Goal: Task Accomplishment & Management: Complete application form

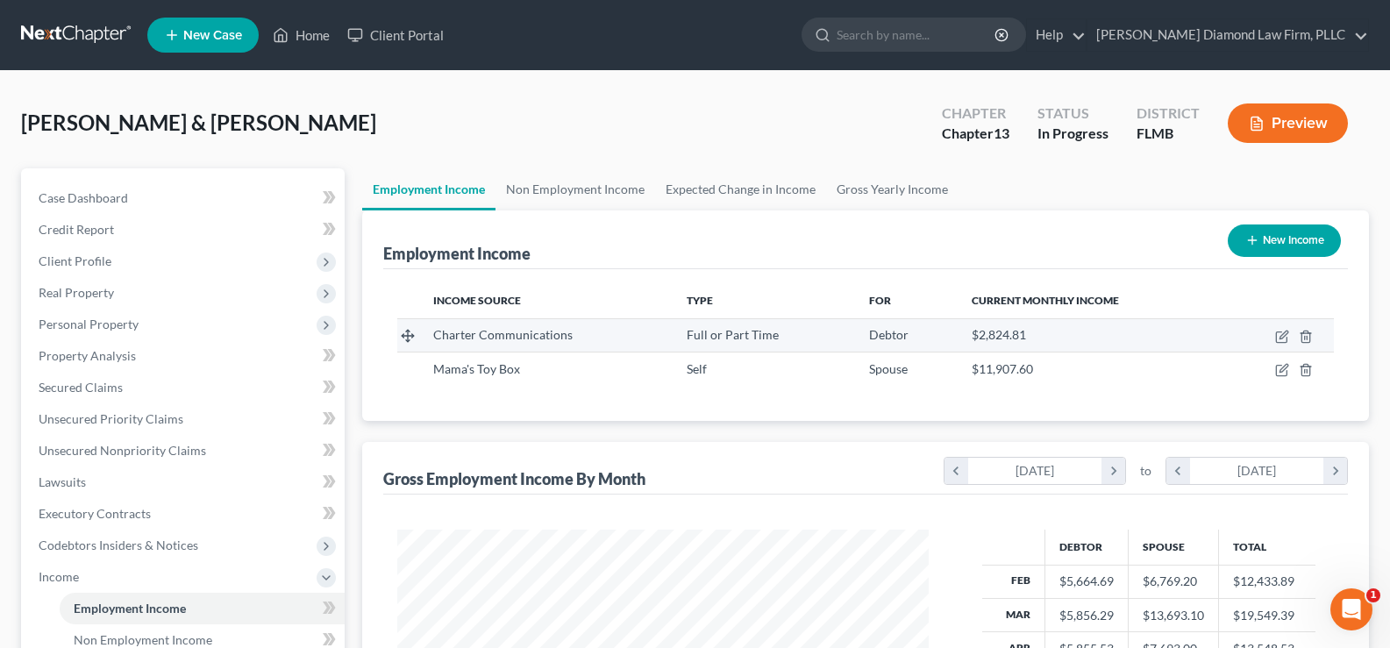
scroll to position [315, 566]
click at [316, 32] on link "Home" at bounding box center [301, 35] width 75 height 32
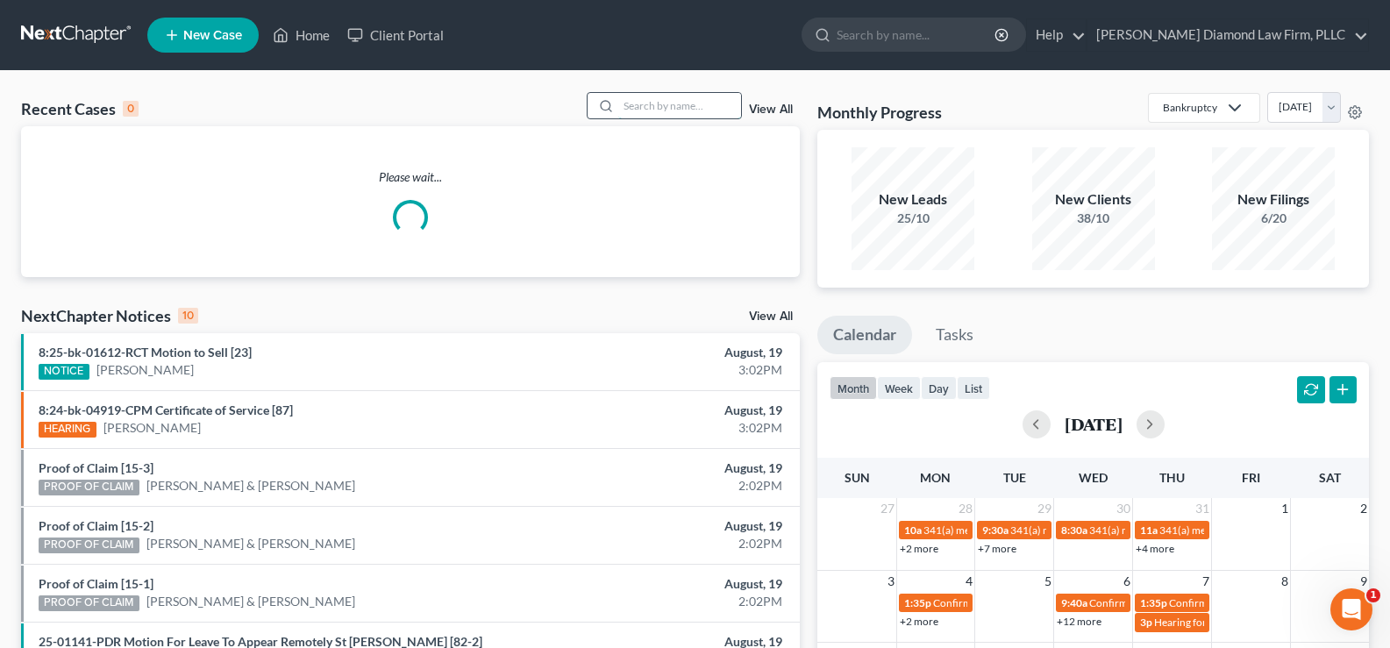
click at [659, 110] on input "search" at bounding box center [679, 105] width 123 height 25
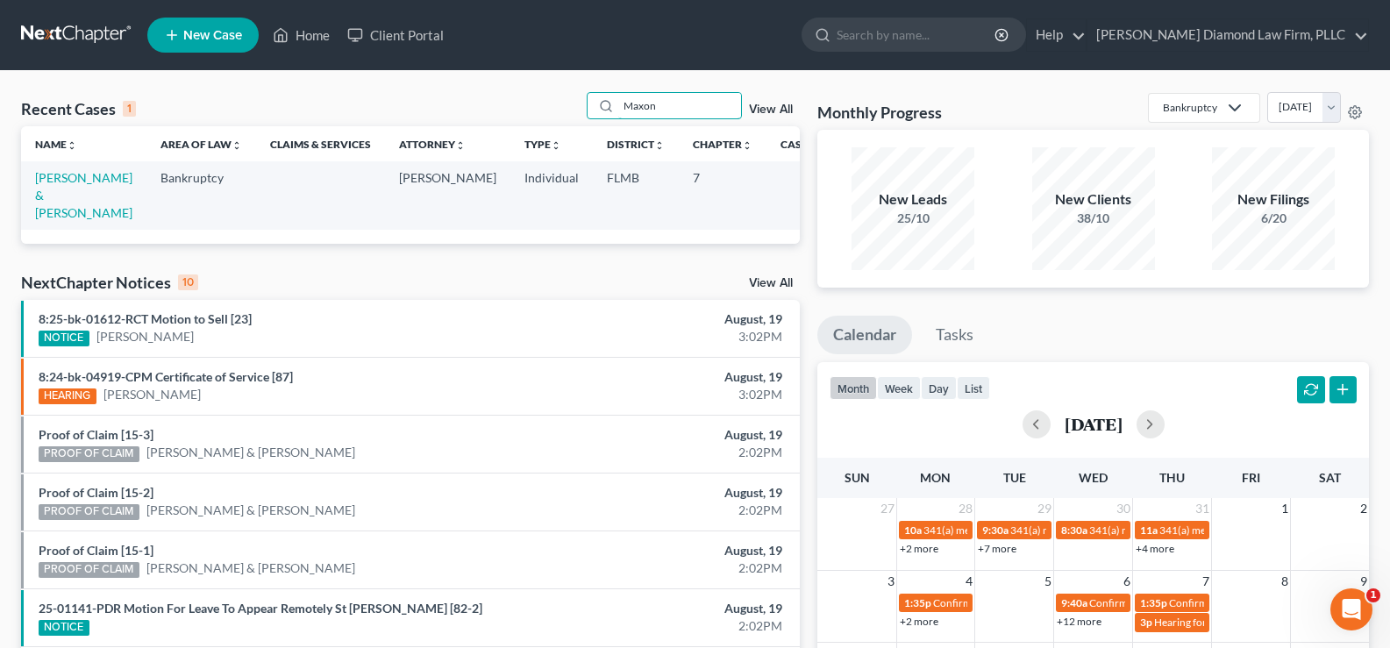
type input "Maxon"
click at [55, 203] on td "[PERSON_NAME] & [PERSON_NAME]" at bounding box center [83, 195] width 125 height 68
click at [60, 195] on link "[PERSON_NAME] & [PERSON_NAME]" at bounding box center [83, 195] width 97 height 50
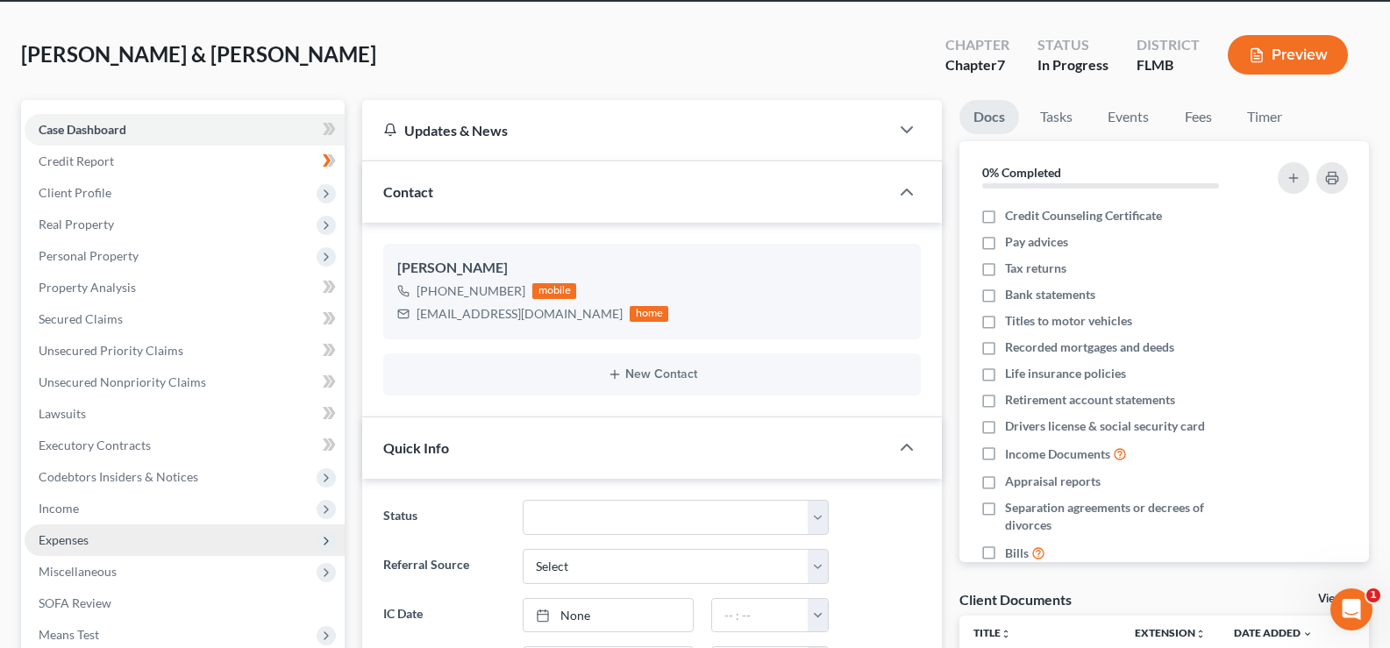
scroll to position [175, 0]
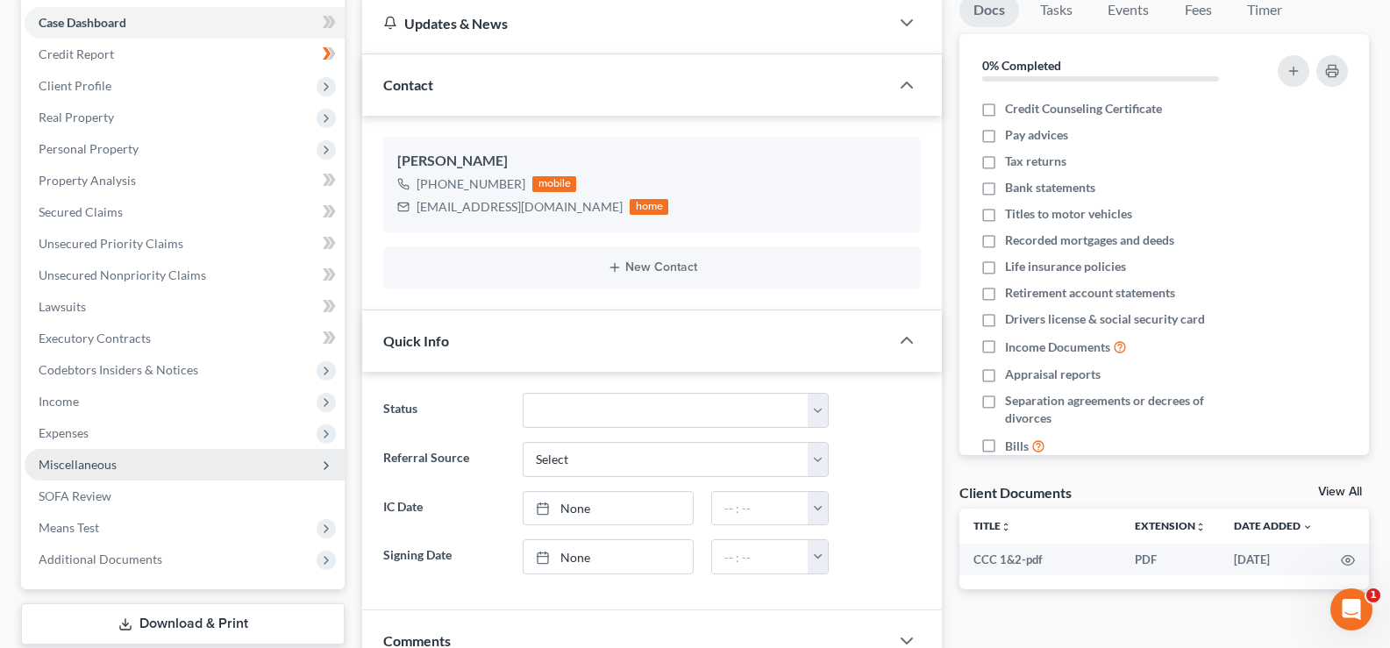
click at [114, 472] on span "Miscellaneous" at bounding box center [185, 465] width 320 height 32
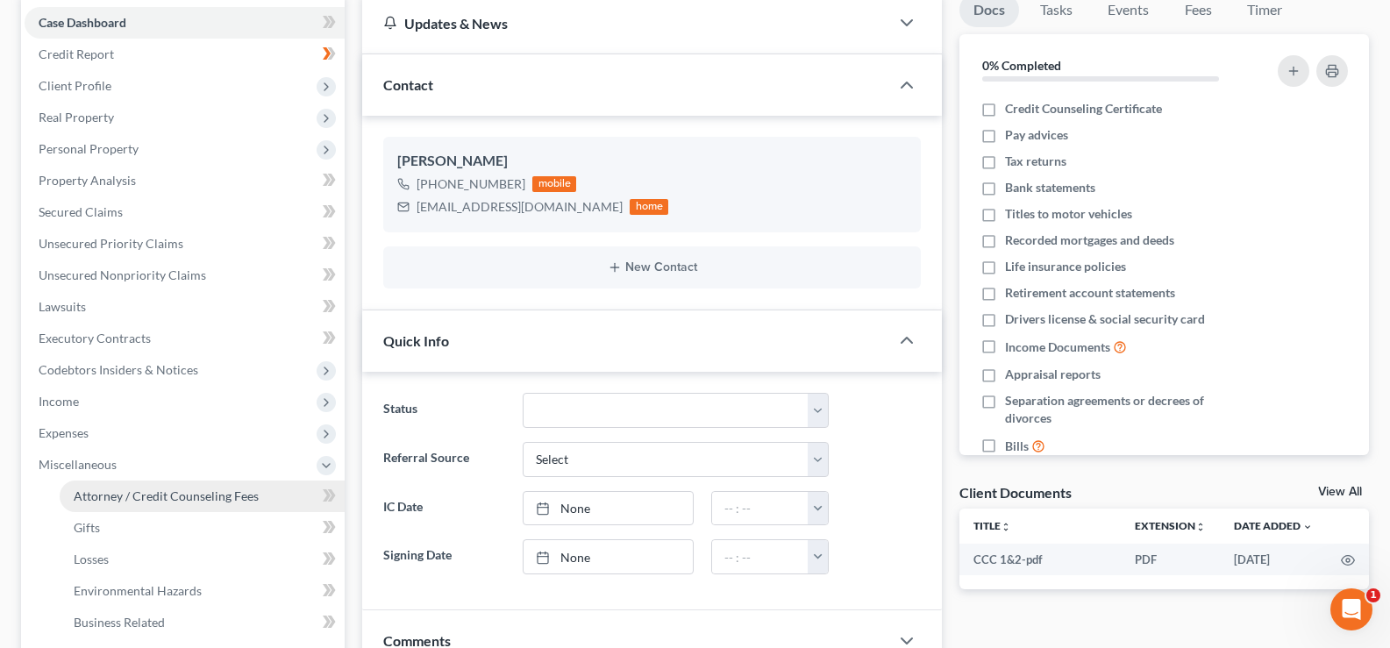
click at [222, 484] on link "Attorney / Credit Counseling Fees" at bounding box center [202, 496] width 285 height 32
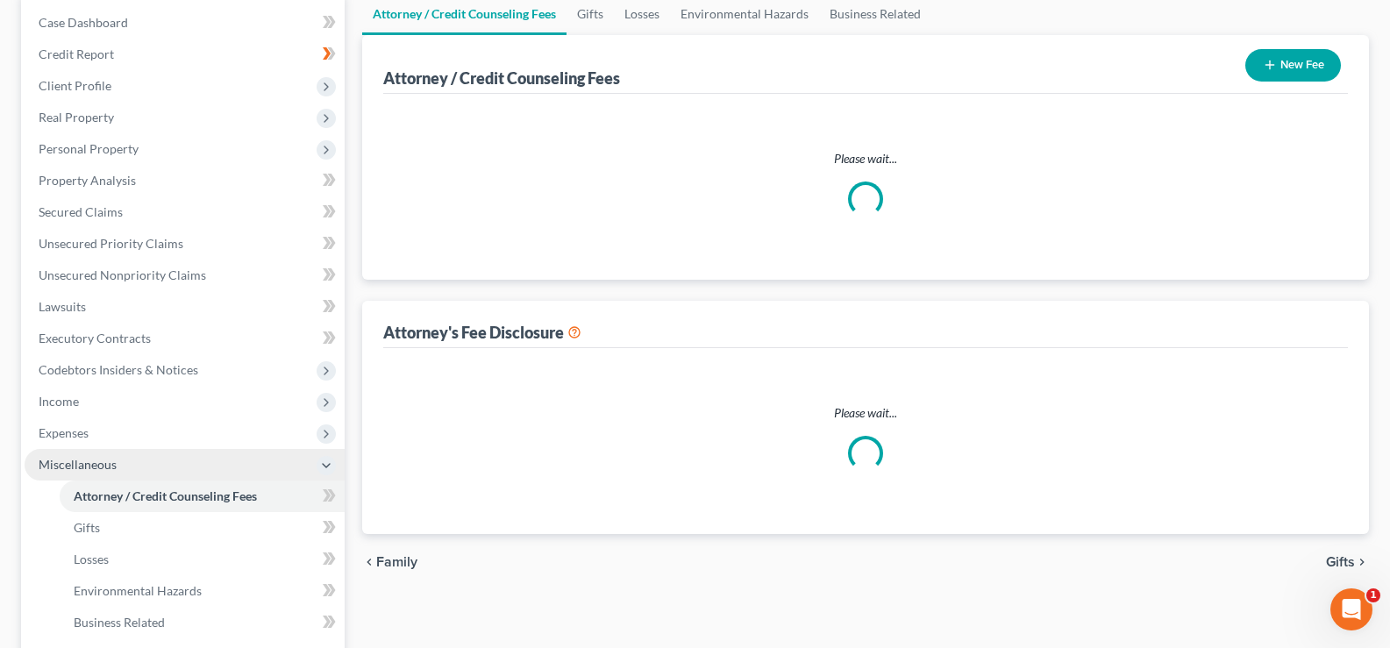
scroll to position [163, 0]
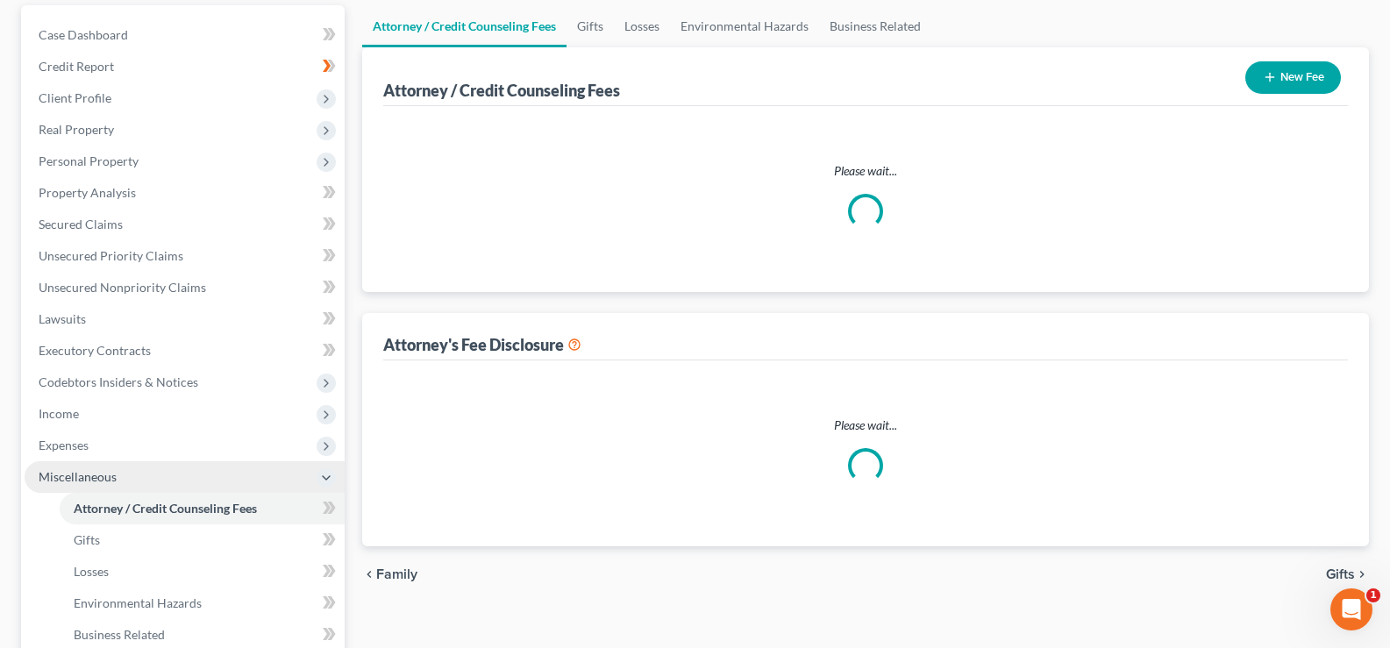
select select "2"
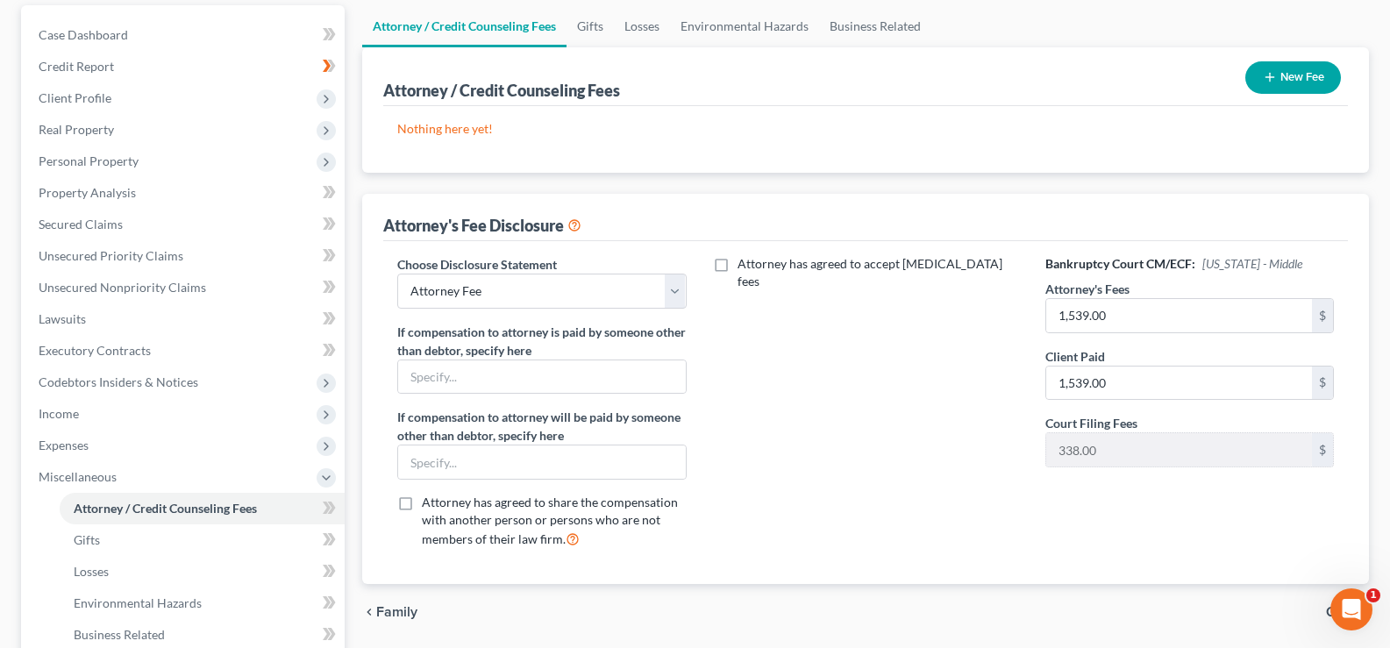
scroll to position [0, 0]
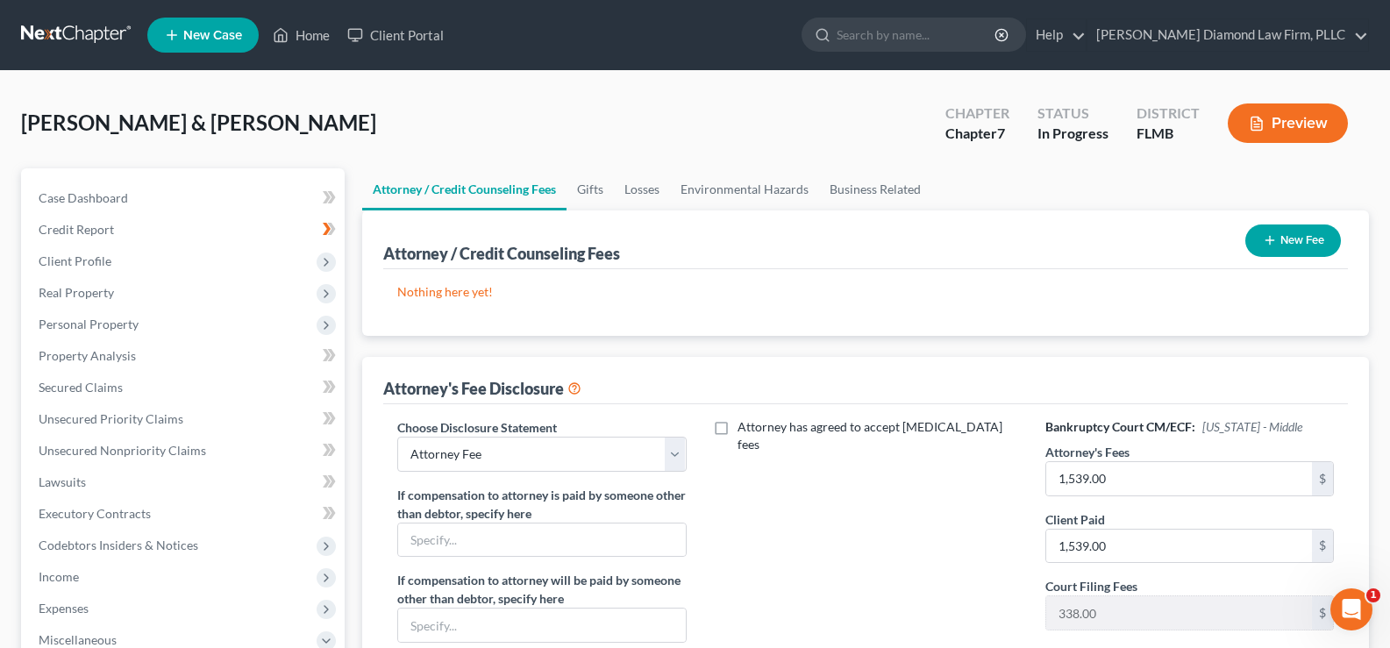
click at [1289, 241] on button "New Fee" at bounding box center [1293, 240] width 96 height 32
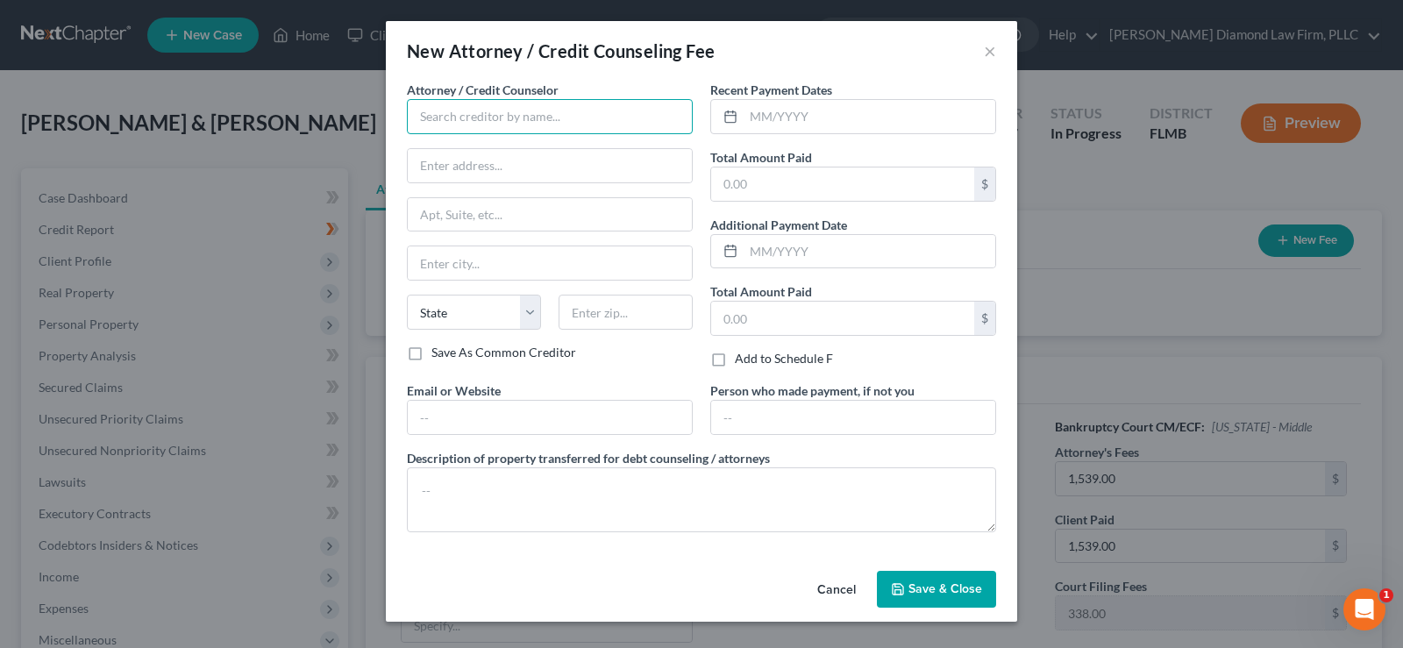
click at [416, 125] on input "text" at bounding box center [550, 116] width 286 height 35
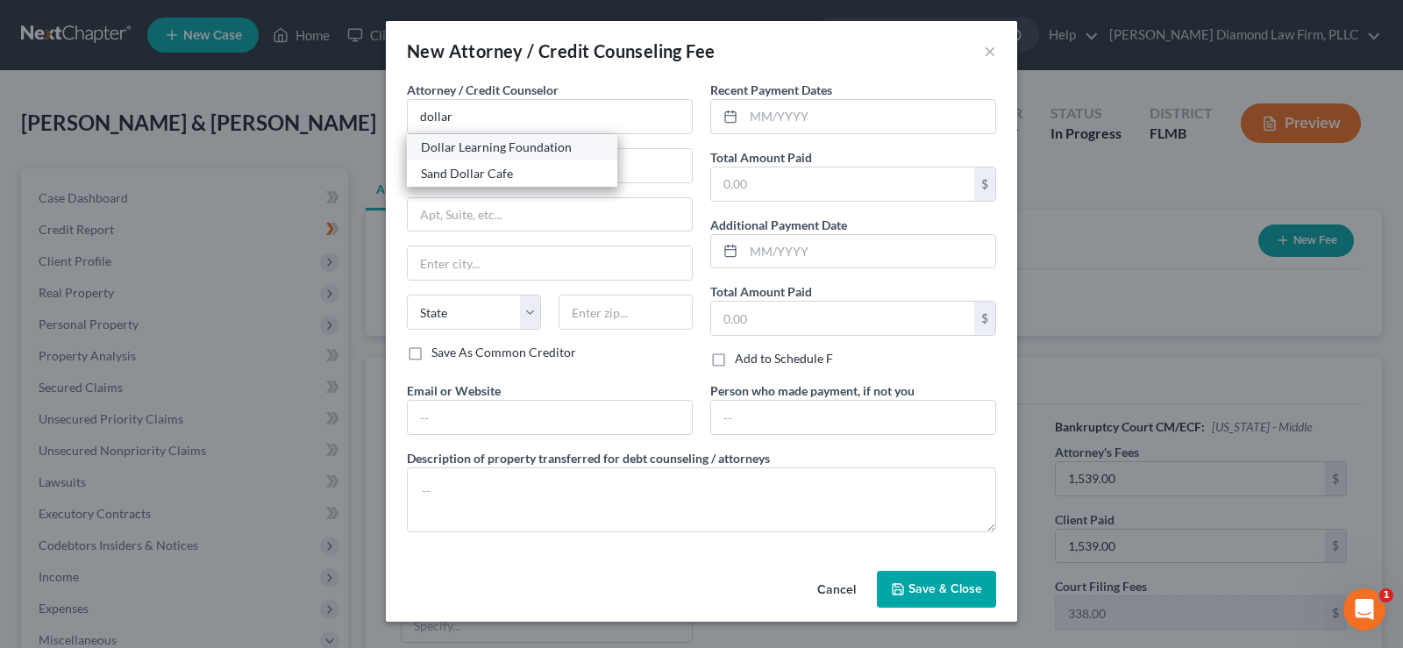
click at [537, 151] on div "Dollar Learning Foundation" at bounding box center [512, 148] width 182 height 18
type input "Dollar Learning Foundation"
type input "21550 Oxnard St, 3rd Fl"
type input "PMB #001"
type input "Woodland Hills"
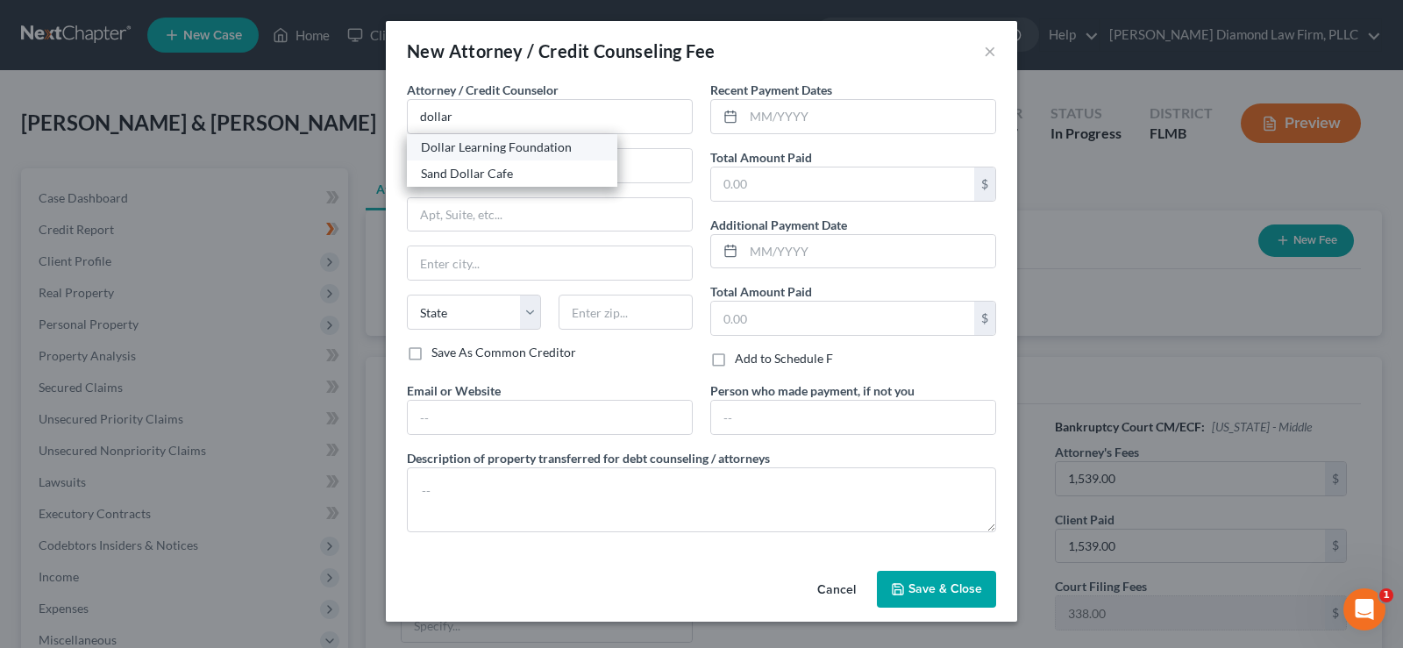
select select "4"
type input "91367"
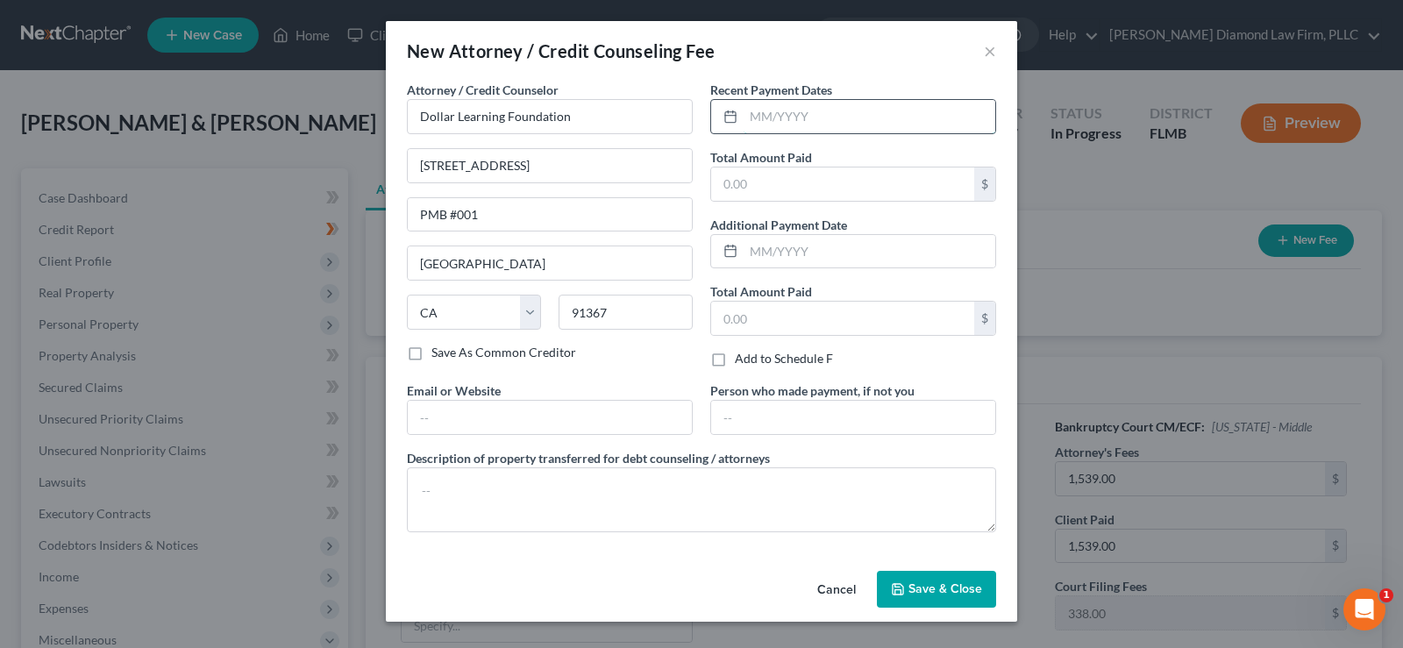
click at [836, 108] on input "text" at bounding box center [869, 116] width 252 height 33
type input "07/2025"
type input "40.00"
click at [500, 409] on input "text" at bounding box center [550, 417] width 284 height 33
click at [448, 417] on input "www/dollarbk.org" at bounding box center [550, 417] width 284 height 33
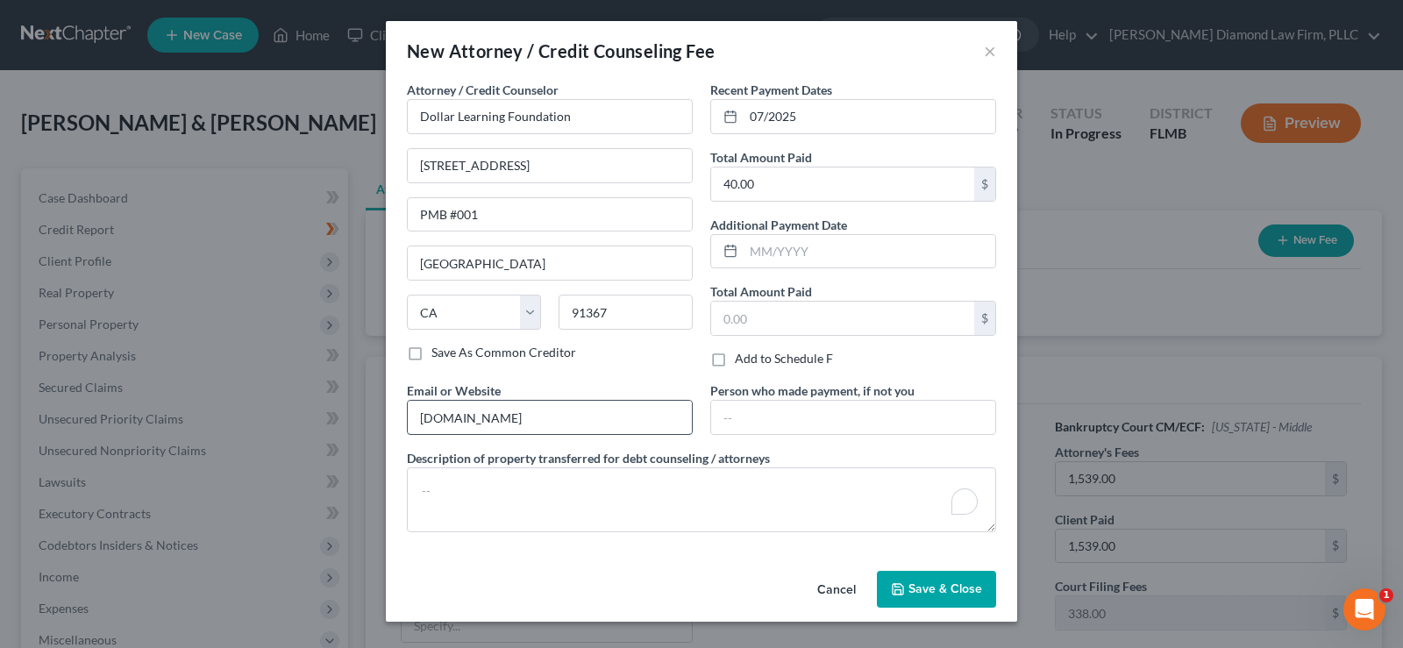
type input "www.dollarbk.org"
click at [489, 493] on textarea "Credit counsling course" at bounding box center [701, 499] width 589 height 65
type textarea "Credit counseling course"
click at [967, 587] on span "Save & Close" at bounding box center [945, 588] width 74 height 15
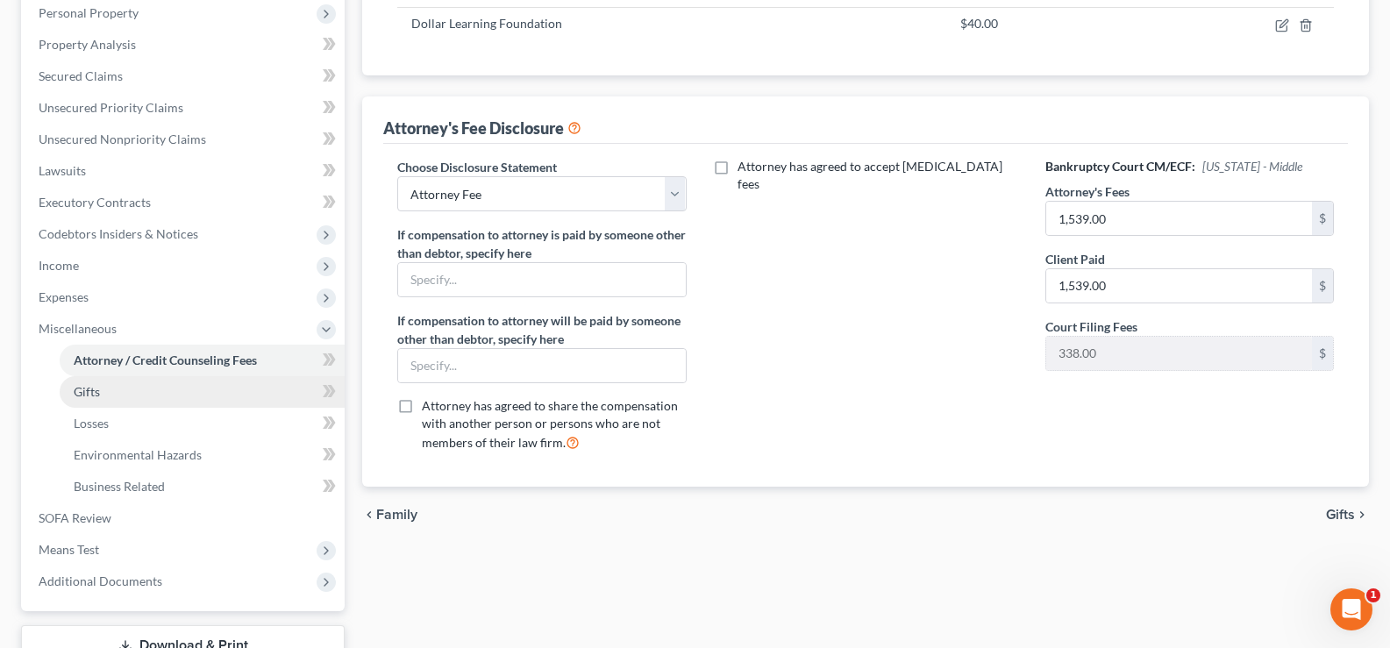
scroll to position [351, 0]
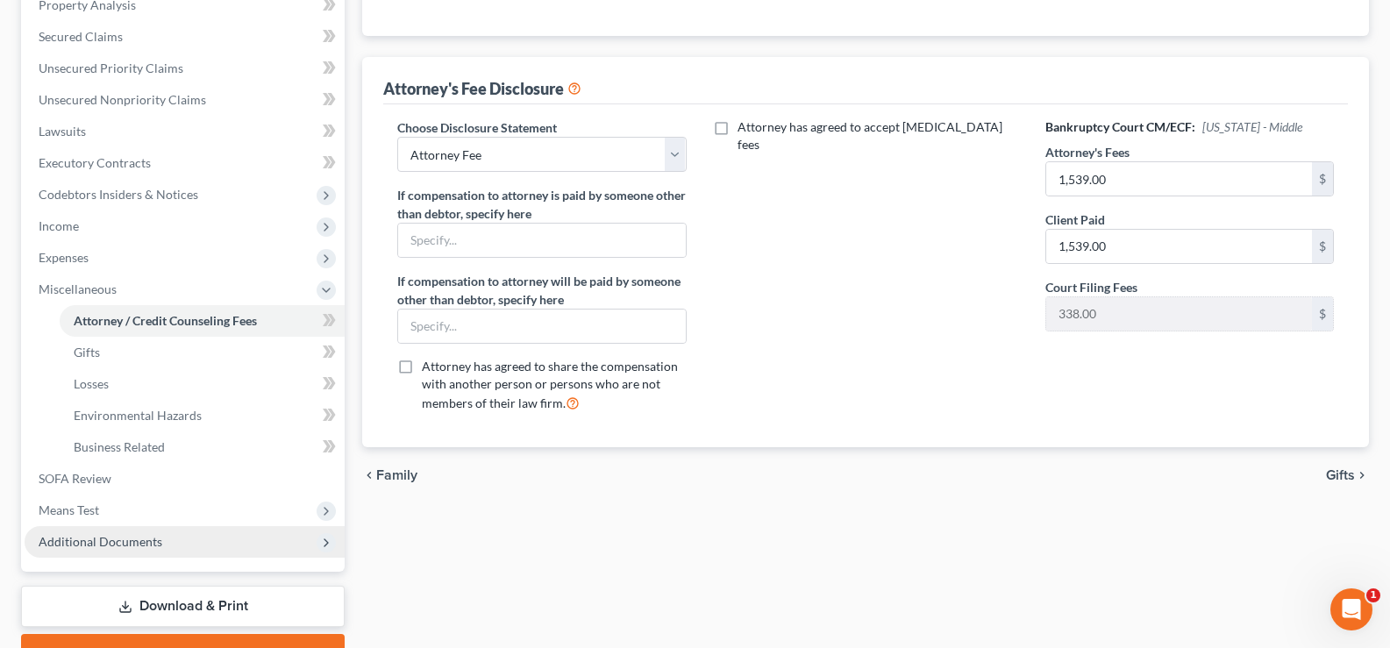
click at [132, 540] on span "Additional Documents" at bounding box center [101, 541] width 124 height 15
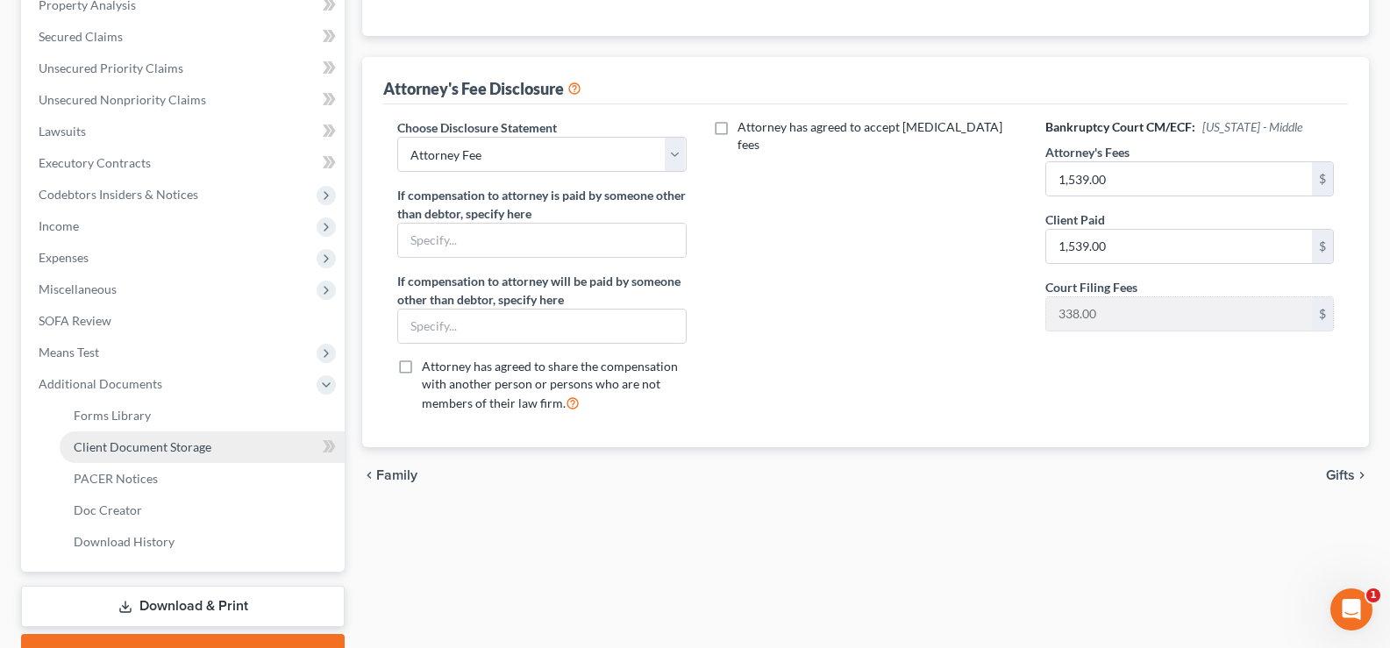
click at [167, 451] on span "Client Document Storage" at bounding box center [143, 446] width 138 height 15
select select "9"
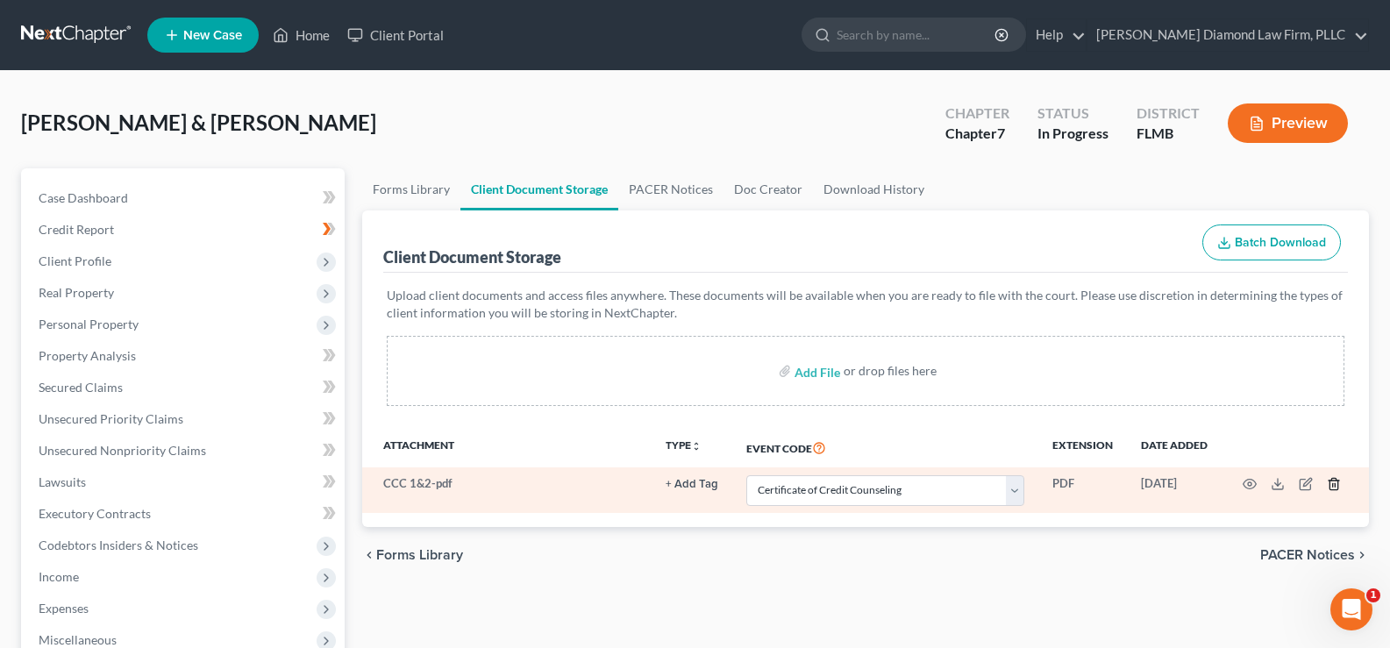
click at [1333, 485] on line "button" at bounding box center [1333, 486] width 0 height 4
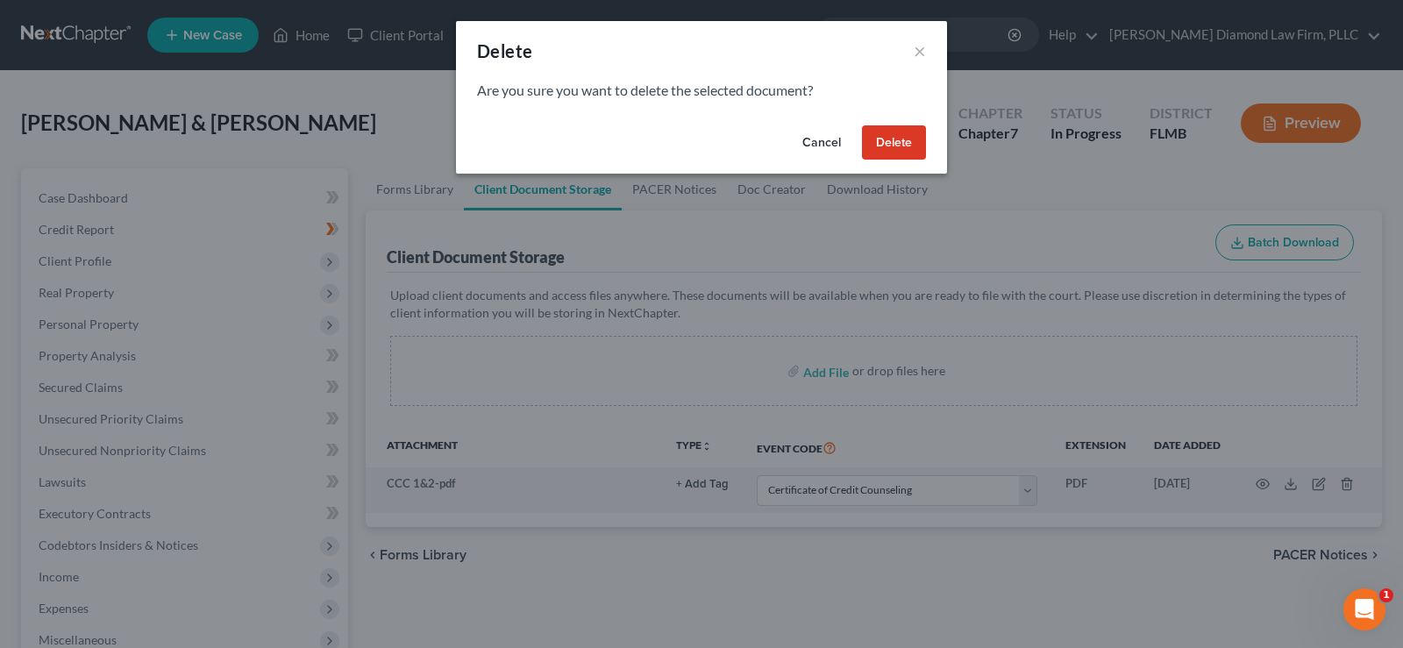
click at [886, 145] on button "Delete" at bounding box center [894, 142] width 64 height 35
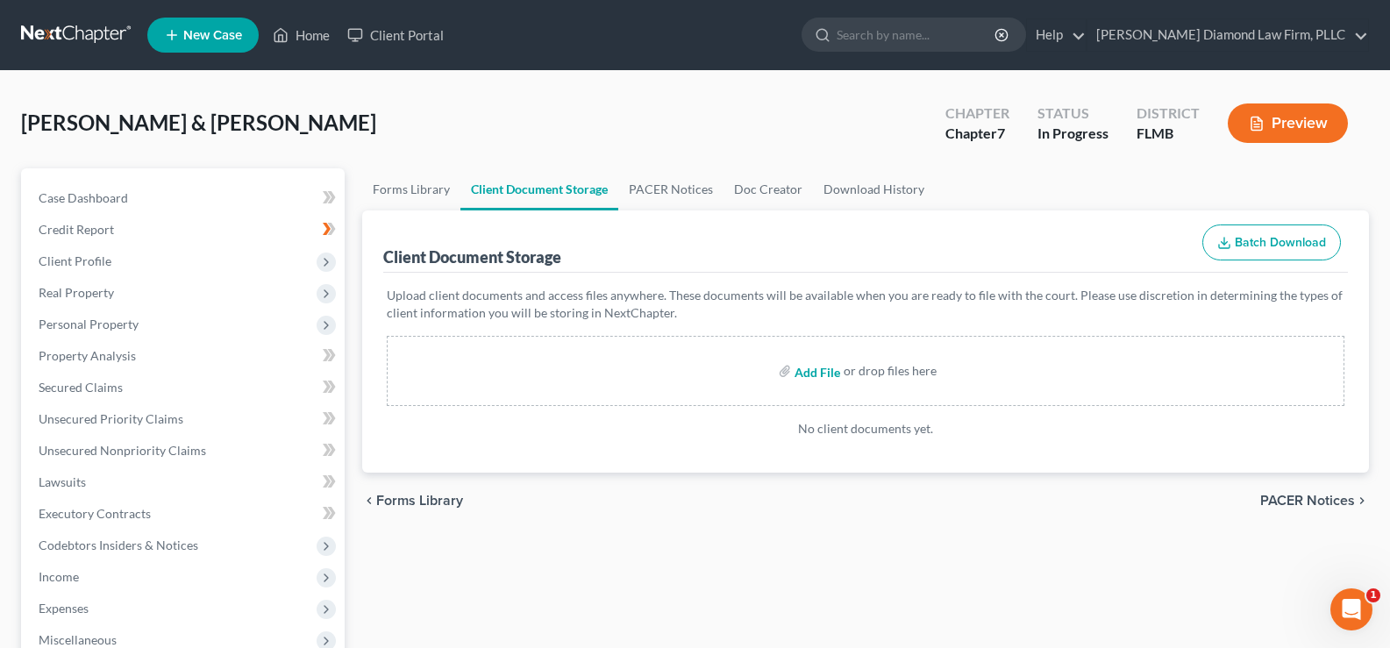
click at [816, 373] on input "file" at bounding box center [815, 371] width 42 height 32
type input "C:\fakepath\CCC1&2.pdf"
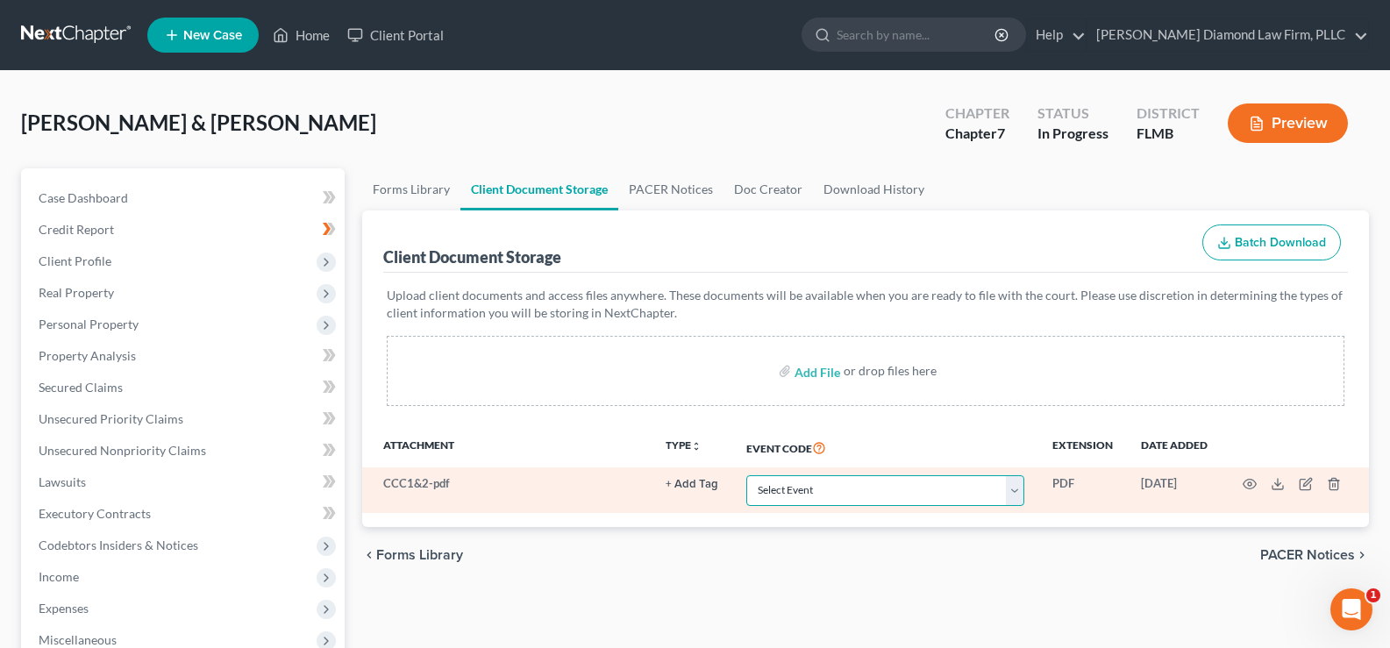
click at [918, 487] on select "Select Event 20 Largest Unsecured Creditors Amended Chapter 13 Plan Amended Cre…" at bounding box center [885, 490] width 278 height 31
select select "9"
click at [746, 475] on select "Select Event 20 Largest Unsecured Creditors Amended Chapter 13 Plan Amended Cre…" at bounding box center [885, 490] width 278 height 31
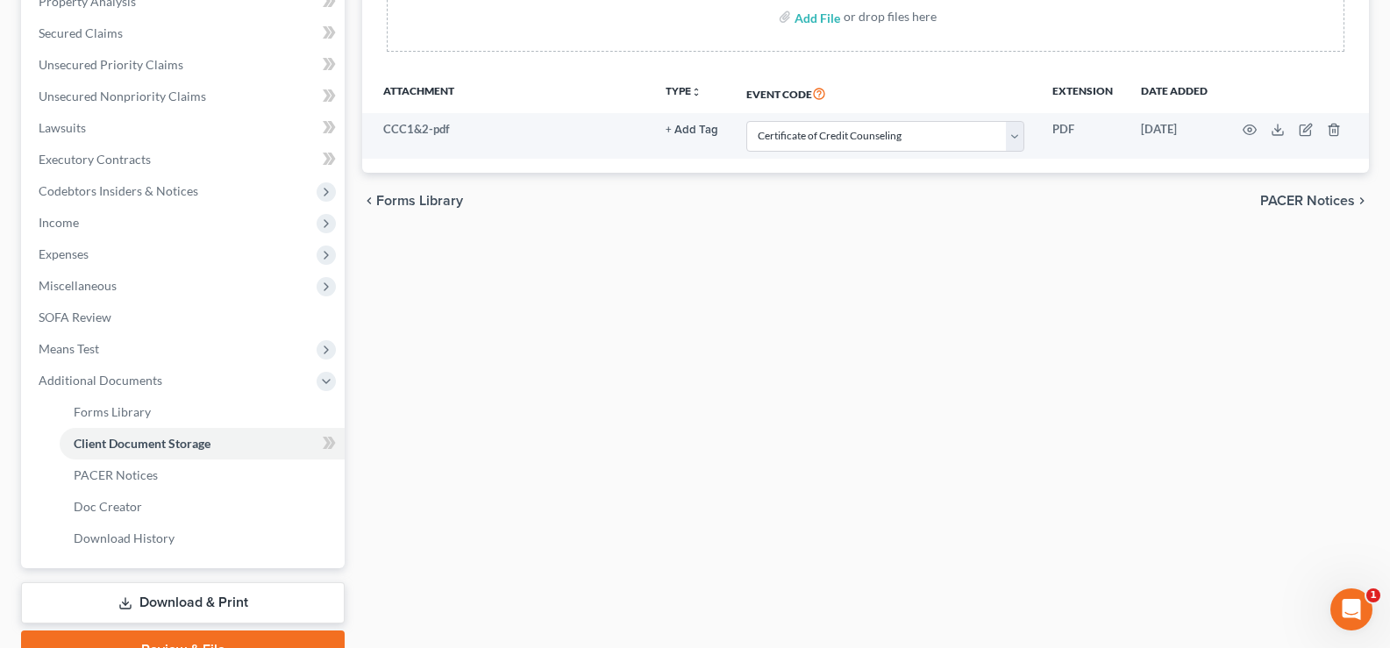
scroll to position [442, 0]
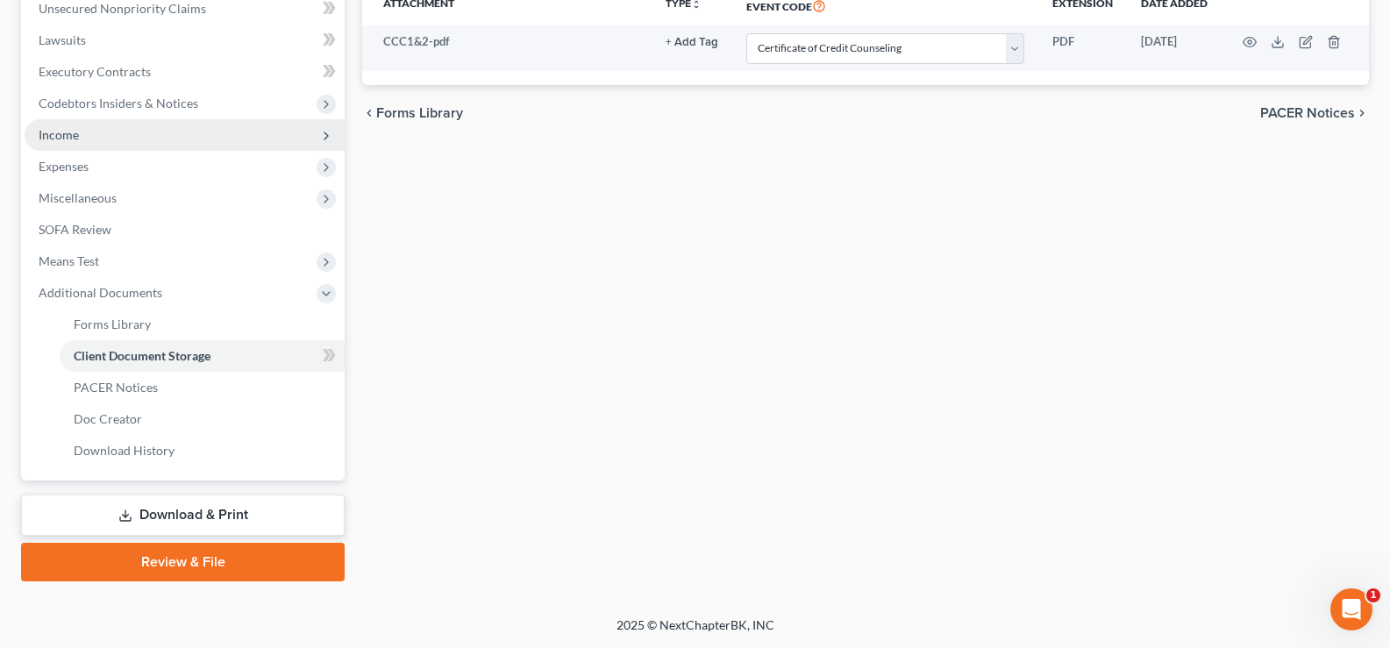
click at [149, 137] on span "Income" at bounding box center [185, 135] width 320 height 32
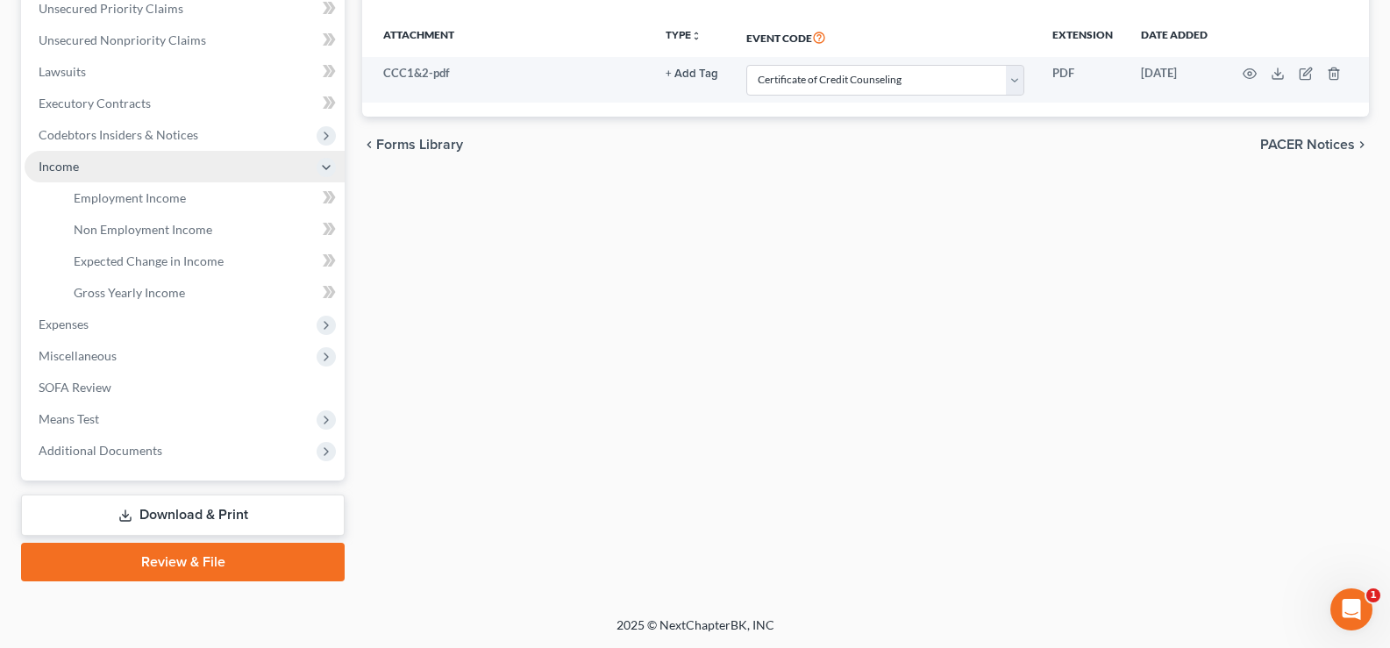
scroll to position [410, 0]
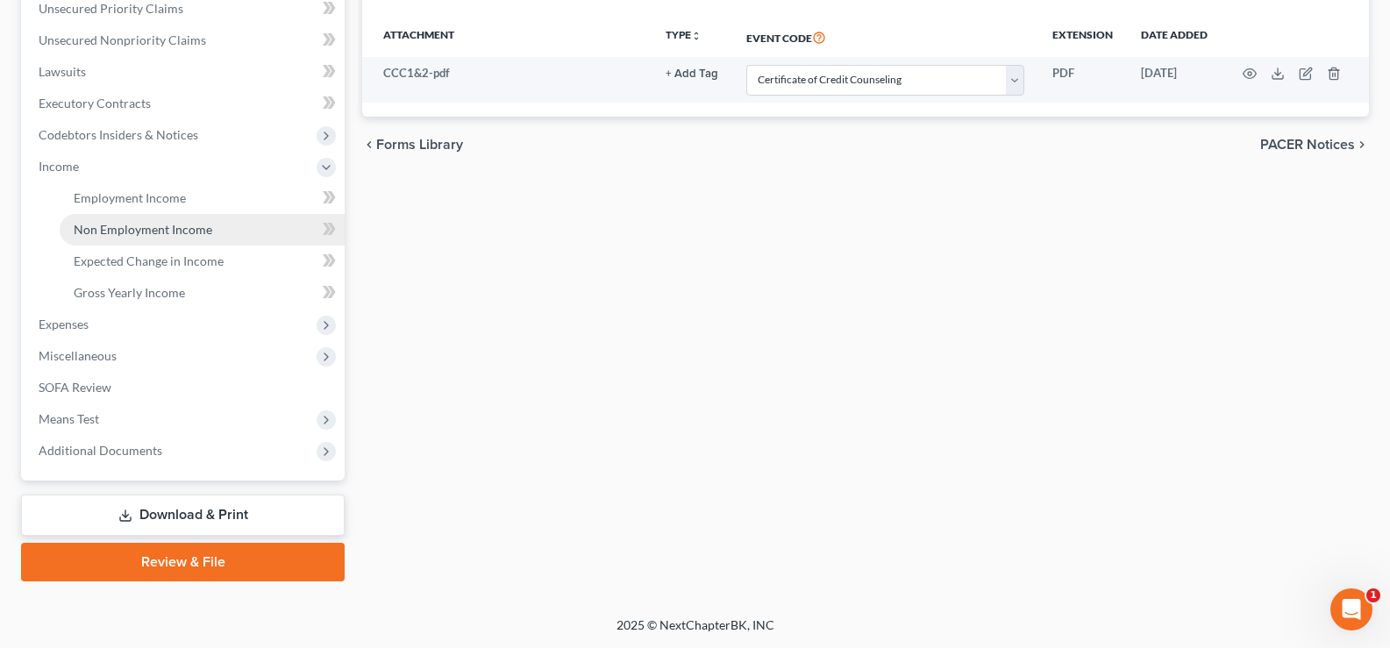
click at [189, 227] on span "Non Employment Income" at bounding box center [143, 229] width 139 height 15
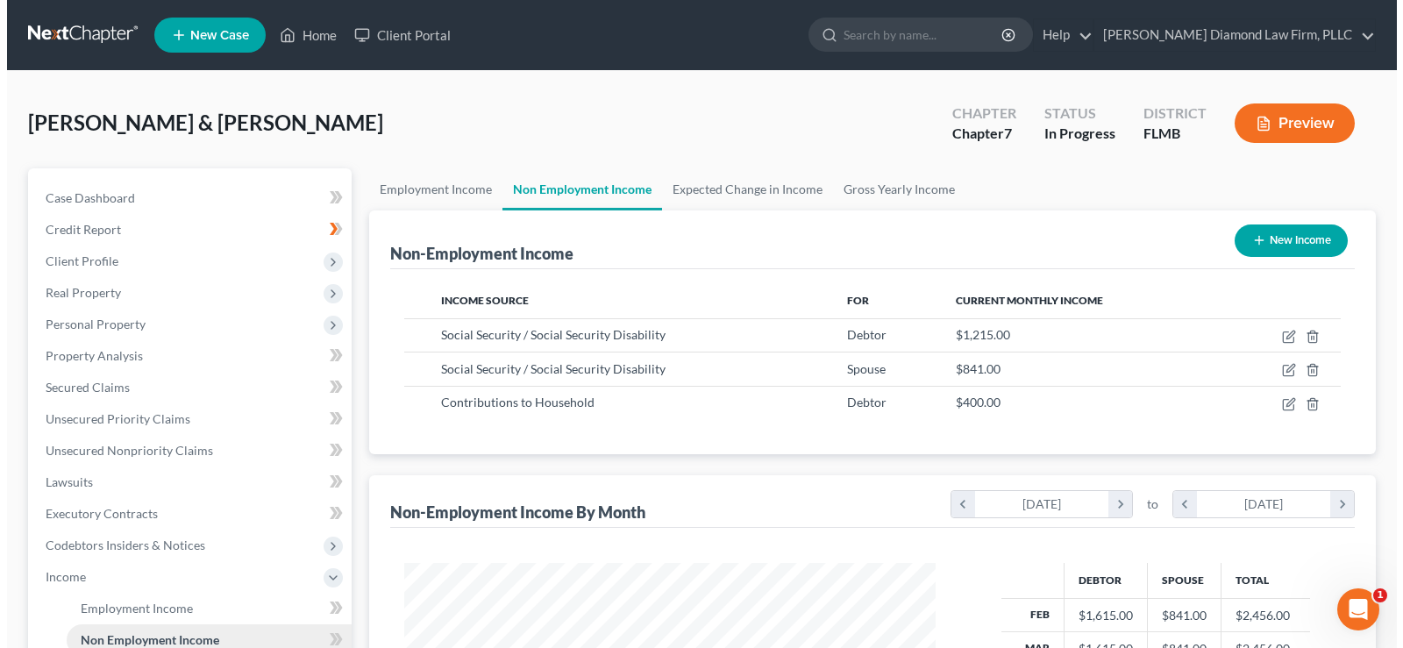
scroll to position [315, 566]
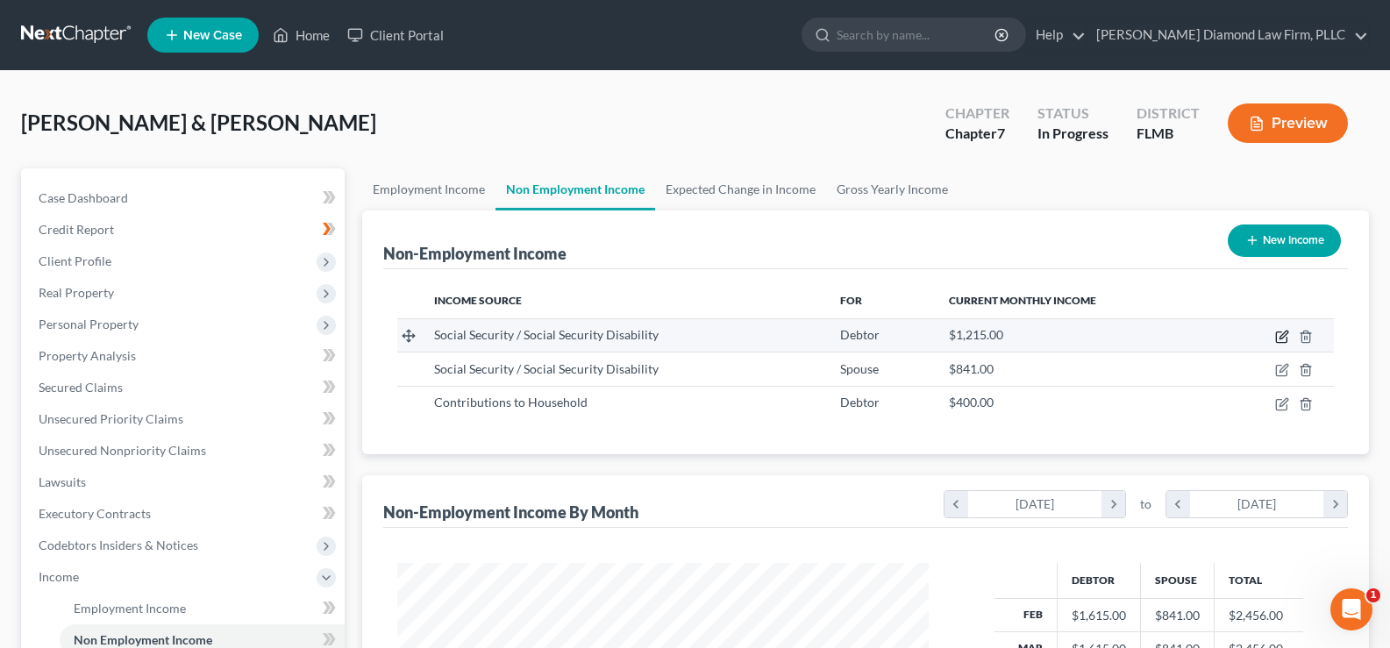
click at [1284, 341] on icon "button" at bounding box center [1282, 337] width 14 height 14
select select "4"
select select "0"
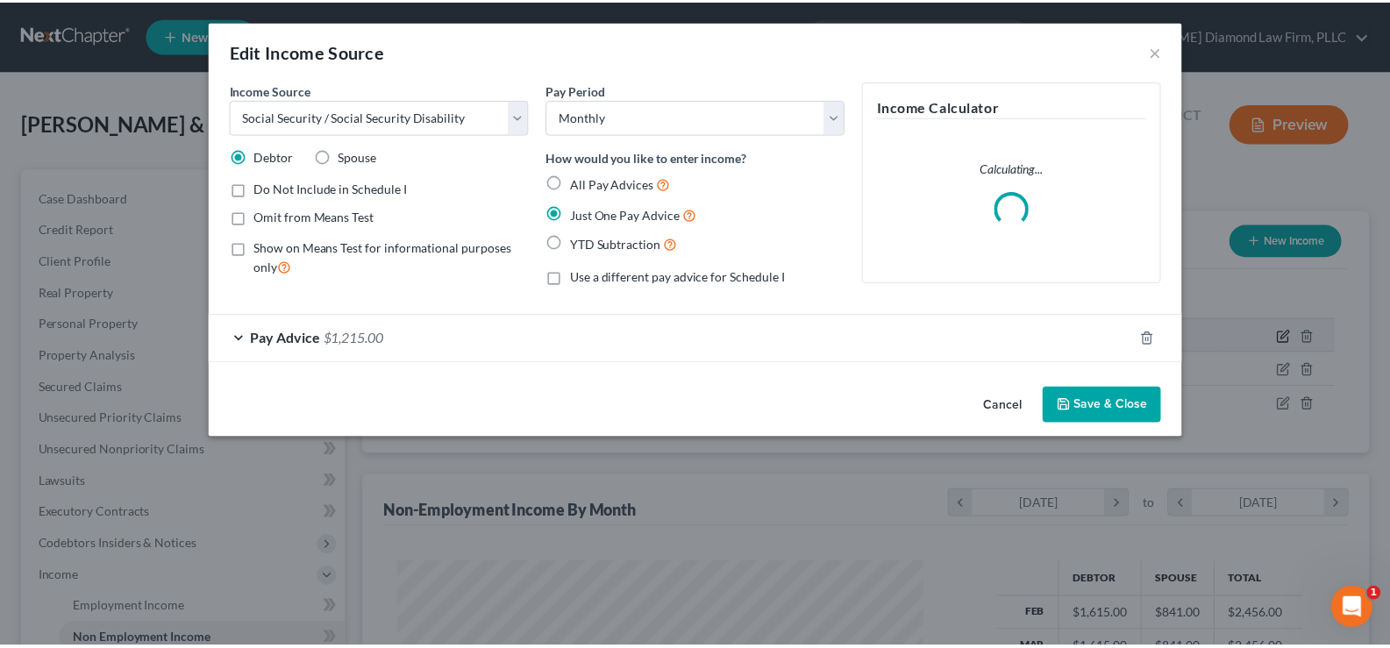
scroll to position [315, 573]
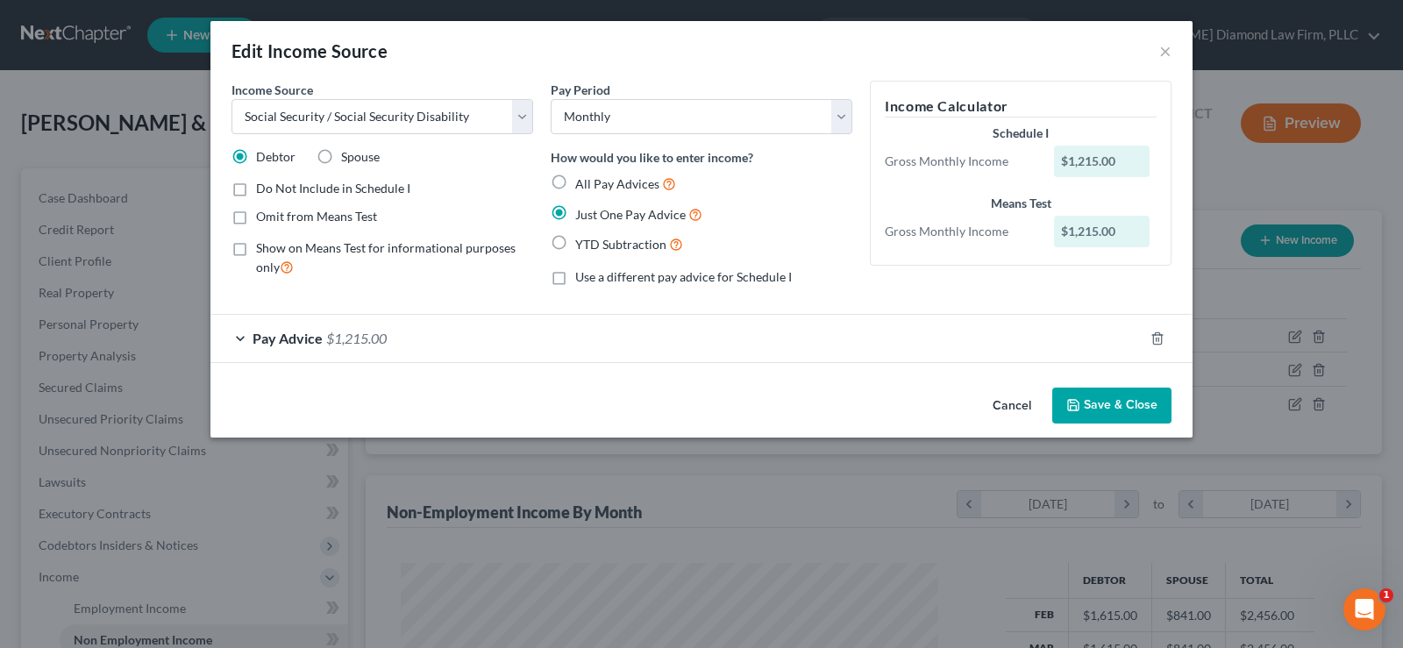
click at [415, 345] on div "Pay Advice $1,215.00" at bounding box center [676, 338] width 933 height 46
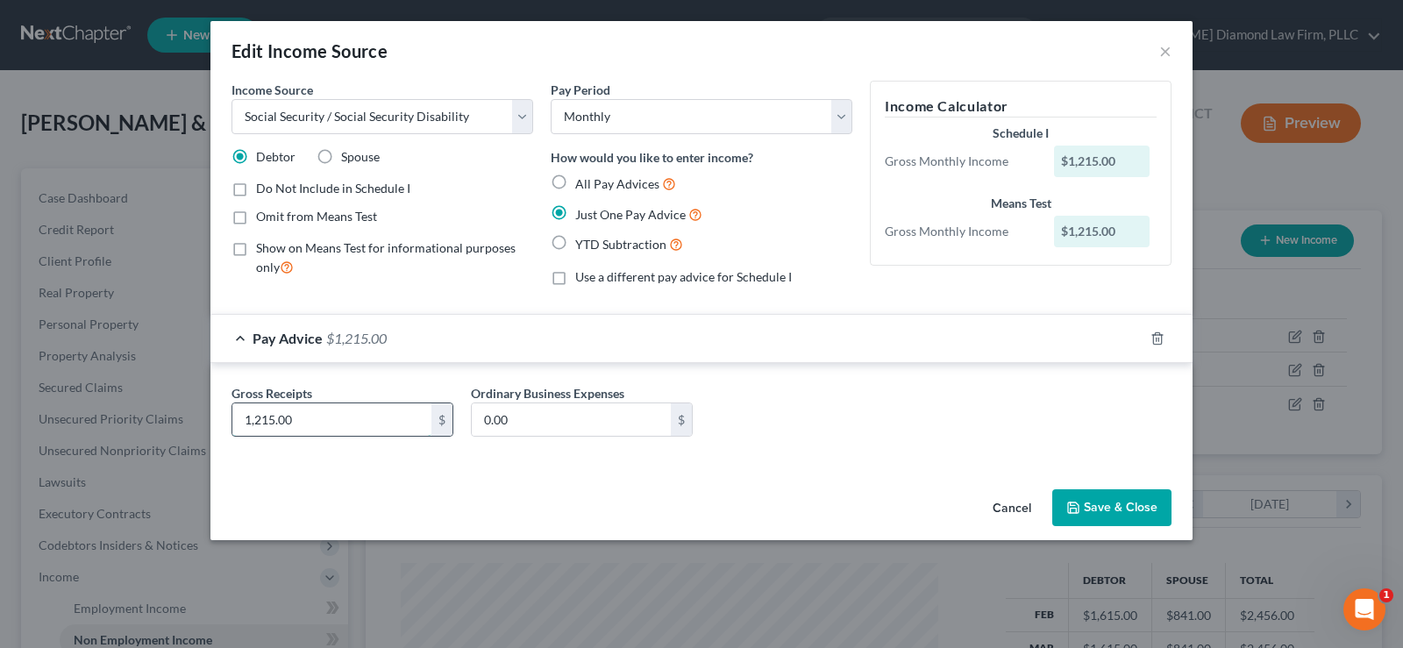
click at [368, 420] on input "1,215.00" at bounding box center [331, 419] width 199 height 33
type input "1,255.30"
click at [541, 423] on input "0.00" at bounding box center [571, 419] width 199 height 33
type input "10.30"
click at [1114, 507] on button "Save & Close" at bounding box center [1111, 507] width 119 height 37
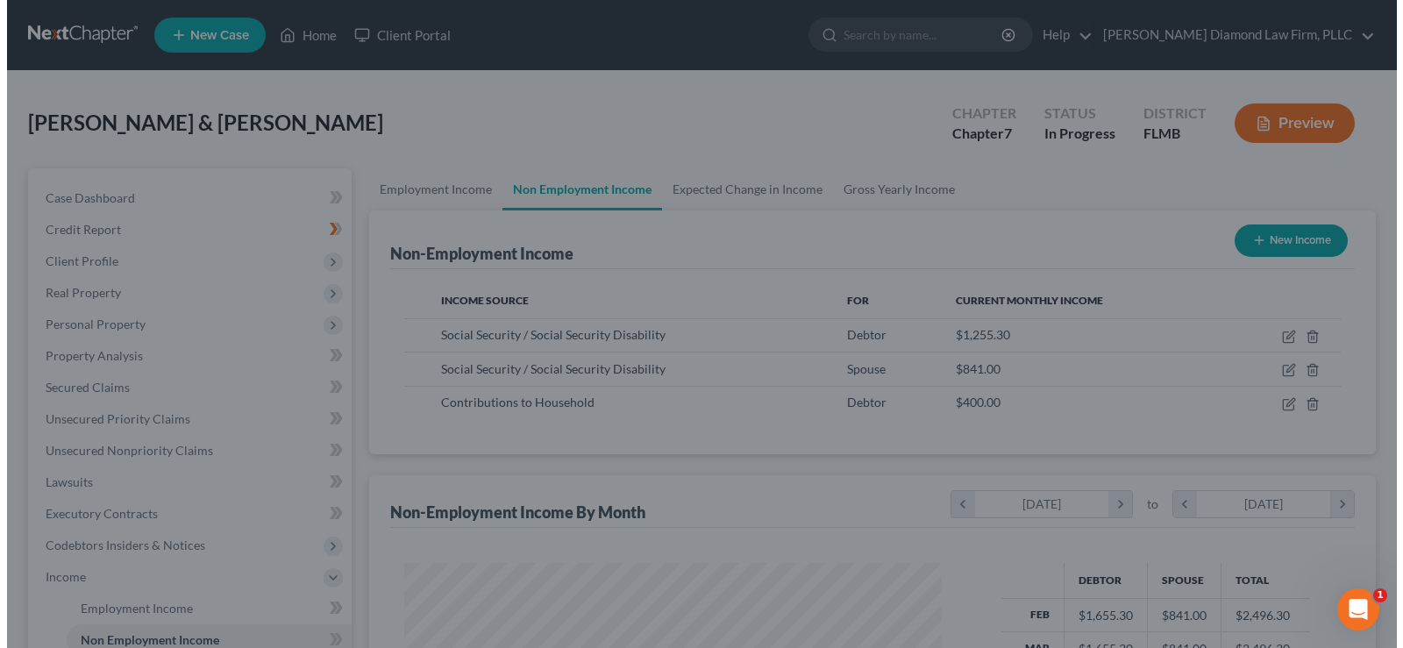
scroll to position [876453, 876200]
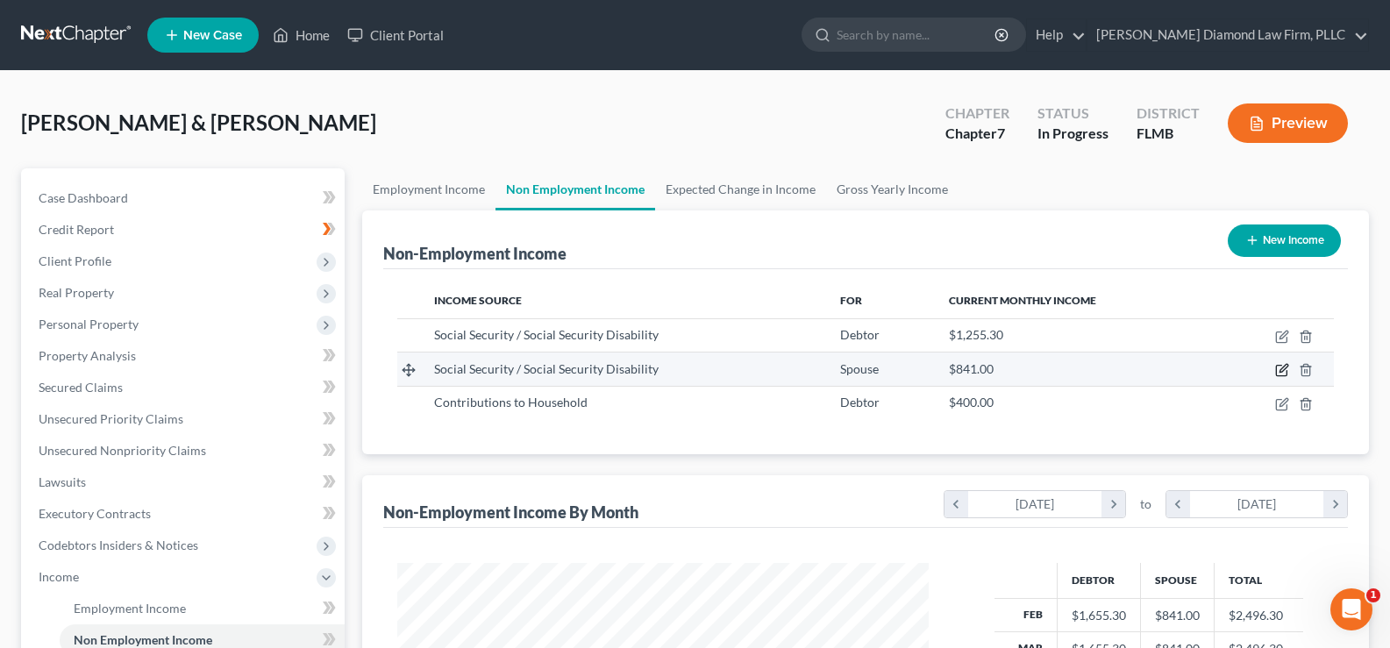
click at [1284, 371] on icon "button" at bounding box center [1282, 370] width 14 height 14
select select "4"
select select "0"
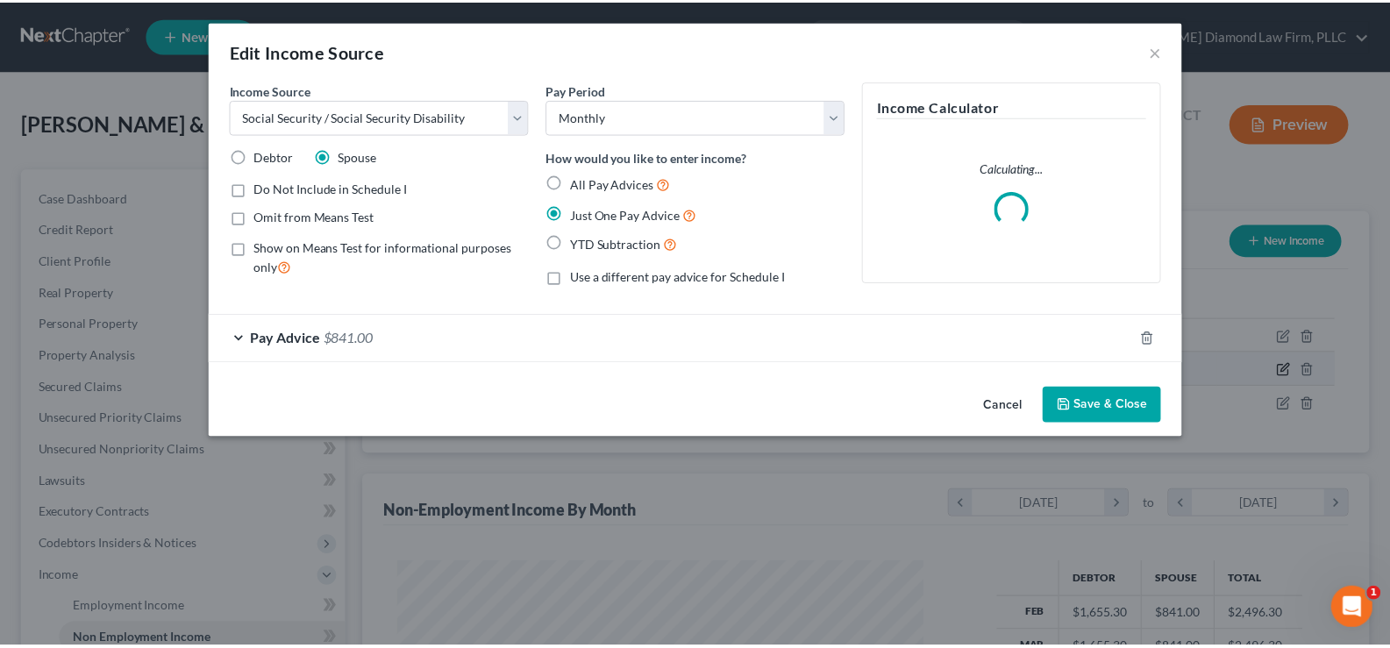
scroll to position [315, 573]
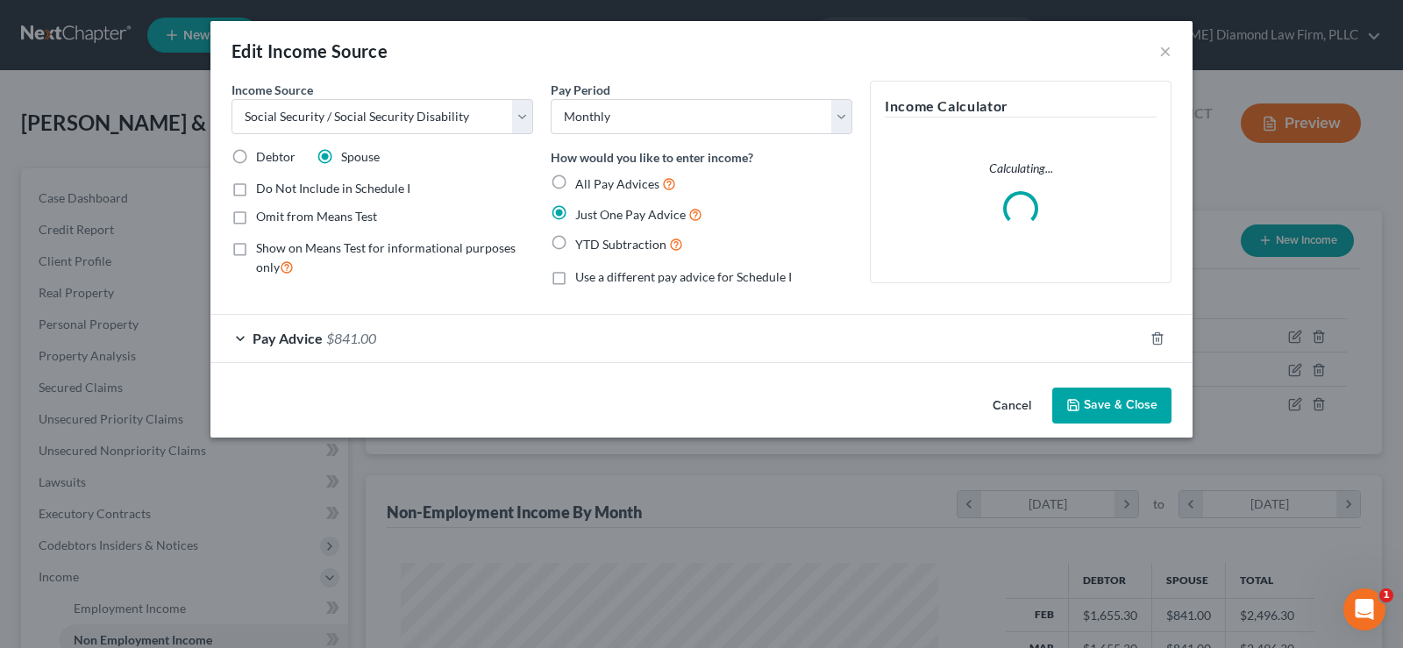
click at [418, 343] on div "Pay Advice $841.00" at bounding box center [676, 338] width 933 height 46
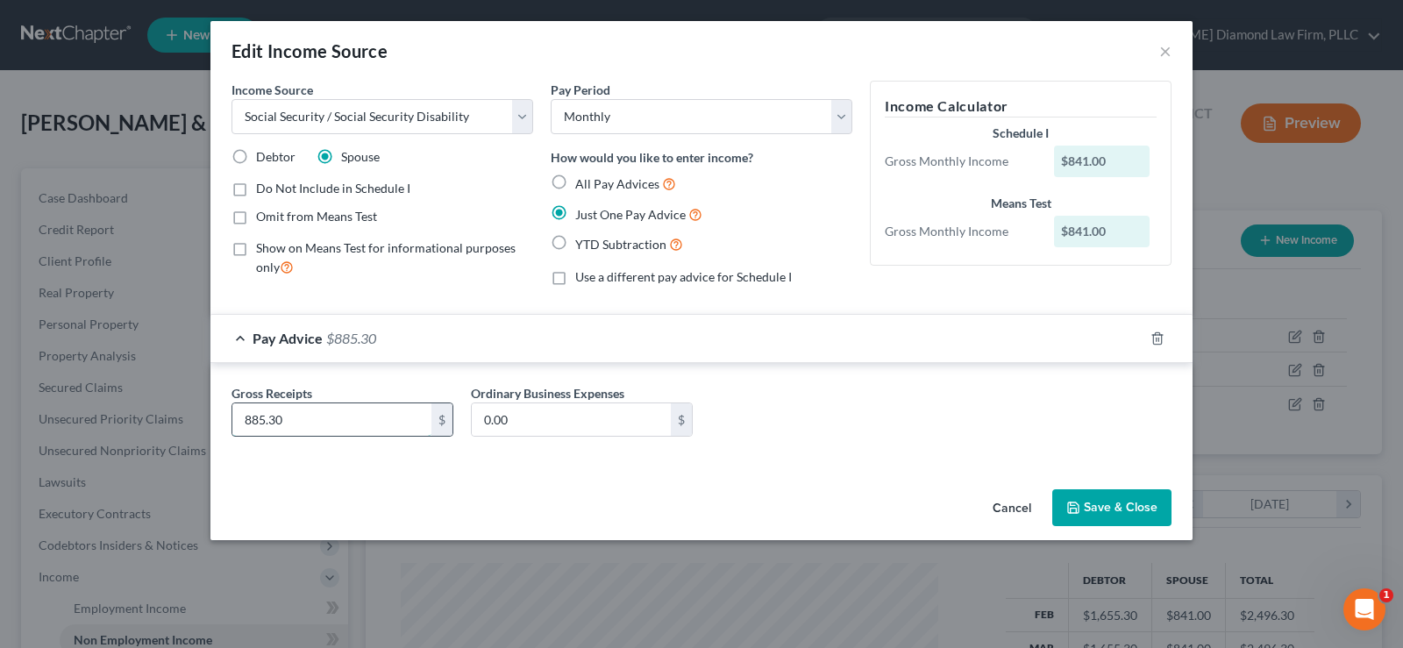
type input "885.30"
type input "10.30"
click at [1121, 515] on button "Save & Close" at bounding box center [1111, 507] width 119 height 37
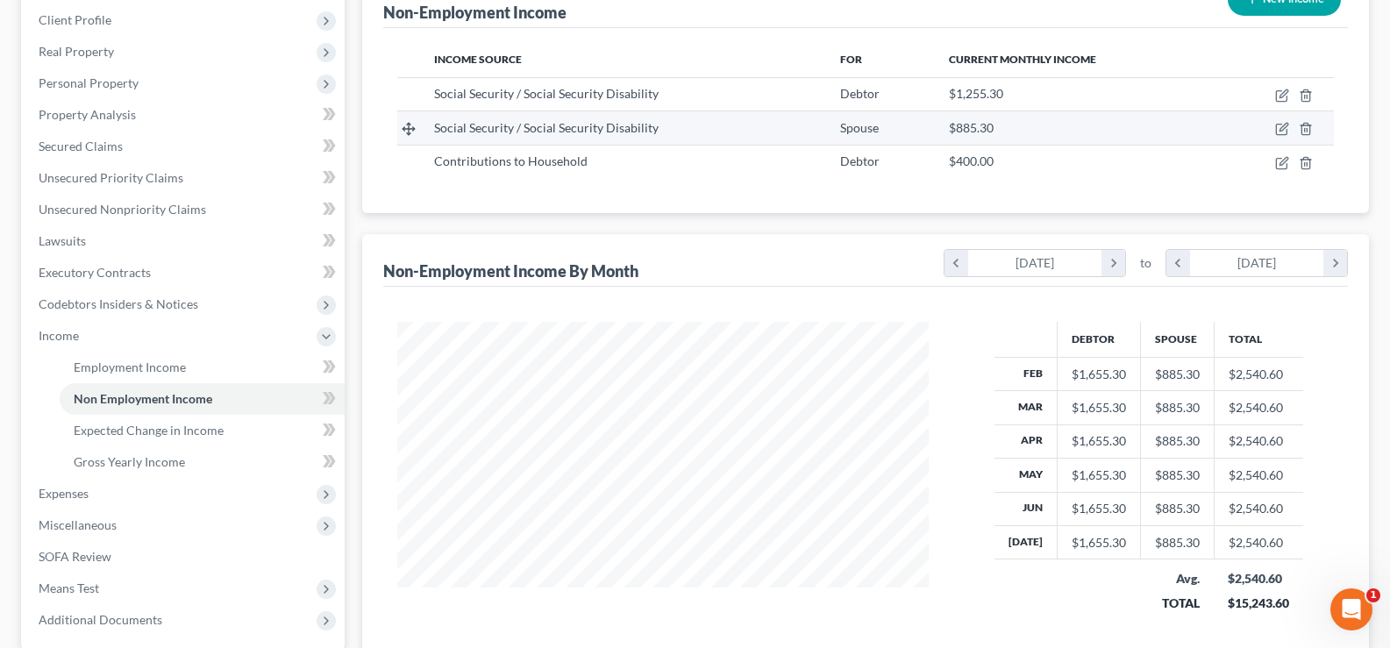
scroll to position [263, 0]
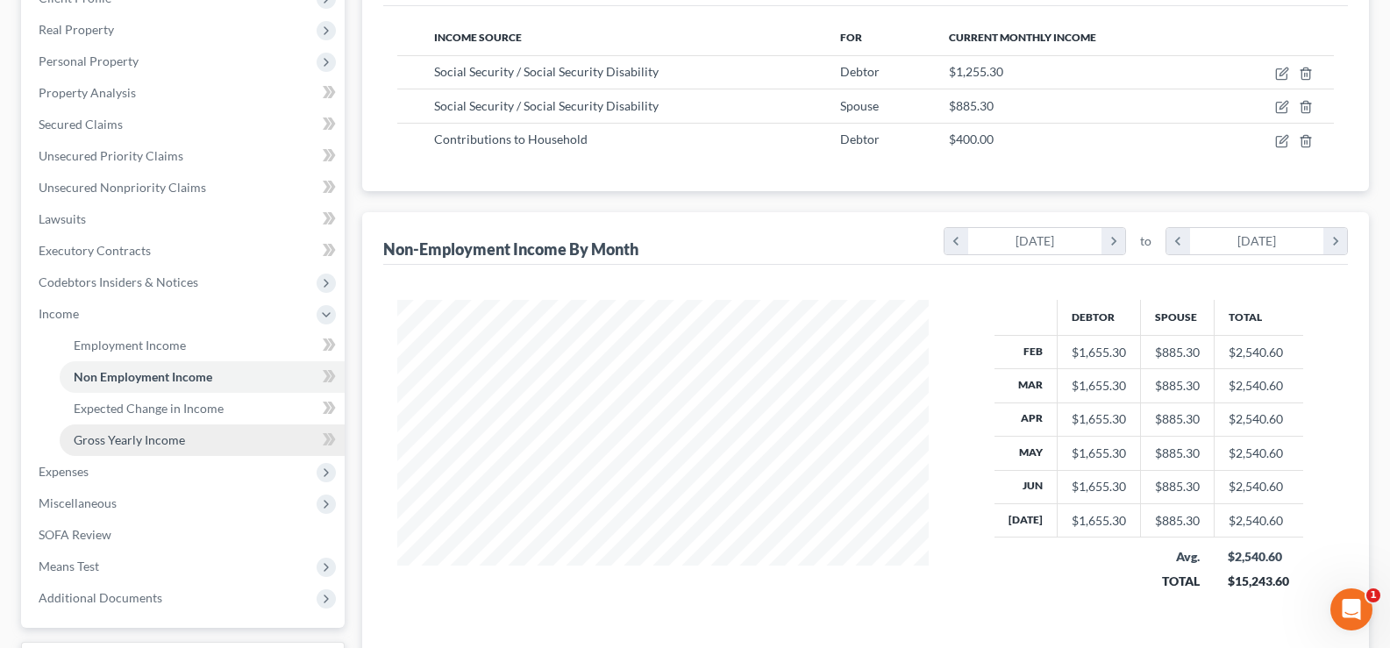
click at [203, 441] on link "Gross Yearly Income" at bounding box center [202, 440] width 285 height 32
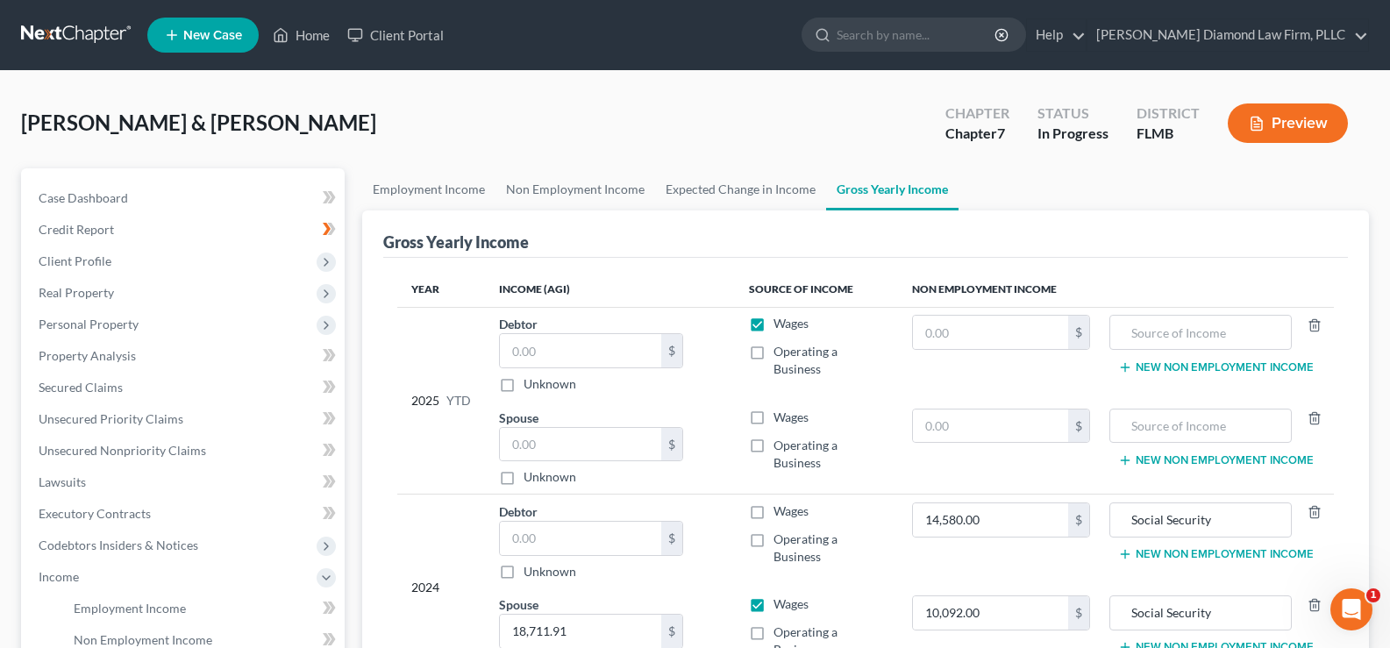
click at [773, 324] on label "Wages" at bounding box center [790, 324] width 35 height 18
click at [780, 324] on input "Wages" at bounding box center [785, 320] width 11 height 11
checkbox input "false"
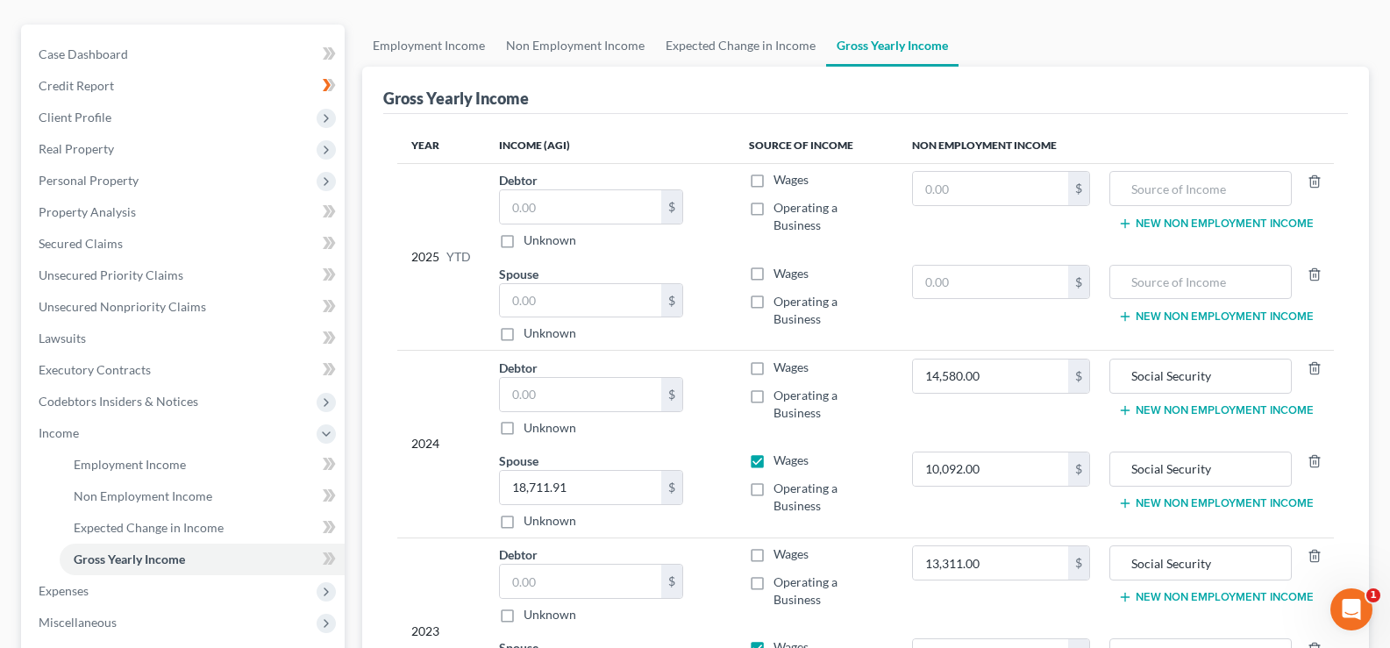
scroll to position [175, 0]
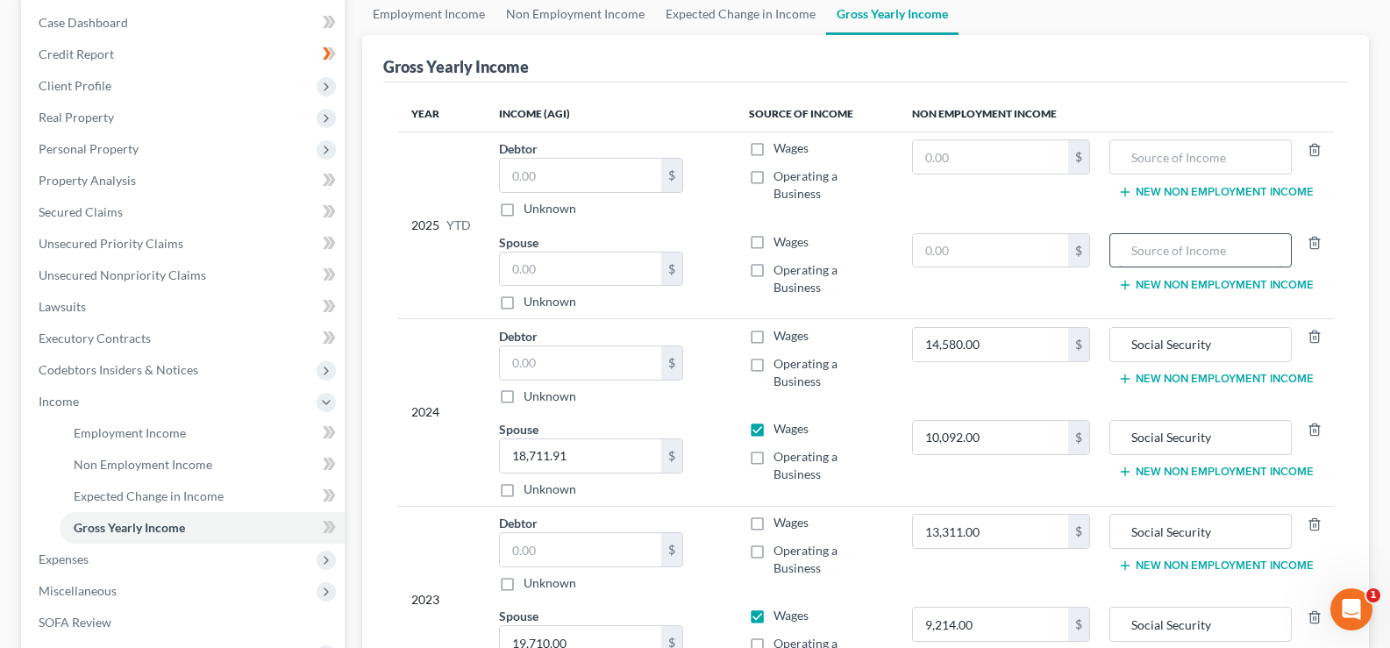
click at [1235, 250] on input "text" at bounding box center [1200, 250] width 163 height 33
type input "Social Security"
click at [992, 246] on input "text" at bounding box center [990, 250] width 155 height 33
click at [1021, 245] on input "text" at bounding box center [990, 250] width 155 height 33
click at [1051, 241] on input "7,082." at bounding box center [990, 250] width 155 height 33
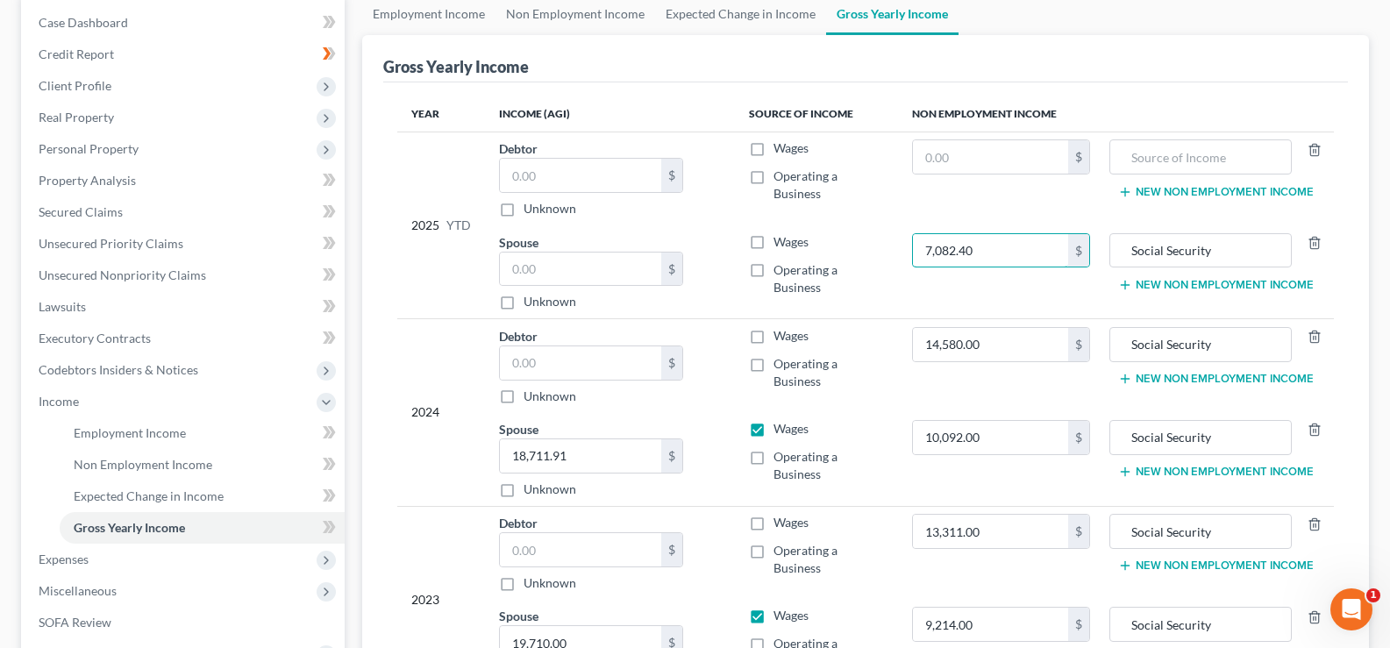
type input "7,082.40"
click at [1006, 146] on input "text" at bounding box center [990, 156] width 155 height 33
type input "10,042.40"
click at [1156, 160] on input "text" at bounding box center [1200, 156] width 163 height 33
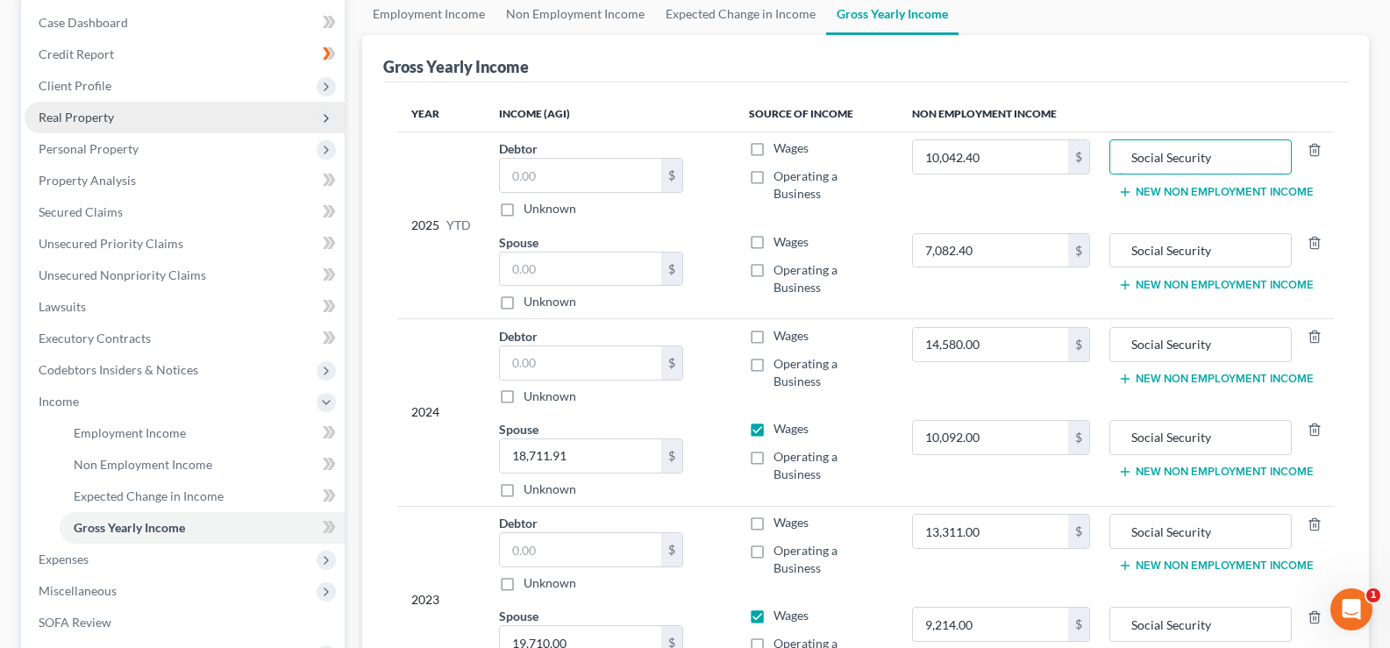
type input "Social Security"
click at [623, 280] on input "text" at bounding box center [580, 269] width 161 height 33
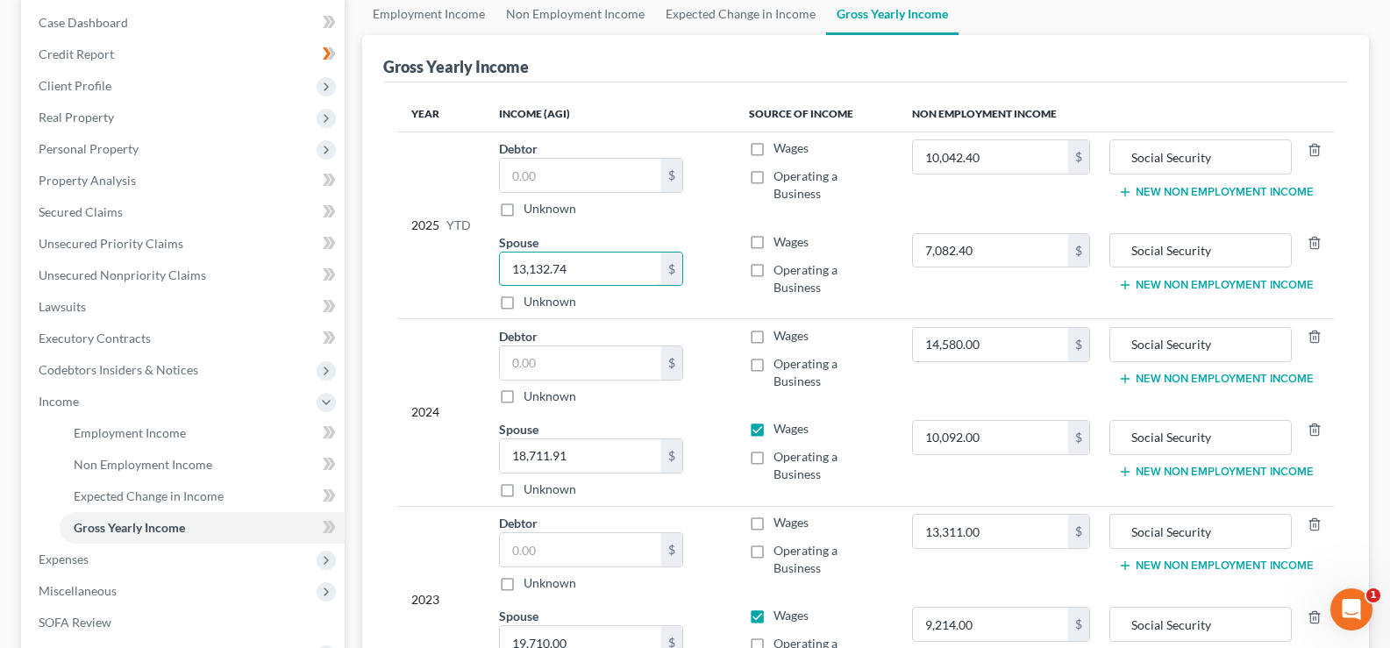
scroll to position [351, 0]
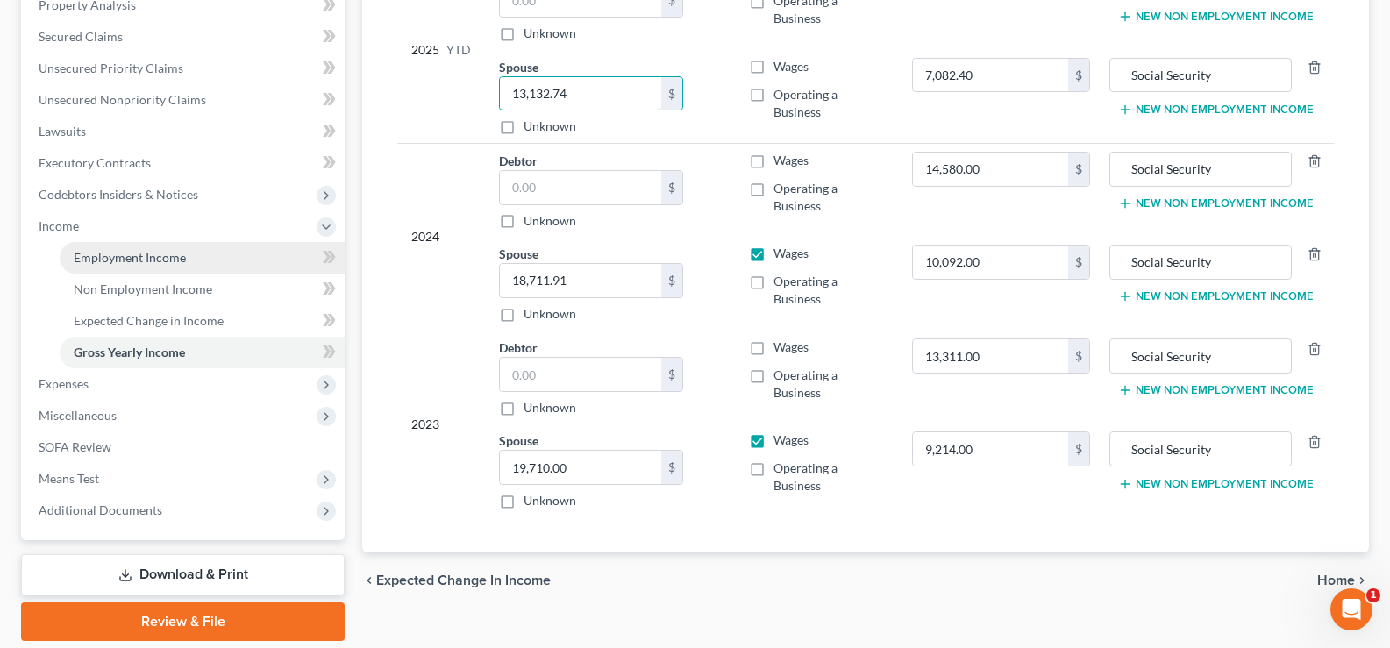
type input "13,132.74"
click at [167, 258] on span "Employment Income" at bounding box center [130, 257] width 112 height 15
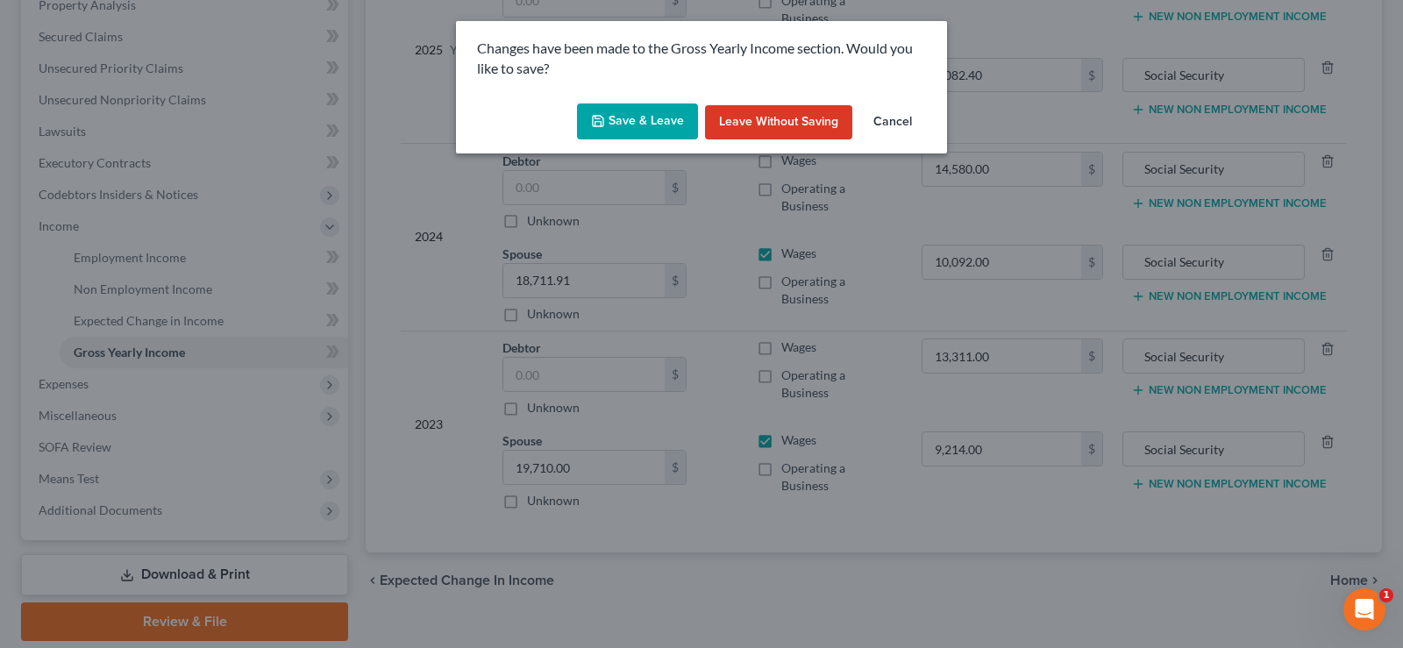
click at [639, 127] on button "Save & Leave" at bounding box center [637, 121] width 121 height 37
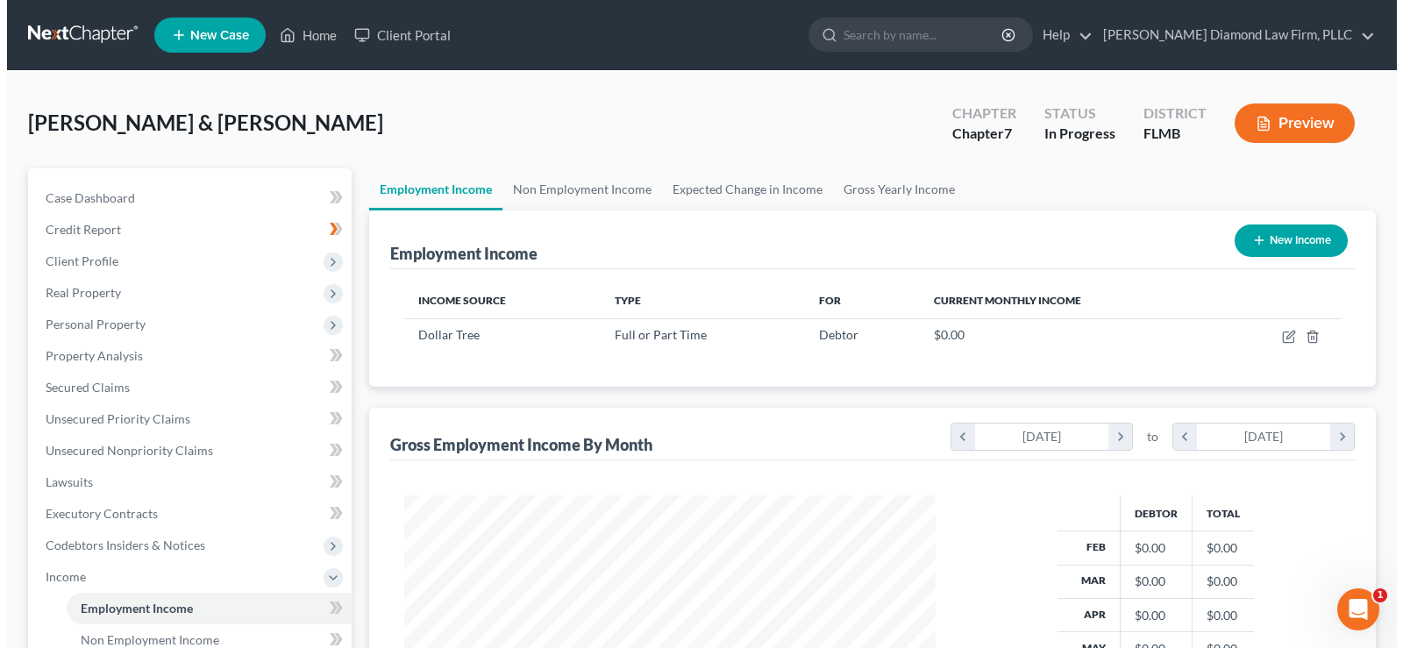
scroll to position [315, 566]
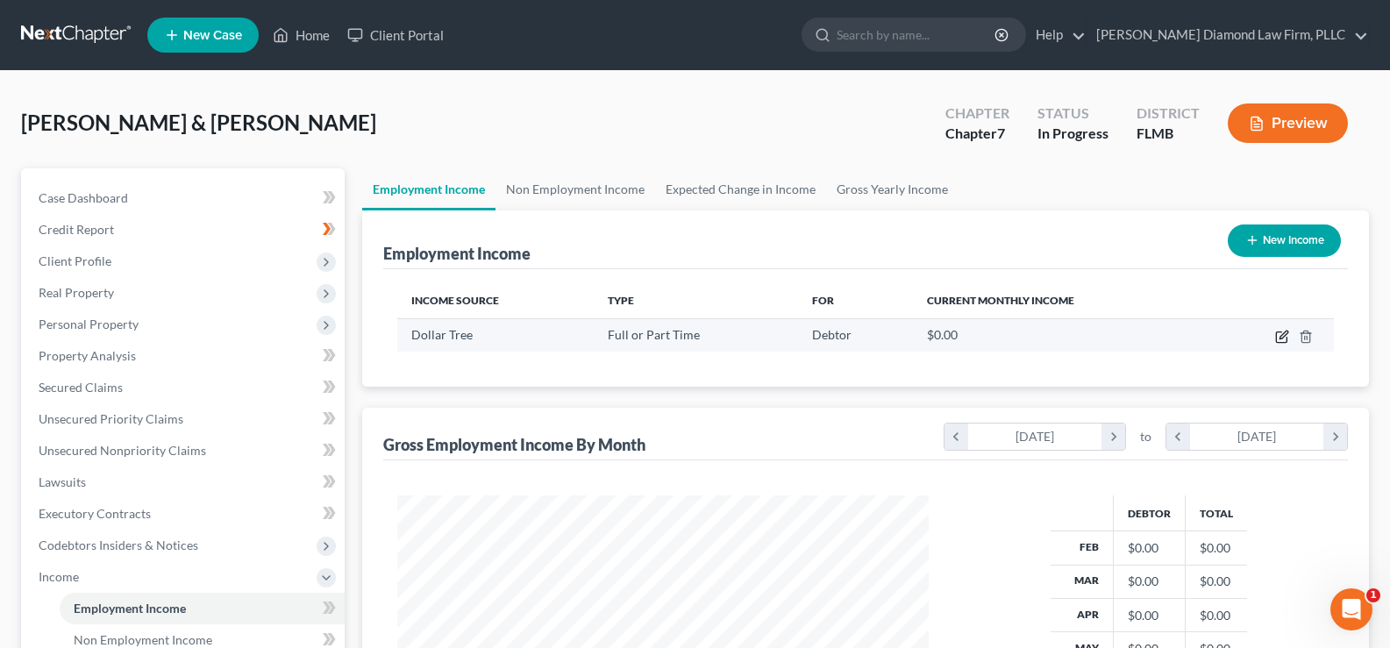
click at [1279, 334] on icon "button" at bounding box center [1282, 337] width 14 height 14
select select "0"
select select "9"
select select "2"
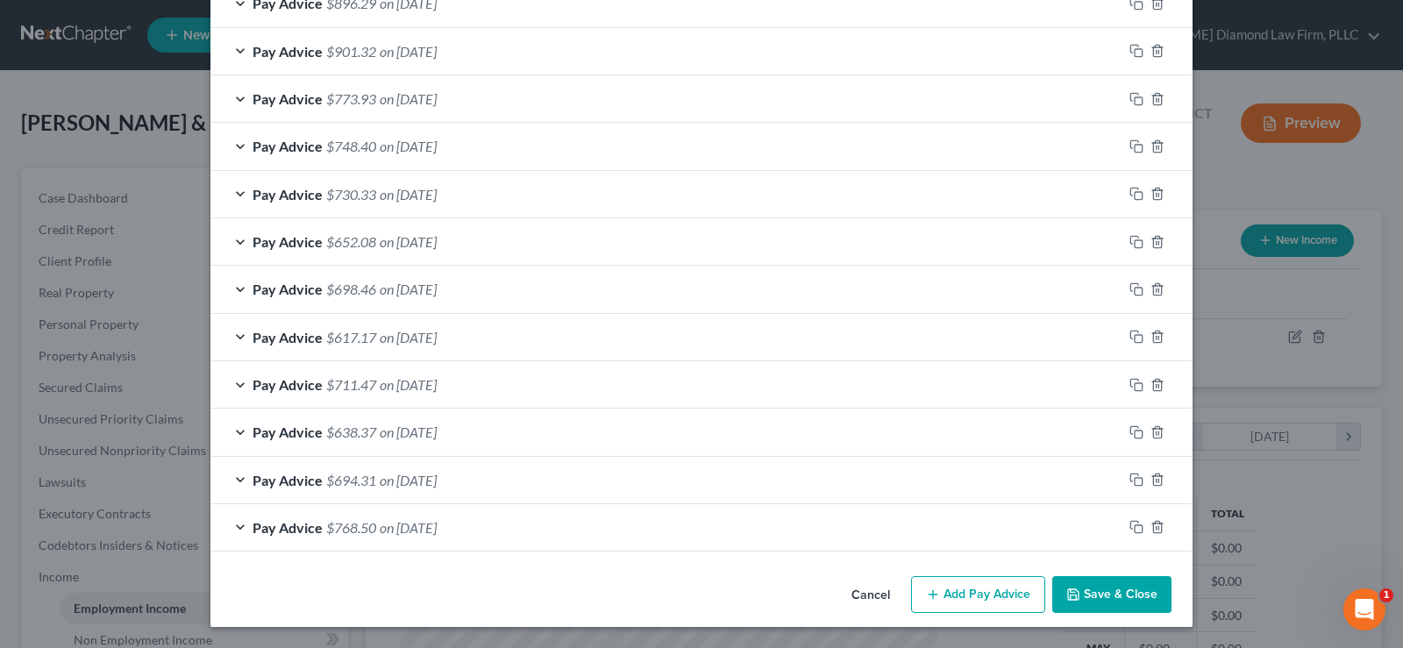
scroll to position [613, 0]
click at [1158, 527] on line "button" at bounding box center [1158, 529] width 0 height 4
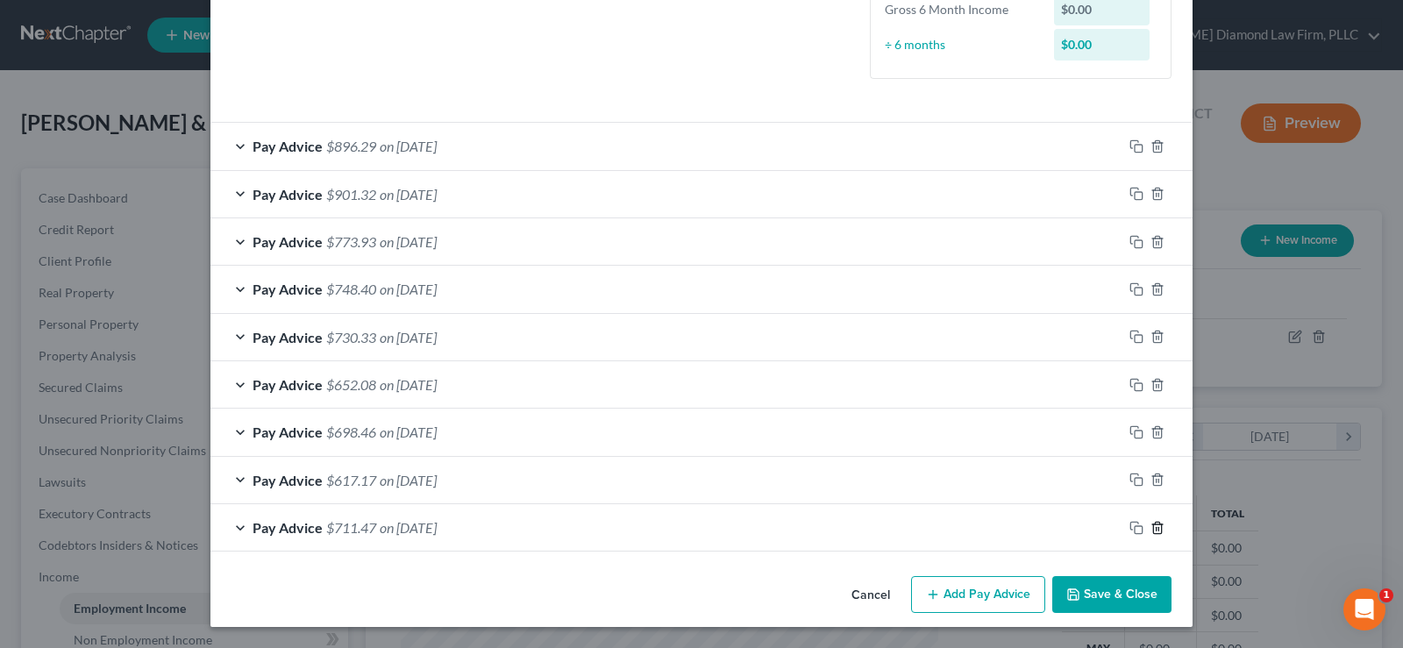
click at [1158, 527] on line "button" at bounding box center [1158, 529] width 0 height 4
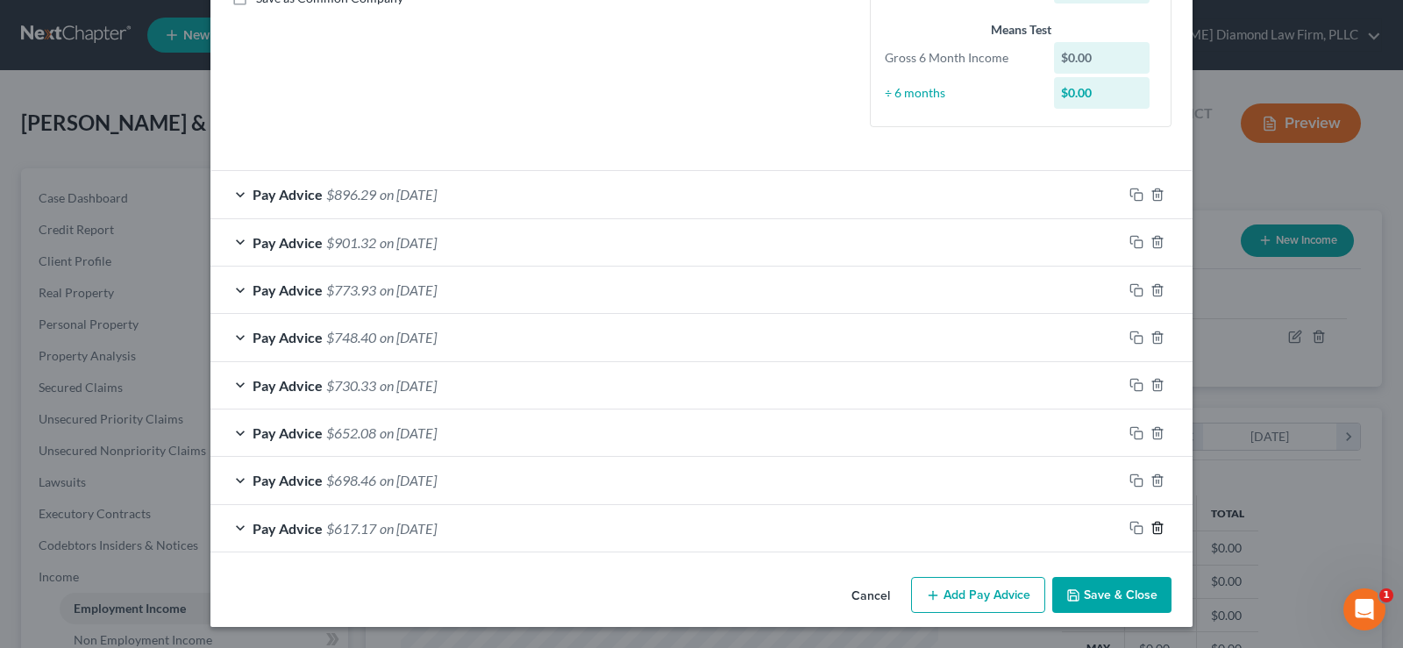
click at [1158, 528] on line "button" at bounding box center [1158, 530] width 0 height 4
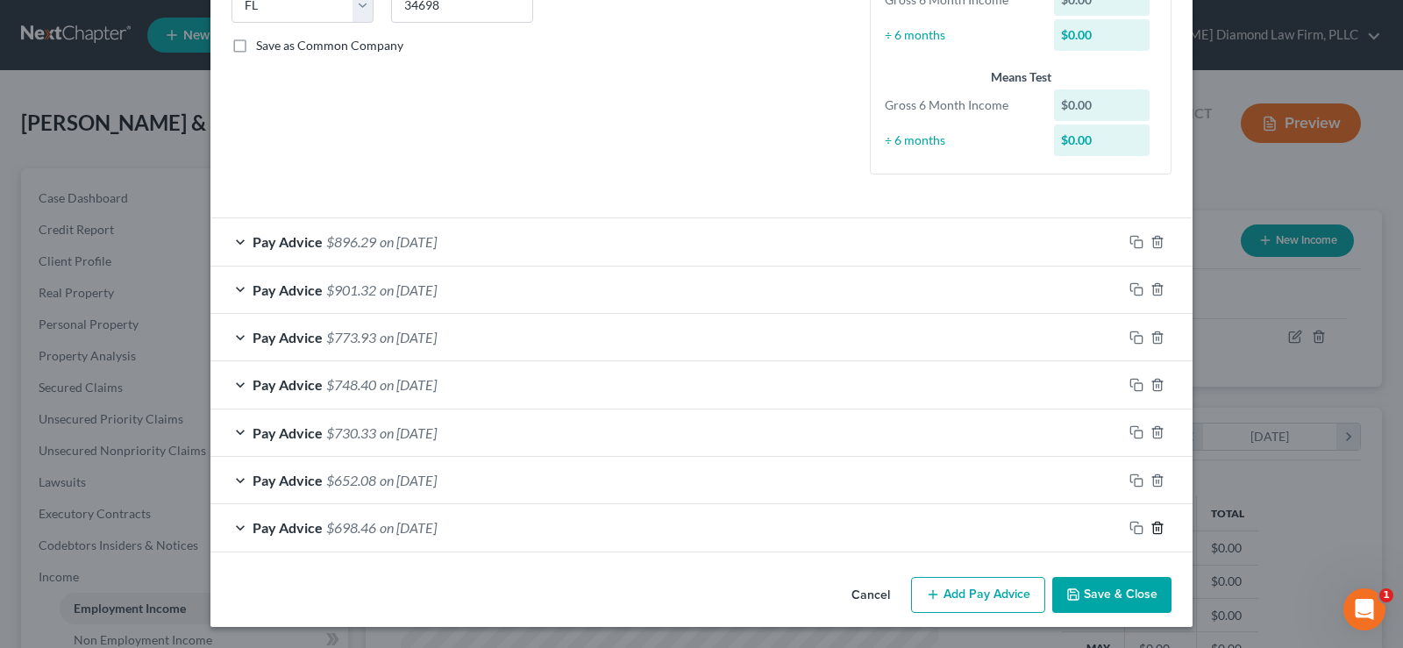
click at [1158, 527] on line "button" at bounding box center [1158, 529] width 0 height 4
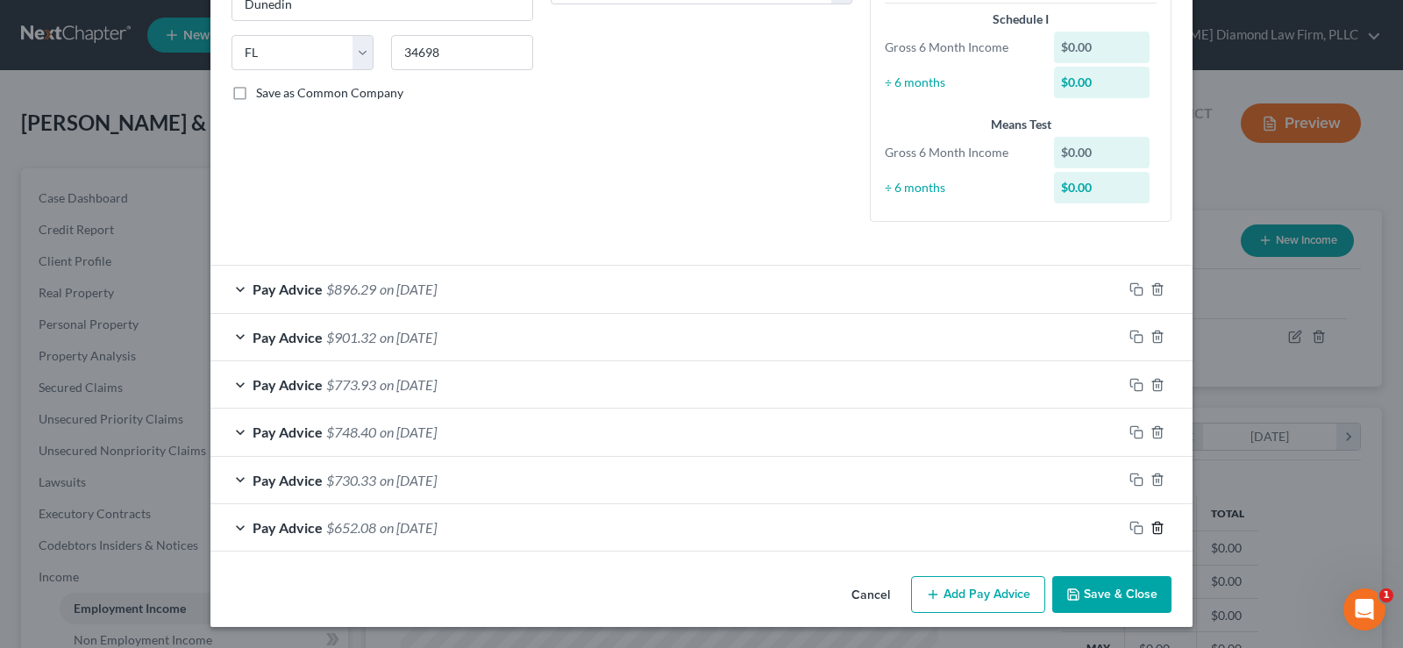
click at [1158, 527] on line "button" at bounding box center [1158, 529] width 0 height 4
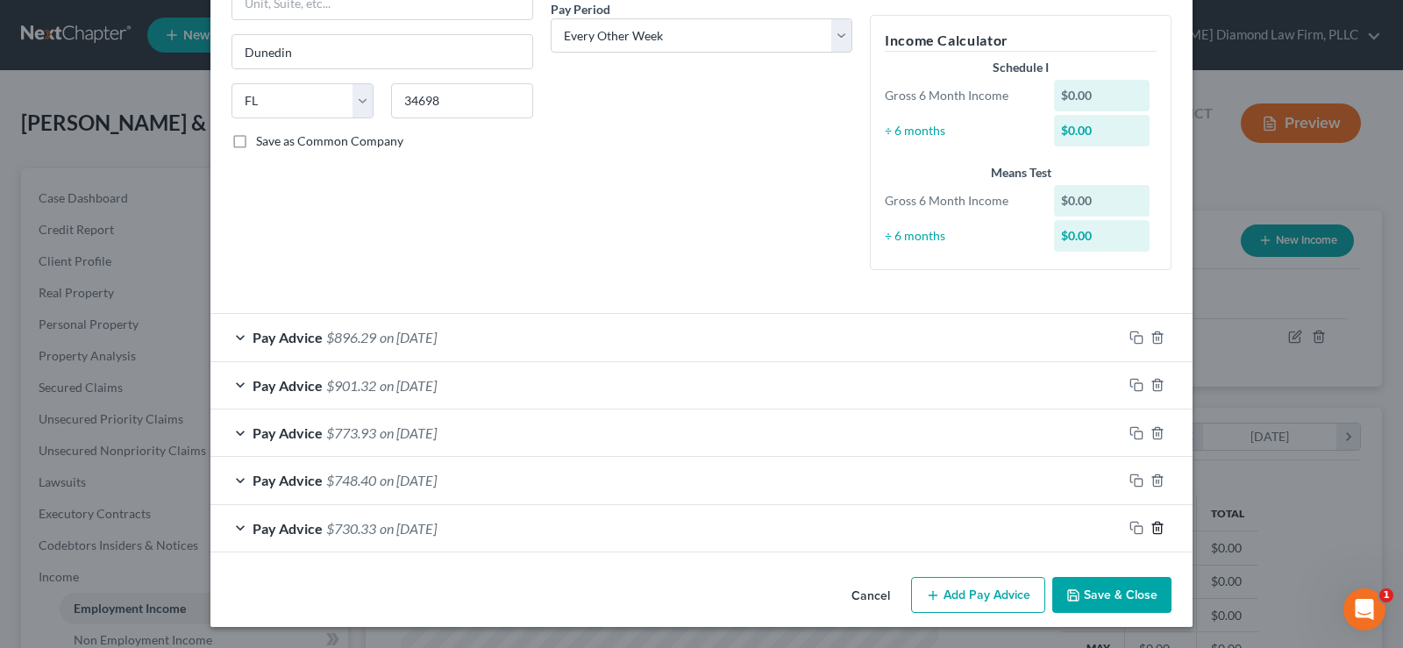
click at [1158, 528] on line "button" at bounding box center [1158, 530] width 0 height 4
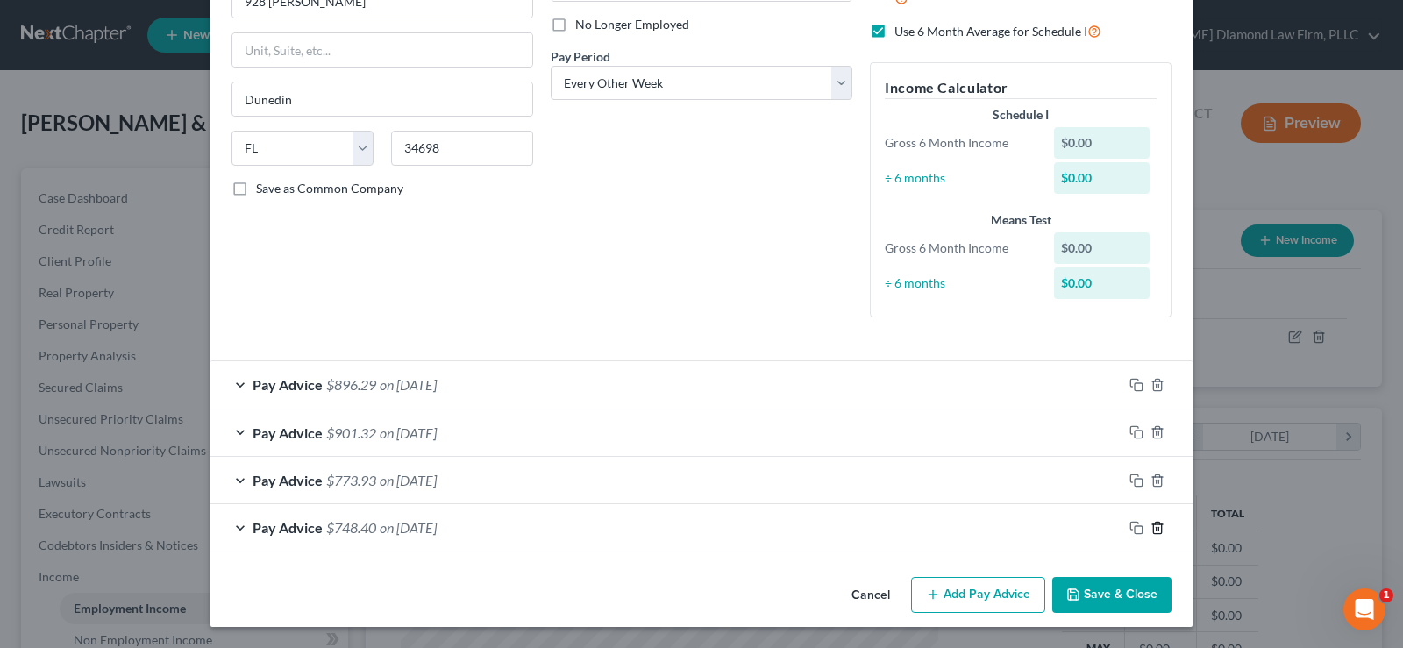
click at [1158, 527] on line "button" at bounding box center [1158, 529] width 0 height 4
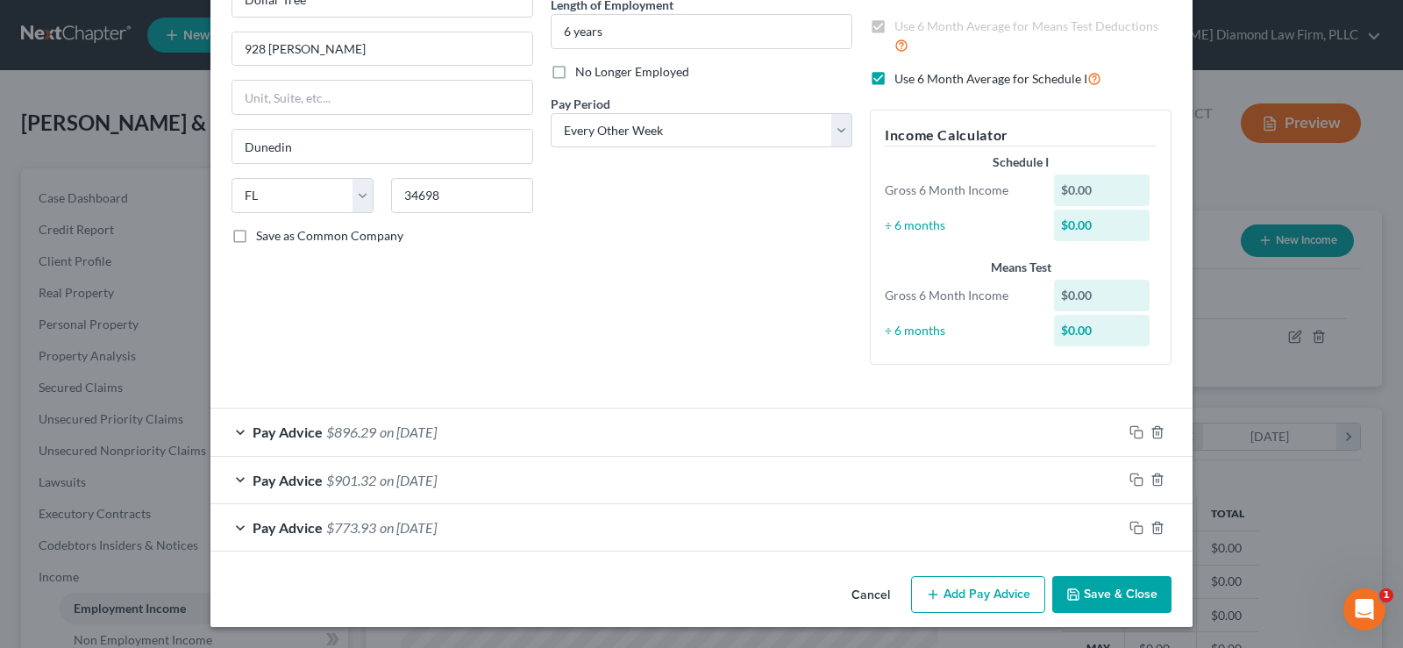
scroll to position [184, 0]
click at [1158, 527] on line "button" at bounding box center [1158, 529] width 0 height 4
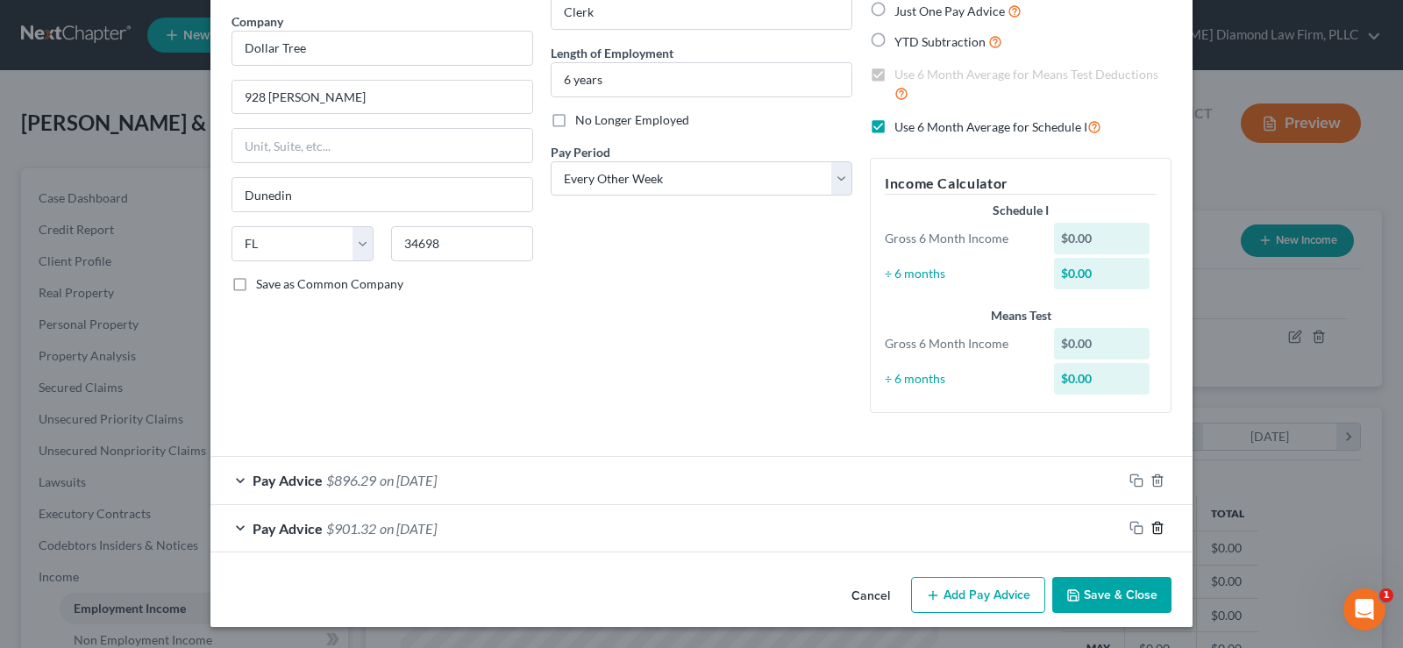
click at [1158, 528] on line "button" at bounding box center [1158, 530] width 0 height 4
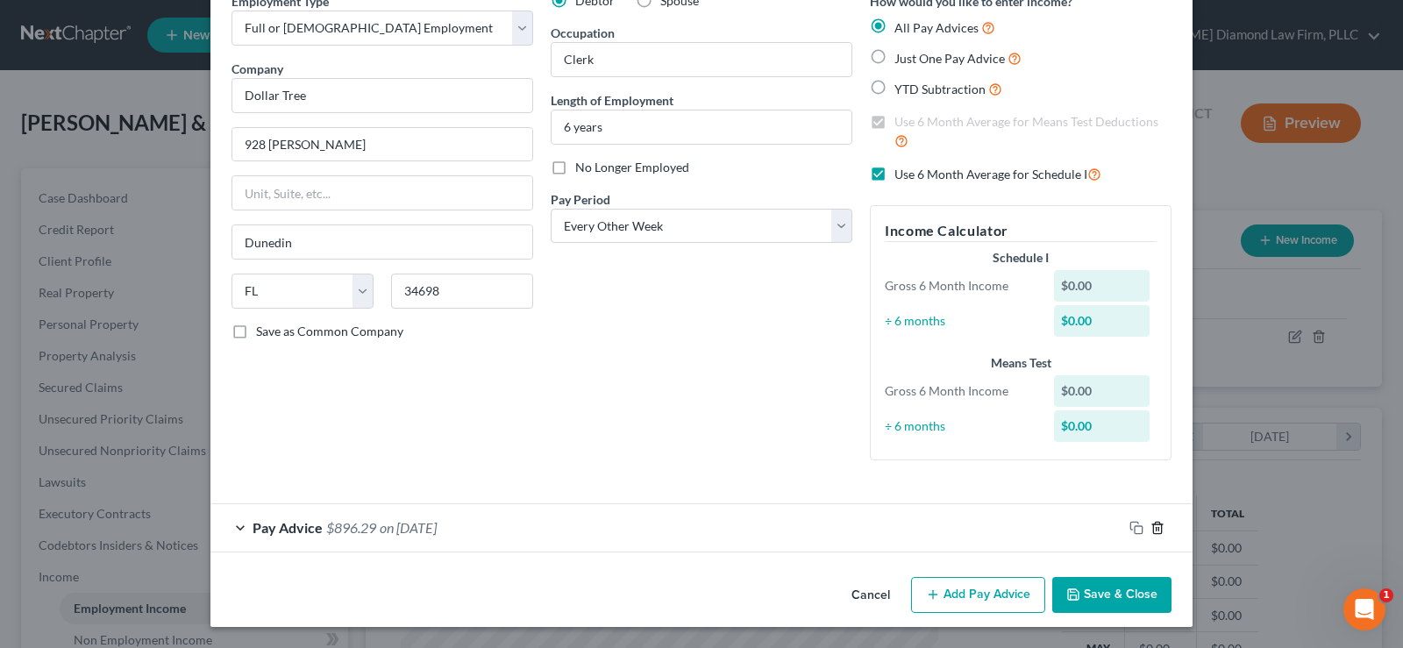
click at [1158, 527] on line "button" at bounding box center [1158, 529] width 0 height 4
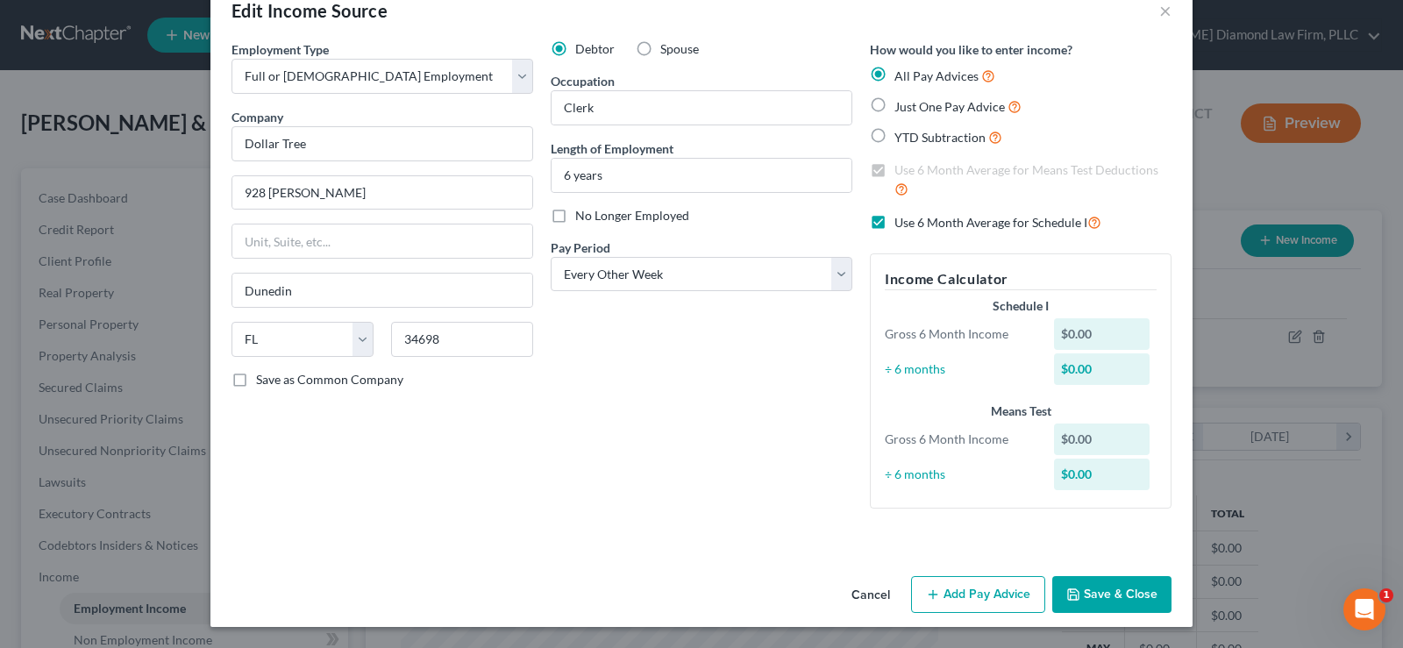
scroll to position [40, 0]
click at [565, 180] on input "6 years" at bounding box center [701, 175] width 300 height 33
type input "6.5 years"
click at [660, 53] on label "Spouse" at bounding box center [679, 49] width 39 height 18
click at [667, 52] on input "Spouse" at bounding box center [672, 45] width 11 height 11
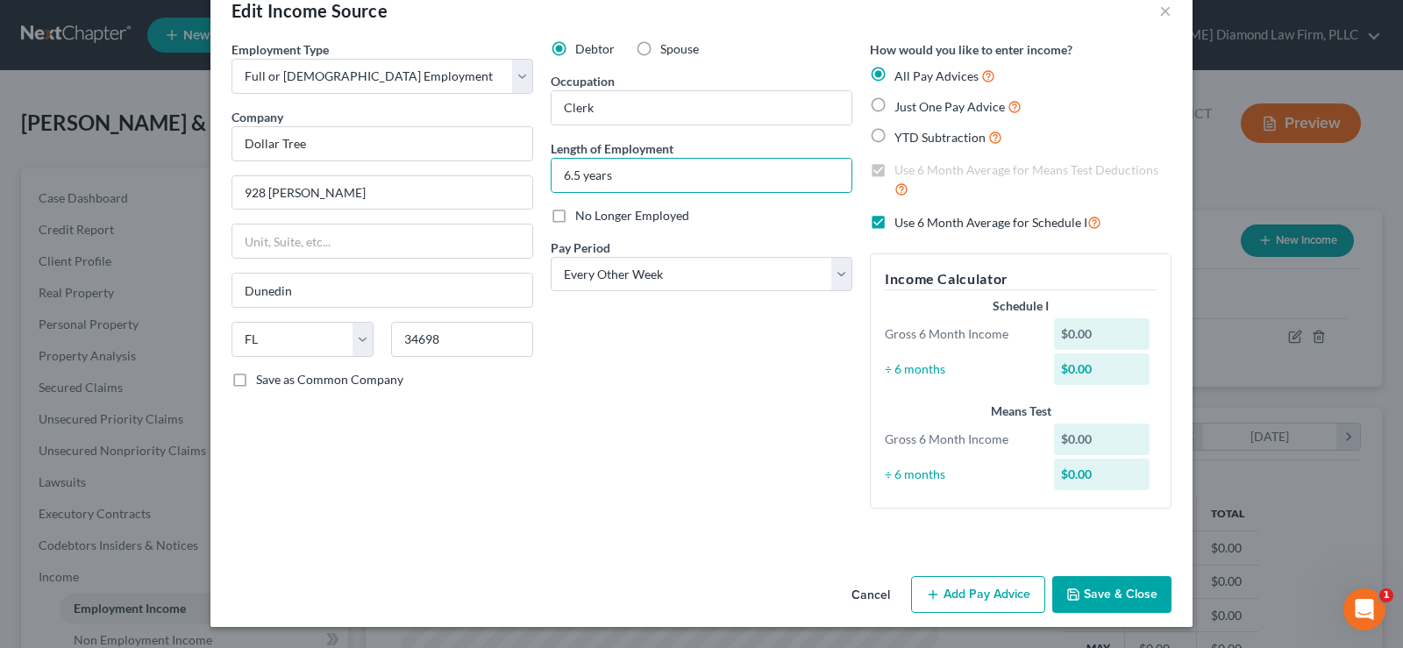
radio input "true"
drag, startPoint x: 968, startPoint y: 590, endPoint x: 863, endPoint y: 522, distance: 125.5
click at [968, 590] on button "Add Pay Advice" at bounding box center [978, 594] width 134 height 37
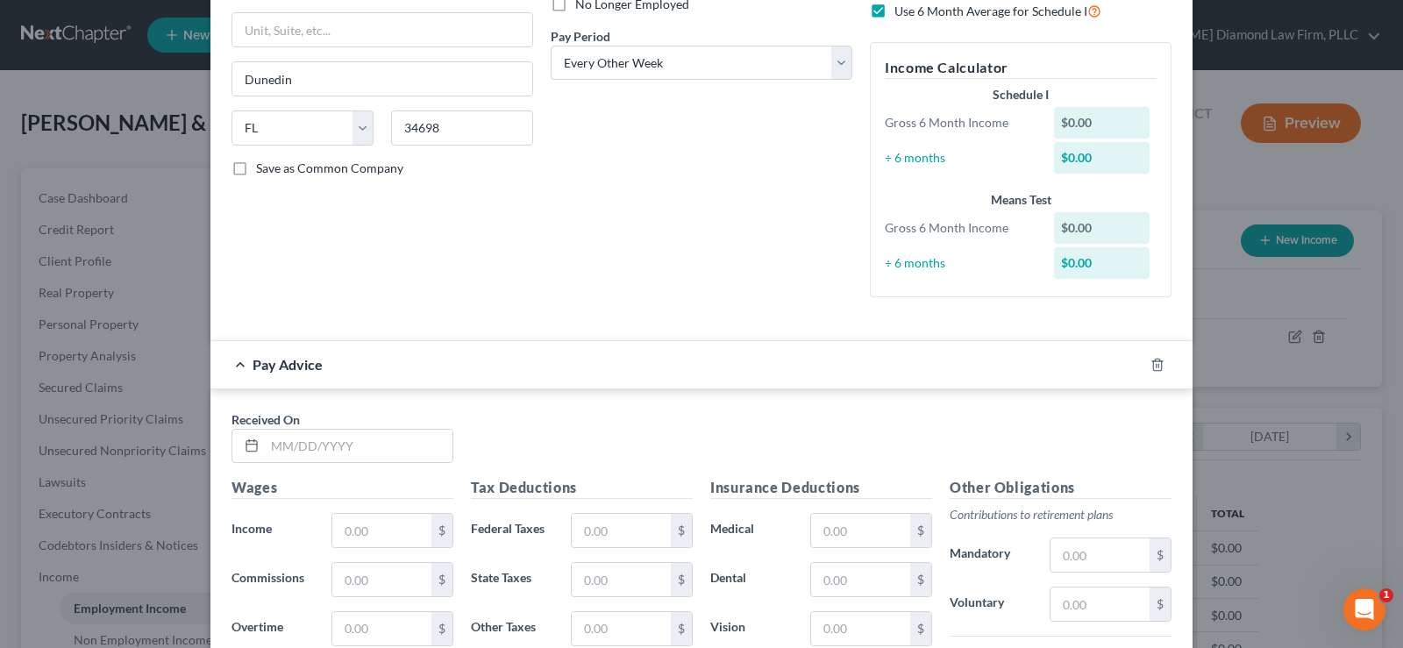
scroll to position [391, 0]
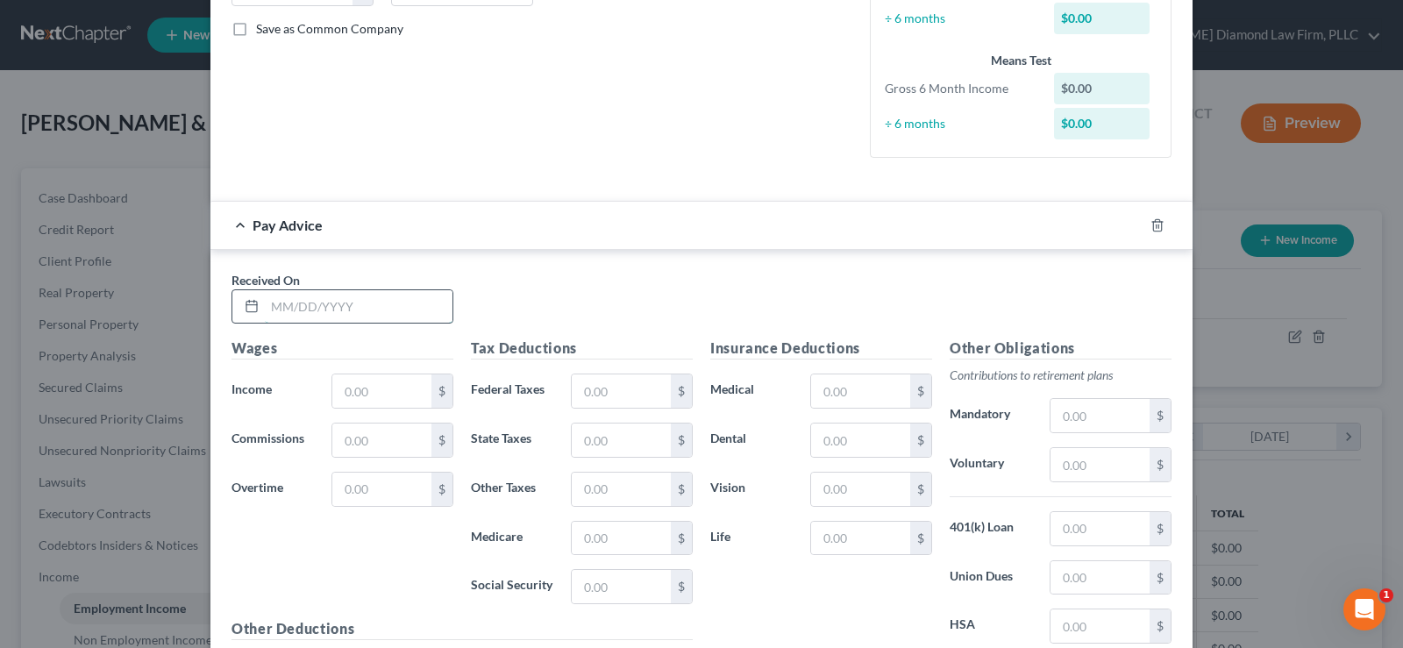
click at [339, 304] on input "text" at bounding box center [359, 306] width 188 height 33
type input "07/25/2025"
type input "894.84"
type input "23.71"
type input "2"
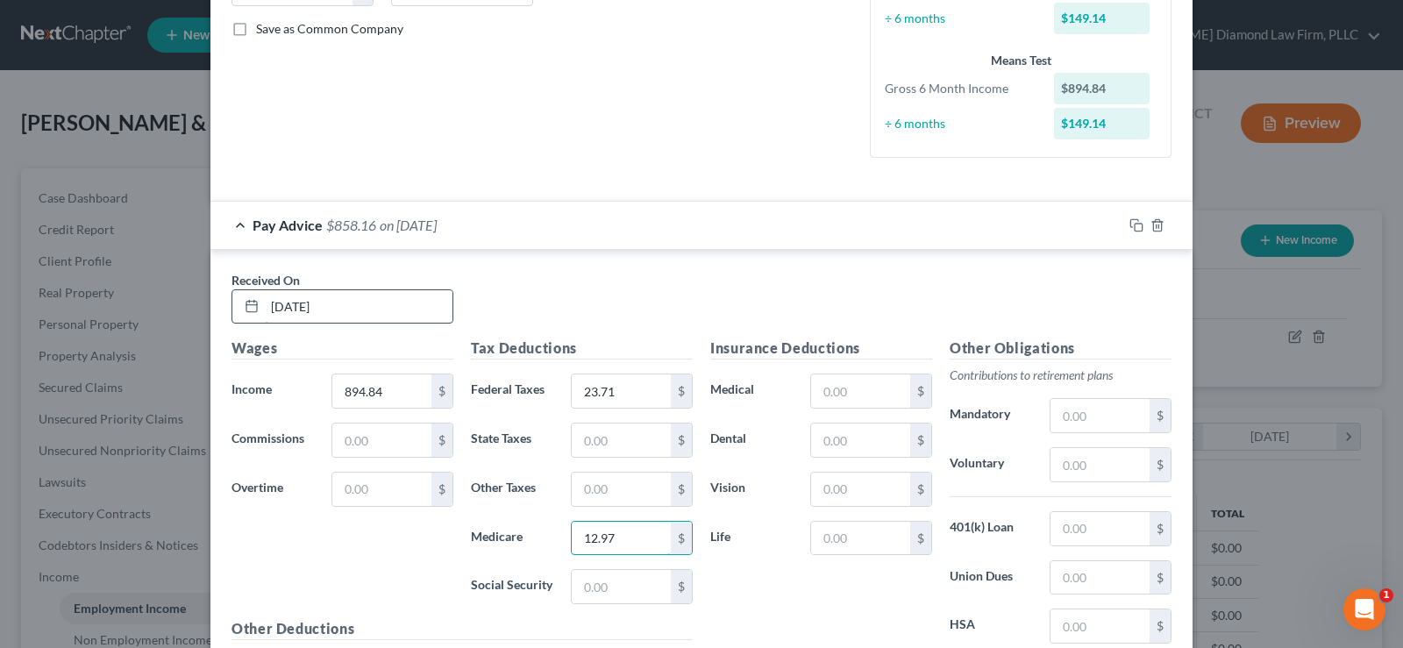
type input "12.97"
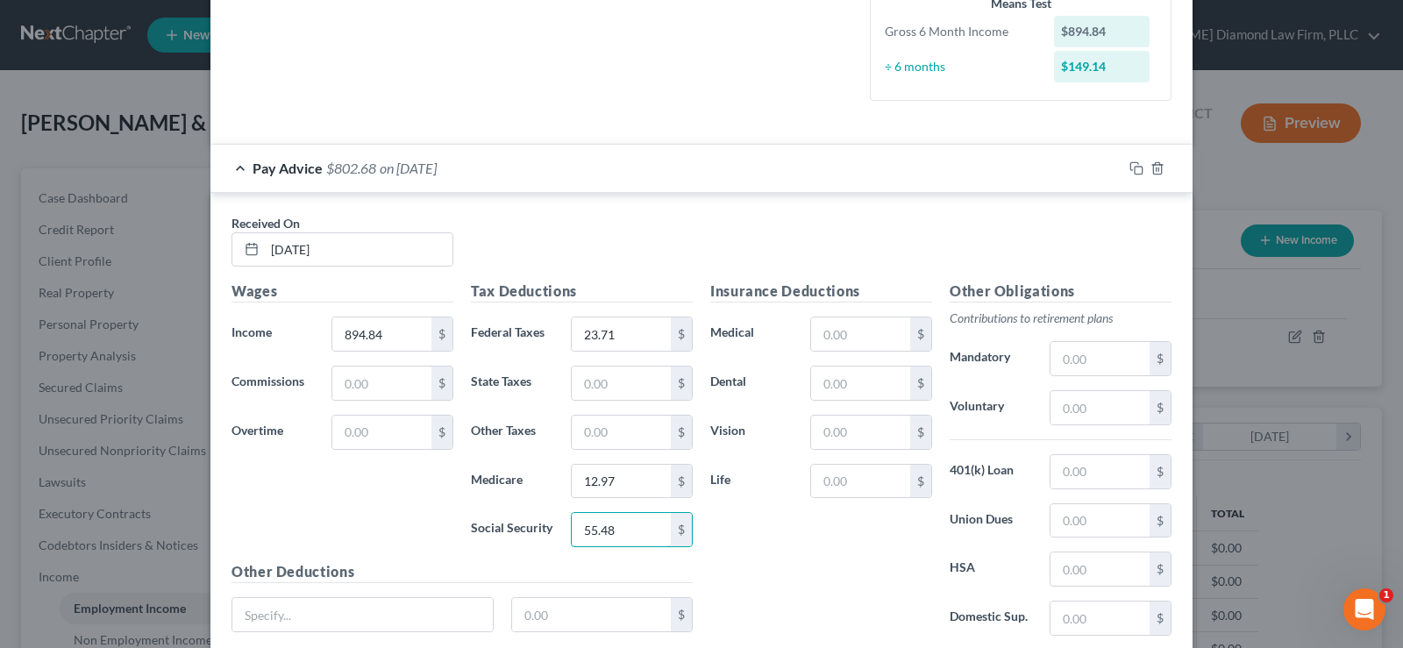
scroll to position [479, 0]
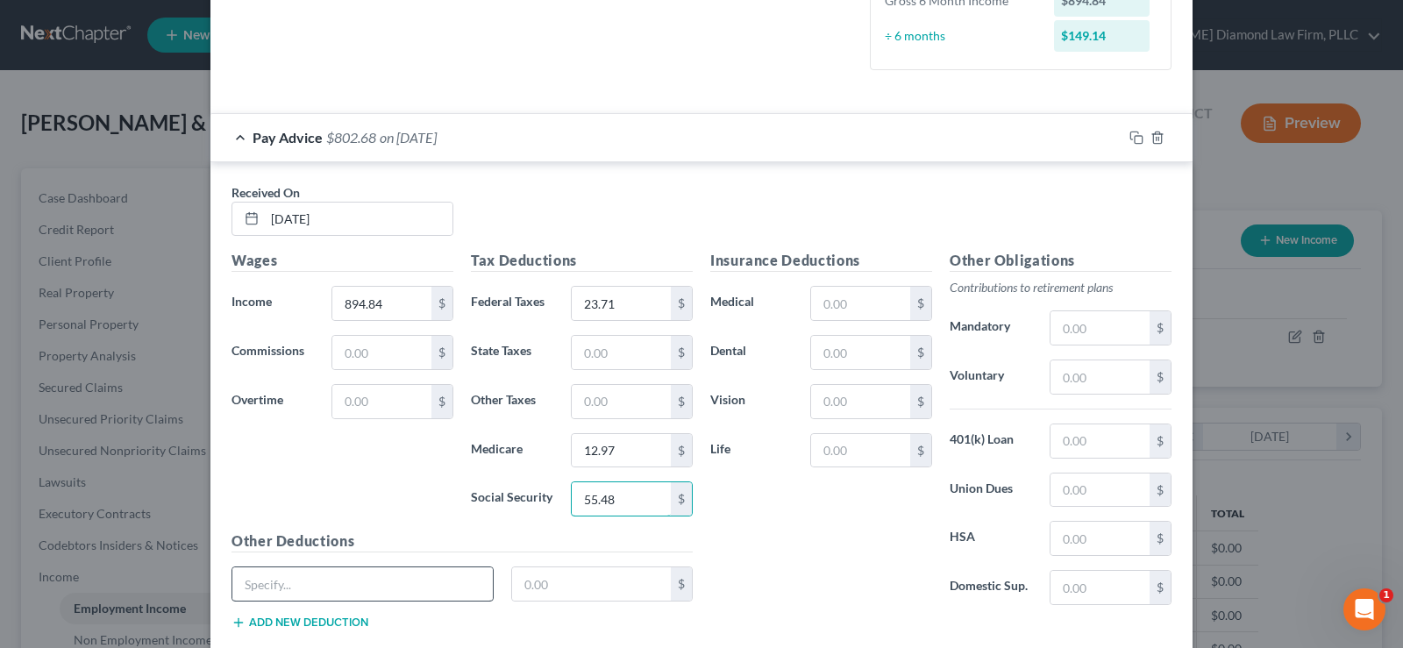
type input "55.48"
click at [260, 581] on input "text" at bounding box center [362, 583] width 260 height 33
type input "STD"
type input "2.35"
drag, startPoint x: 552, startPoint y: 589, endPoint x: 494, endPoint y: 582, distance: 58.3
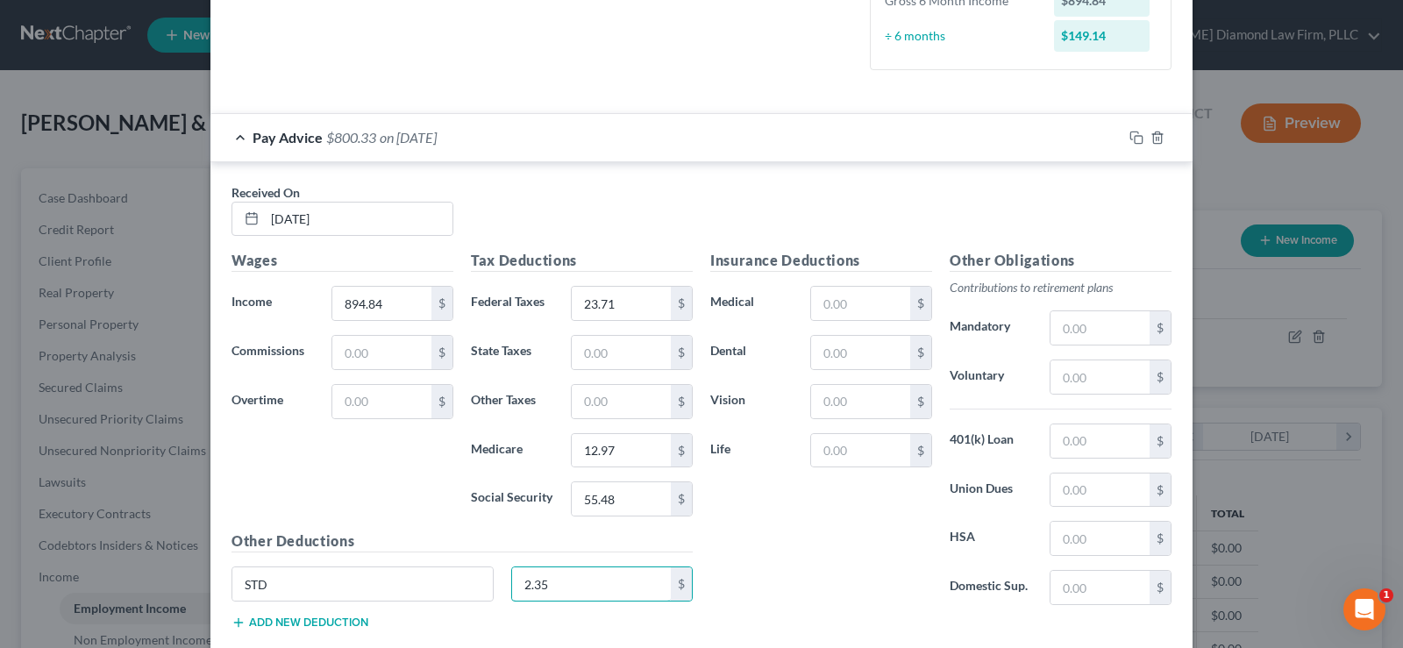
click at [494, 582] on div "STD 2.35 $" at bounding box center [462, 590] width 479 height 49
drag, startPoint x: 282, startPoint y: 587, endPoint x: 224, endPoint y: 584, distance: 58.8
click at [224, 584] on div "STD" at bounding box center [363, 583] width 280 height 35
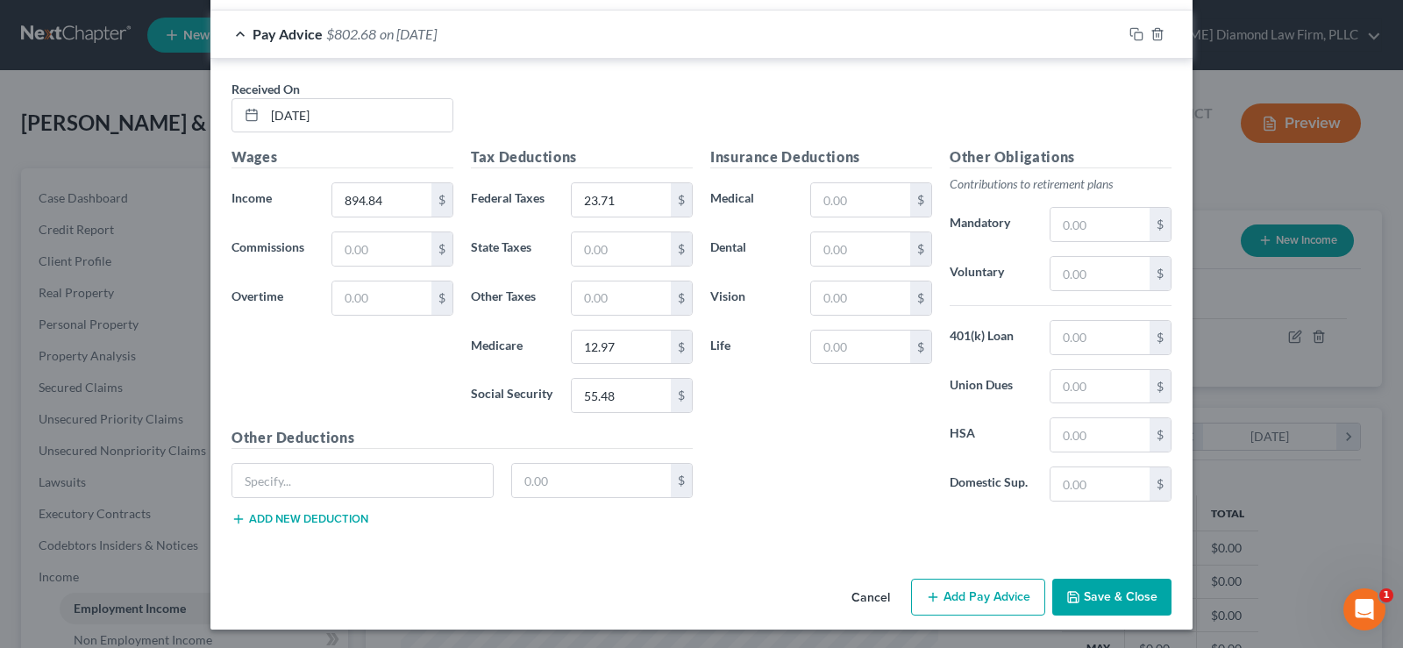
scroll to position [585, 0]
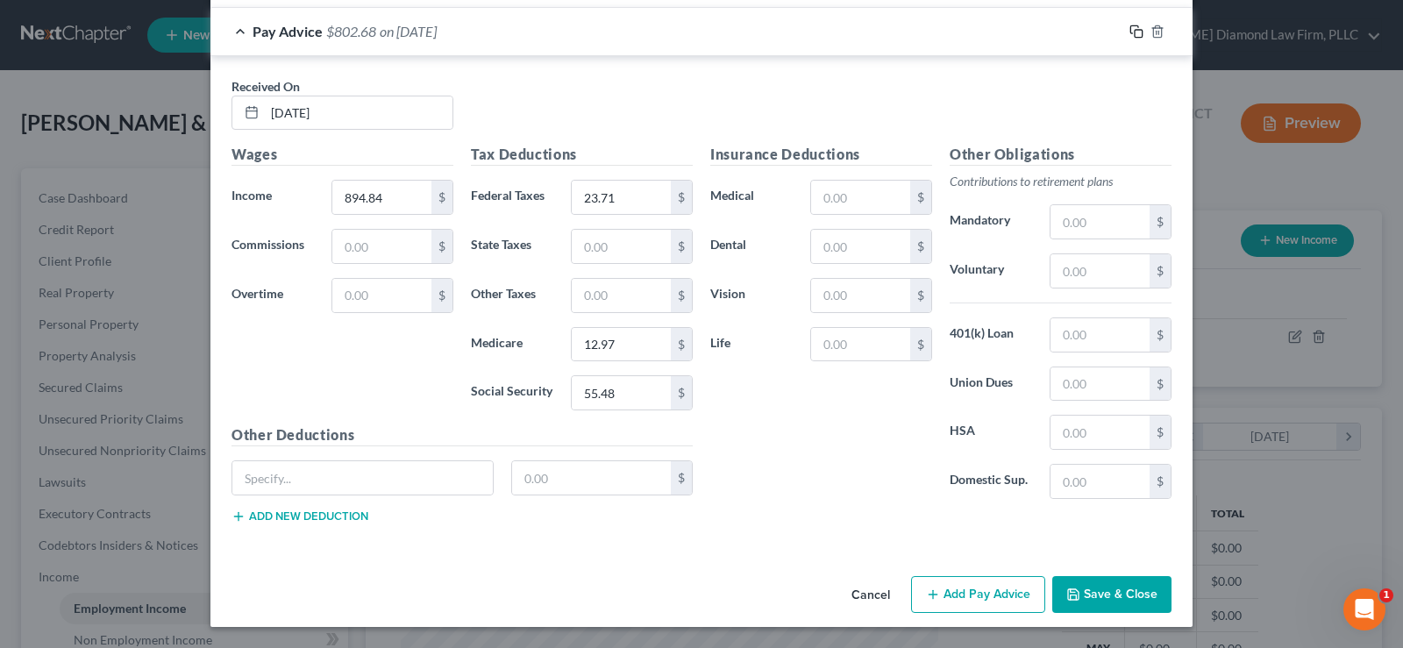
click at [1133, 36] on icon "button" at bounding box center [1136, 32] width 14 height 14
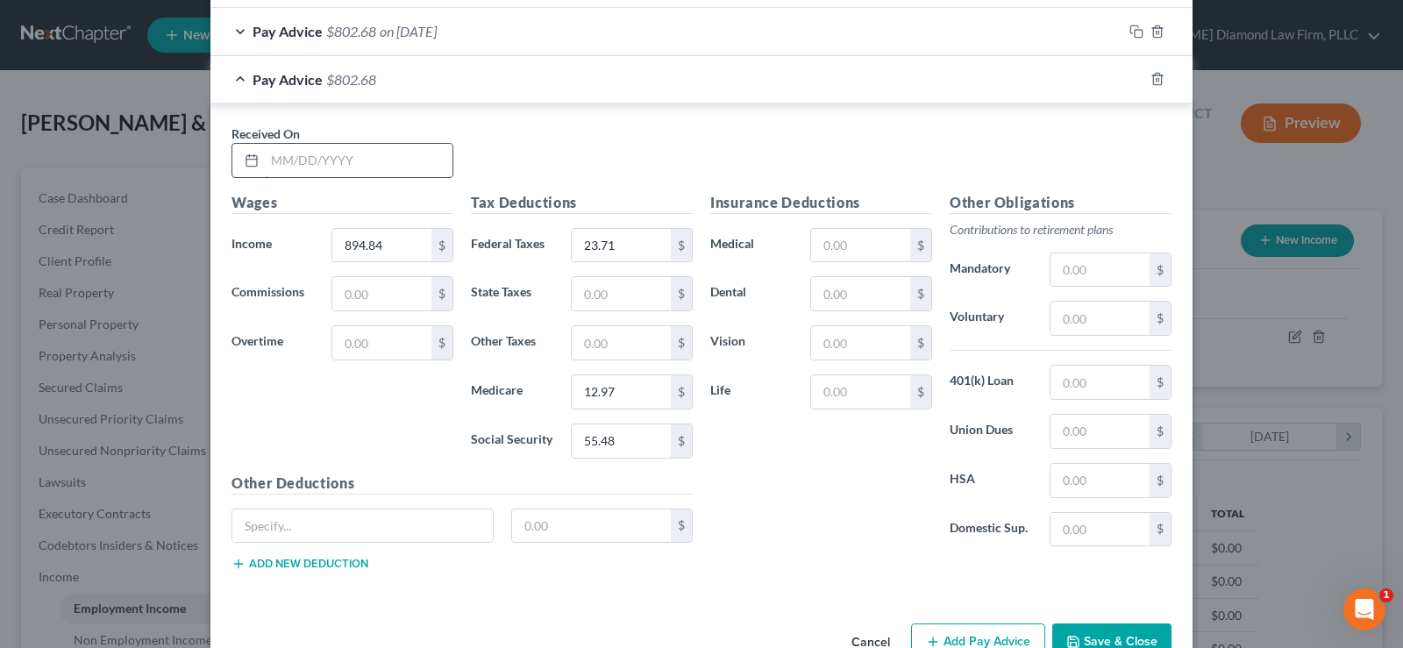
click at [365, 161] on input "text" at bounding box center [359, 160] width 188 height 33
type input "07/11/2025"
click at [390, 249] on input "894.84" at bounding box center [381, 245] width 99 height 33
drag, startPoint x: 360, startPoint y: 245, endPoint x: 315, endPoint y: 240, distance: 45.9
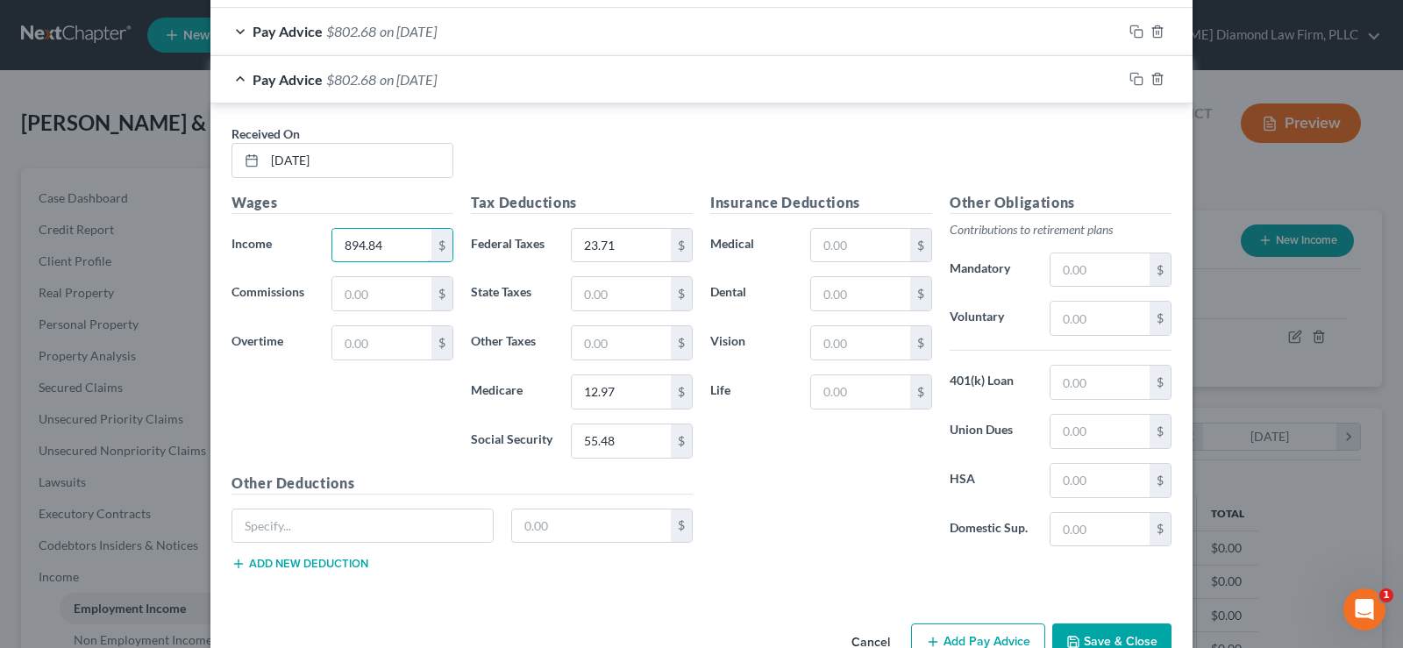
click at [315, 240] on div "Income * 894.84 $" at bounding box center [342, 245] width 239 height 35
type input "825.10"
click at [624, 248] on input "23.71" at bounding box center [621, 245] width 99 height 33
type input "5"
type input "16.74"
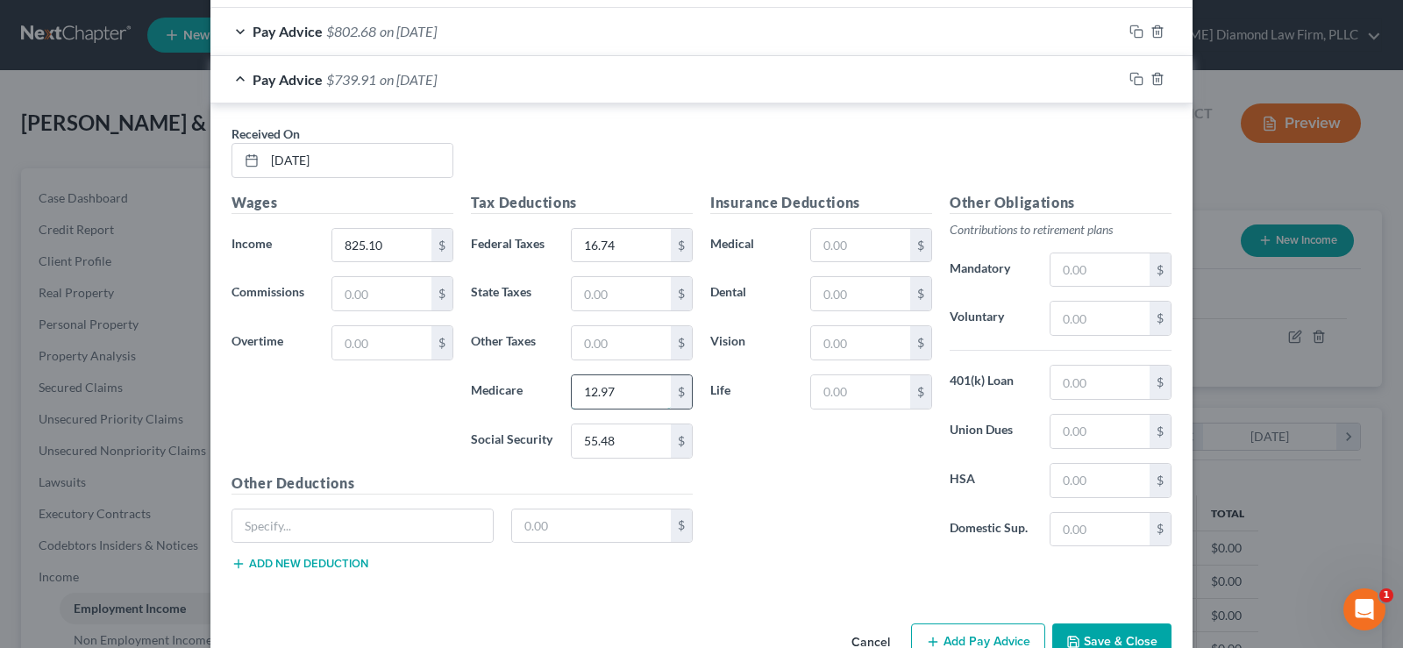
click at [631, 381] on input "12.97" at bounding box center [621, 391] width 99 height 33
type input "11.96"
click at [630, 436] on input "55.48" at bounding box center [621, 440] width 99 height 33
type input "51.16"
click at [1129, 75] on icon "button" at bounding box center [1136, 79] width 14 height 14
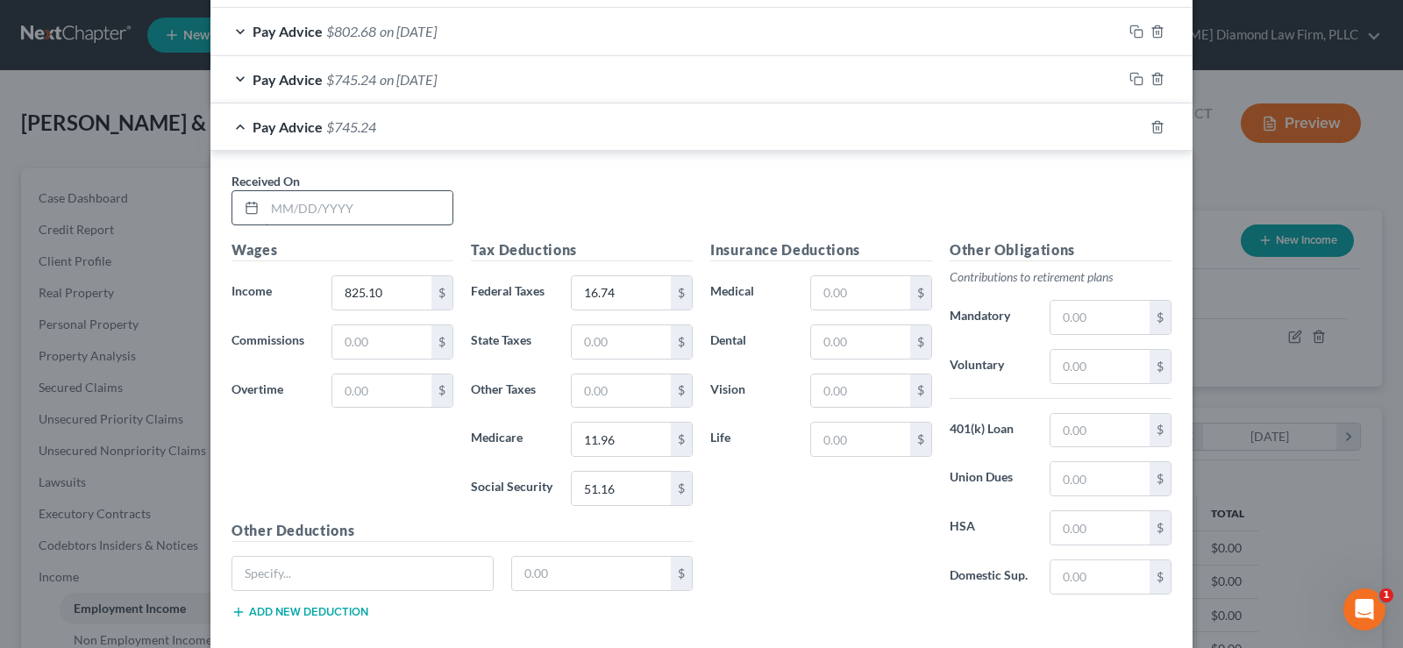
click at [315, 203] on input "text" at bounding box center [359, 207] width 188 height 33
type input "06/27/2025"
click at [382, 294] on input "825.10" at bounding box center [381, 292] width 99 height 33
type input "878.59"
click at [626, 451] on input "11.96" at bounding box center [621, 439] width 99 height 33
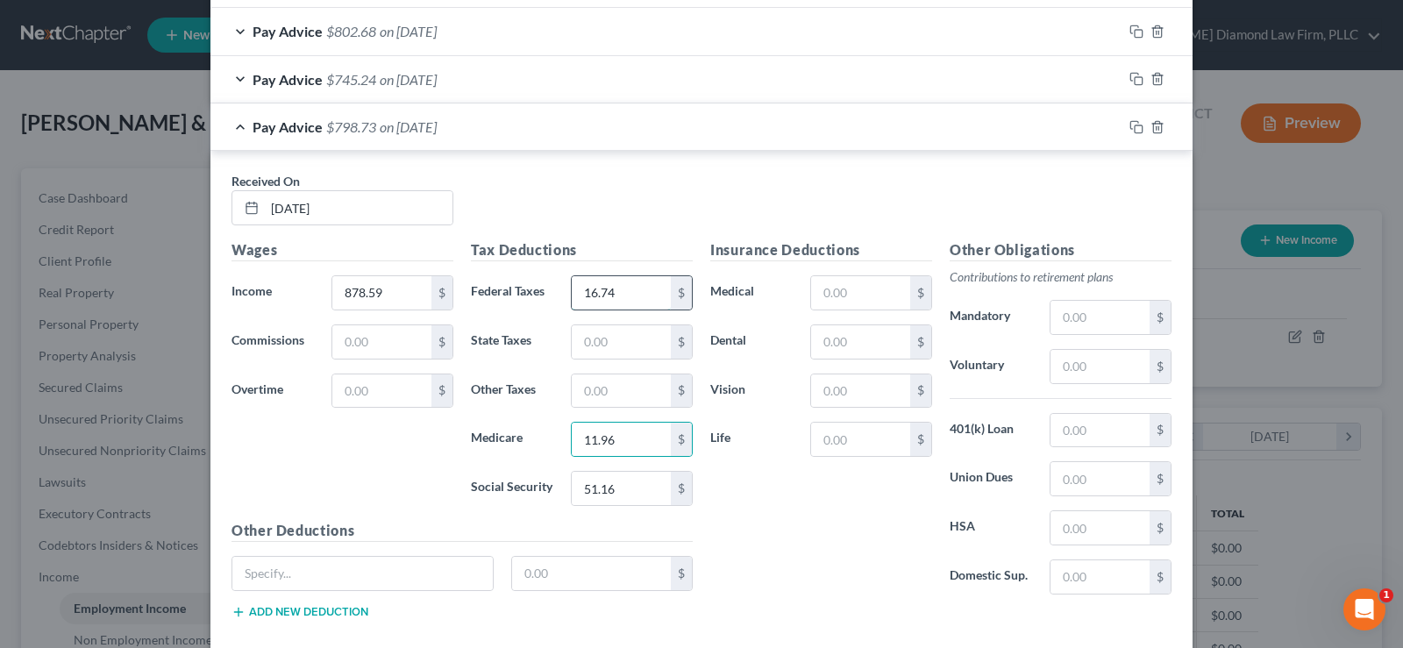
click at [637, 277] on input "16.74" at bounding box center [621, 292] width 99 height 33
type input "22.09"
click at [623, 446] on input "11.96" at bounding box center [621, 439] width 99 height 33
type input "12.74"
click at [619, 491] on input "51.16" at bounding box center [621, 488] width 99 height 33
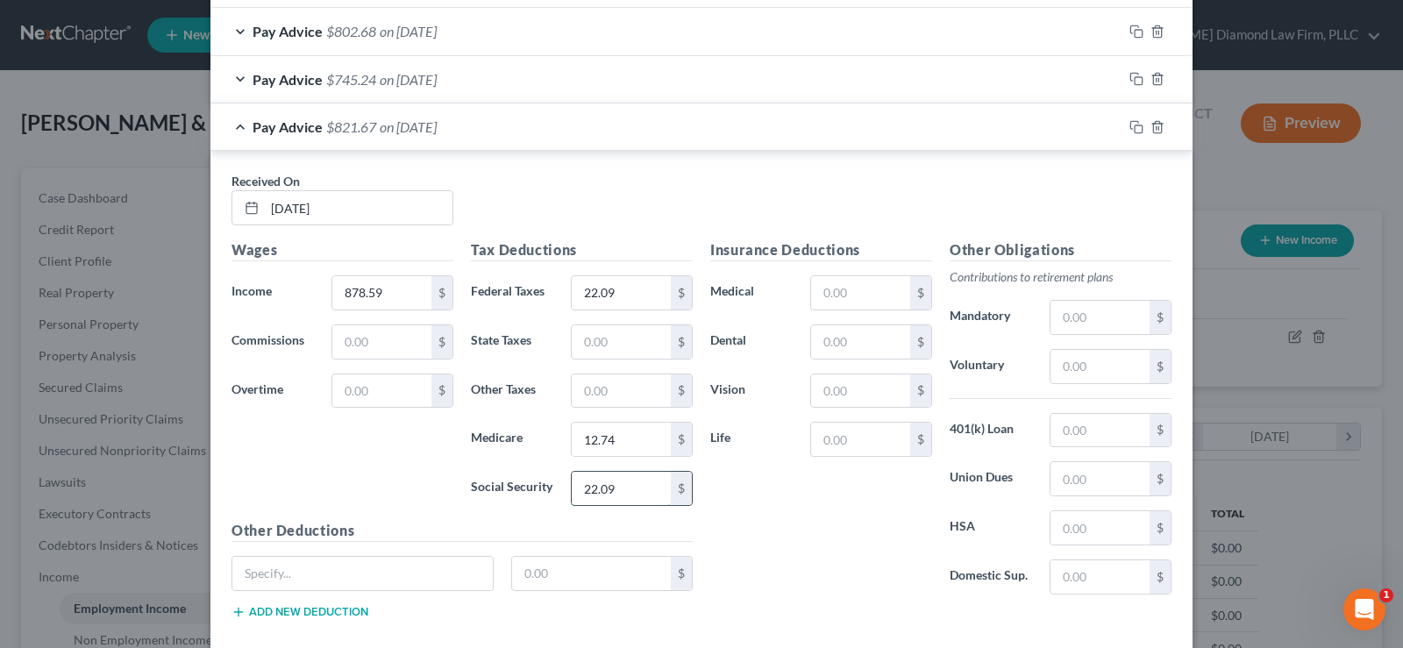
click at [628, 491] on input "22.09" at bounding box center [621, 488] width 99 height 33
drag, startPoint x: 626, startPoint y: 494, endPoint x: 565, endPoint y: 487, distance: 61.8
click at [572, 487] on input "22.09" at bounding box center [621, 488] width 99 height 33
type input "54.47"
click at [1132, 129] on icon "button" at bounding box center [1136, 127] width 14 height 14
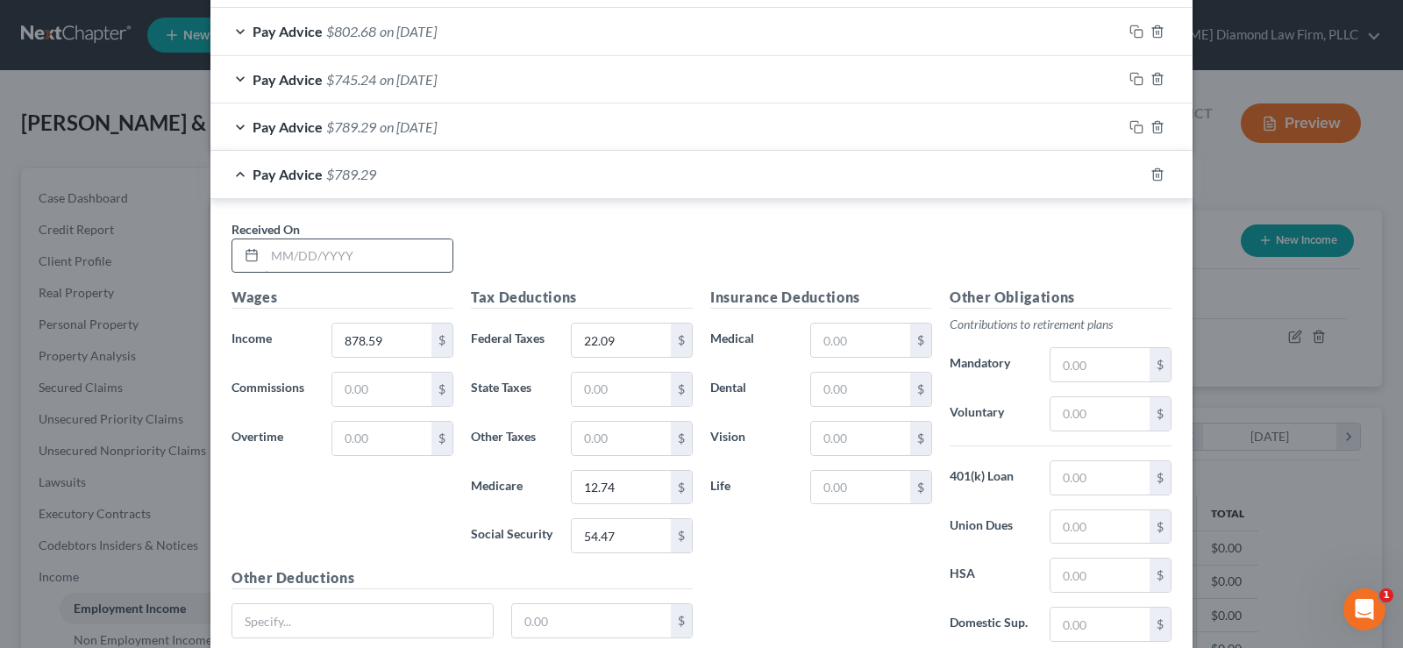
click at [335, 253] on input "text" at bounding box center [359, 255] width 188 height 33
type input "06/13/2025"
click at [381, 345] on input "878.59" at bounding box center [381, 340] width 99 height 33
type input "775.26"
click at [630, 488] on input "12.74" at bounding box center [621, 487] width 99 height 33
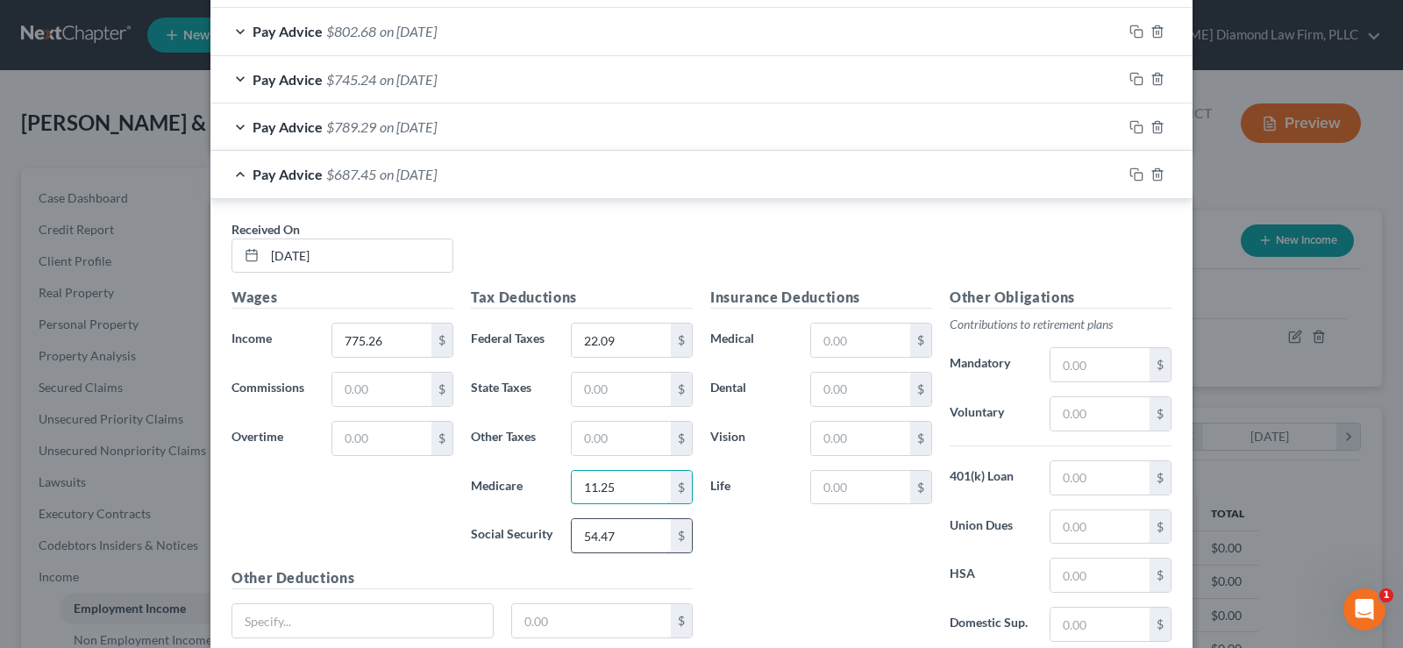
type input "11.25"
click at [619, 540] on input "54.47" at bounding box center [621, 535] width 99 height 33
type input "48.07"
click at [631, 331] on input "22.09" at bounding box center [621, 340] width 99 height 33
type input "11.76"
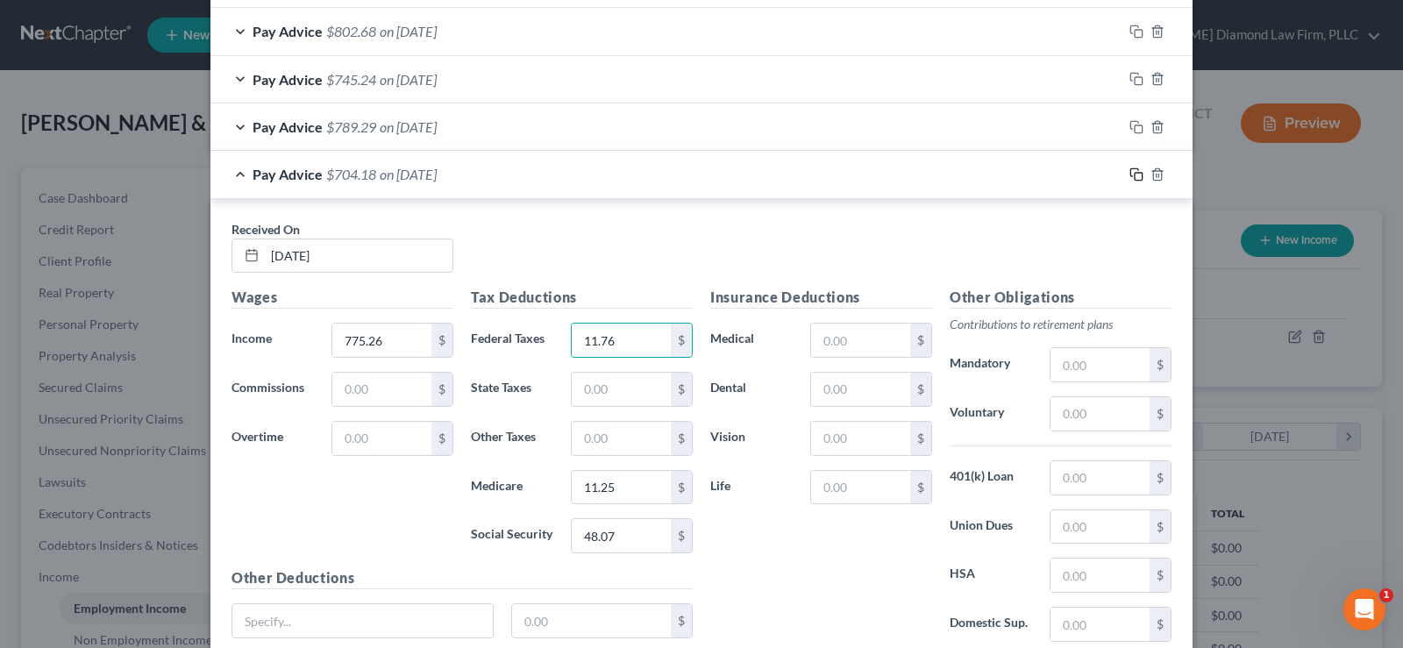
click at [1129, 174] on icon "button" at bounding box center [1136, 174] width 14 height 14
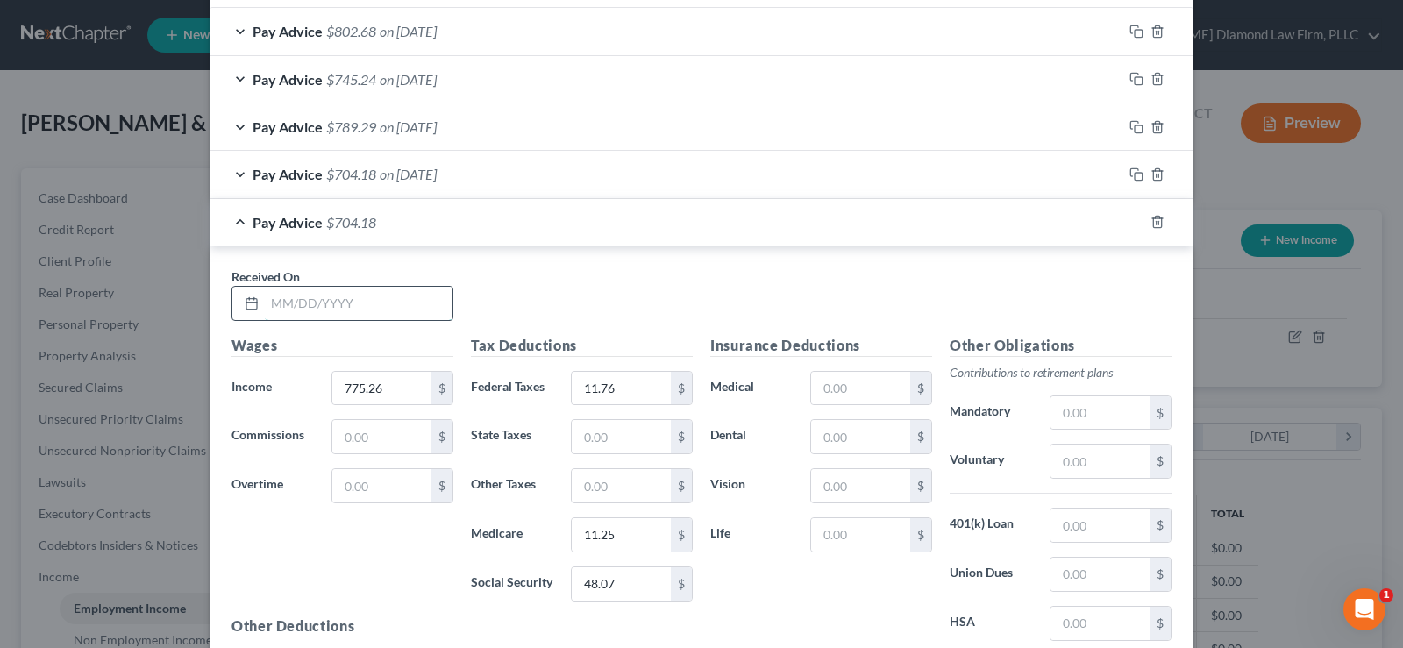
click at [294, 305] on input "text" at bounding box center [359, 303] width 188 height 33
click at [389, 297] on input "text" at bounding box center [359, 303] width 188 height 33
type input "05/30/2025"
click at [389, 385] on input "775.26" at bounding box center [381, 388] width 99 height 33
drag, startPoint x: 390, startPoint y: 395, endPoint x: 336, endPoint y: 390, distance: 54.5
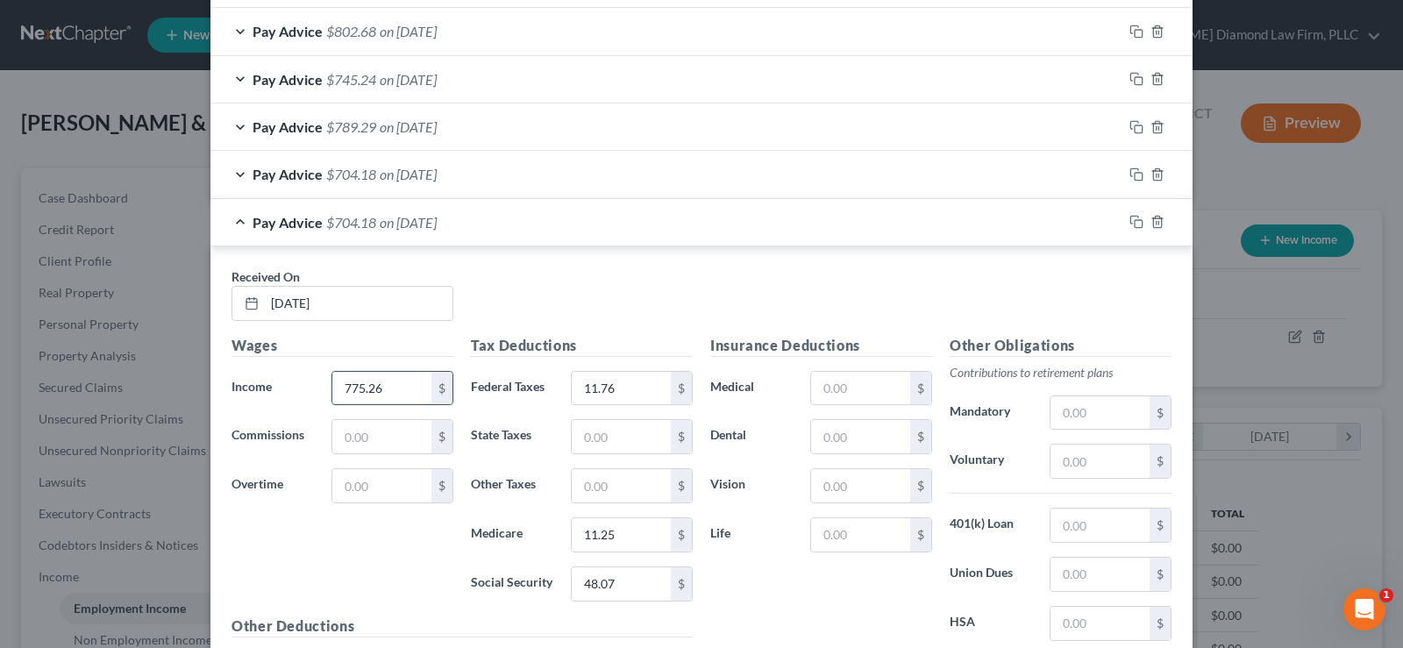
click at [336, 391] on input "775.26" at bounding box center [381, 388] width 99 height 33
type input "788.44"
type input "13.07"
type input "11.43"
type input "48.88"
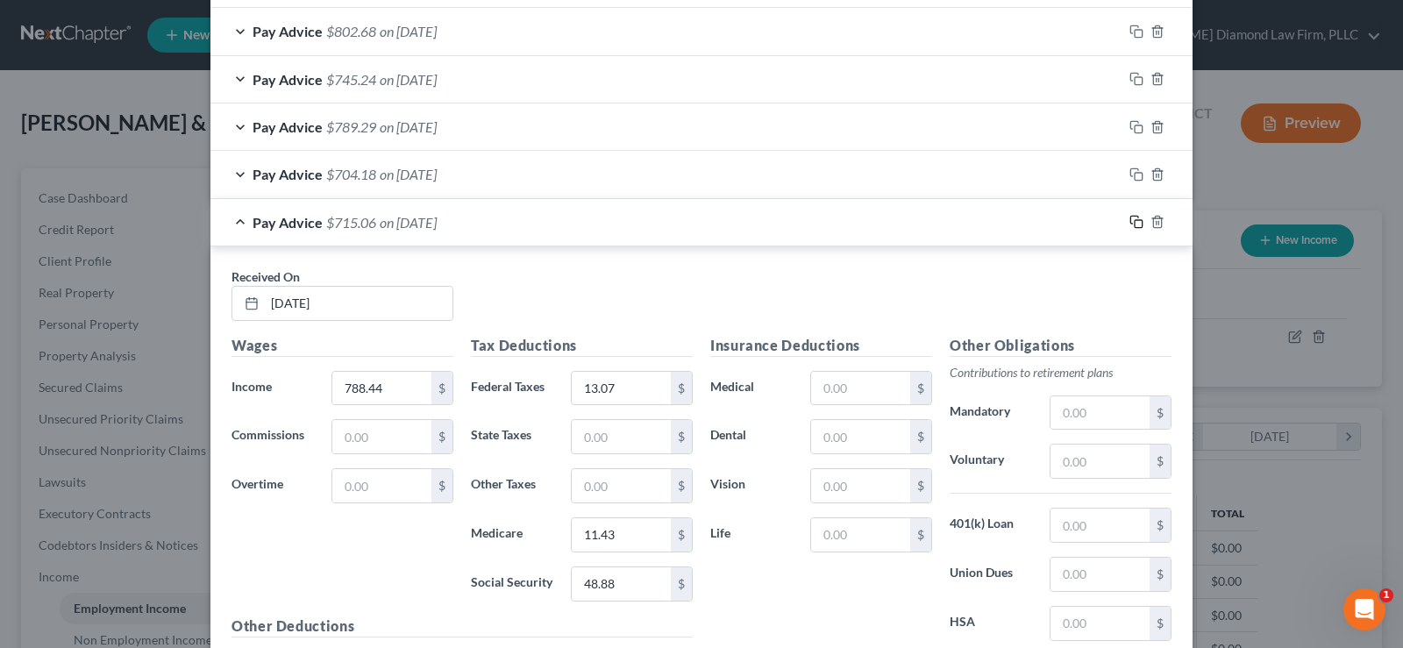
click at [1134, 221] on icon "button" at bounding box center [1136, 222] width 14 height 14
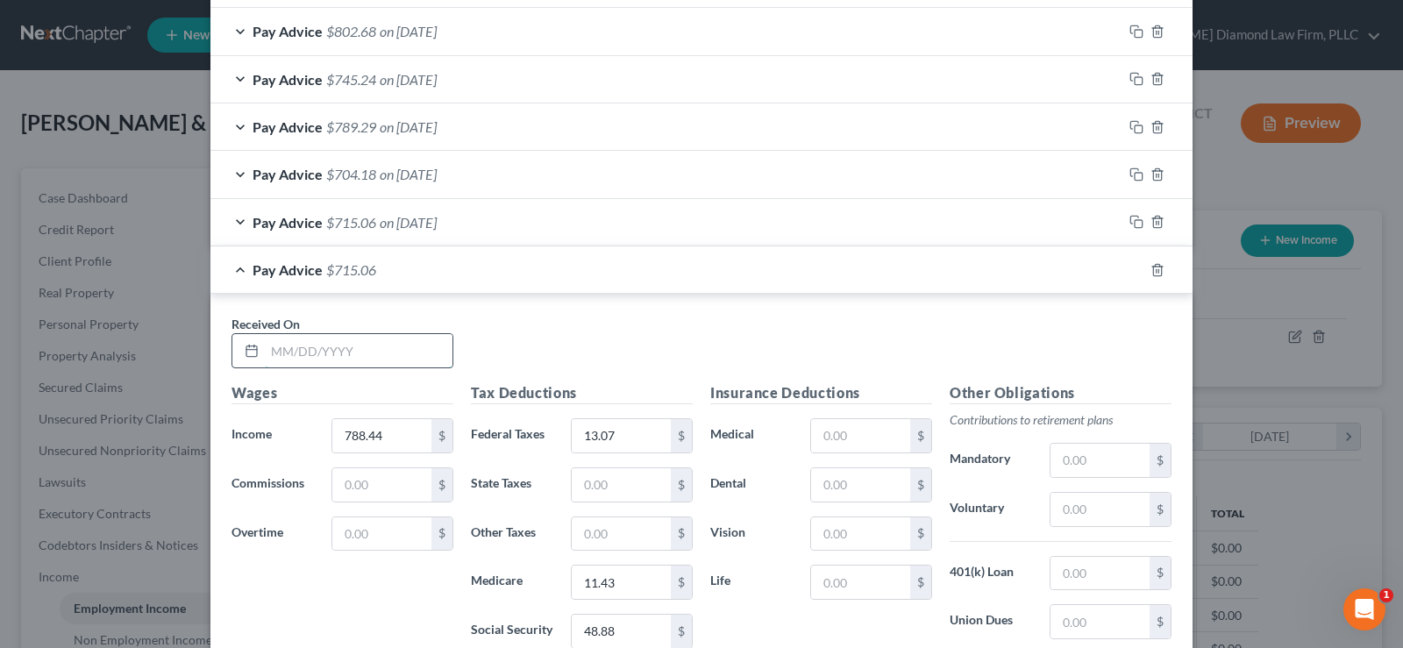
click at [338, 350] on input "text" at bounding box center [359, 350] width 188 height 33
type input "05/16/2025"
type input "898.47"
click at [630, 436] on input "13.07" at bounding box center [621, 435] width 99 height 33
drag, startPoint x: 632, startPoint y: 441, endPoint x: 560, endPoint y: 430, distance: 72.8
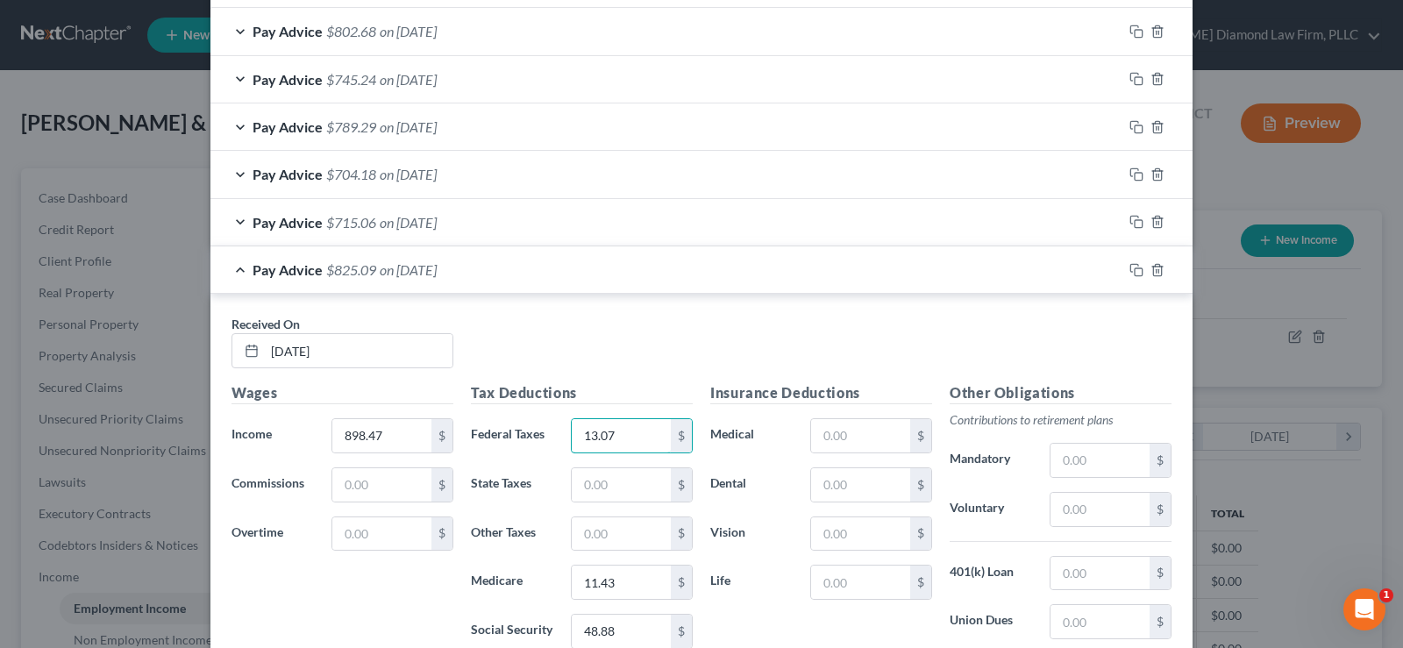
click at [572, 433] on input "13.07" at bounding box center [621, 435] width 99 height 33
type input "24.08"
type input "13.03"
type input "55.70"
click at [1134, 272] on icon "button" at bounding box center [1136, 270] width 14 height 14
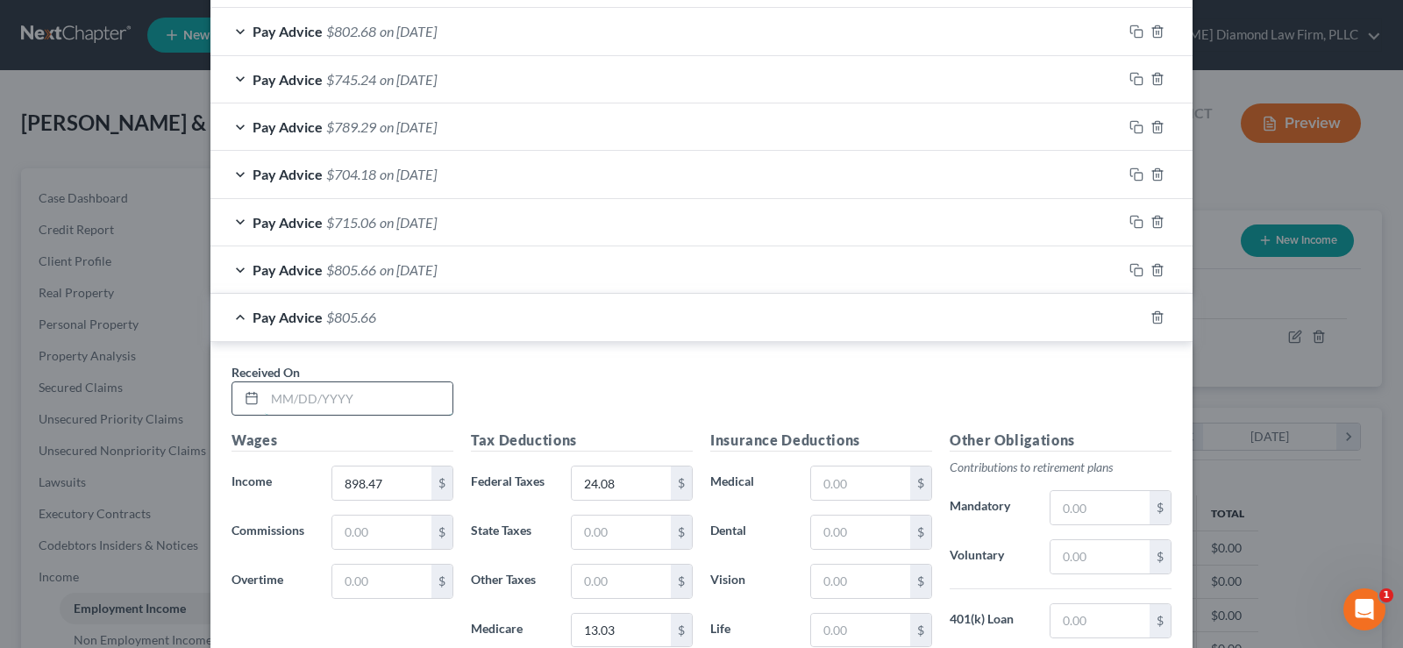
click at [388, 395] on input "text" at bounding box center [359, 398] width 188 height 33
type input "05/2/2025"
type input "767.35"
type input "10.97"
type input "11.12"
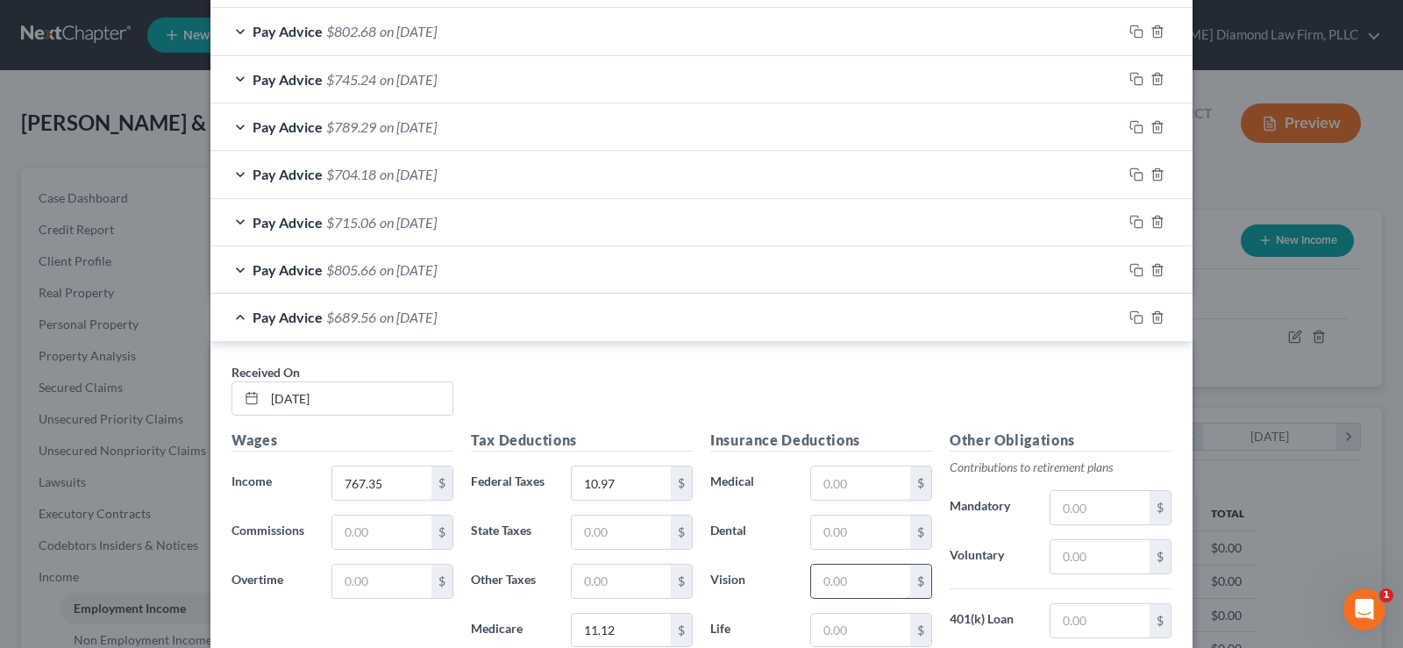
scroll to position [871, 0]
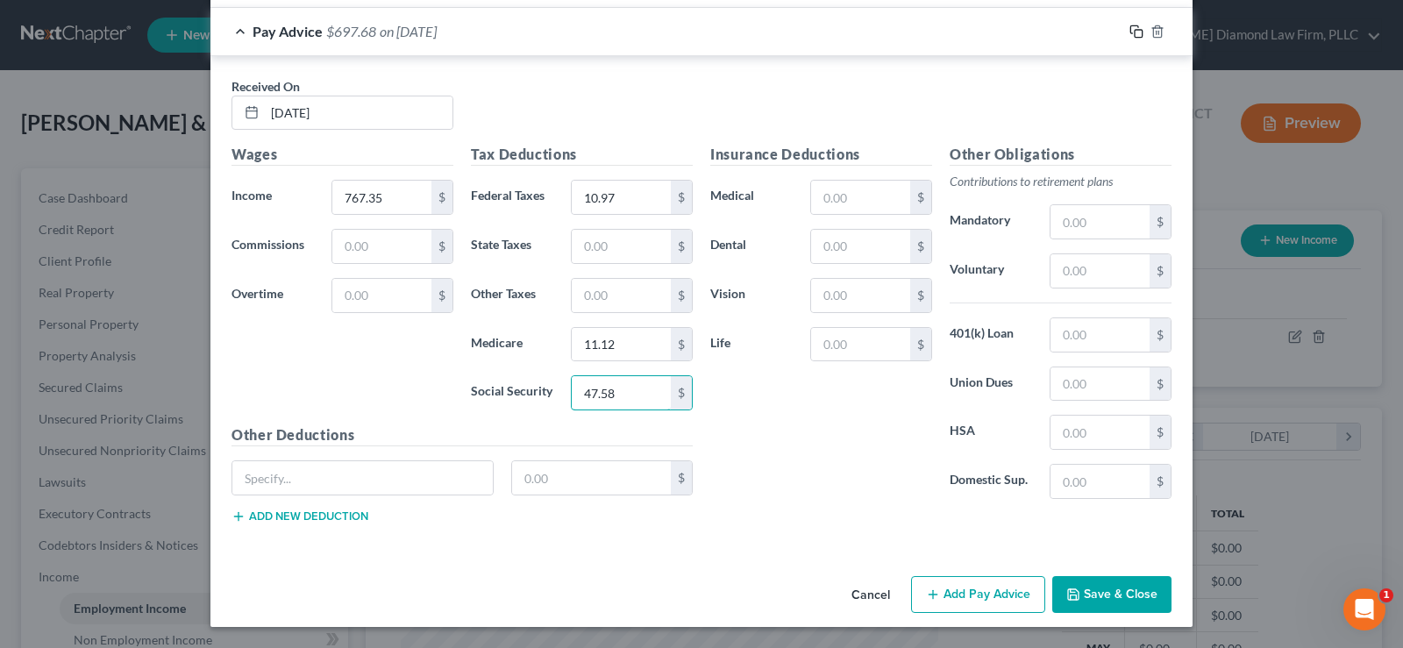
type input "47.58"
click at [1131, 32] on icon "button" at bounding box center [1136, 32] width 14 height 14
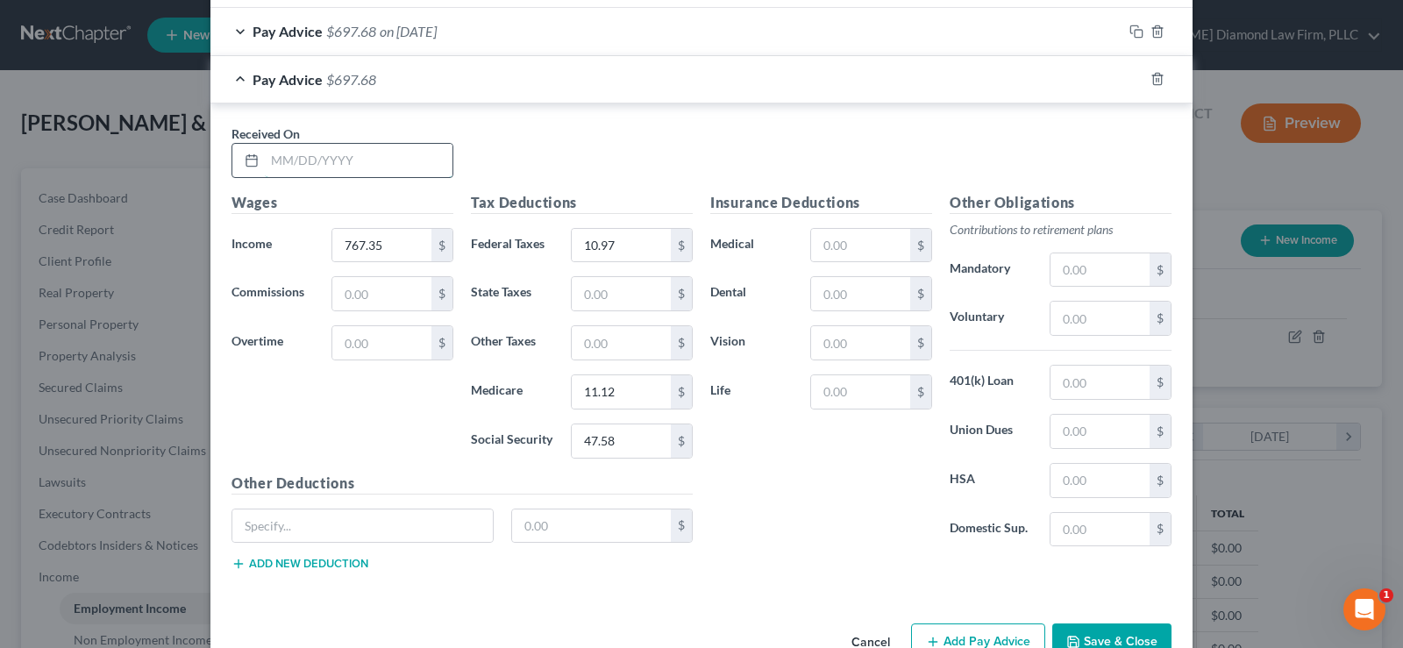
click at [345, 150] on input "text" at bounding box center [359, 160] width 188 height 33
type input "04/18/2025"
click at [387, 241] on input "767.35" at bounding box center [381, 245] width 99 height 33
drag, startPoint x: 388, startPoint y: 249, endPoint x: 340, endPoint y: 244, distance: 47.6
click at [340, 244] on input "767.35" at bounding box center [381, 245] width 99 height 33
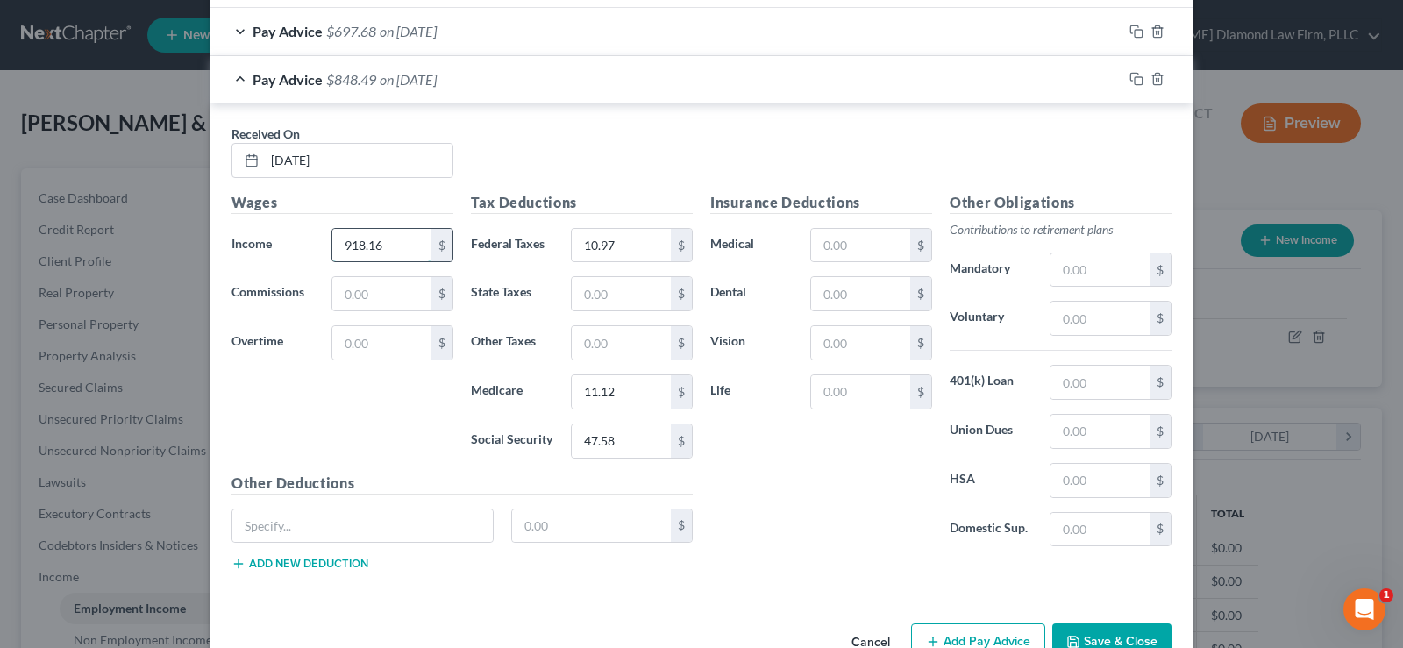
type input "918.16"
type input "26.05"
type input "13.32"
type input "56.93"
click at [1135, 80] on icon "button" at bounding box center [1136, 79] width 14 height 14
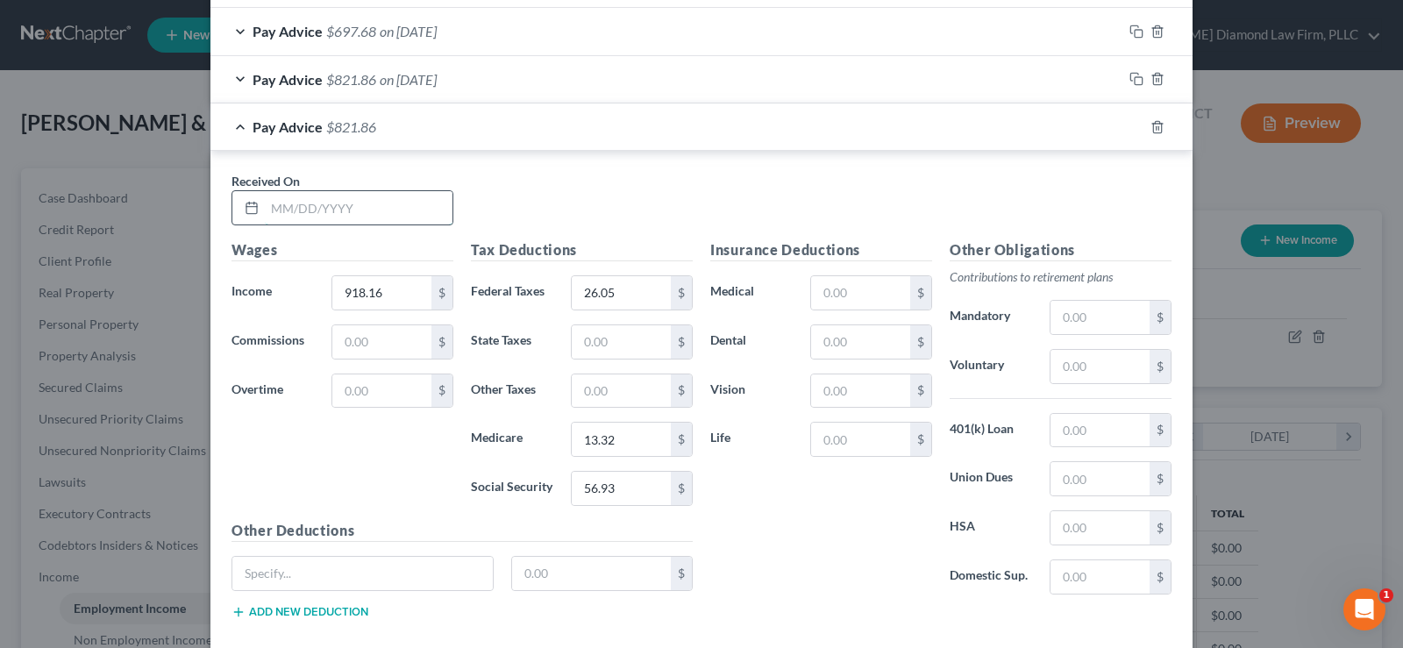
click at [348, 195] on input "text" at bounding box center [359, 207] width 188 height 33
type input "04/04/2025"
type input "947.08"
type input "28.94"
type input "13.73"
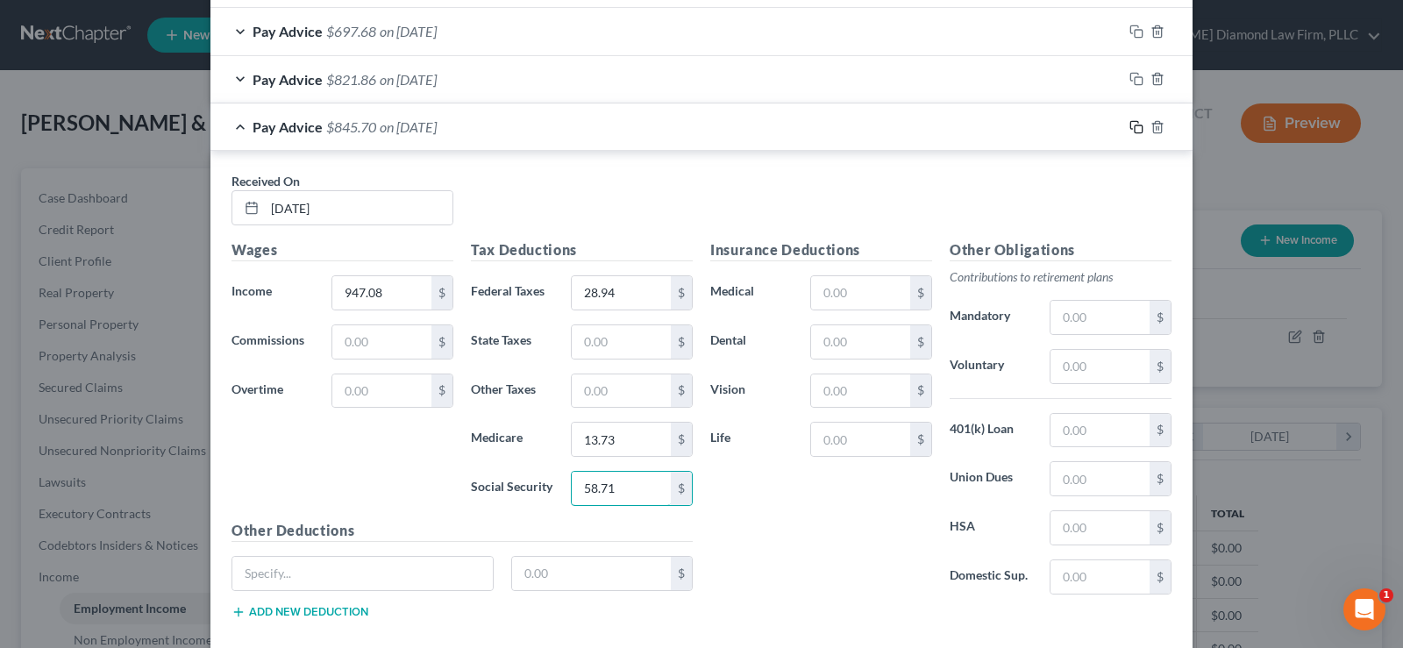
type input "58.71"
drag, startPoint x: 1130, startPoint y: 125, endPoint x: 407, endPoint y: 456, distance: 795.3
click at [1135, 125] on rect "button" at bounding box center [1139, 129] width 8 height 8
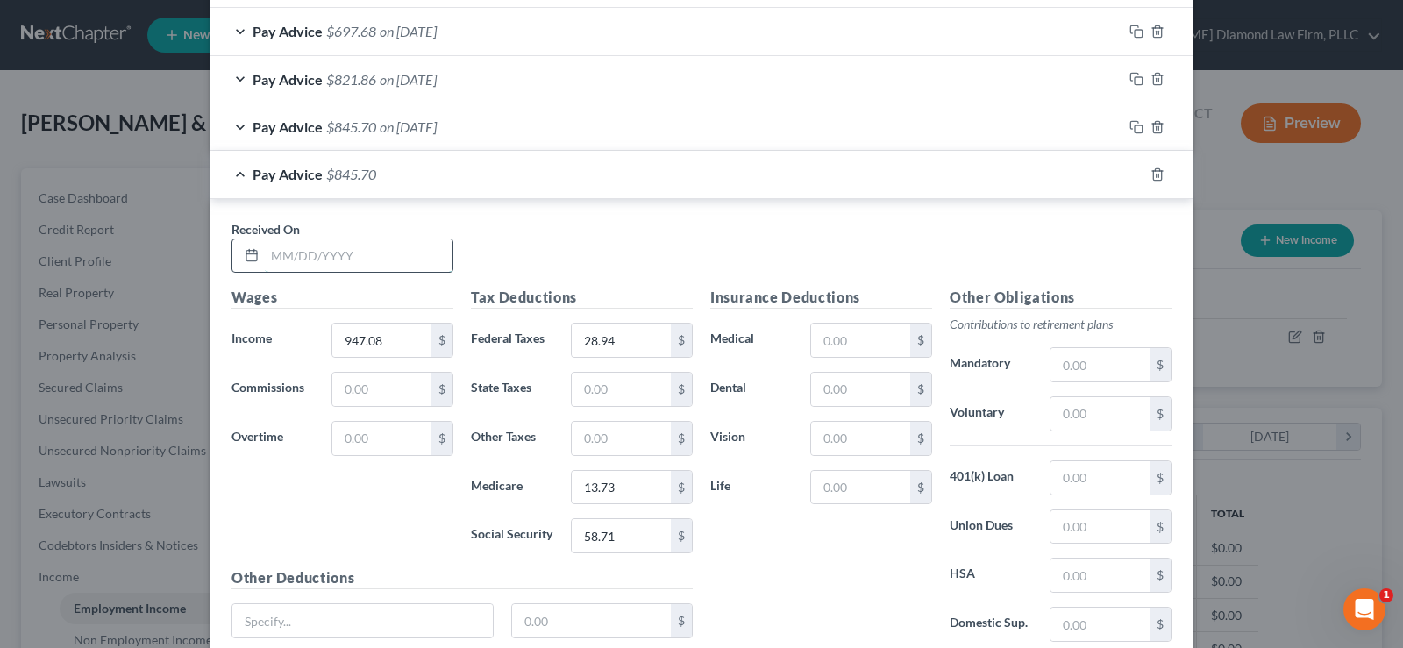
click at [369, 246] on input "text" at bounding box center [359, 255] width 188 height 33
type input "03/21/2025"
type input "930.67"
click at [617, 483] on input "13.73" at bounding box center [621, 487] width 99 height 33
type input "13.48"
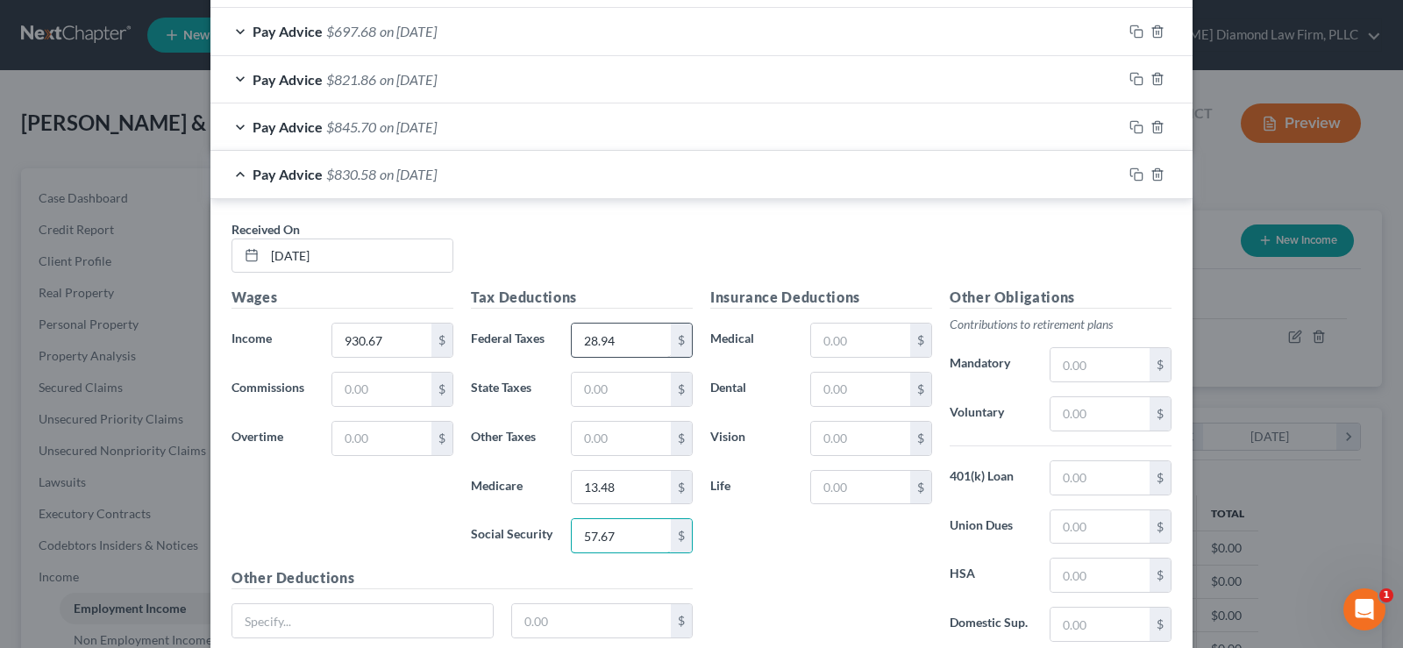
type input "57.67"
click at [617, 327] on input "28.94" at bounding box center [621, 340] width 99 height 33
type input "27.24"
click at [370, 343] on input "930.67" at bounding box center [381, 340] width 99 height 33
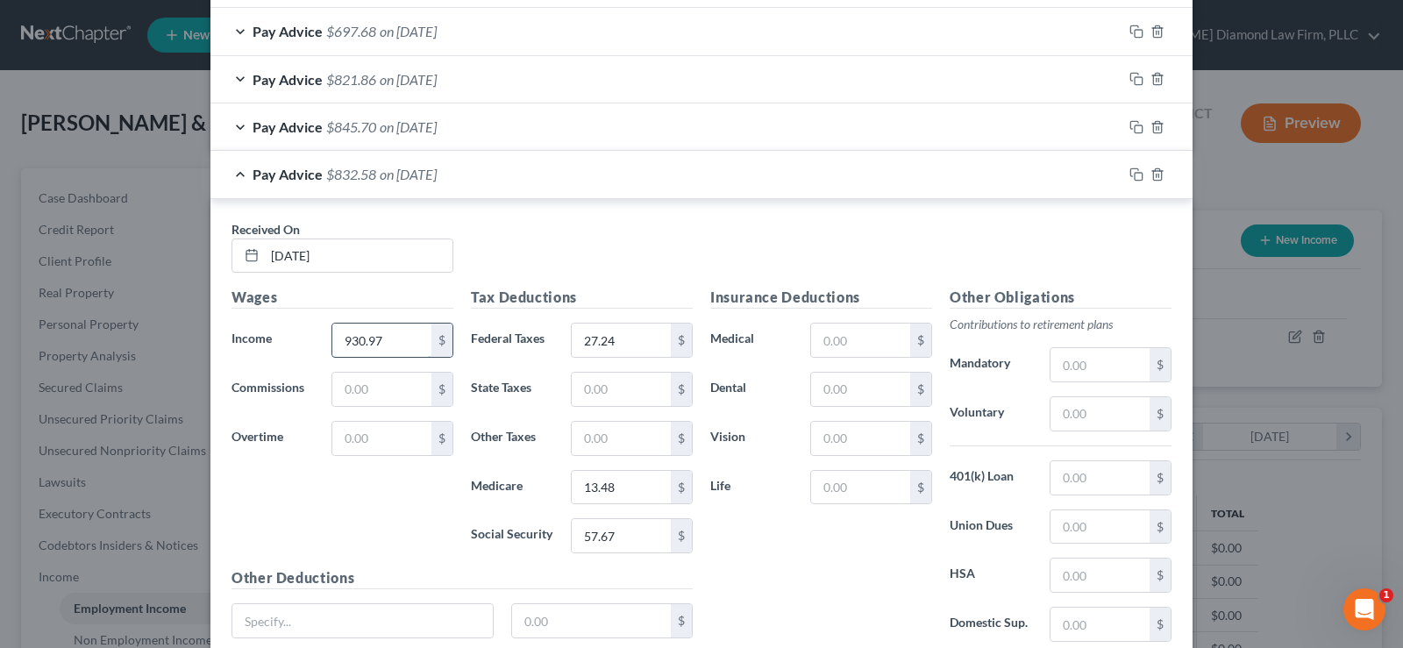
click at [389, 332] on input "930.97" at bounding box center [381, 340] width 99 height 33
click at [365, 341] on input "930.97" at bounding box center [381, 340] width 99 height 33
type input "930.07"
click at [1132, 169] on icon "button" at bounding box center [1134, 172] width 8 height 8
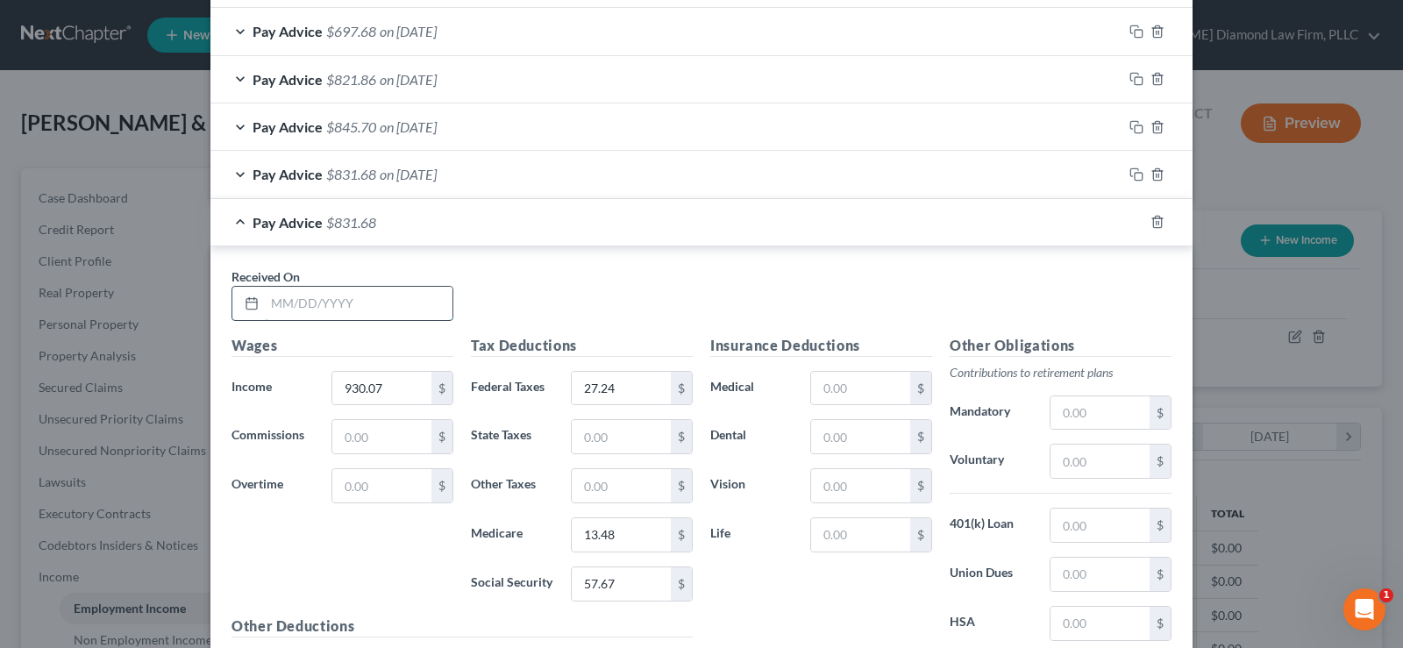
click at [334, 293] on input "text" at bounding box center [359, 303] width 188 height 33
type input "03/07/2025"
click at [385, 388] on input "930.07" at bounding box center [381, 388] width 99 height 33
drag, startPoint x: 385, startPoint y: 388, endPoint x: 312, endPoint y: 383, distance: 72.9
click at [312, 383] on div "Income * 930.07 $" at bounding box center [342, 388] width 239 height 35
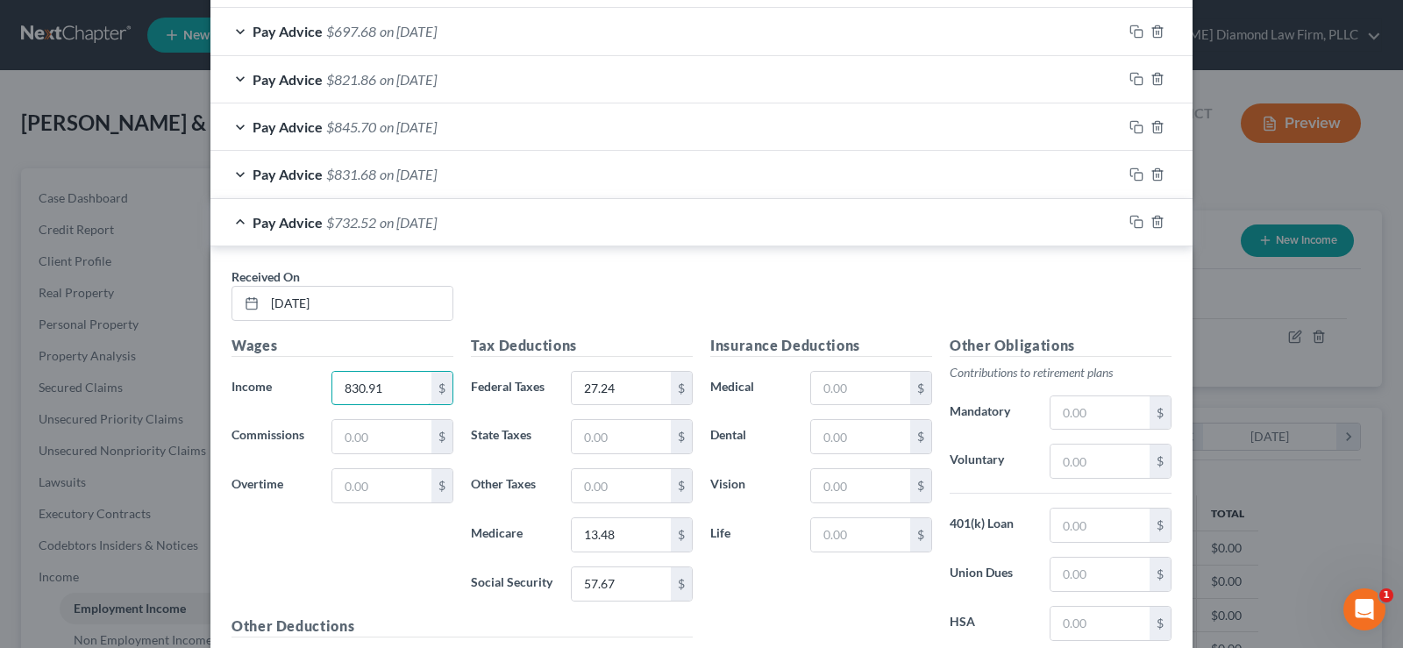
type input "830.91"
click at [641, 544] on input "13.48" at bounding box center [621, 534] width 99 height 33
type input "12.05"
click at [636, 394] on input "27.24" at bounding box center [621, 388] width 99 height 33
type input "17.32"
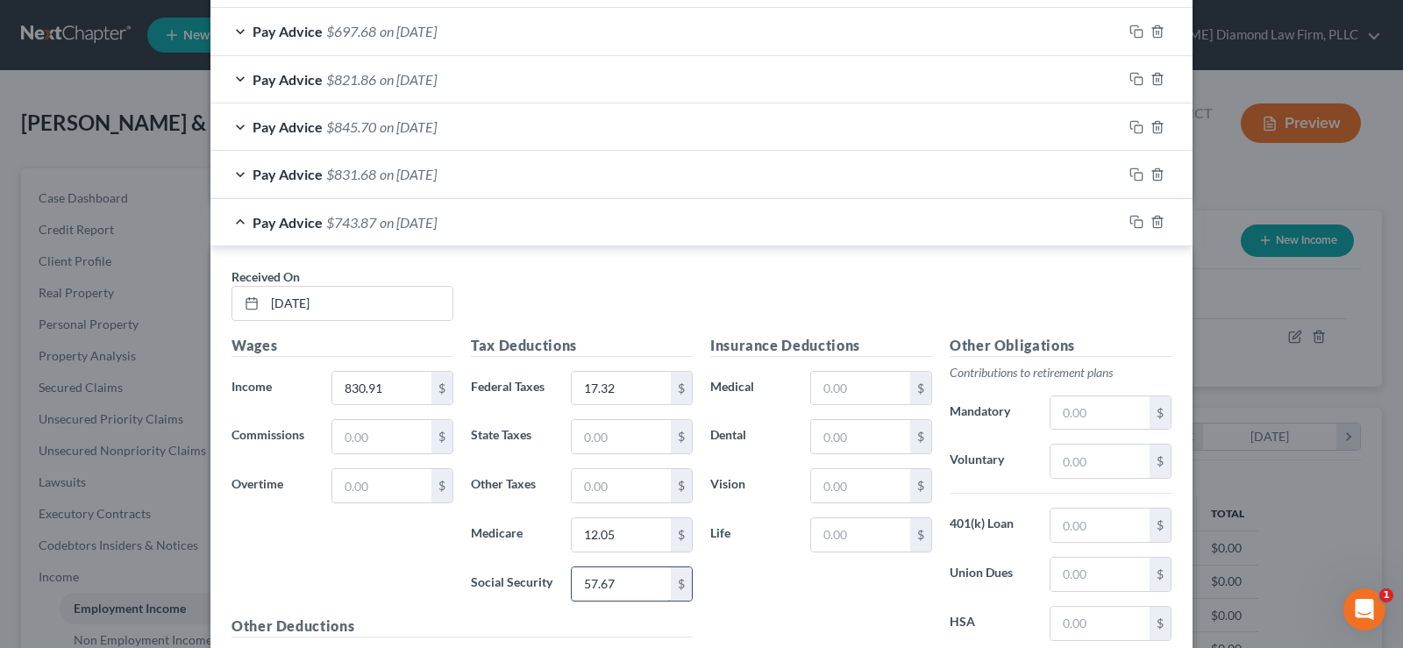
click at [630, 595] on input "57.67" at bounding box center [621, 583] width 99 height 33
type input "51.51"
click at [1132, 225] on icon "button" at bounding box center [1136, 222] width 14 height 14
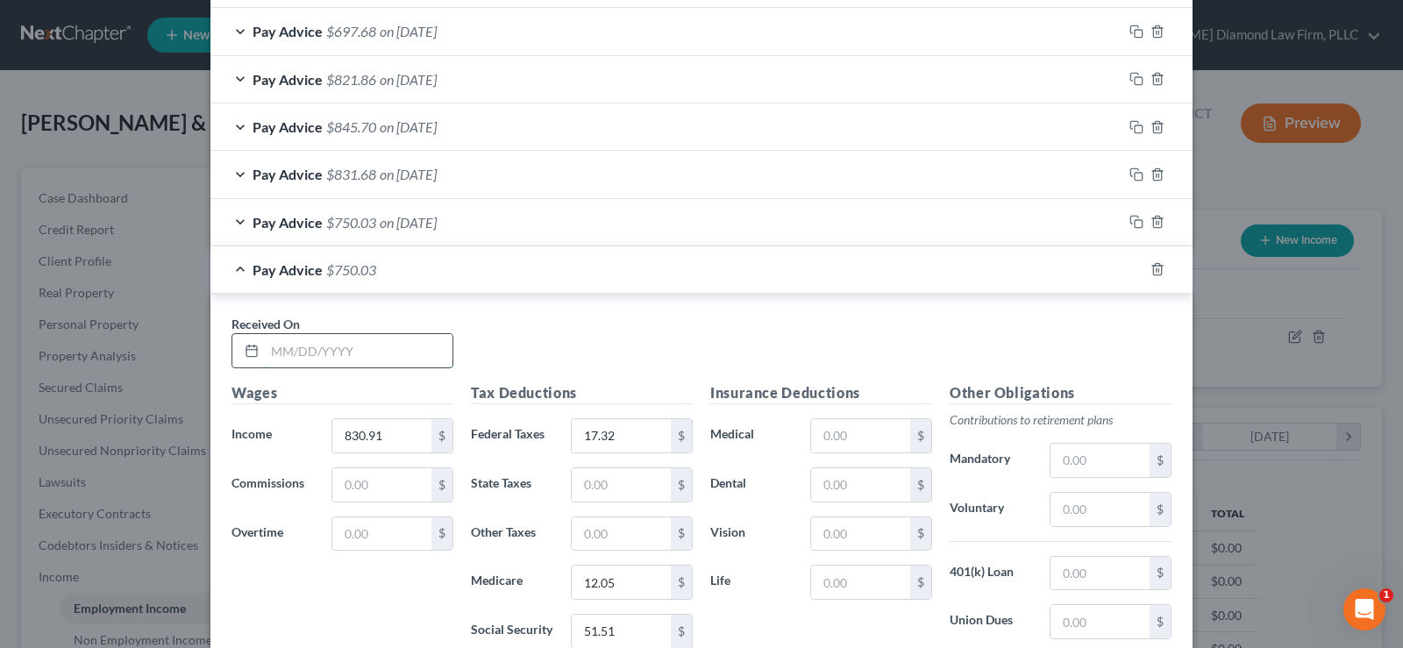
click at [315, 343] on input "text" at bounding box center [359, 350] width 188 height 33
type input "02/21/2025"
click at [388, 435] on input "830.91" at bounding box center [381, 435] width 99 height 33
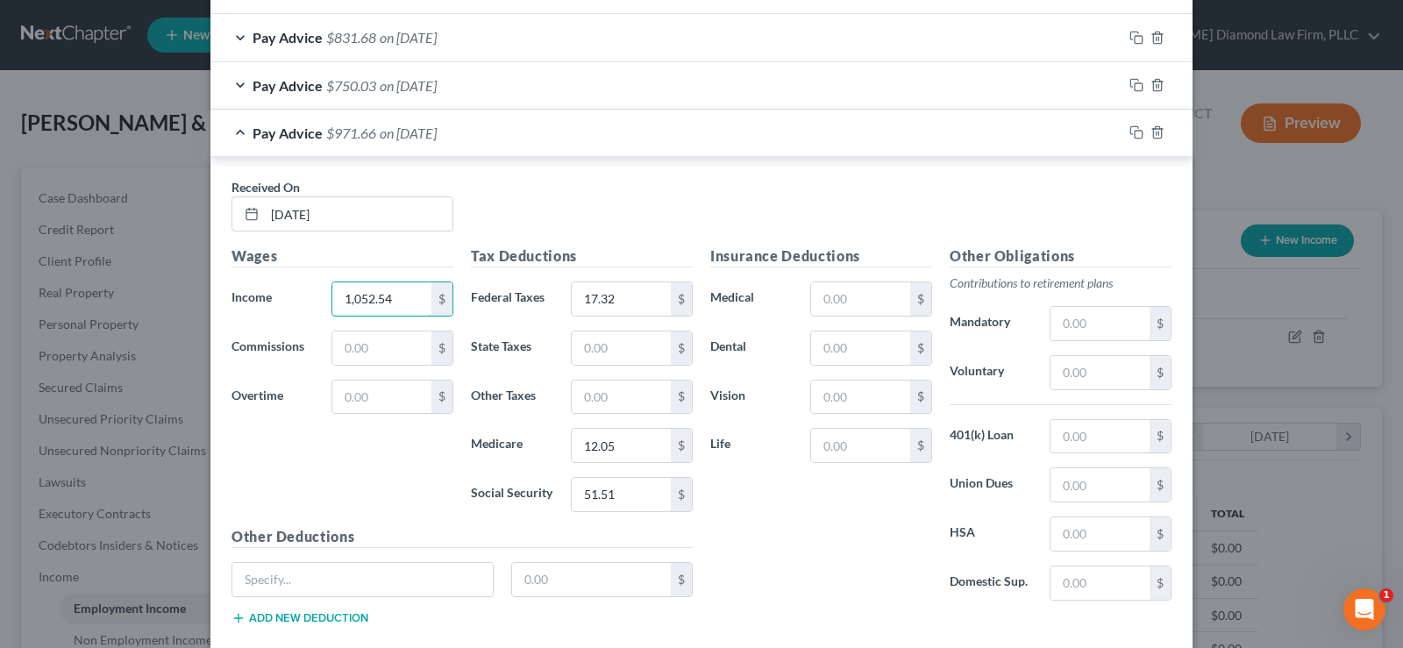
scroll to position [1046, 0]
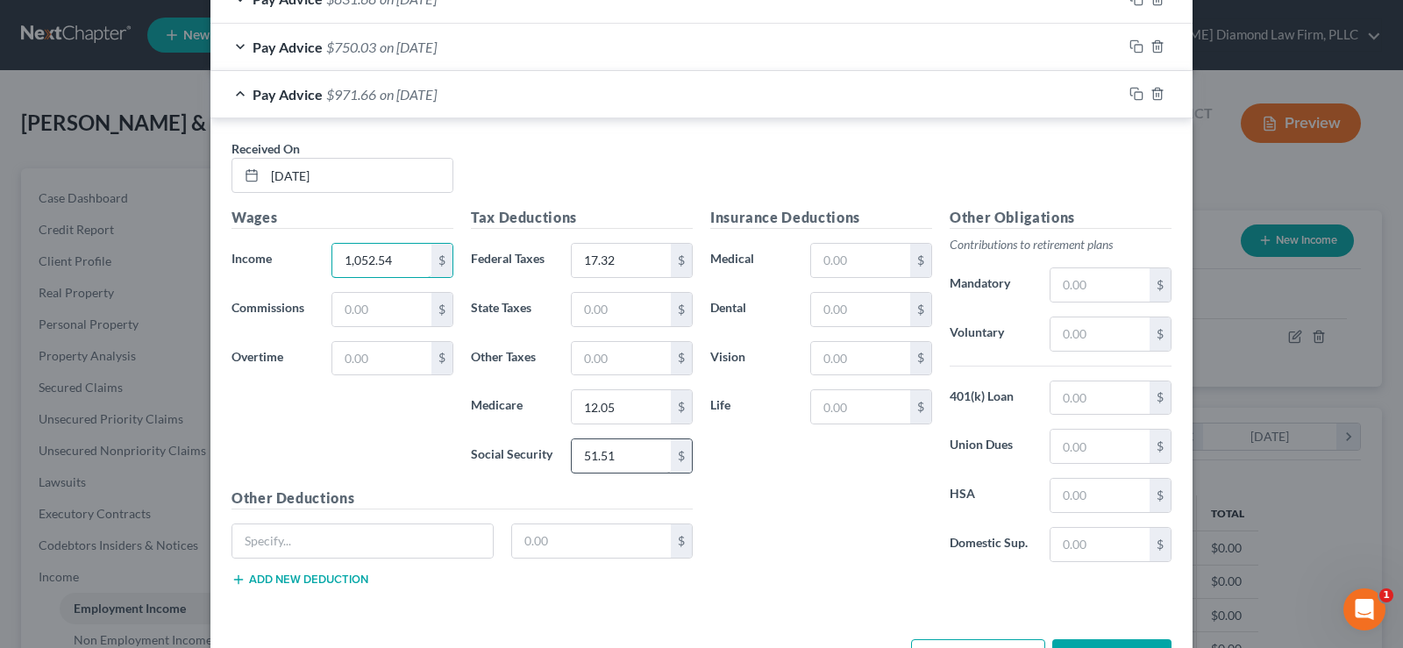
type input "1,052.54"
click at [617, 449] on input "51.51" at bounding box center [621, 455] width 99 height 33
type input "65.26"
click at [628, 407] on input "12.05" at bounding box center [621, 406] width 99 height 33
type input "15.26"
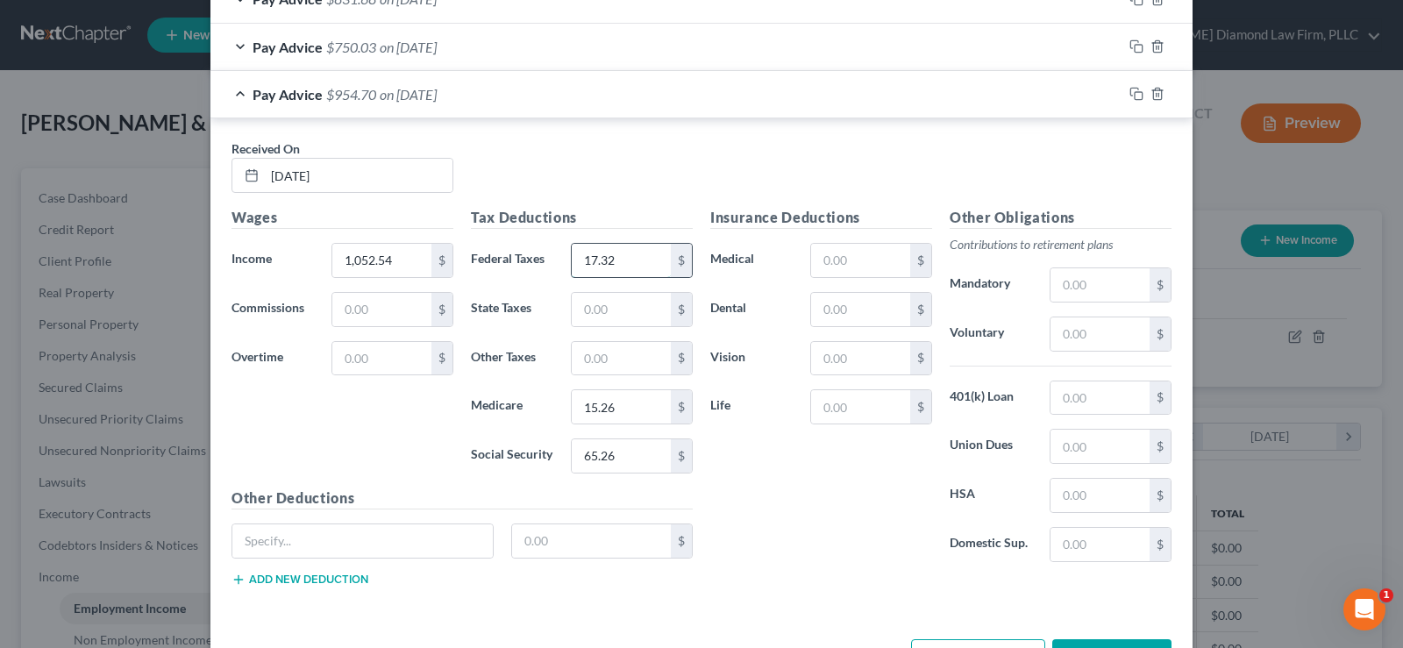
click at [628, 264] on input "17.32" at bounding box center [621, 260] width 99 height 33
type input "39.48"
click at [1131, 96] on icon "button" at bounding box center [1136, 94] width 14 height 14
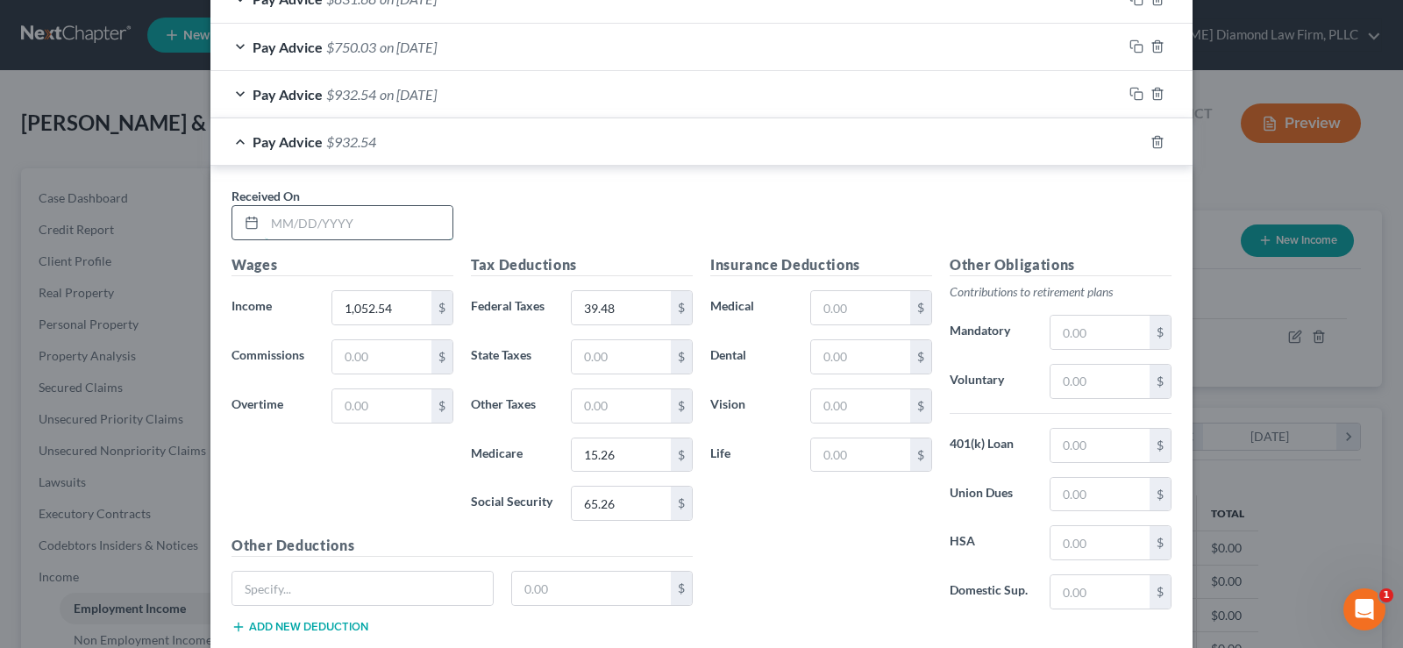
click at [316, 221] on input "text" at bounding box center [359, 222] width 188 height 33
type input "02/07/2025"
click at [381, 297] on input "1,052.54" at bounding box center [381, 307] width 99 height 33
type input "833.17"
click at [630, 463] on input "15.26" at bounding box center [621, 454] width 99 height 33
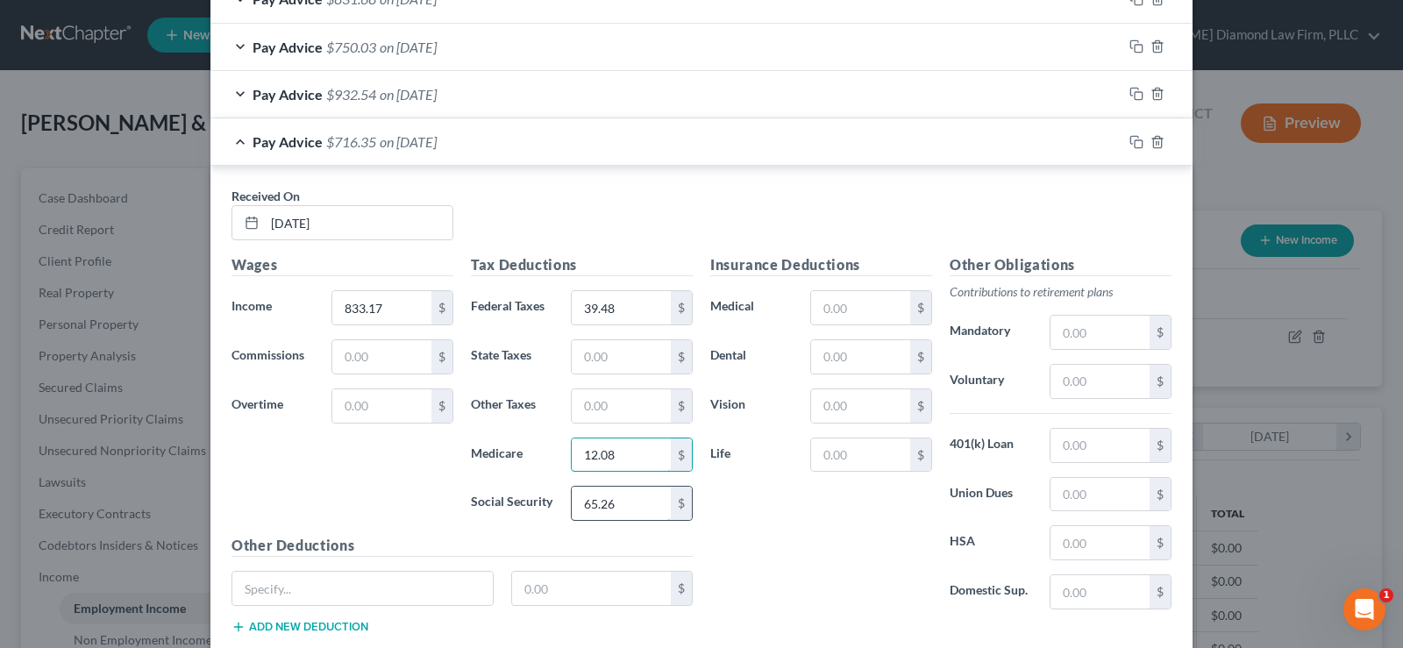
type input "12.08"
click at [635, 500] on input "65.26" at bounding box center [621, 503] width 99 height 33
type input "51.66"
click at [616, 464] on input "12.08" at bounding box center [621, 454] width 99 height 33
click at [621, 309] on input "39.48" at bounding box center [621, 307] width 99 height 33
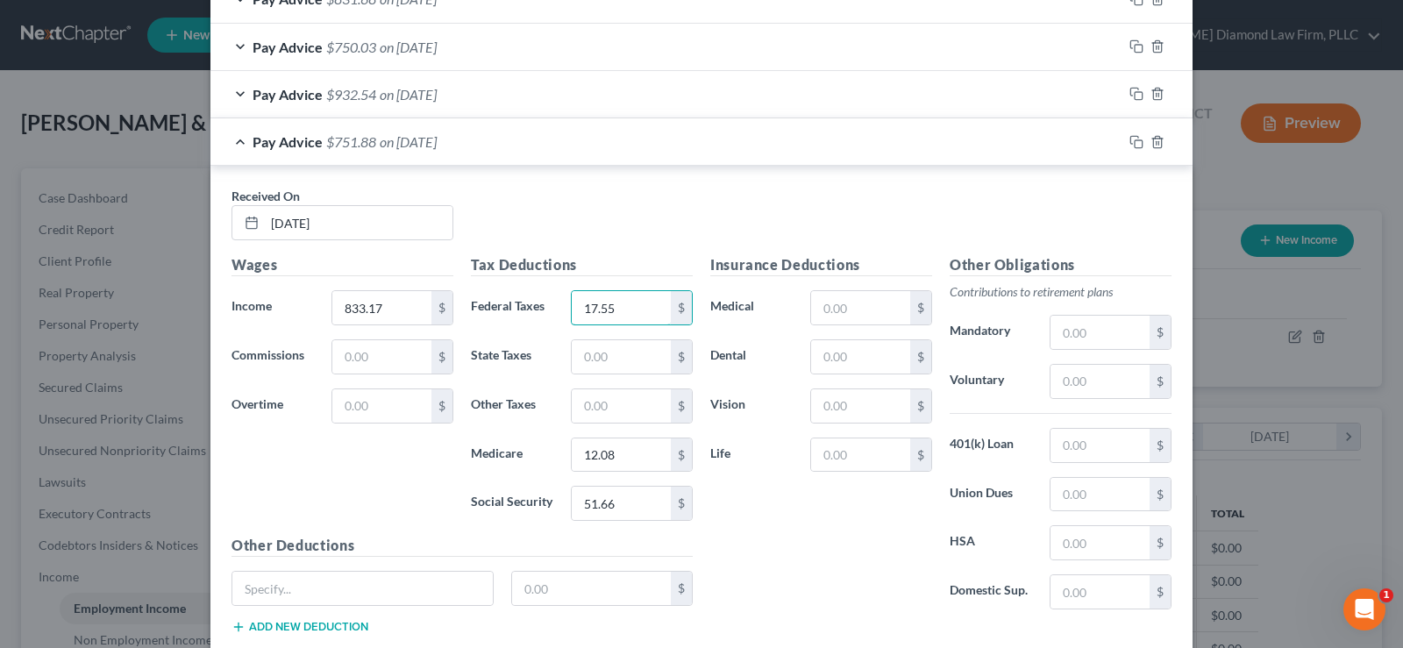
type input "17.55"
click at [231, 142] on div "Pay Advice $751.88 on 02/07/2025" at bounding box center [666, 141] width 912 height 46
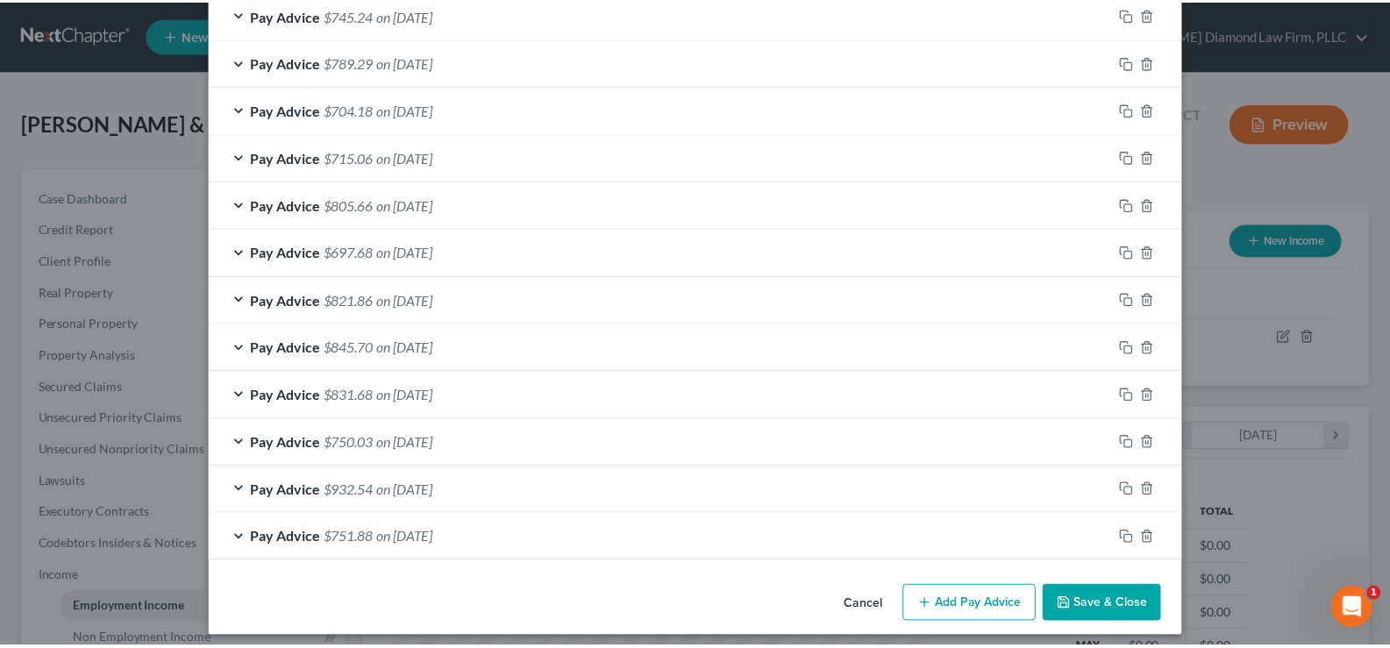
scroll to position [660, 0]
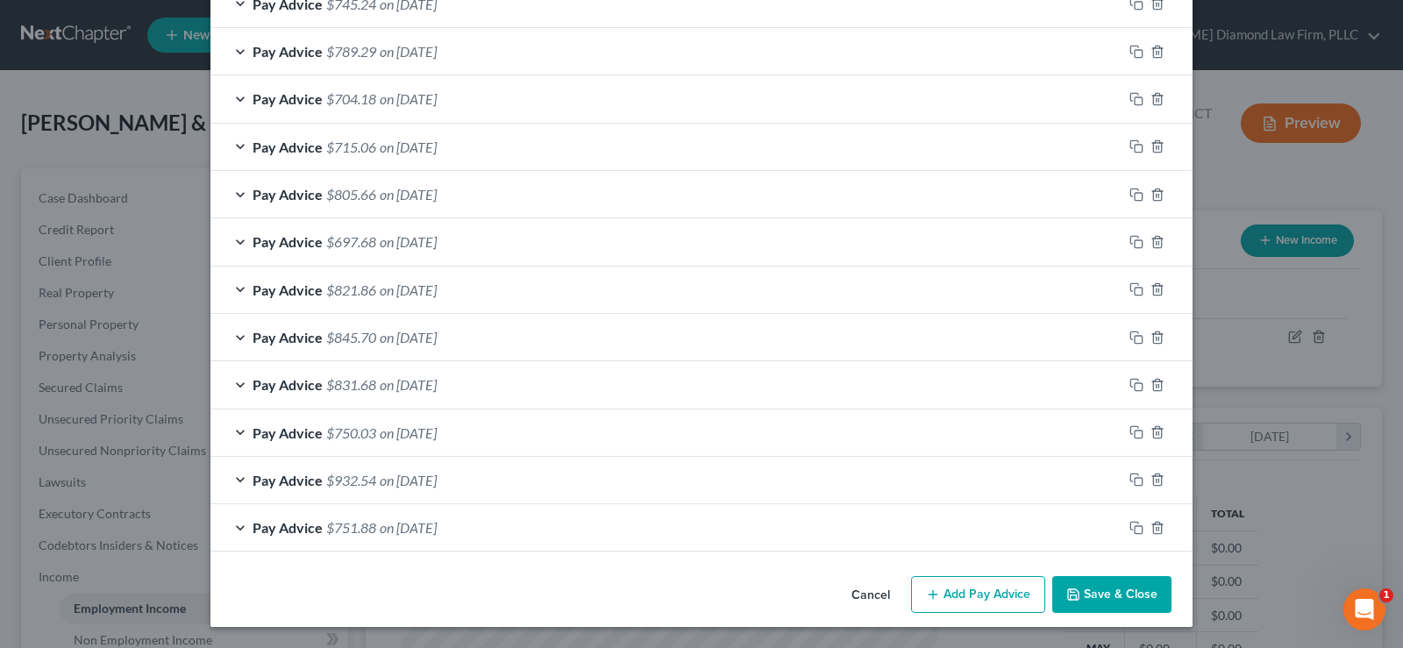
click at [1116, 601] on button "Save & Close" at bounding box center [1111, 594] width 119 height 37
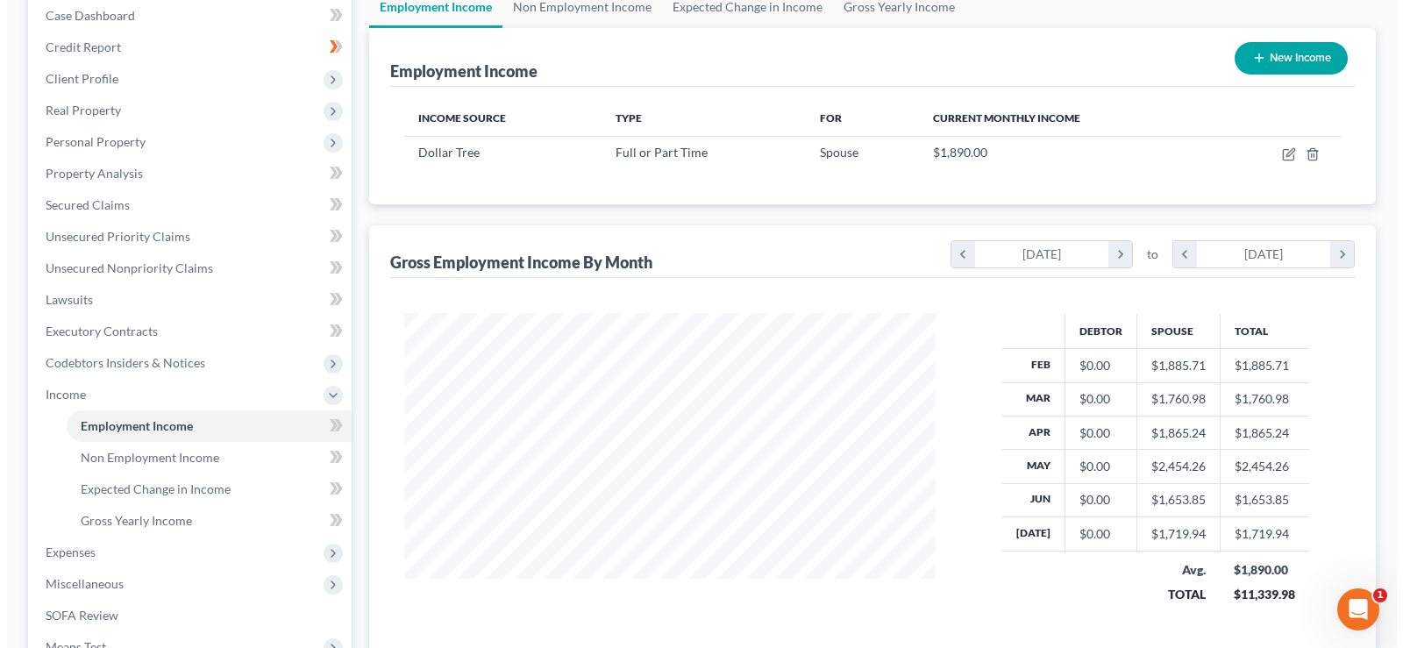
scroll to position [88, 0]
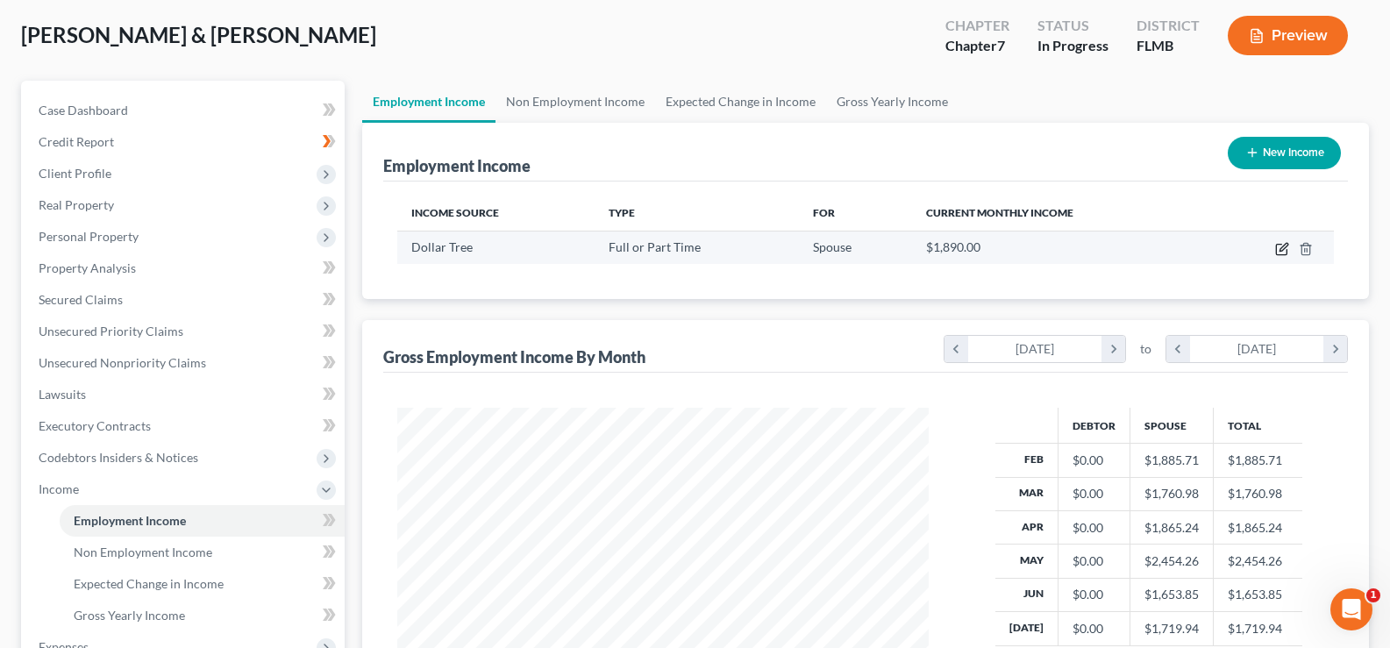
click at [1279, 249] on icon "button" at bounding box center [1282, 249] width 14 height 14
select select "0"
select select "9"
select select "2"
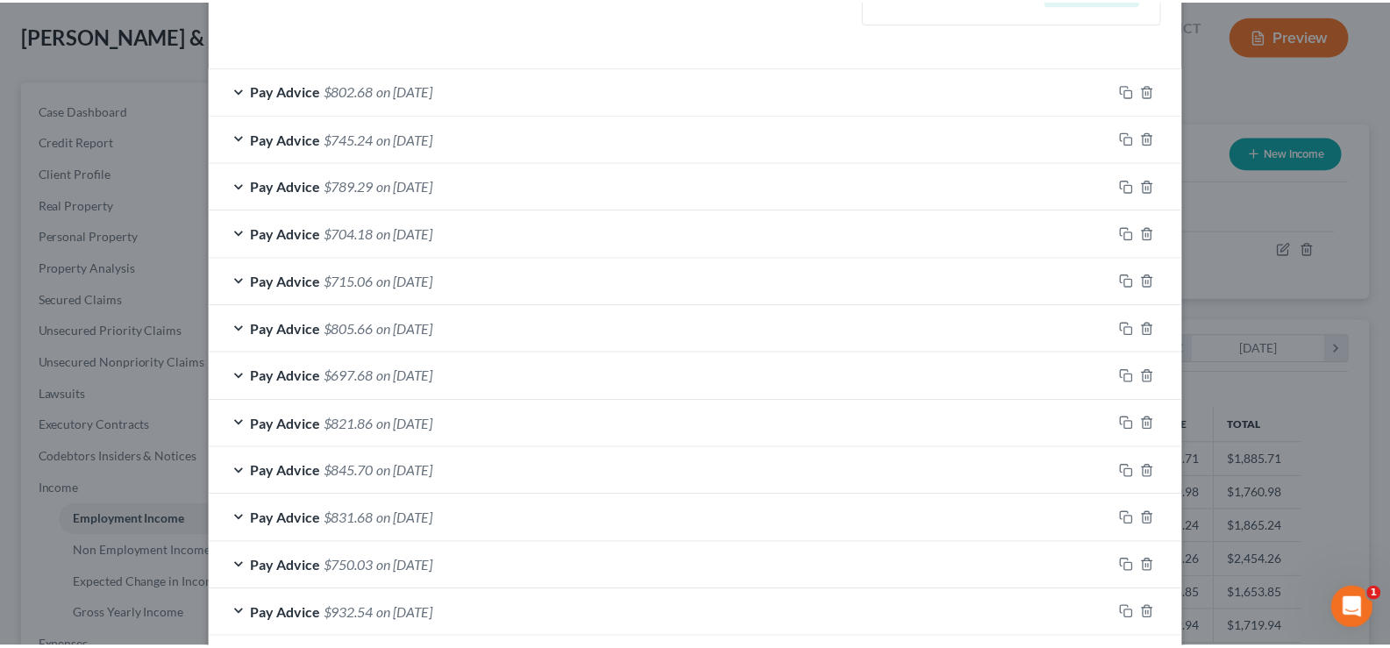
scroll to position [660, 0]
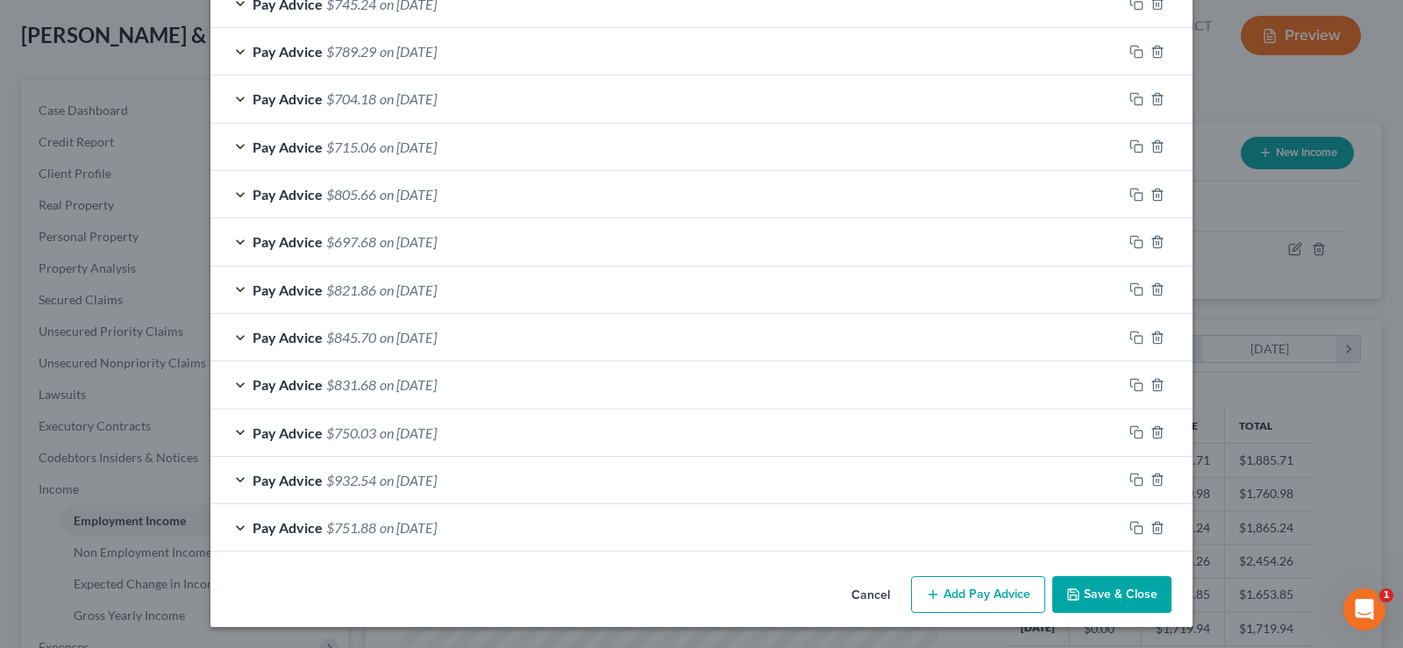
click at [1085, 600] on button "Save & Close" at bounding box center [1111, 594] width 119 height 37
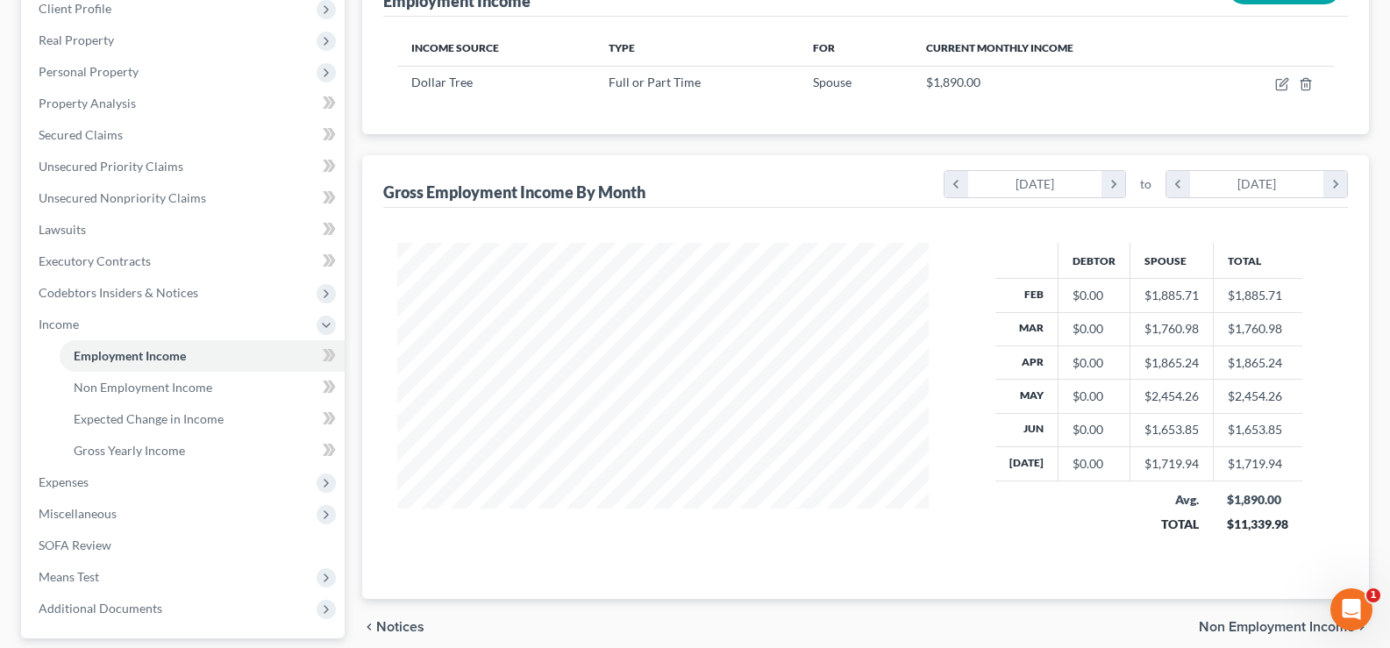
scroll to position [263, 0]
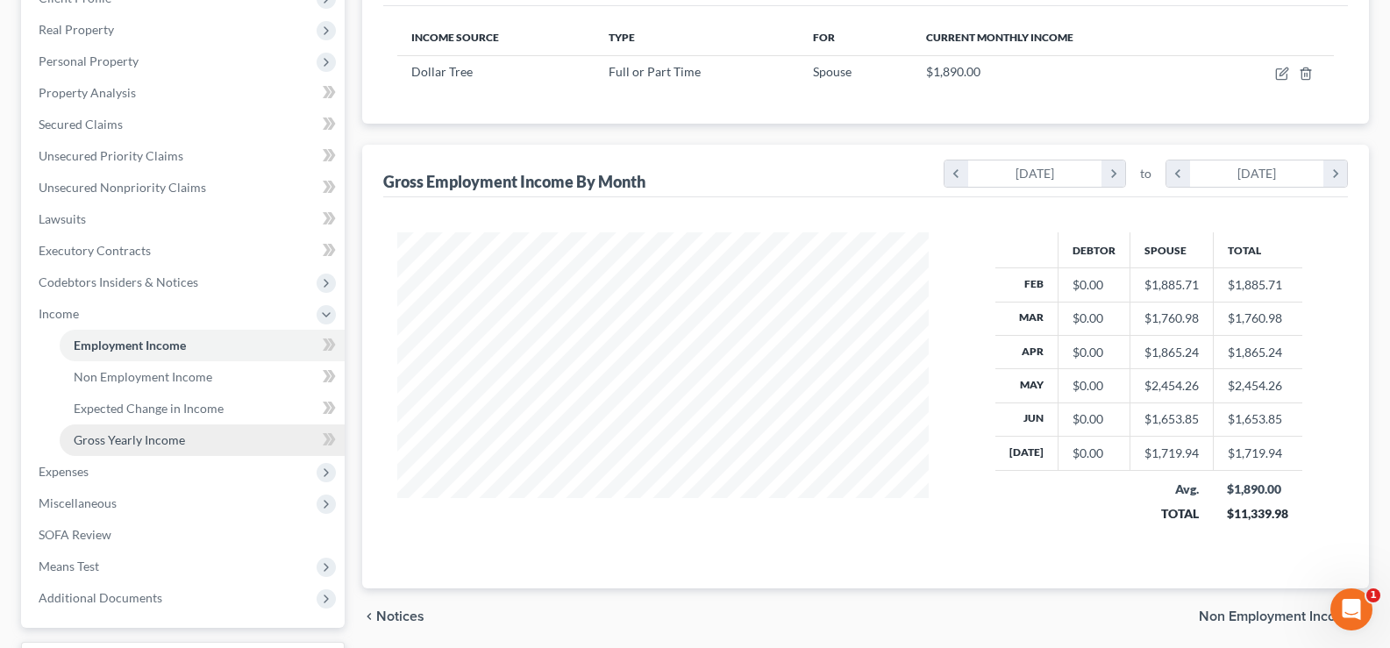
click at [134, 440] on span "Gross Yearly Income" at bounding box center [129, 439] width 111 height 15
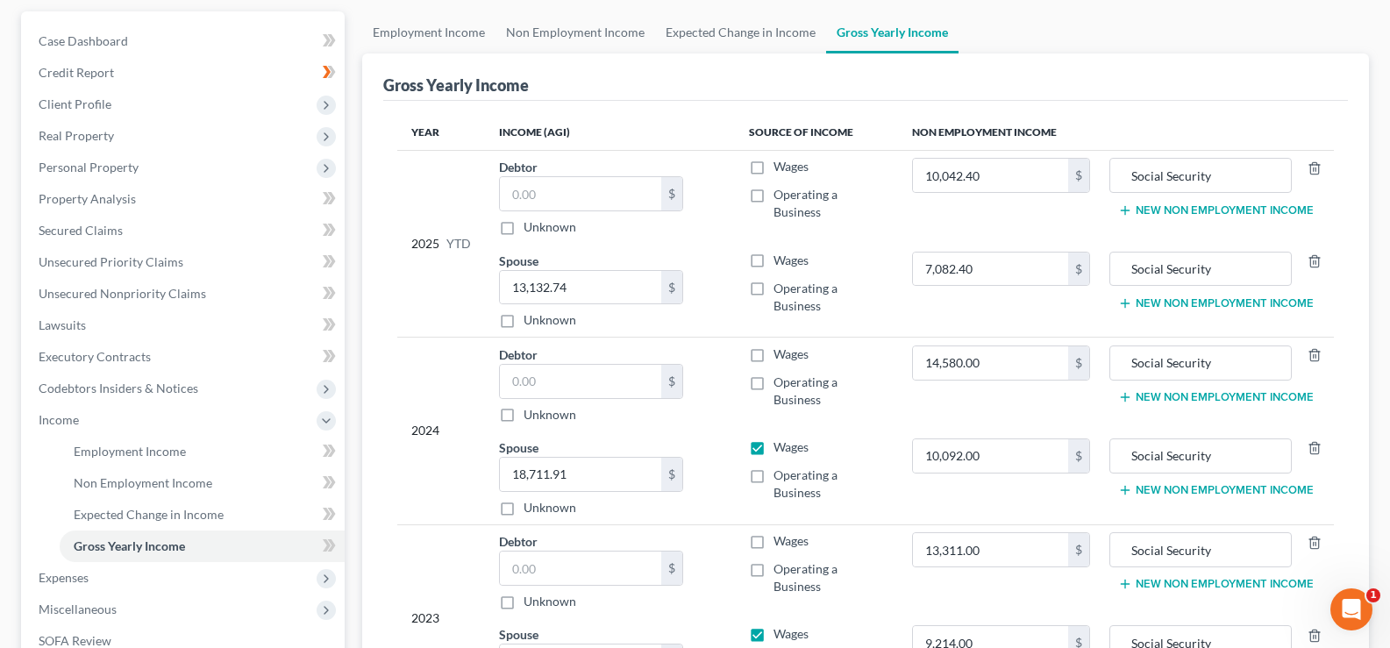
scroll to position [175, 0]
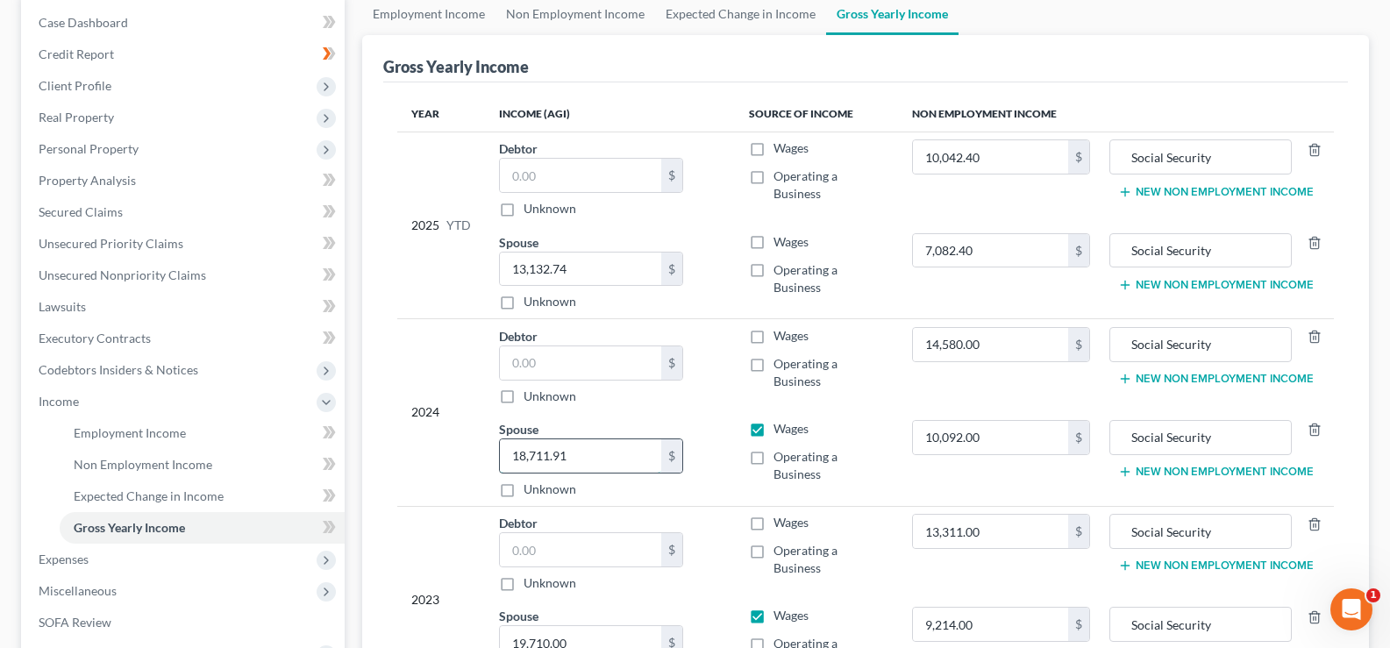
click at [582, 466] on input "18,711.91" at bounding box center [580, 455] width 161 height 33
type input "21,898"
click at [773, 241] on label "Wages" at bounding box center [790, 242] width 35 height 18
click at [780, 241] on input "Wages" at bounding box center [785, 238] width 11 height 11
checkbox input "true"
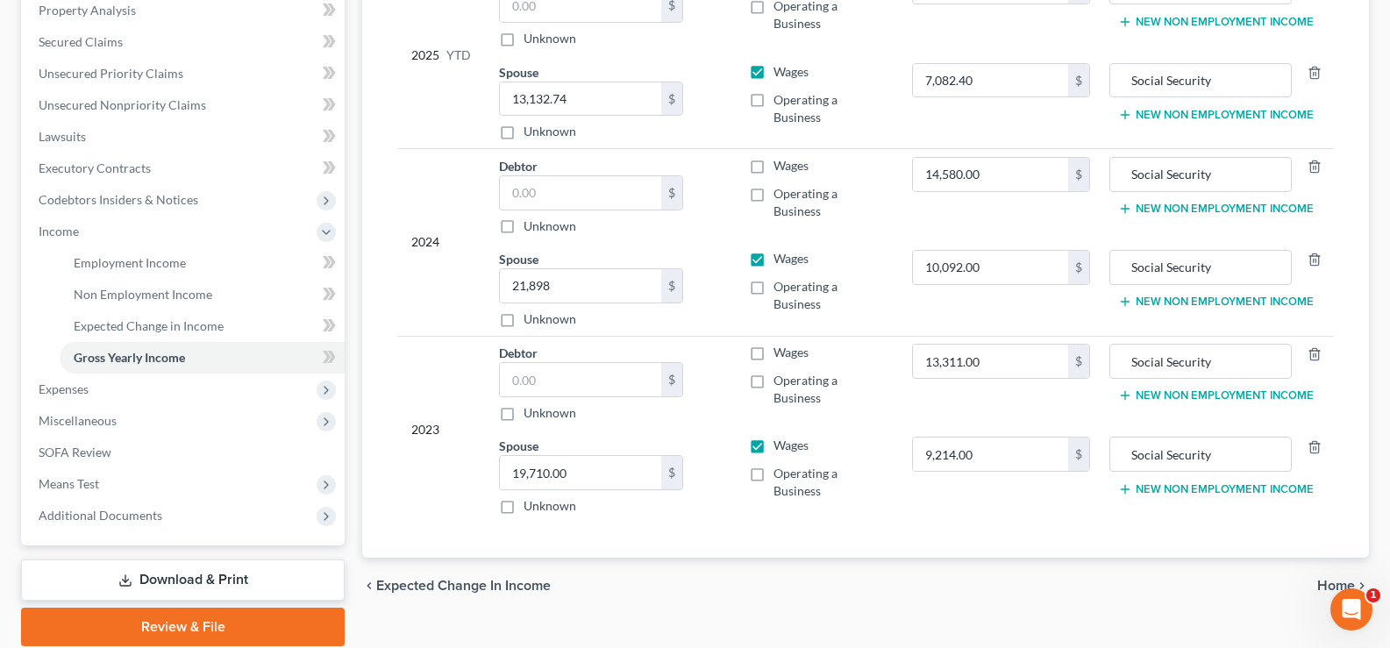
scroll to position [351, 0]
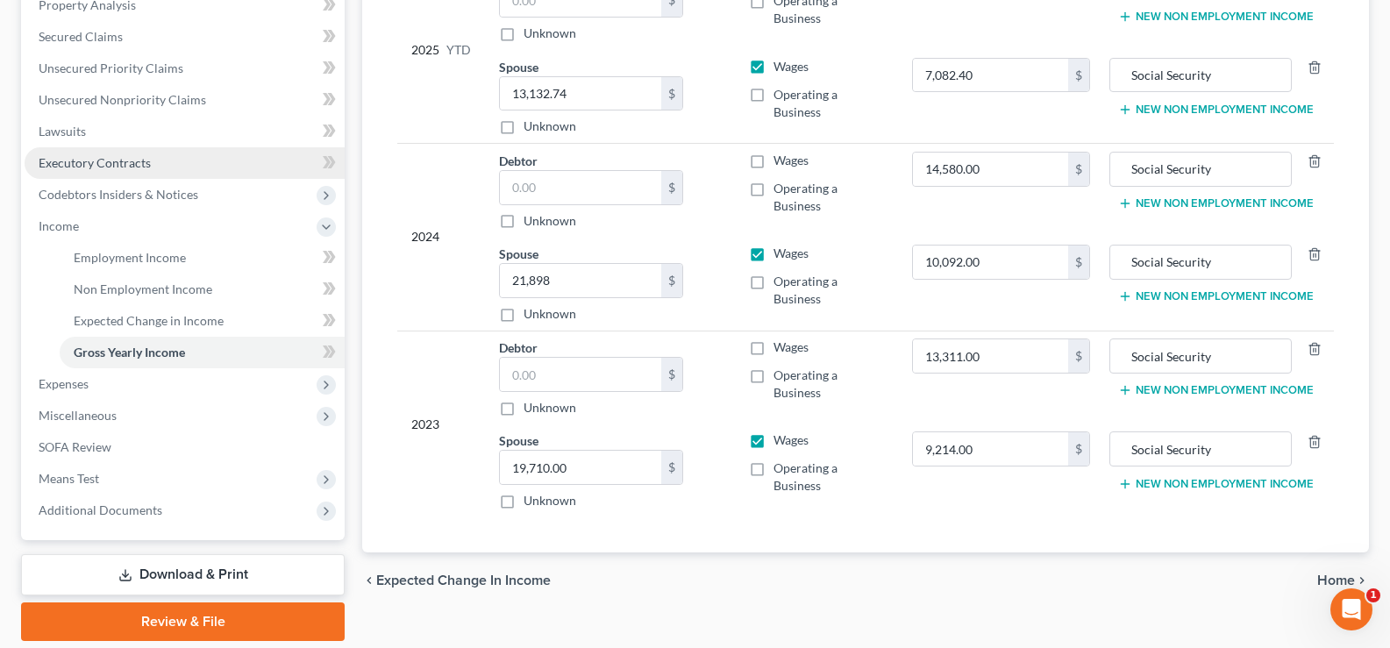
click at [187, 172] on link "Executory Contracts" at bounding box center [185, 163] width 320 height 32
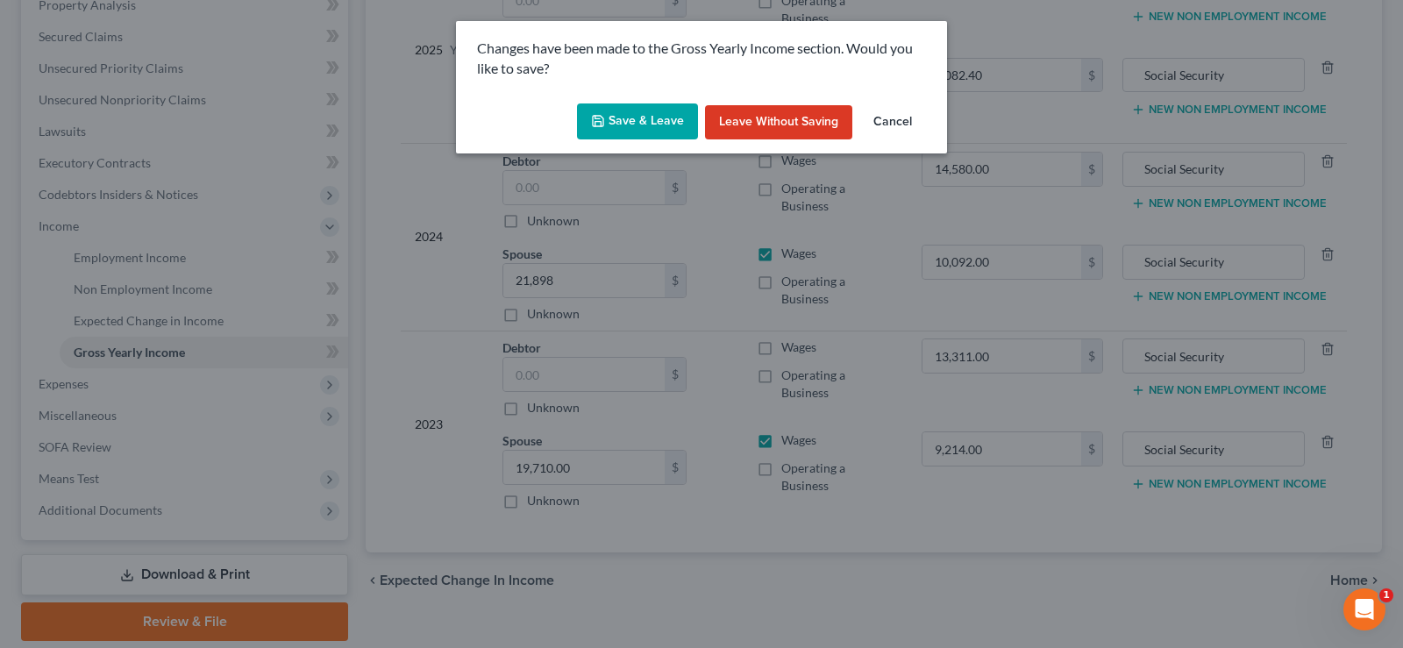
click at [630, 112] on button "Save & Leave" at bounding box center [637, 121] width 121 height 37
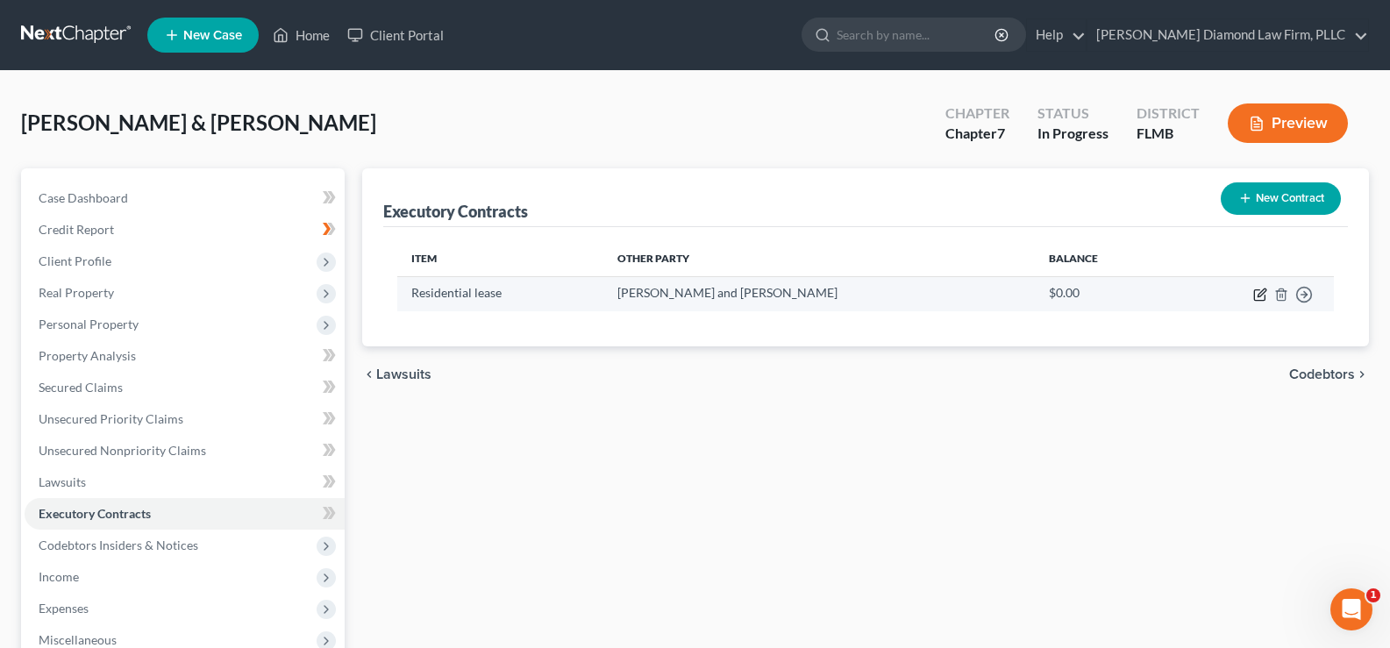
click at [1263, 295] on icon "button" at bounding box center [1260, 295] width 14 height 14
select select "3"
select select "9"
select select "2"
select select "0"
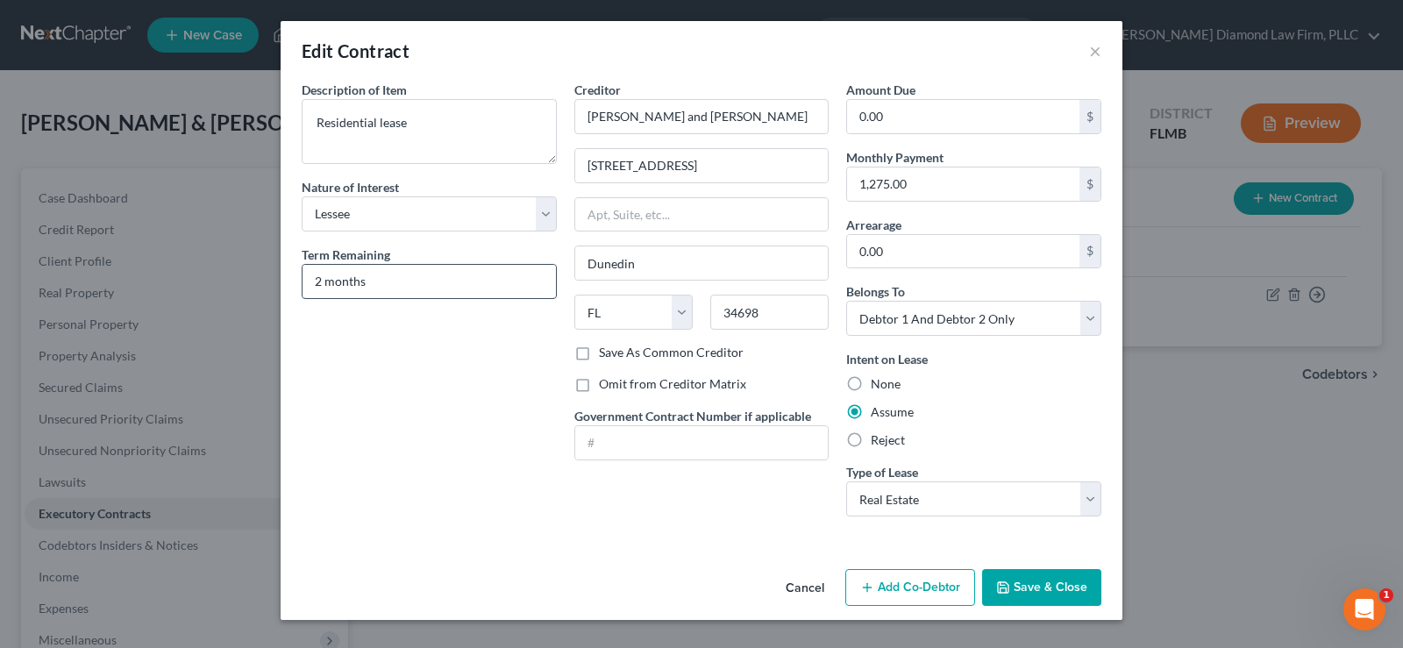
click at [324, 284] on input "2 months" at bounding box center [428, 281] width 253 height 33
type input "9 months"
click at [1071, 575] on button "Save & Close" at bounding box center [1041, 587] width 119 height 37
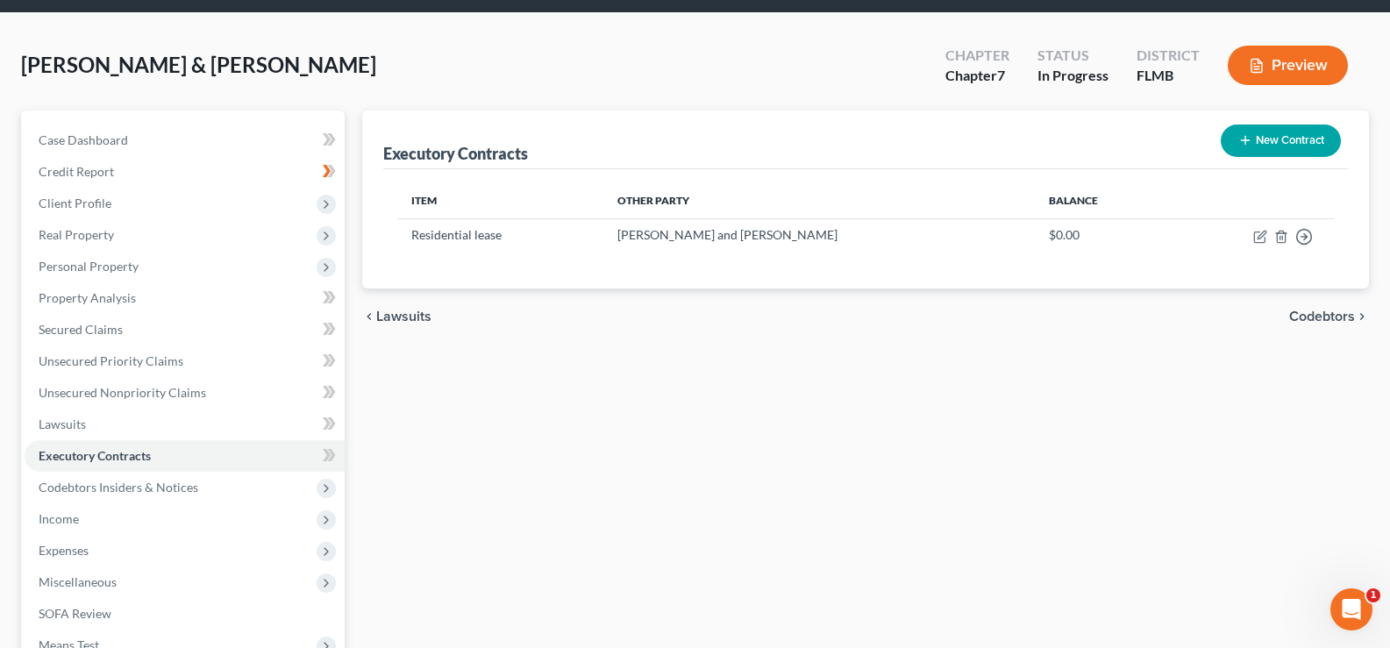
scroll to position [175, 0]
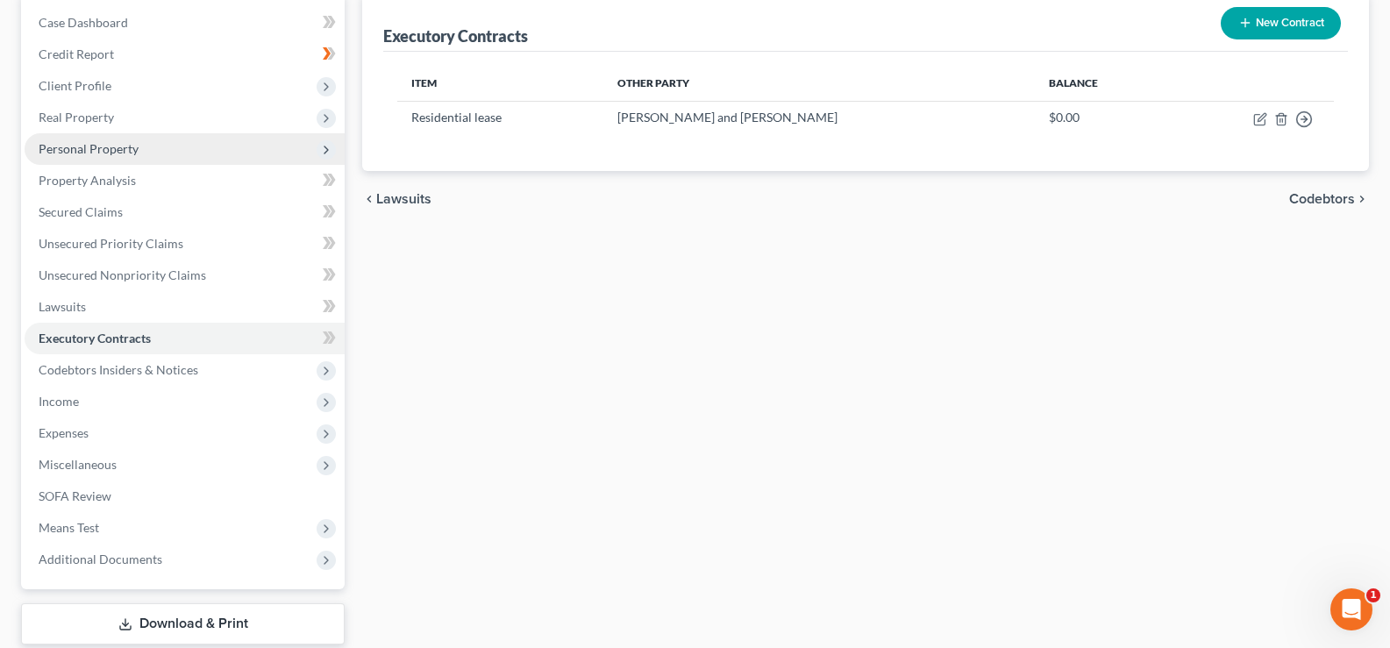
click at [167, 146] on span "Personal Property" at bounding box center [185, 149] width 320 height 32
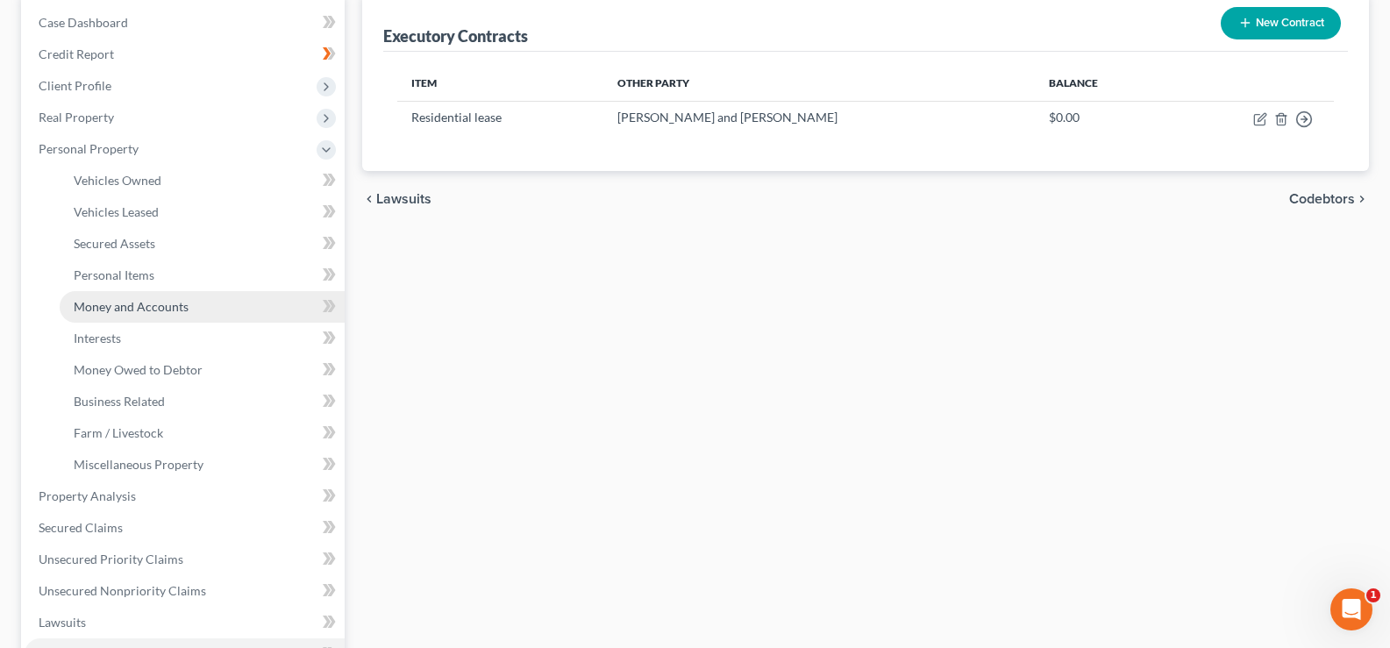
click at [165, 305] on span "Money and Accounts" at bounding box center [131, 306] width 115 height 15
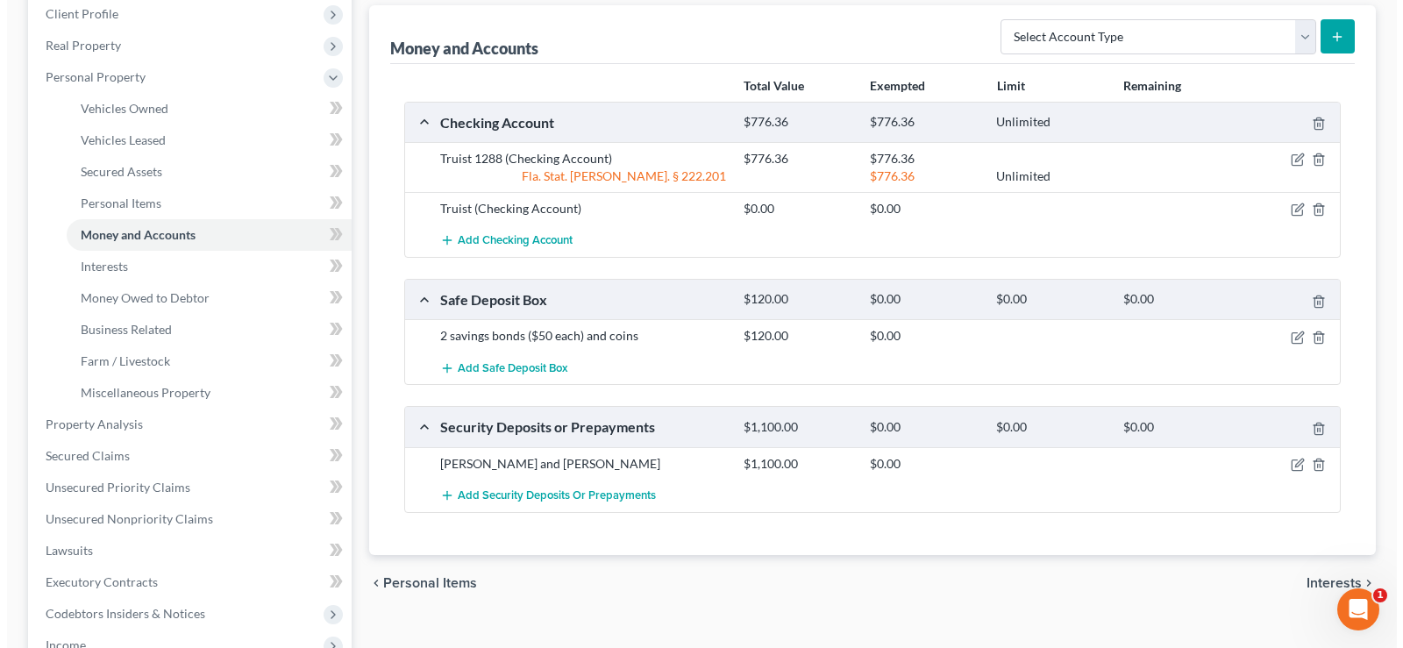
scroll to position [88, 0]
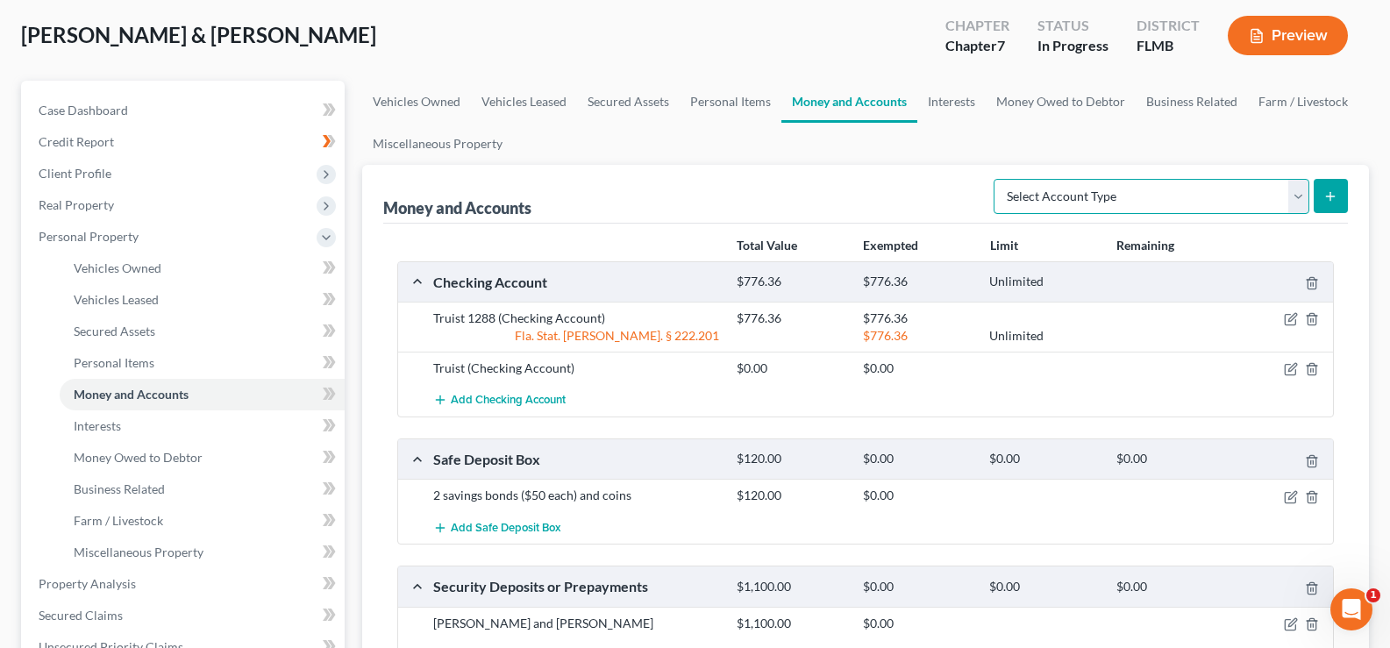
click at [1219, 186] on select "Select Account Type Brokerage Cash on Hand Certificates of Deposit Checking Acc…" at bounding box center [1151, 196] width 316 height 35
select select "other"
click at [997, 179] on select "Select Account Type Brokerage Cash on Hand Certificates of Deposit Checking Acc…" at bounding box center [1151, 196] width 316 height 35
click at [1326, 200] on icon "submit" at bounding box center [1330, 196] width 14 height 14
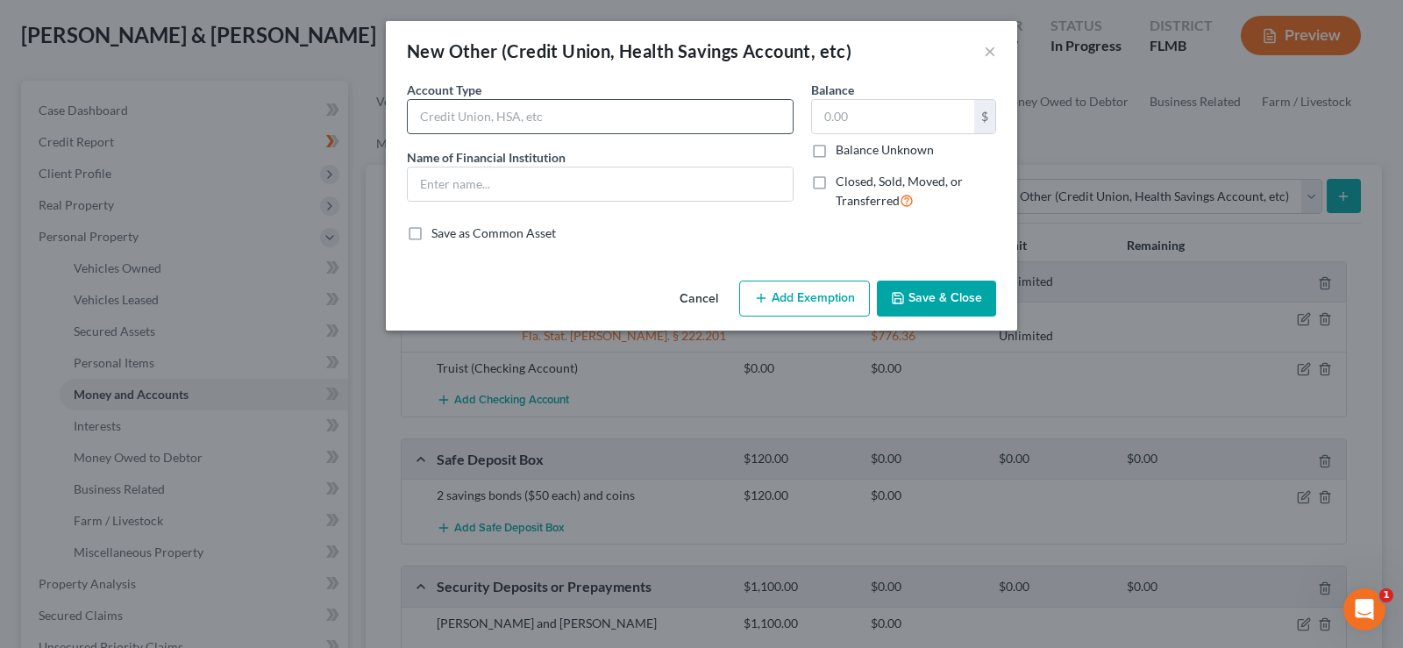
click at [472, 112] on input "text" at bounding box center [600, 116] width 385 height 33
type input "Payroll Card"
click at [551, 167] on div "PaychekPLUS" at bounding box center [600, 184] width 387 height 35
click at [551, 179] on input "PaychekPLUS" at bounding box center [600, 183] width 385 height 33
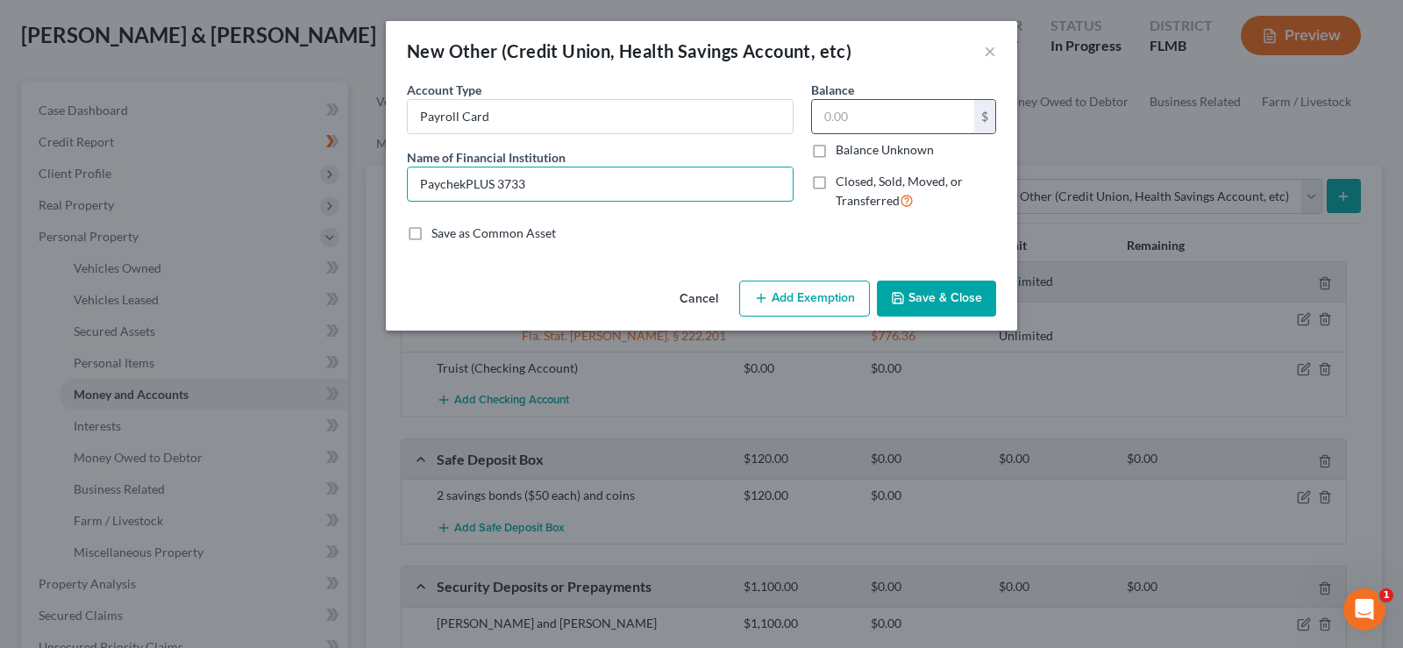
type input "PaychekPLUS 3733"
click at [901, 125] on input "text" at bounding box center [893, 116] width 162 height 33
type input "228.63"
click at [927, 304] on button "Save & Close" at bounding box center [936, 299] width 119 height 37
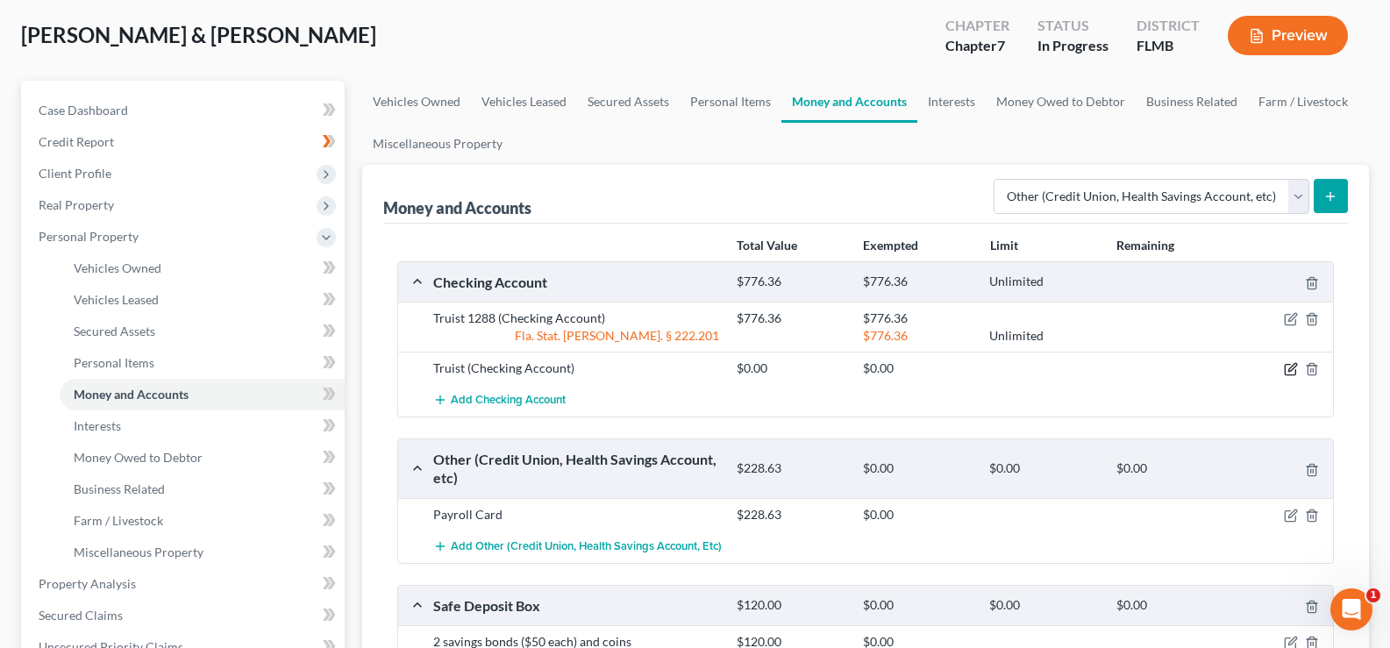
click at [1296, 365] on icon "button" at bounding box center [1291, 369] width 14 height 14
select select "9"
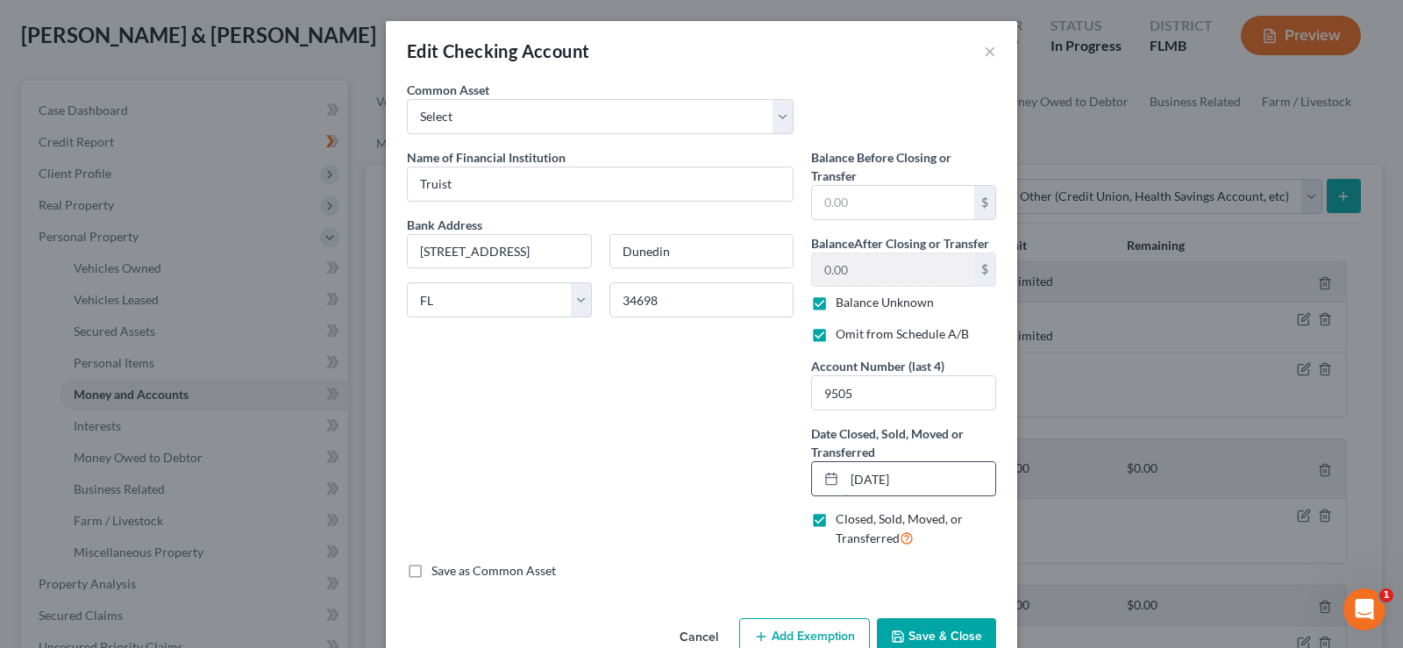
click at [873, 477] on input "11/04/2024" at bounding box center [919, 478] width 151 height 33
type input "11/05/2024"
click at [858, 384] on input "9505" at bounding box center [903, 392] width 183 height 33
click at [859, 388] on input "9505" at bounding box center [903, 392] width 183 height 33
drag, startPoint x: 859, startPoint y: 388, endPoint x: 799, endPoint y: 387, distance: 60.5
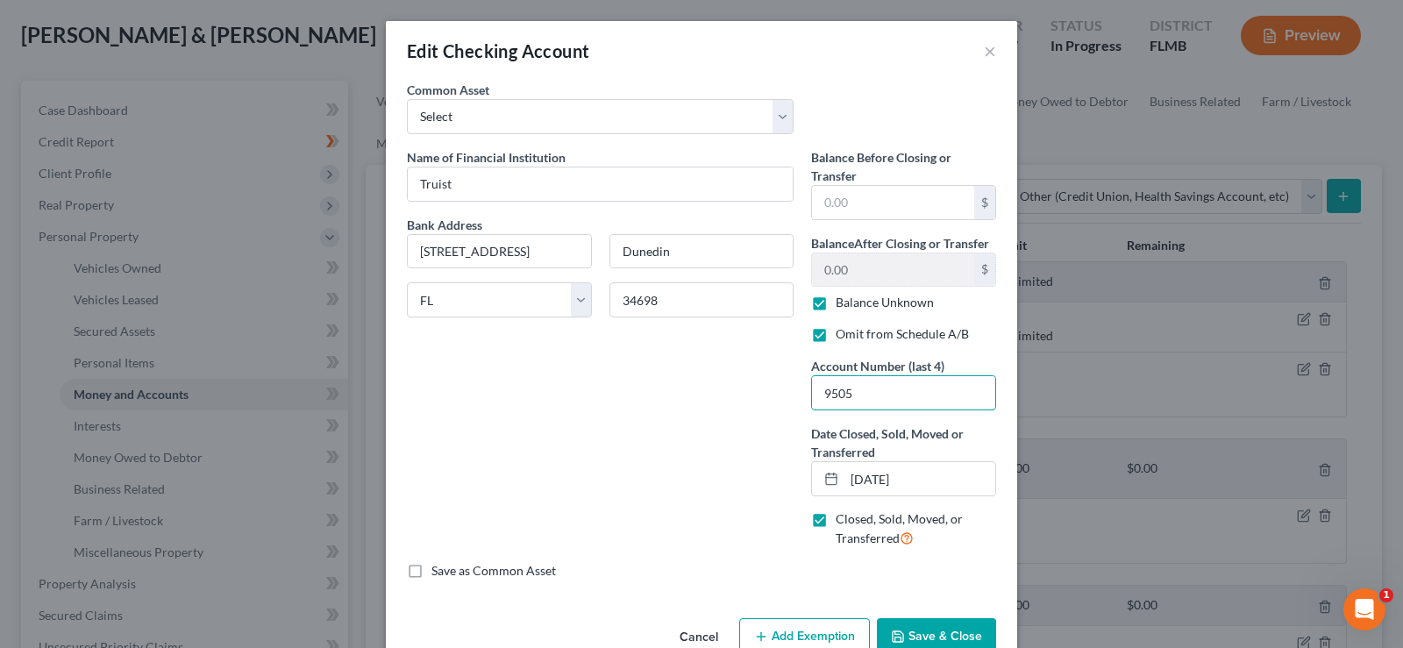
click at [802, 387] on div "Balance Before Closing or Transfer $ Balance After Closing or Transfer 0.00 $ B…" at bounding box center [903, 355] width 203 height 414
type input "0245"
click at [890, 205] on input "text" at bounding box center [893, 202] width 162 height 33
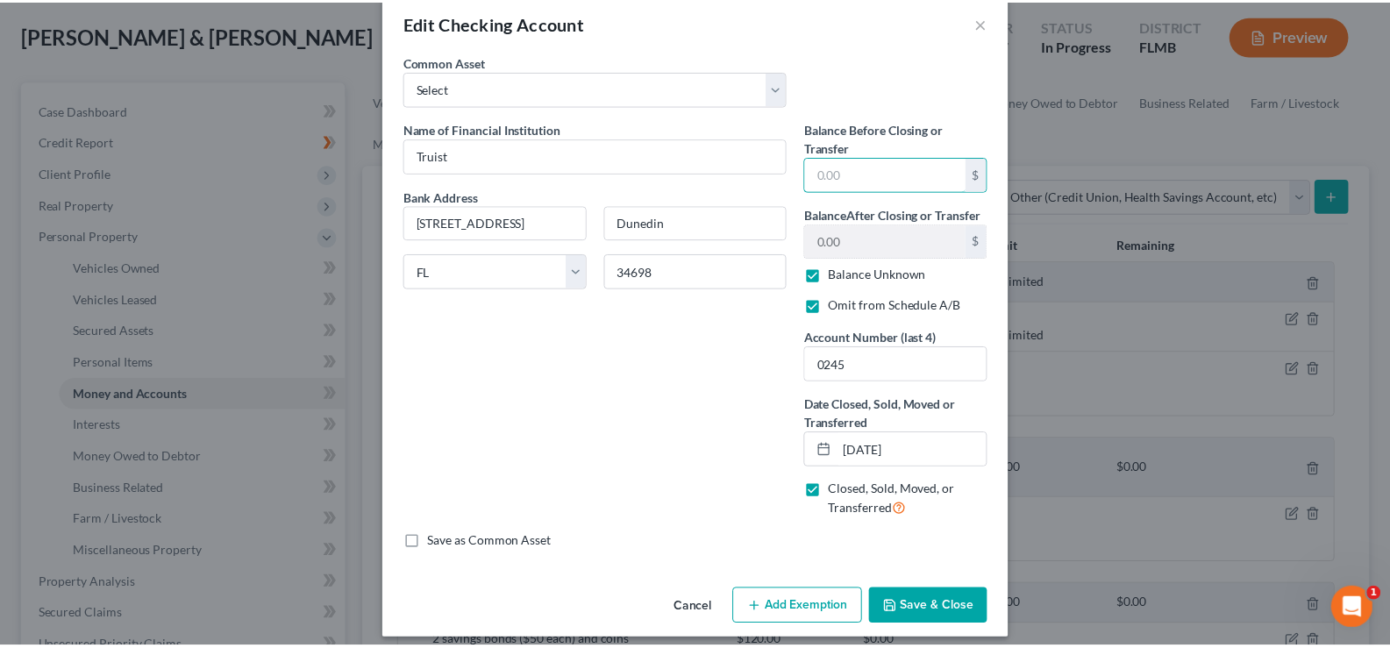
scroll to position [41, 0]
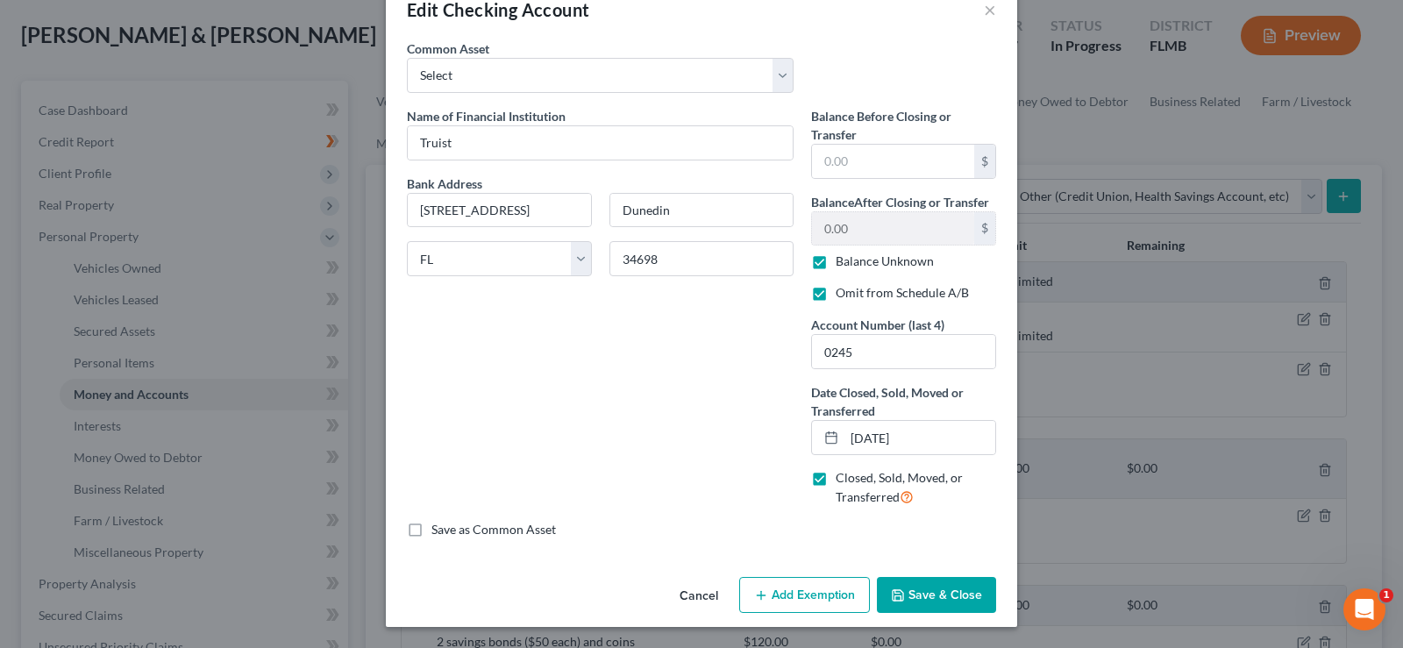
click at [918, 598] on button "Save & Close" at bounding box center [936, 595] width 119 height 37
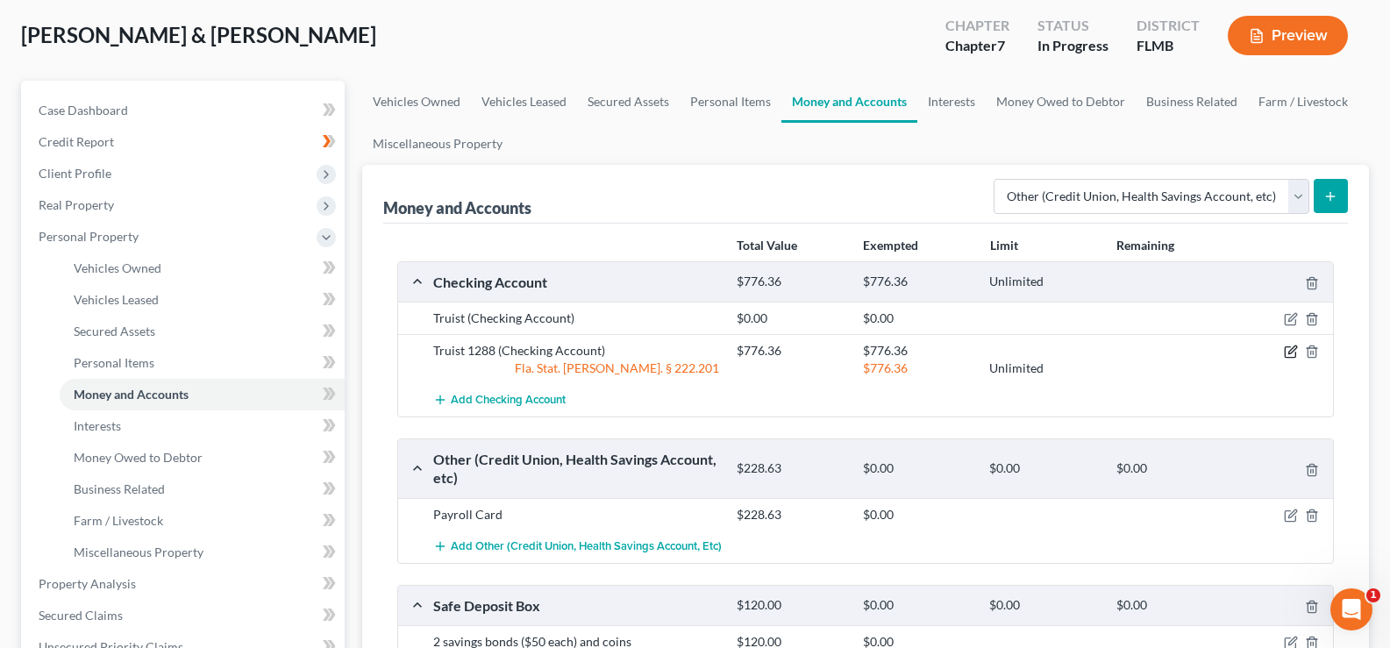
click at [1291, 352] on icon "button" at bounding box center [1292, 350] width 8 height 8
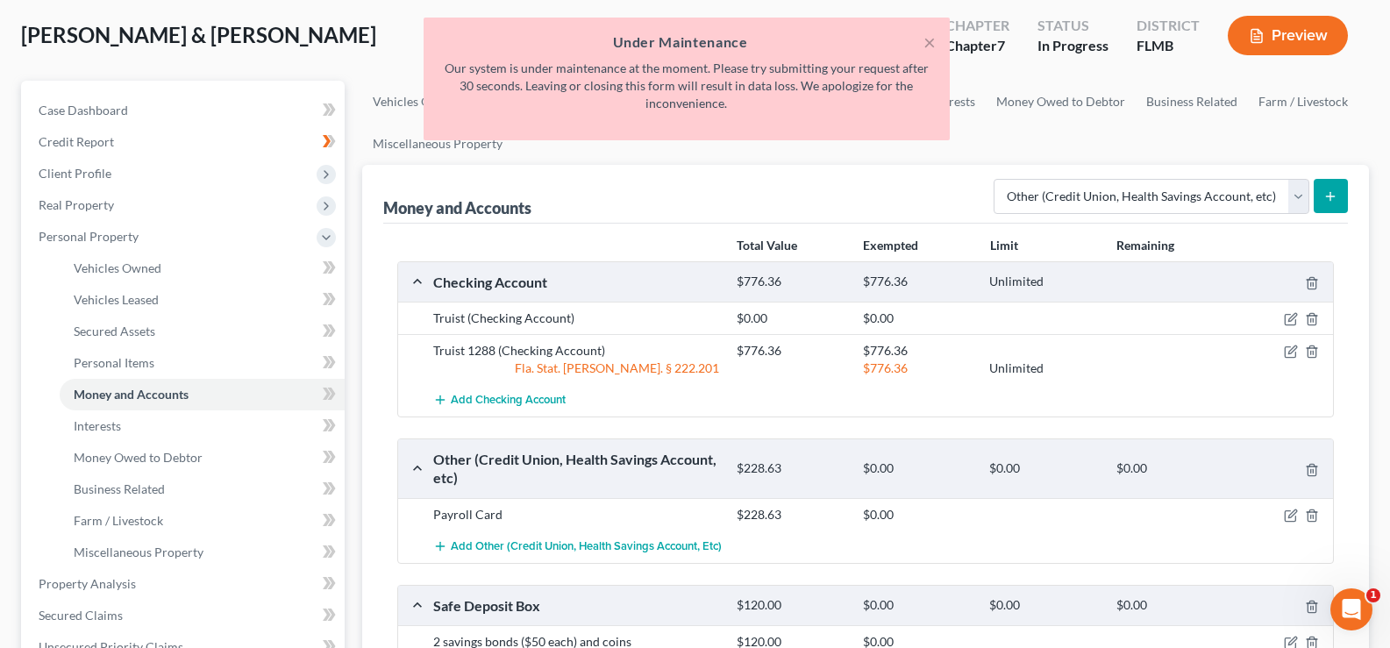
click at [329, 40] on div "× Under Maintenance Our system is under maintenance at the moment. Please try s…" at bounding box center [686, 84] width 1390 height 132
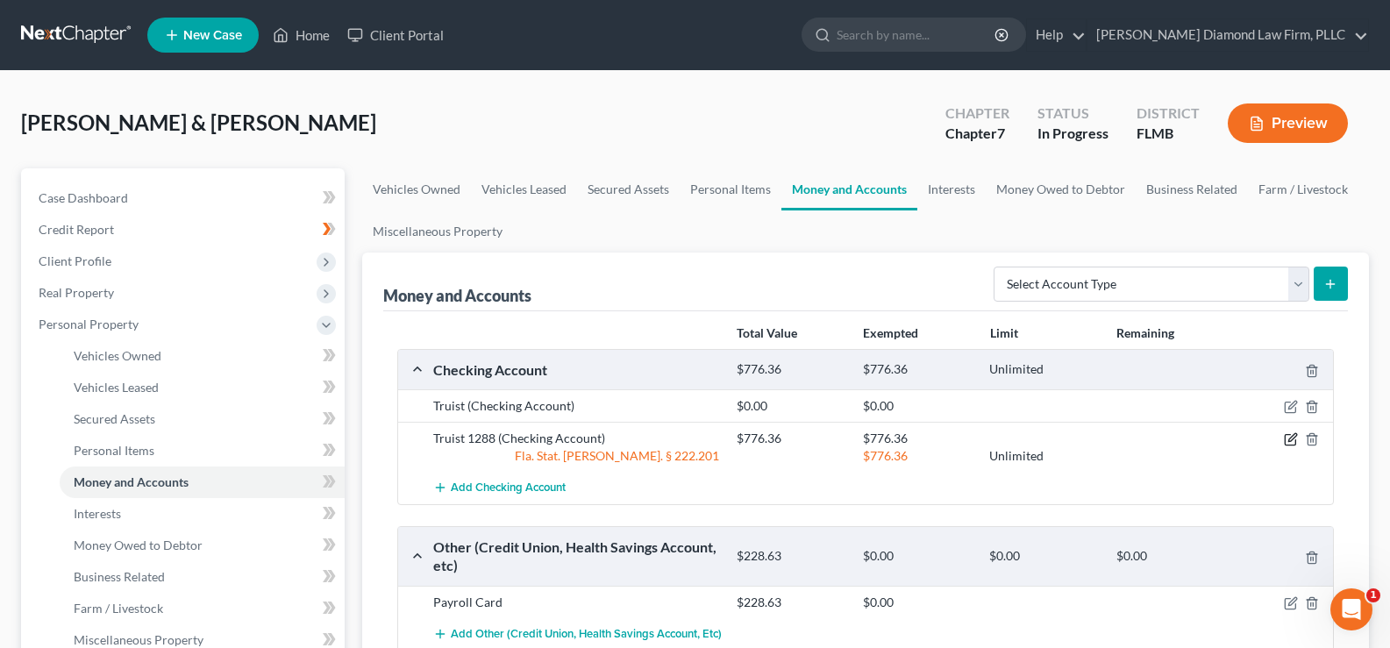
click at [1289, 439] on icon "button" at bounding box center [1292, 438] width 8 height 8
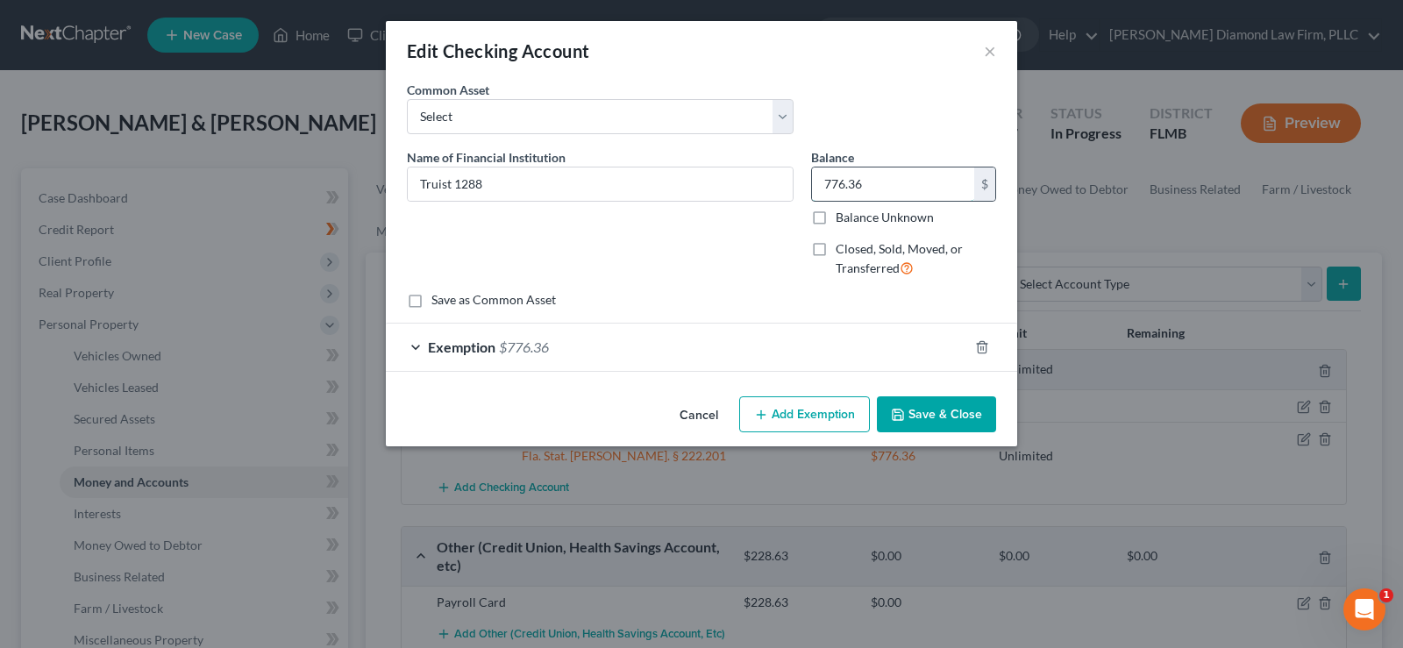
click at [897, 176] on input "776.36" at bounding box center [893, 183] width 162 height 33
type input "2,714.36"
click at [559, 359] on div "Exemption $776.36" at bounding box center [677, 347] width 582 height 46
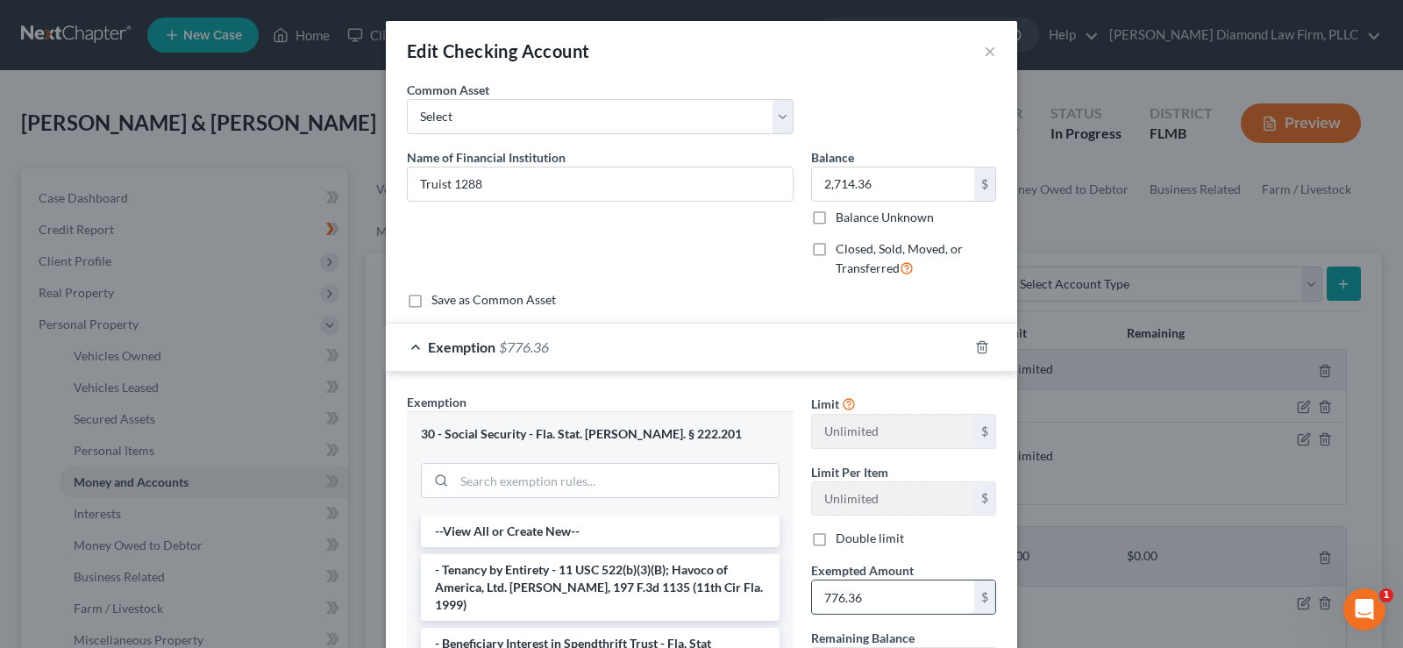
click at [882, 607] on input "776.36" at bounding box center [893, 596] width 162 height 33
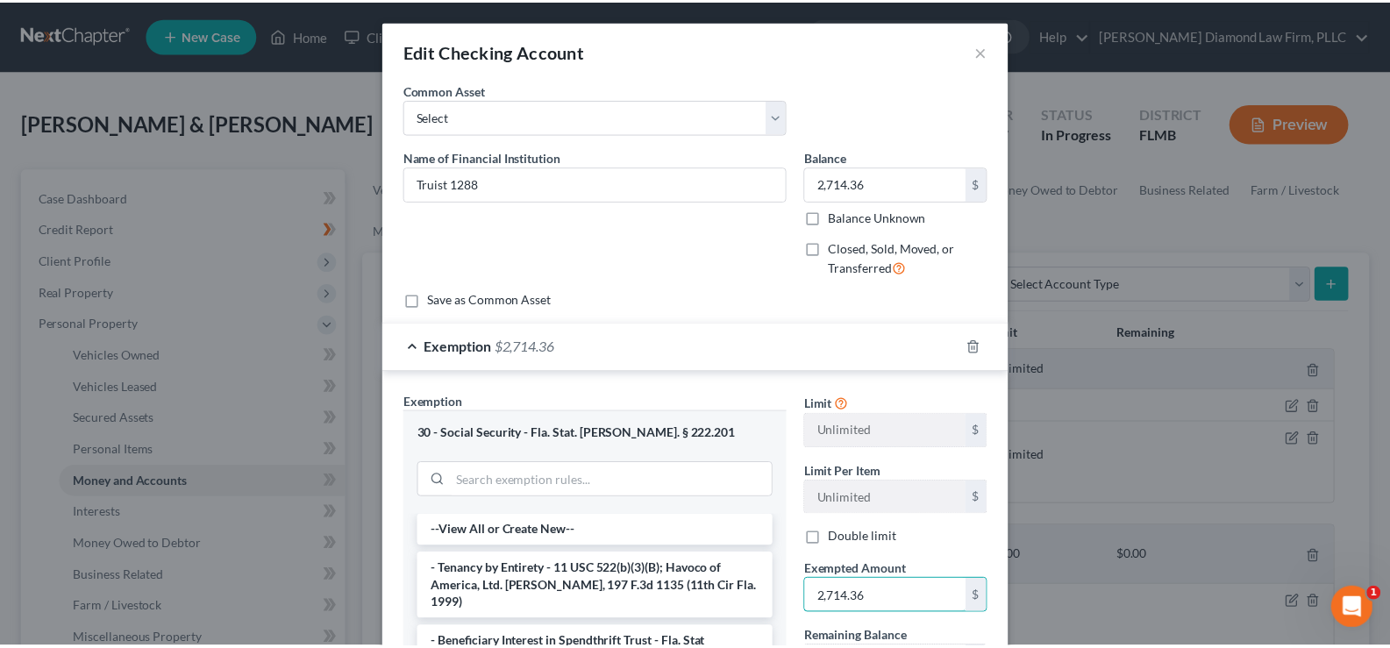
scroll to position [263, 0]
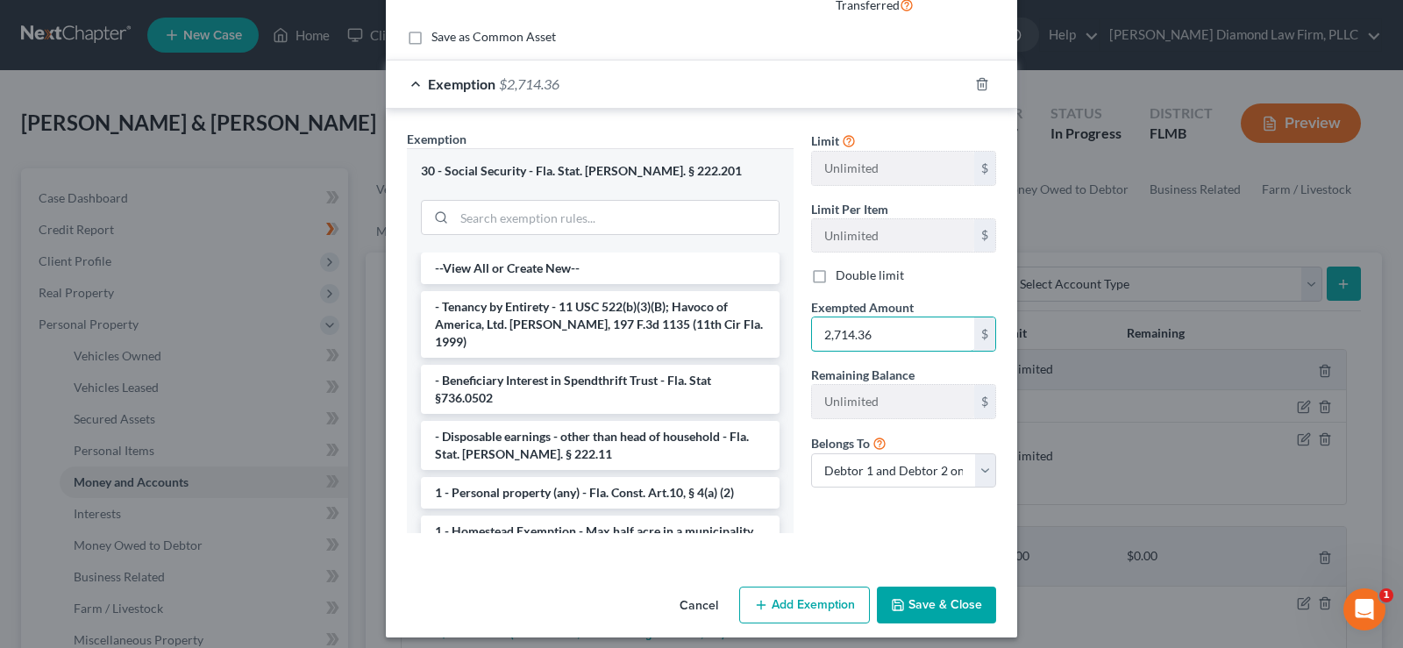
type input "2,714.36"
click at [927, 602] on button "Save & Close" at bounding box center [936, 605] width 119 height 37
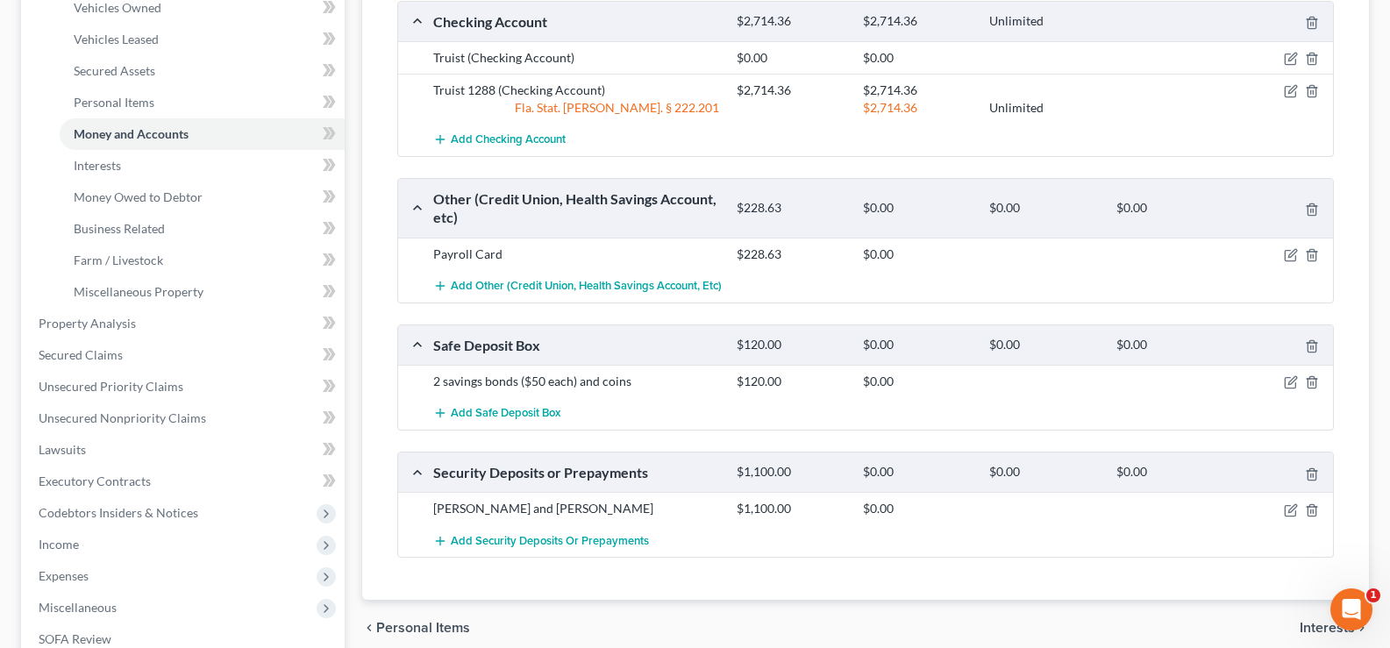
scroll to position [351, 0]
click at [1287, 253] on icon "button" at bounding box center [1291, 252] width 14 height 14
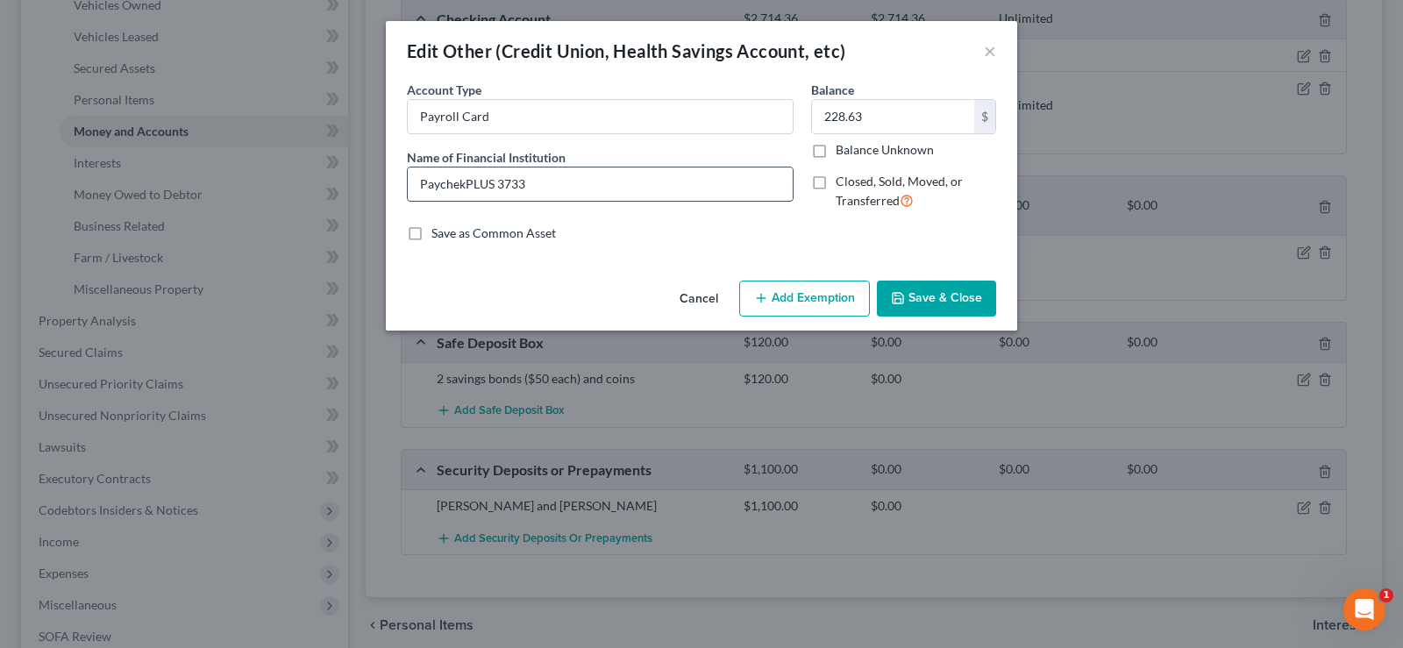
click at [550, 184] on input "PaychekPLUS 3733" at bounding box center [600, 183] width 385 height 33
type input "PaychekPLUS 5761"
click at [941, 306] on button "Save & Close" at bounding box center [936, 299] width 119 height 37
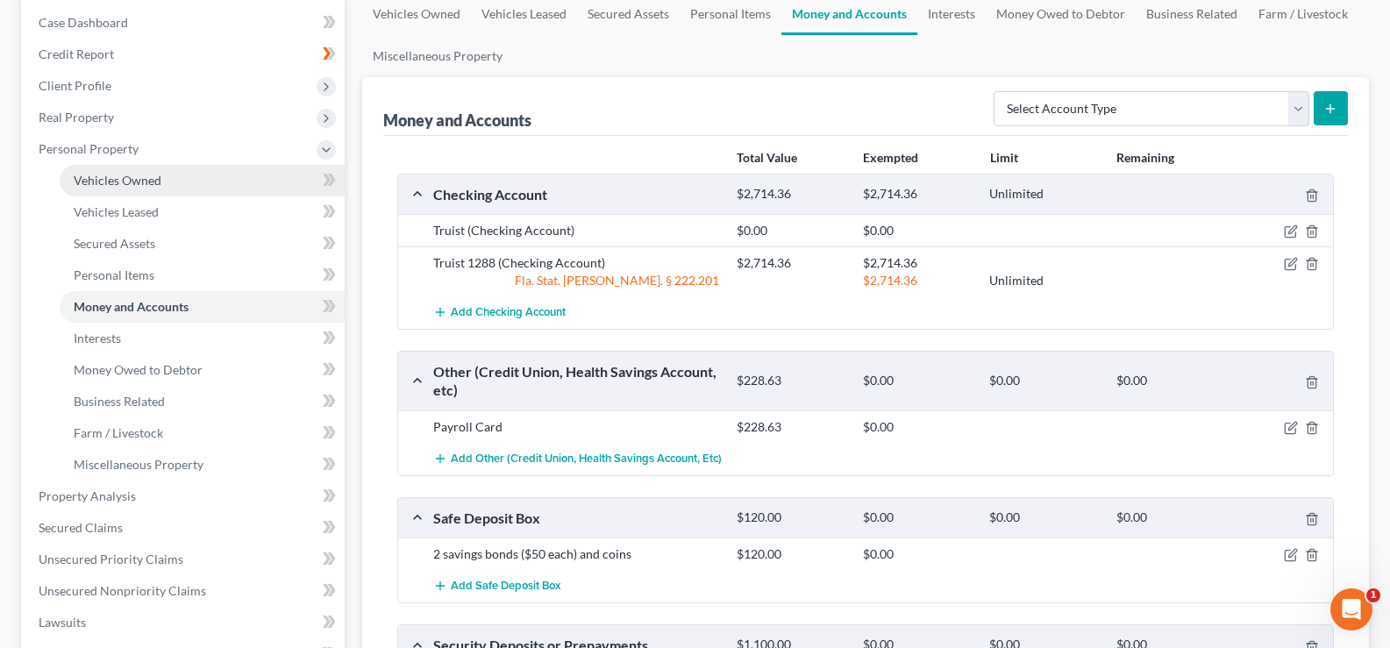
click at [144, 178] on span "Vehicles Owned" at bounding box center [118, 180] width 88 height 15
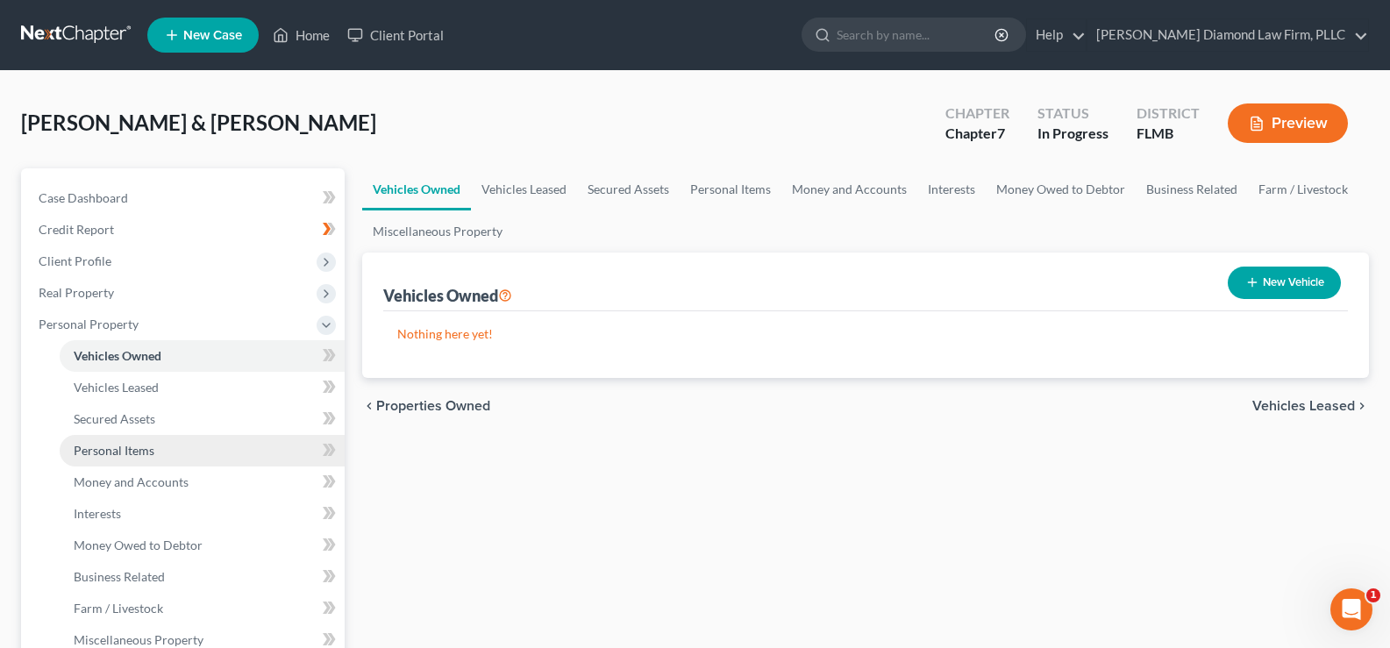
click at [139, 459] on link "Personal Items" at bounding box center [202, 451] width 285 height 32
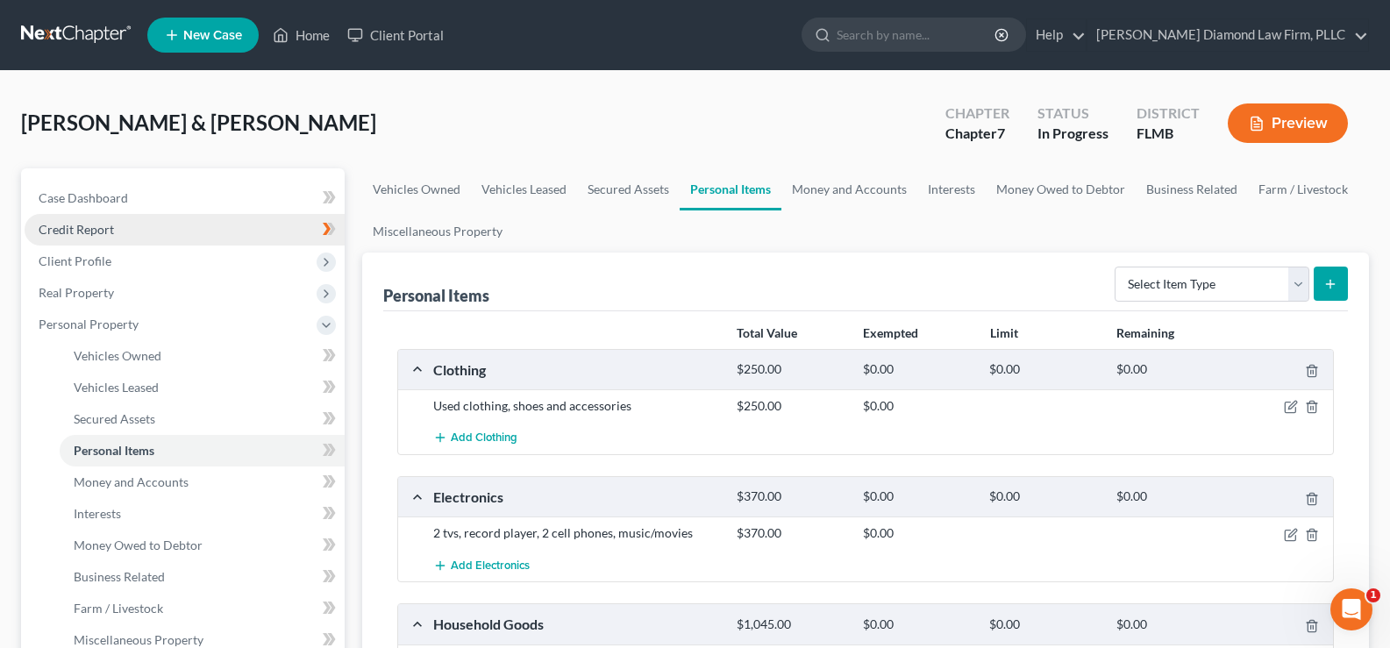
click at [112, 238] on link "Credit Report" at bounding box center [185, 230] width 320 height 32
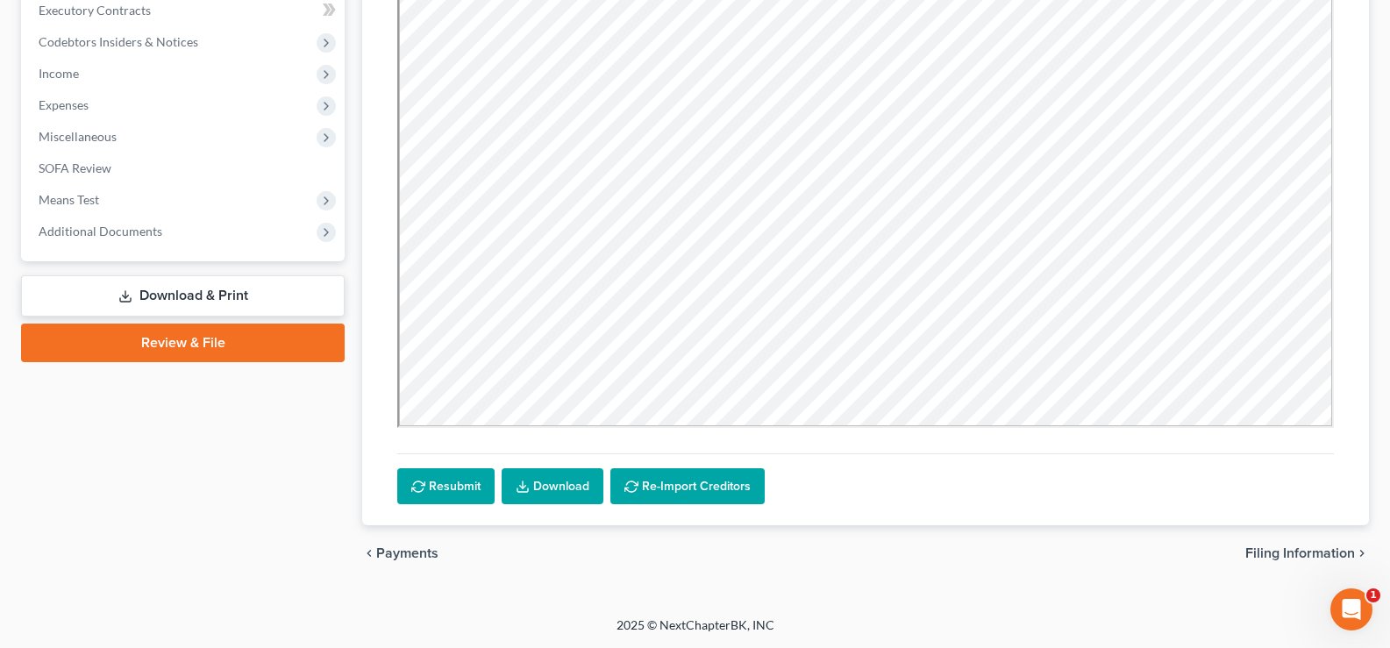
scroll to position [153, 0]
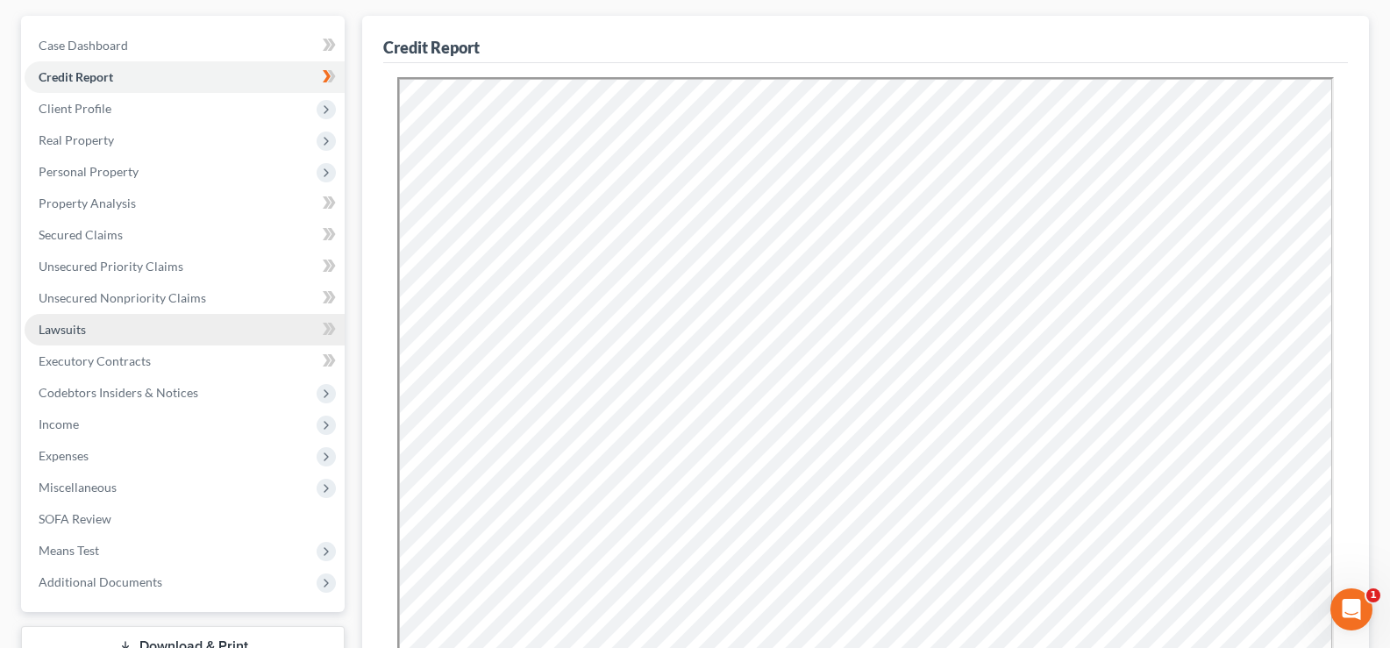
click at [102, 324] on link "Lawsuits" at bounding box center [185, 330] width 320 height 32
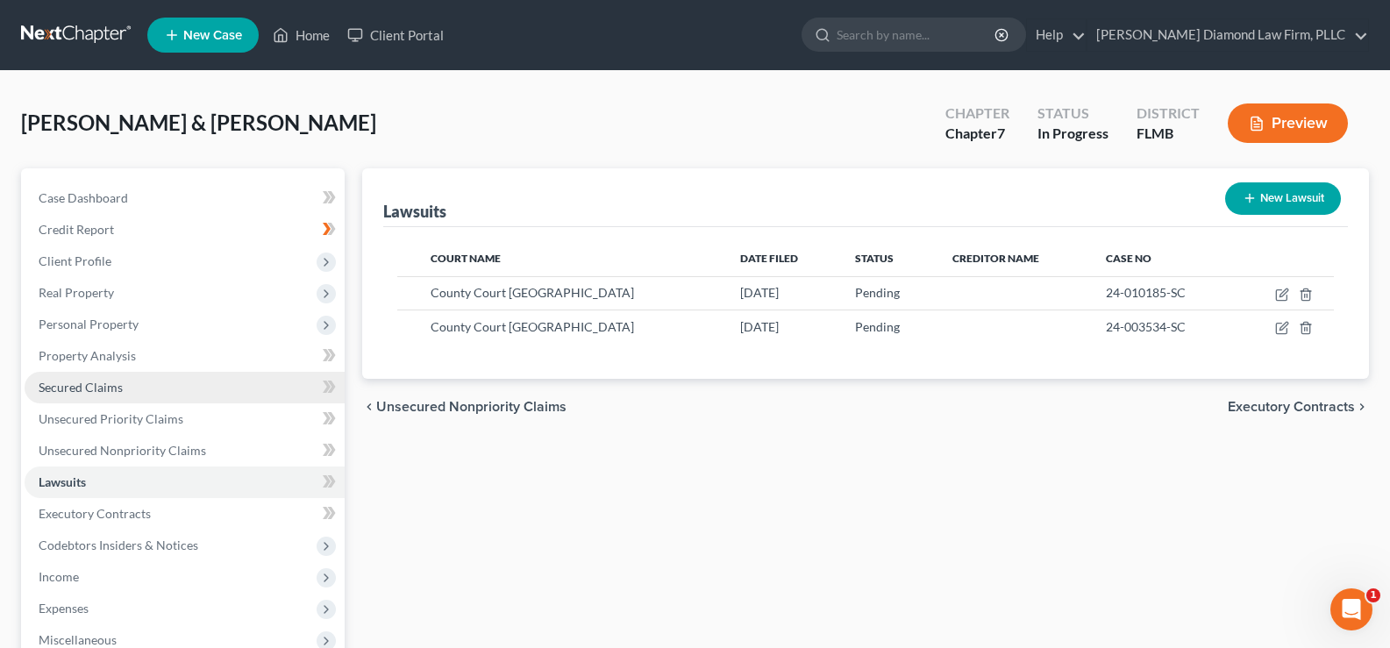
click at [102, 387] on span "Secured Claims" at bounding box center [81, 387] width 84 height 15
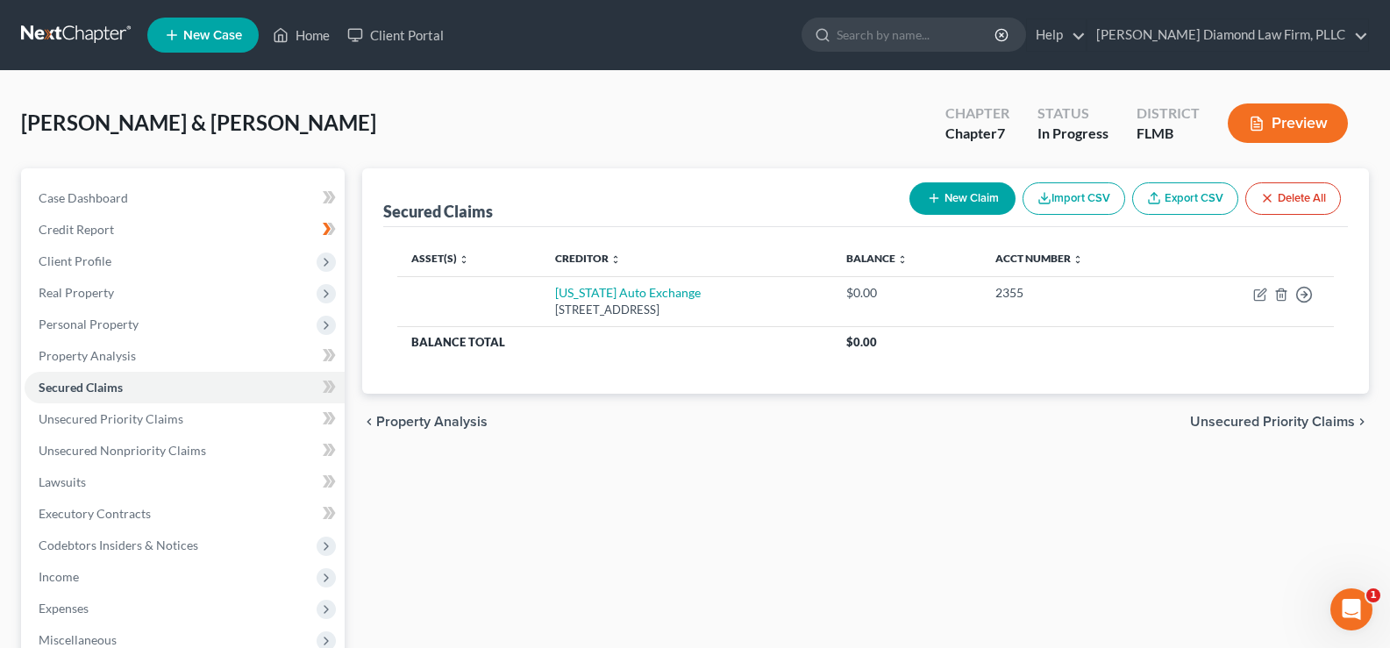
click at [1298, 199] on button "Delete All" at bounding box center [1293, 198] width 96 height 32
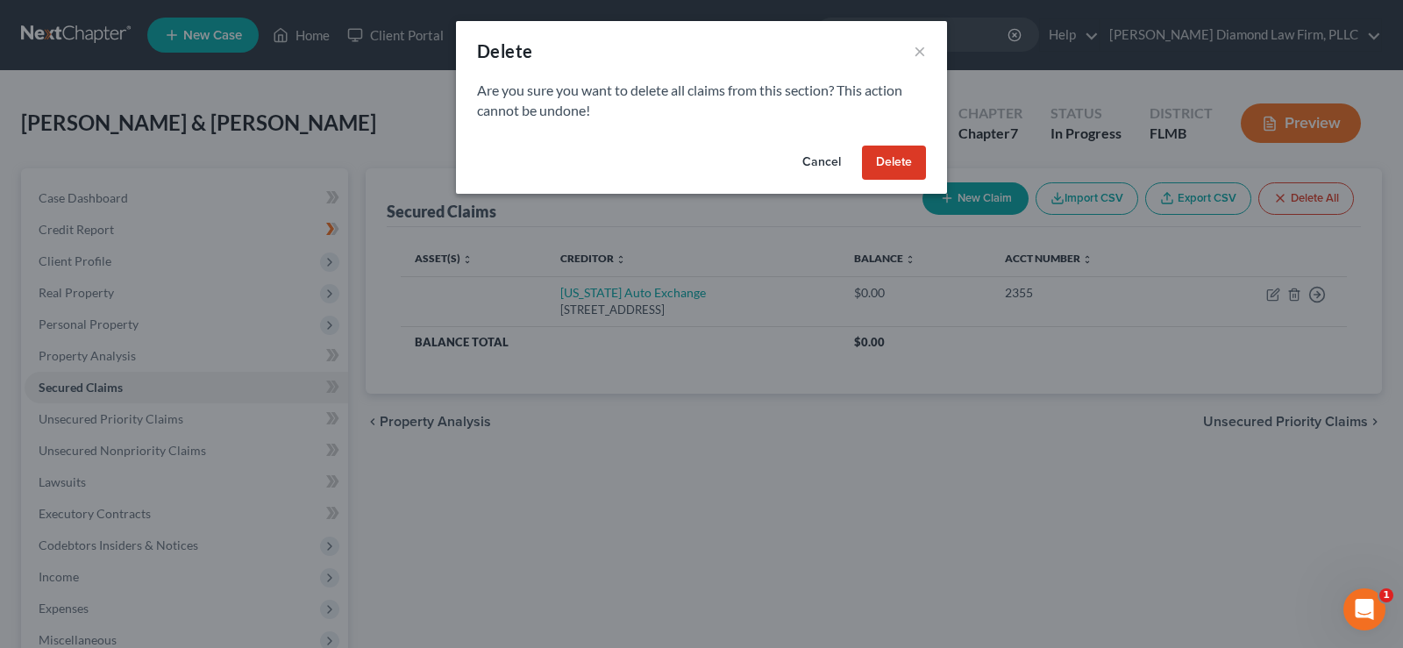
click at [885, 164] on button "Delete" at bounding box center [894, 163] width 64 height 35
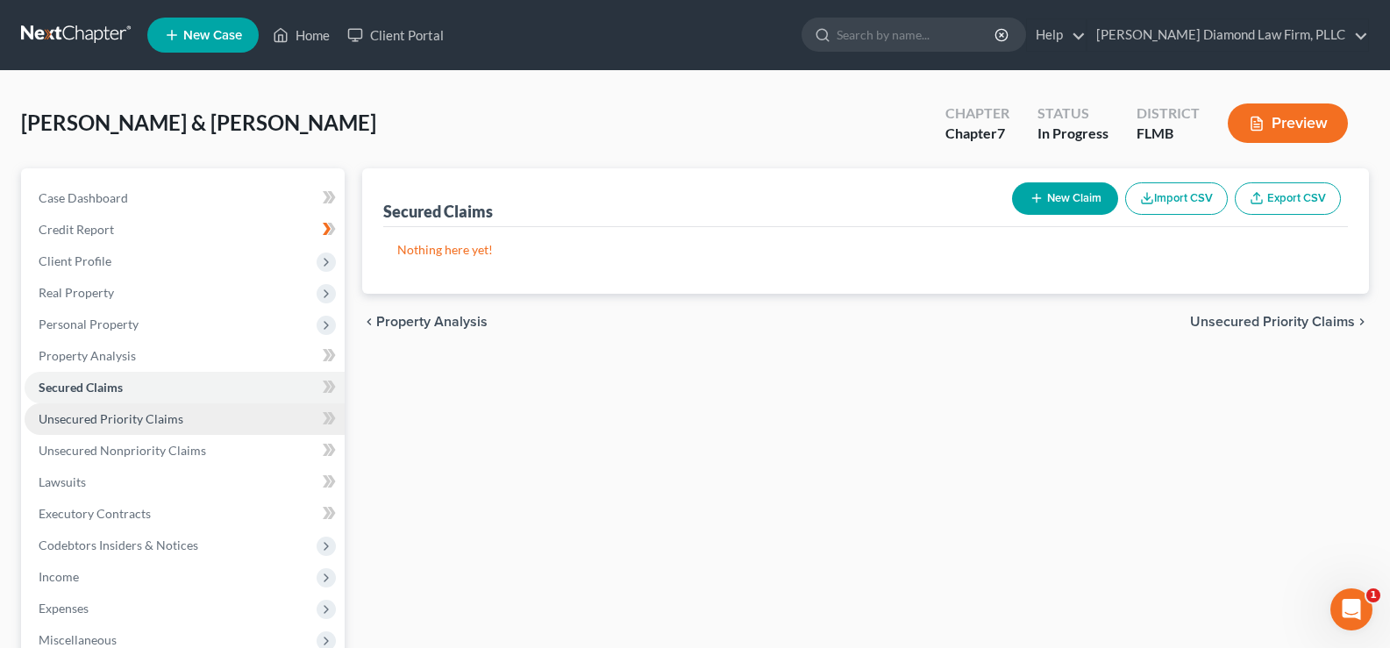
click at [123, 420] on span "Unsecured Priority Claims" at bounding box center [111, 418] width 145 height 15
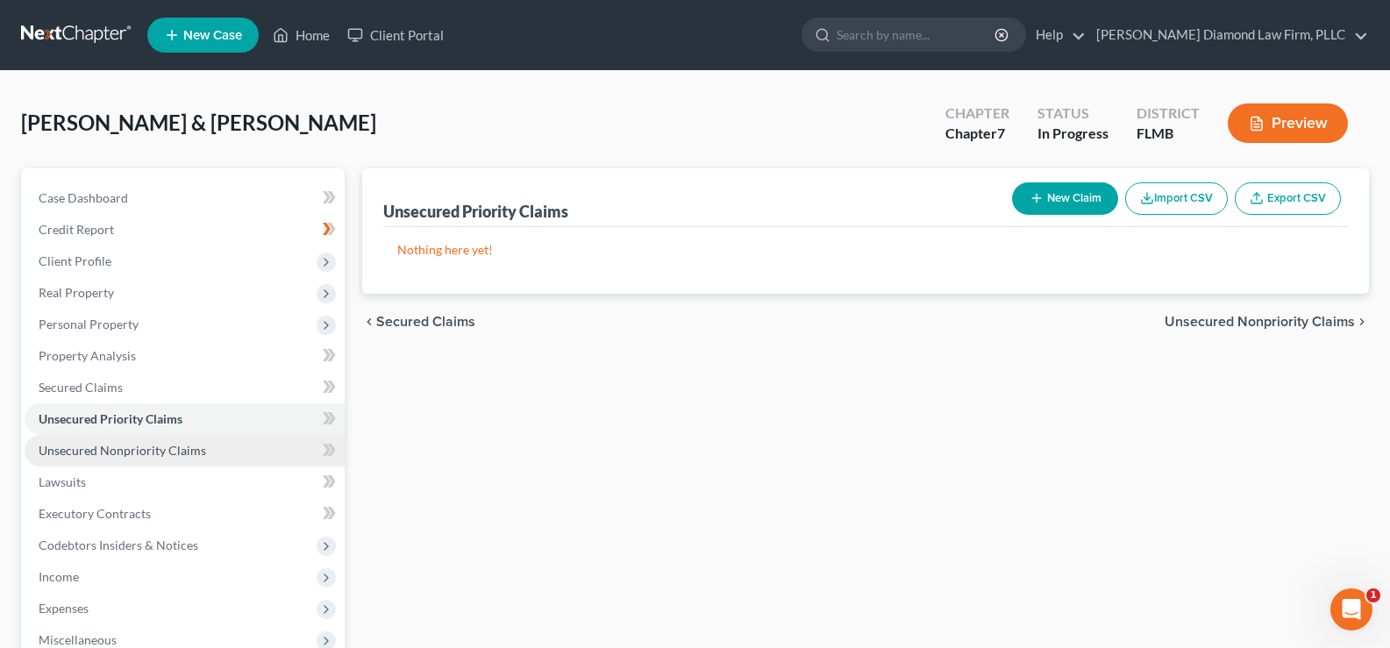
click at [123, 445] on span "Unsecured Nonpriority Claims" at bounding box center [122, 450] width 167 height 15
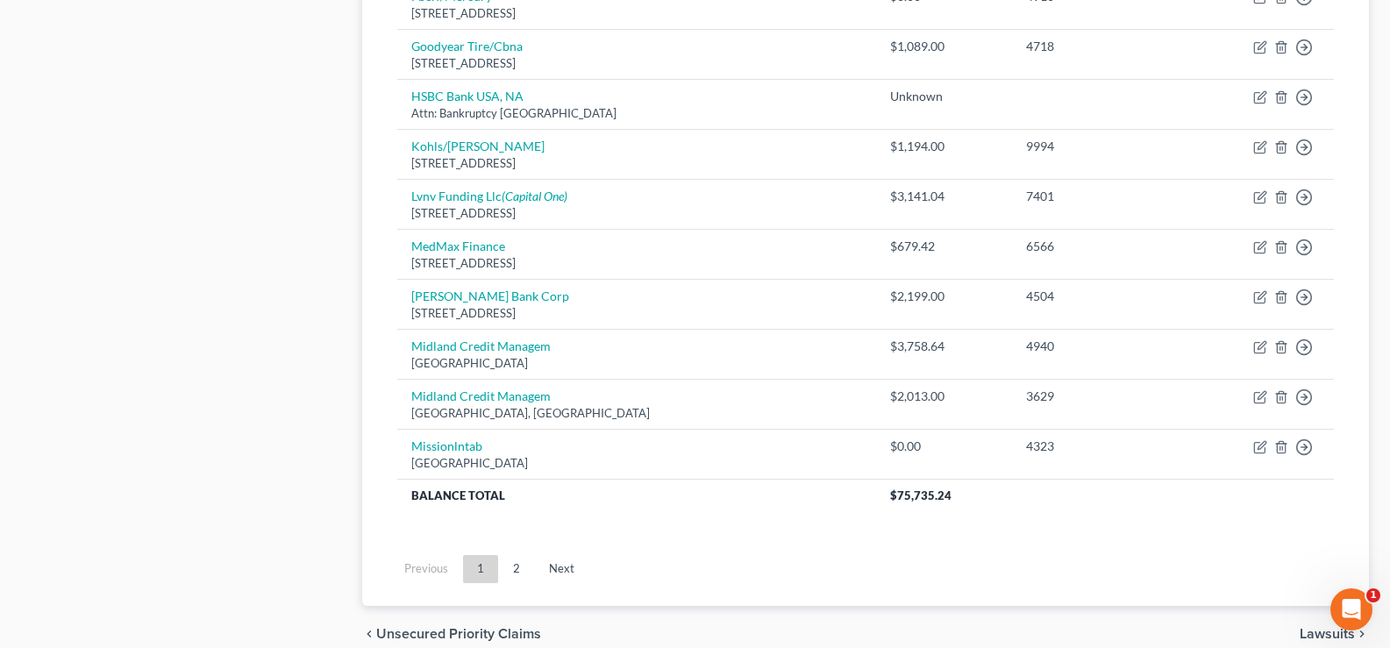
scroll to position [1315, 0]
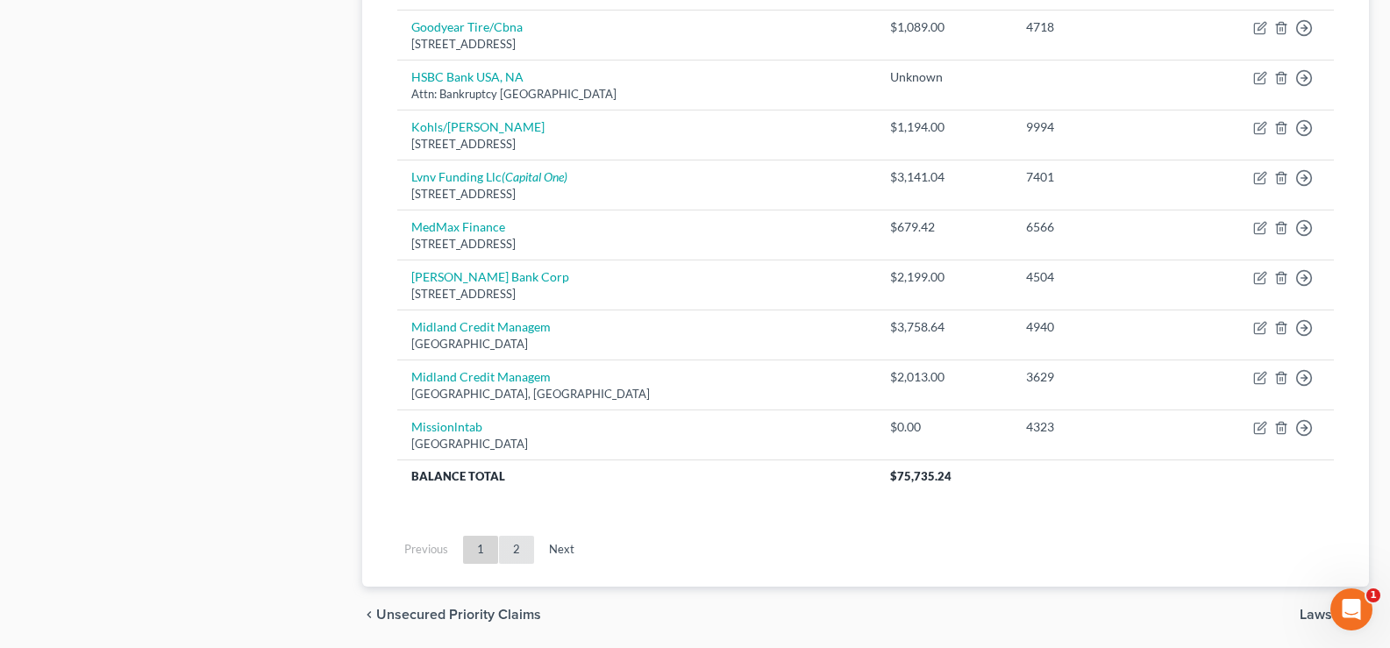
click at [517, 545] on link "2" at bounding box center [516, 550] width 35 height 28
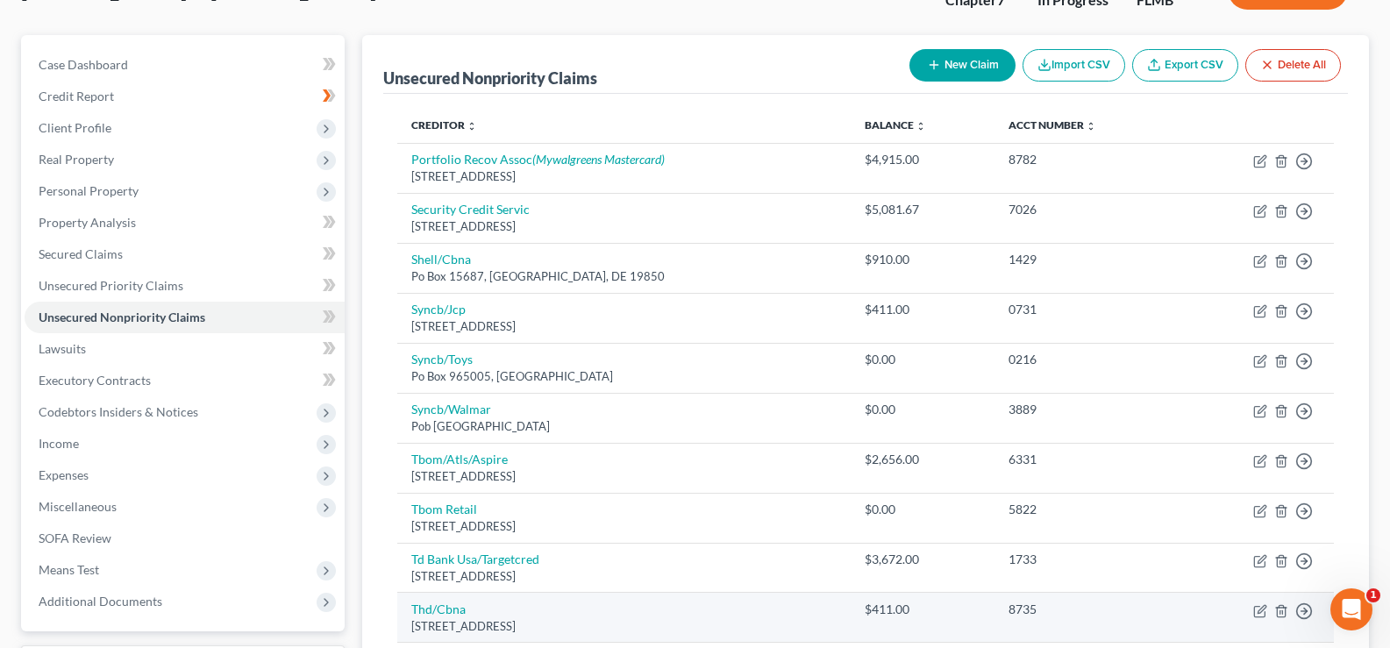
scroll to position [114, 0]
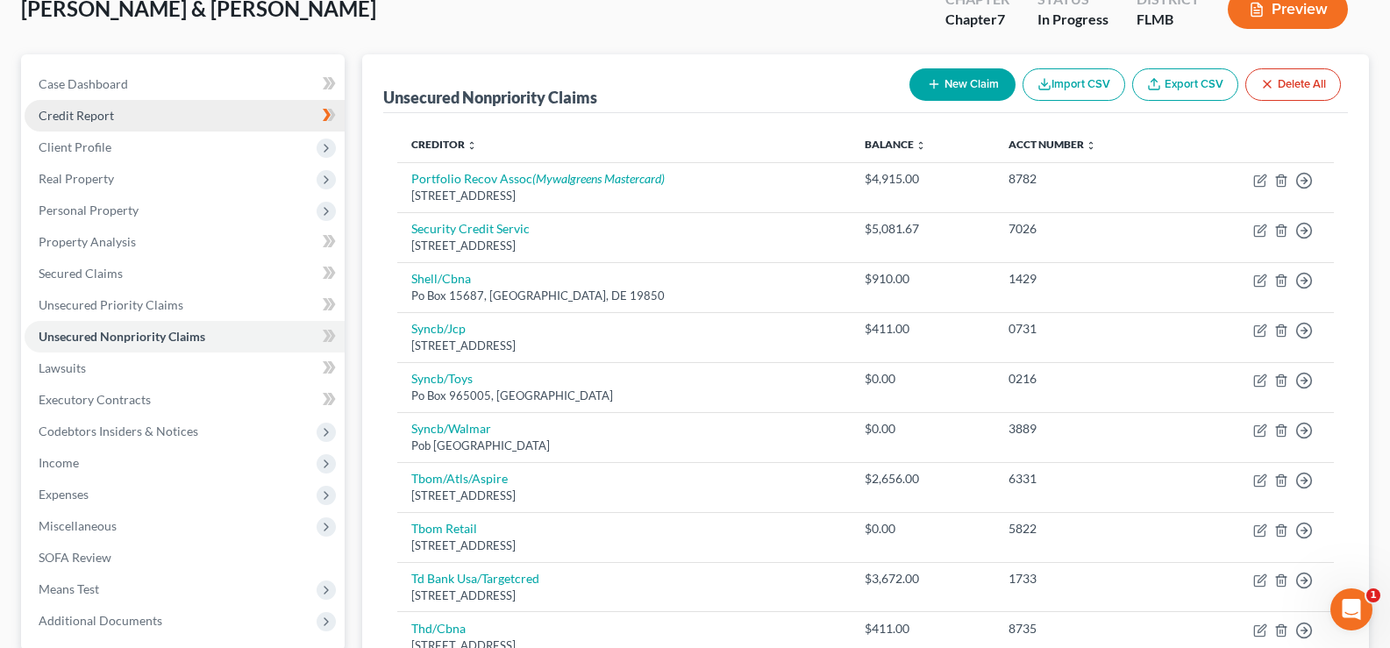
click at [117, 113] on link "Credit Report" at bounding box center [185, 116] width 320 height 32
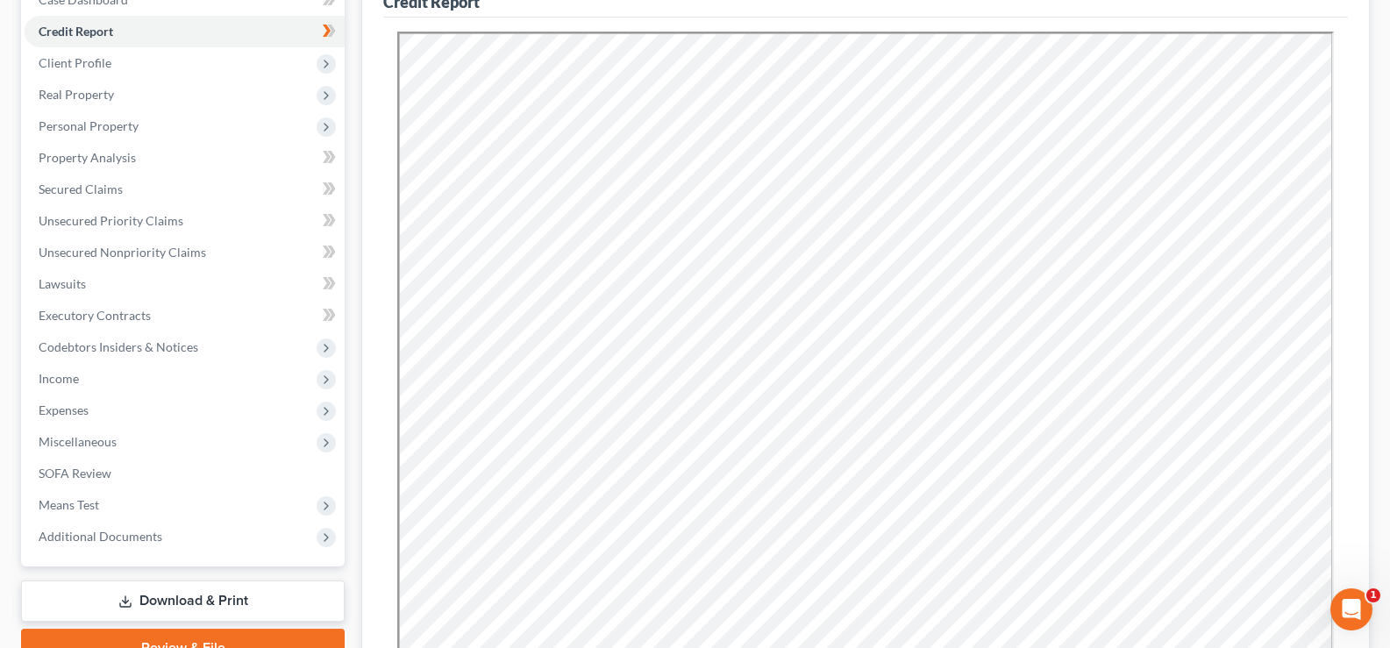
scroll to position [503, 0]
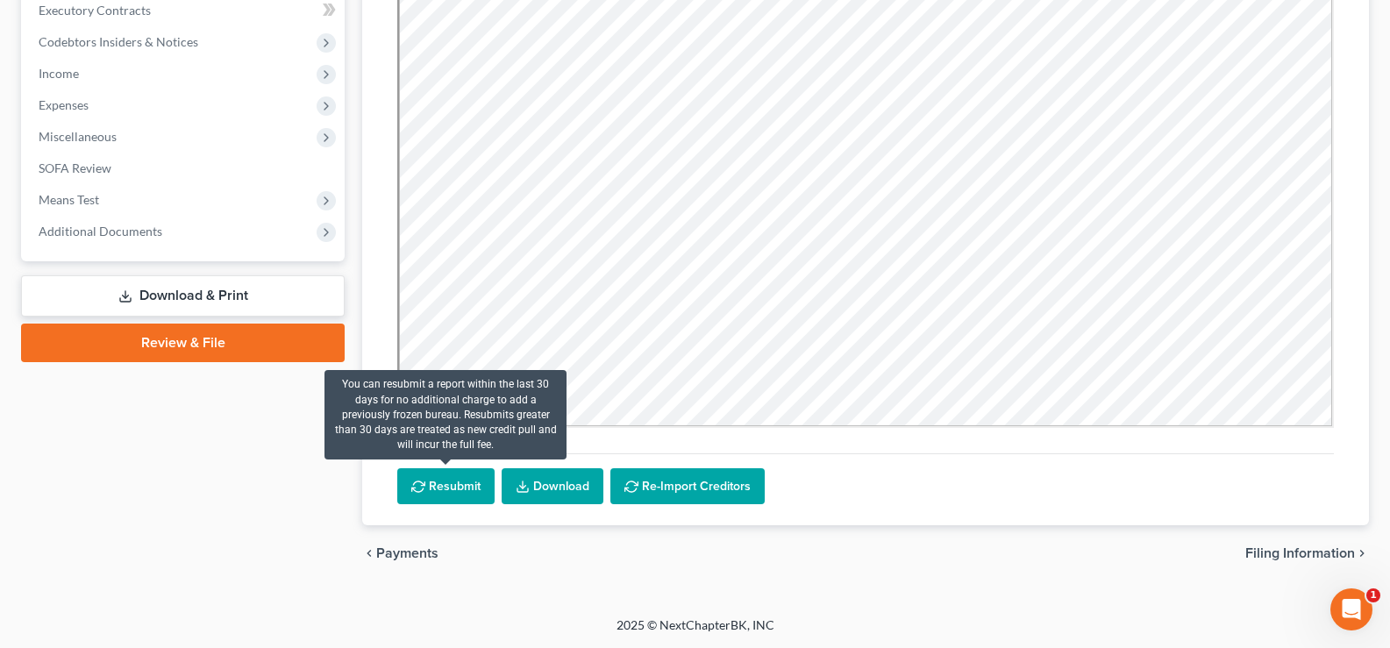
click at [444, 479] on button "Resubmit" at bounding box center [445, 486] width 97 height 37
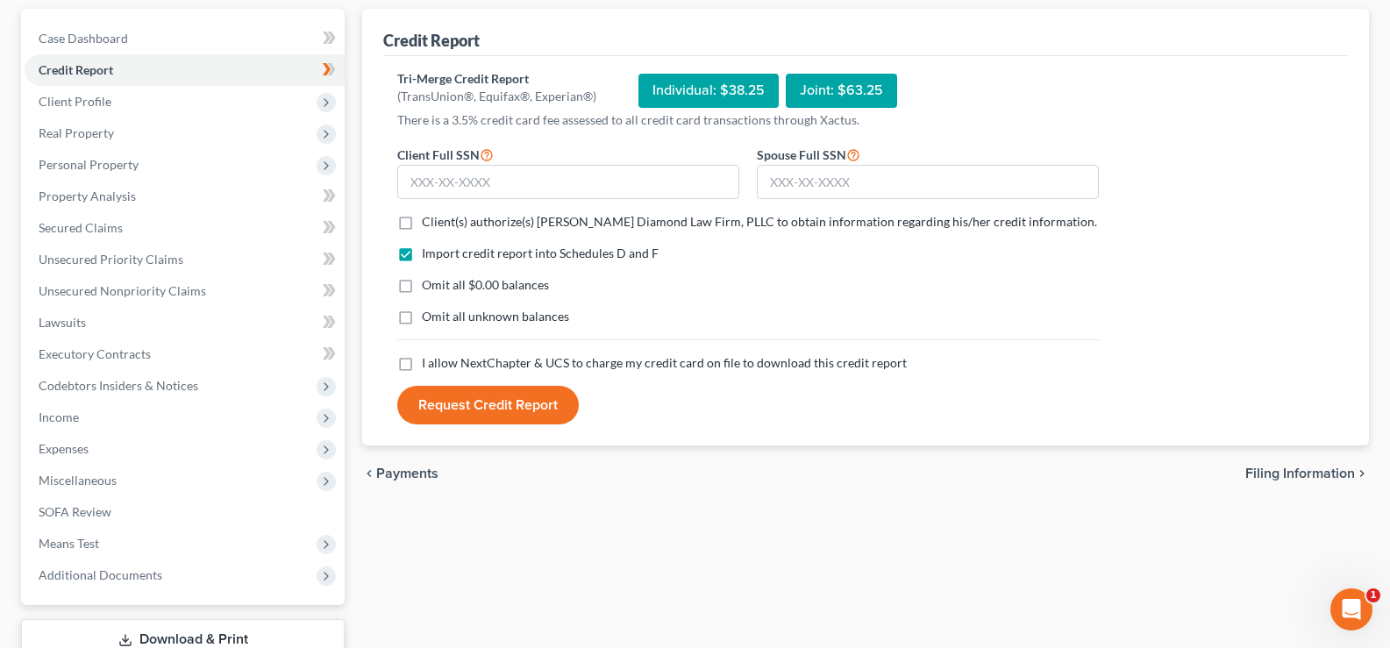
scroll to position [21, 0]
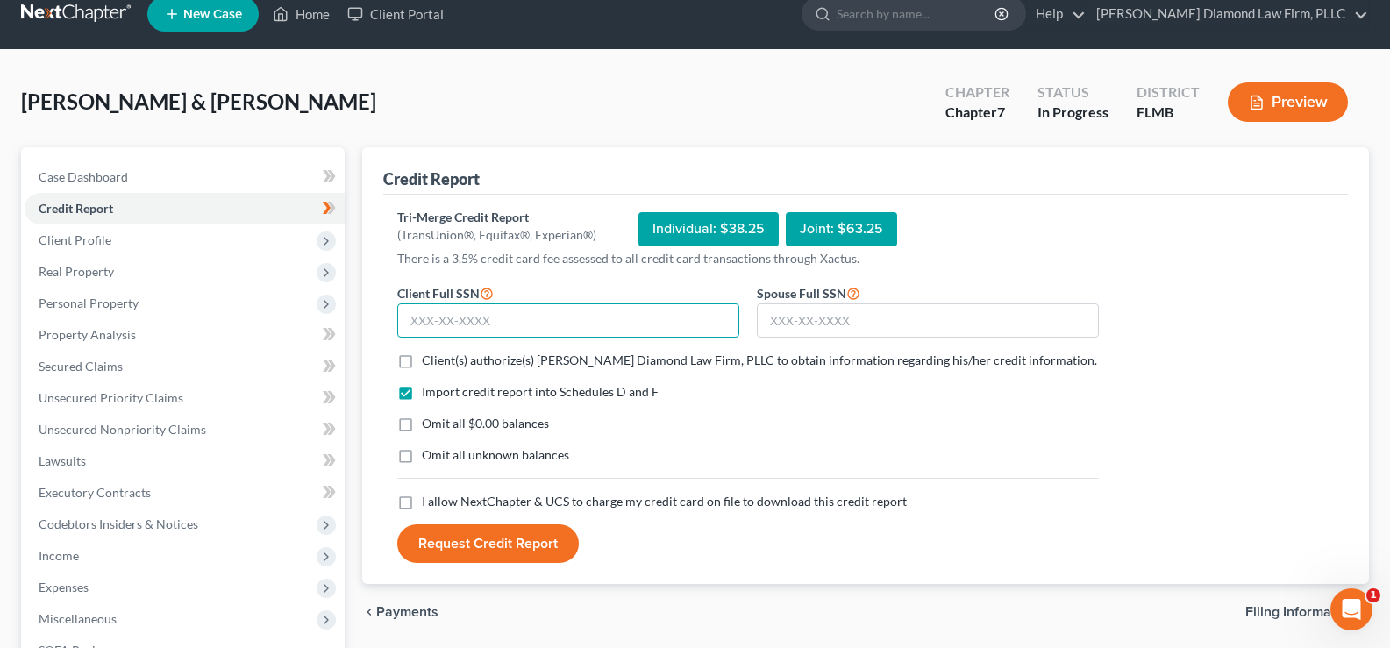
click at [457, 310] on input "text" at bounding box center [568, 320] width 342 height 35
type input "074-40-0486"
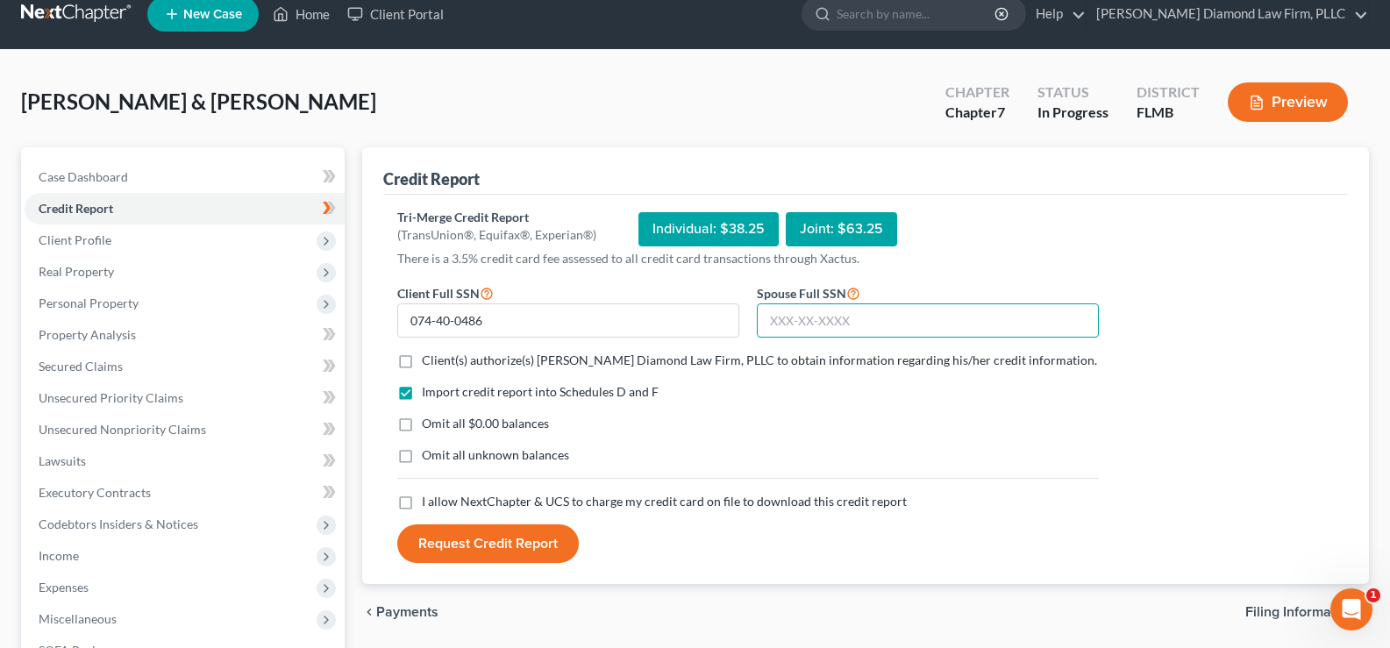
click at [819, 322] on input "text" at bounding box center [928, 320] width 342 height 35
type input "090-52-6843"
click at [422, 361] on label "Client(s) authorize(s) [PERSON_NAME] Diamond Law Firm, PLLC to obtain informati…" at bounding box center [759, 361] width 675 height 18
click at [429, 361] on input "Client(s) authorize(s) [PERSON_NAME] Diamond Law Firm, PLLC to obtain informati…" at bounding box center [434, 357] width 11 height 11
checkbox input "true"
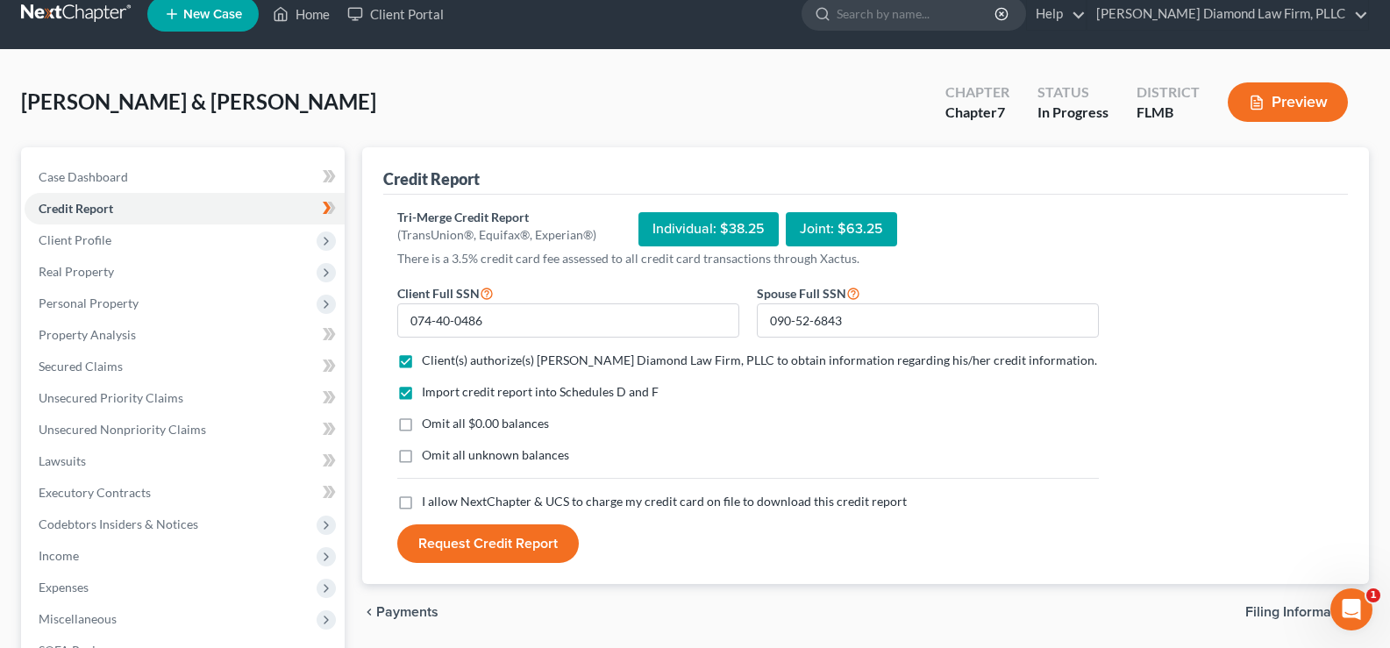
click at [422, 502] on label "I allow NextChapter & UCS to charge my credit card on file to download this cre…" at bounding box center [664, 502] width 485 height 18
click at [429, 502] on input "I allow NextChapter & UCS to charge my credit card on file to download this cre…" at bounding box center [434, 498] width 11 height 11
checkbox input "true"
click at [502, 549] on button "Request Credit Report" at bounding box center [487, 543] width 181 height 39
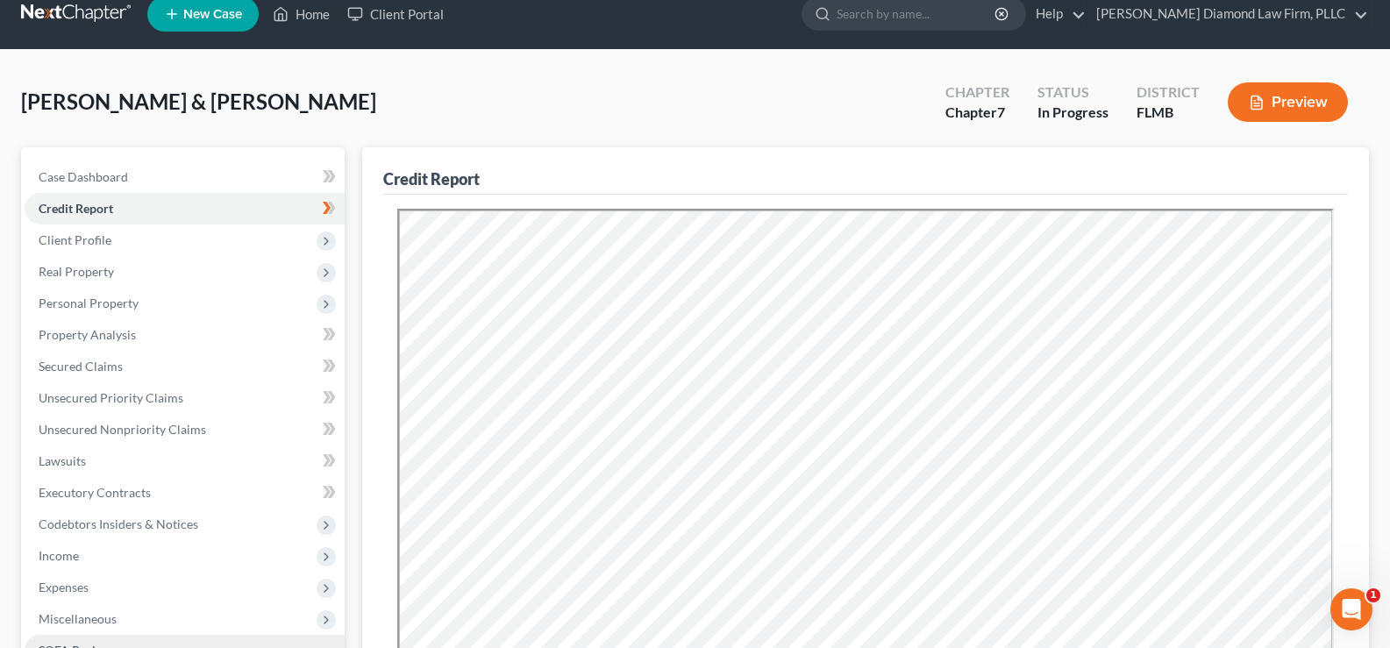
scroll to position [0, 0]
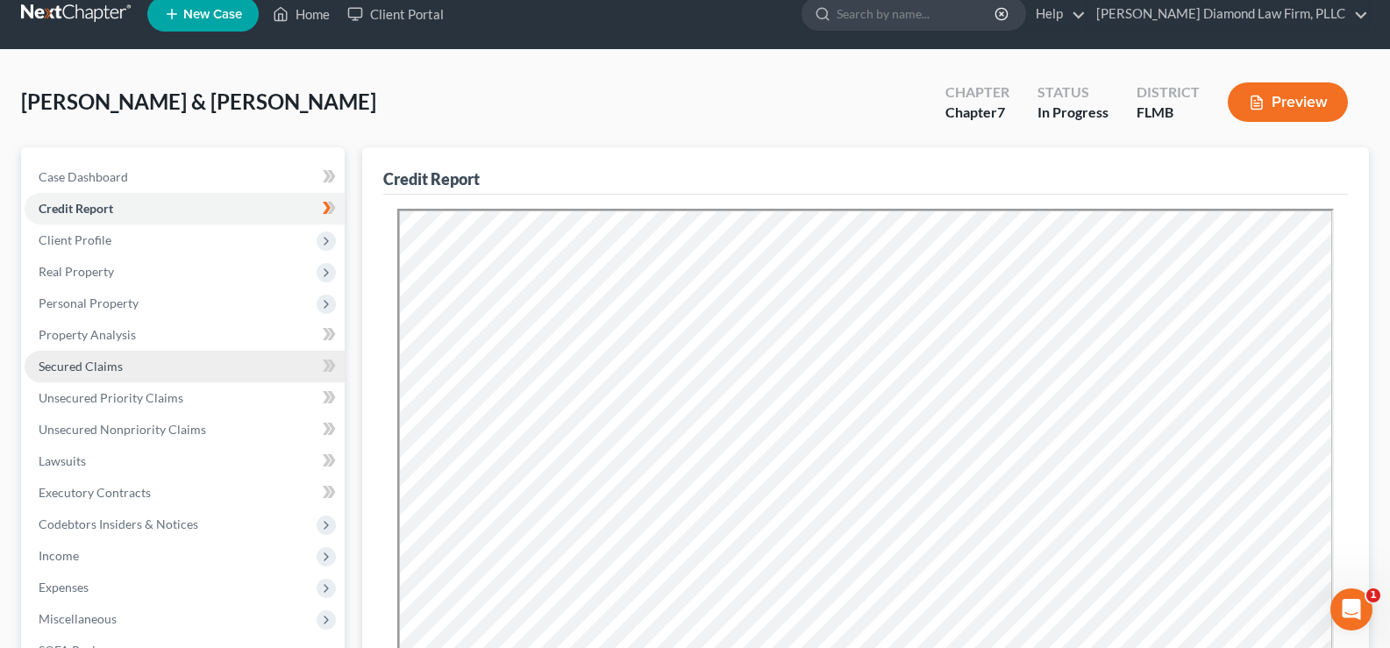
click at [134, 362] on link "Secured Claims" at bounding box center [185, 367] width 320 height 32
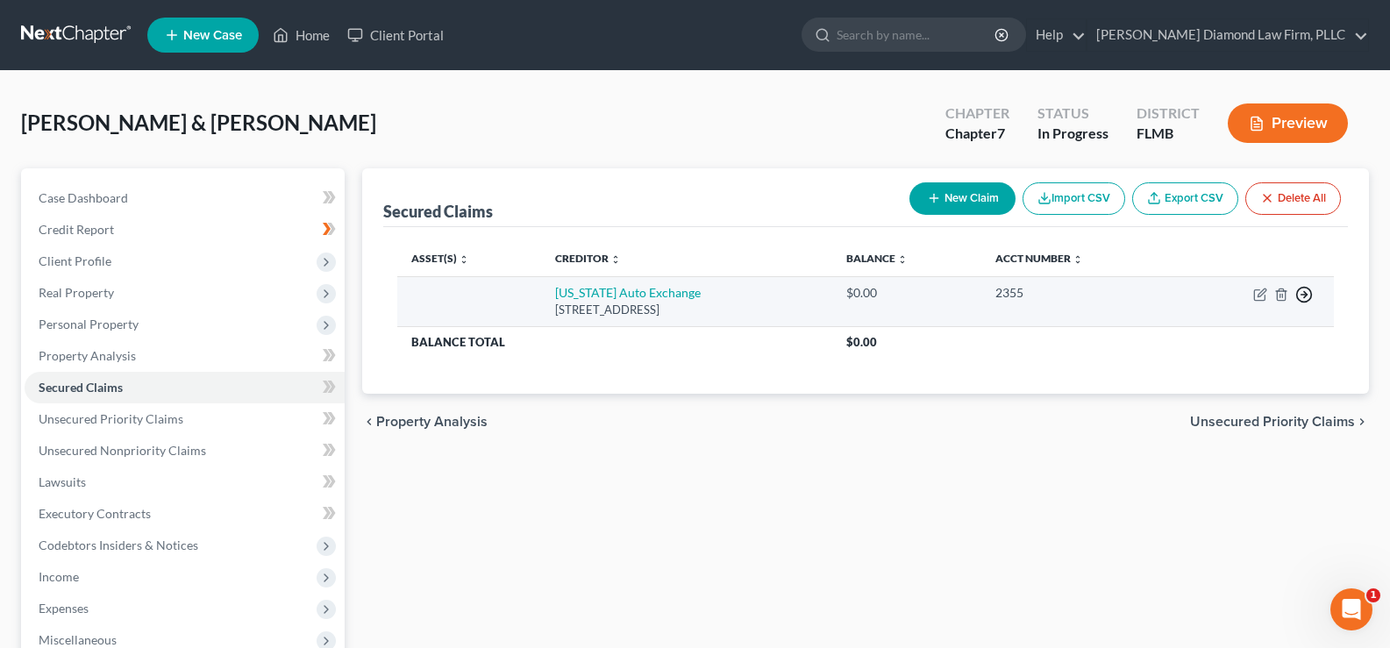
click at [1306, 294] on polyline "button" at bounding box center [1305, 295] width 3 height 6
click at [1223, 338] on link "Move to F" at bounding box center [1223, 337] width 146 height 30
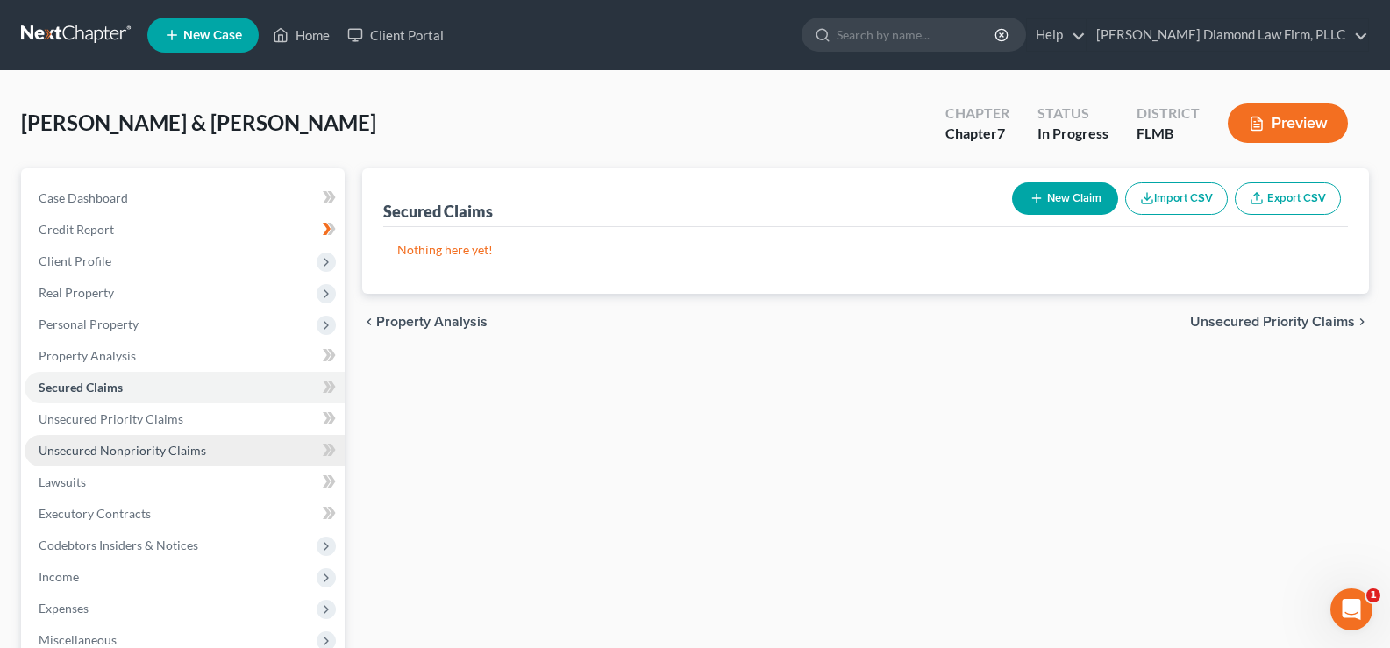
click at [147, 451] on span "Unsecured Nonpriority Claims" at bounding box center [122, 450] width 167 height 15
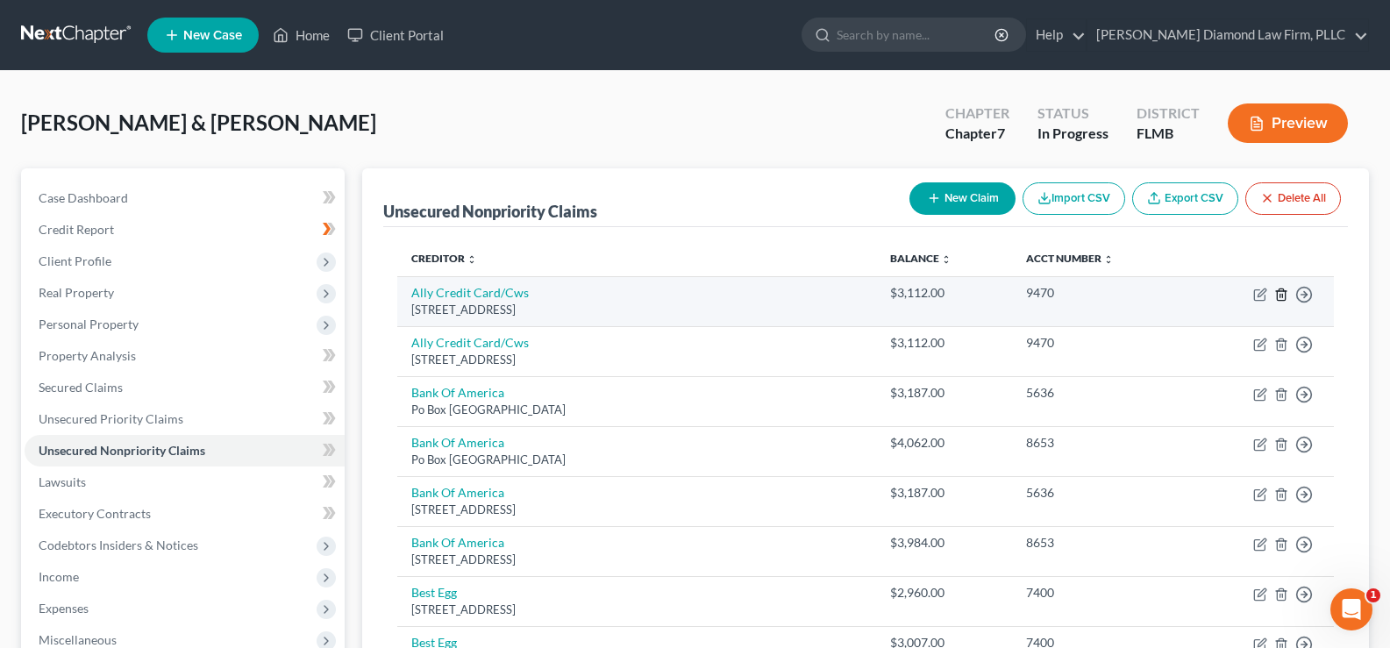
click at [1280, 295] on line "button" at bounding box center [1280, 296] width 0 height 4
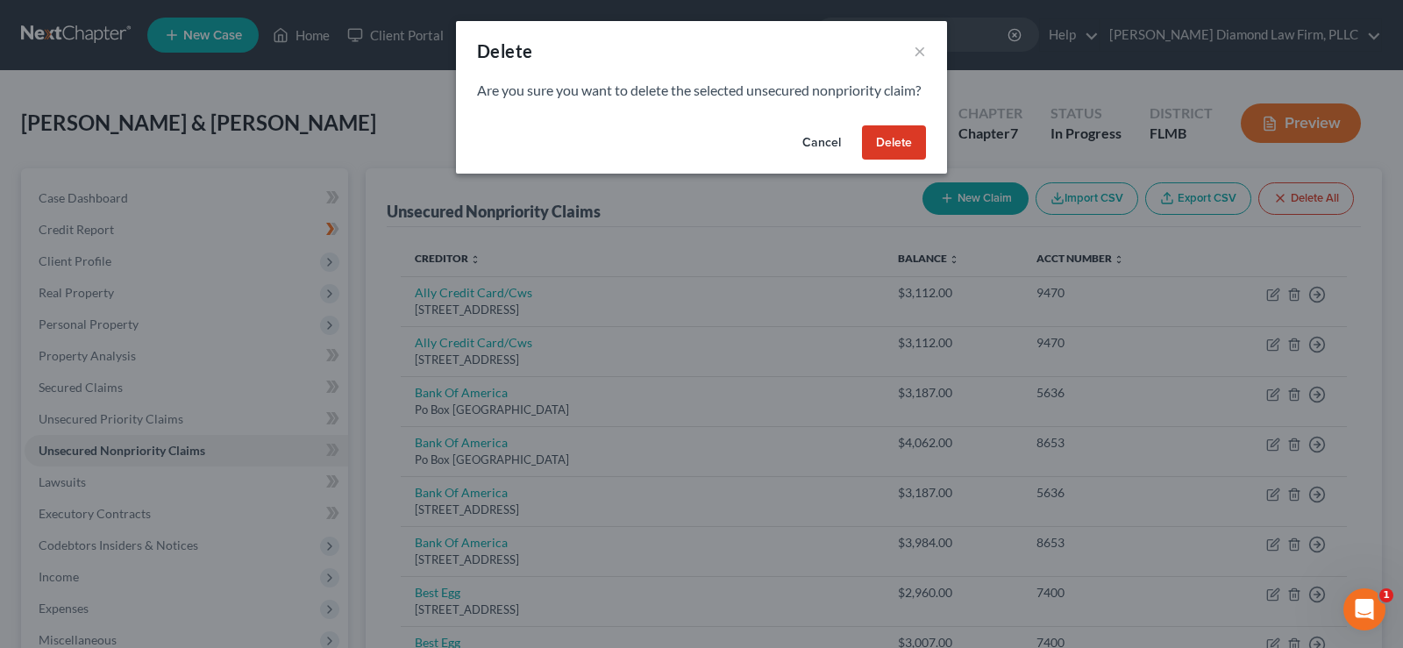
click at [891, 160] on button "Delete" at bounding box center [894, 142] width 64 height 35
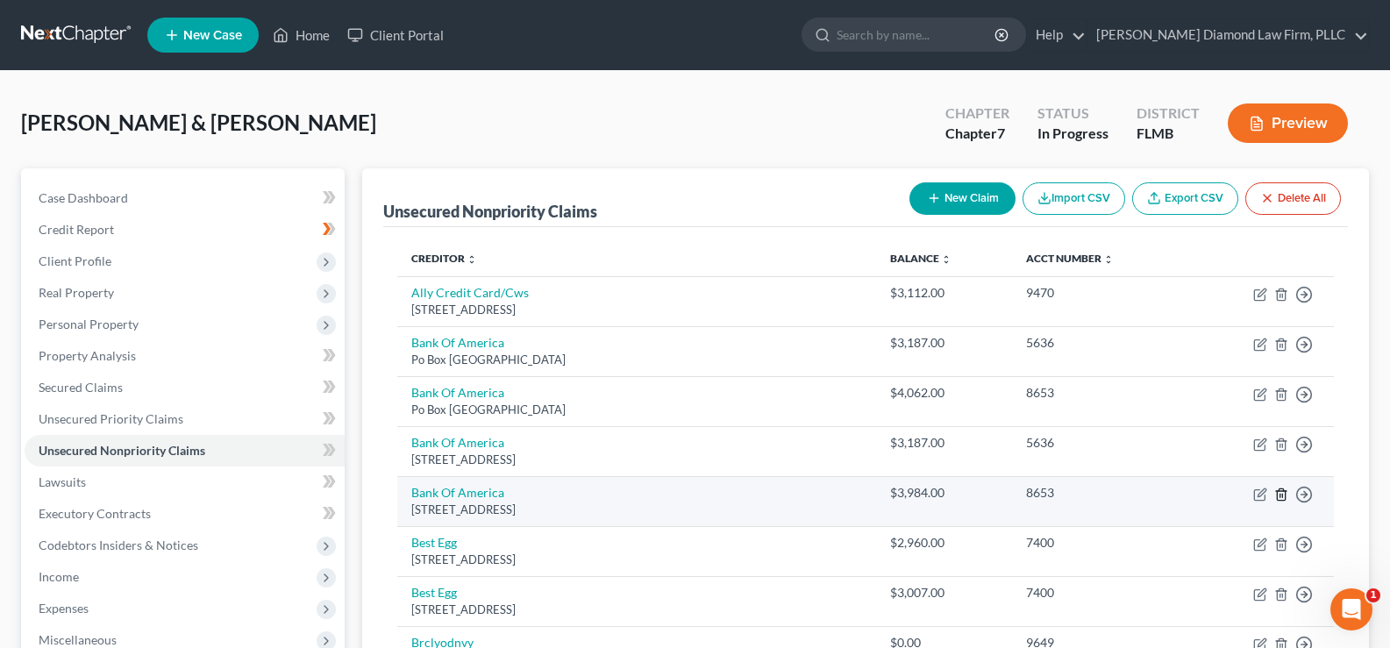
click at [1281, 495] on icon "button" at bounding box center [1281, 494] width 14 height 14
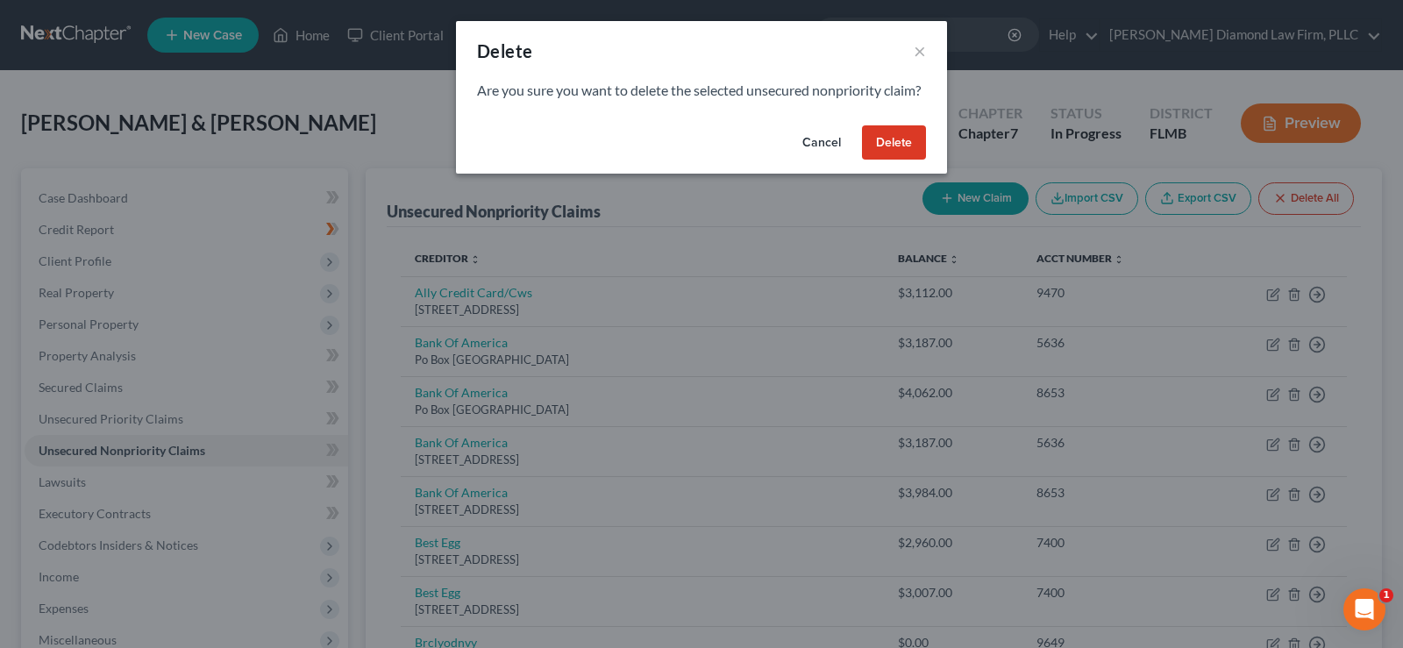
click at [894, 160] on button "Delete" at bounding box center [894, 142] width 64 height 35
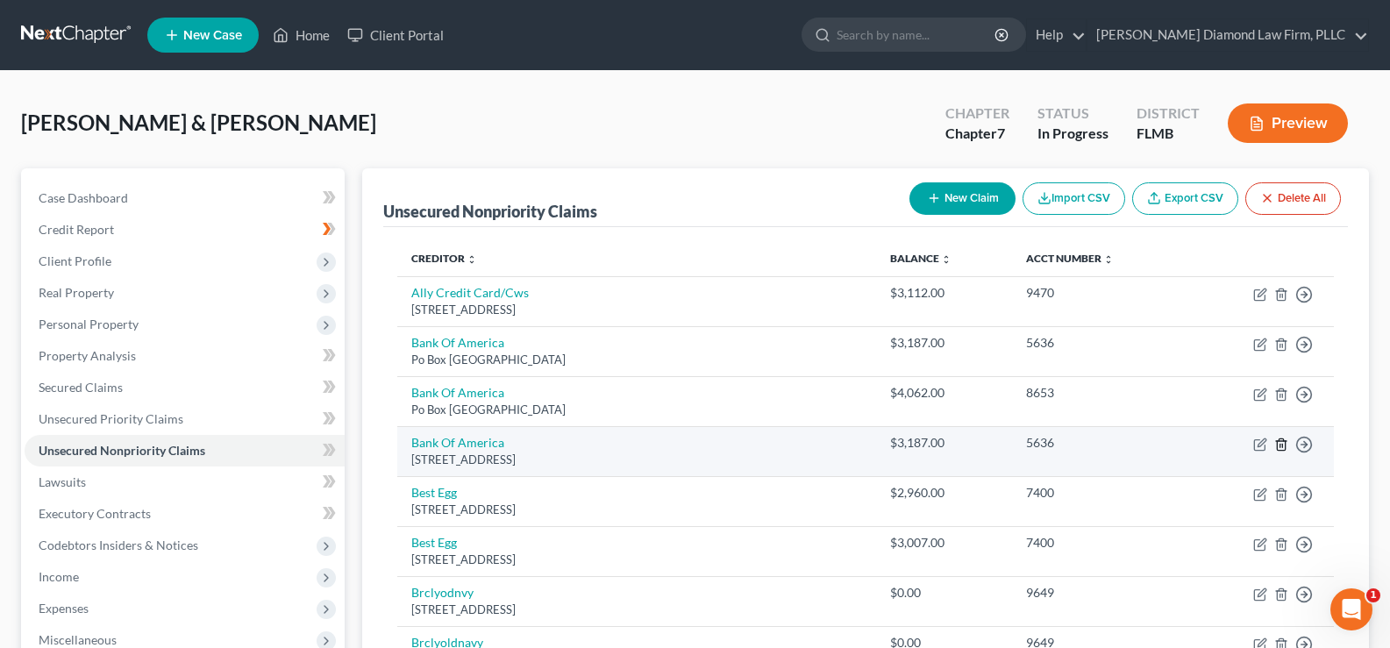
click at [1284, 443] on icon "button" at bounding box center [1281, 443] width 8 height 11
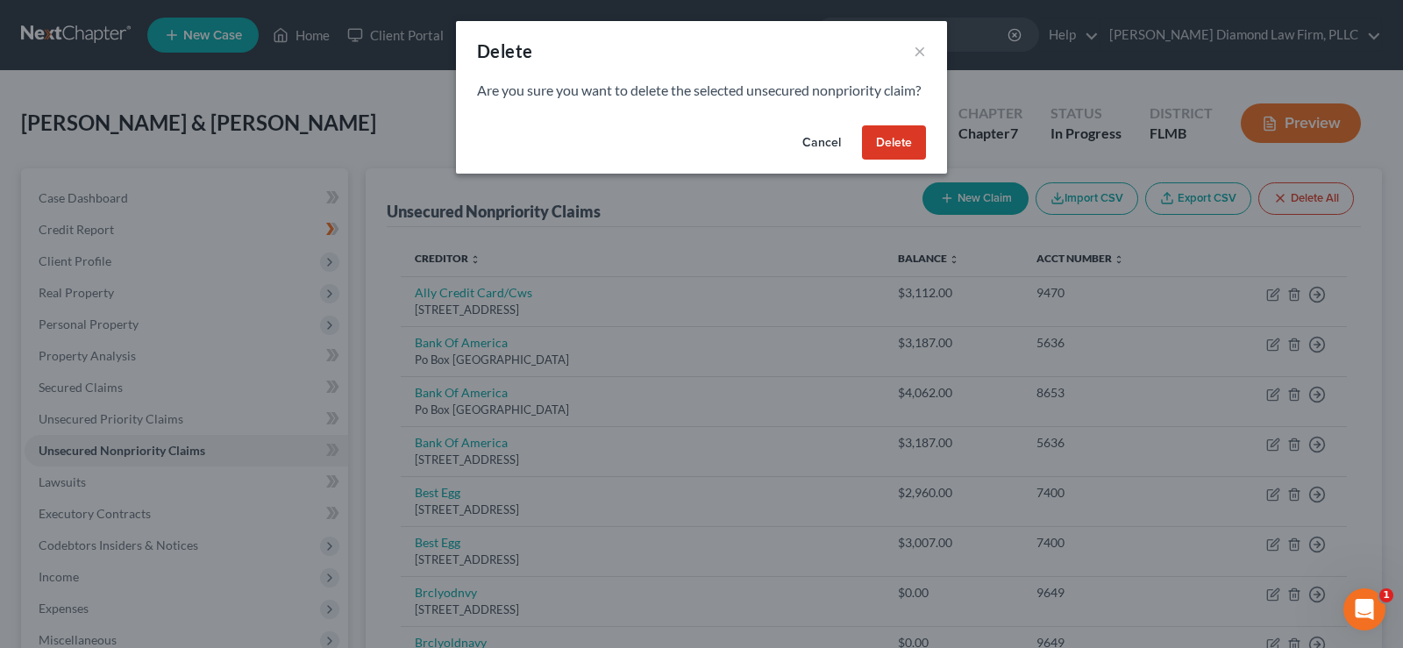
click at [906, 160] on button "Delete" at bounding box center [894, 142] width 64 height 35
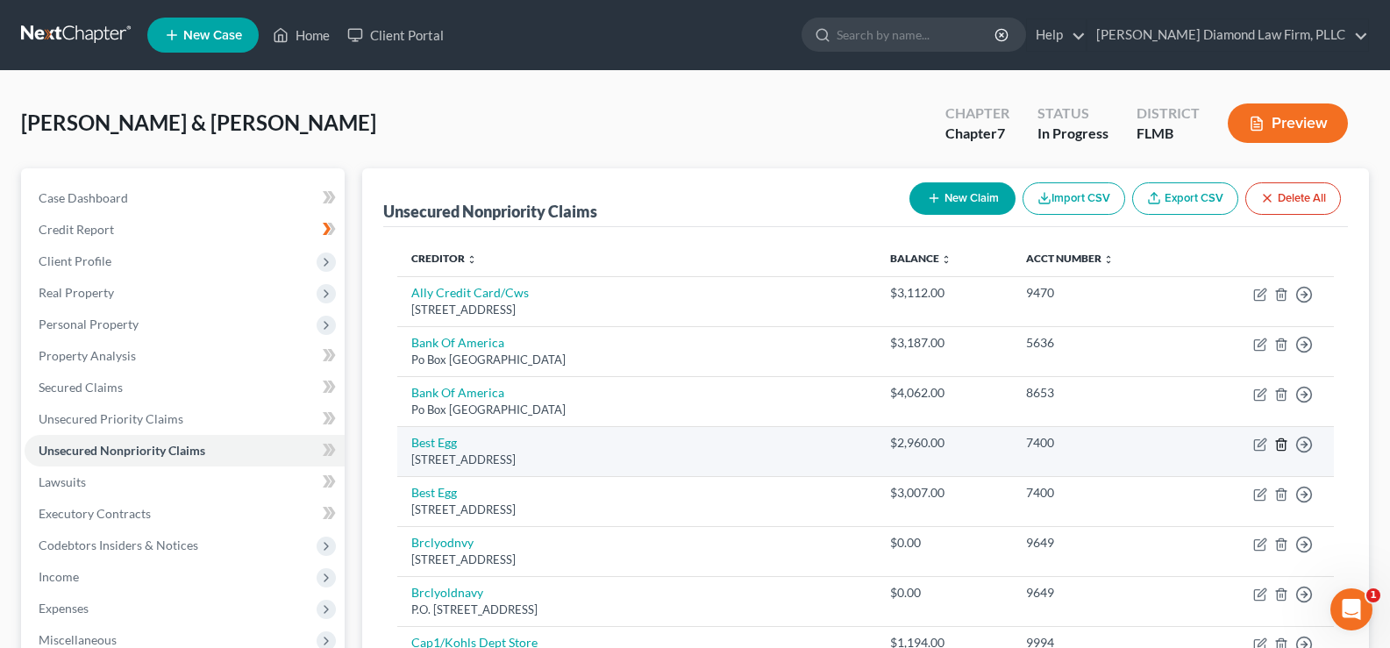
click at [1284, 441] on icon "button" at bounding box center [1281, 443] width 8 height 11
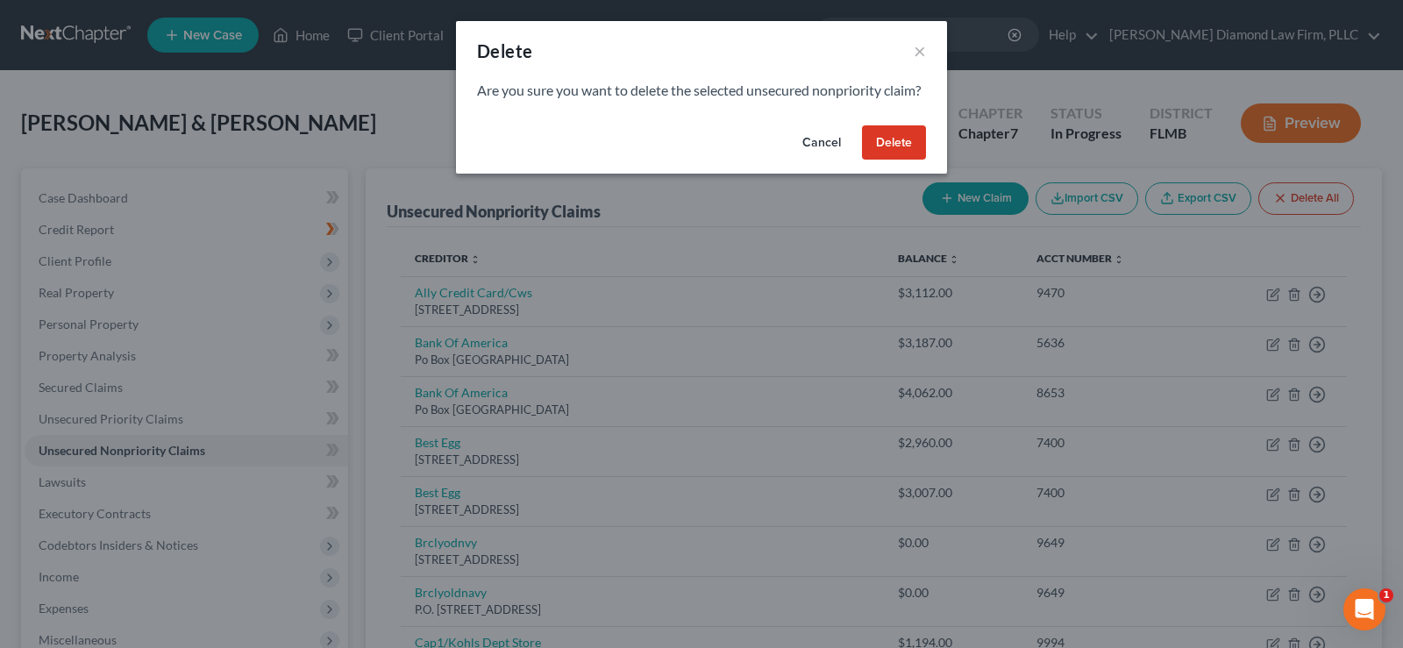
click at [904, 153] on button "Delete" at bounding box center [894, 142] width 64 height 35
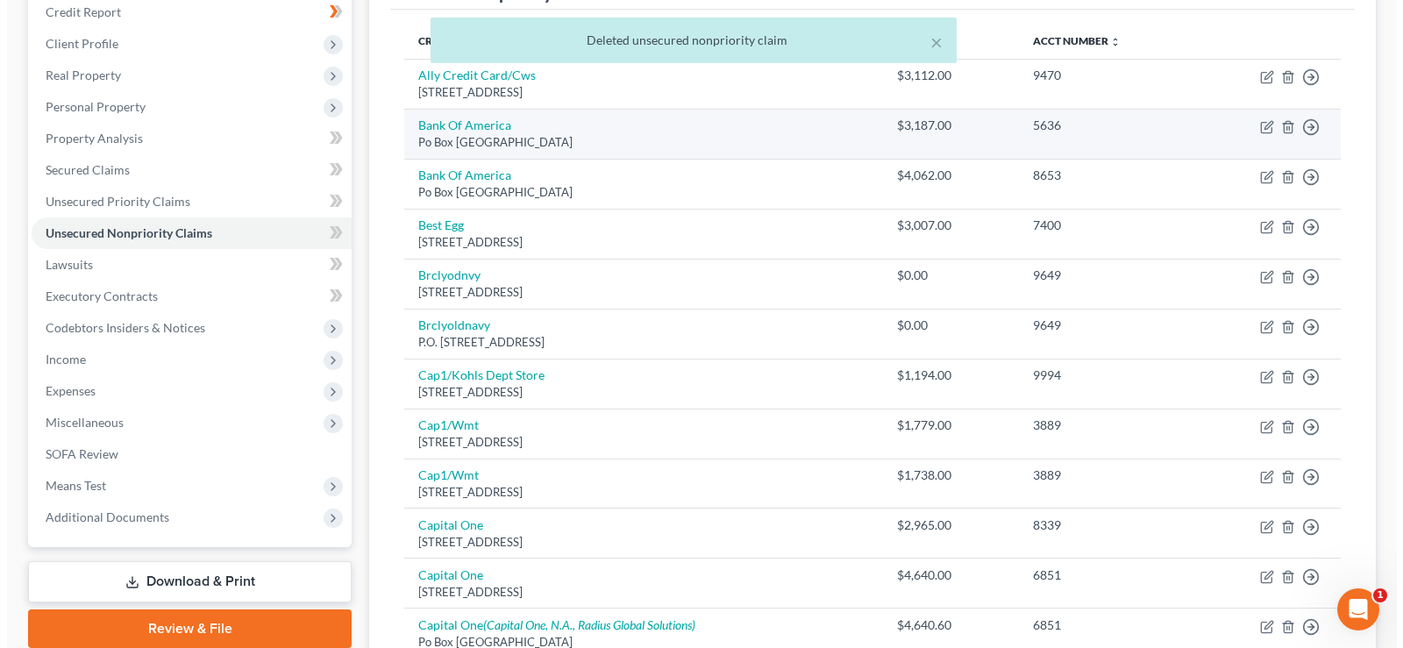
scroll to position [263, 0]
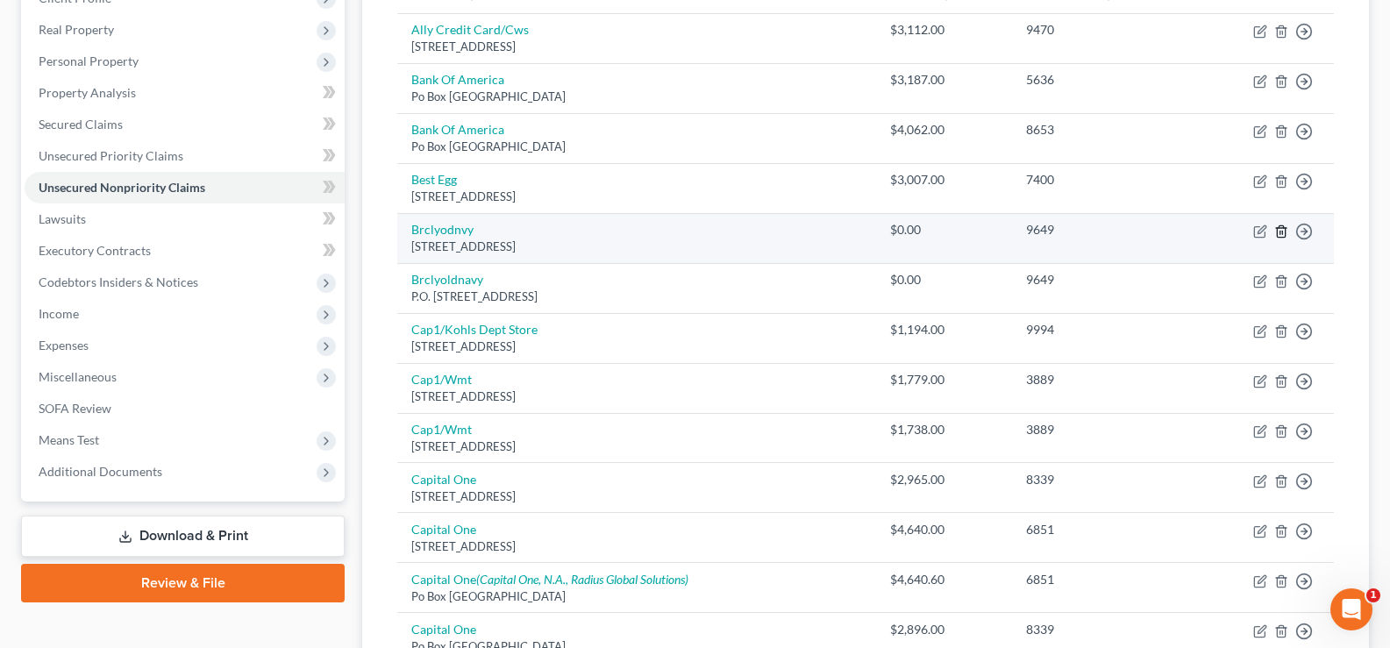
click at [1282, 232] on line "button" at bounding box center [1282, 233] width 0 height 4
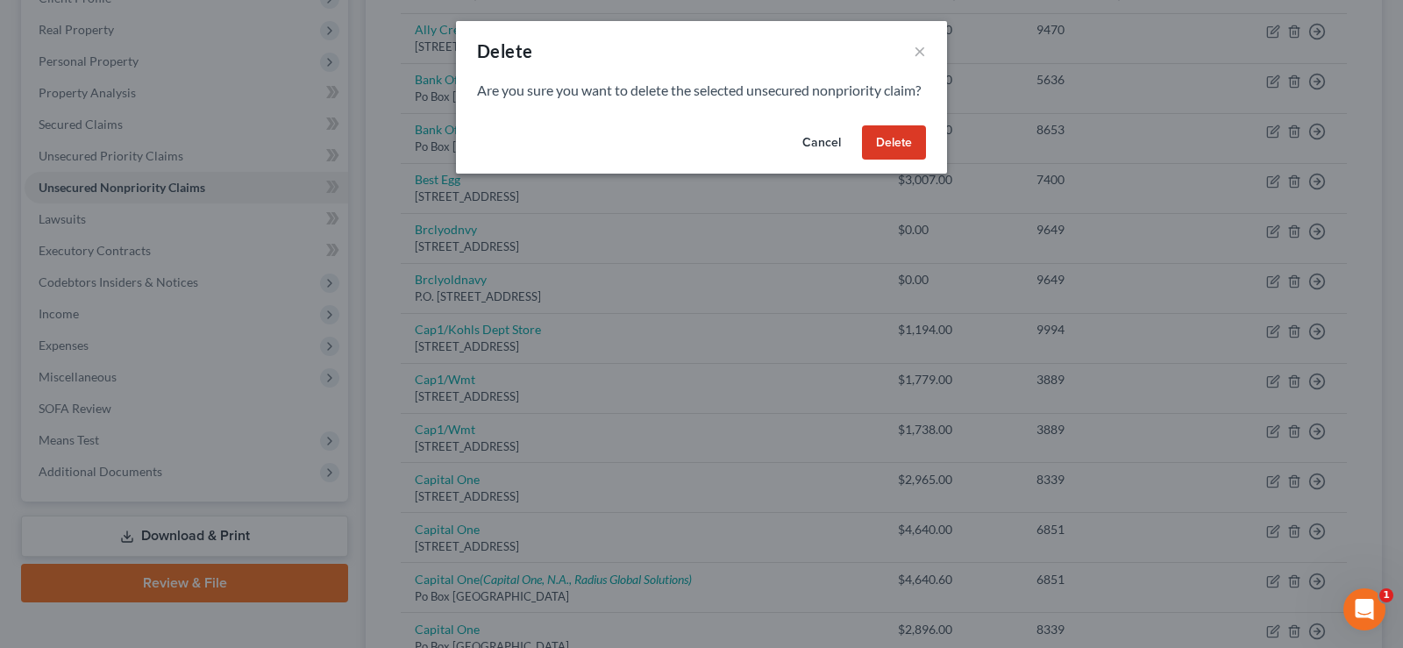
click at [890, 160] on button "Delete" at bounding box center [894, 142] width 64 height 35
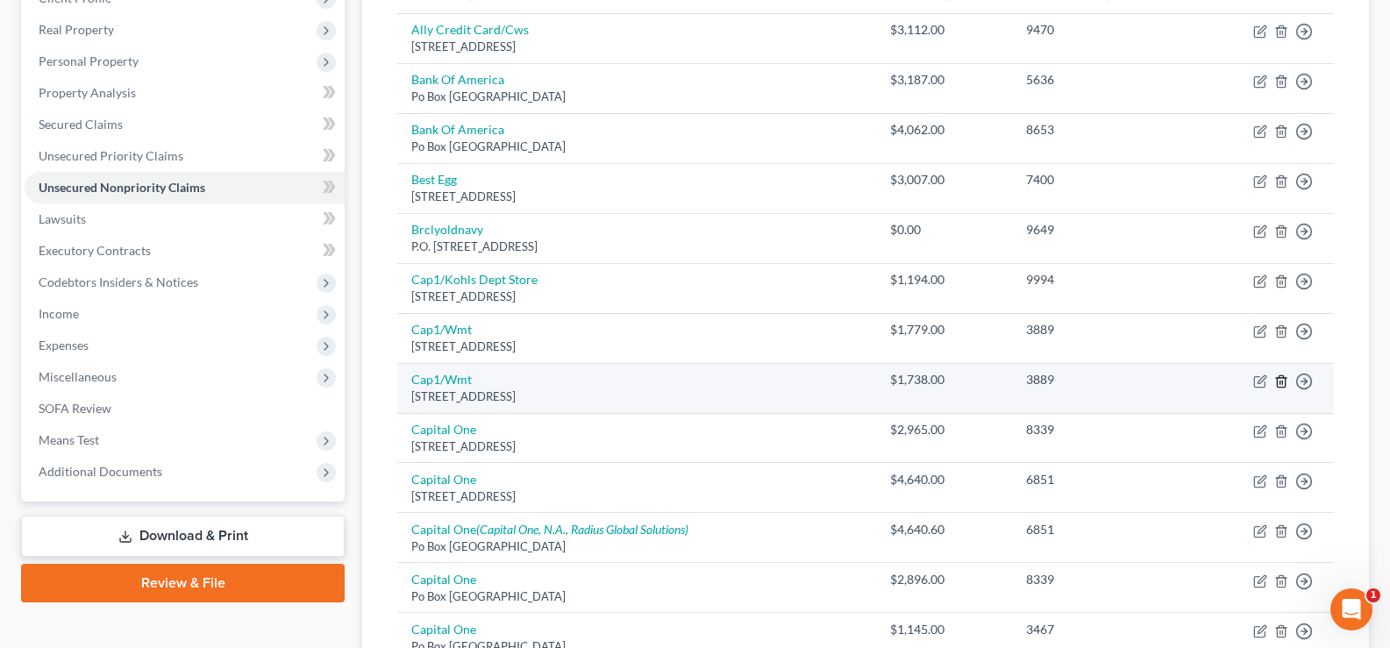
click at [1282, 382] on line "button" at bounding box center [1282, 383] width 0 height 4
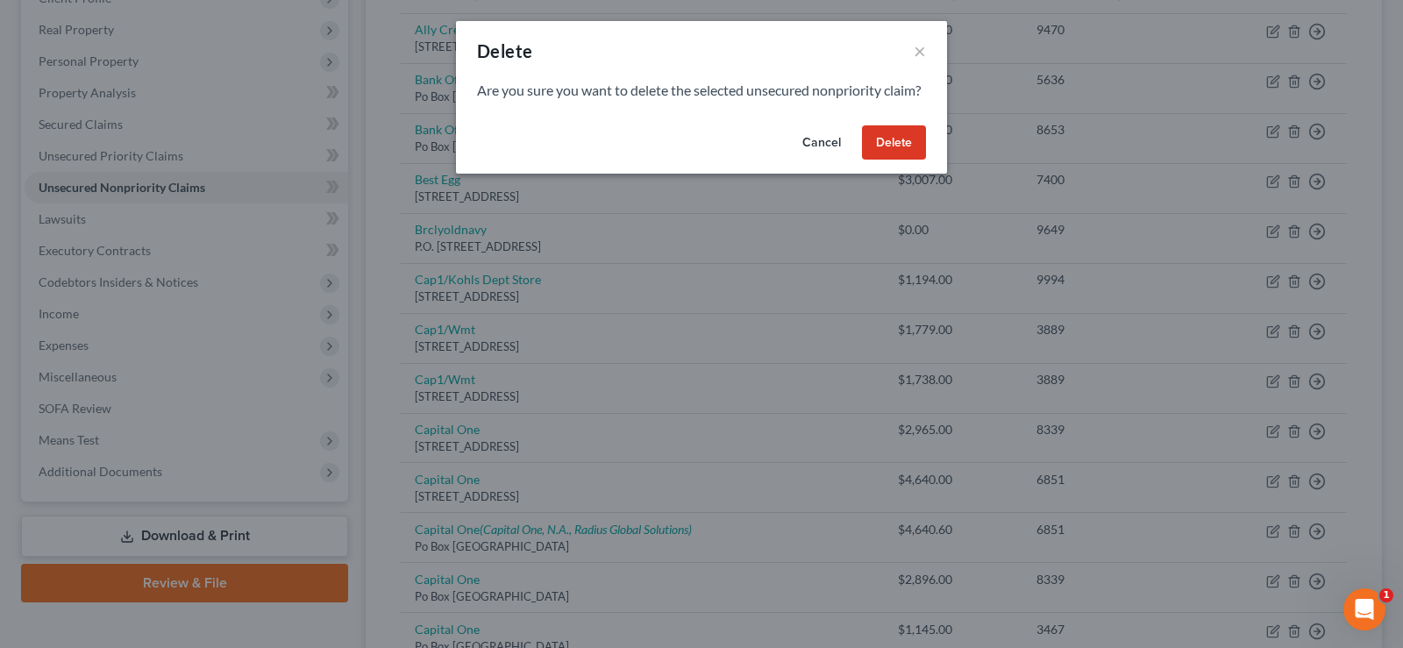
click at [902, 160] on button "Delete" at bounding box center [894, 142] width 64 height 35
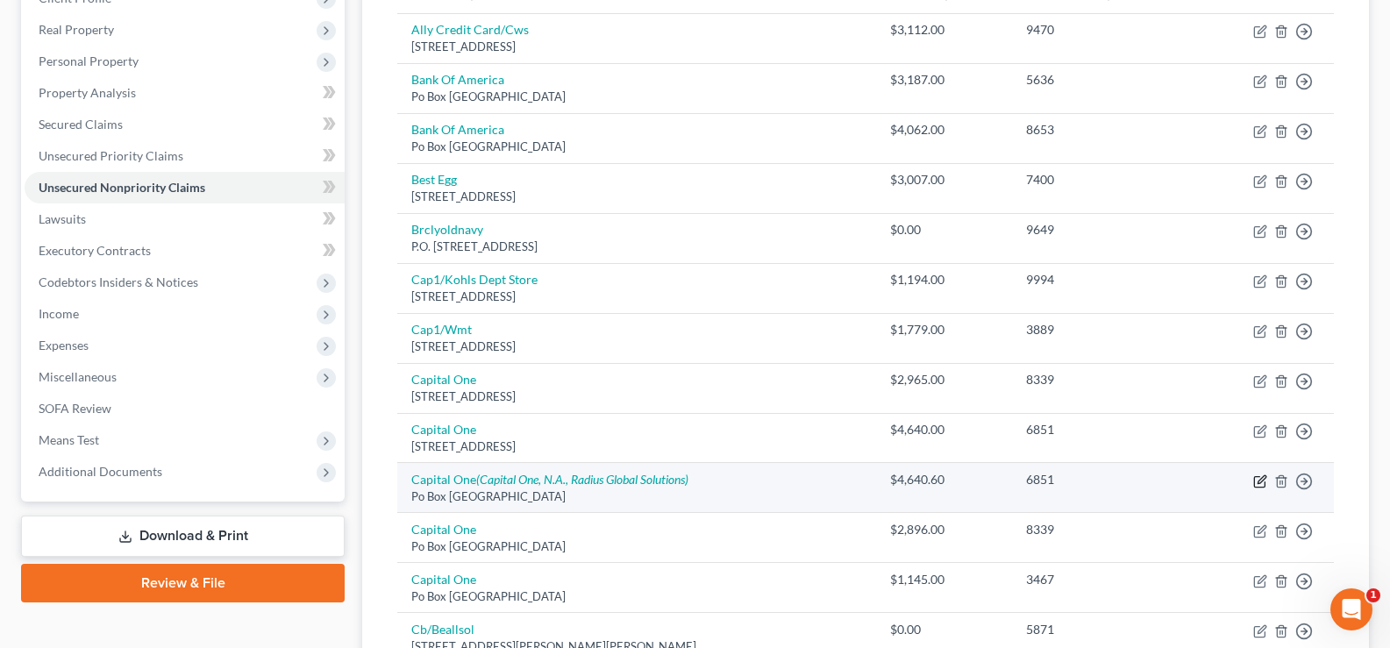
click at [1260, 482] on icon "button" at bounding box center [1261, 479] width 8 height 8
select select "48"
select select "2"
select select "0"
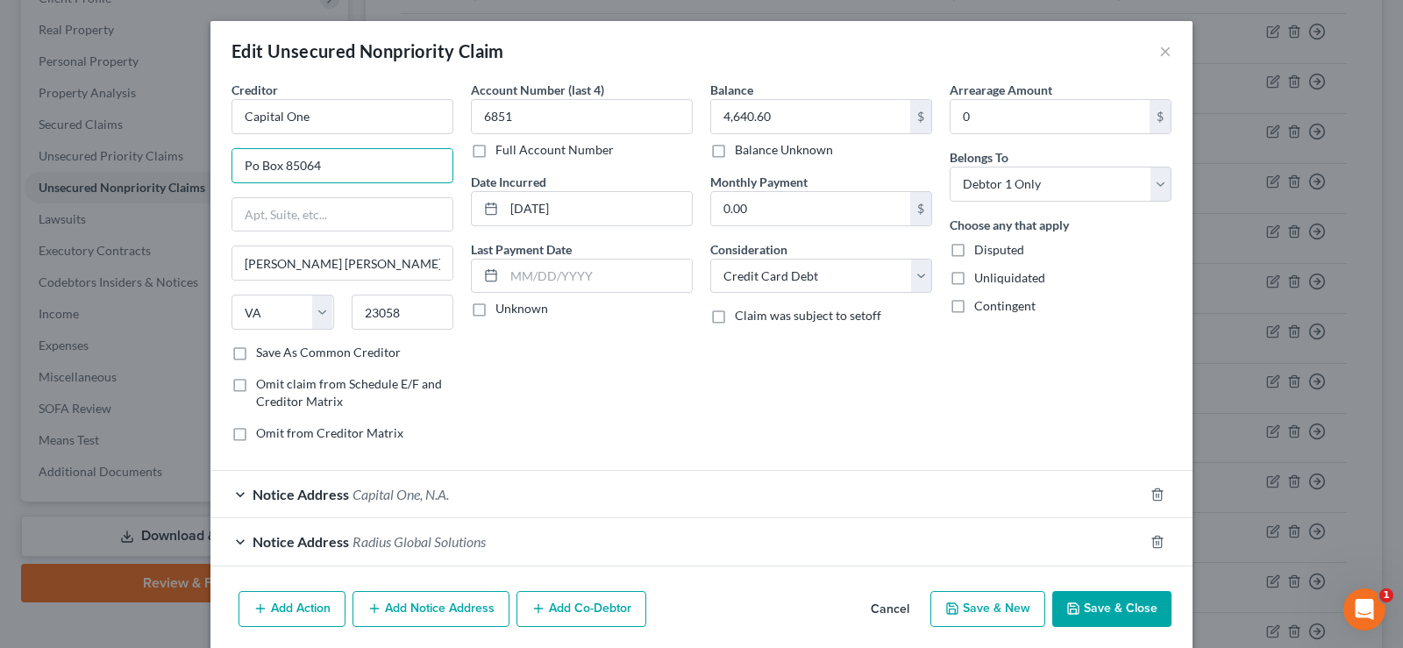
drag, startPoint x: 328, startPoint y: 167, endPoint x: 217, endPoint y: 146, distance: 112.6
click at [223, 146] on div "Creditor * Capital One Po Box 85064 [PERSON_NAME][GEOGRAPHIC_DATA][PERSON_NAME]…" at bounding box center [342, 268] width 239 height 375
type input "PO Box 31293"
type input "84131"
type input "[GEOGRAPHIC_DATA]"
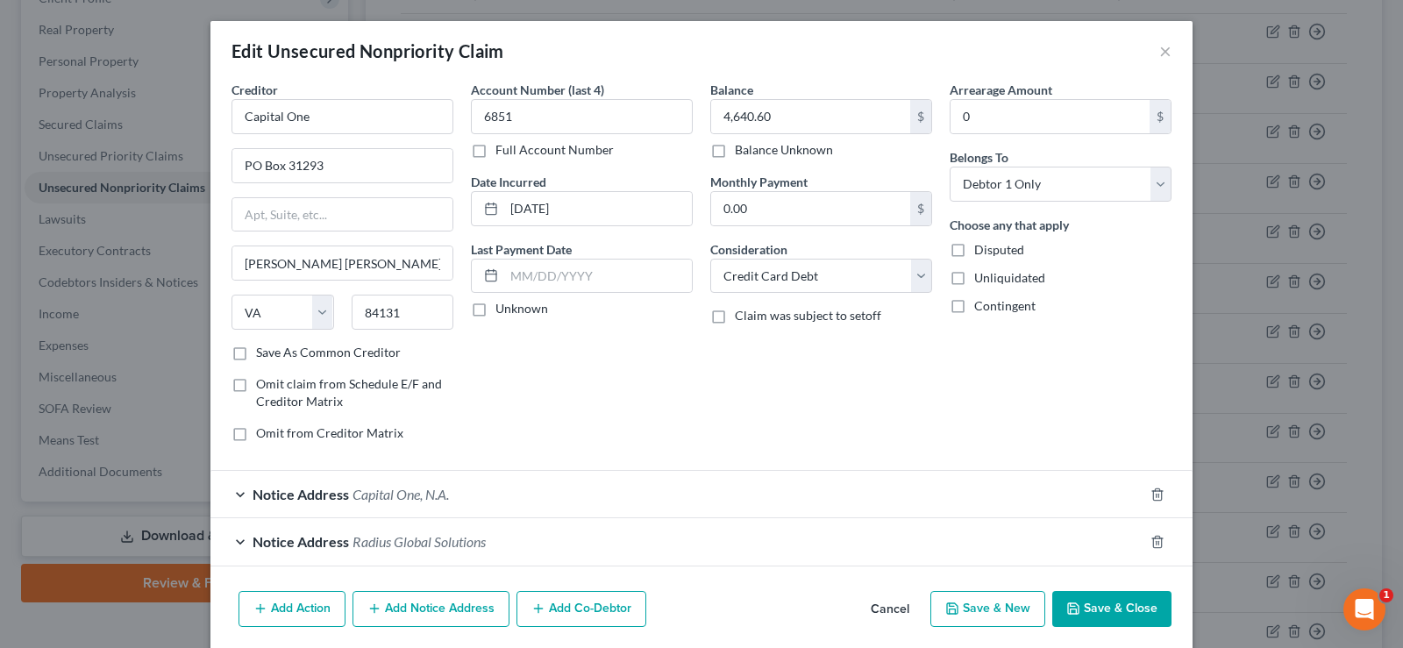
select select "46"
click at [491, 494] on div "Notice Address [GEOGRAPHIC_DATA]" at bounding box center [676, 494] width 933 height 46
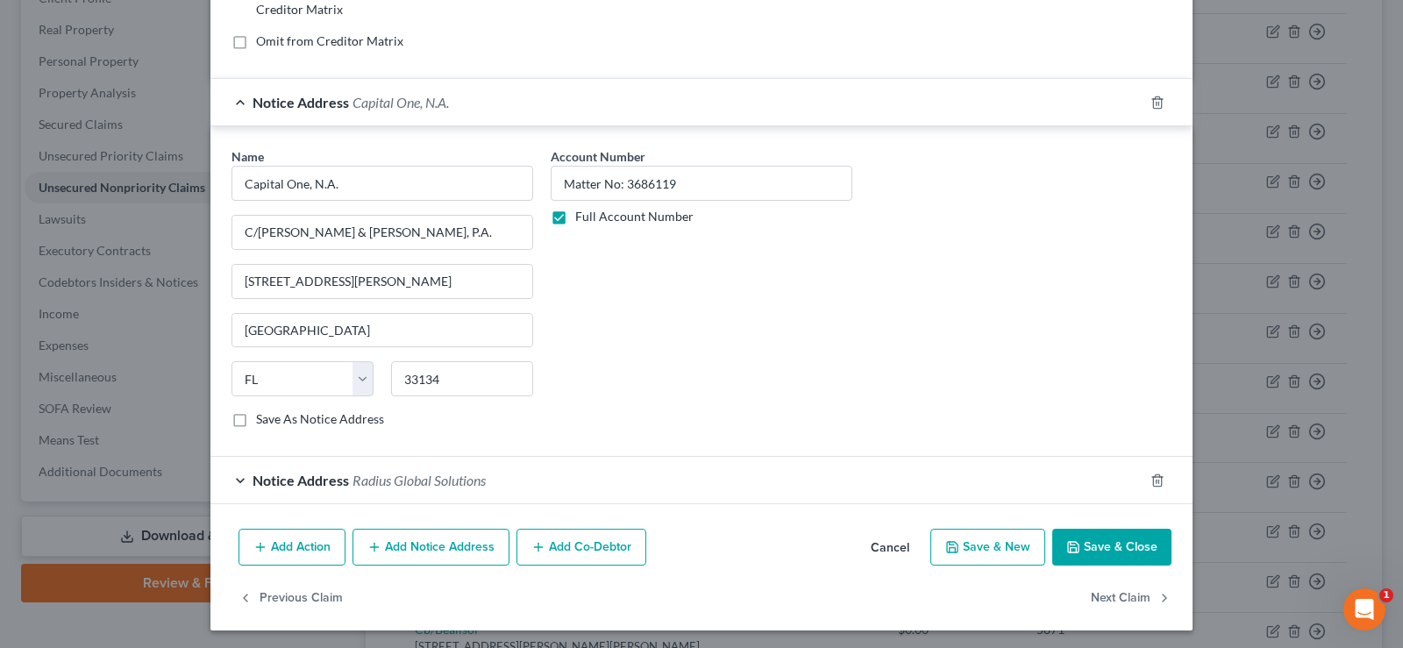
scroll to position [395, 0]
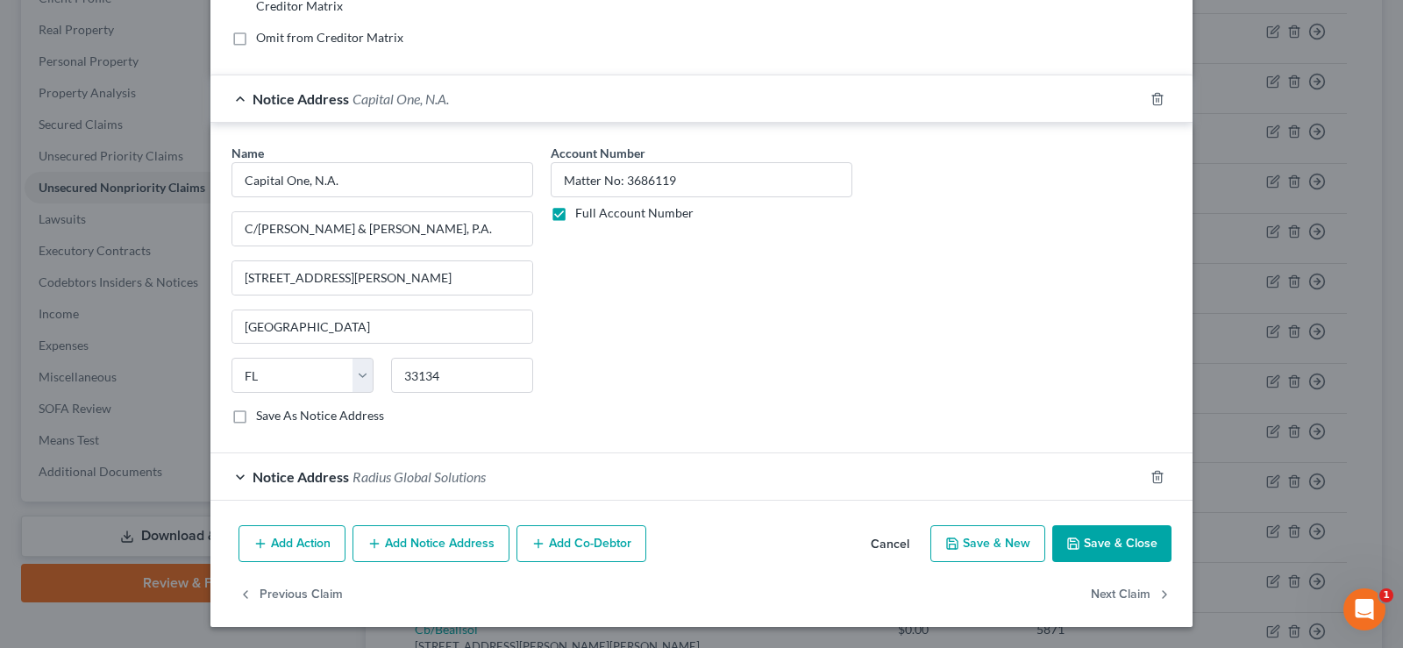
click at [1122, 537] on button "Save & Close" at bounding box center [1111, 543] width 119 height 37
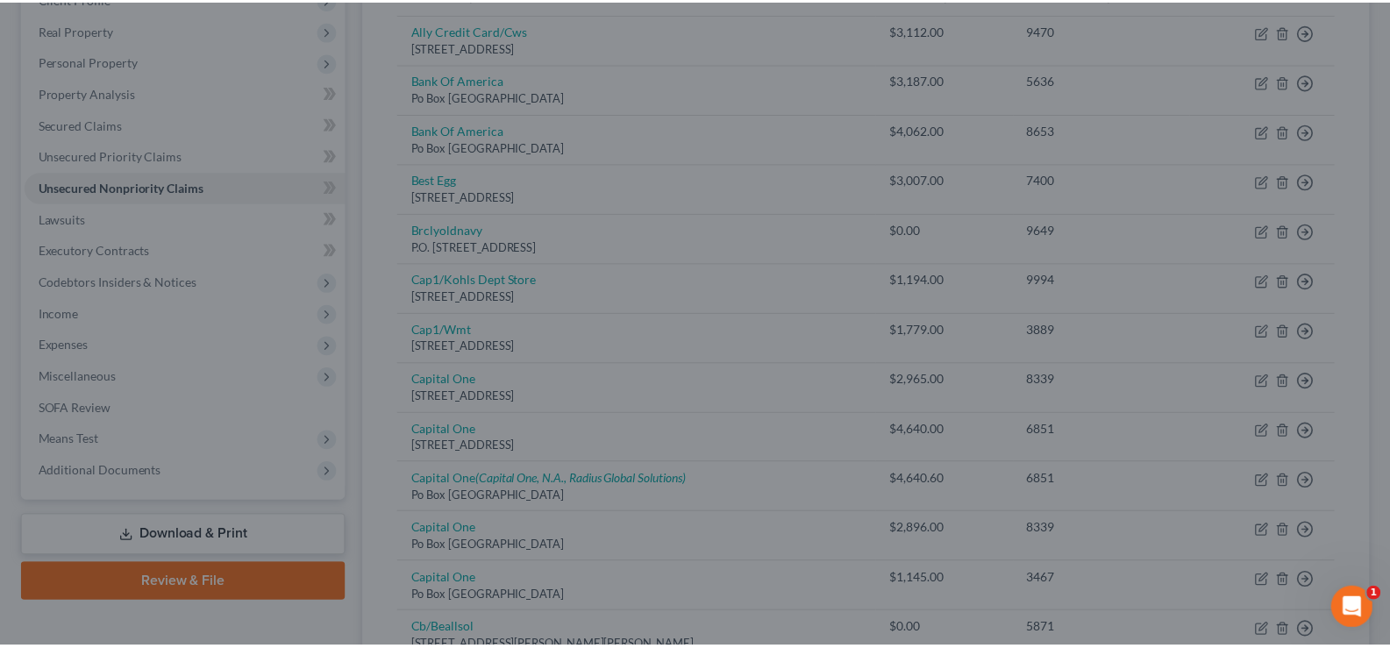
scroll to position [0, 0]
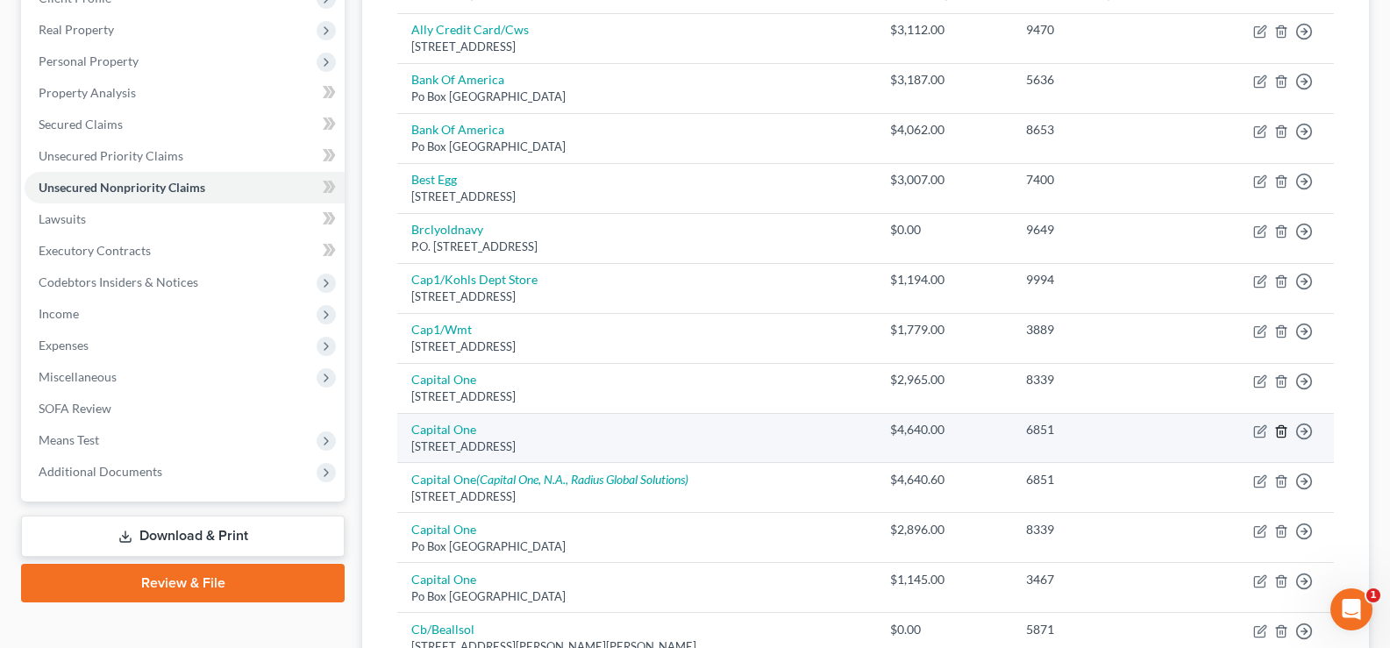
click at [1280, 431] on line "button" at bounding box center [1280, 432] width 0 height 4
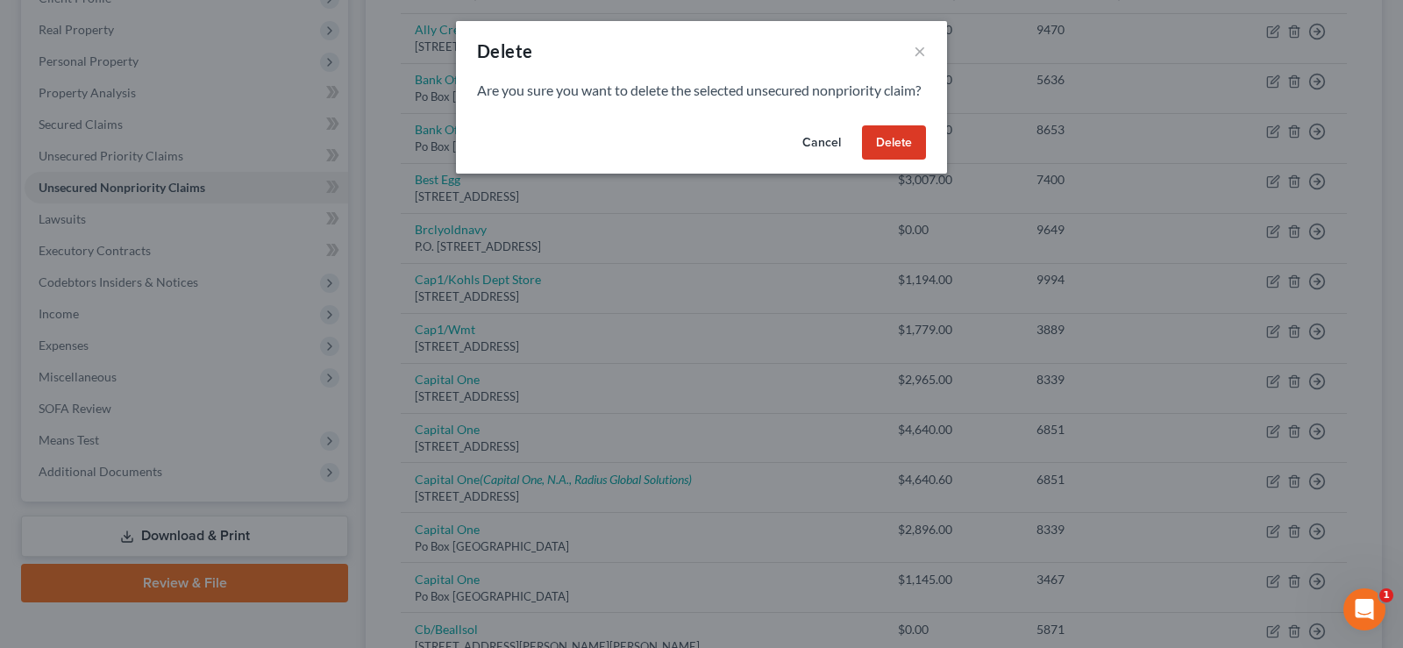
click at [900, 160] on button "Delete" at bounding box center [894, 142] width 64 height 35
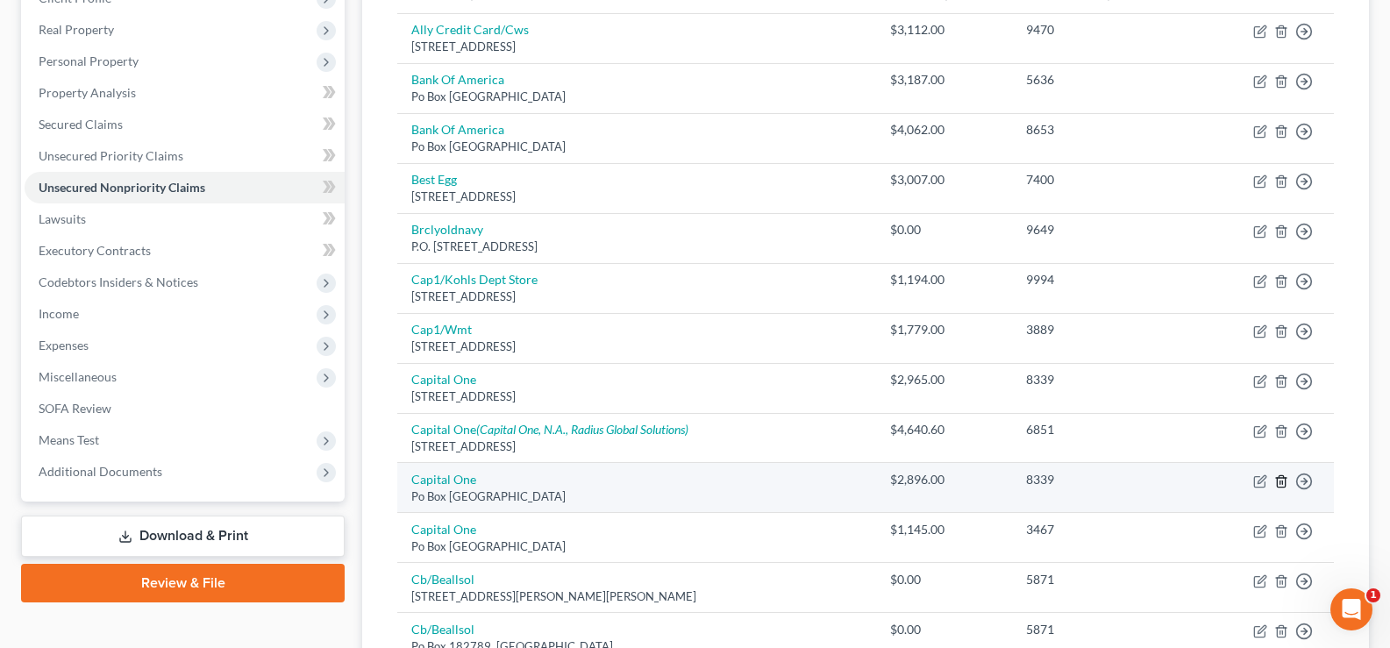
click at [1284, 482] on icon "button" at bounding box center [1281, 480] width 8 height 11
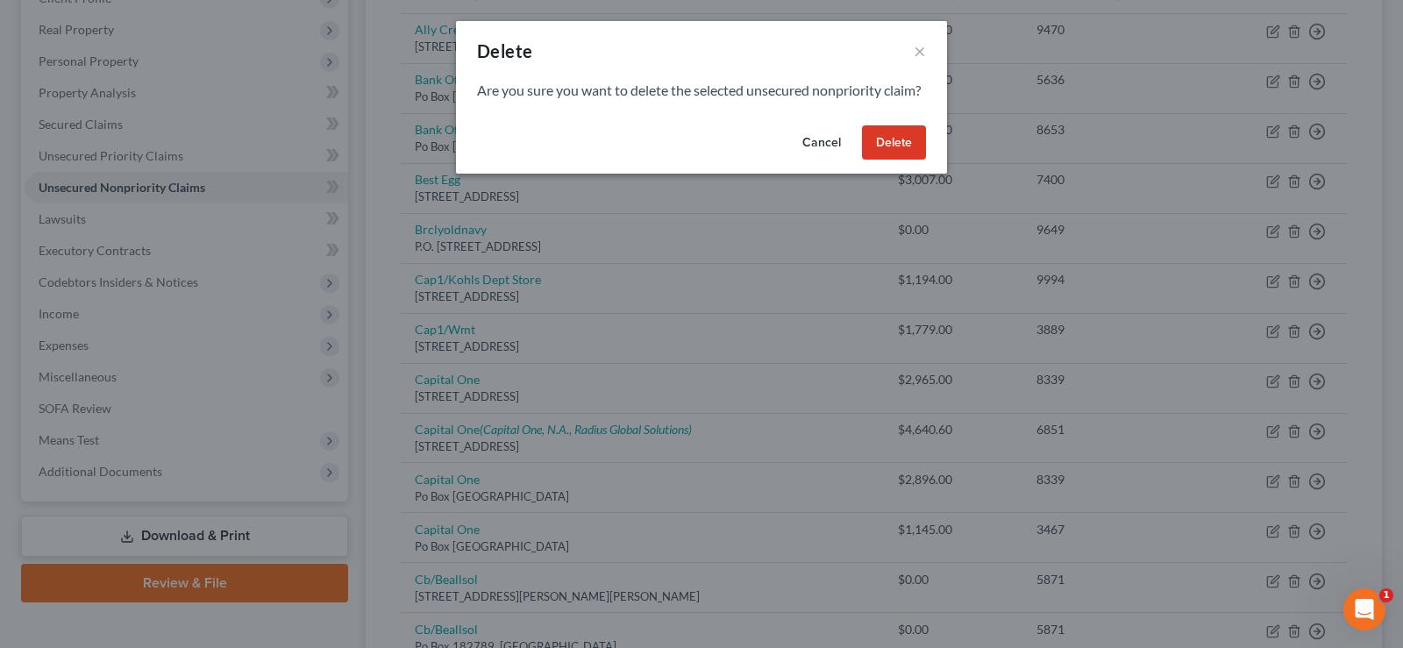
click at [905, 153] on button "Delete" at bounding box center [894, 142] width 64 height 35
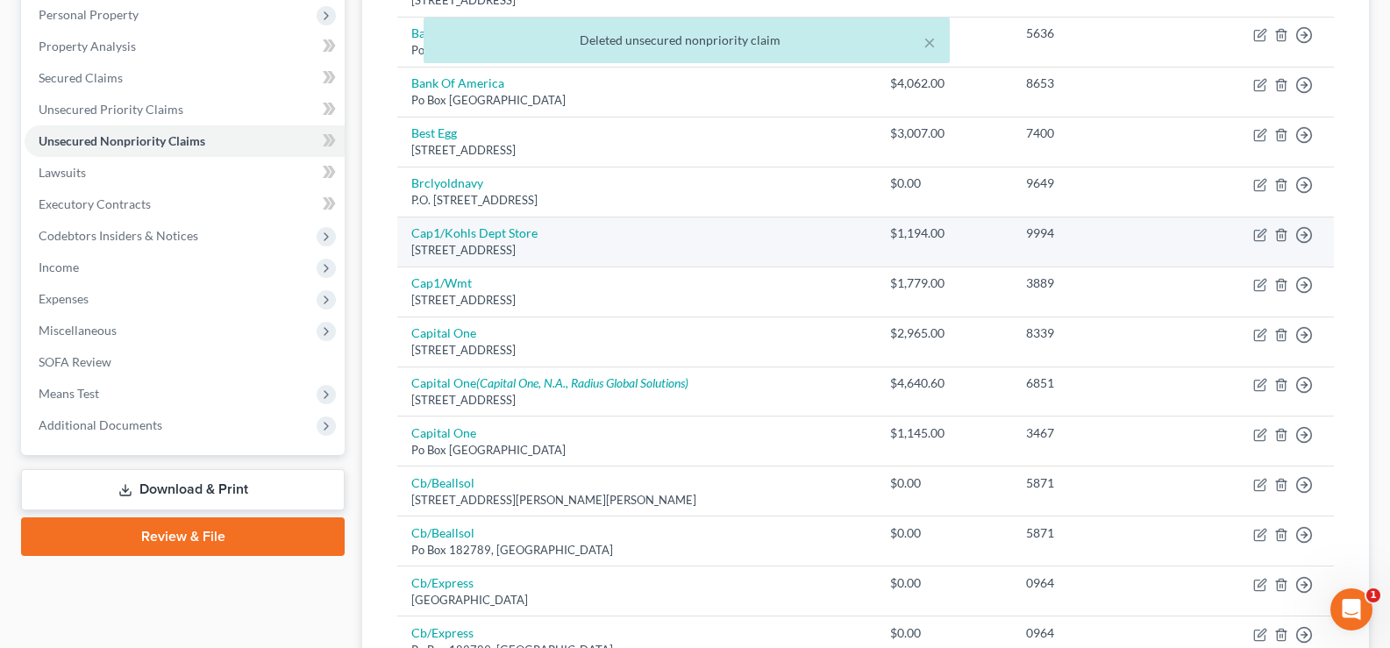
scroll to position [351, 0]
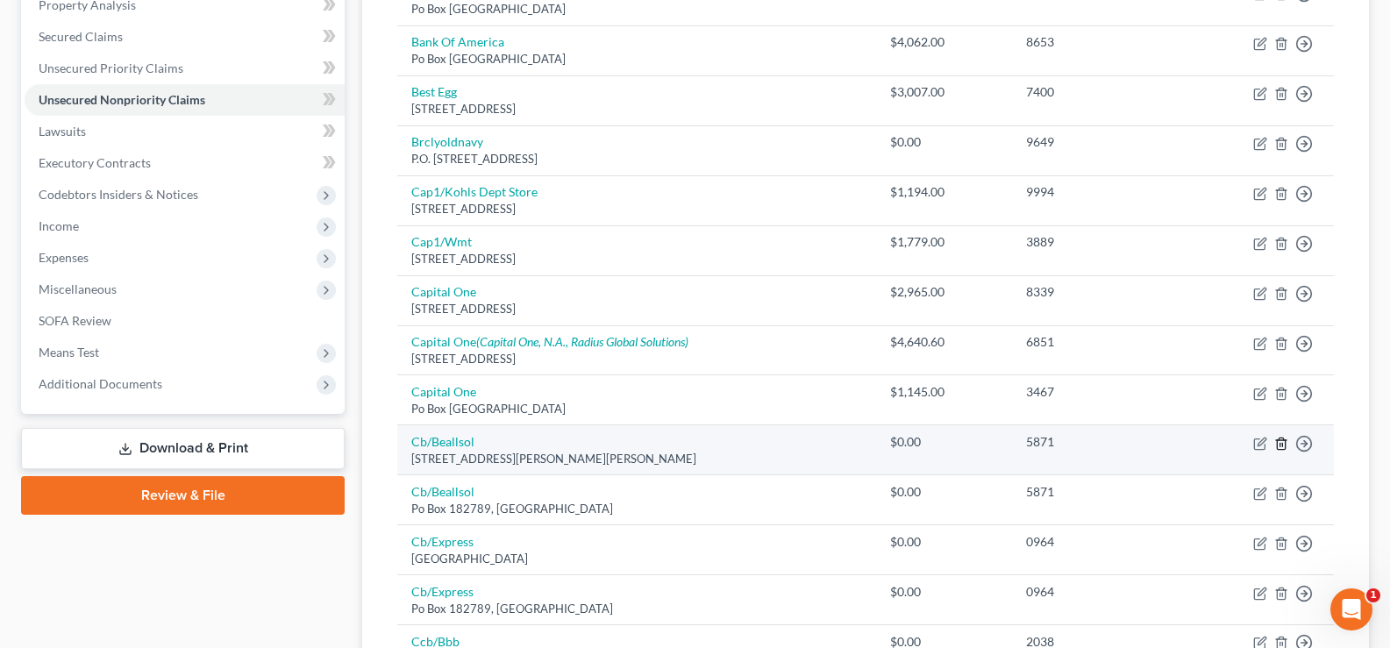
click at [1282, 443] on line "button" at bounding box center [1282, 445] width 0 height 4
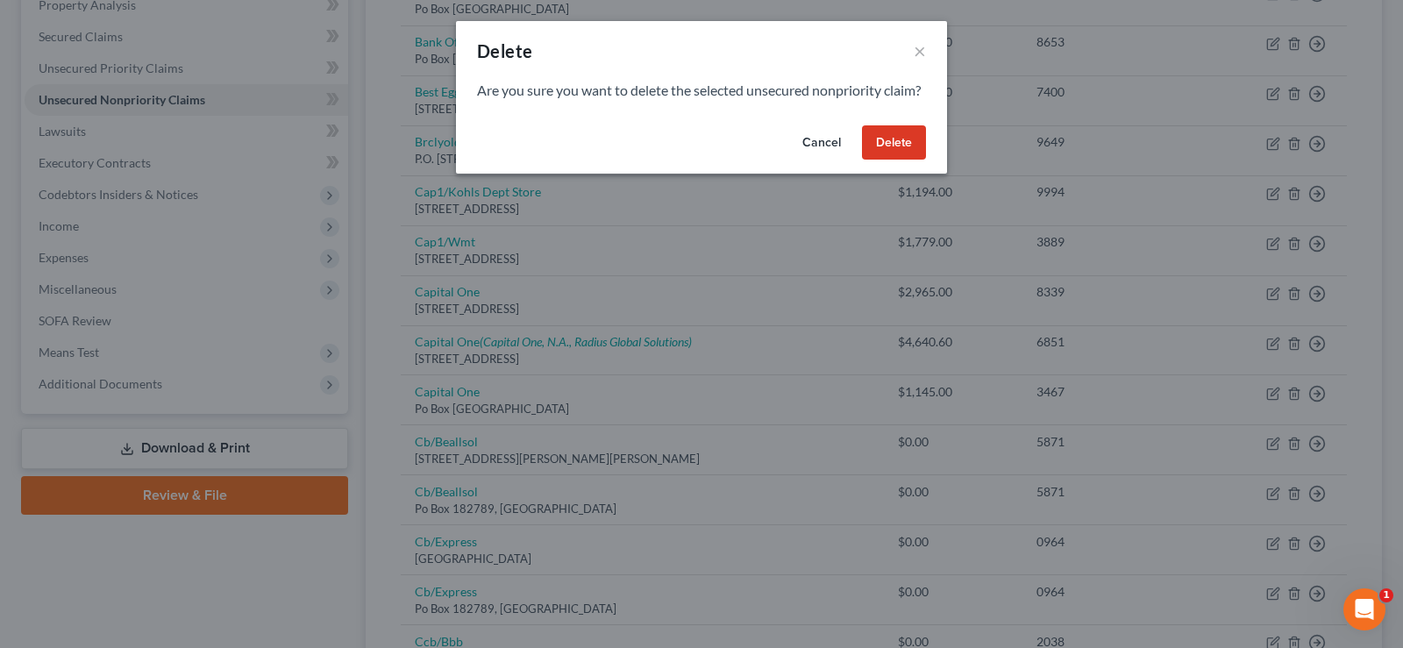
click at [898, 149] on button "Delete" at bounding box center [894, 142] width 64 height 35
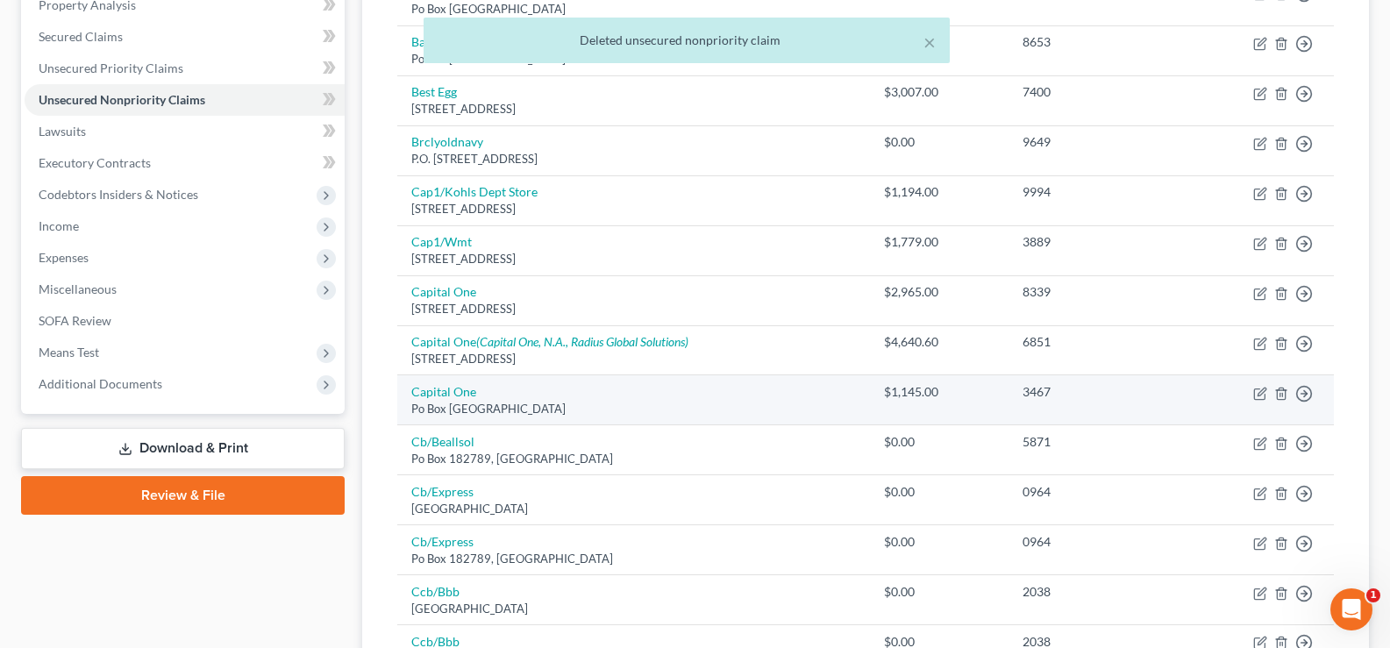
scroll to position [438, 0]
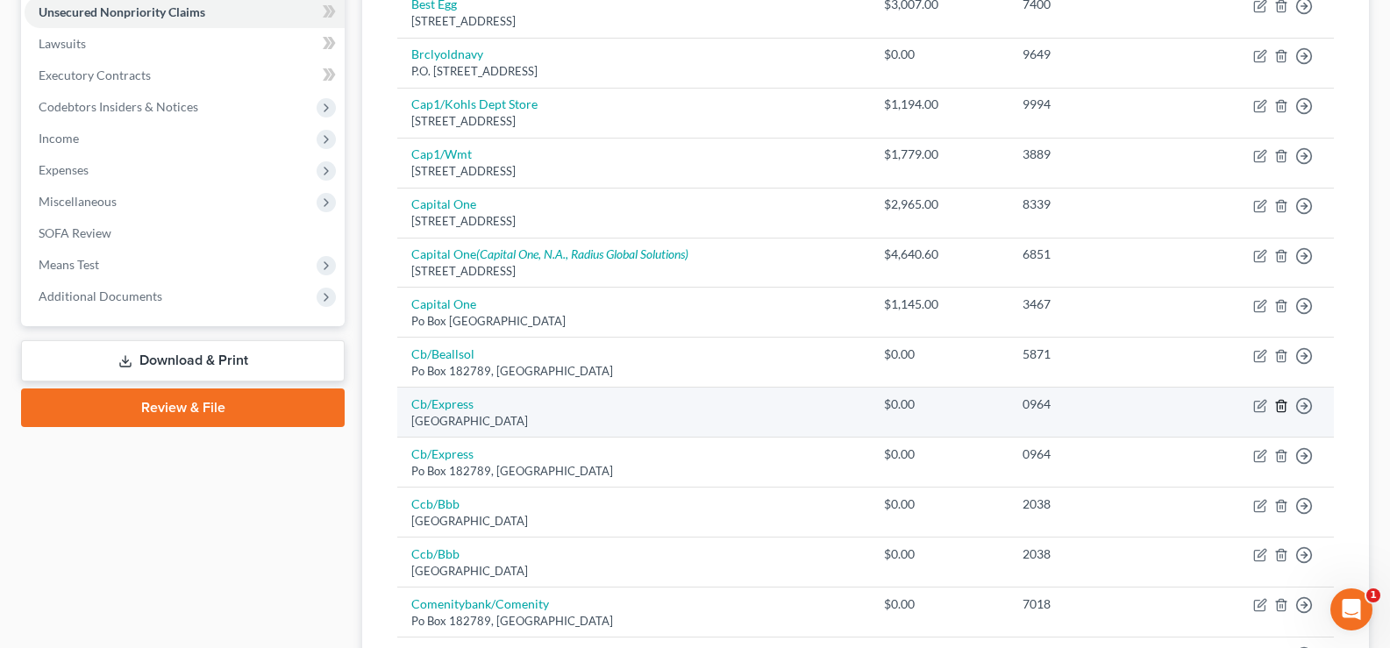
click at [1280, 406] on line "button" at bounding box center [1280, 407] width 0 height 4
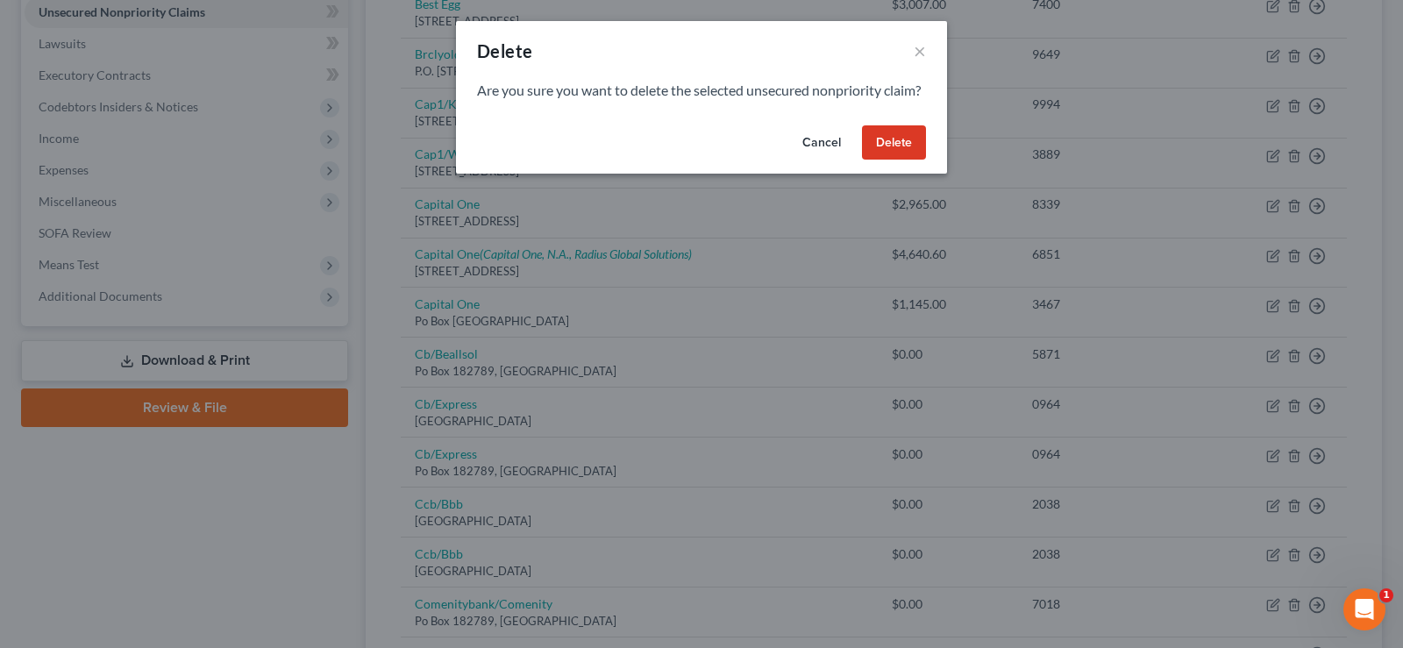
click at [908, 160] on button "Delete" at bounding box center [894, 142] width 64 height 35
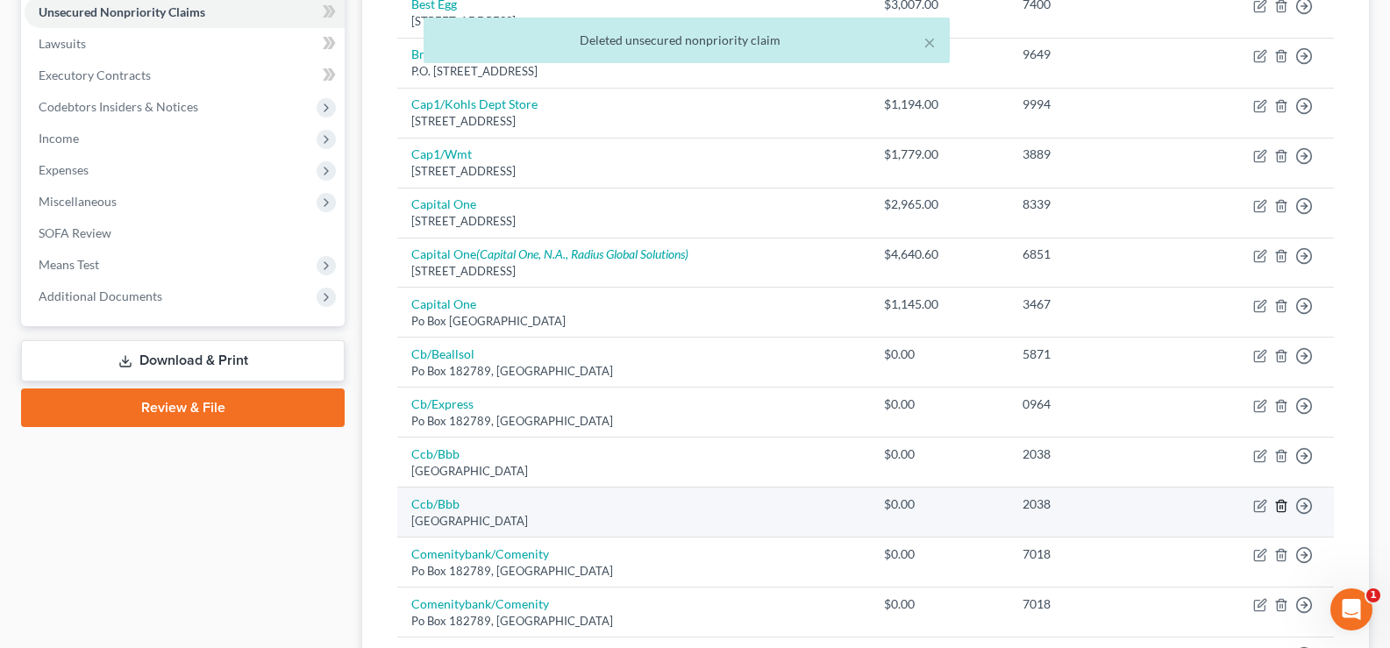
click at [1280, 502] on polyline "button" at bounding box center [1281, 502] width 11 height 0
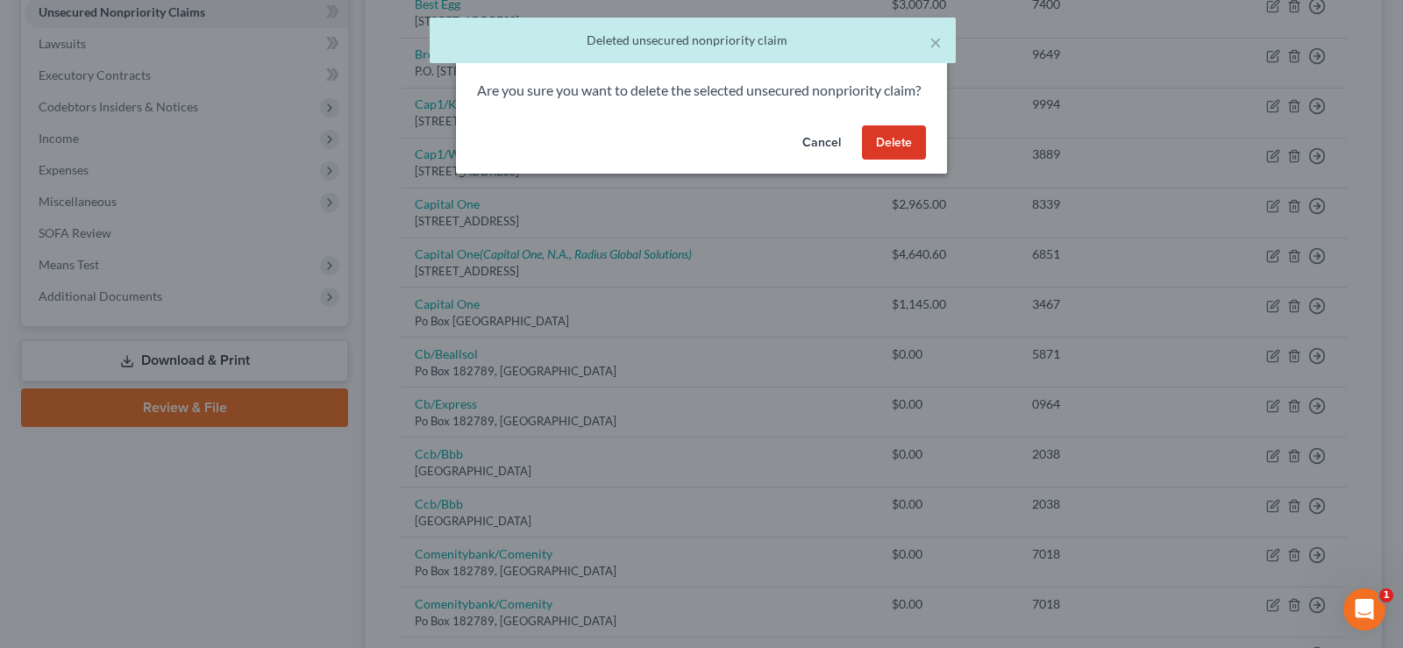
click at [903, 153] on button "Delete" at bounding box center [894, 142] width 64 height 35
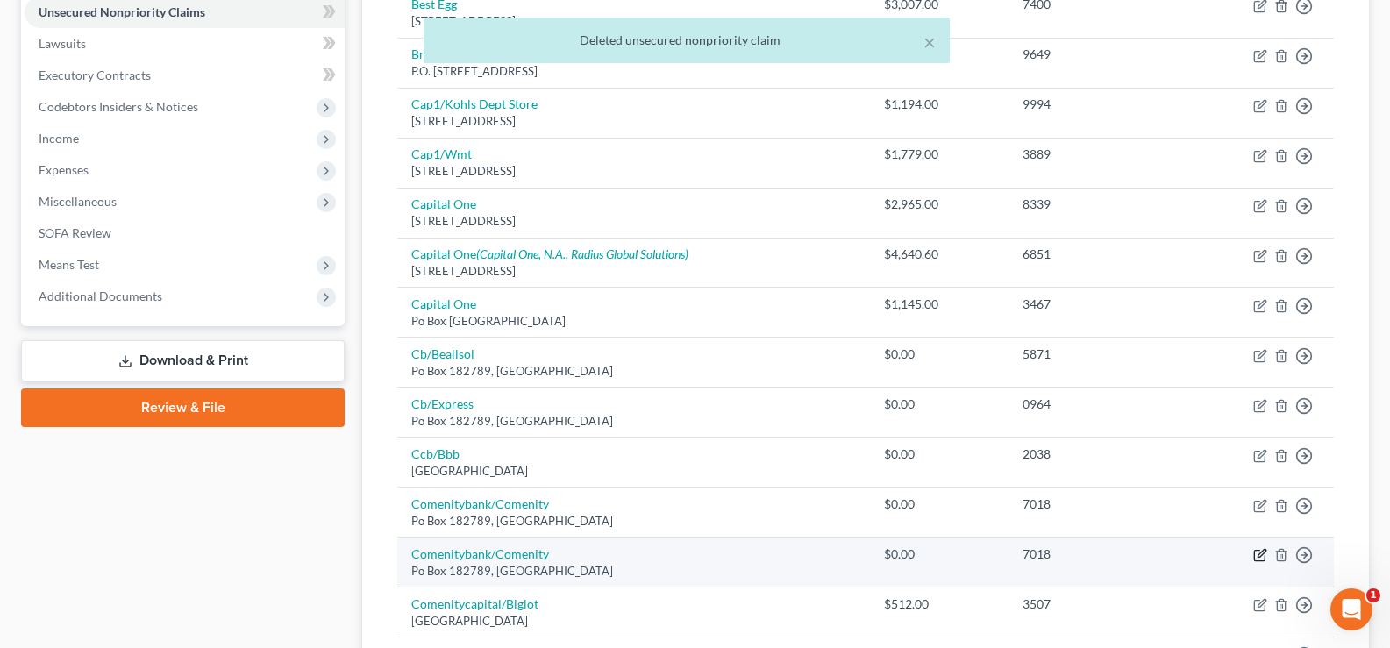
scroll to position [526, 0]
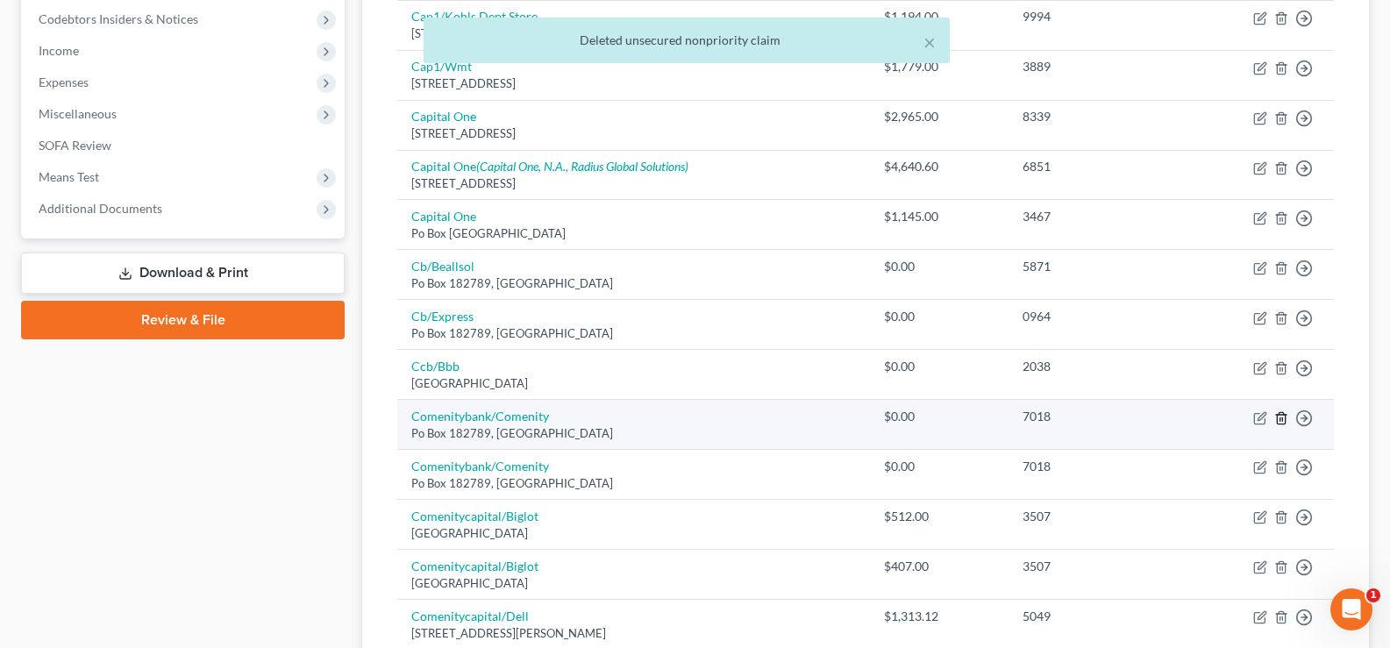
click at [1282, 415] on polyline "button" at bounding box center [1281, 415] width 11 height 0
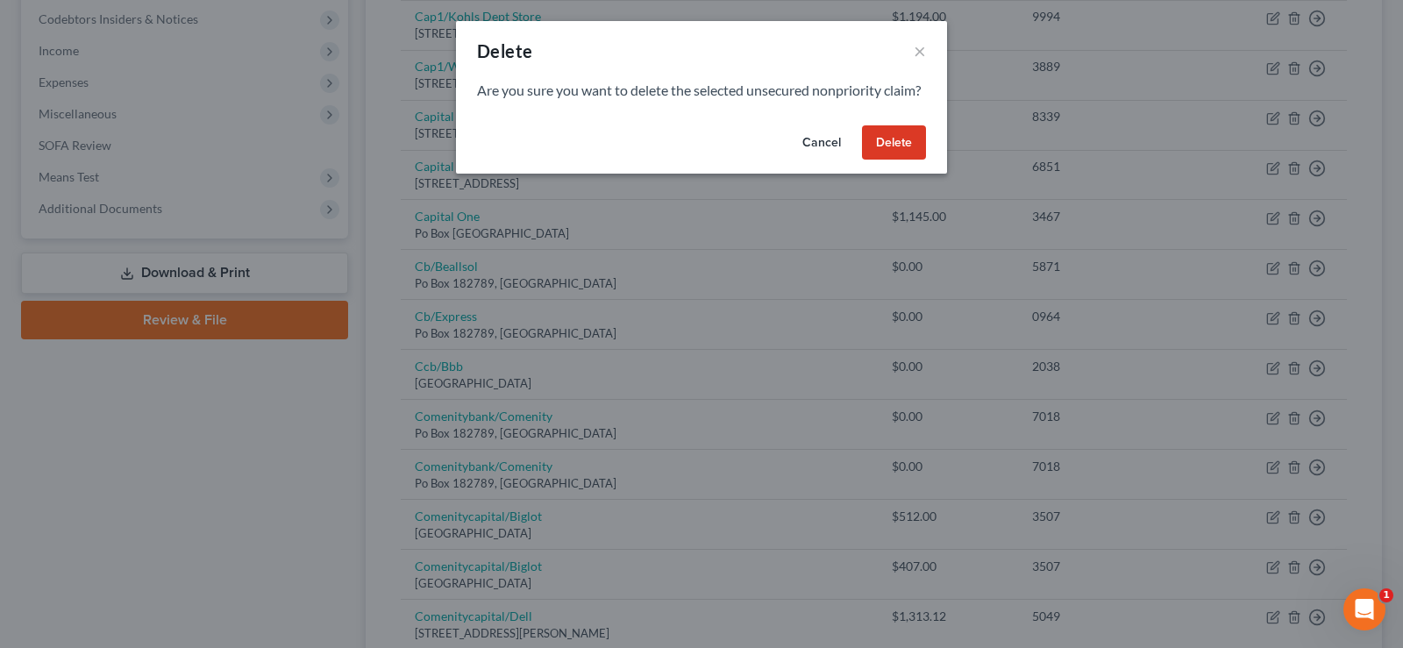
click at [911, 152] on button "Delete" at bounding box center [894, 142] width 64 height 35
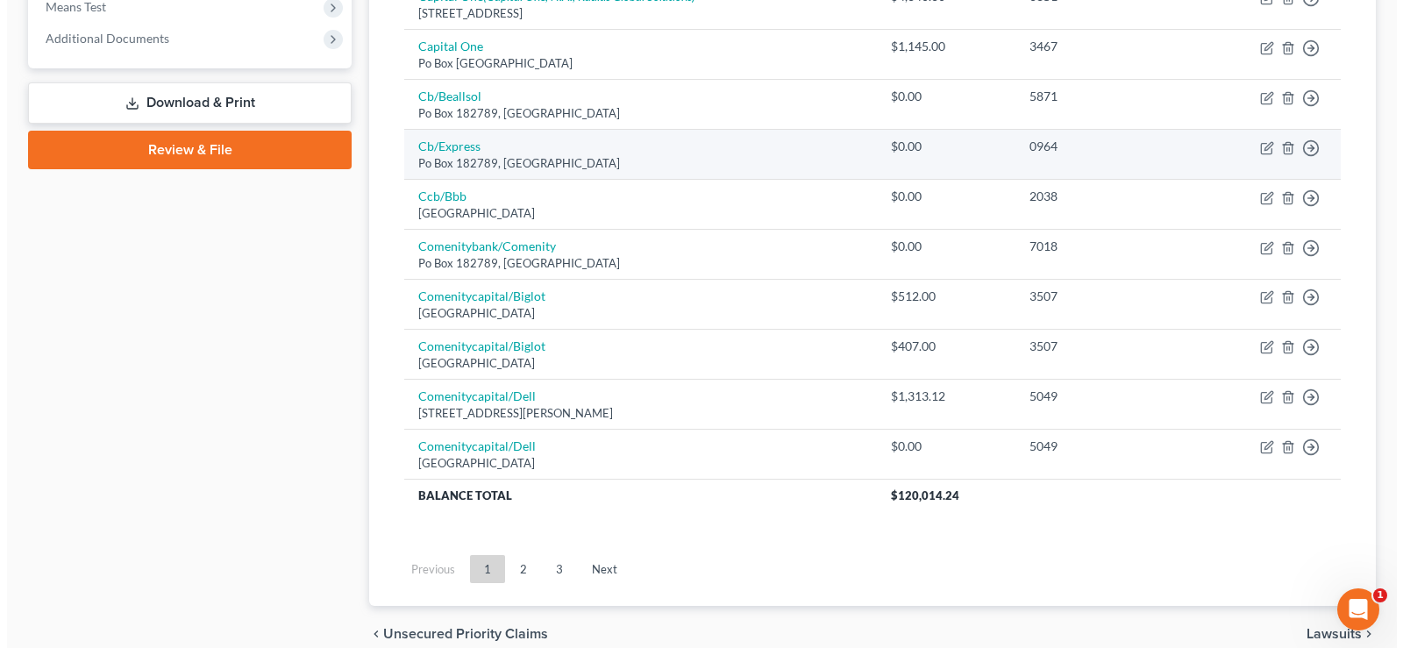
scroll to position [701, 0]
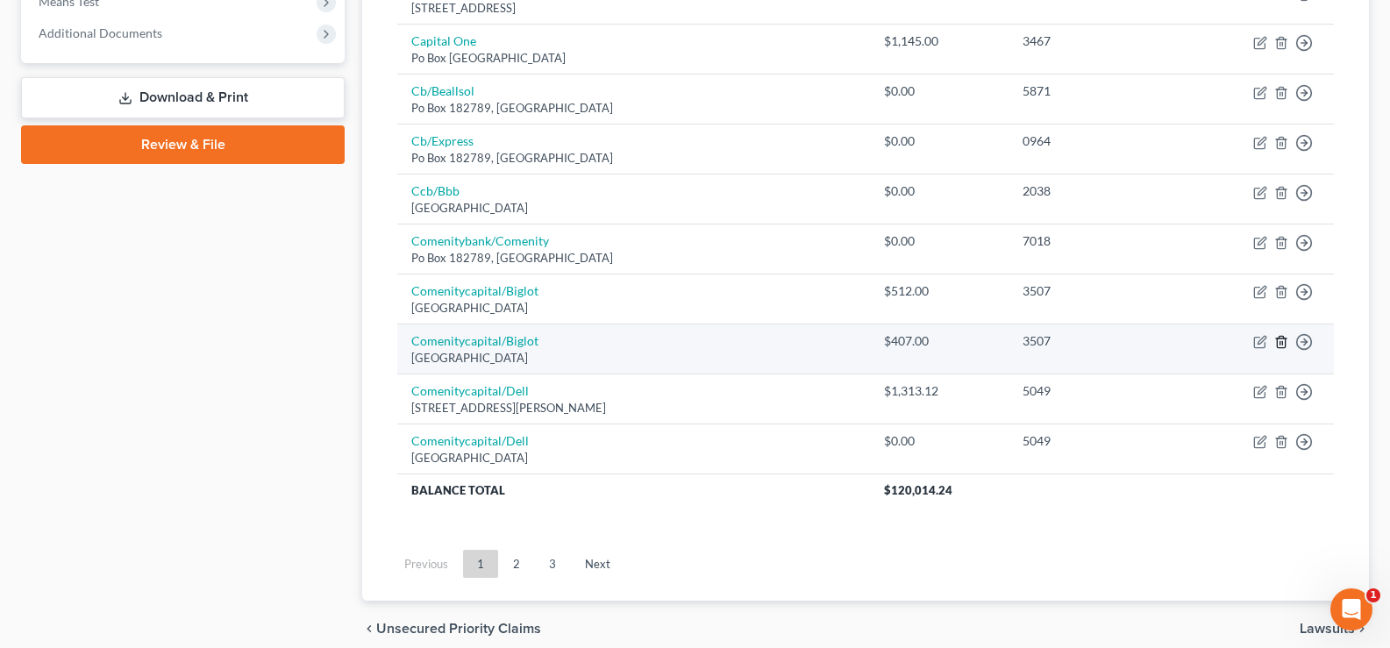
click at [1284, 344] on icon "button" at bounding box center [1281, 342] width 8 height 11
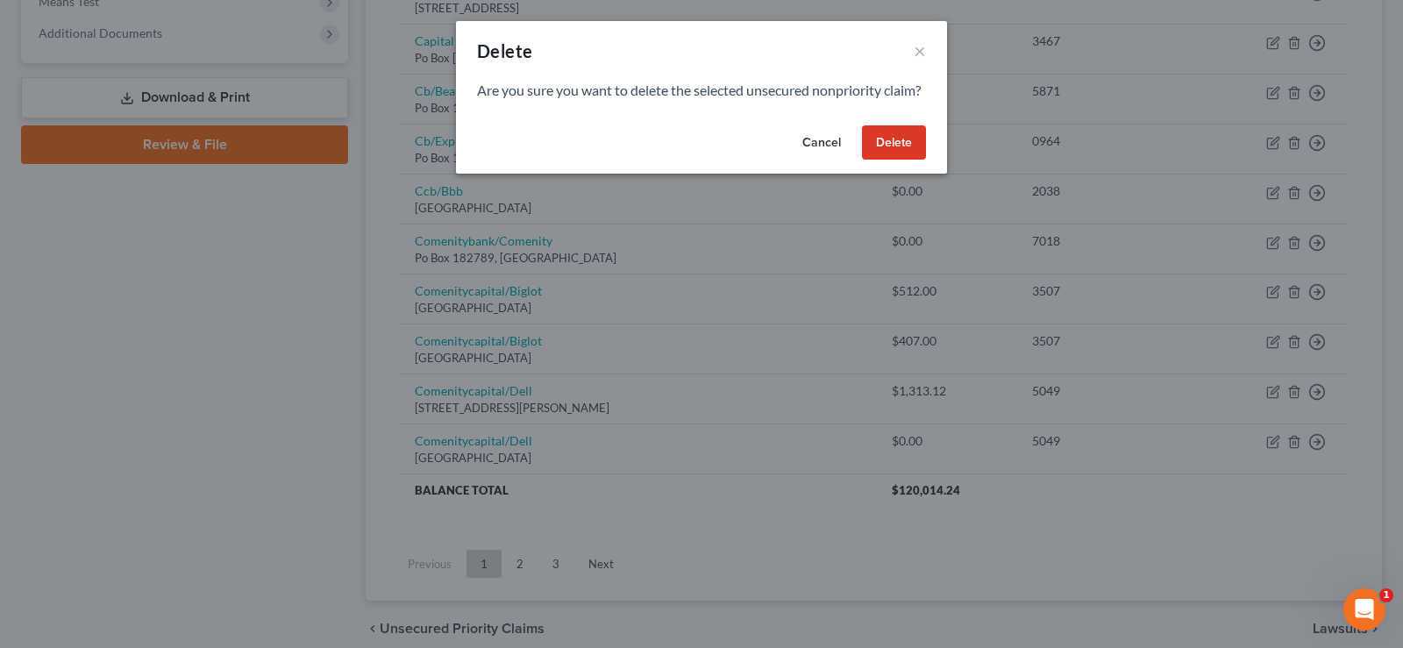
click at [889, 155] on button "Delete" at bounding box center [894, 142] width 64 height 35
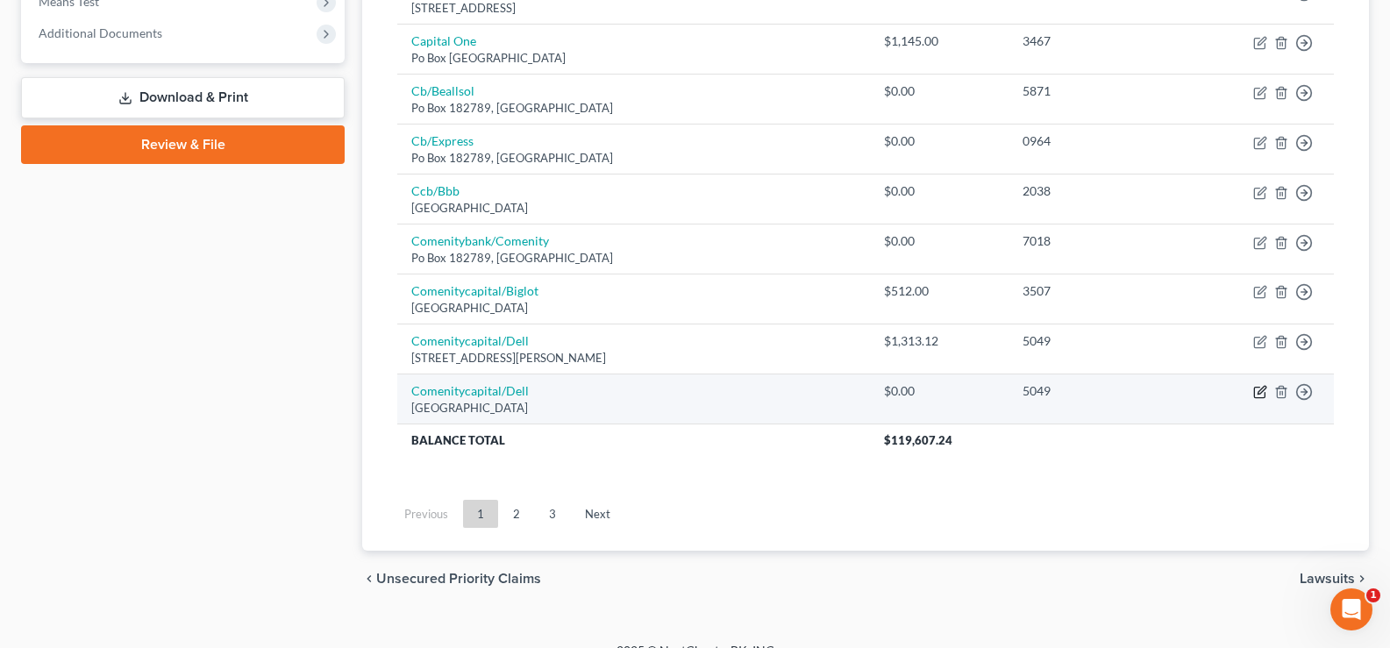
click at [1261, 388] on icon "button" at bounding box center [1260, 392] width 14 height 14
select select "36"
select select "2"
select select "1"
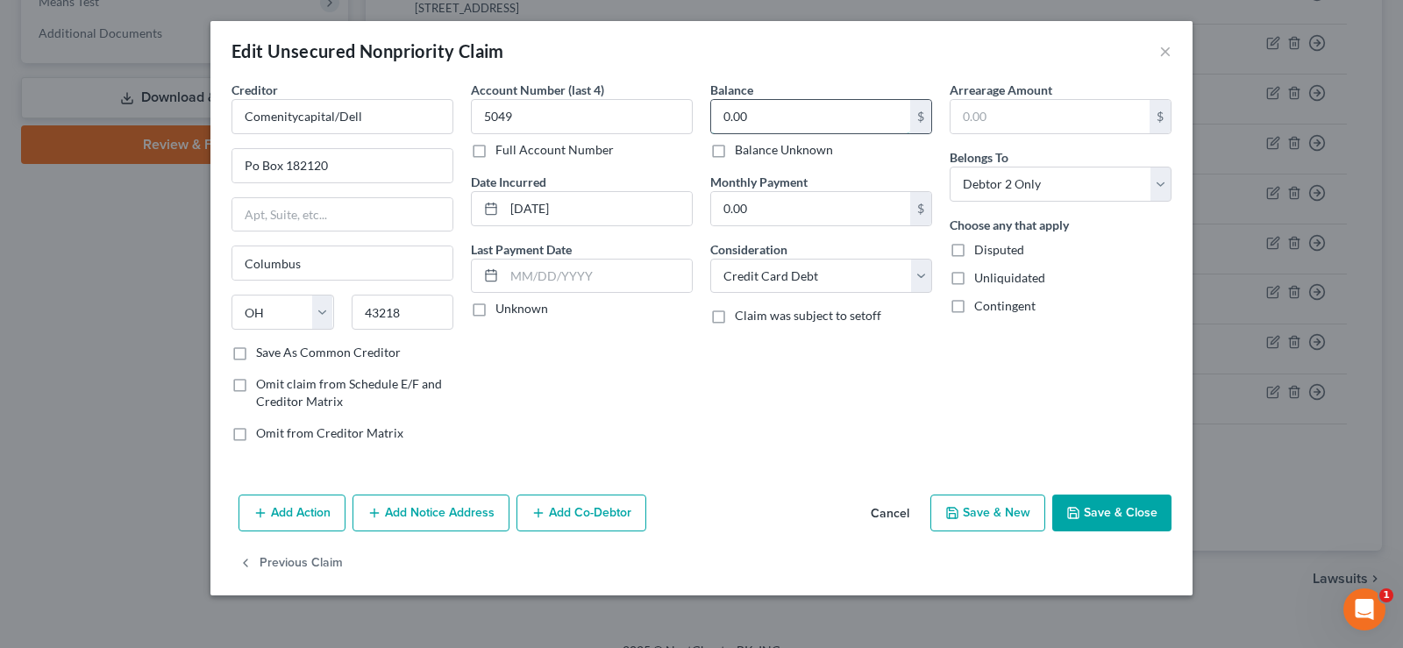
click at [784, 125] on input "0.00" at bounding box center [810, 116] width 199 height 33
type input "1,313.12"
click at [1132, 500] on button "Save & Close" at bounding box center [1111, 512] width 119 height 37
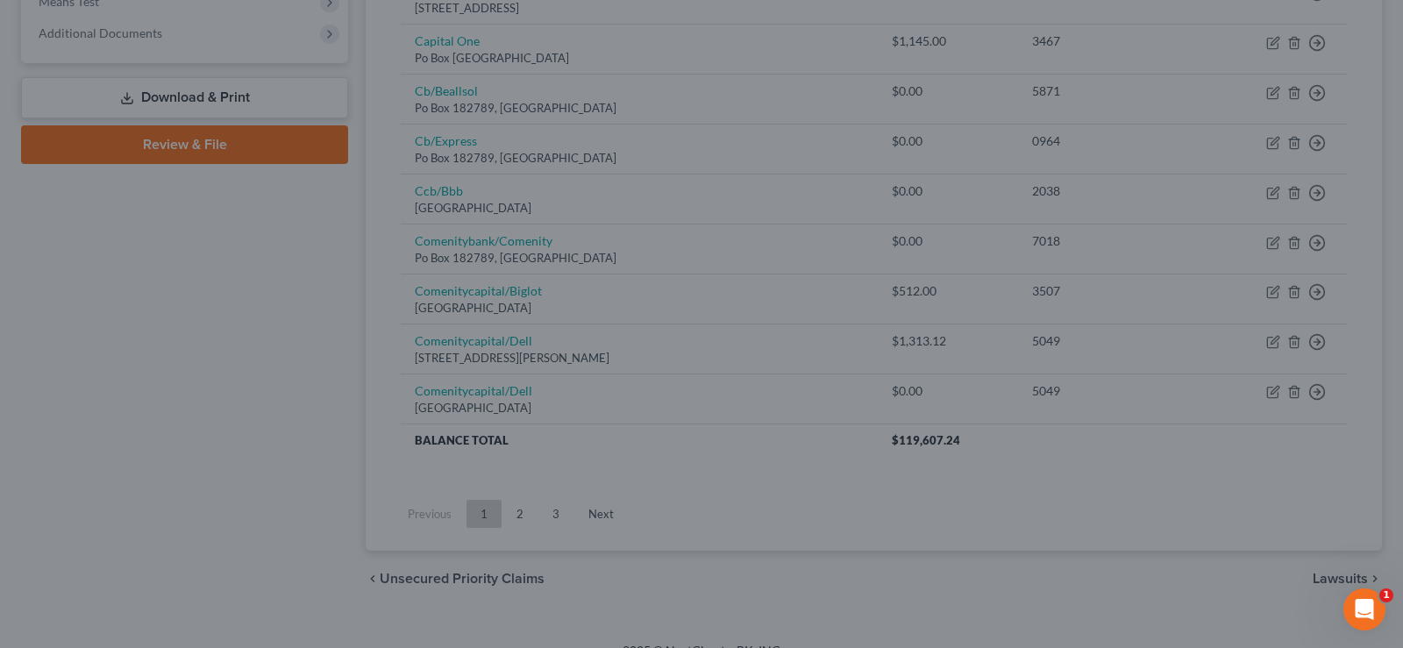
type input "0"
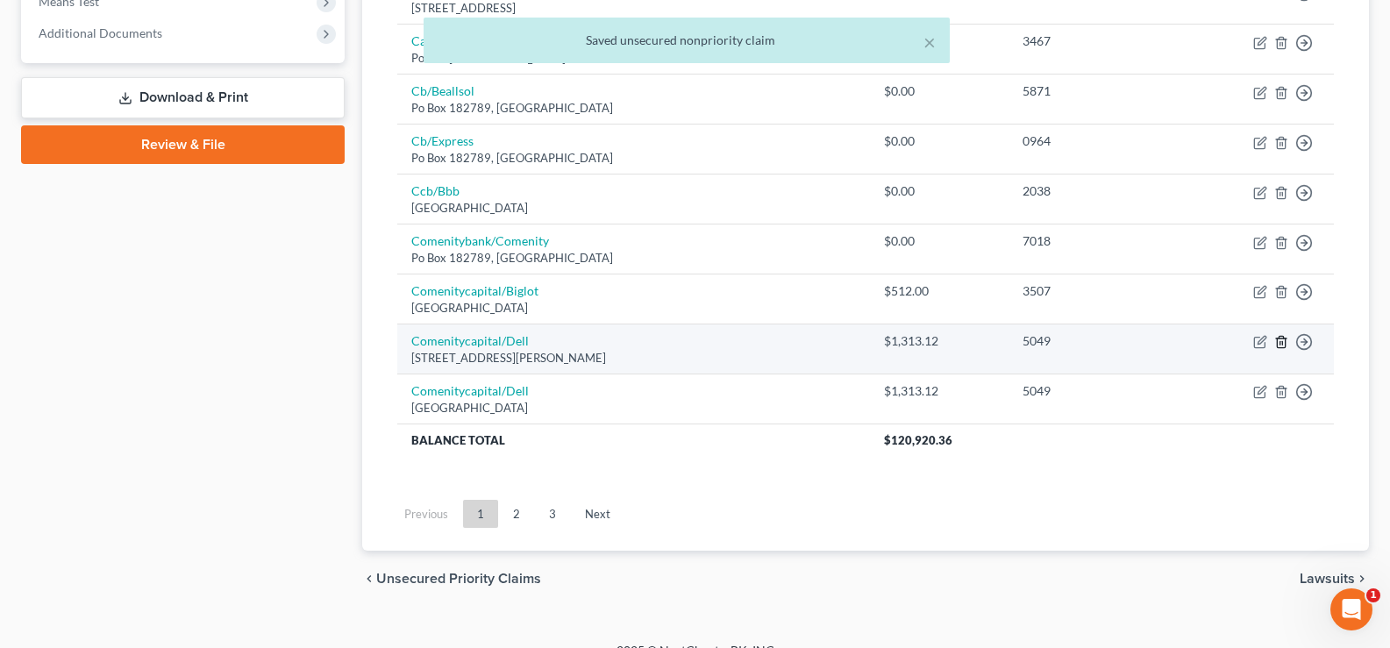
click at [1284, 345] on icon "button" at bounding box center [1281, 342] width 14 height 14
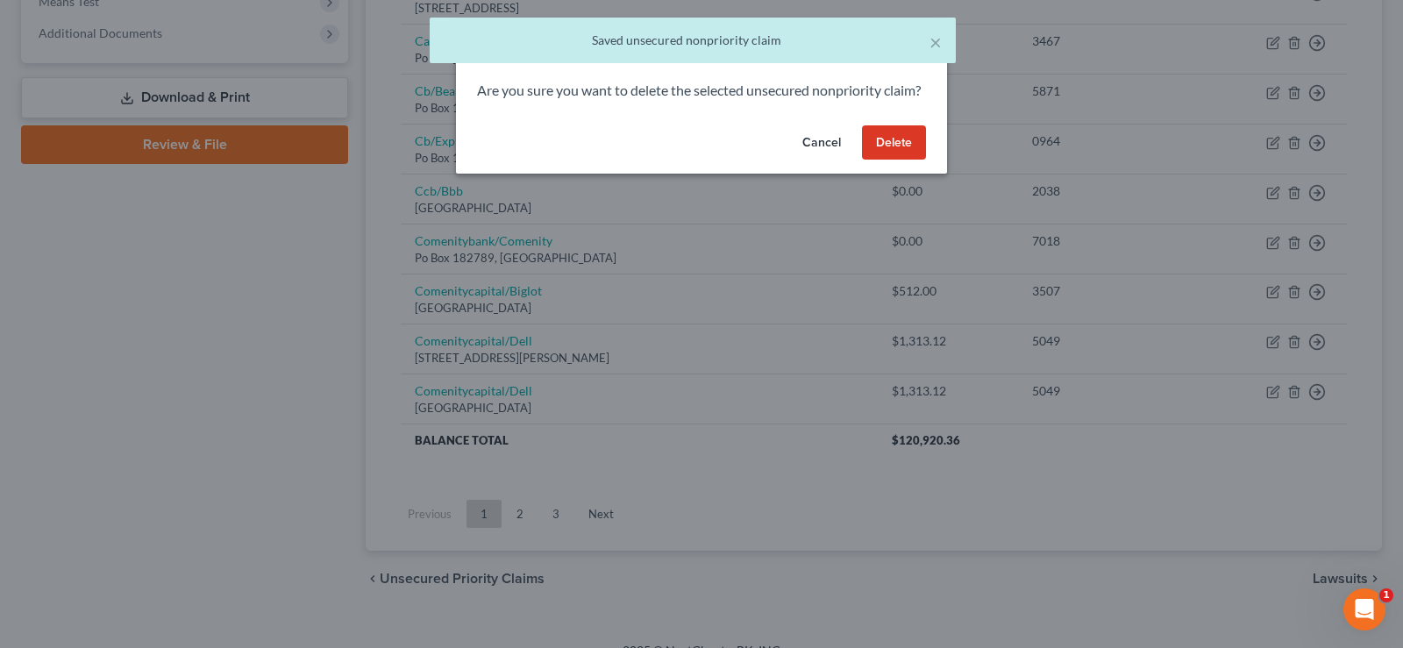
click at [902, 160] on button "Delete" at bounding box center [894, 142] width 64 height 35
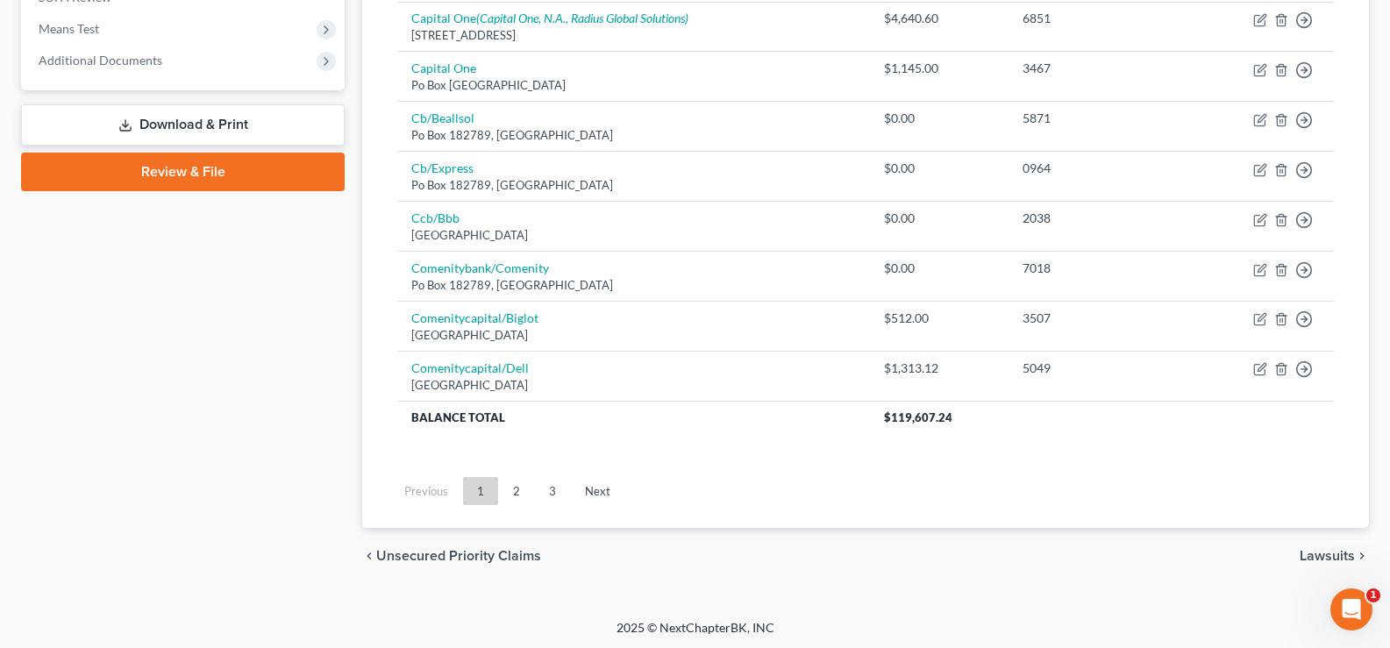
scroll to position [677, 0]
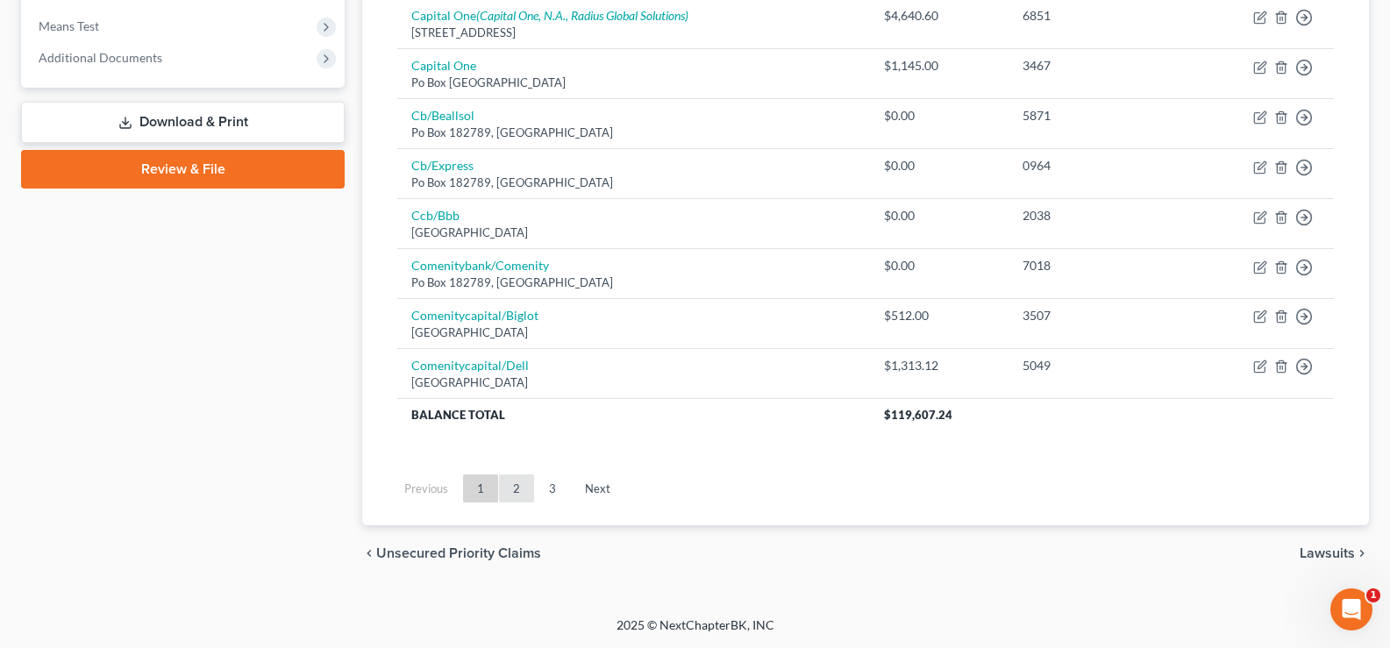
click at [516, 489] on link "2" at bounding box center [516, 488] width 35 height 28
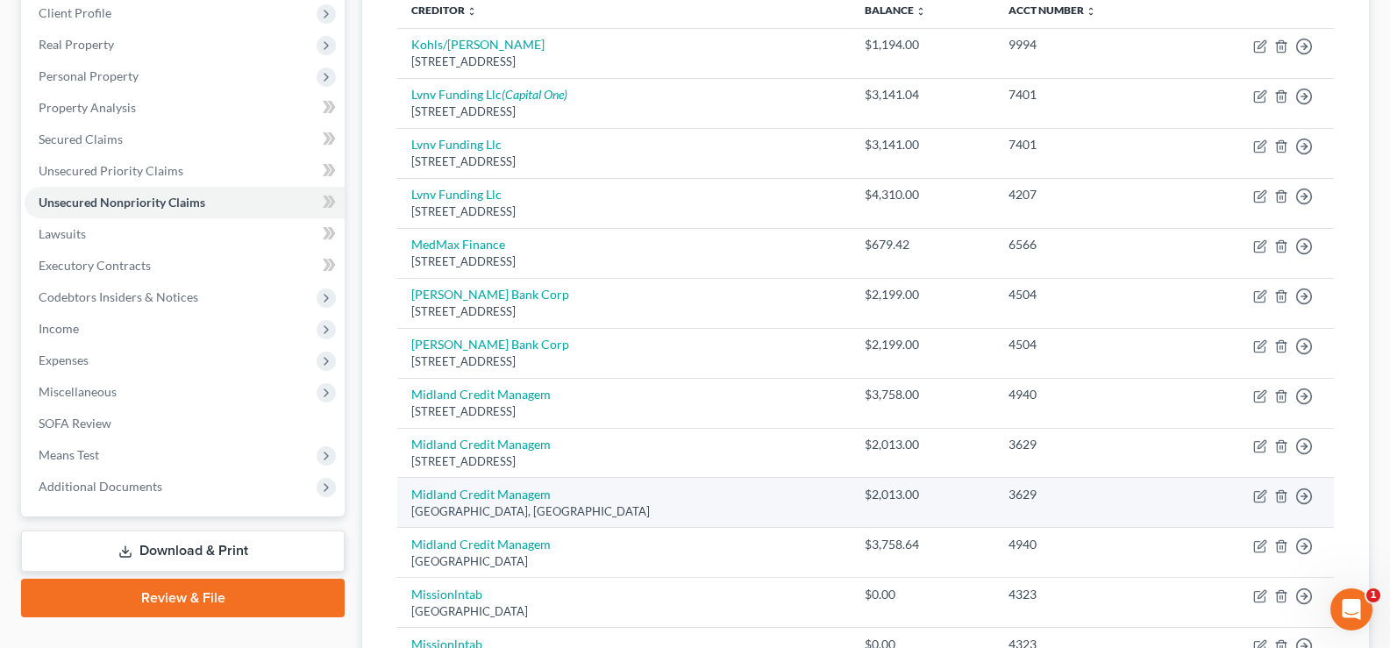
scroll to position [151, 0]
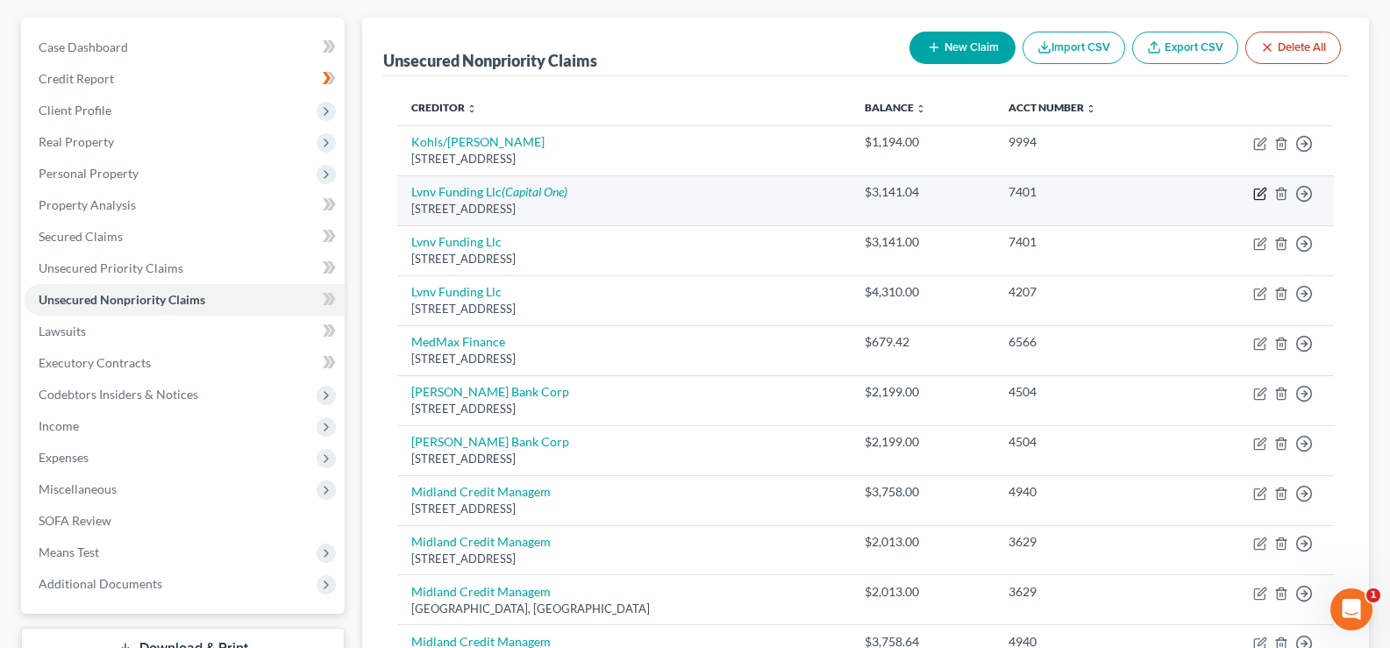
click at [1260, 195] on icon "button" at bounding box center [1261, 192] width 8 height 8
select select "42"
select select "1"
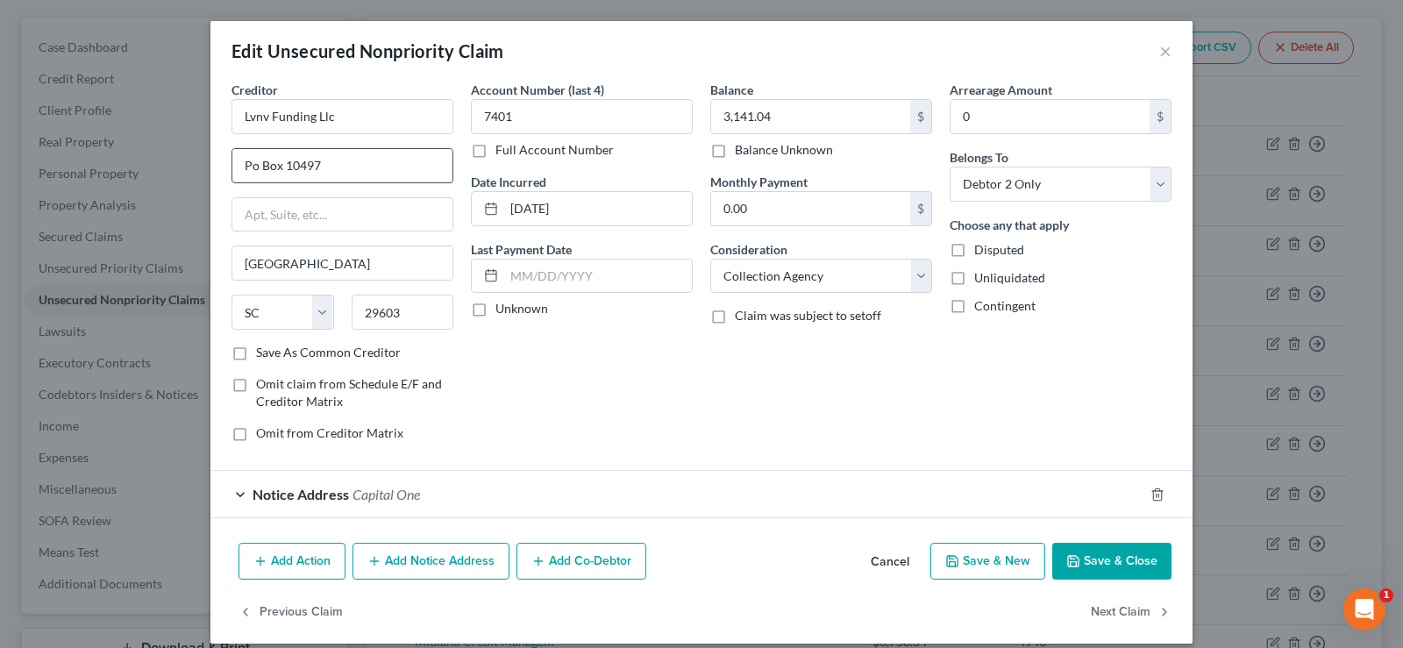
click at [337, 160] on input "Po Box 10497" at bounding box center [342, 165] width 220 height 33
type input "Po Box 1269"
type input "29602"
click at [1097, 571] on button "Save & Close" at bounding box center [1111, 561] width 119 height 37
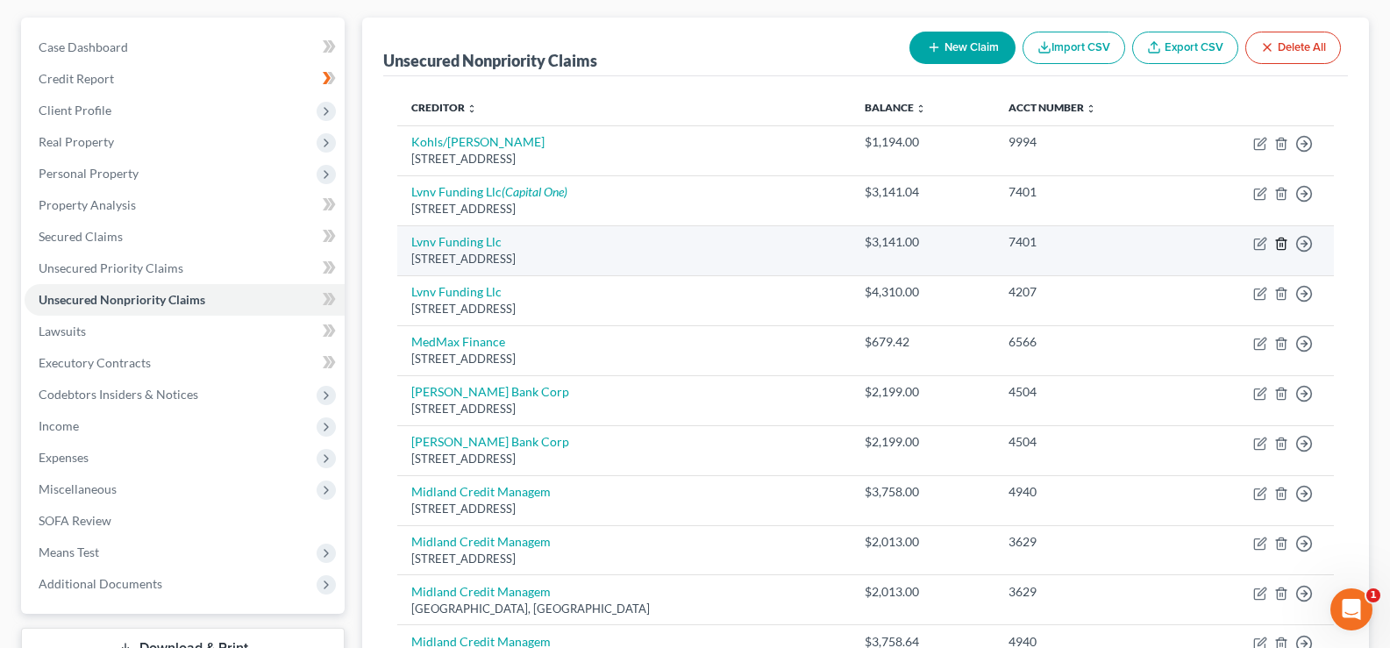
click at [1284, 245] on icon "button" at bounding box center [1281, 244] width 14 height 14
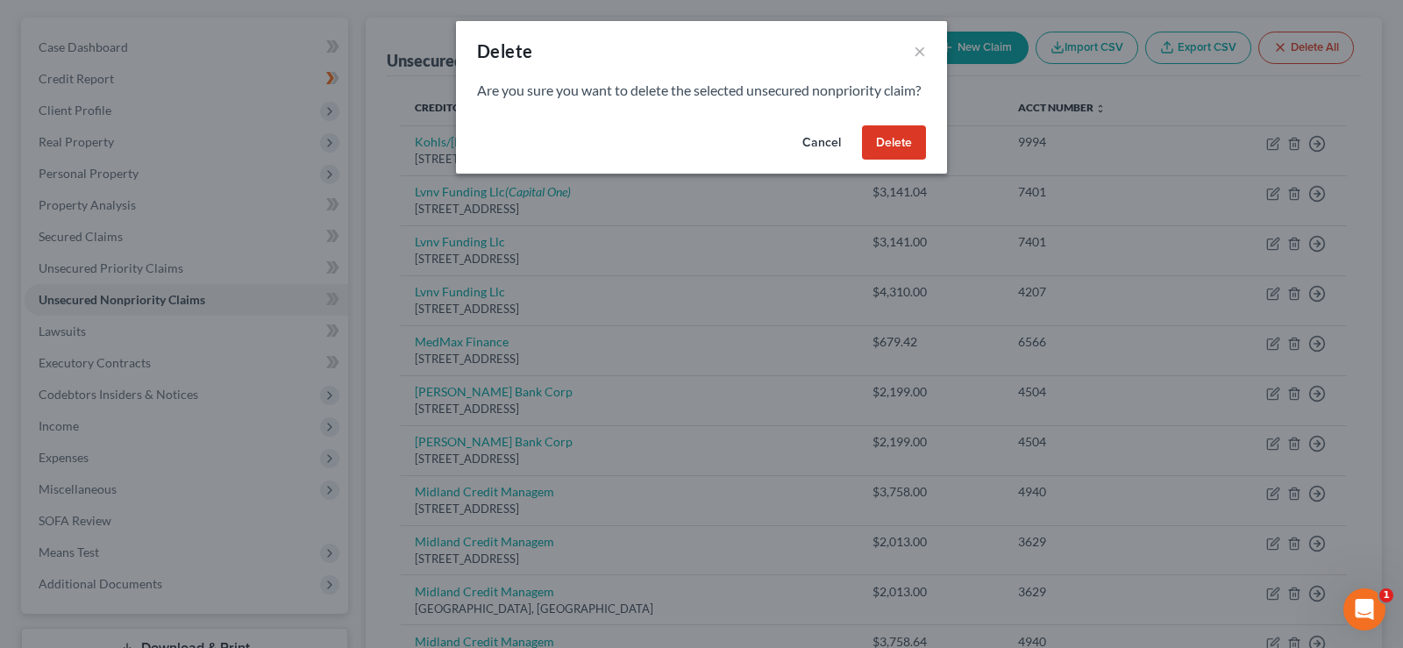
click at [885, 160] on button "Delete" at bounding box center [894, 142] width 64 height 35
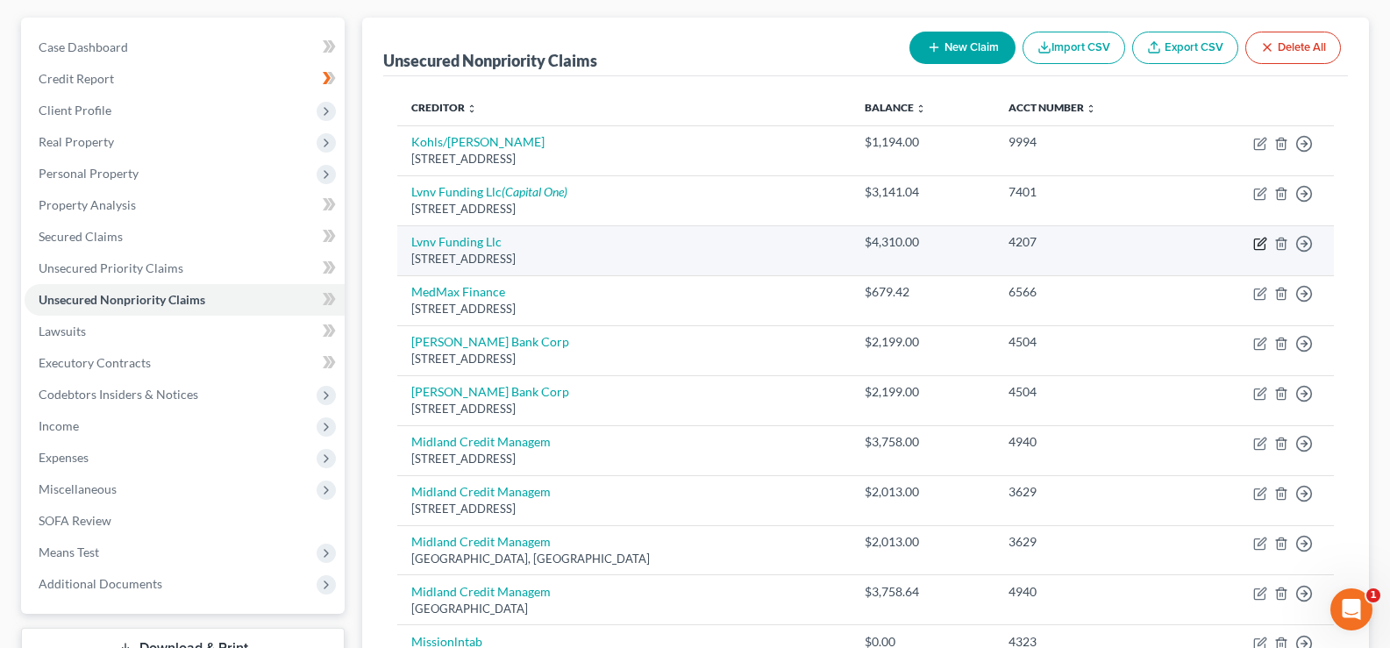
click at [1263, 244] on icon "button" at bounding box center [1260, 244] width 14 height 14
select select "42"
select select "0"
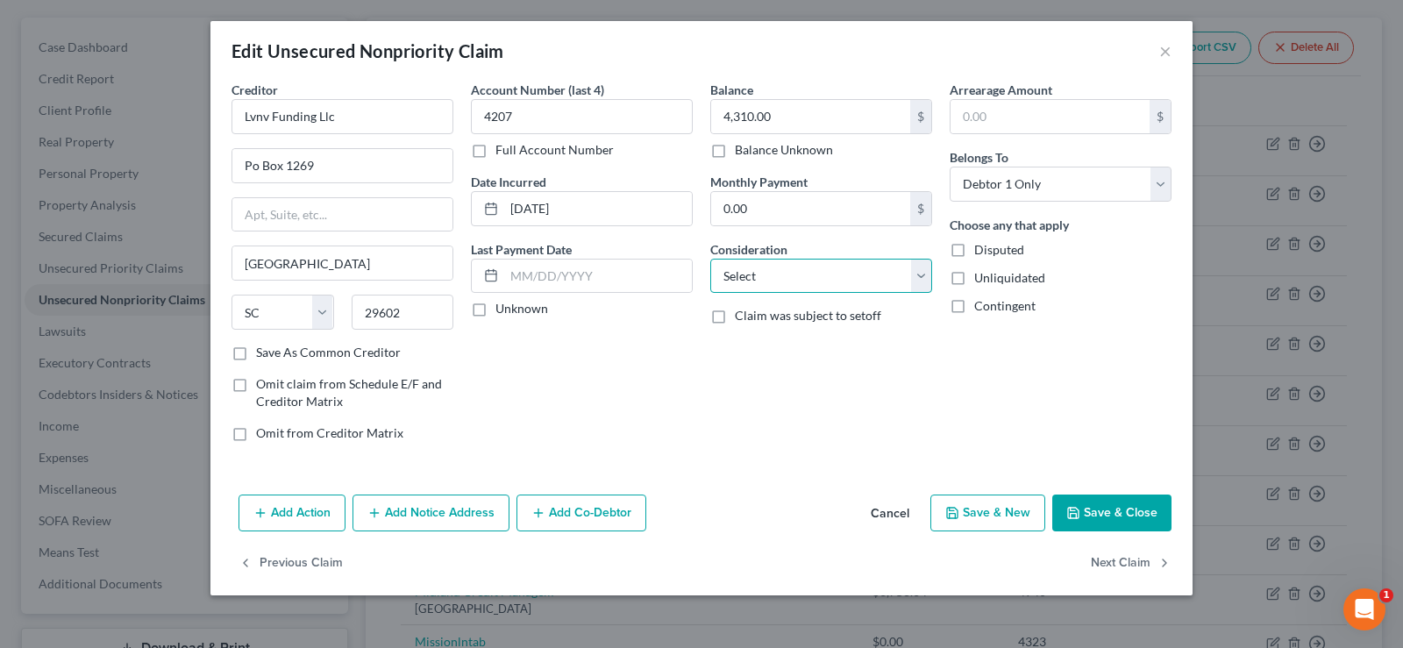
click at [801, 273] on select "Select Cable / Satellite Services Collection Agency Credit Card Debt Debt Couns…" at bounding box center [821, 276] width 222 height 35
select select "1"
click at [710, 259] on select "Select Cable / Satellite Services Collection Agency Credit Card Debt Debt Couns…" at bounding box center [821, 276] width 222 height 35
click at [1120, 513] on button "Save & Close" at bounding box center [1111, 512] width 119 height 37
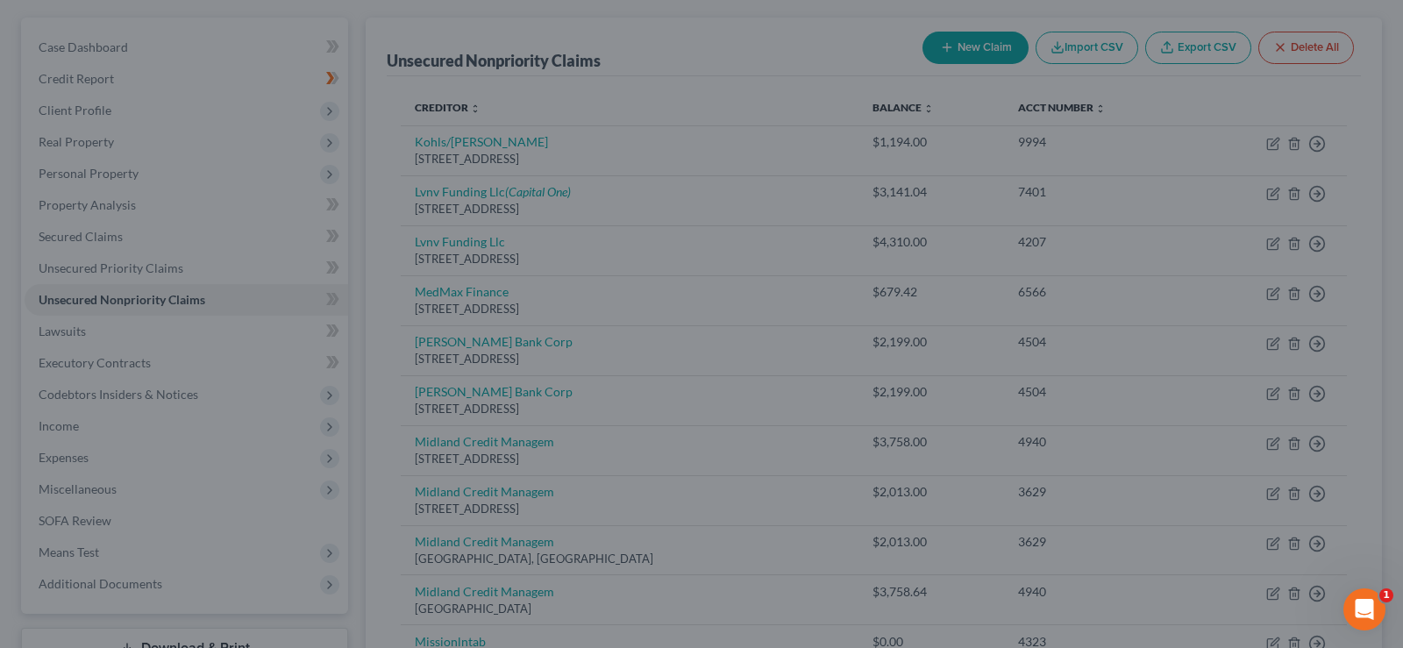
type input "0"
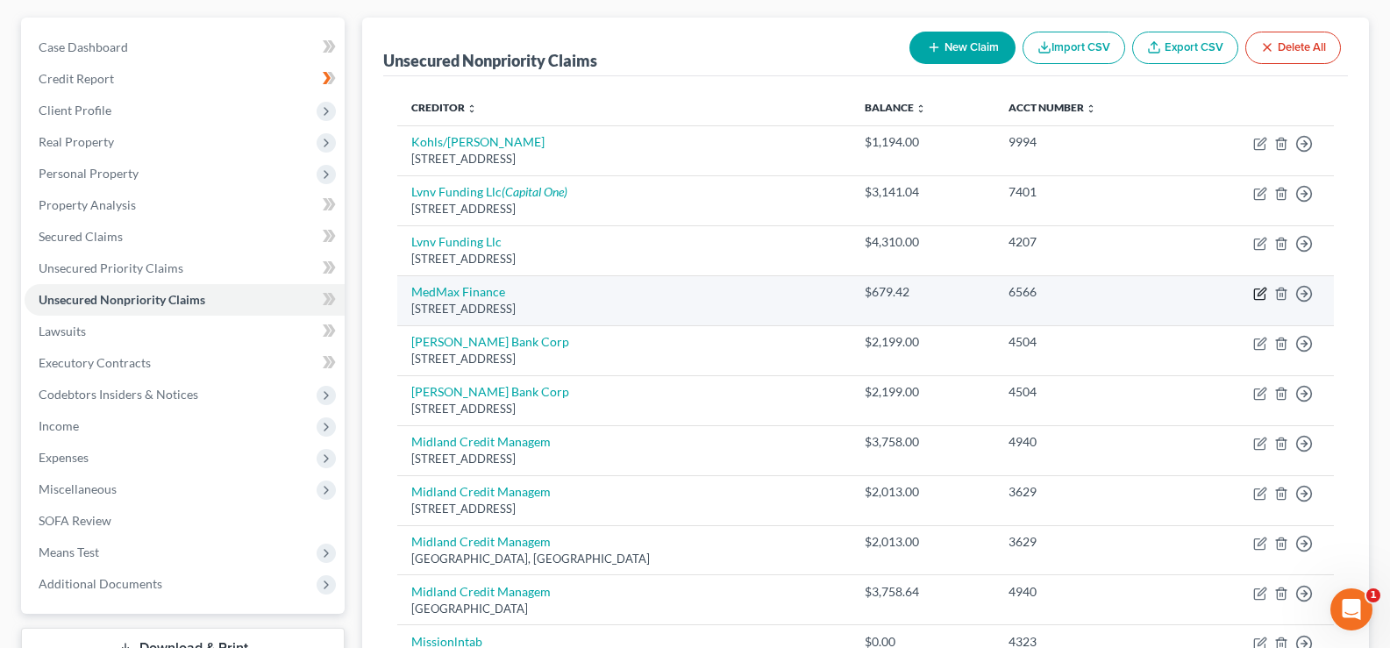
click at [1260, 289] on icon "button" at bounding box center [1260, 294] width 14 height 14
select select "9"
select select "1"
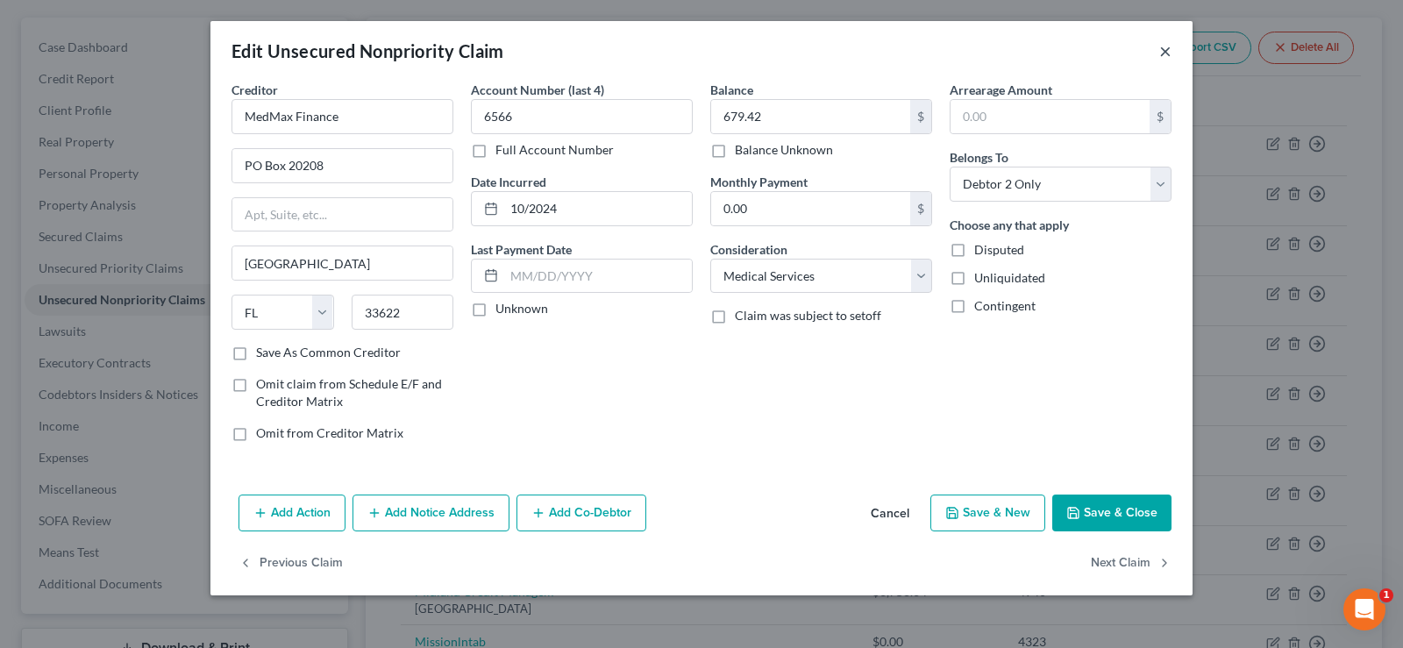
click at [1168, 53] on button "×" at bounding box center [1165, 50] width 12 height 21
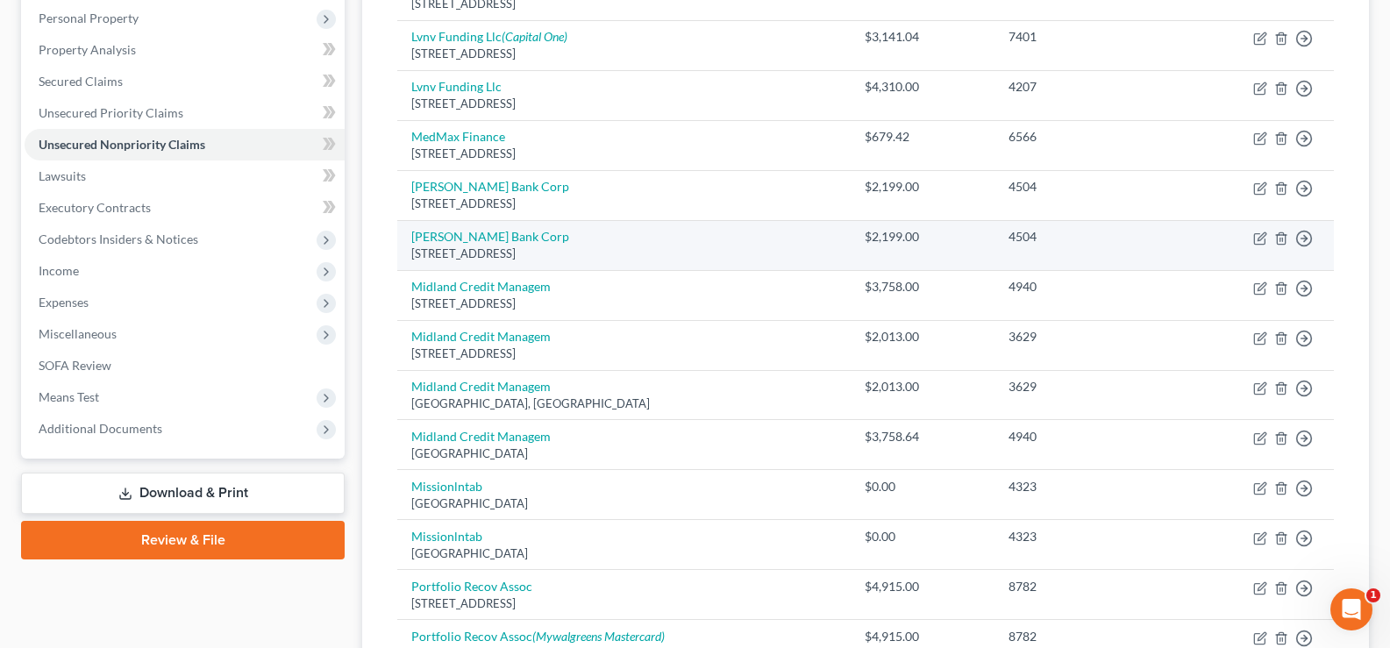
scroll to position [326, 0]
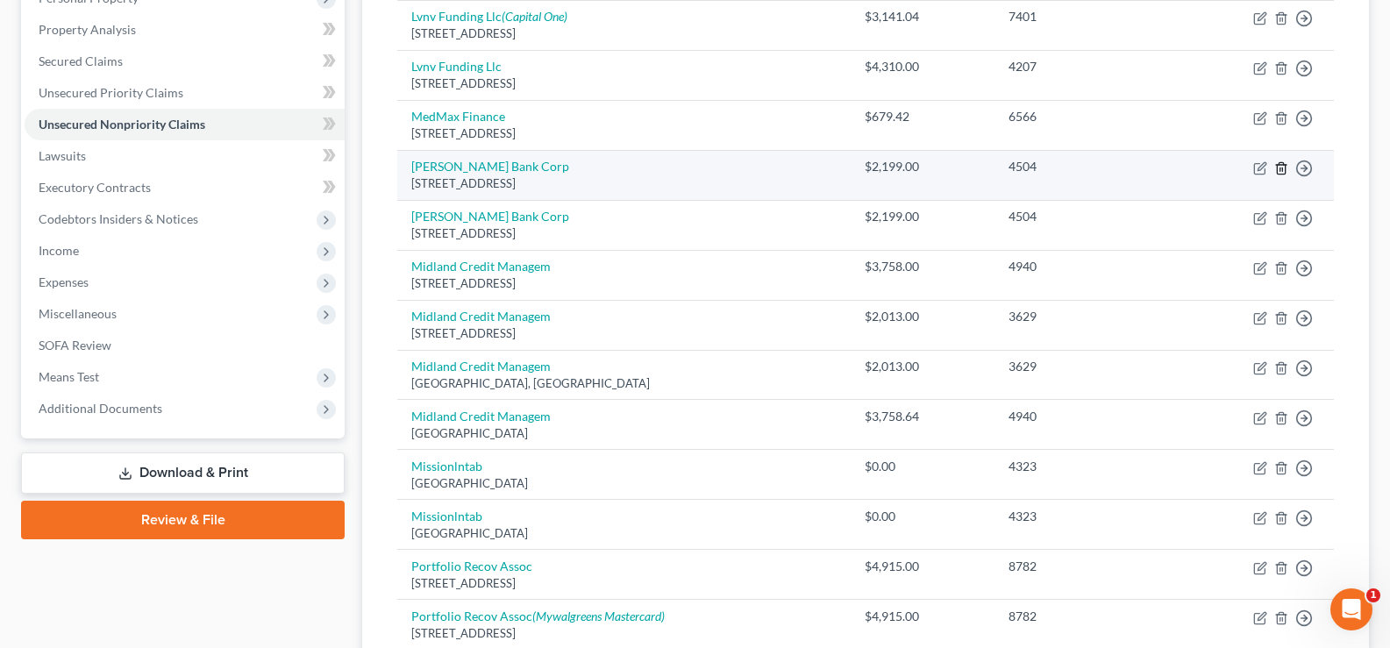
click at [1280, 167] on line "button" at bounding box center [1280, 169] width 0 height 4
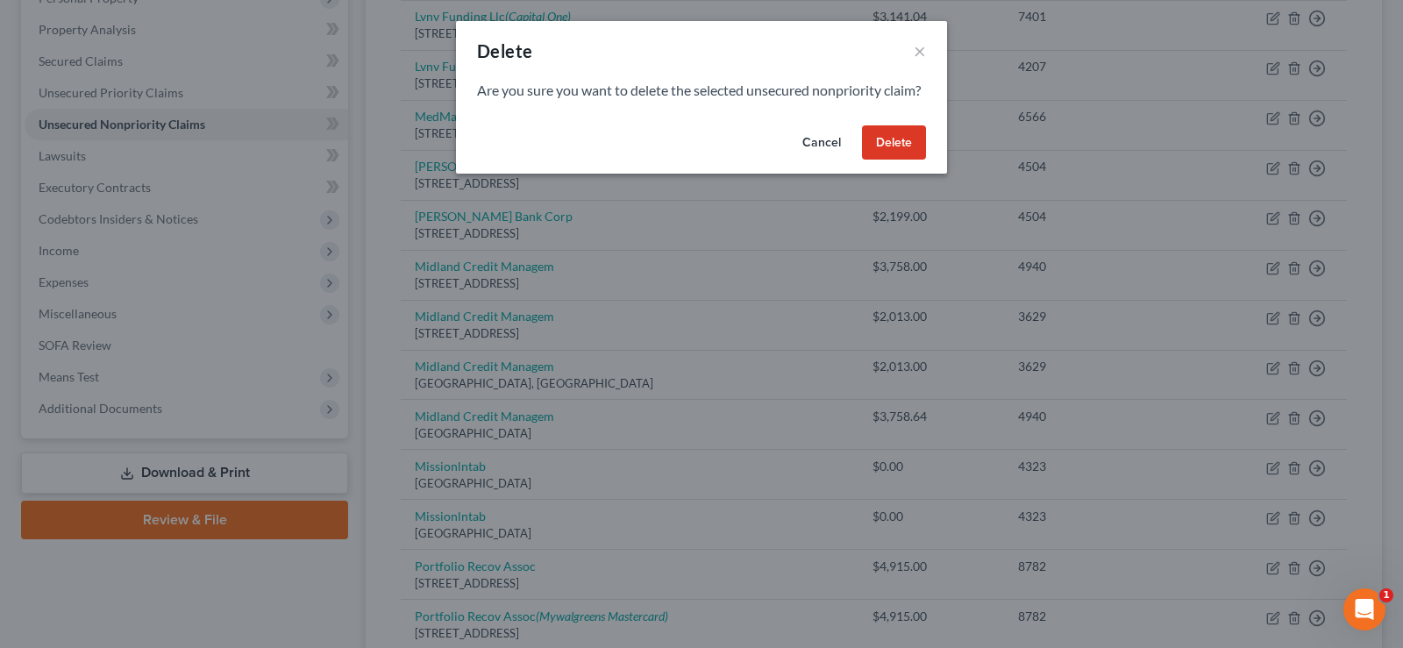
click at [893, 154] on button "Delete" at bounding box center [894, 142] width 64 height 35
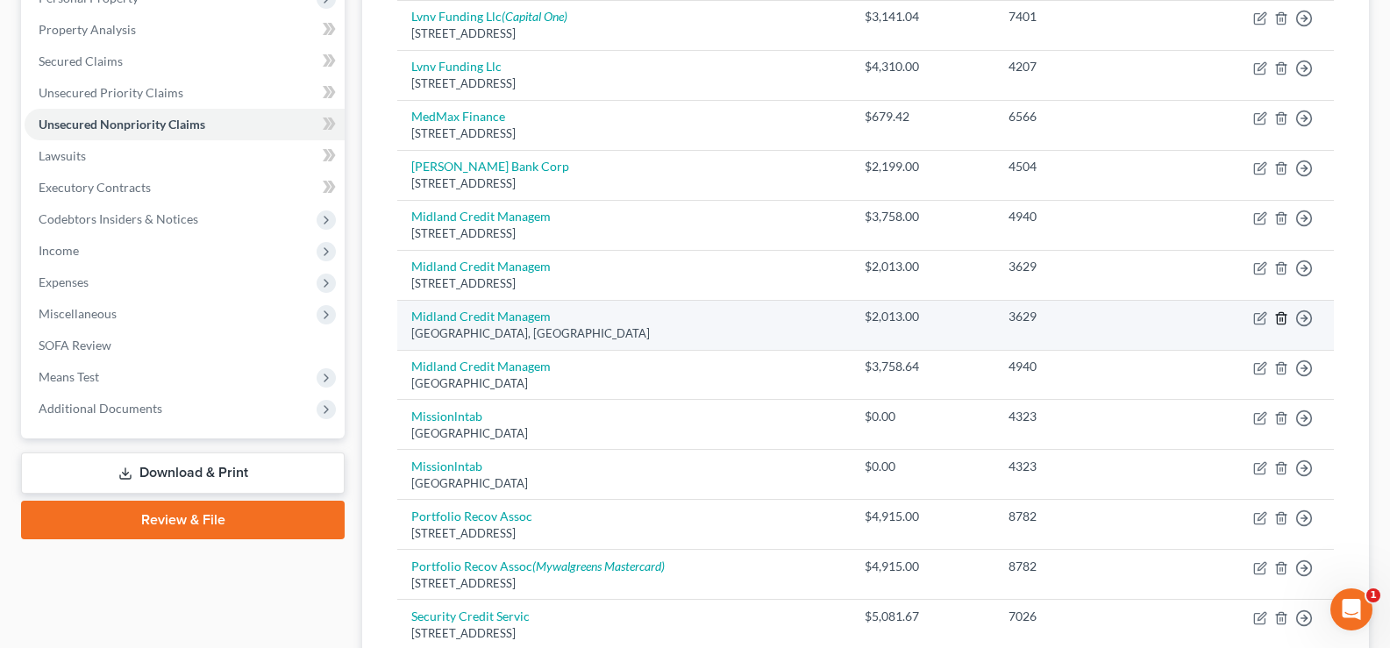
click at [1282, 321] on line "button" at bounding box center [1282, 319] width 0 height 4
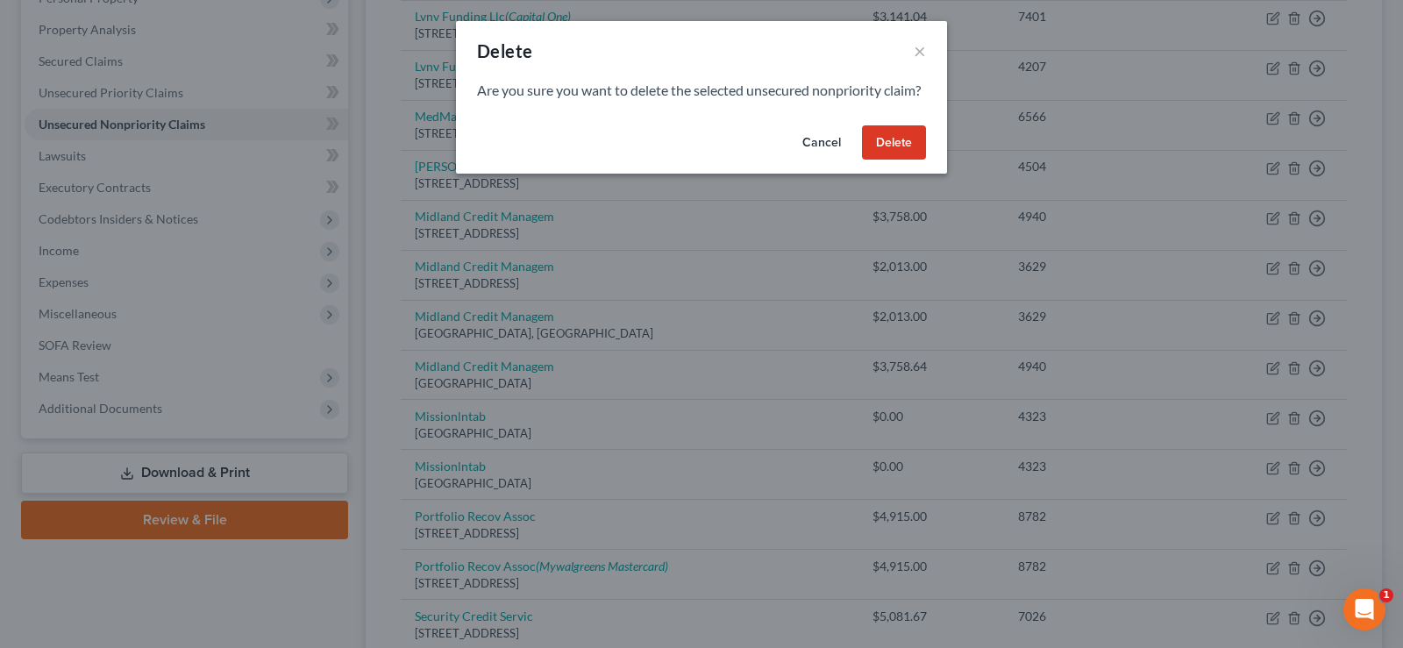
click at [907, 160] on button "Delete" at bounding box center [894, 142] width 64 height 35
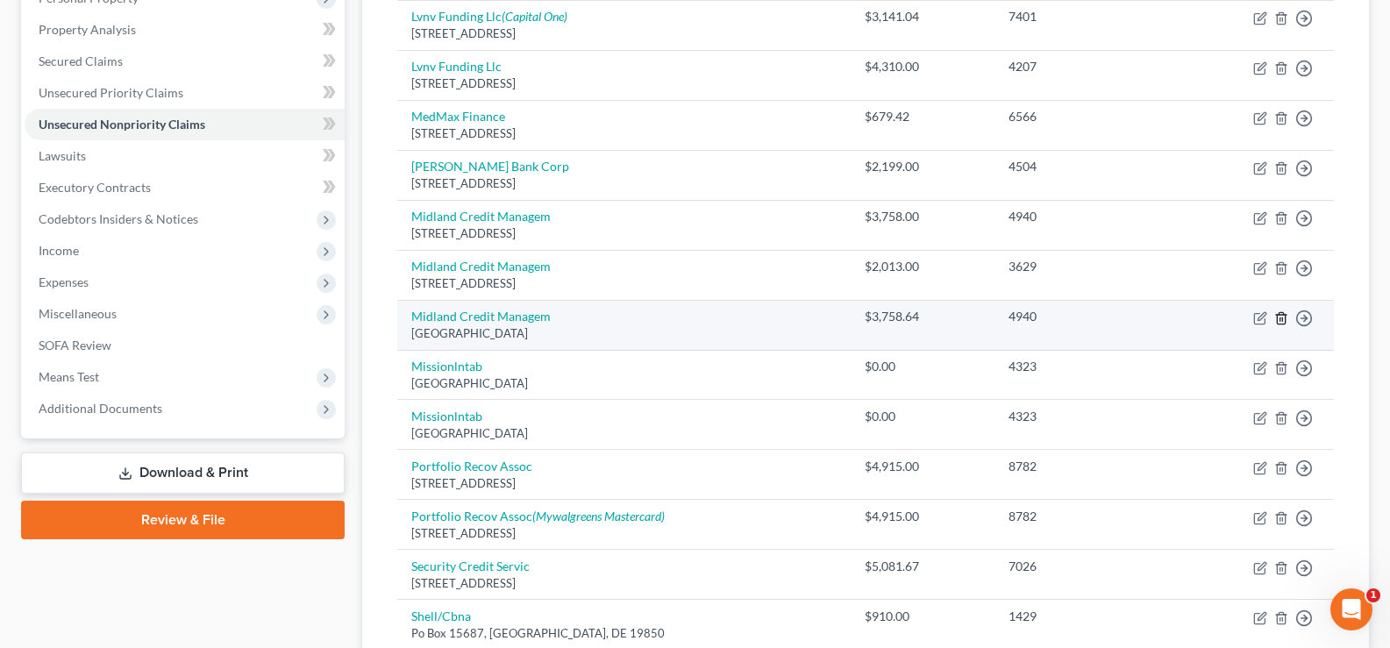
click at [1284, 318] on icon "button" at bounding box center [1281, 317] width 8 height 11
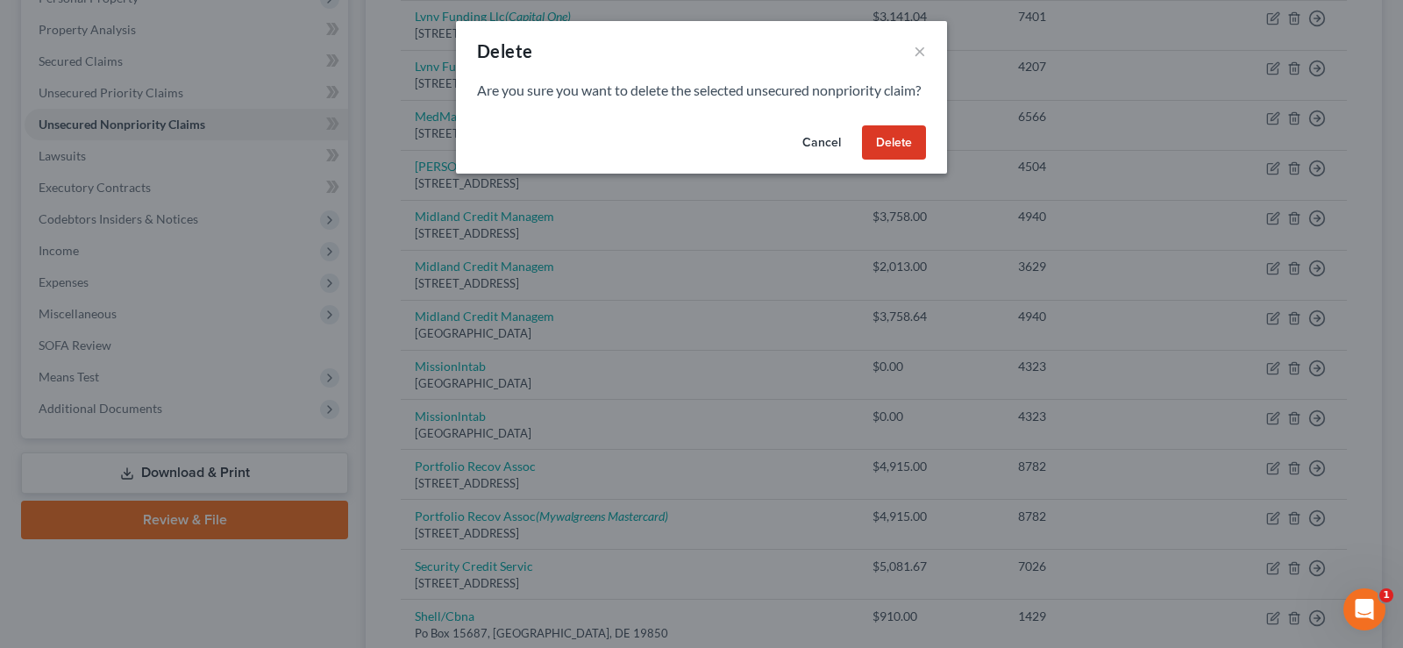
click at [892, 160] on button "Delete" at bounding box center [894, 142] width 64 height 35
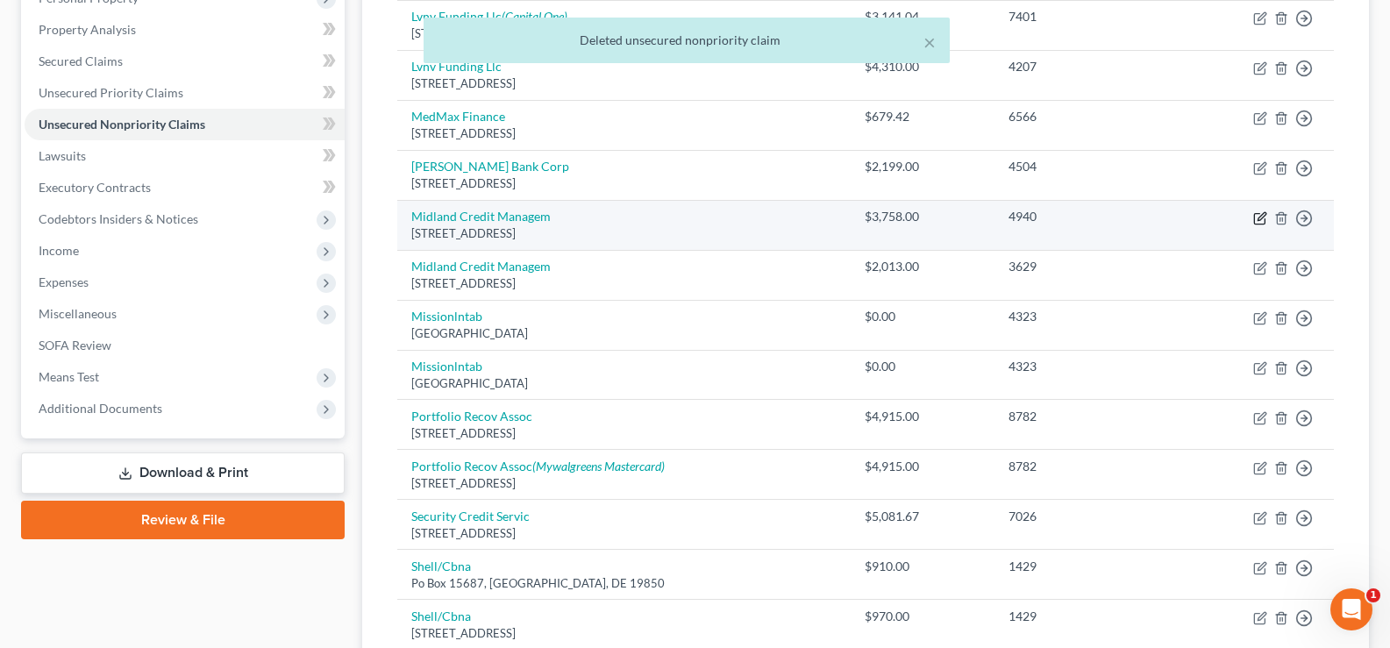
click at [1257, 217] on icon "button" at bounding box center [1260, 218] width 14 height 14
select select "23"
select select "1"
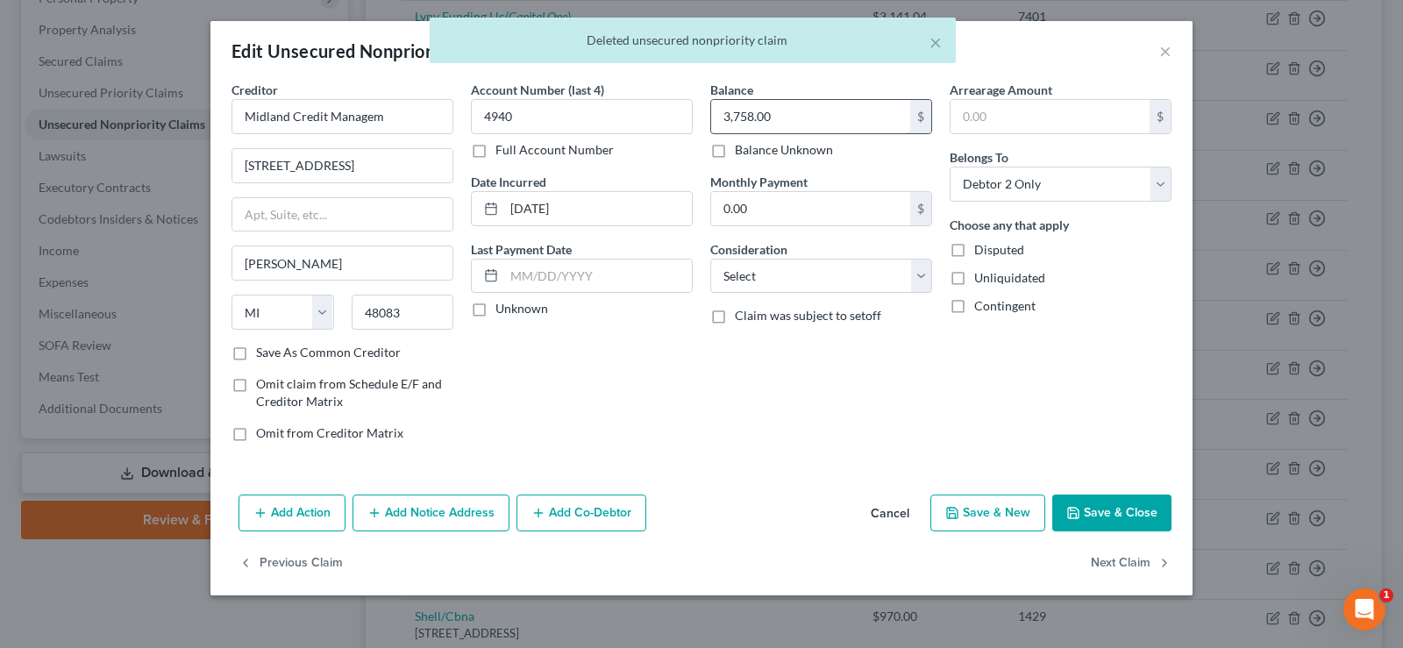
click at [822, 123] on input "3,758.00" at bounding box center [810, 116] width 199 height 33
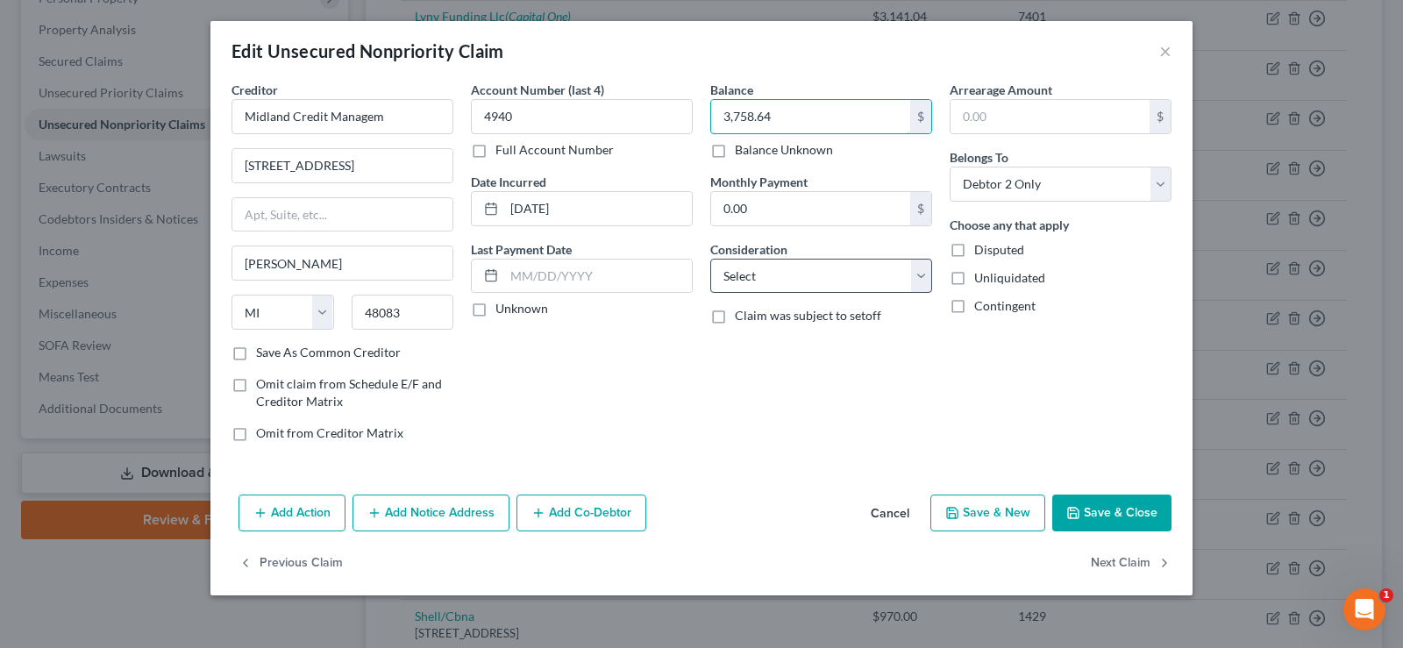
type input "3,758.64"
click at [857, 266] on select "Select Cable / Satellite Services Collection Agency Credit Card Debt Debt Couns…" at bounding box center [821, 276] width 222 height 35
select select "1"
click at [710, 259] on select "Select Cable / Satellite Services Collection Agency Credit Card Debt Debt Couns…" at bounding box center [821, 276] width 222 height 35
click at [1136, 509] on button "Save & Close" at bounding box center [1111, 512] width 119 height 37
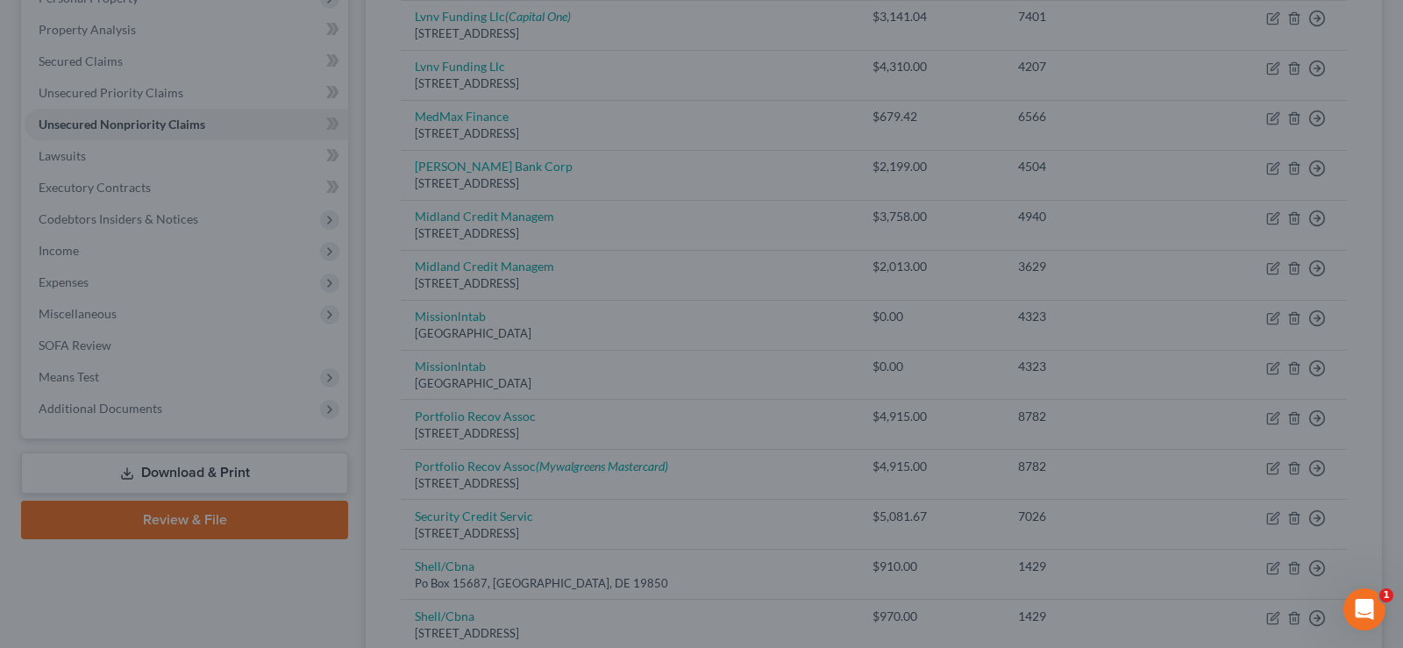
type input "0"
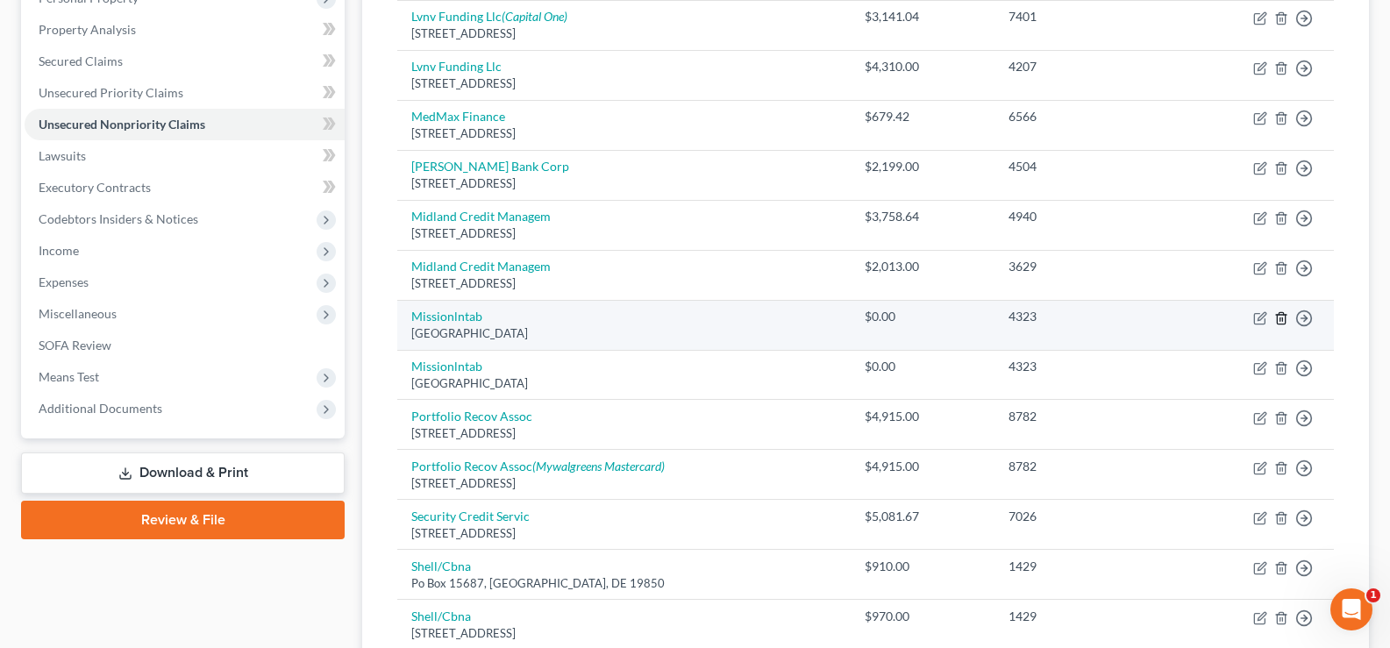
click at [1284, 317] on icon "button" at bounding box center [1281, 317] width 8 height 11
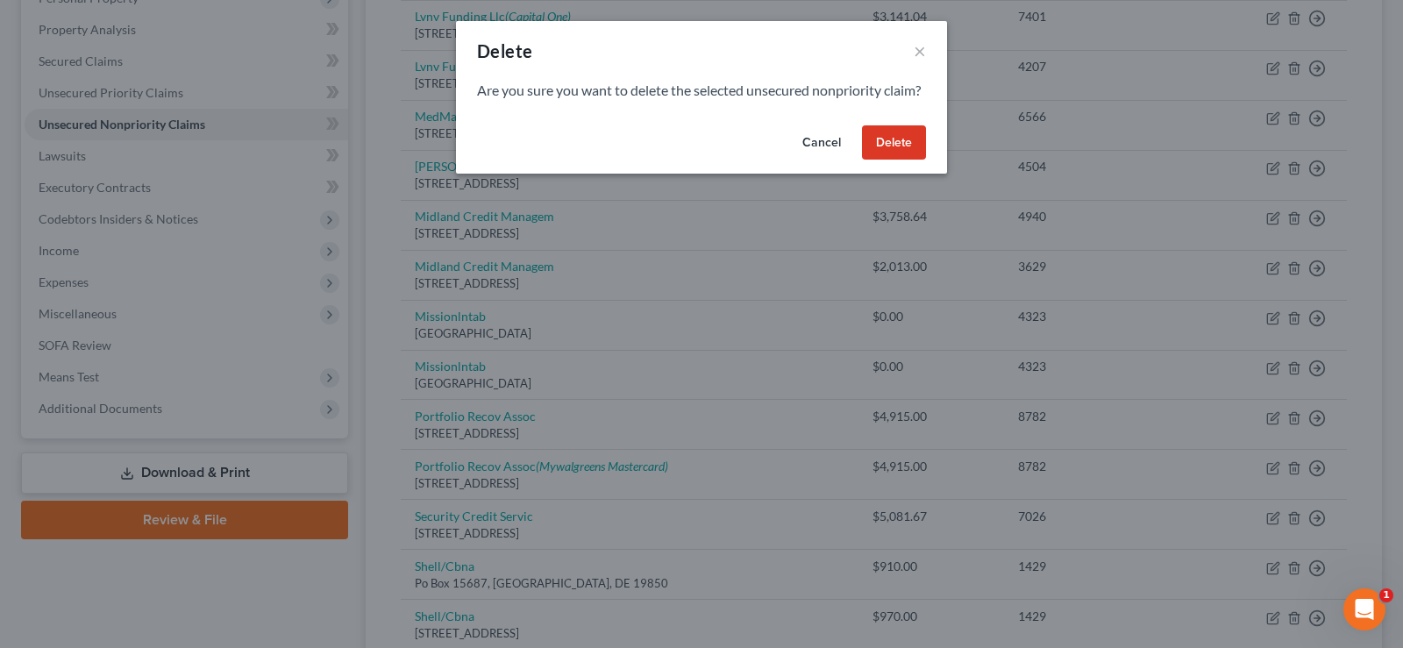
click at [900, 156] on button "Delete" at bounding box center [894, 142] width 64 height 35
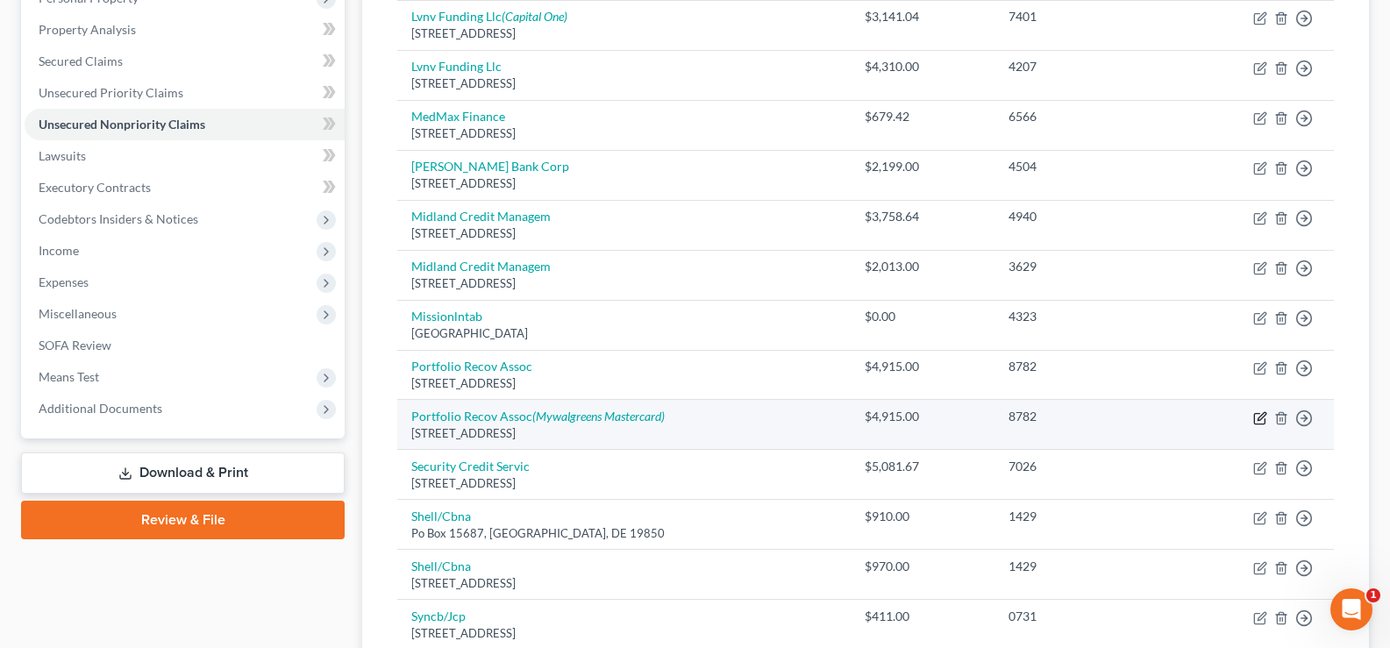
click at [1258, 417] on icon "button" at bounding box center [1261, 416] width 8 height 8
select select "48"
select select "1"
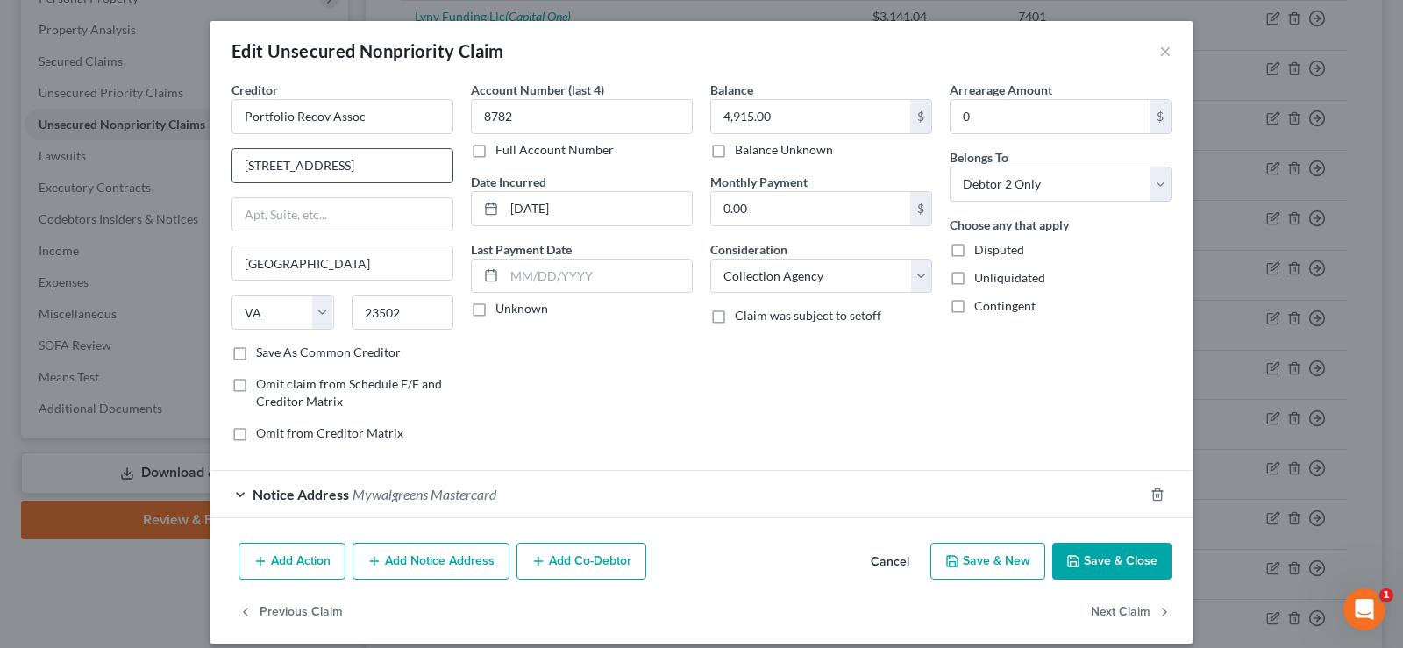
click at [409, 164] on input "[STREET_ADDRESS]" at bounding box center [342, 165] width 220 height 33
type input "[STREET_ADDRESS]"
type input "23513"
click at [1119, 553] on button "Save & Close" at bounding box center [1111, 561] width 119 height 37
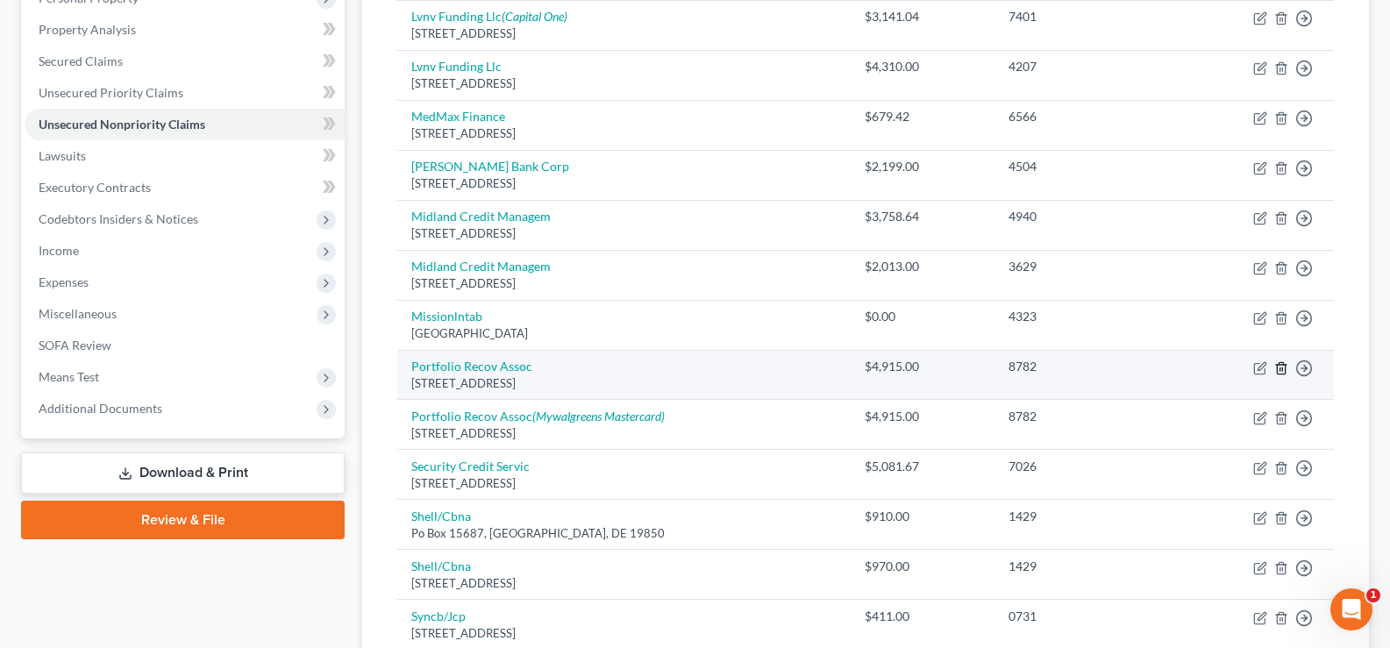
click at [1282, 369] on line "button" at bounding box center [1282, 369] width 0 height 4
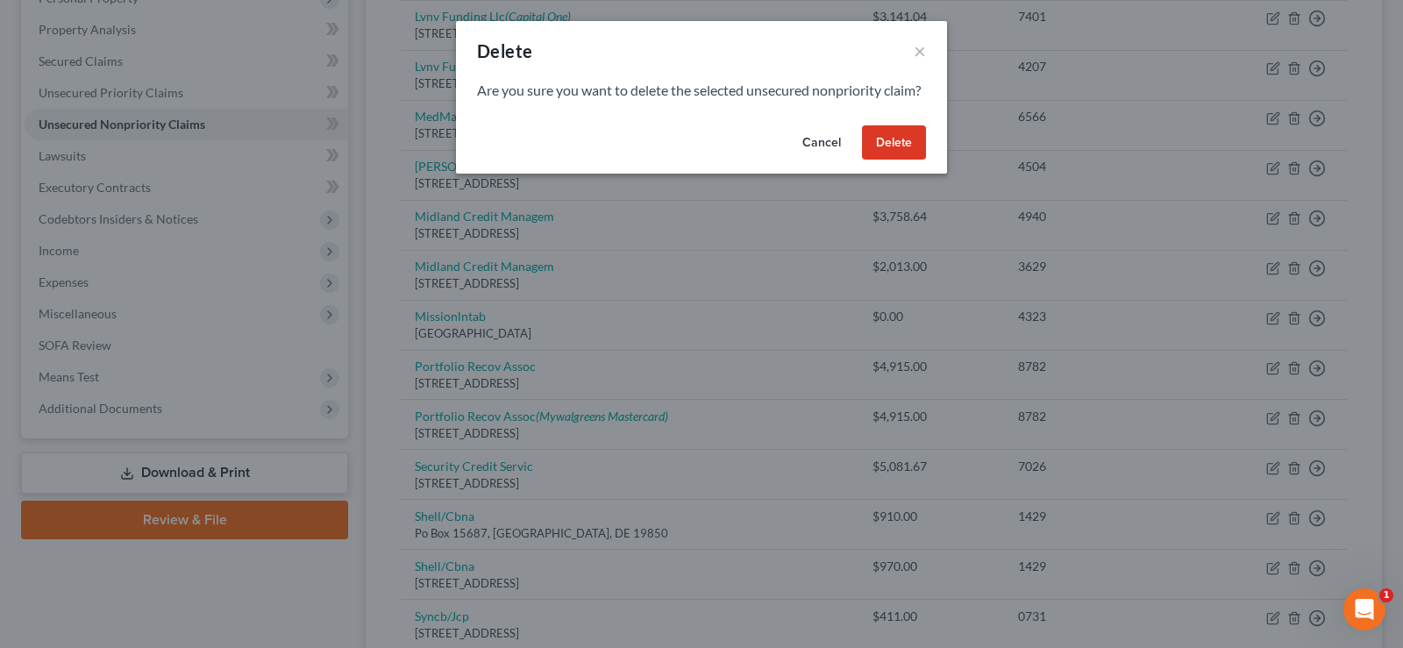
click at [913, 152] on button "Delete" at bounding box center [894, 142] width 64 height 35
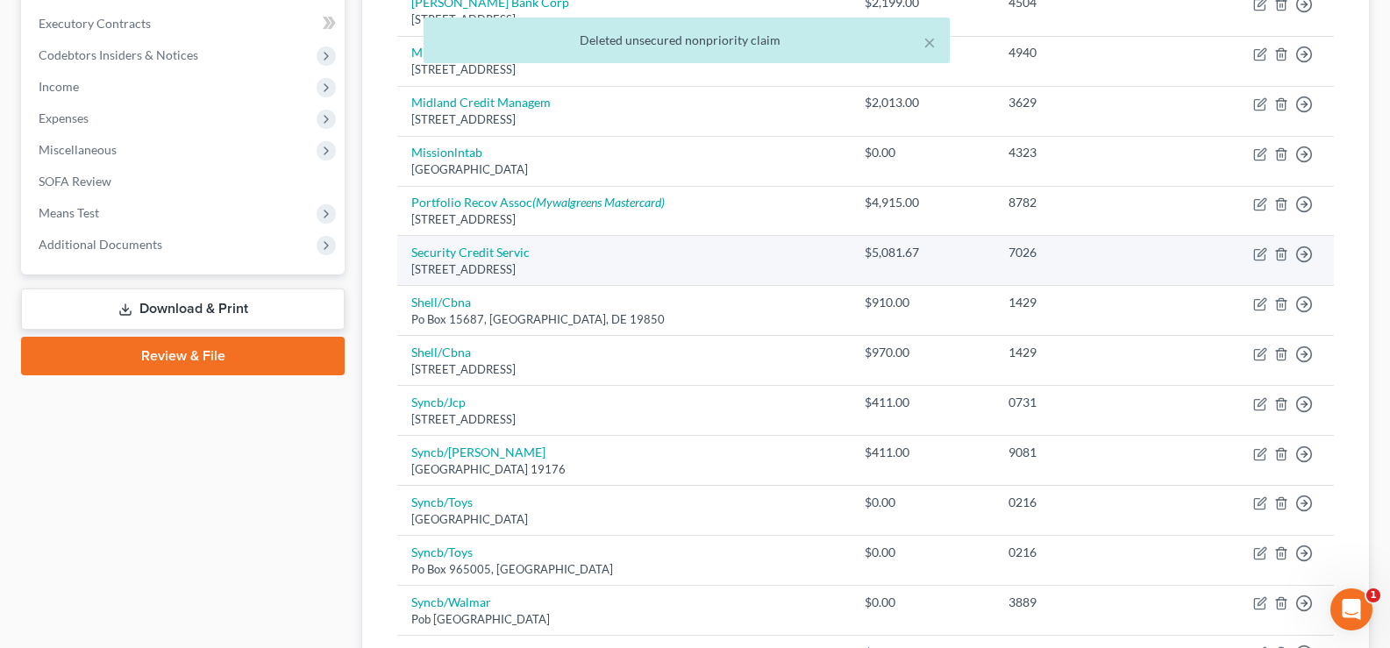
scroll to position [502, 0]
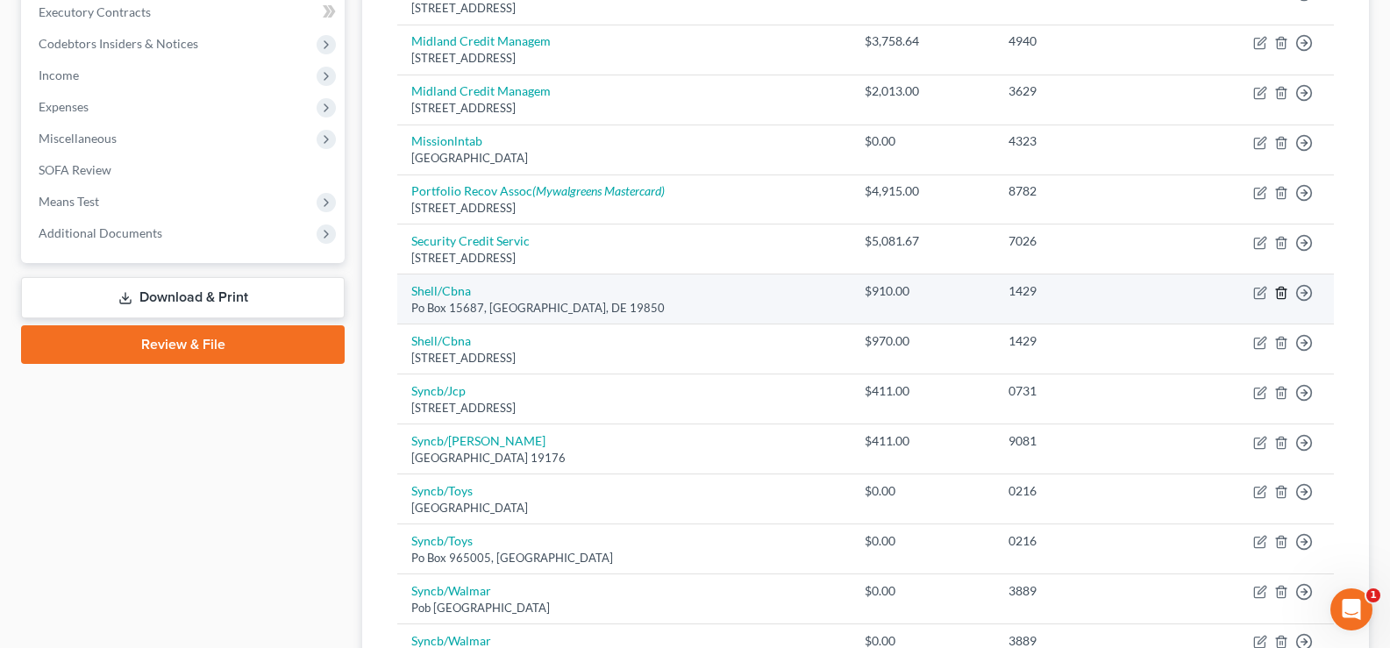
click at [1282, 295] on line "button" at bounding box center [1282, 294] width 0 height 4
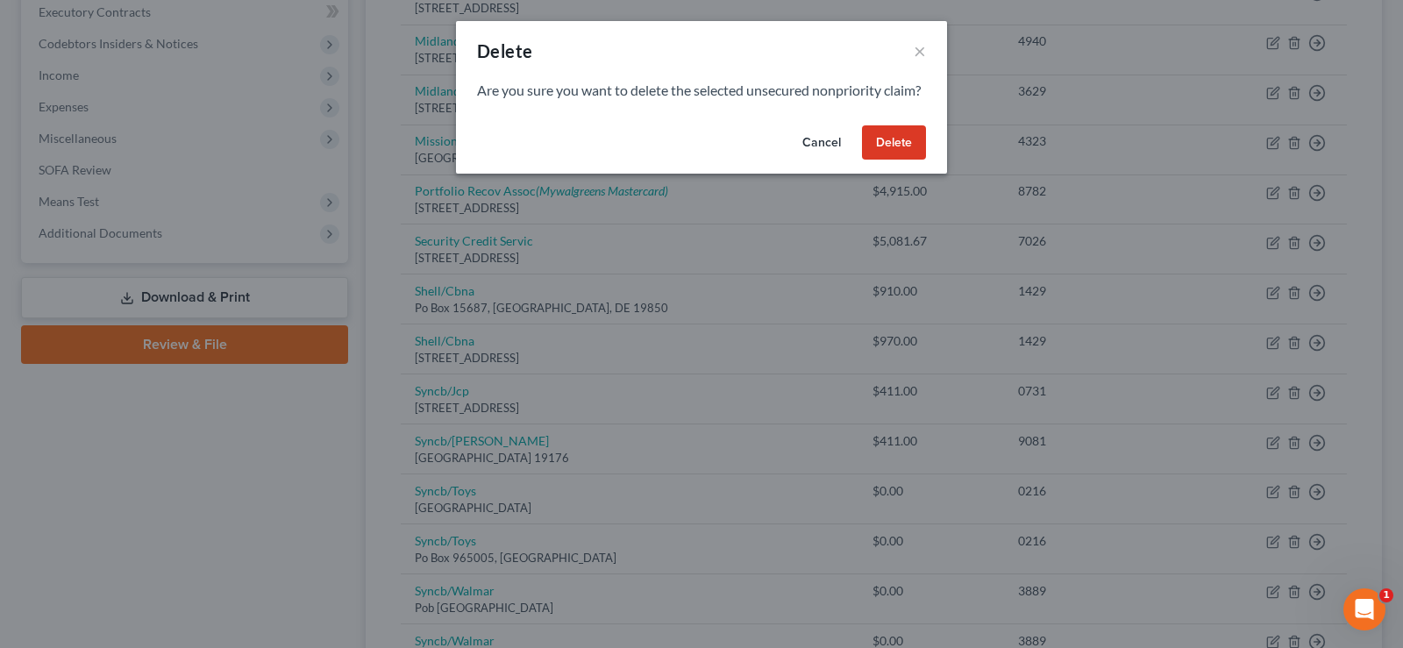
click at [912, 158] on button "Delete" at bounding box center [894, 142] width 64 height 35
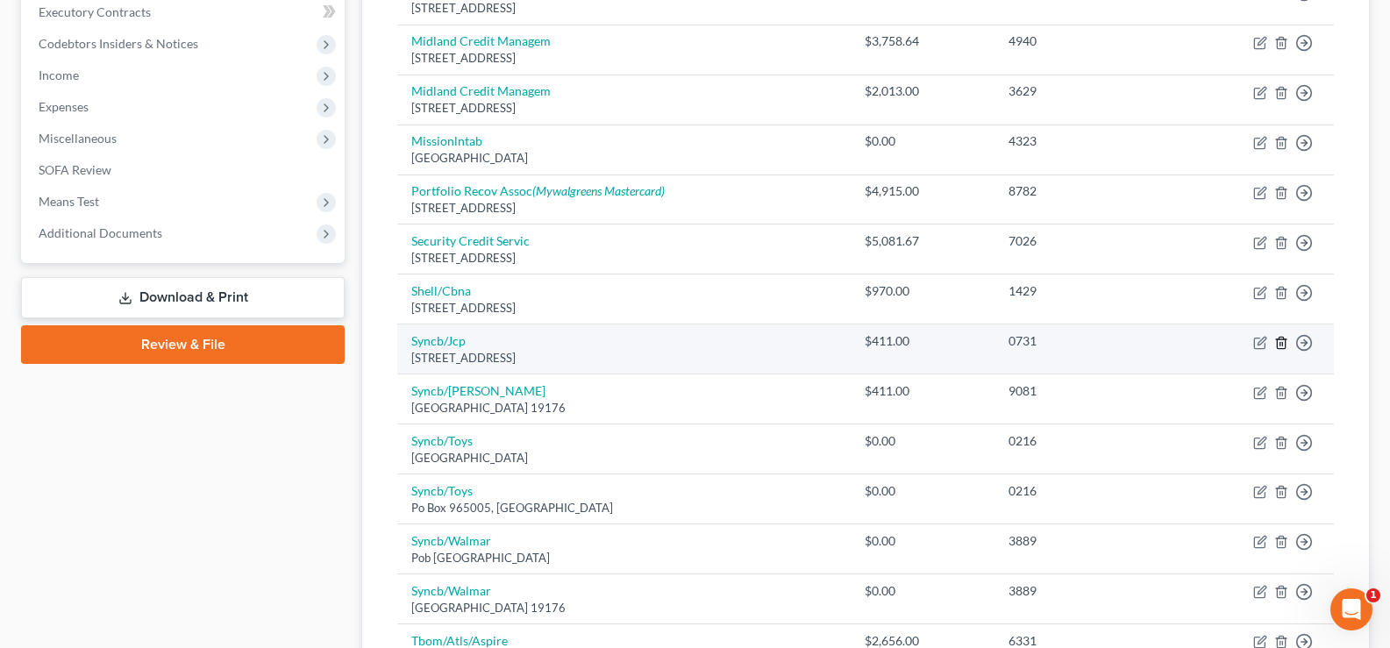
click at [1280, 345] on line "button" at bounding box center [1280, 344] width 0 height 4
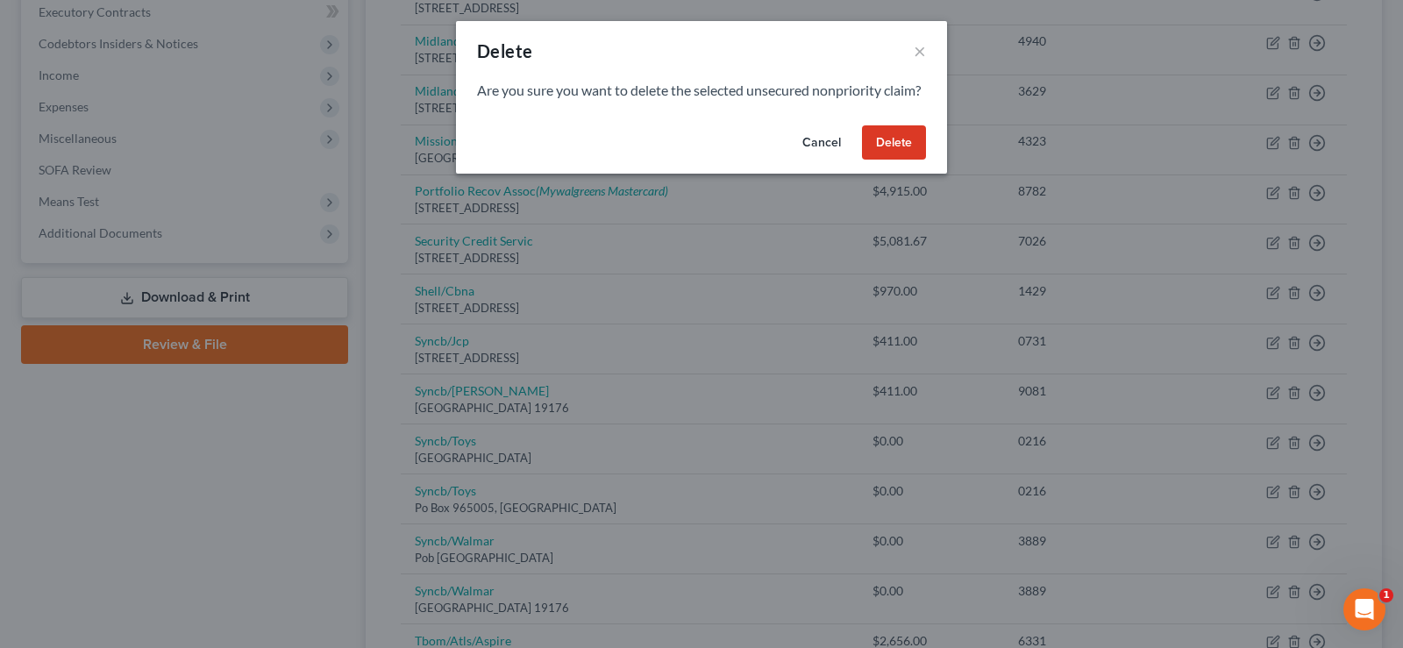
click at [898, 146] on button "Delete" at bounding box center [894, 142] width 64 height 35
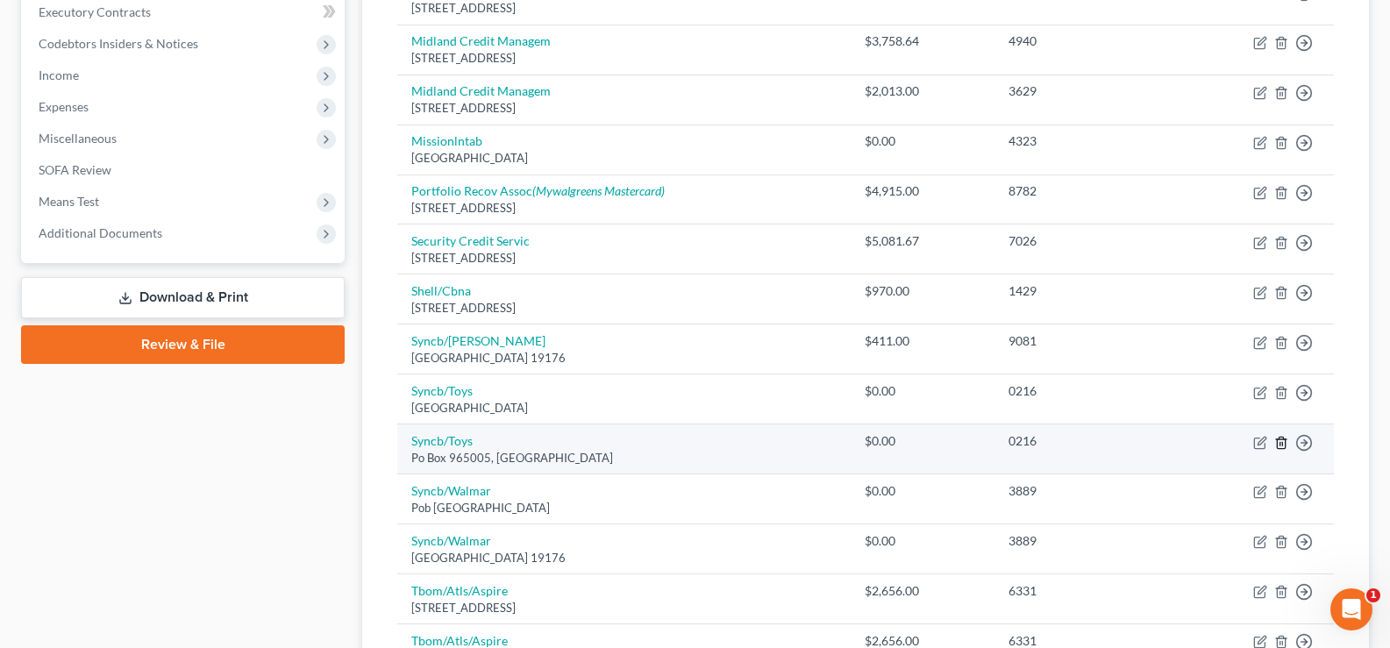
click at [1282, 444] on line "button" at bounding box center [1282, 444] width 0 height 4
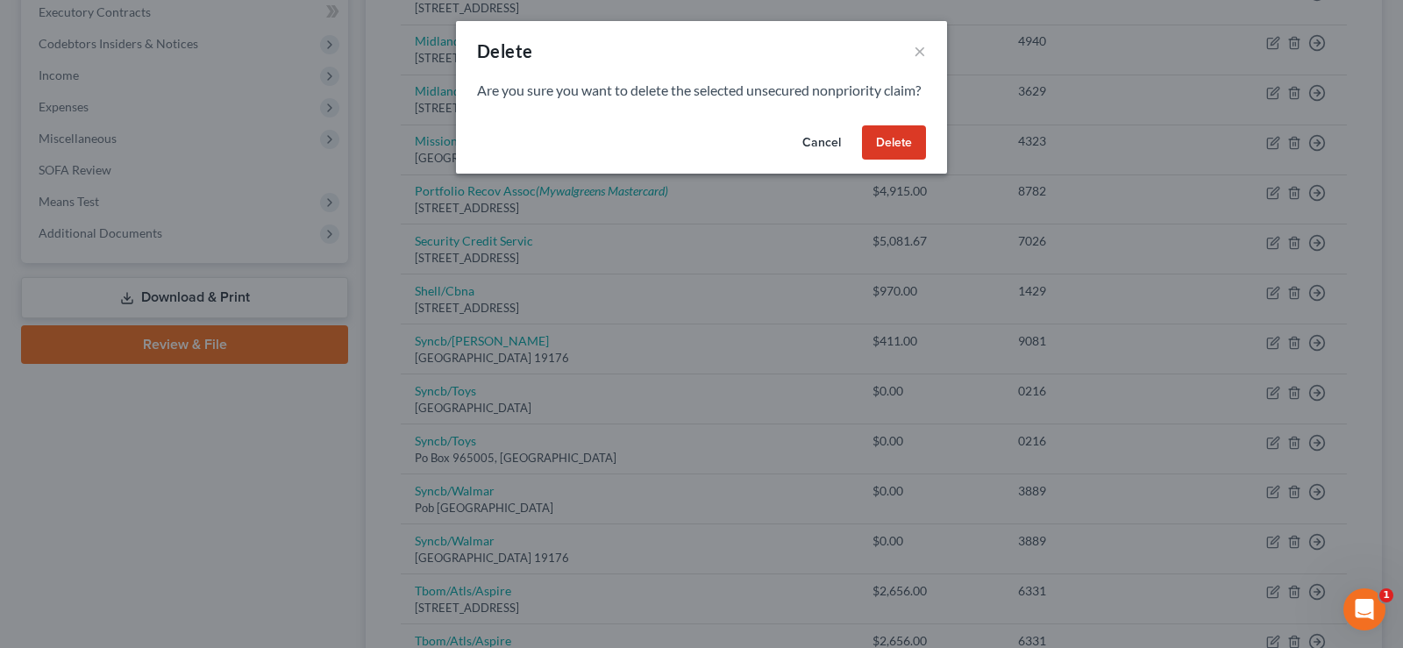
click at [907, 160] on button "Delete" at bounding box center [894, 142] width 64 height 35
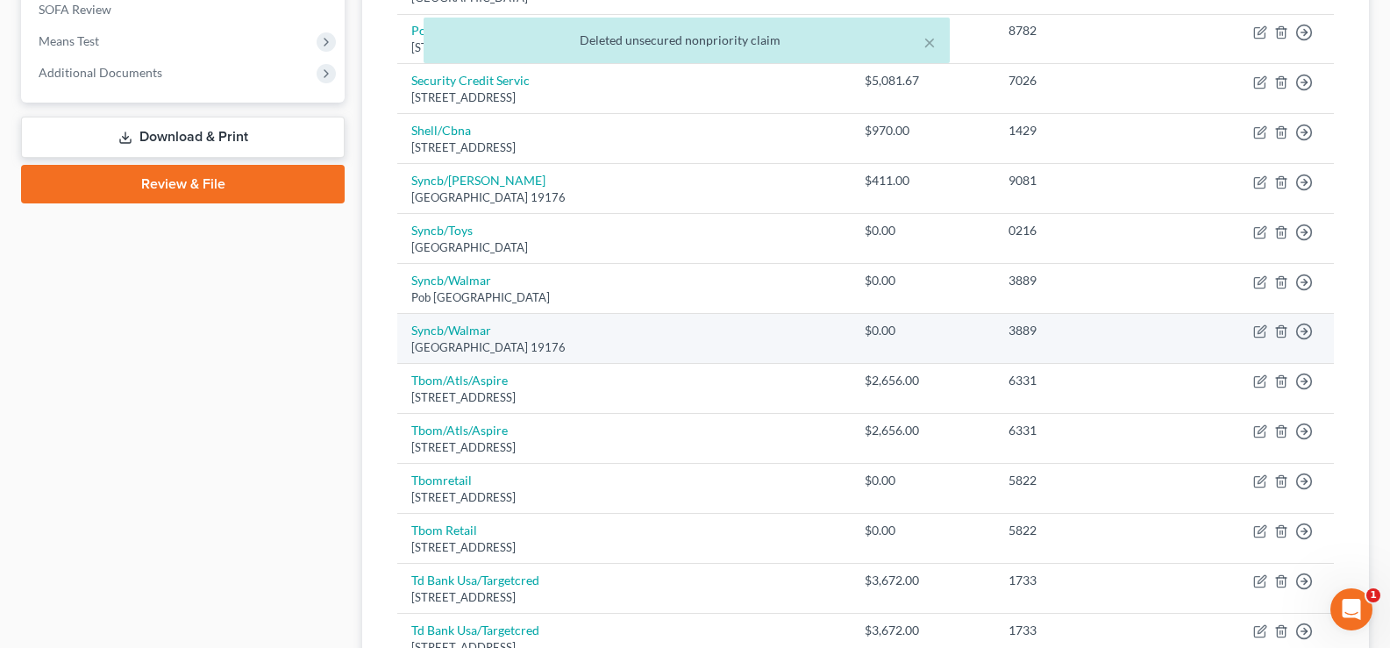
scroll to position [677, 0]
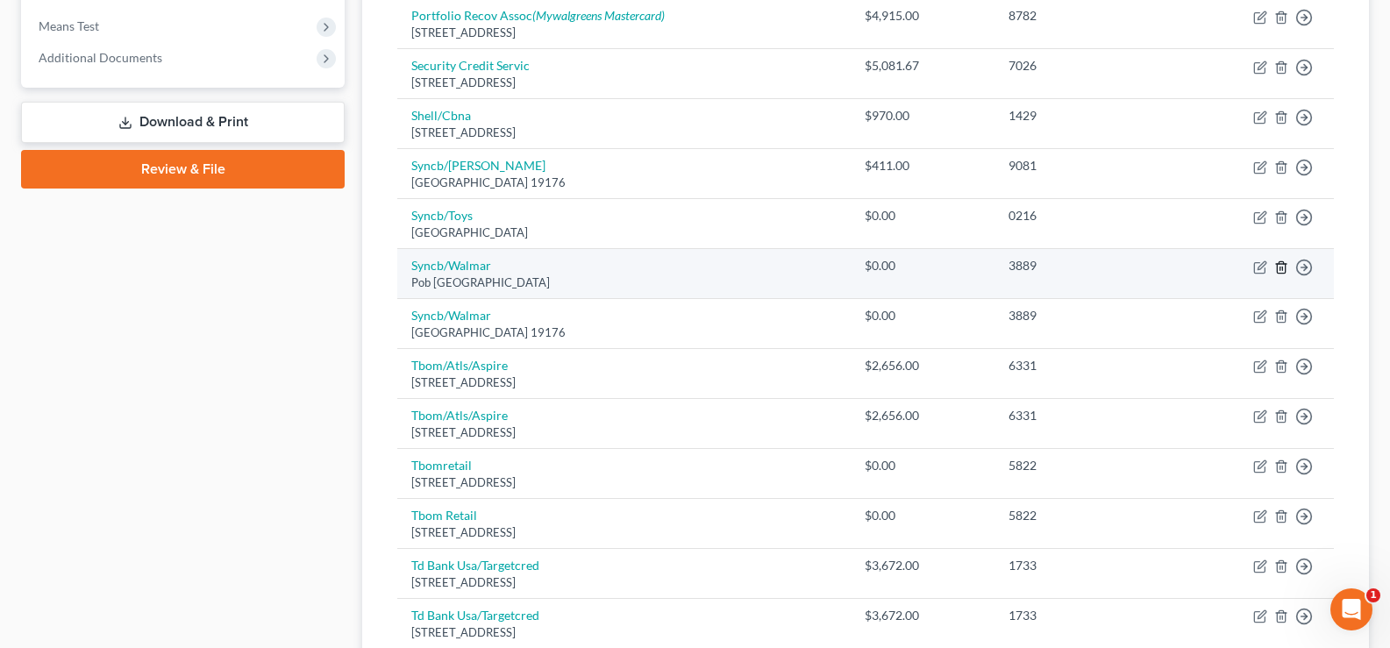
click at [1282, 267] on line "button" at bounding box center [1282, 269] width 0 height 4
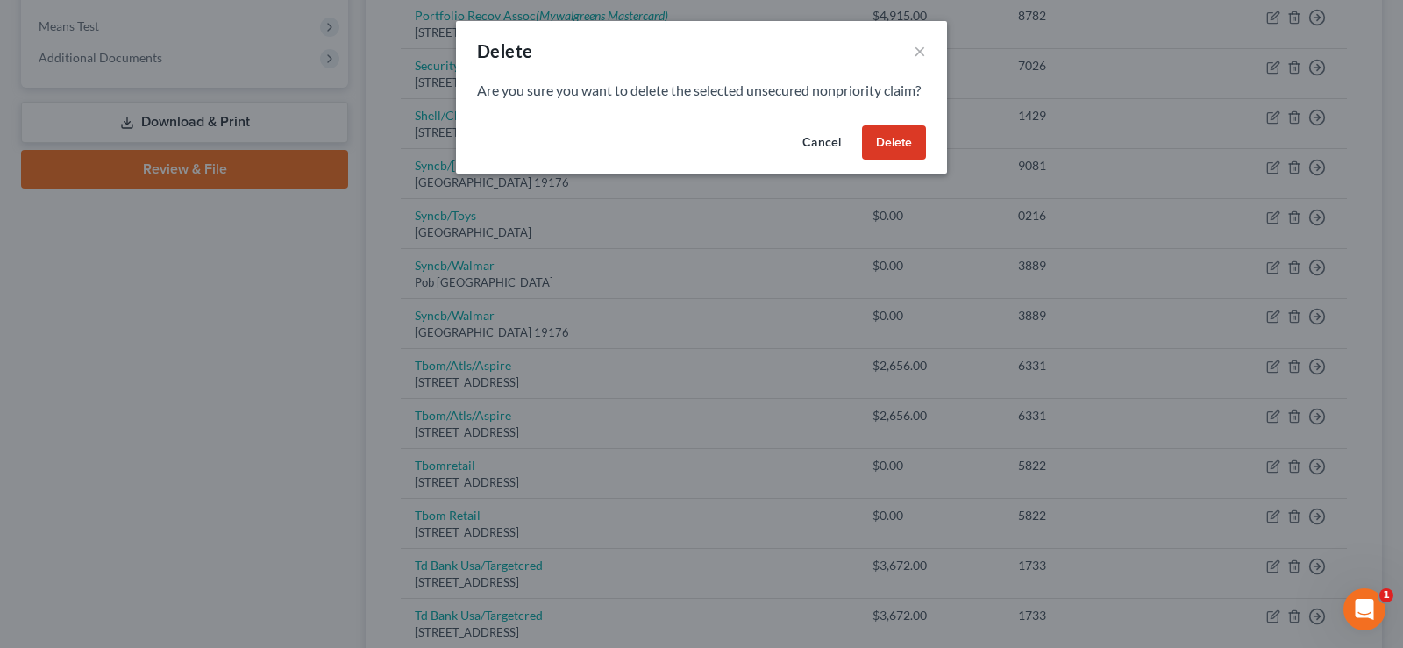
click at [888, 158] on button "Delete" at bounding box center [894, 142] width 64 height 35
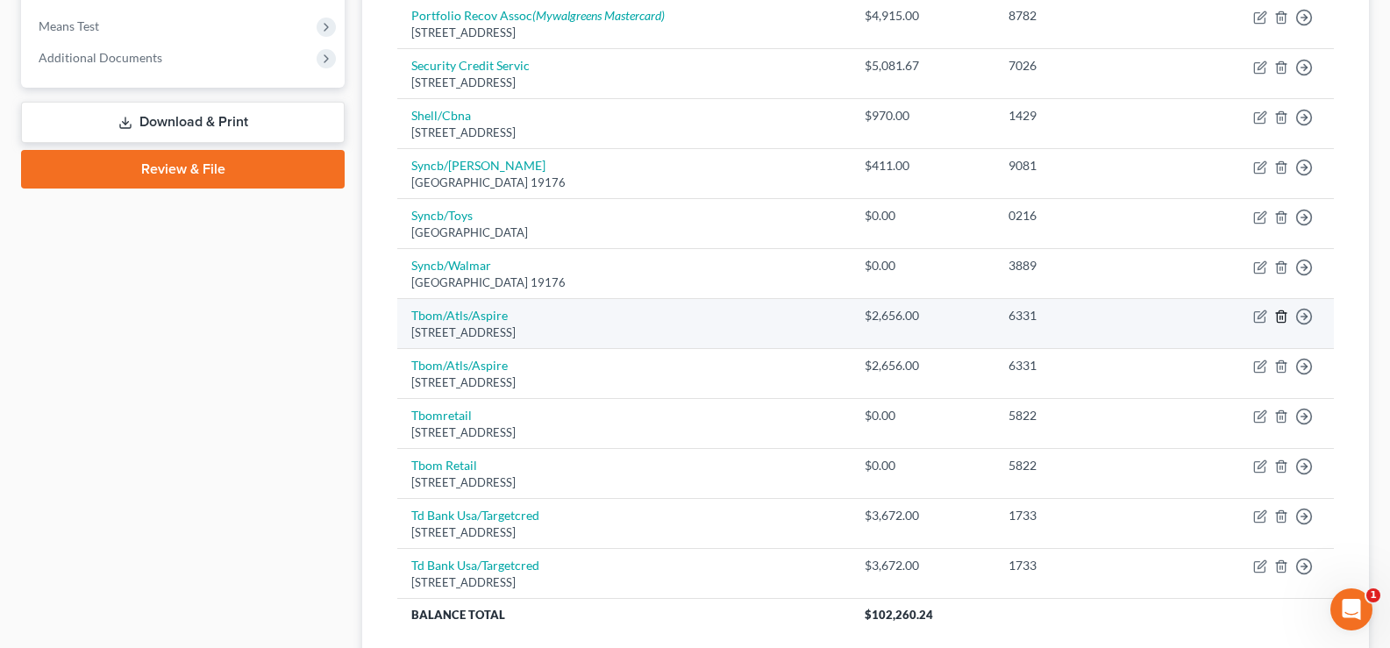
click at [1282, 317] on line "button" at bounding box center [1282, 319] width 0 height 4
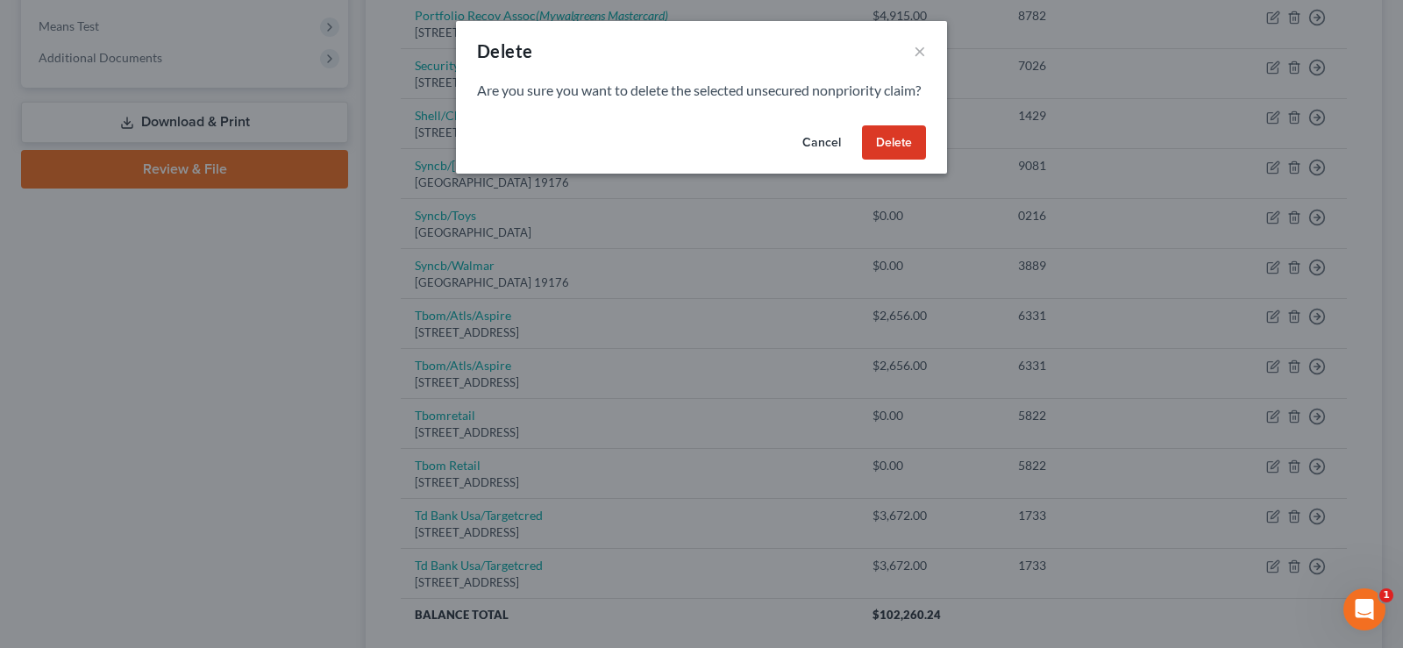
click at [912, 158] on button "Delete" at bounding box center [894, 142] width 64 height 35
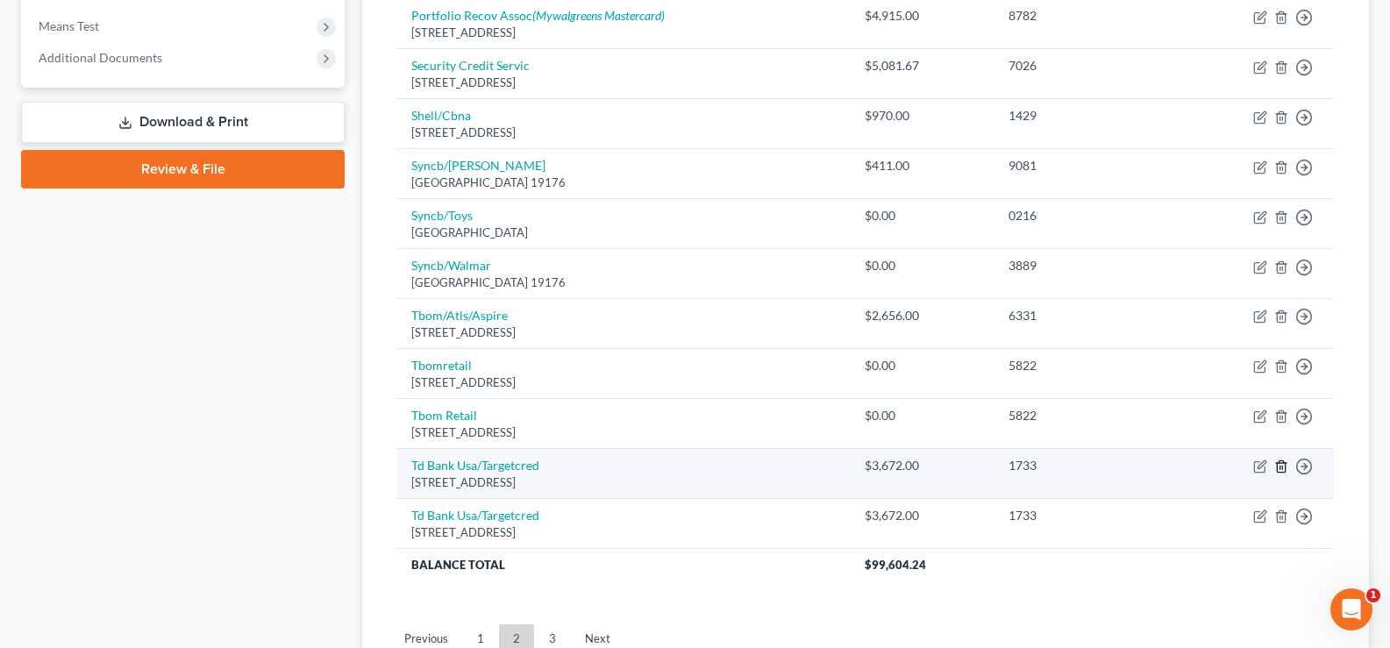
click at [1280, 467] on line "button" at bounding box center [1280, 468] width 0 height 4
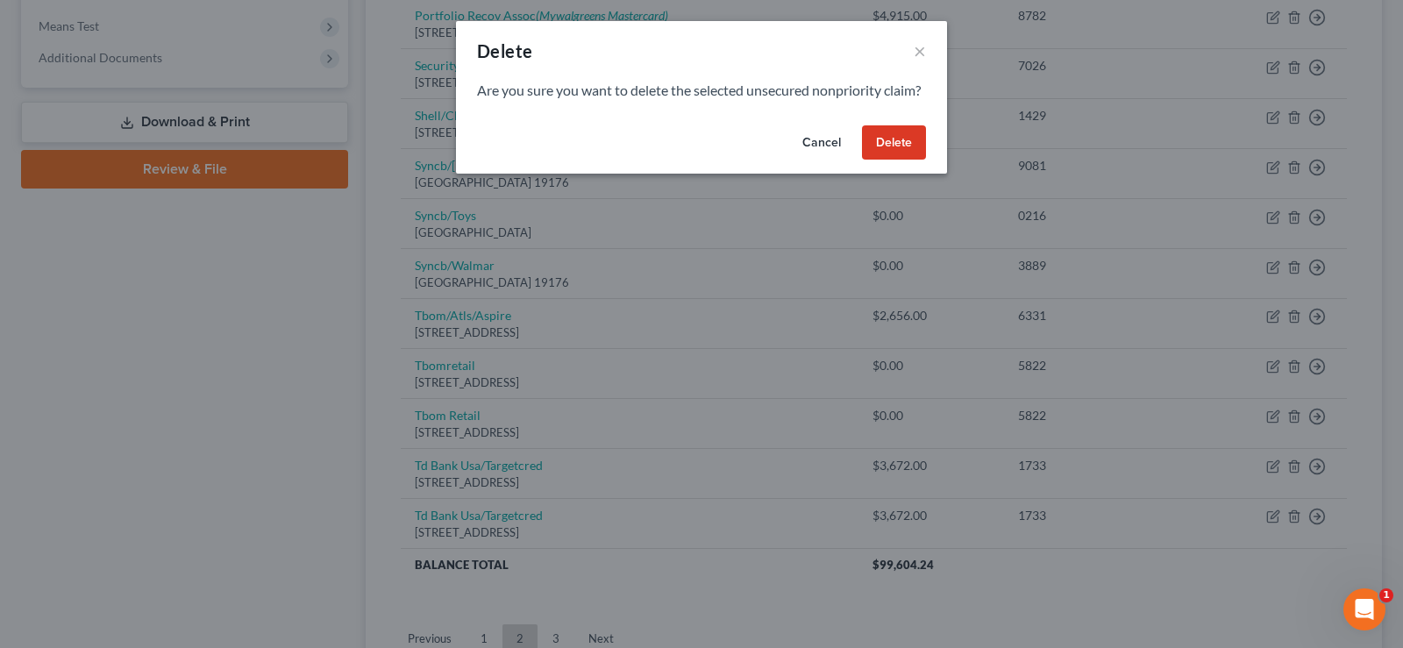
click at [893, 159] on button "Delete" at bounding box center [894, 142] width 64 height 35
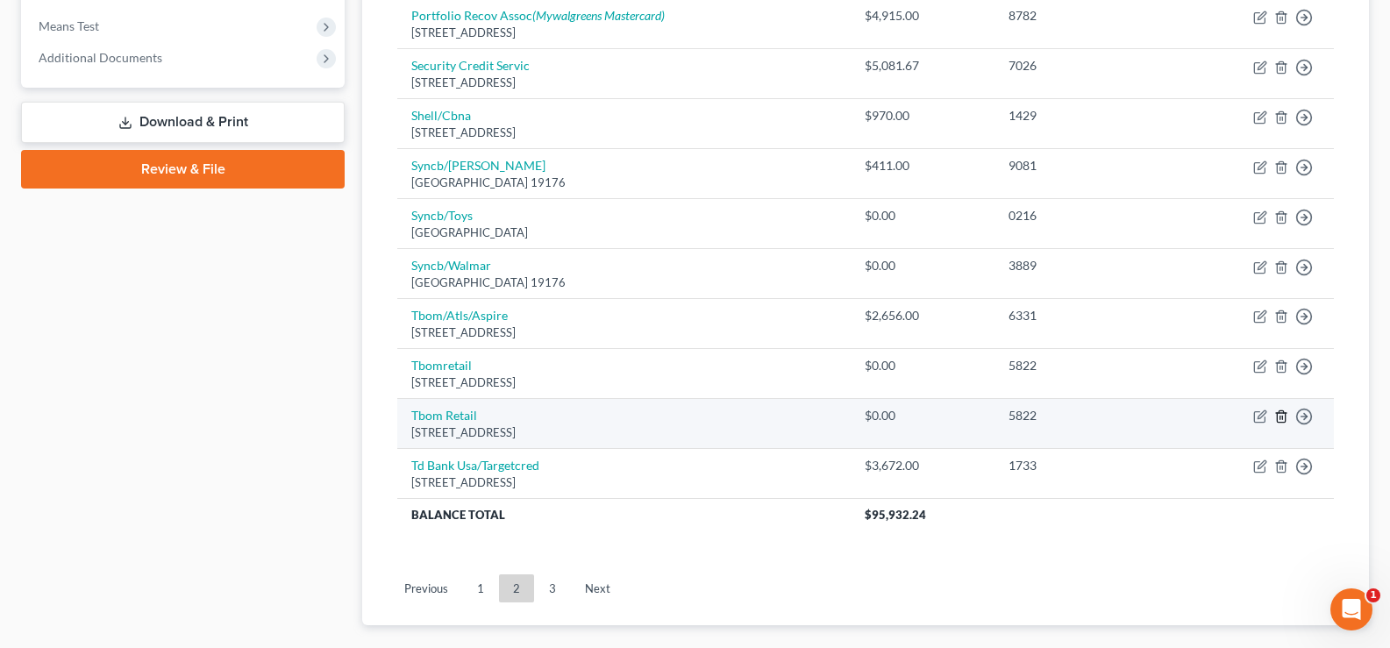
click at [1281, 421] on icon "button" at bounding box center [1281, 416] width 14 height 14
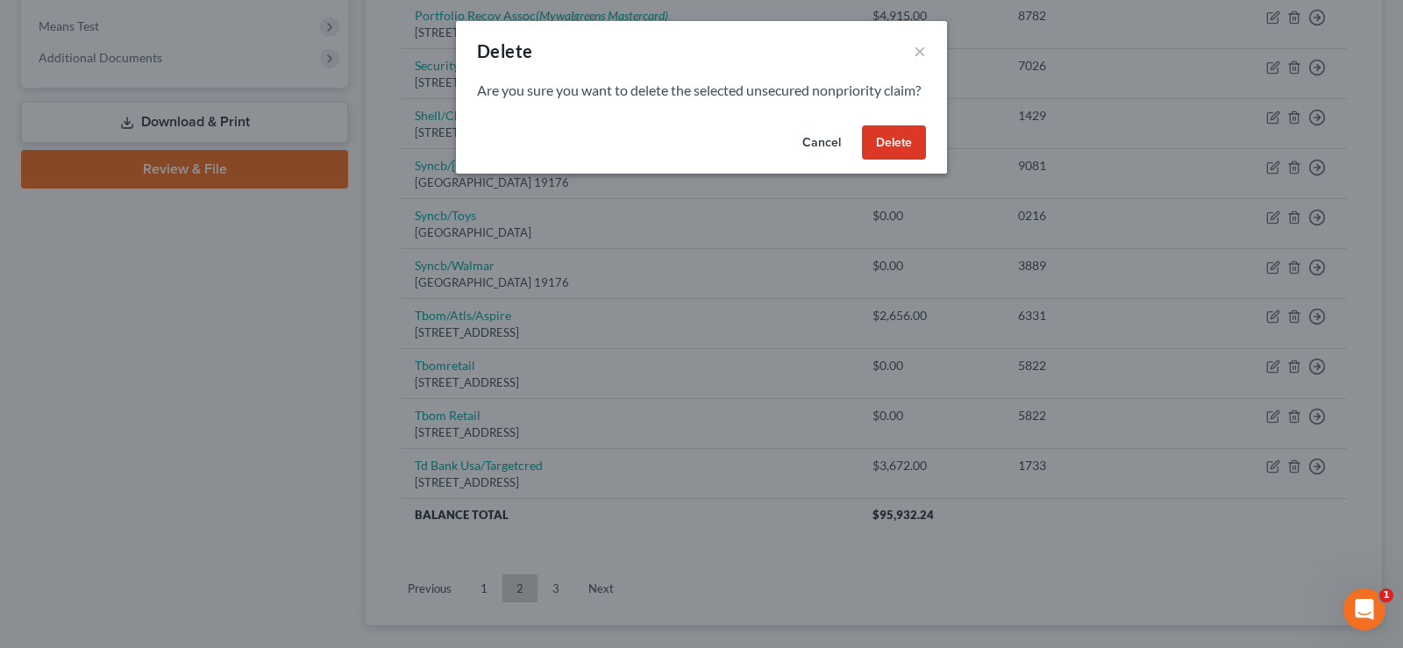
click at [896, 160] on button "Delete" at bounding box center [894, 142] width 64 height 35
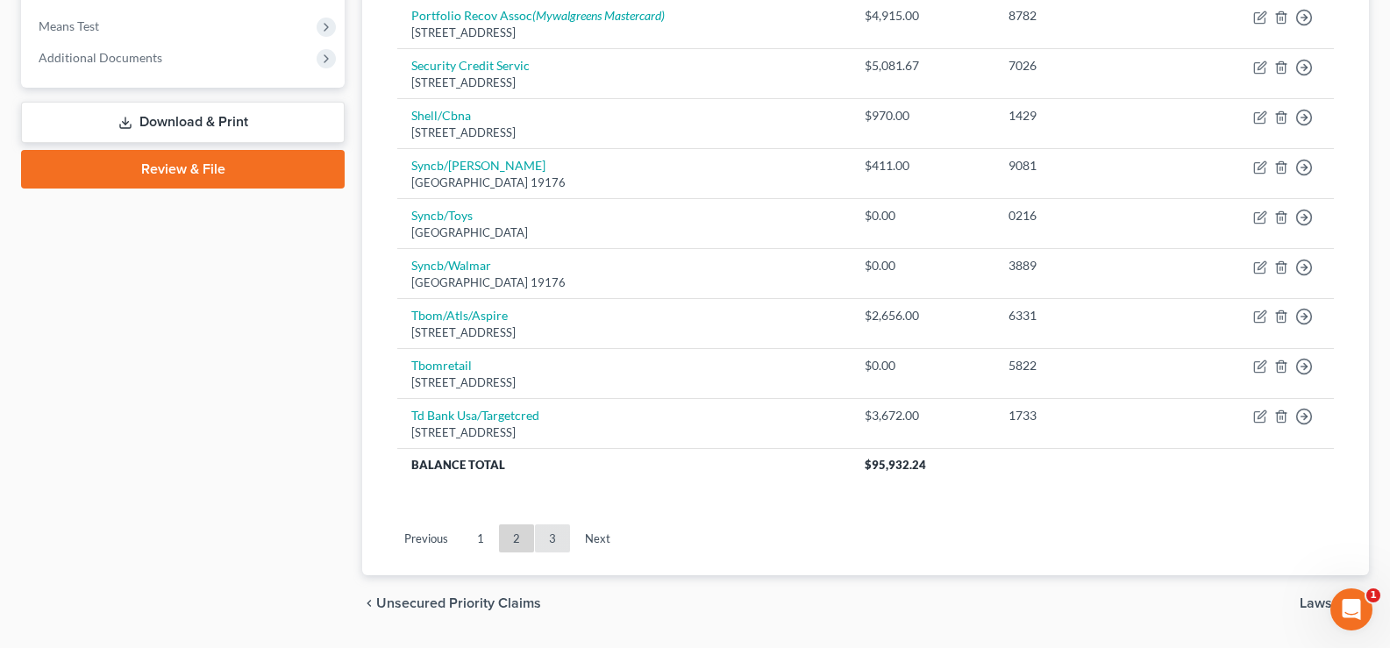
click at [553, 537] on link "3" at bounding box center [552, 538] width 35 height 28
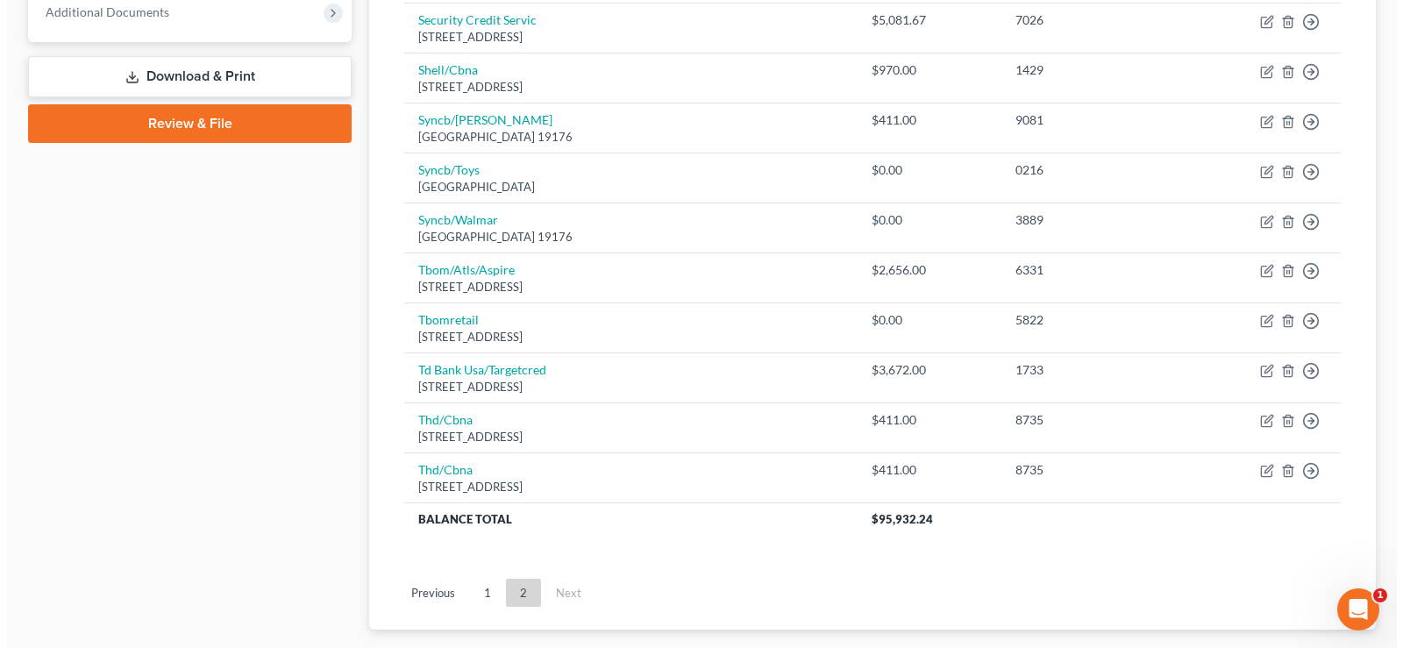
scroll to position [810, 0]
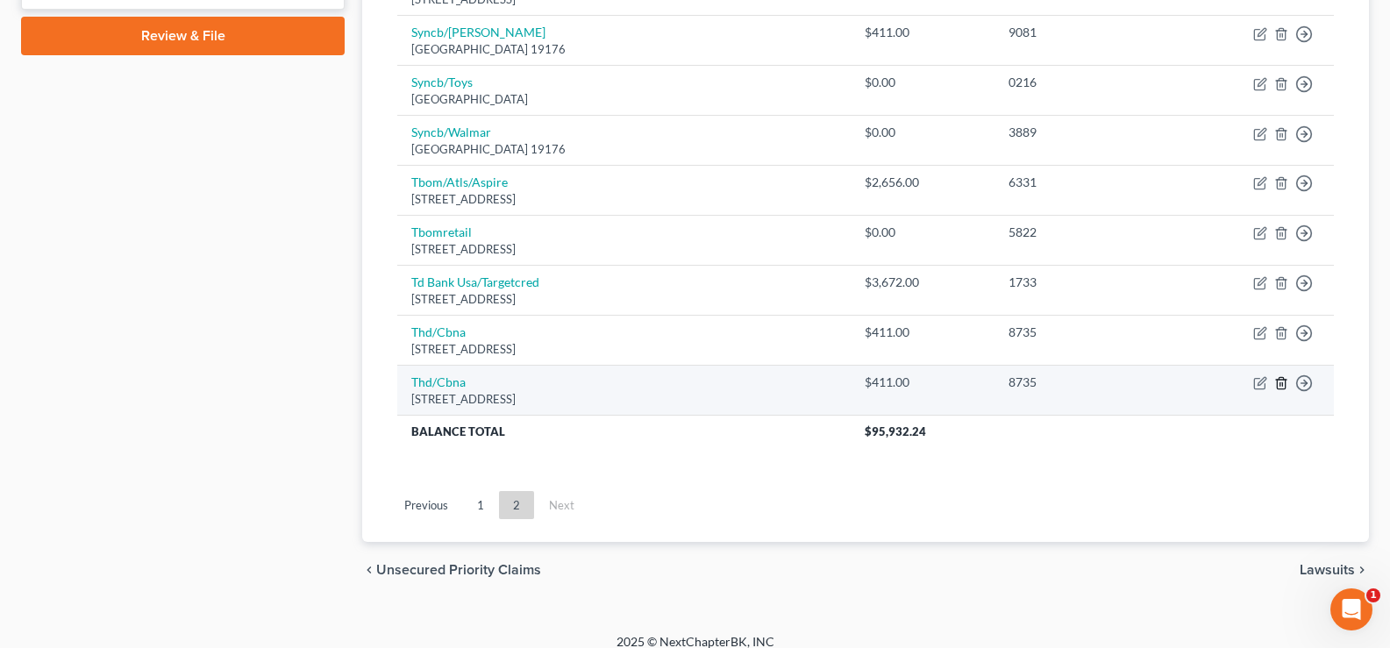
click at [1280, 384] on line "button" at bounding box center [1280, 385] width 0 height 4
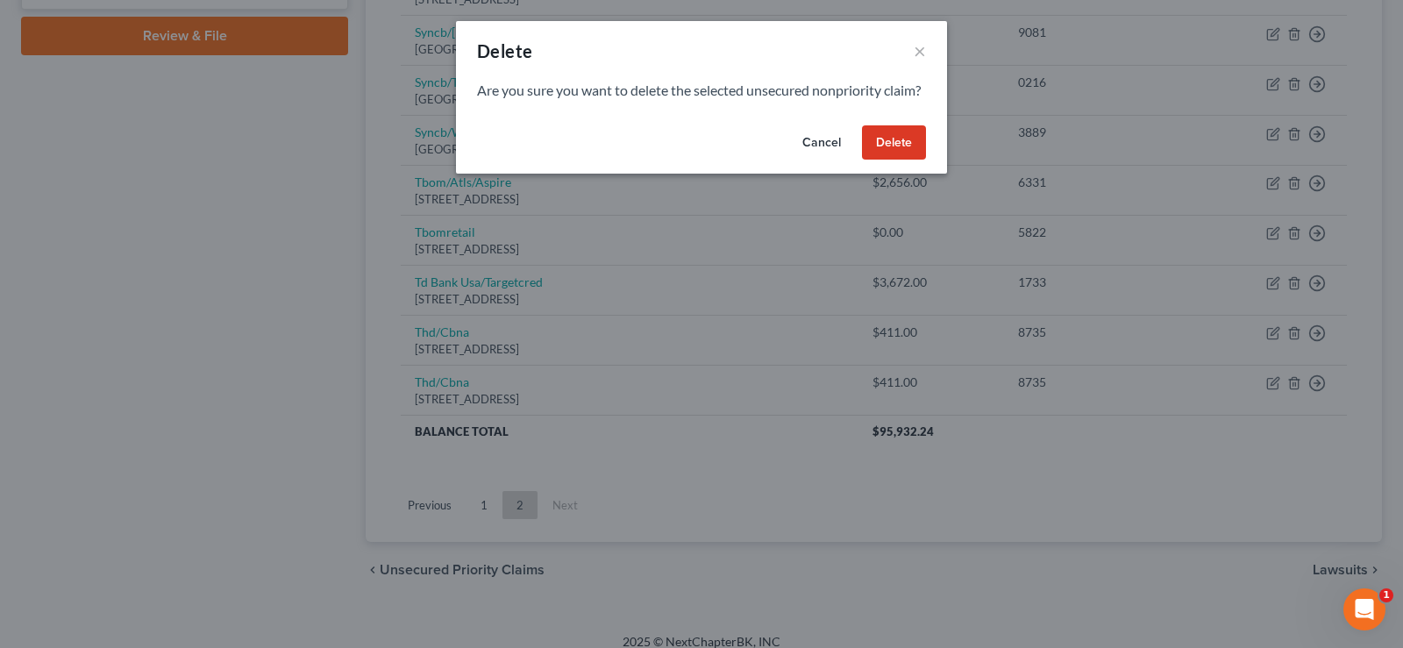
click at [904, 160] on button "Delete" at bounding box center [894, 142] width 64 height 35
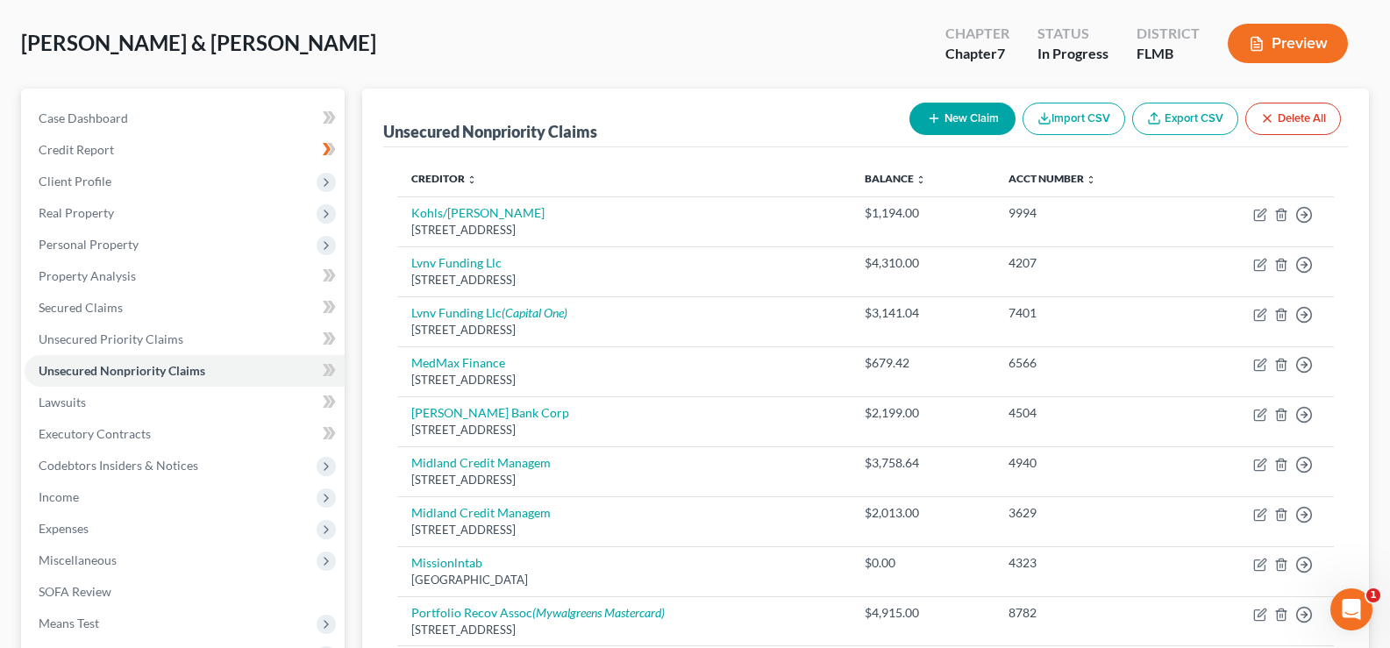
scroll to position [0, 0]
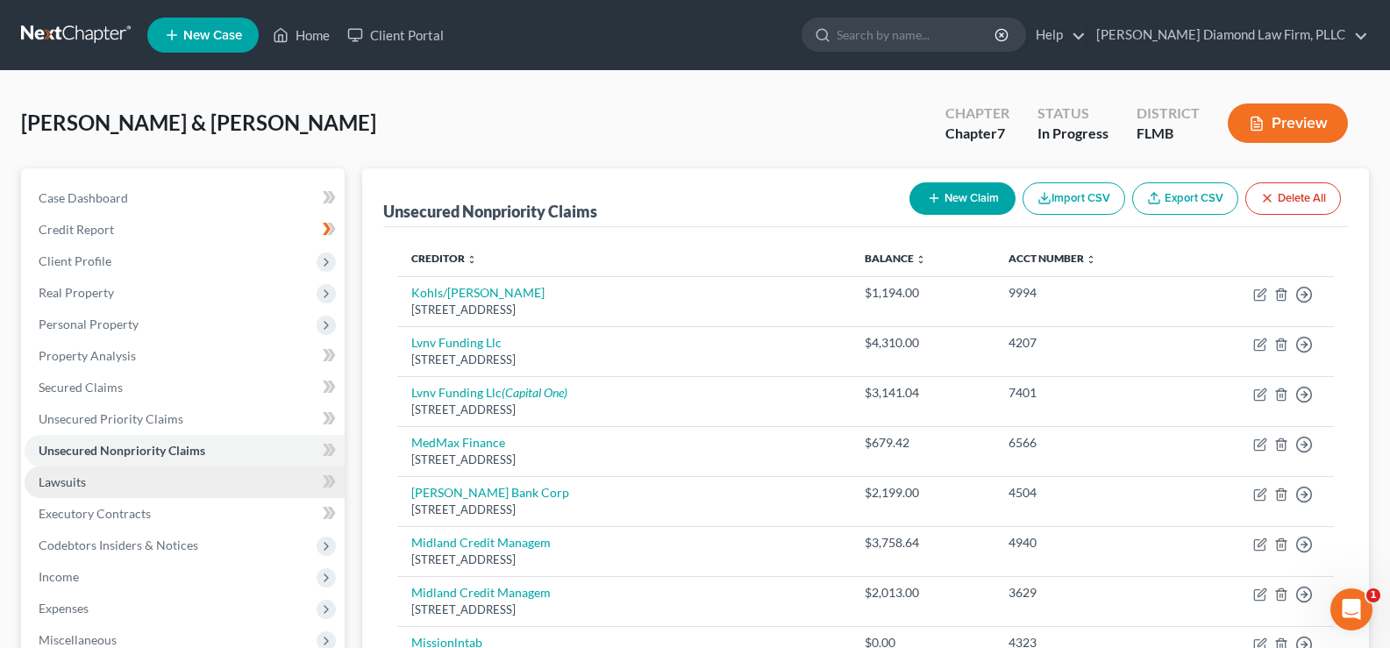
click at [97, 483] on link "Lawsuits" at bounding box center [185, 482] width 320 height 32
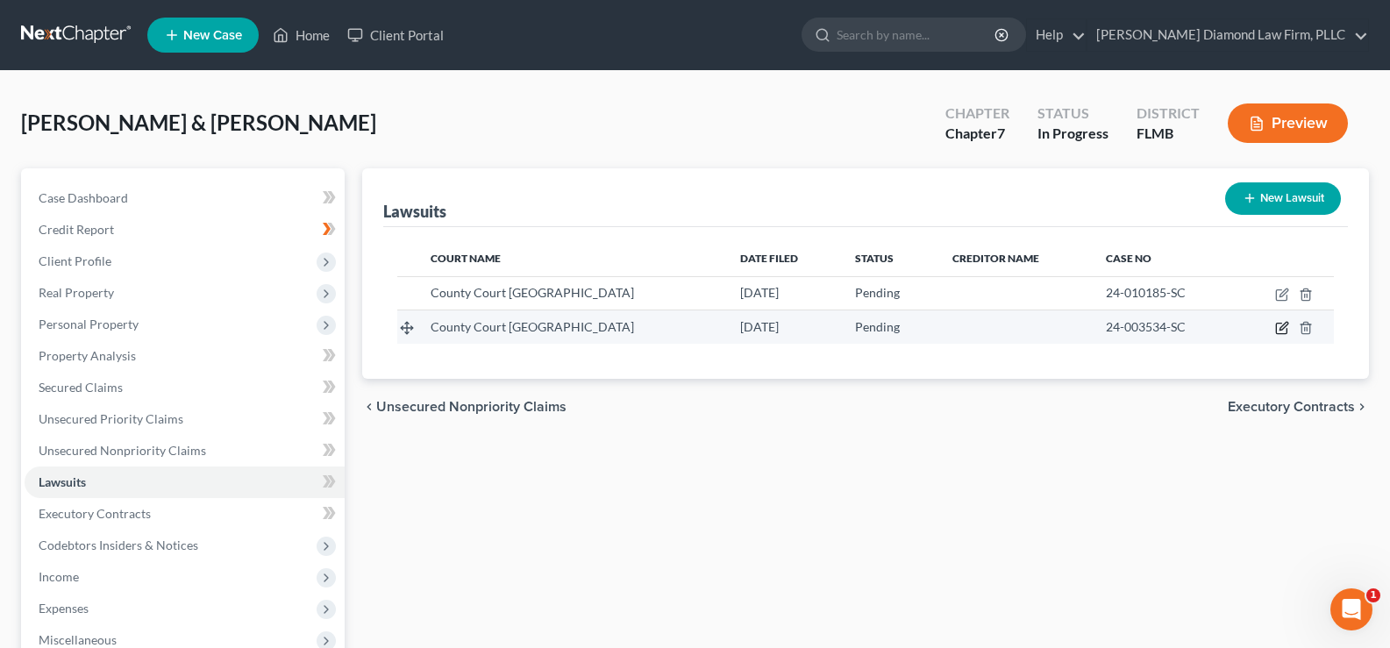
click at [1279, 328] on icon "button" at bounding box center [1282, 328] width 14 height 14
select select "9"
select select "0"
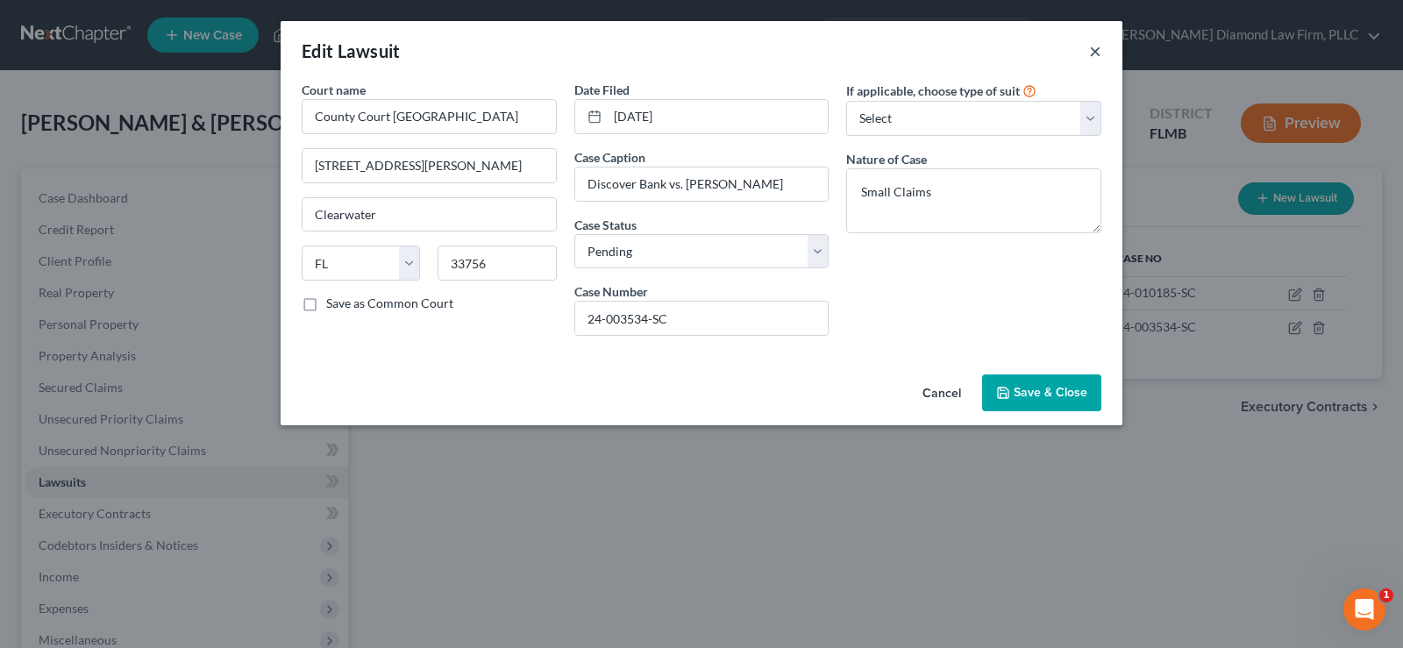
click at [1100, 52] on button "×" at bounding box center [1095, 50] width 12 height 21
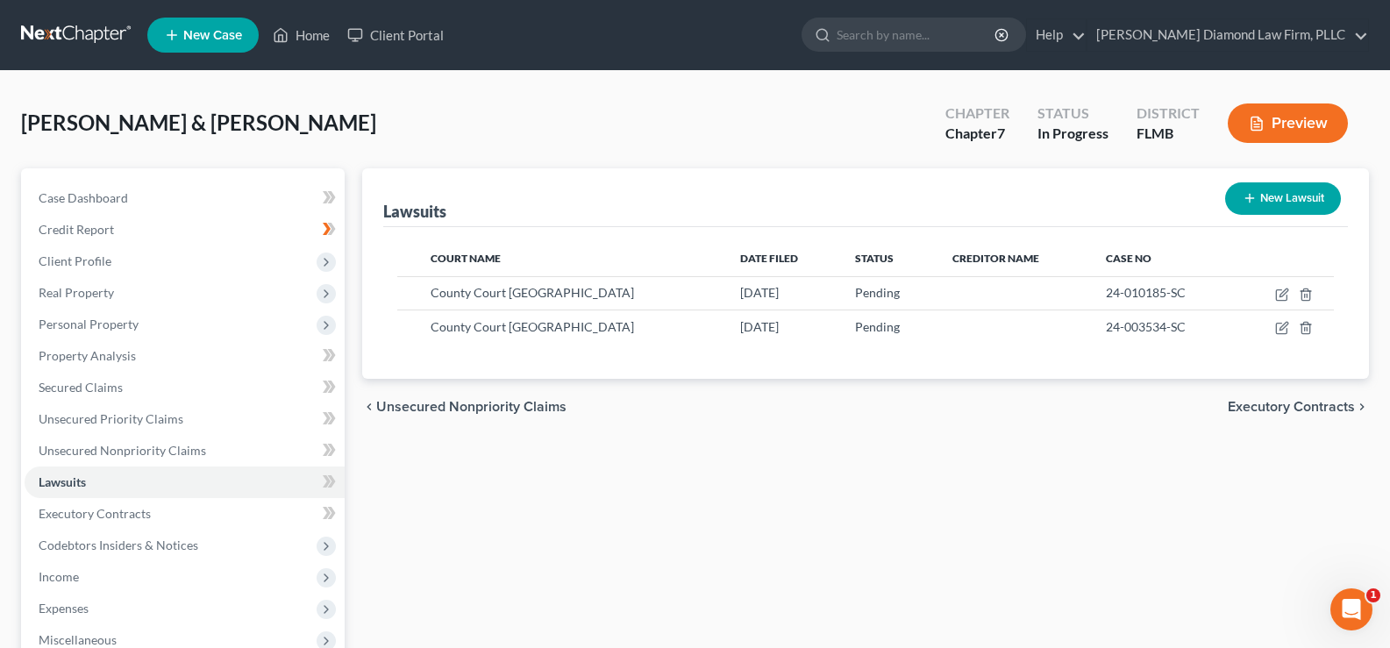
click at [1263, 194] on button "New Lawsuit" at bounding box center [1283, 198] width 116 height 32
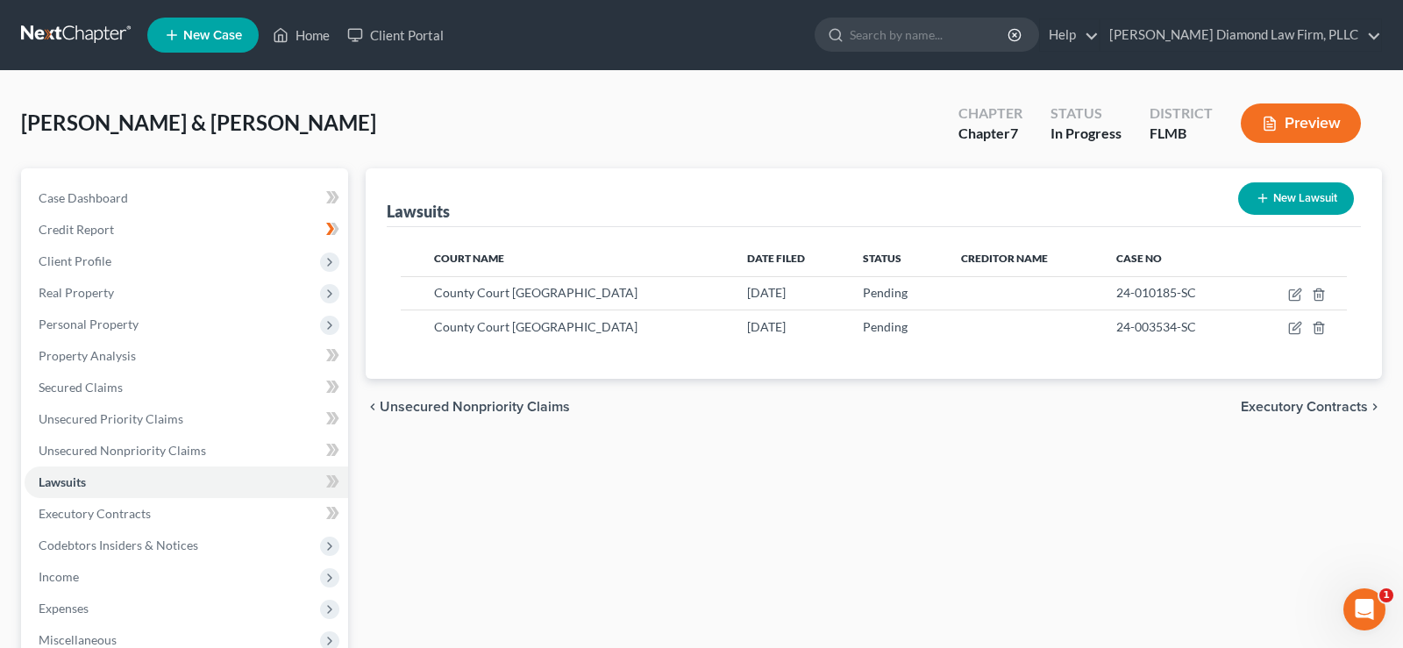
select select "0"
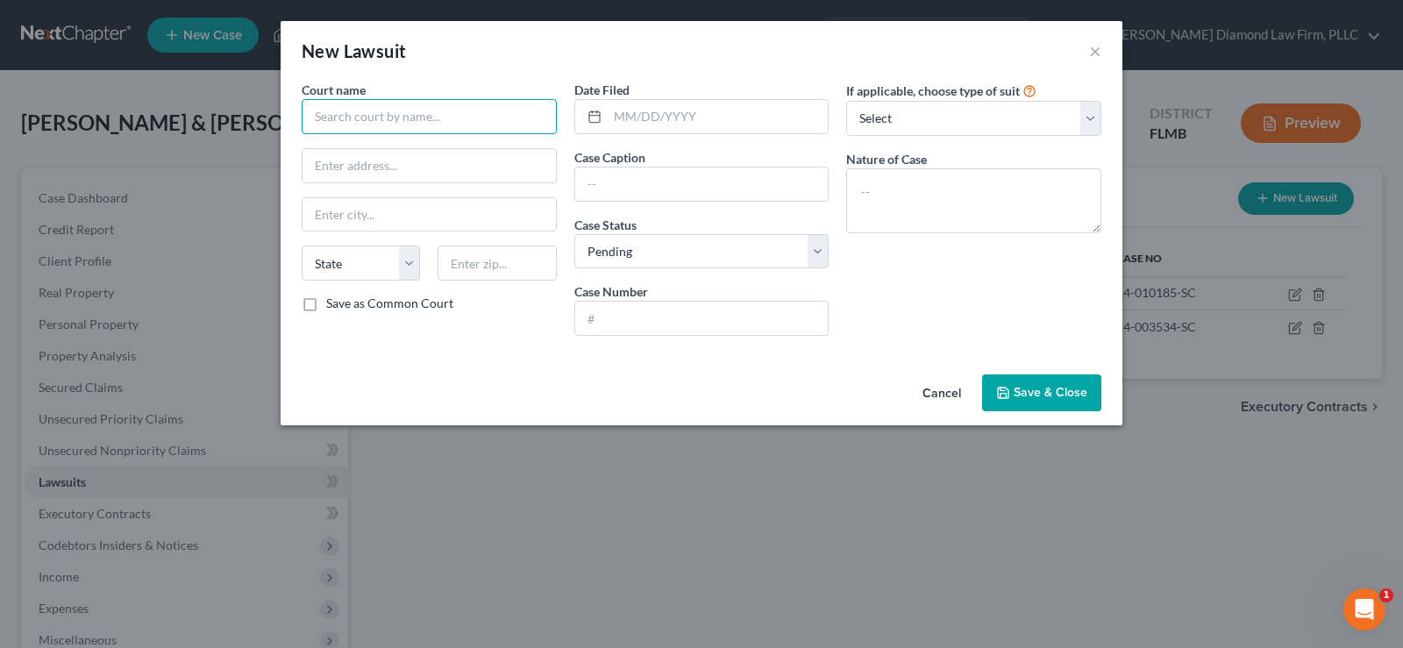
click at [445, 119] on input "text" at bounding box center [429, 116] width 255 height 35
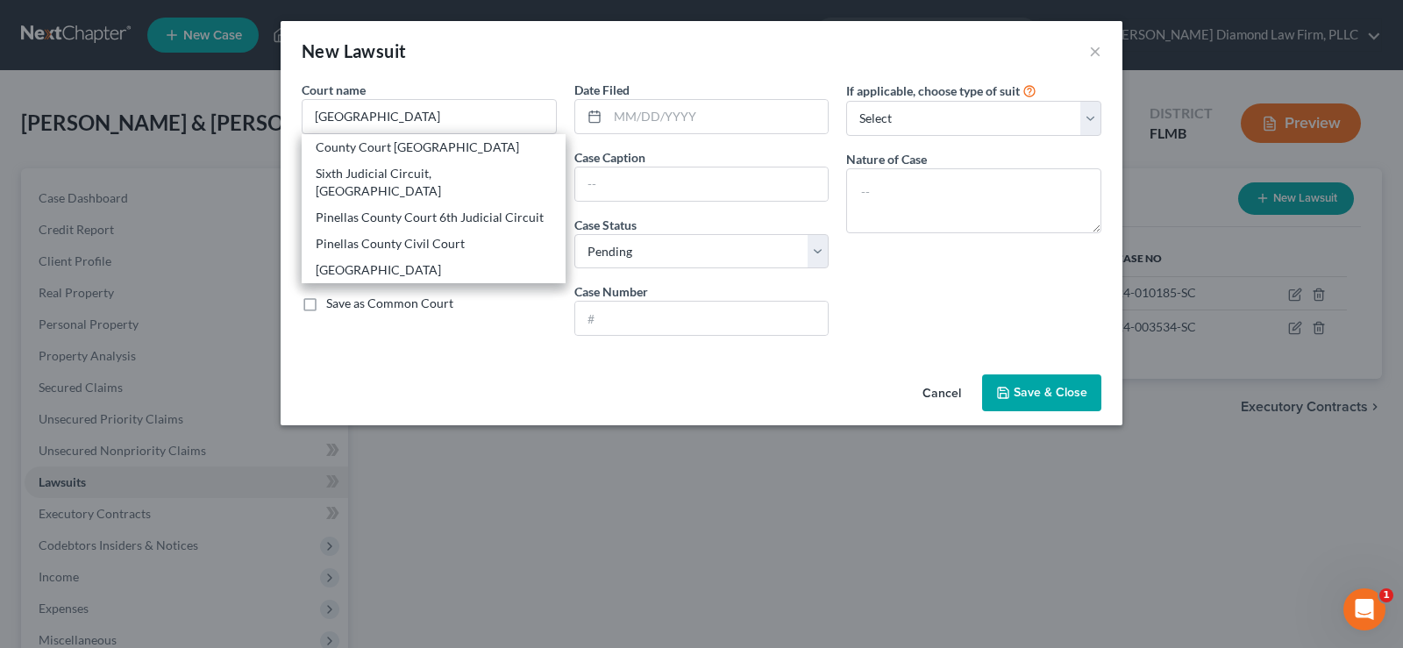
click at [408, 151] on div "County Court [GEOGRAPHIC_DATA]" at bounding box center [434, 148] width 236 height 18
type input "County Court [GEOGRAPHIC_DATA]"
type input "[STREET_ADDRESS][PERSON_NAME]"
type input "Clearwater"
select select "9"
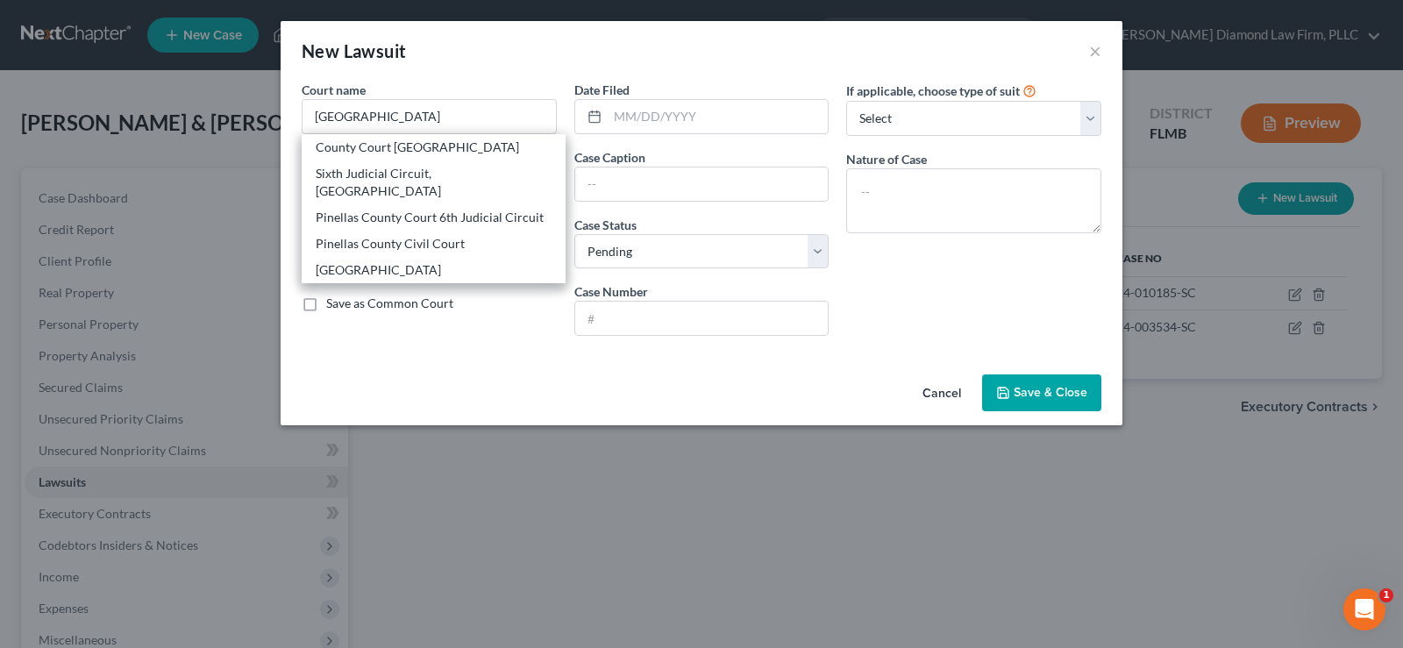
type input "33756"
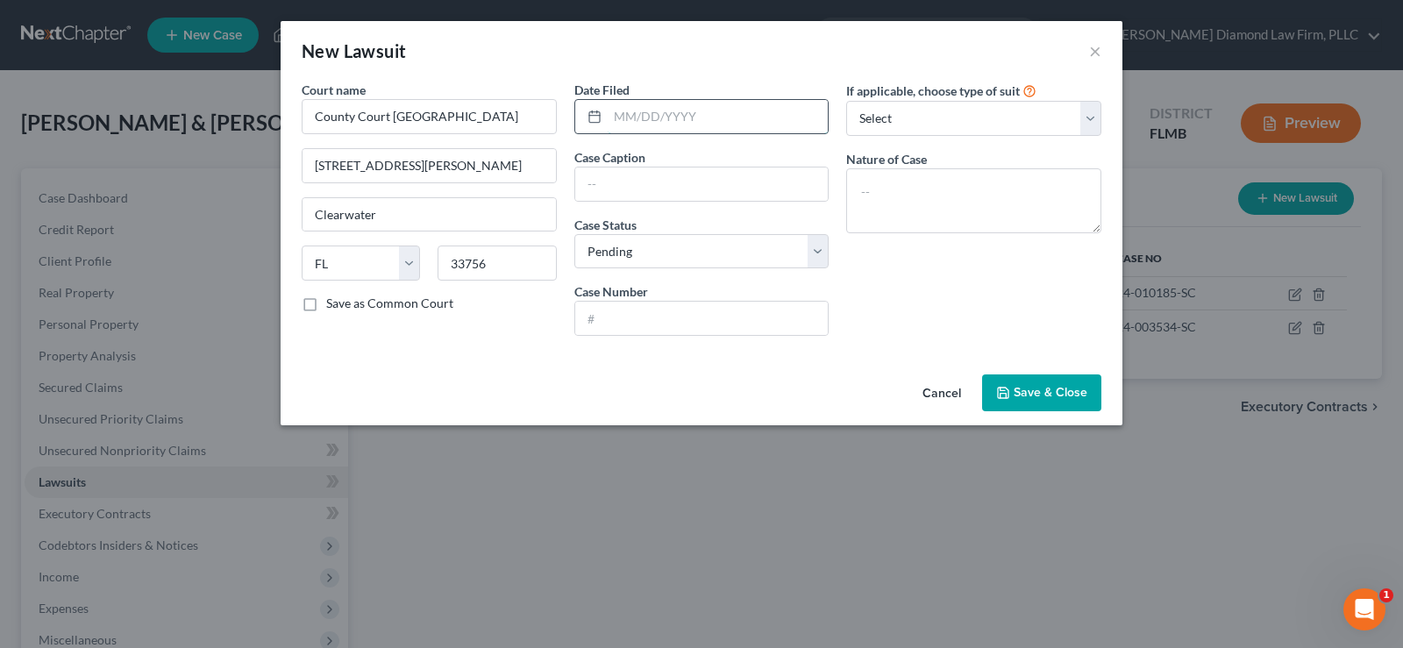
click at [708, 116] on input "text" at bounding box center [718, 116] width 221 height 33
type input "[DATE]"
type input "TD Bank USA NA Vs. [PERSON_NAME]"
type input "25-004263-SC"
type textarea "Small Claims"
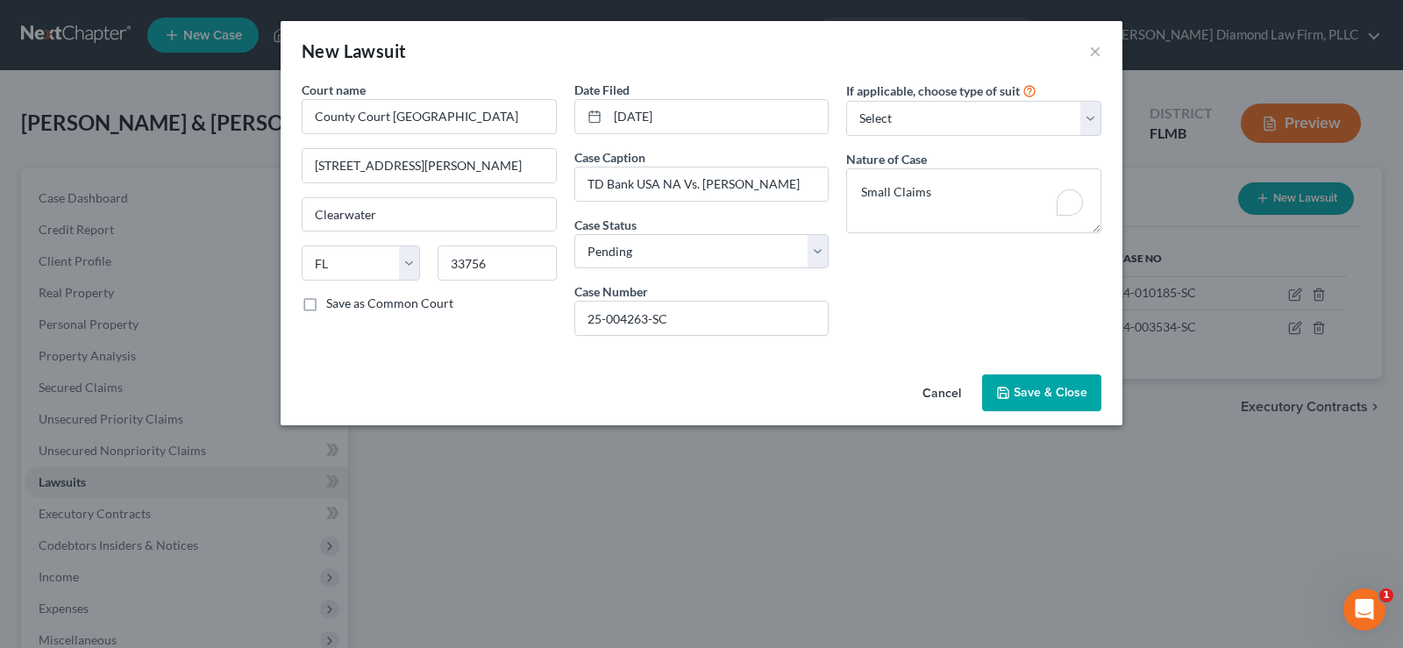
click at [1058, 385] on span "Save & Close" at bounding box center [1051, 392] width 74 height 15
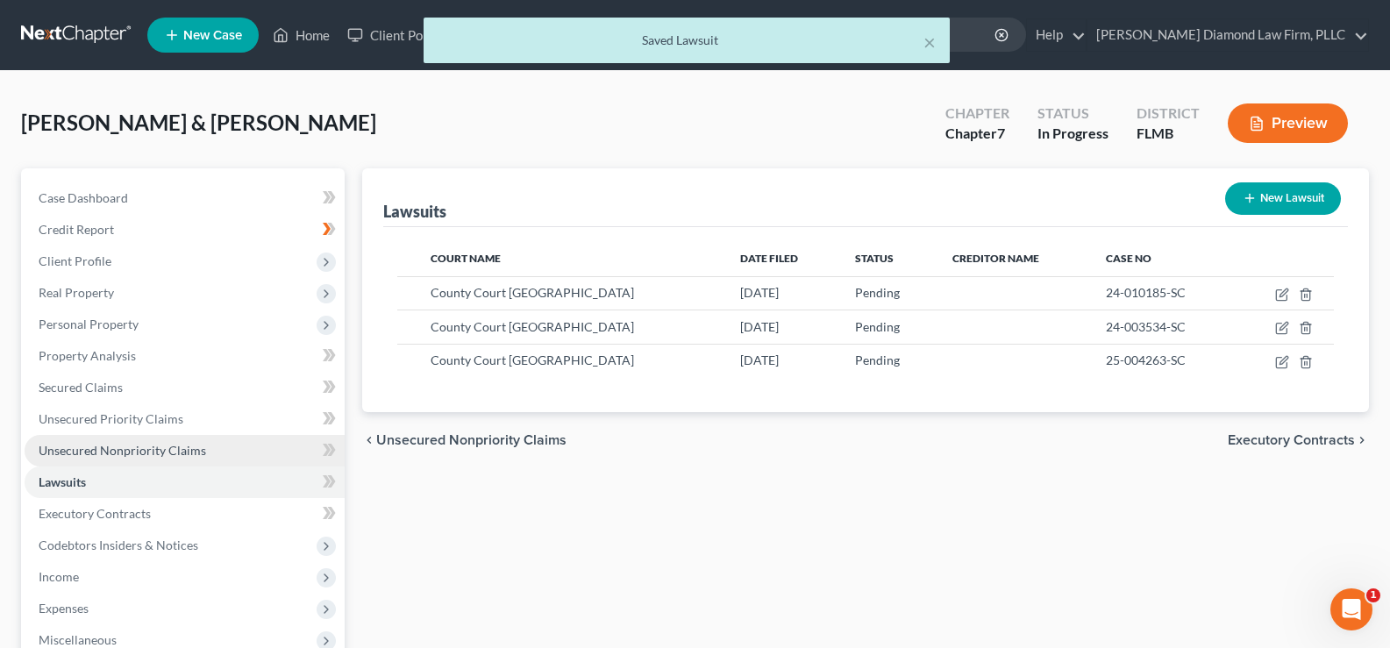
click at [123, 454] on span "Unsecured Nonpriority Claims" at bounding box center [122, 450] width 167 height 15
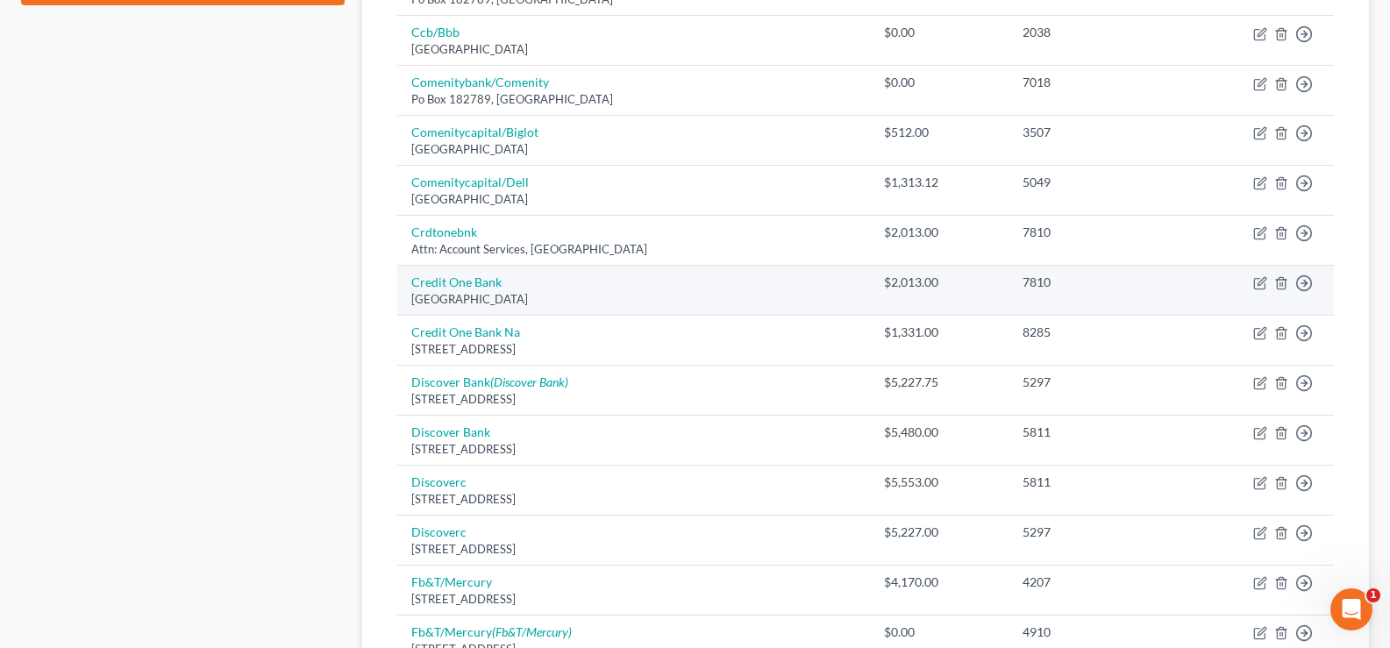
scroll to position [1315, 0]
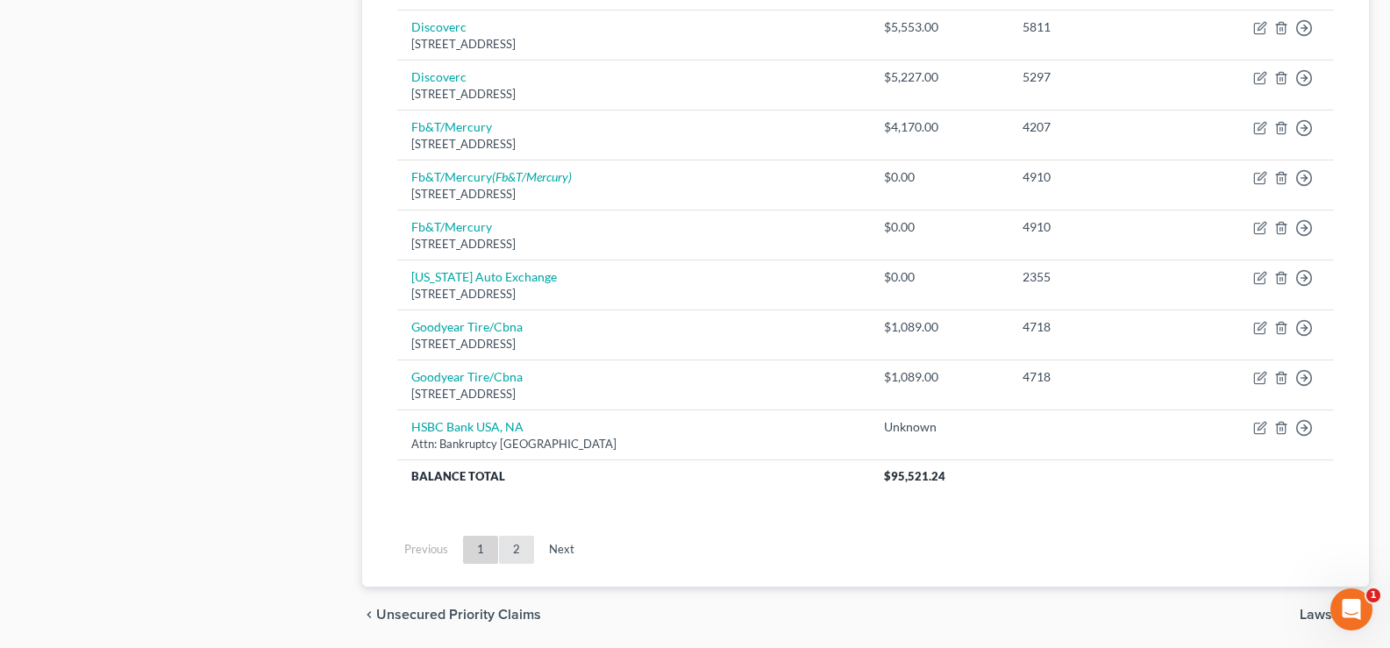
click at [516, 552] on link "2" at bounding box center [516, 550] width 35 height 28
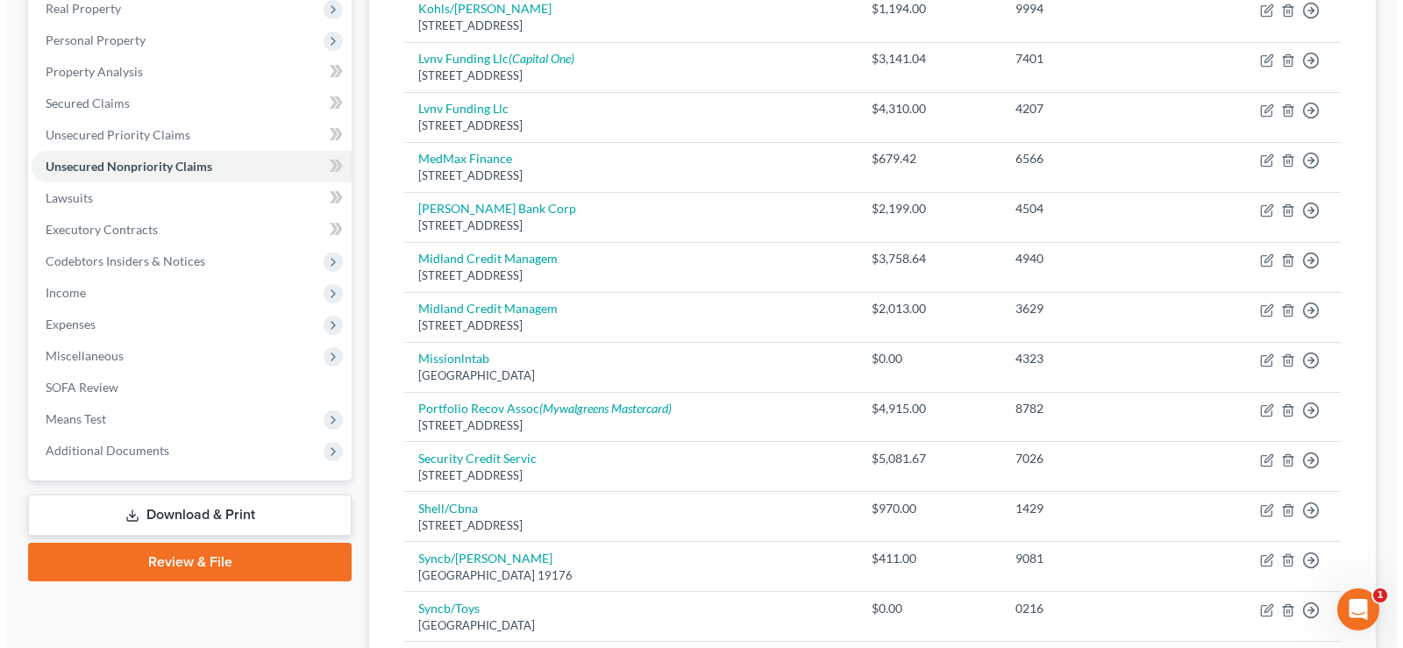
scroll to position [777, 0]
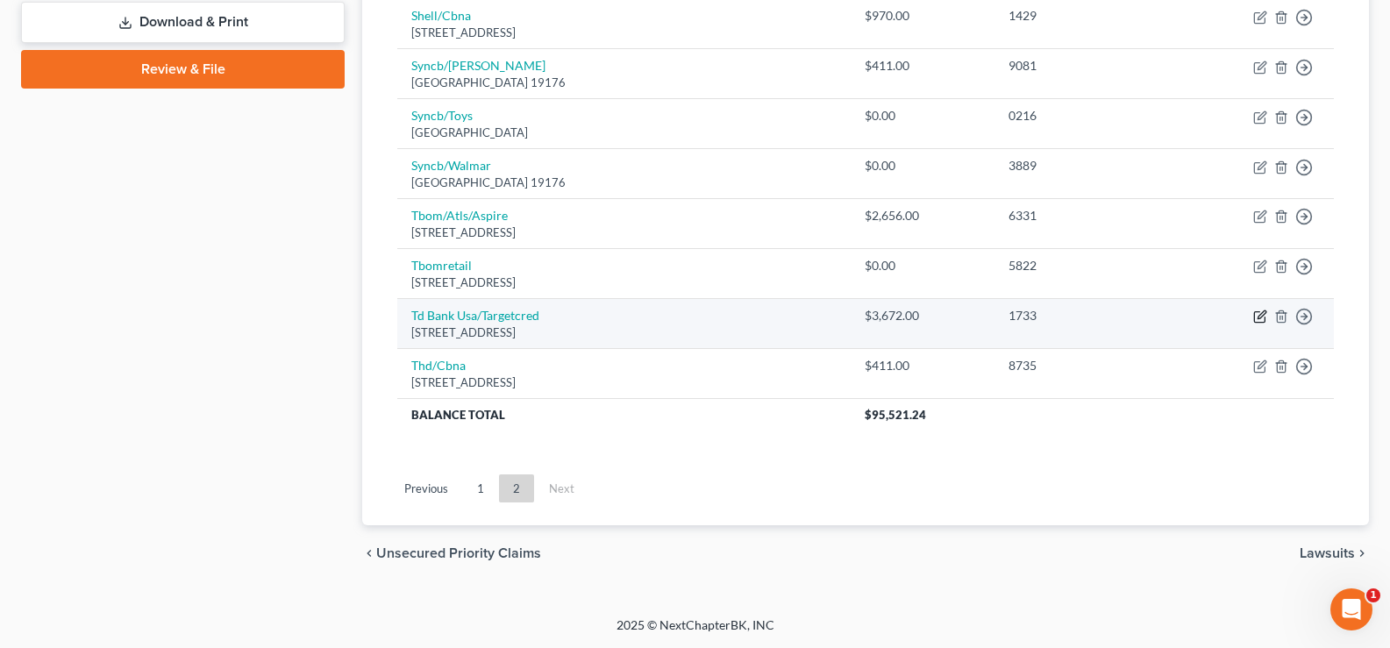
click at [1259, 317] on icon "button" at bounding box center [1260, 316] width 14 height 14
select select "24"
select select "2"
select select "1"
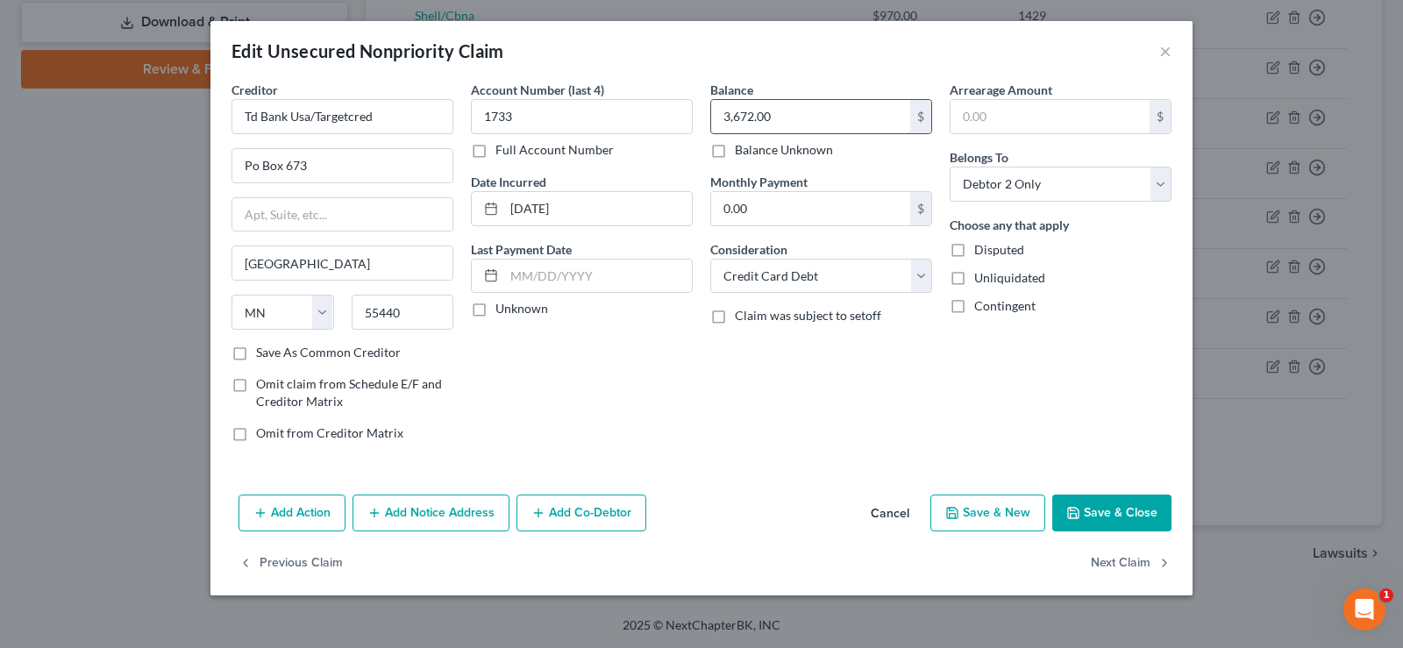
click at [800, 114] on input "3,672.00" at bounding box center [810, 116] width 199 height 33
type input "3,672.82"
click at [438, 516] on button "Add Notice Address" at bounding box center [430, 512] width 157 height 37
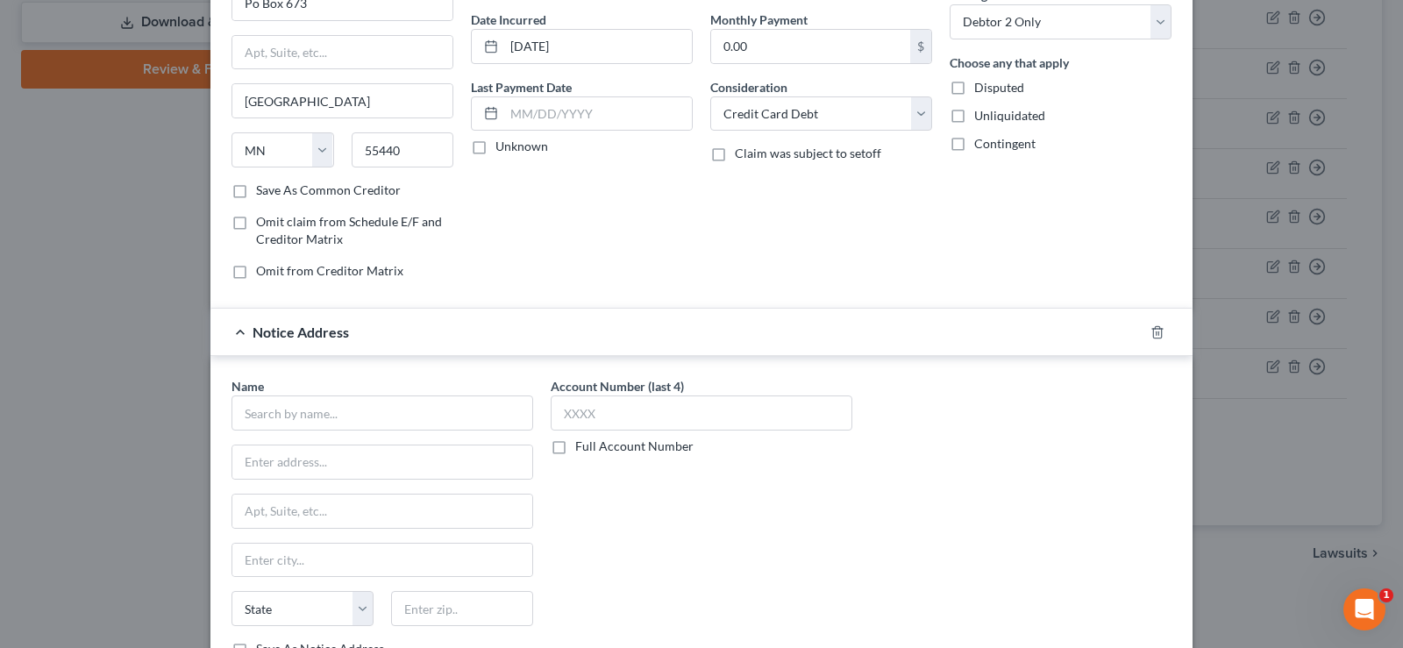
scroll to position [175, 0]
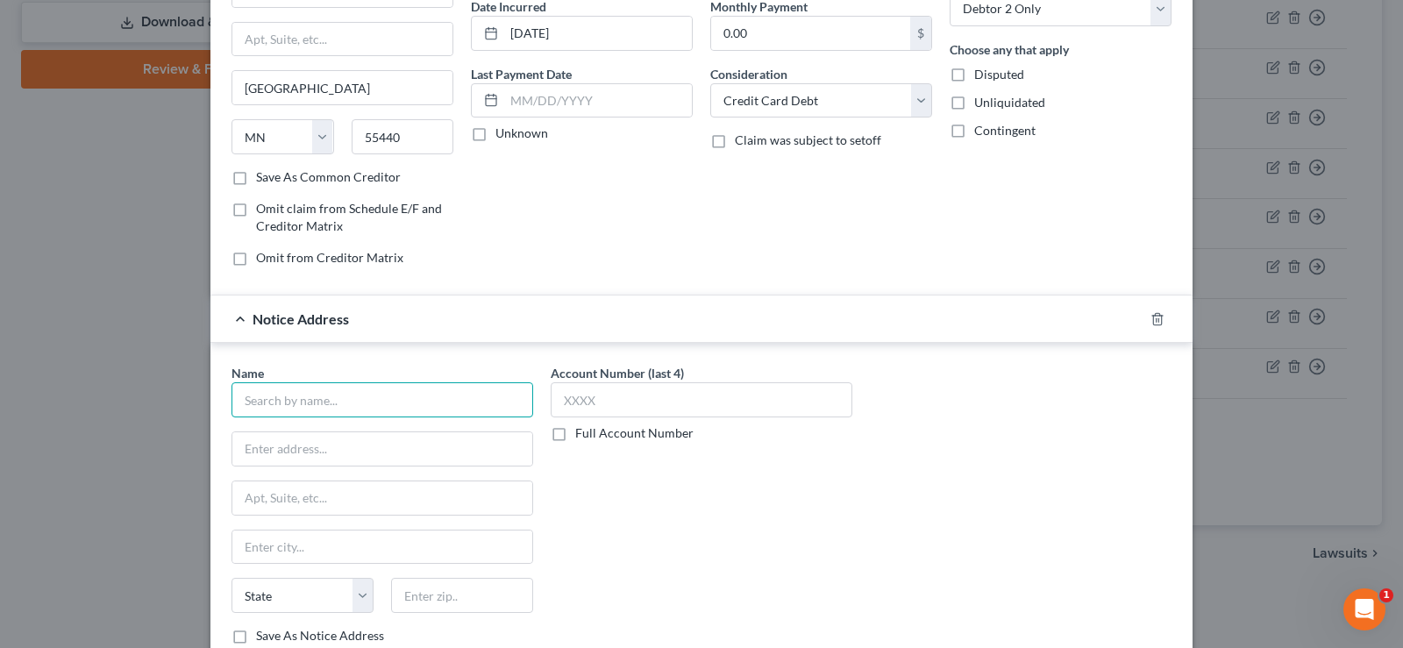
click at [326, 402] on input "text" at bounding box center [382, 399] width 302 height 35
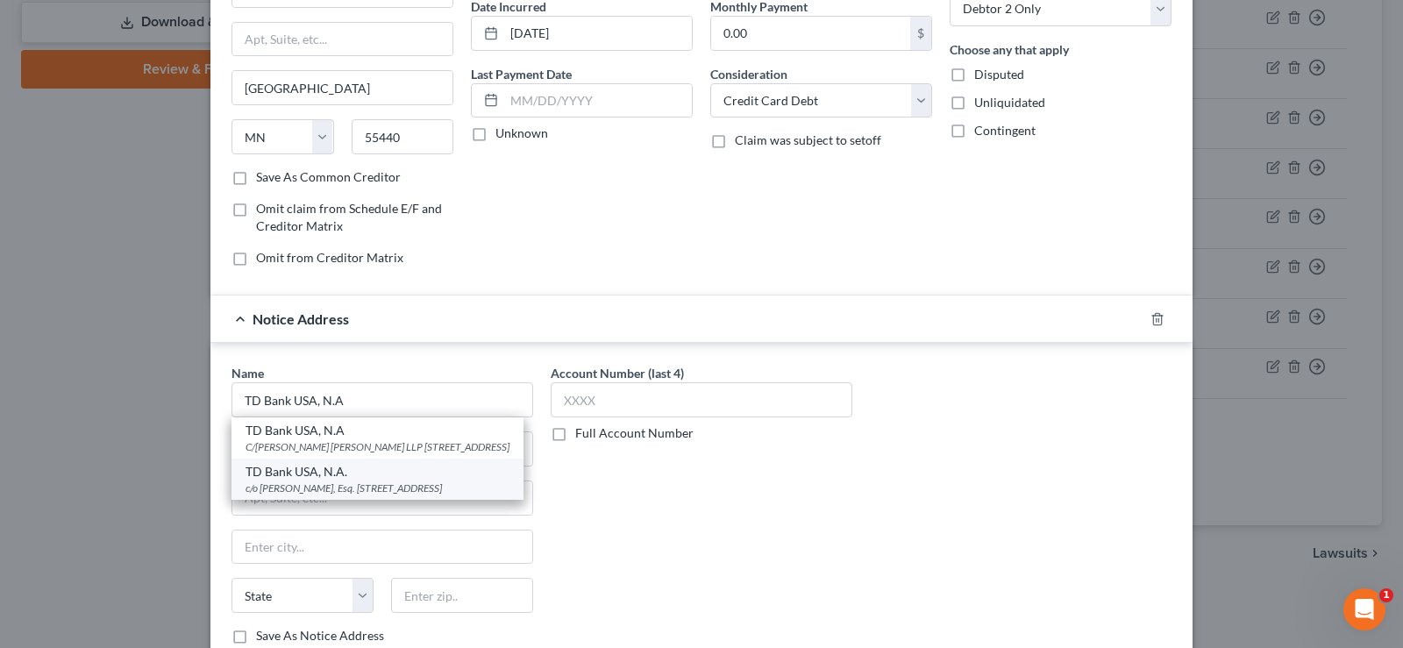
click at [348, 480] on div "TD Bank USA, N.A." at bounding box center [377, 472] width 264 height 18
type input "TD Bank USA, N.A."
type input "c/o [PERSON_NAME], Esq."
type input "[STREET_ADDRESS]"
type input "[GEOGRAPHIC_DATA]"
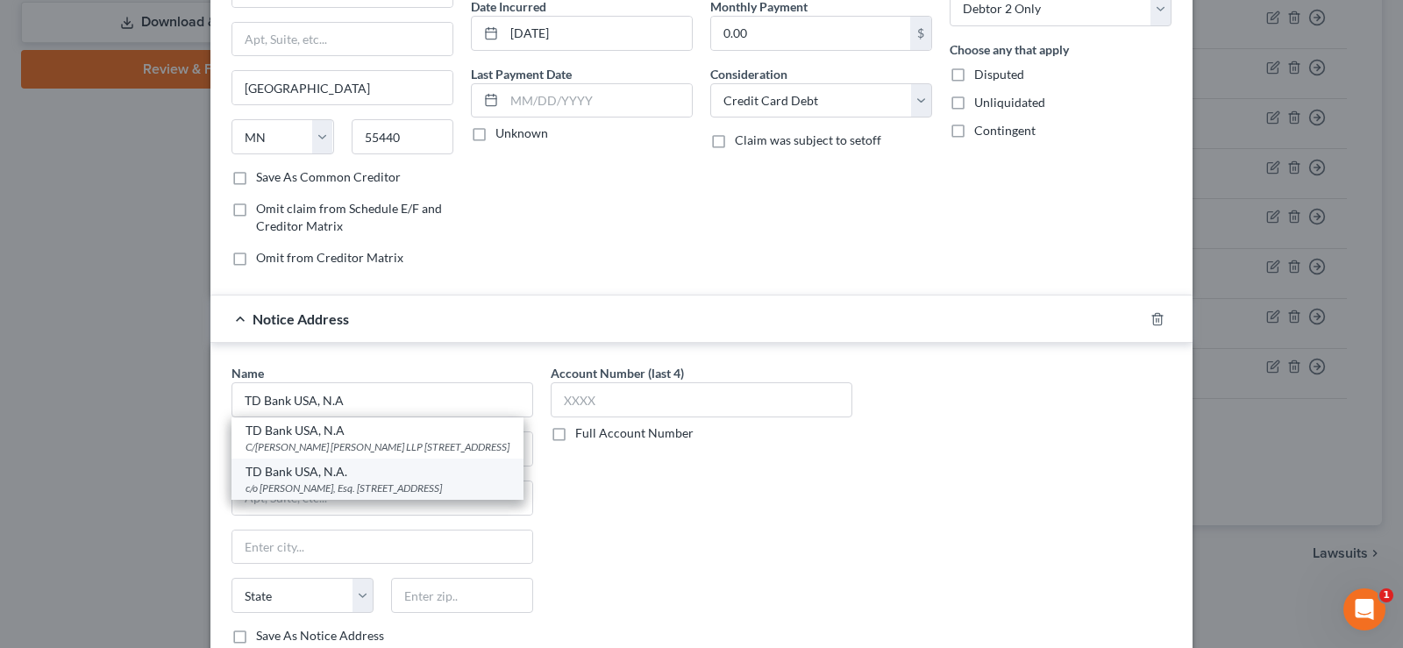
select select "9"
type input "33324"
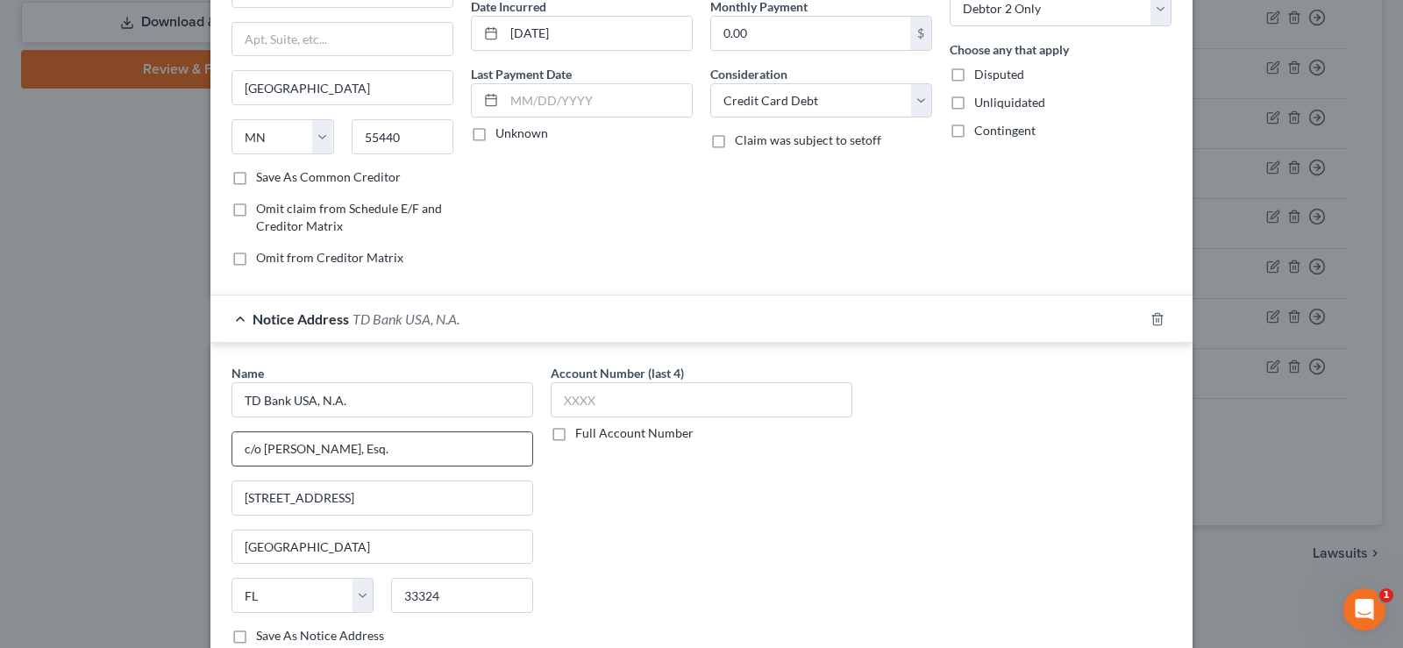
click at [360, 451] on input "c/o [PERSON_NAME], Esq." at bounding box center [382, 448] width 300 height 33
type input "c/o RAS LaVrarDrew Linen, Esq."
click at [575, 434] on label "Full Account Number" at bounding box center [634, 433] width 118 height 18
click at [582, 434] on input "Full Account Number" at bounding box center [587, 429] width 11 height 11
click at [575, 402] on input "text" at bounding box center [702, 399] width 302 height 35
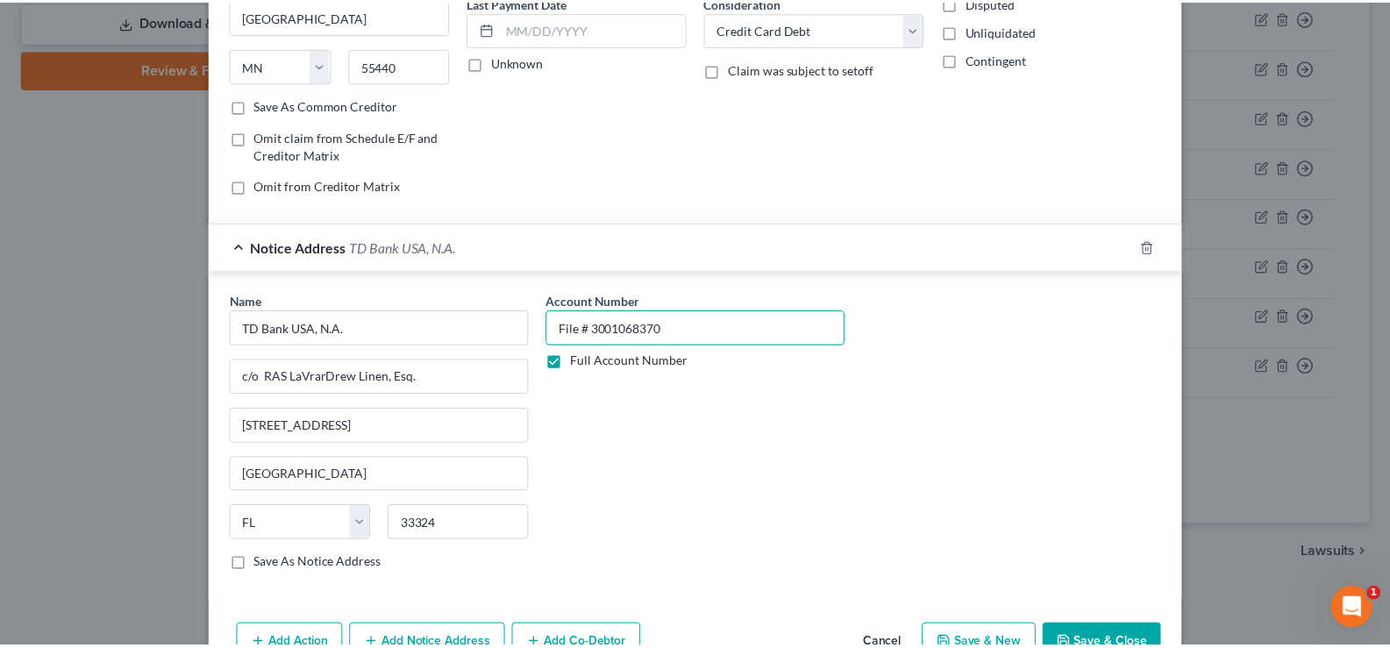
scroll to position [346, 0]
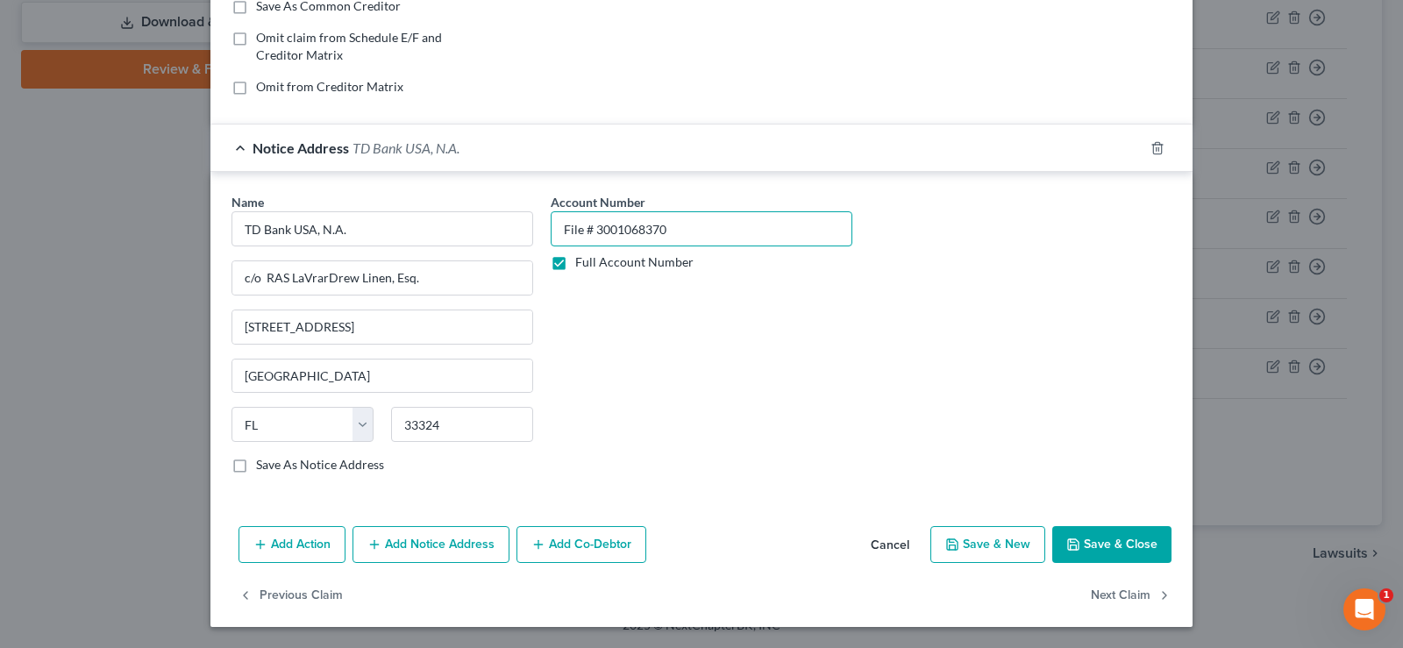
type input "File # 3001068370"
click at [1087, 552] on button "Save & Close" at bounding box center [1111, 544] width 119 height 37
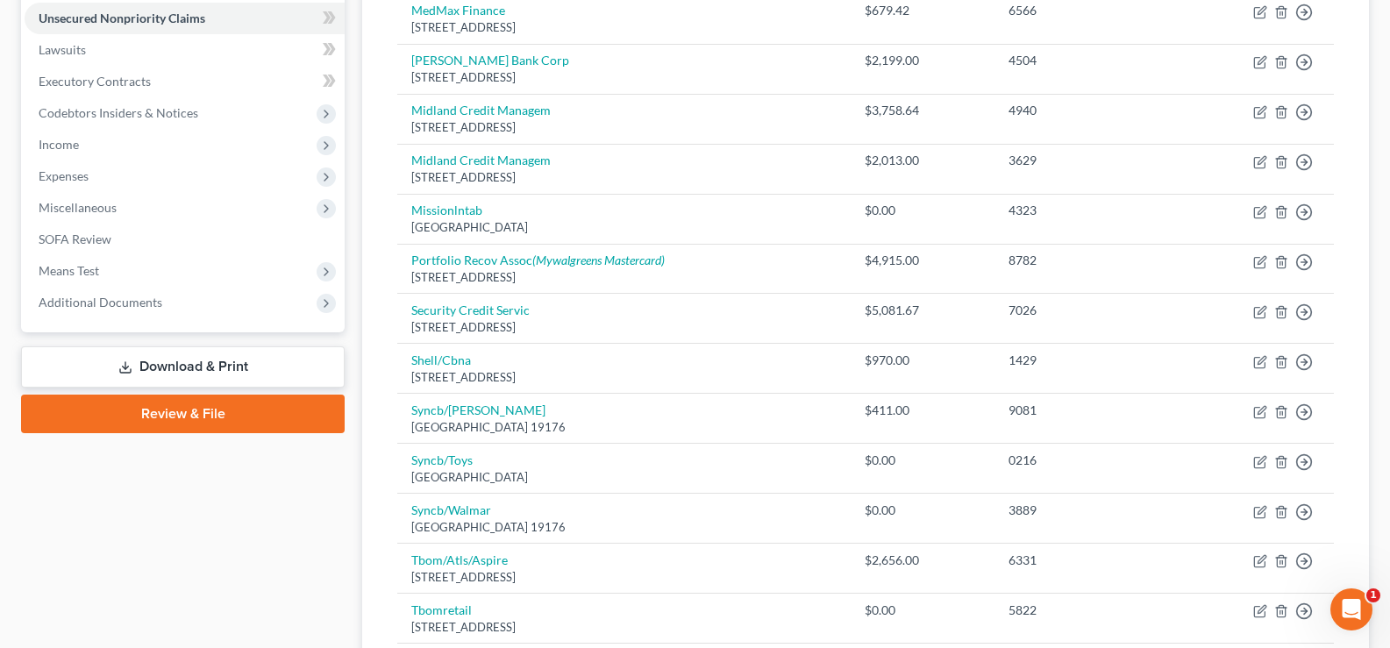
scroll to position [251, 0]
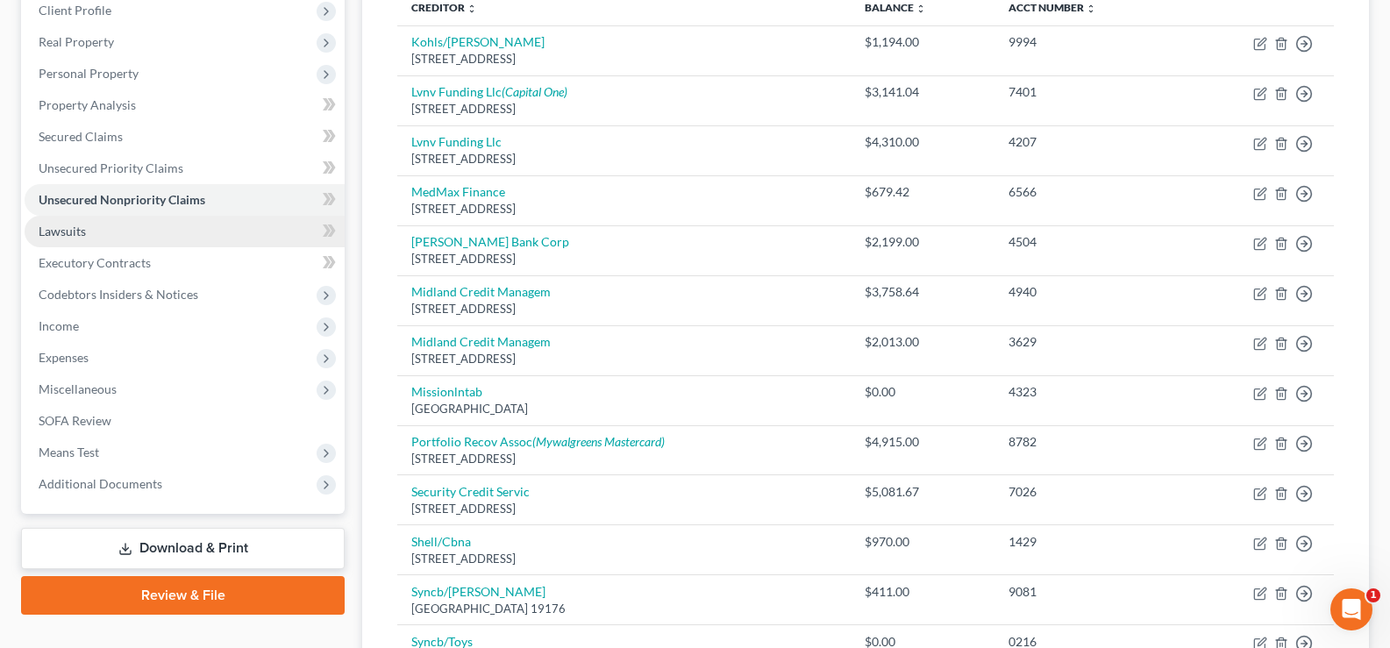
click at [94, 234] on link "Lawsuits" at bounding box center [185, 232] width 320 height 32
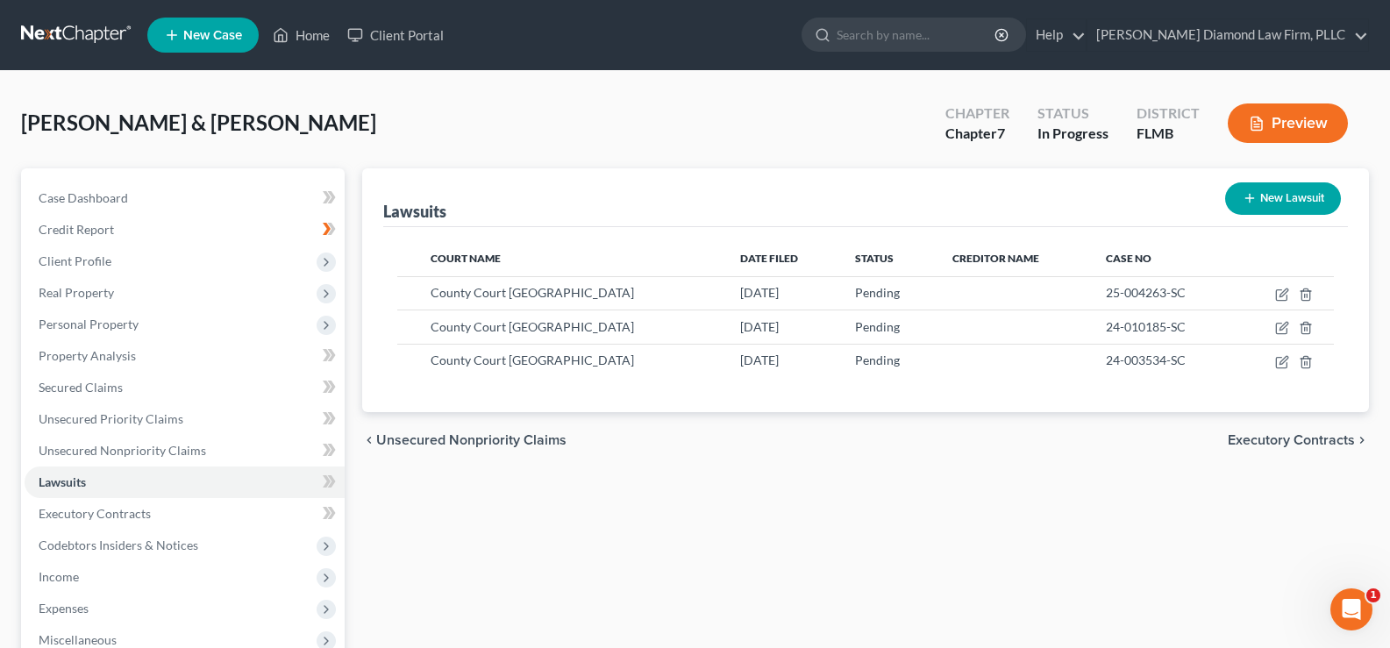
click at [1267, 201] on button "New Lawsuit" at bounding box center [1283, 198] width 116 height 32
select select "0"
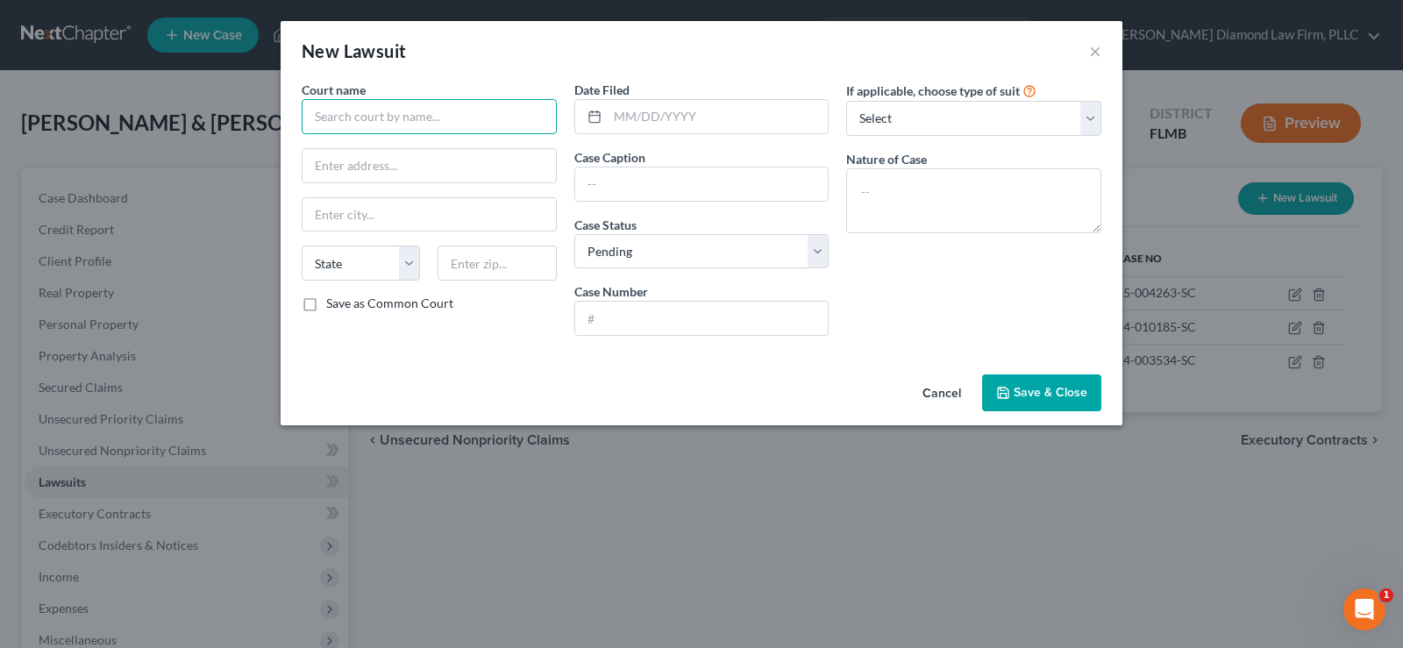
click at [444, 120] on input "text" at bounding box center [429, 116] width 255 height 35
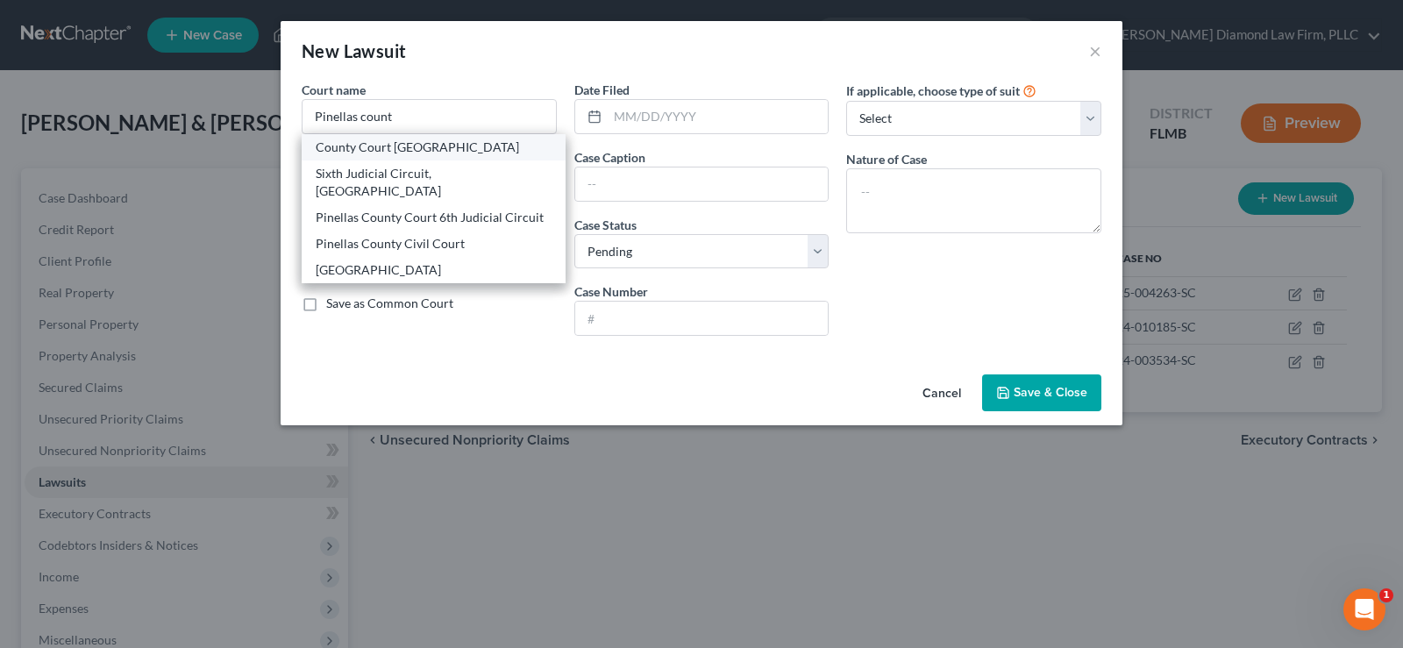
click at [445, 152] on div "County Court [GEOGRAPHIC_DATA]" at bounding box center [434, 148] width 236 height 18
type input "County Court [GEOGRAPHIC_DATA]"
type input "[STREET_ADDRESS][PERSON_NAME]"
type input "Clearwater"
select select "9"
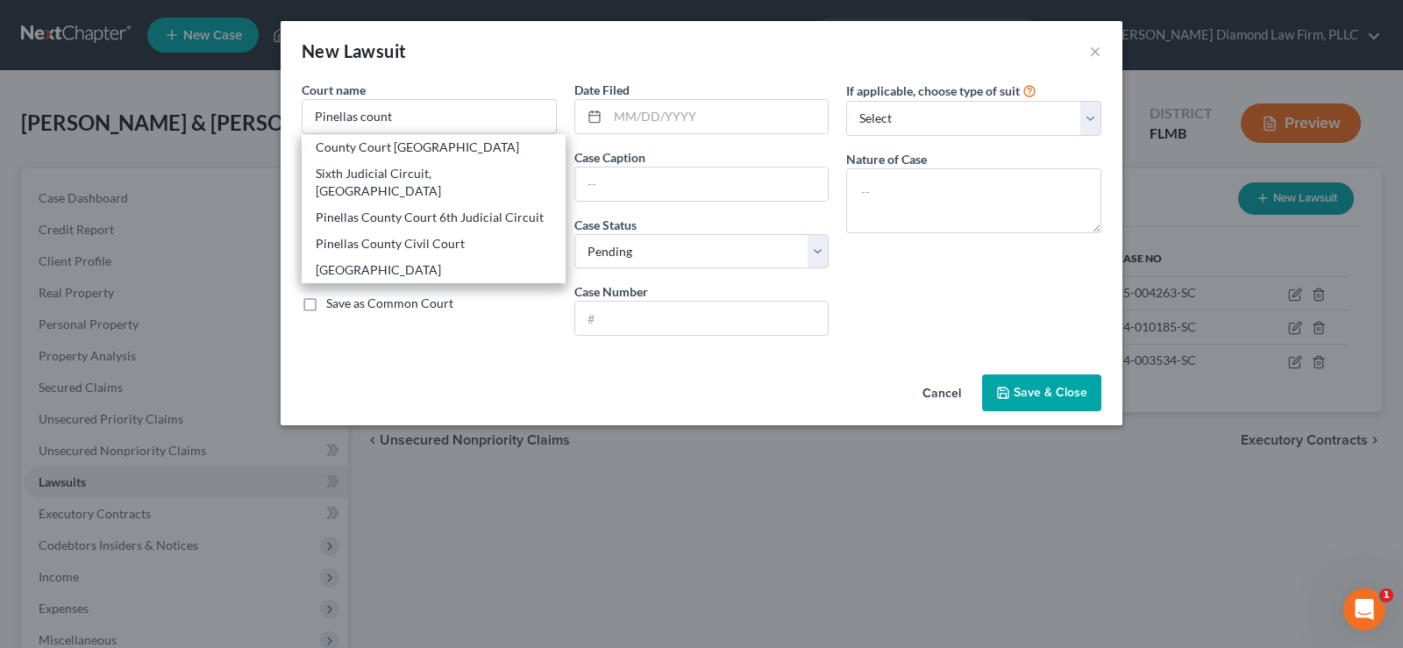
type input "33756"
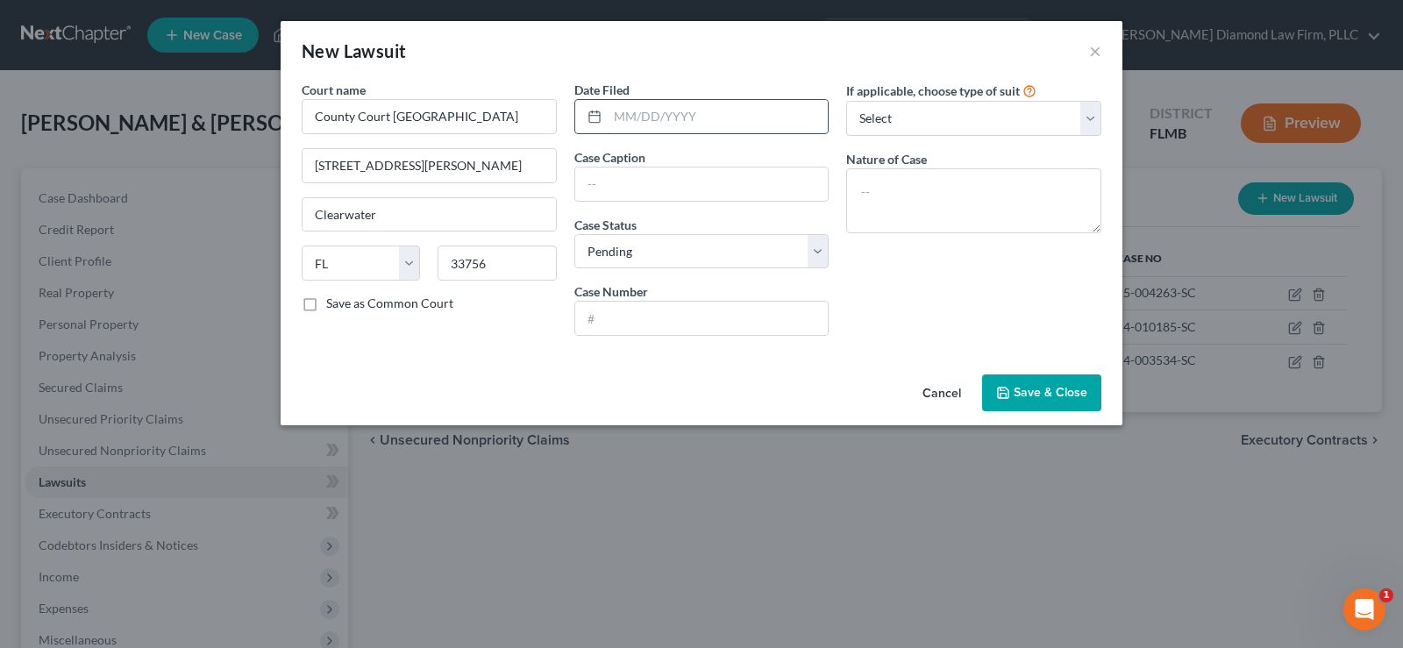
click at [666, 121] on input "text" at bounding box center [718, 116] width 221 height 33
type input "[DATE]"
type input "Capital One N.A. Vs. [PERSON_NAME]"
type input "25-002993-SC"
type textarea "Small Claims"
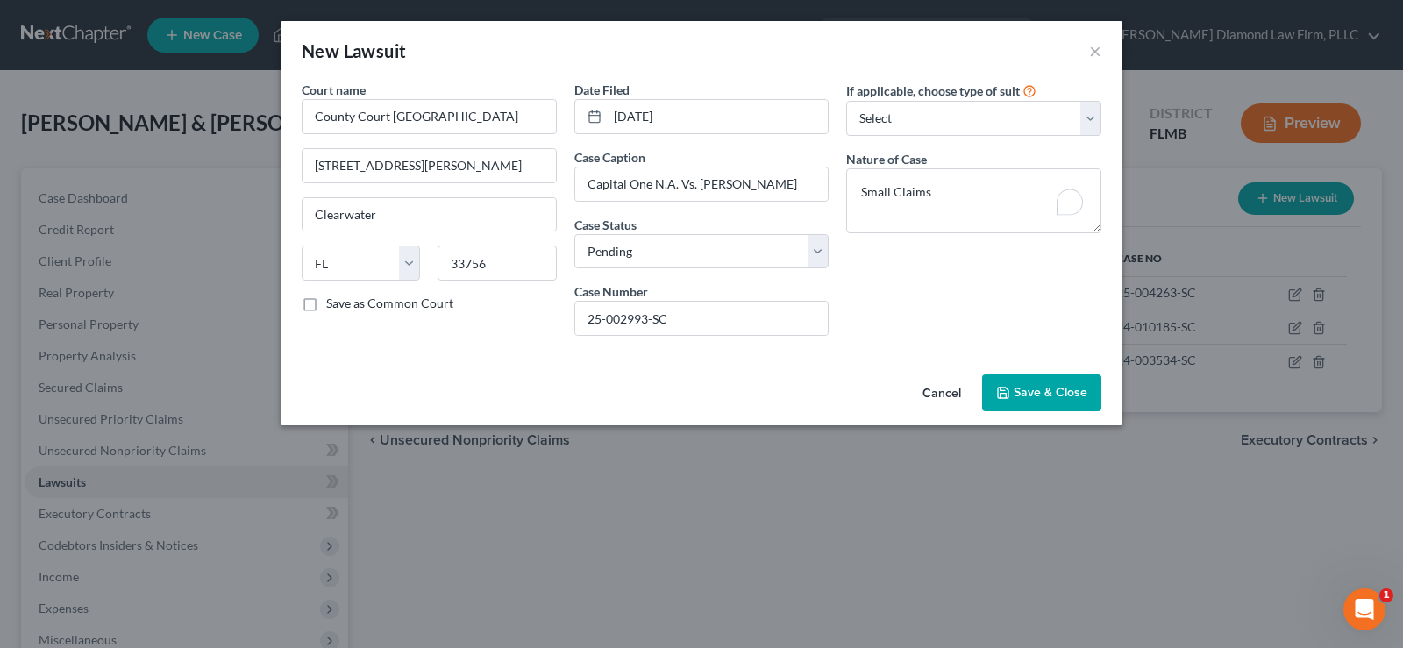
click at [1044, 385] on span "Save & Close" at bounding box center [1051, 392] width 74 height 15
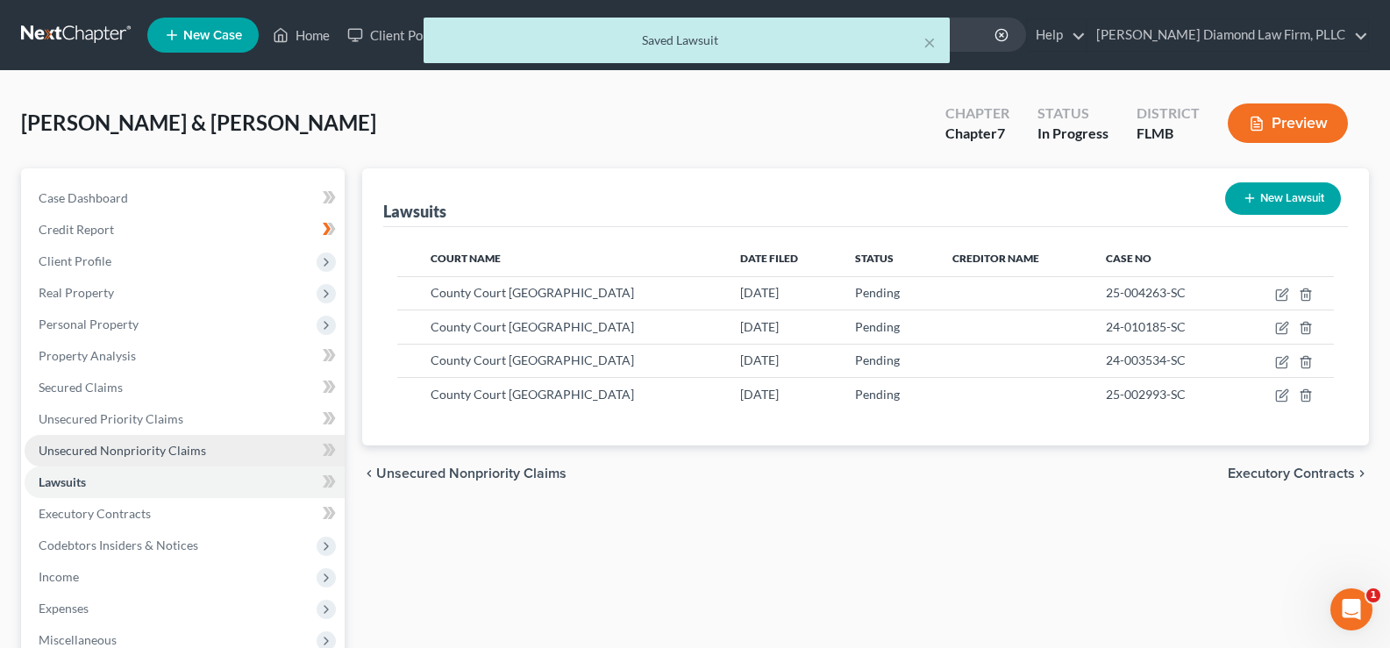
click at [145, 454] on span "Unsecured Nonpriority Claims" at bounding box center [122, 450] width 167 height 15
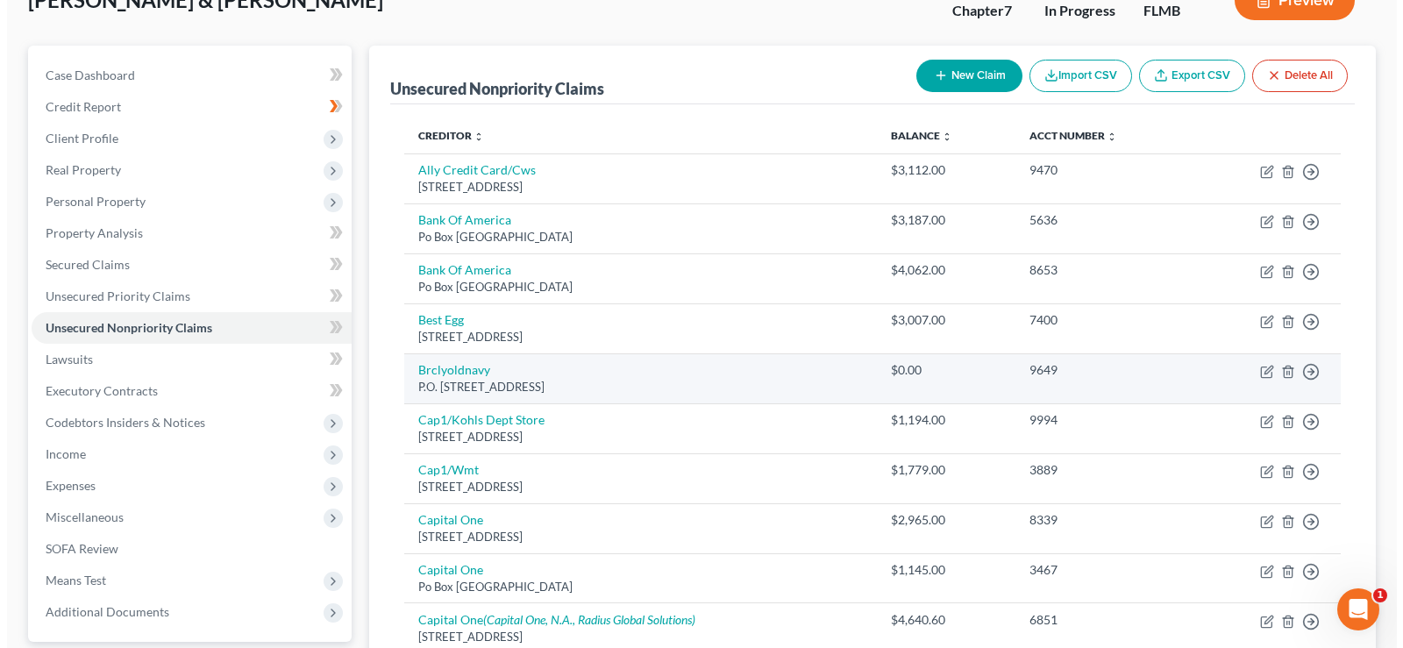
scroll to position [175, 0]
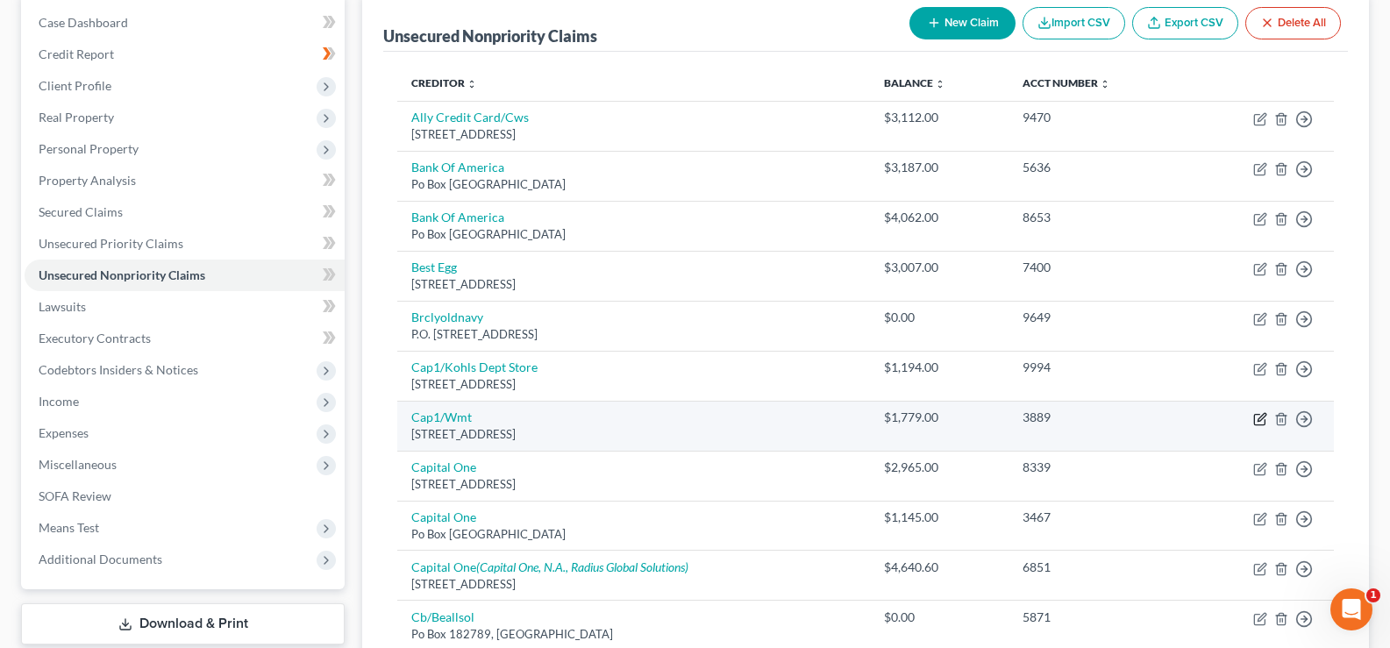
click at [1259, 416] on icon "button" at bounding box center [1260, 419] width 14 height 14
select select "46"
select select "2"
select select "1"
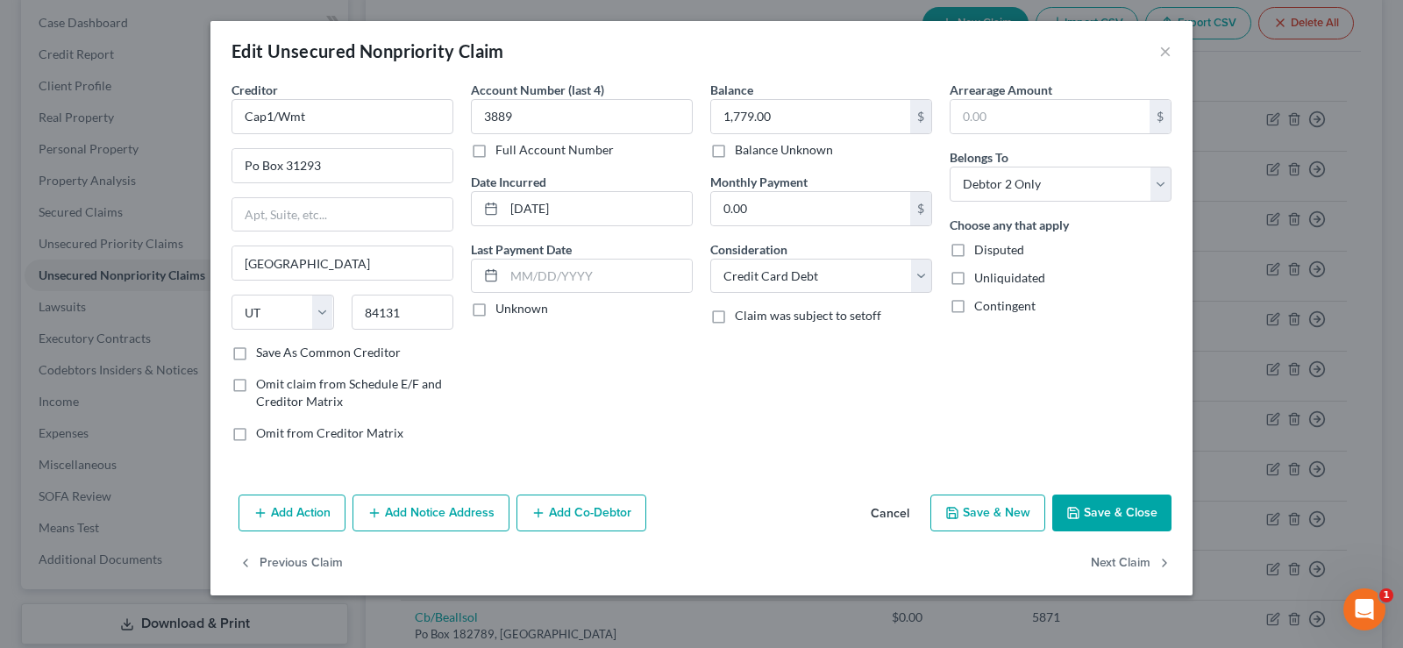
click at [452, 508] on button "Add Notice Address" at bounding box center [430, 512] width 157 height 37
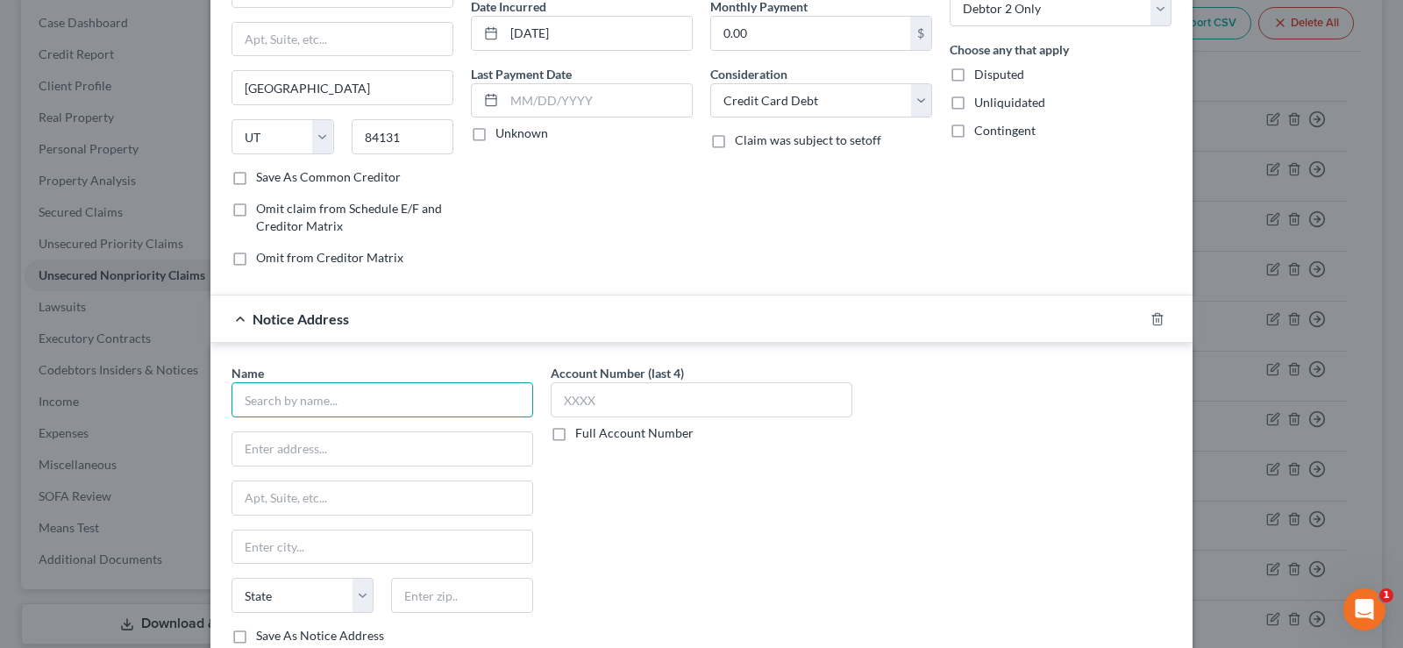
click at [377, 391] on input "text" at bounding box center [382, 399] width 302 height 35
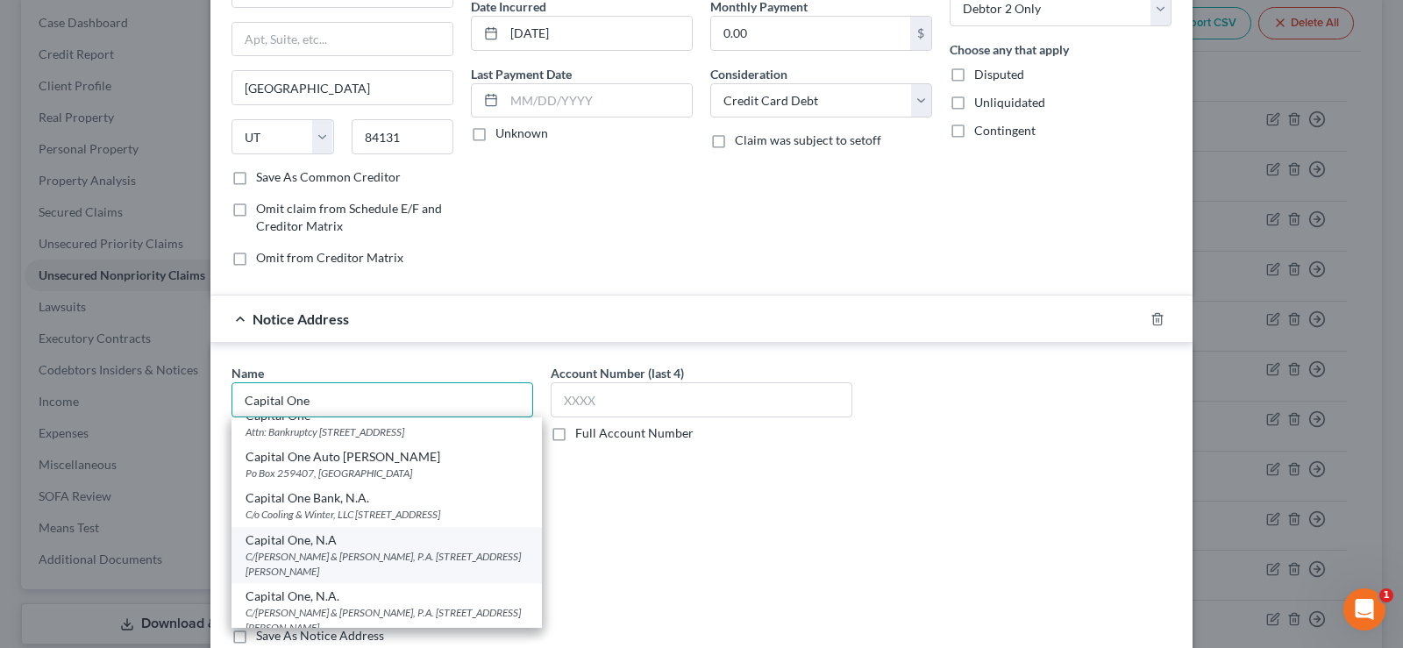
scroll to position [88, 0]
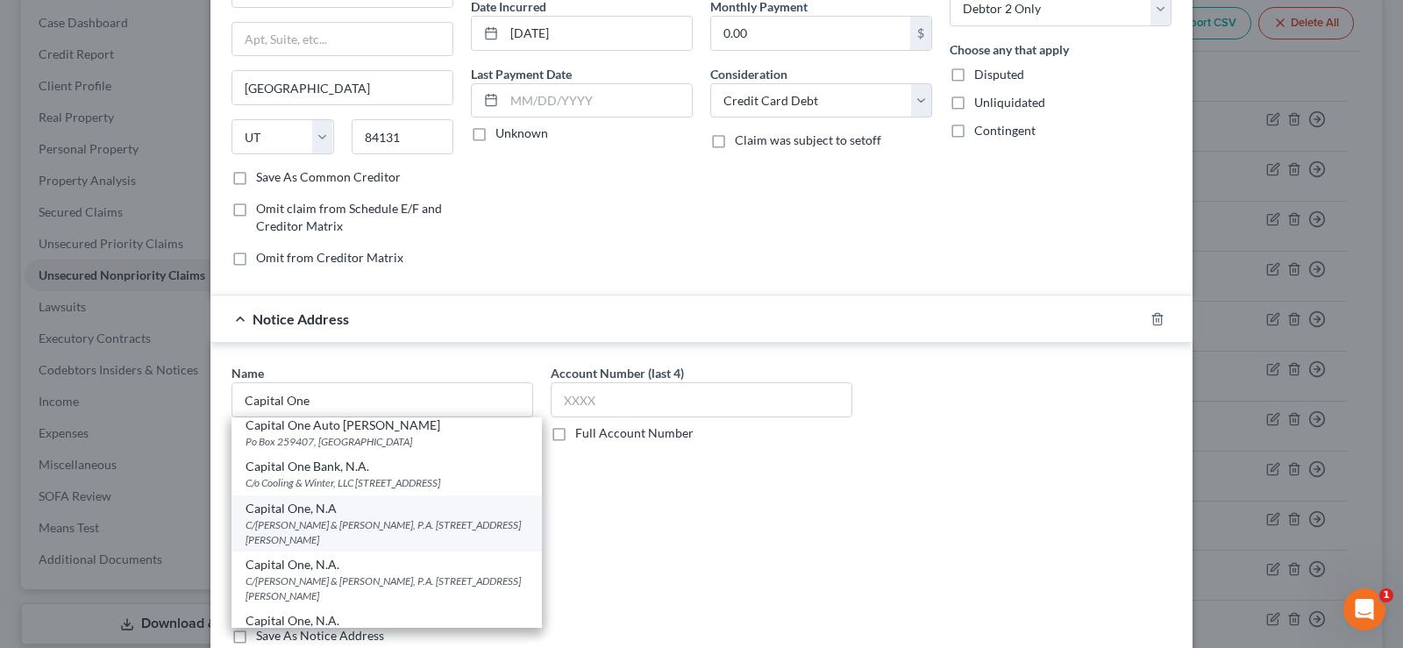
click at [345, 533] on div "C/[PERSON_NAME] & [PERSON_NAME], P.A. [STREET_ADDRESS][PERSON_NAME]" at bounding box center [386, 532] width 282 height 30
type input "Capital One, N.A"
type input "C/[PERSON_NAME] & [PERSON_NAME], P.A."
type input "[STREET_ADDRESS][PERSON_NAME]"
type input "[GEOGRAPHIC_DATA]"
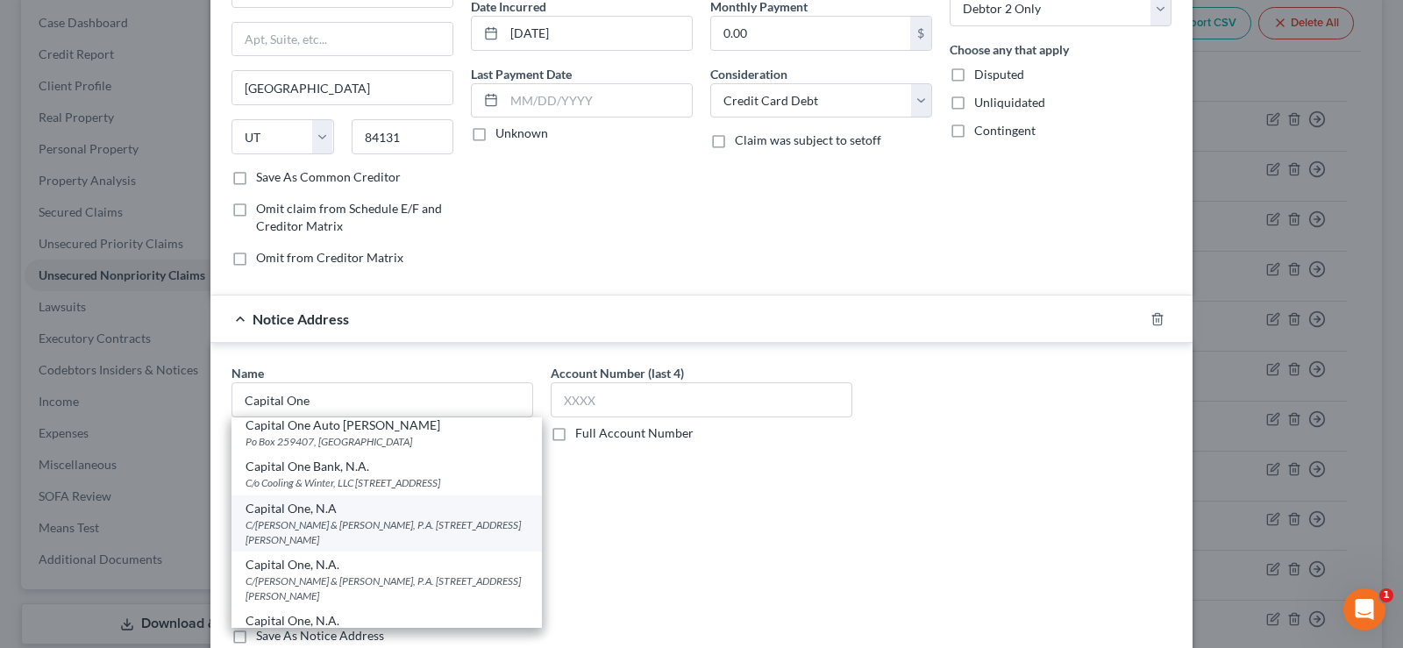
select select "9"
type input "33134"
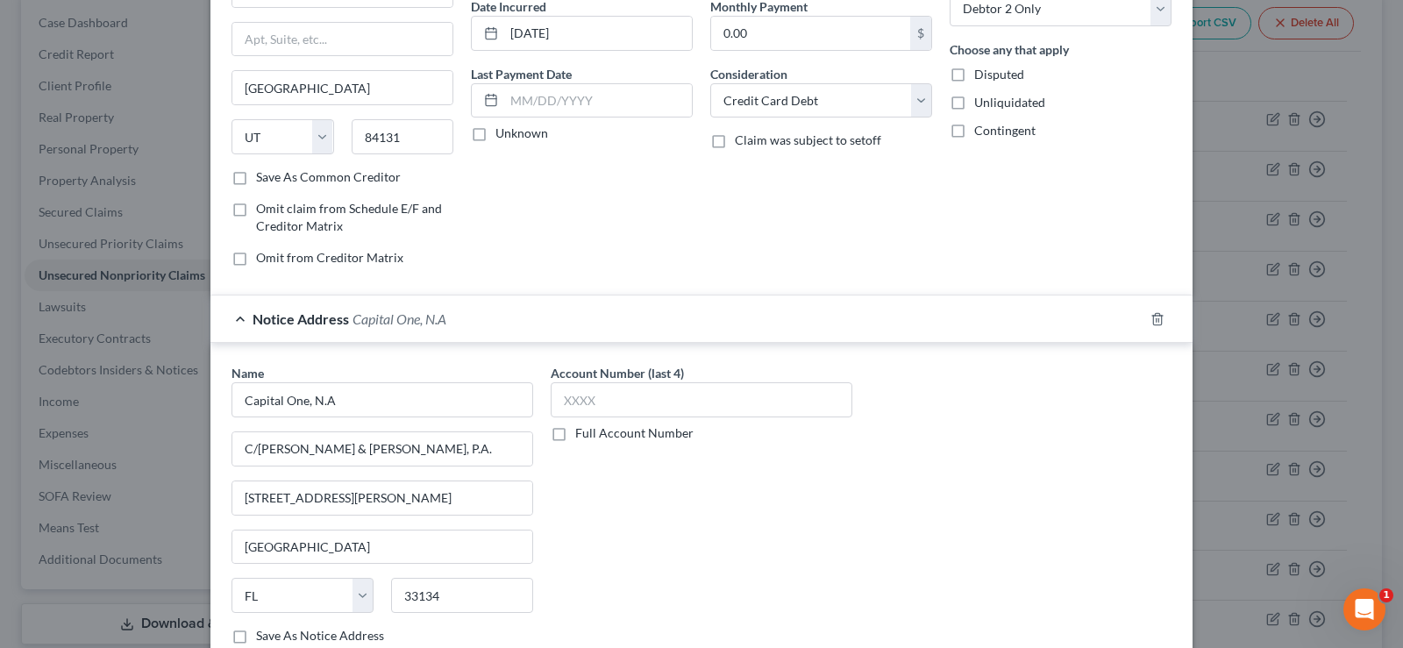
scroll to position [263, 0]
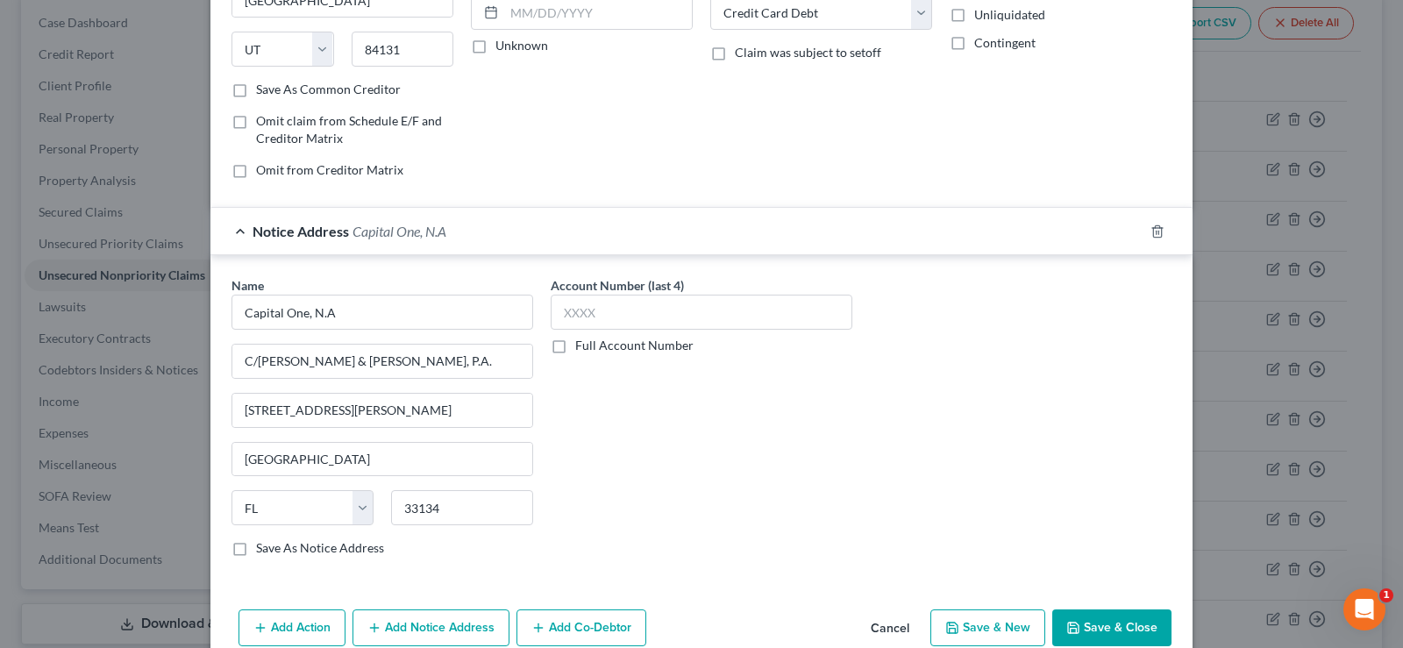
click at [575, 346] on label "Full Account Number" at bounding box center [634, 346] width 118 height 18
click at [582, 346] on input "Full Account Number" at bounding box center [587, 342] width 11 height 11
click at [574, 309] on input "text" at bounding box center [702, 312] width 302 height 35
type input "Matter No: 3709954"
click at [1138, 620] on button "Save & Close" at bounding box center [1111, 627] width 119 height 37
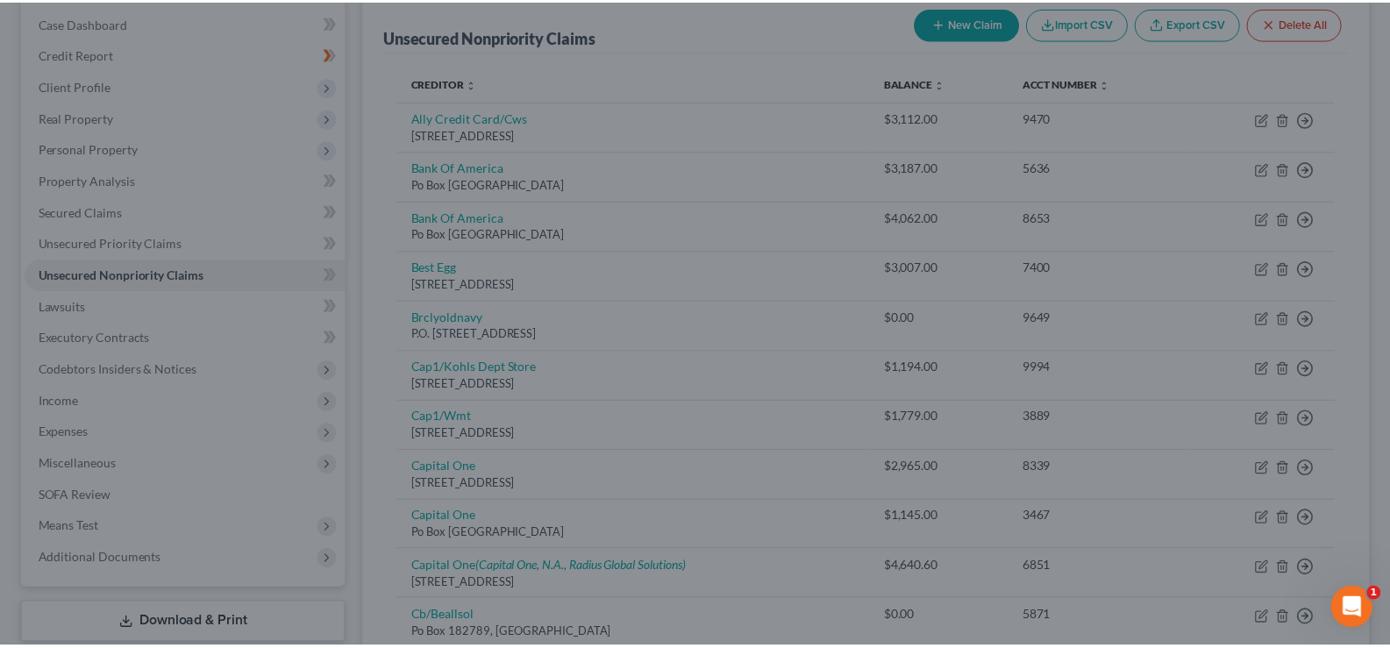
scroll to position [0, 0]
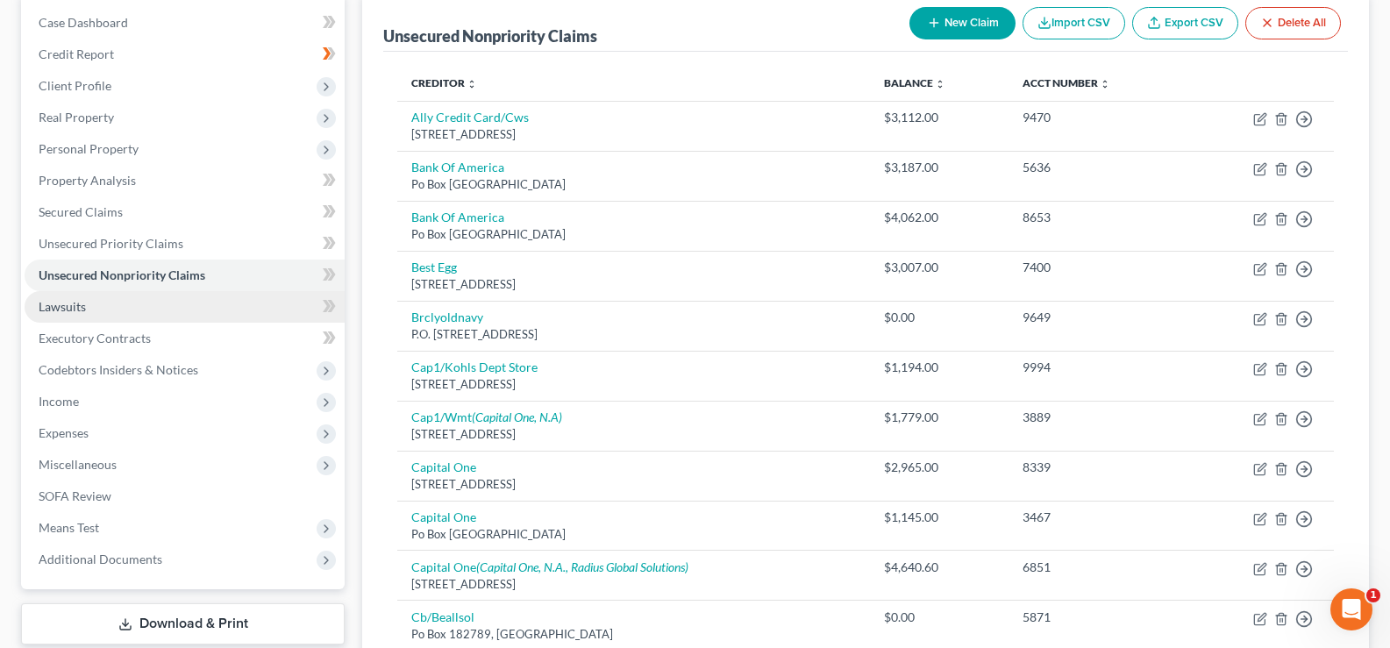
click at [68, 315] on link "Lawsuits" at bounding box center [185, 307] width 320 height 32
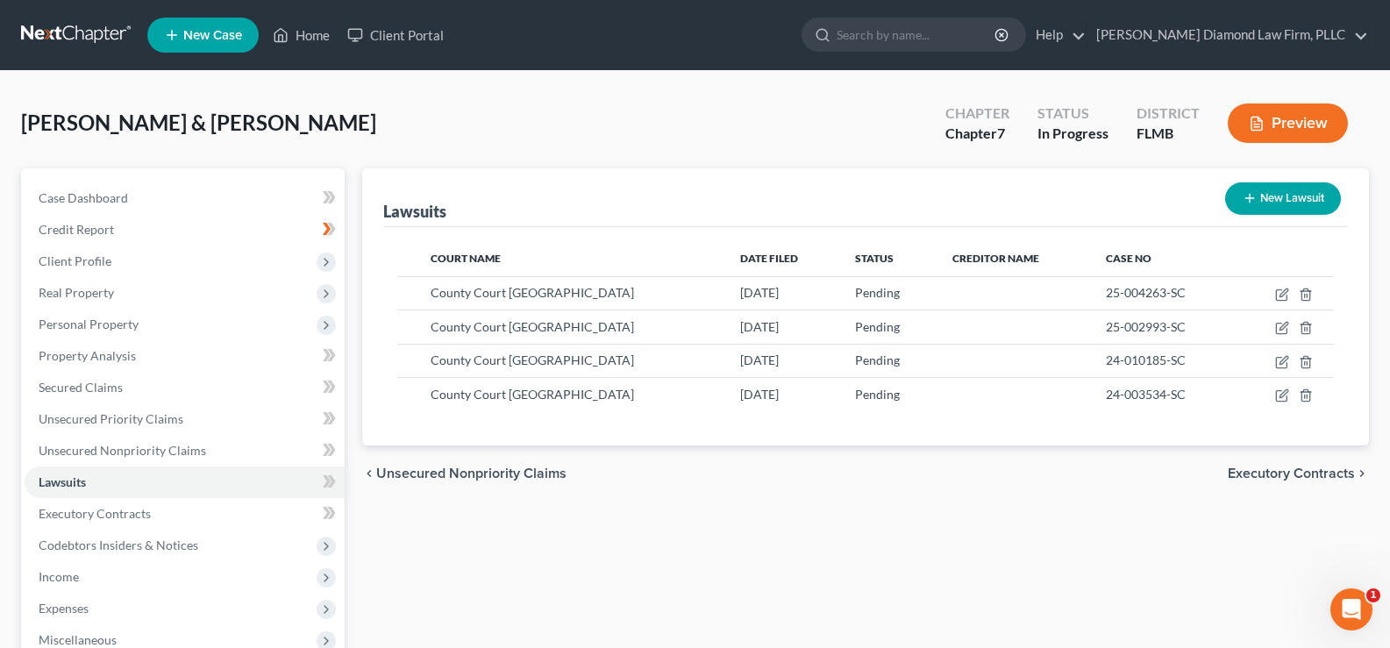
click at [1291, 198] on button "New Lawsuit" at bounding box center [1283, 198] width 116 height 32
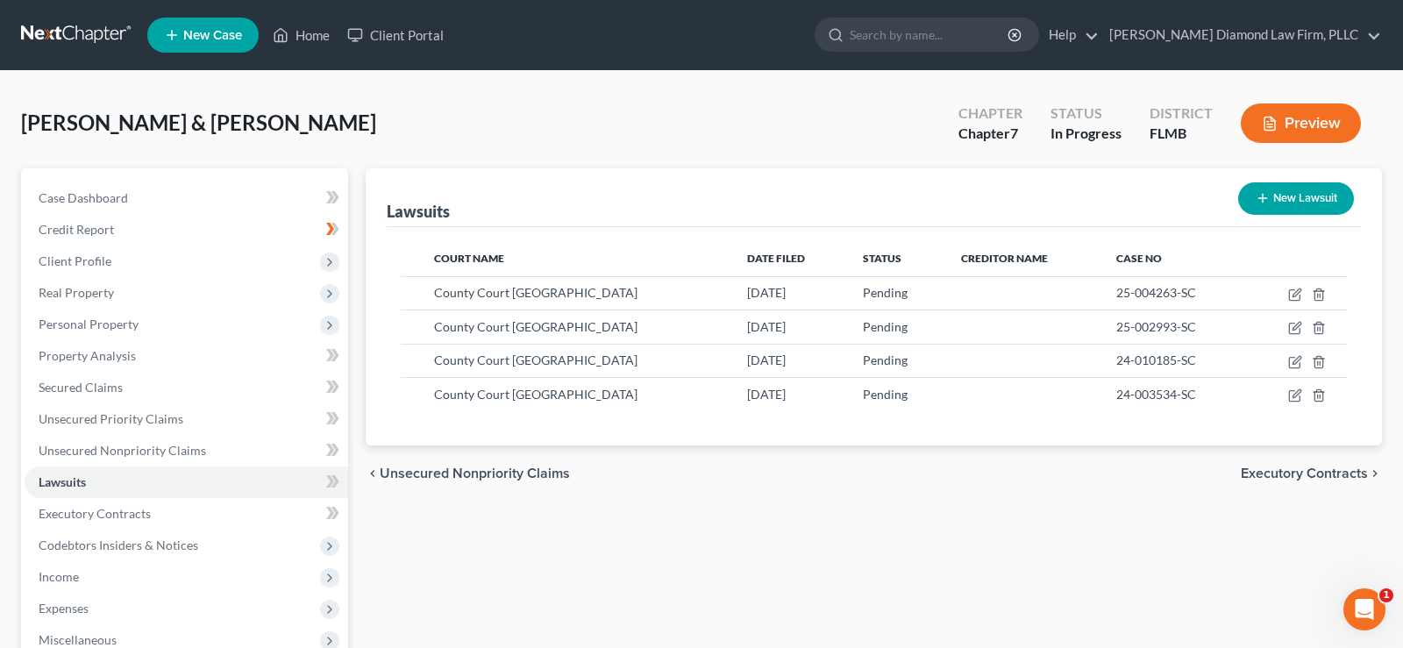
select select "0"
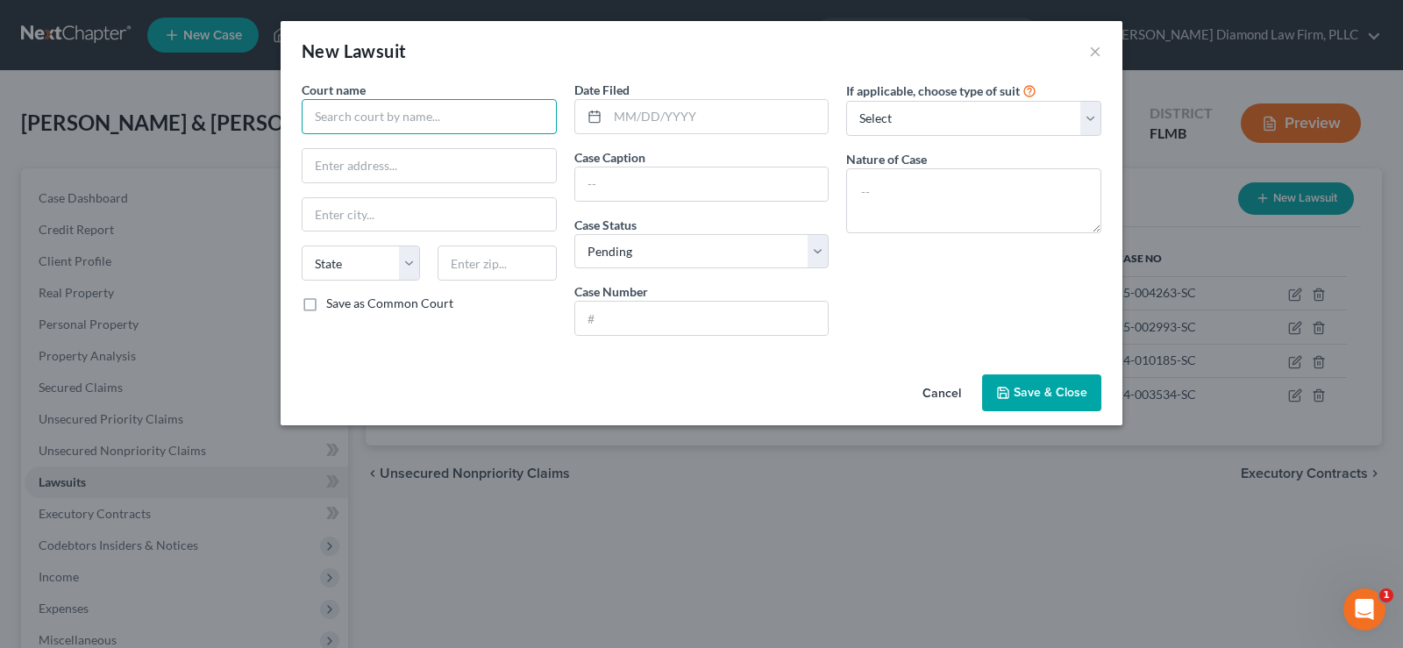
click at [414, 116] on input "text" at bounding box center [429, 116] width 255 height 35
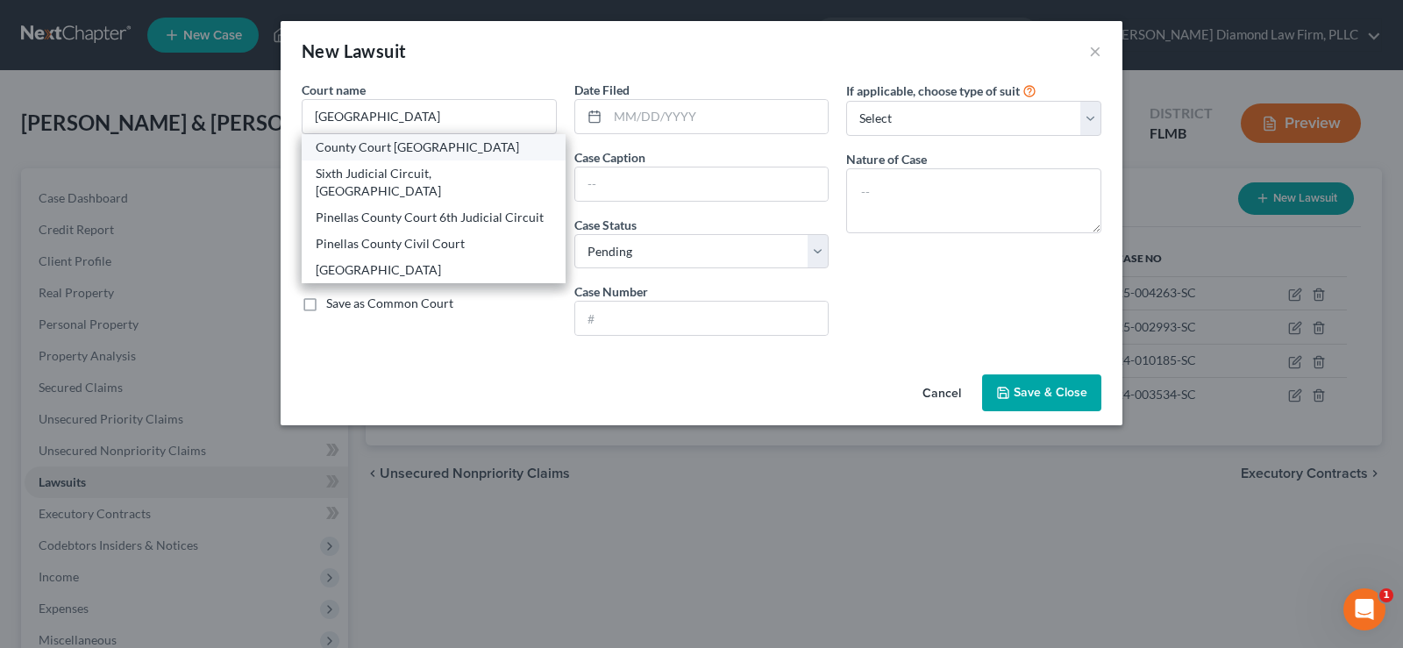
click at [432, 157] on div "County Court [GEOGRAPHIC_DATA]" at bounding box center [434, 147] width 264 height 26
type input "County Court [GEOGRAPHIC_DATA]"
type input "[STREET_ADDRESS][PERSON_NAME]"
type input "Clearwater"
select select "9"
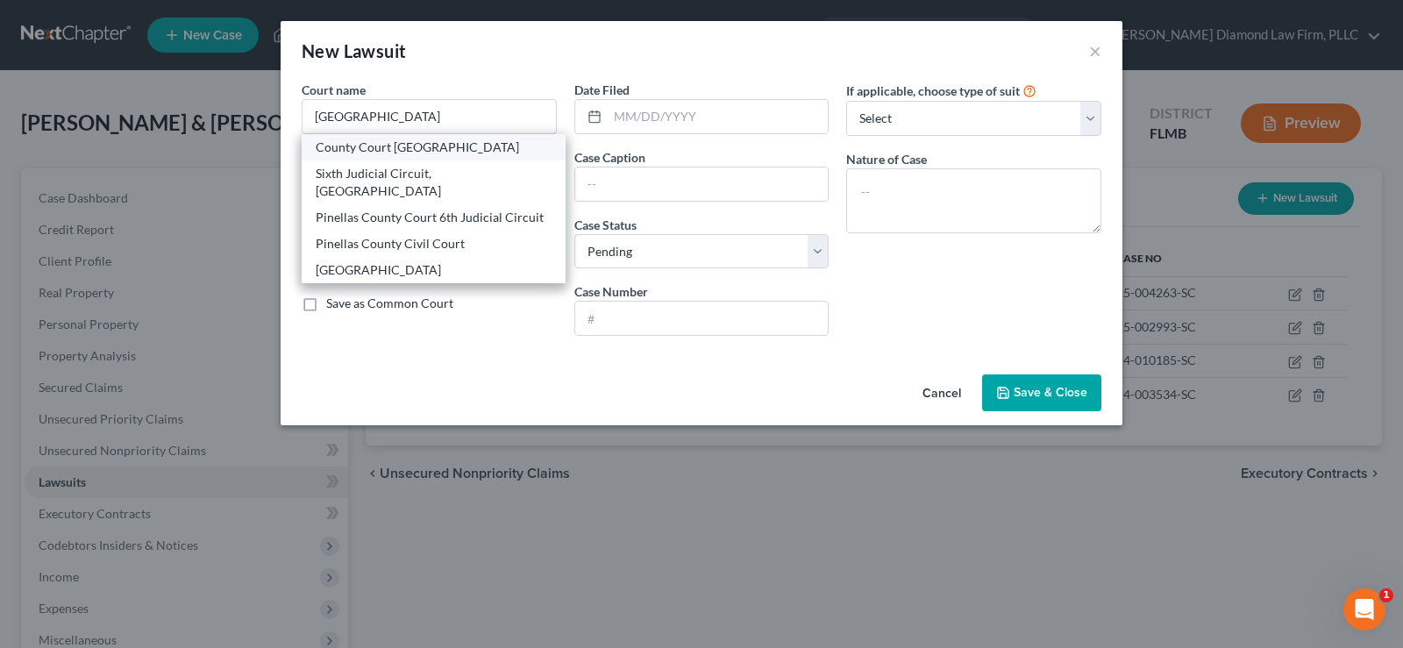
type input "33756"
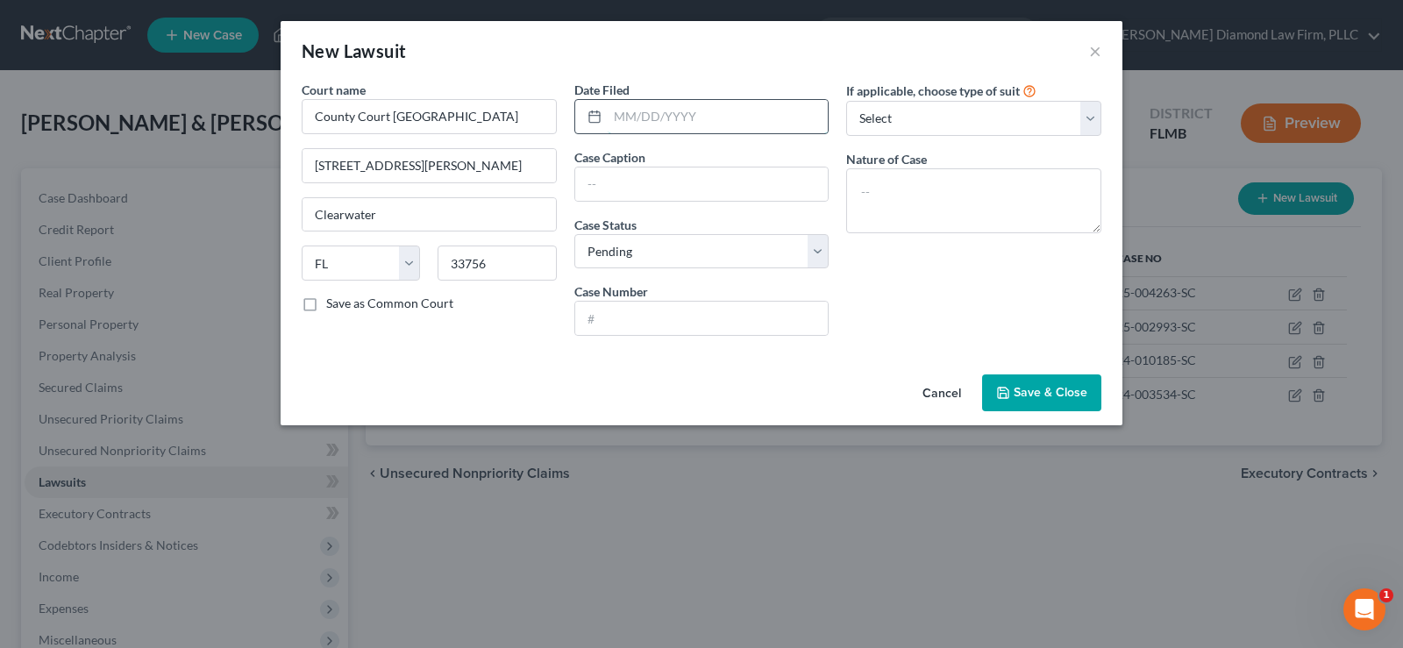
click at [672, 128] on input "text" at bounding box center [718, 116] width 221 height 33
type input "[DATE]"
type input "Capital One N.A. Vs. [PERSON_NAME]"
type input "25-003003-SC"
type textarea "Small Claims"
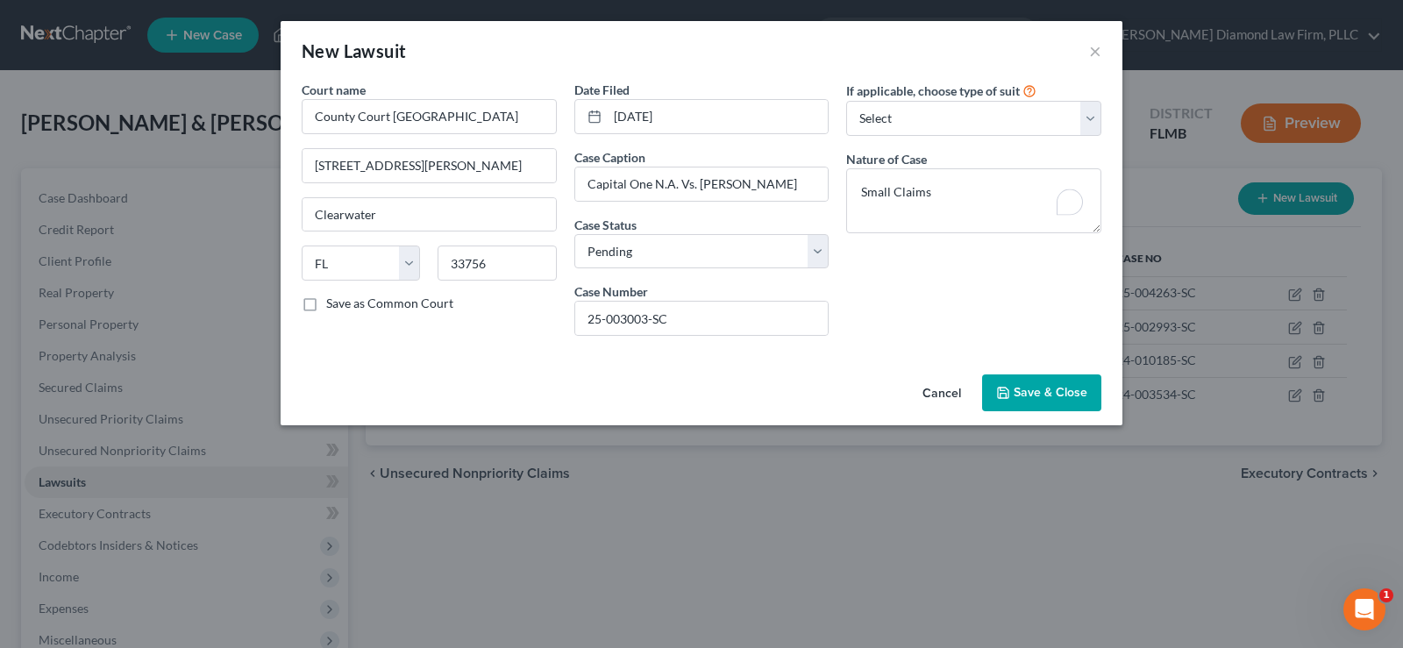
click at [1042, 388] on span "Save & Close" at bounding box center [1051, 392] width 74 height 15
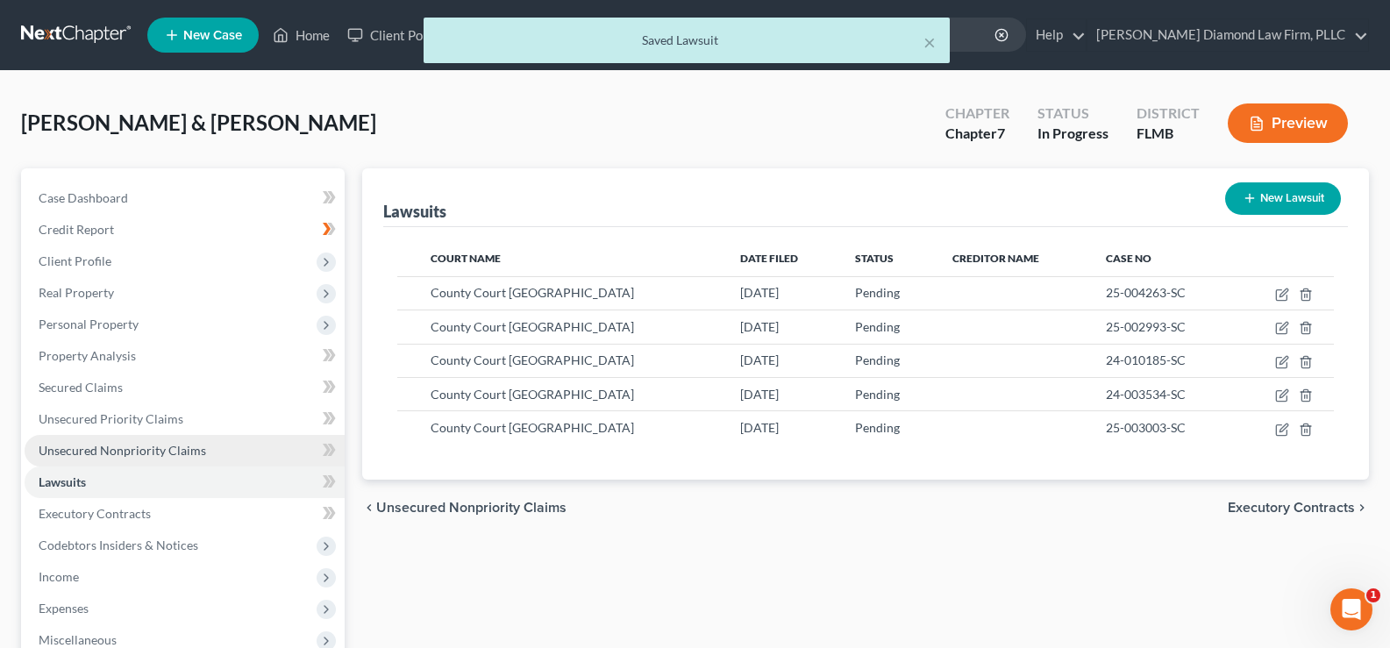
click at [174, 450] on span "Unsecured Nonpriority Claims" at bounding box center [122, 450] width 167 height 15
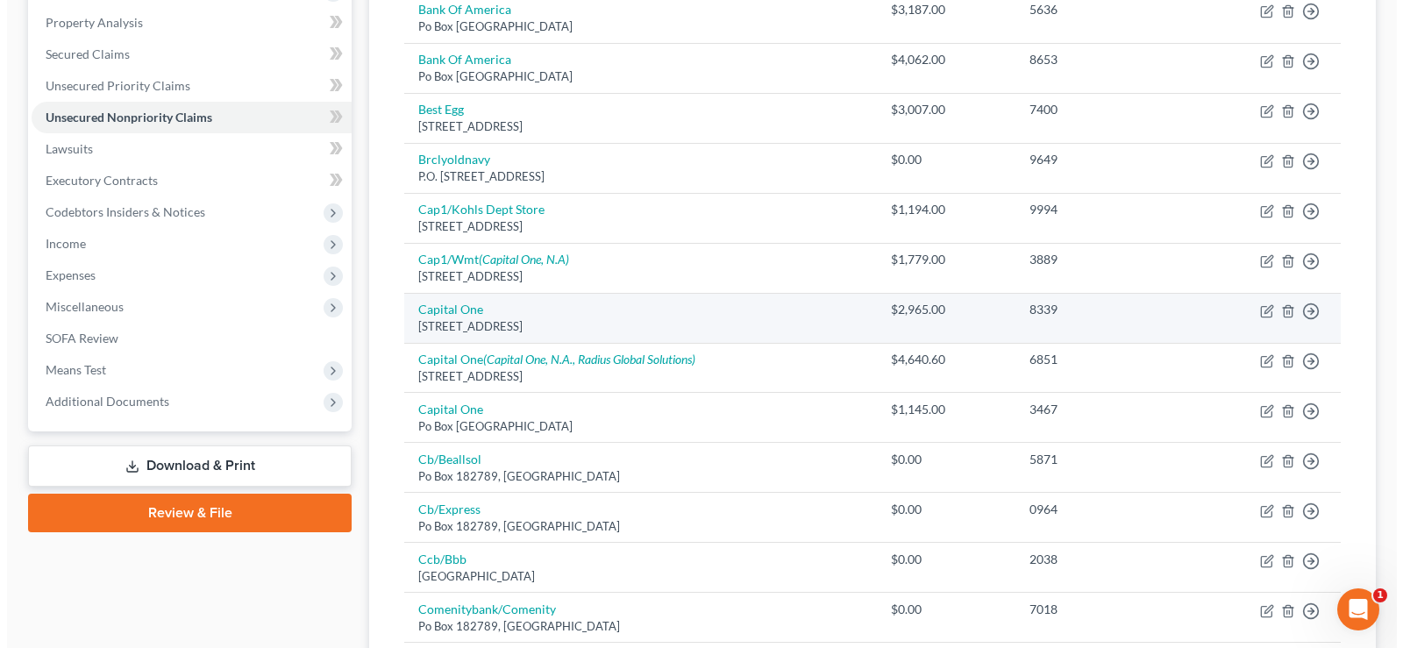
scroll to position [351, 0]
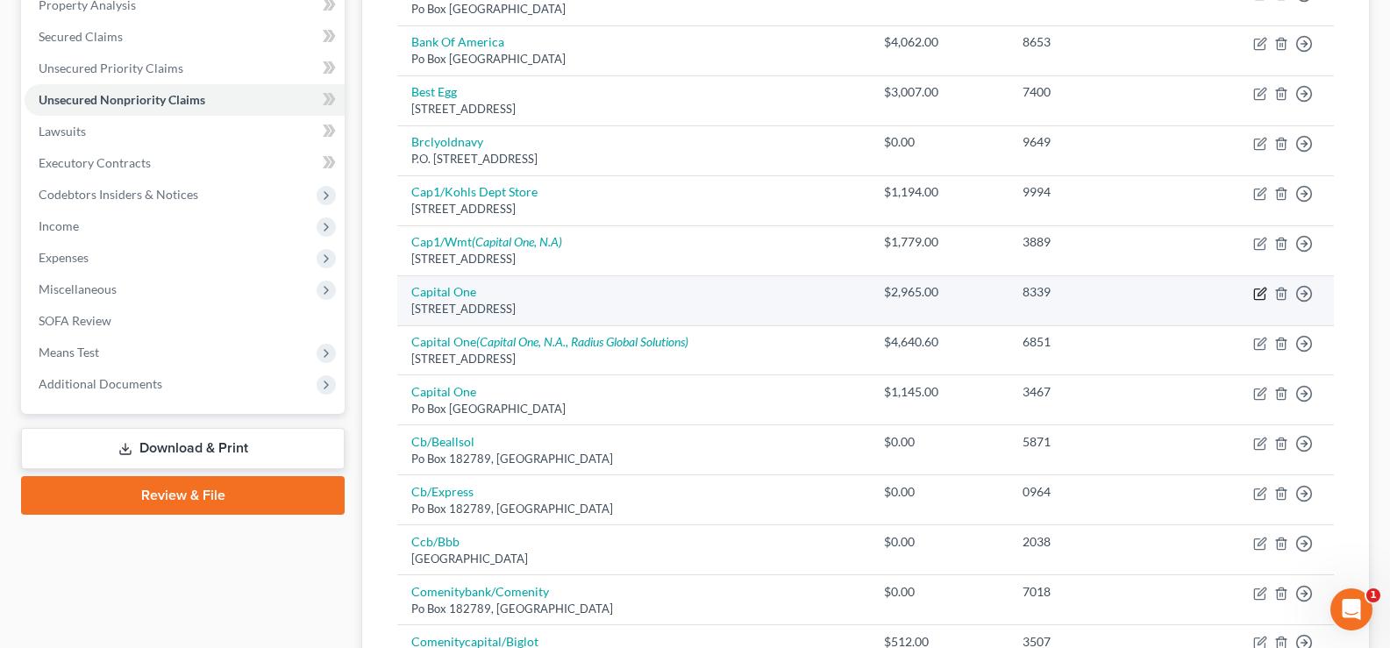
click at [1263, 292] on icon "button" at bounding box center [1261, 292] width 8 height 8
select select "46"
select select "2"
select select "1"
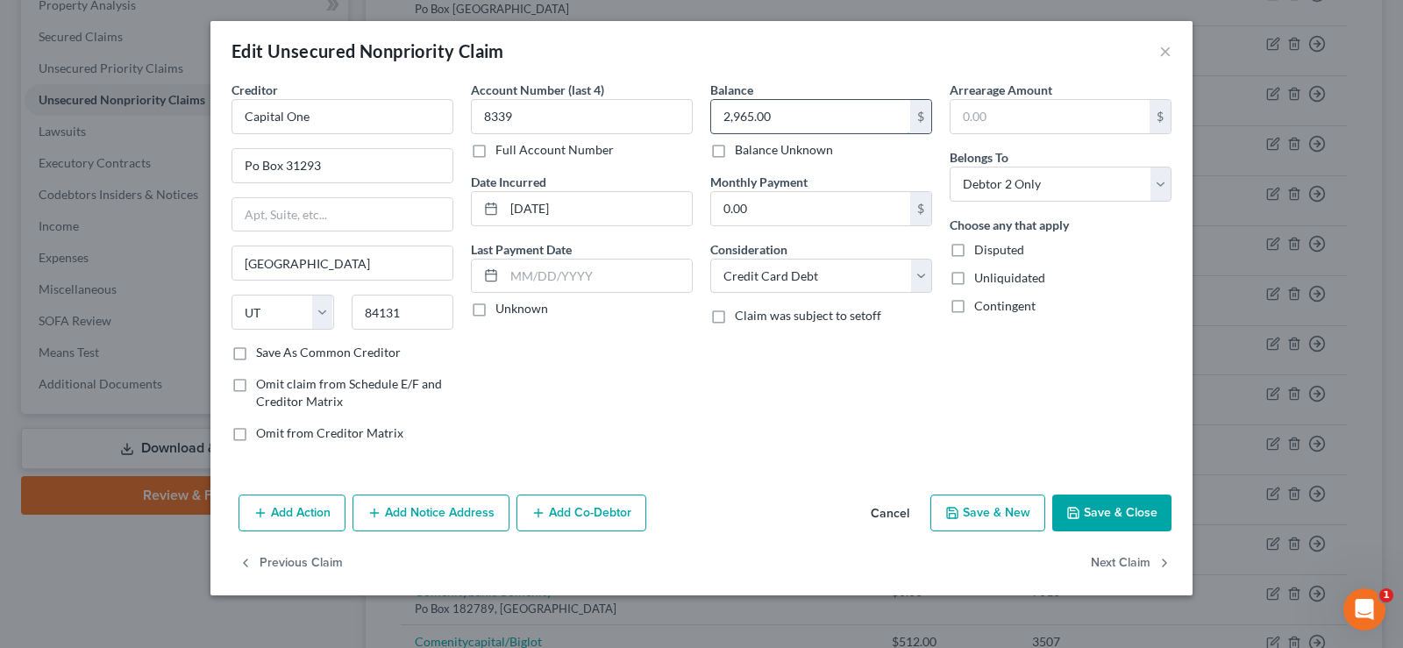
click at [787, 121] on input "2,965.00" at bounding box center [810, 116] width 199 height 33
type input "2,965.20"
click at [402, 521] on button "Add Notice Address" at bounding box center [430, 512] width 157 height 37
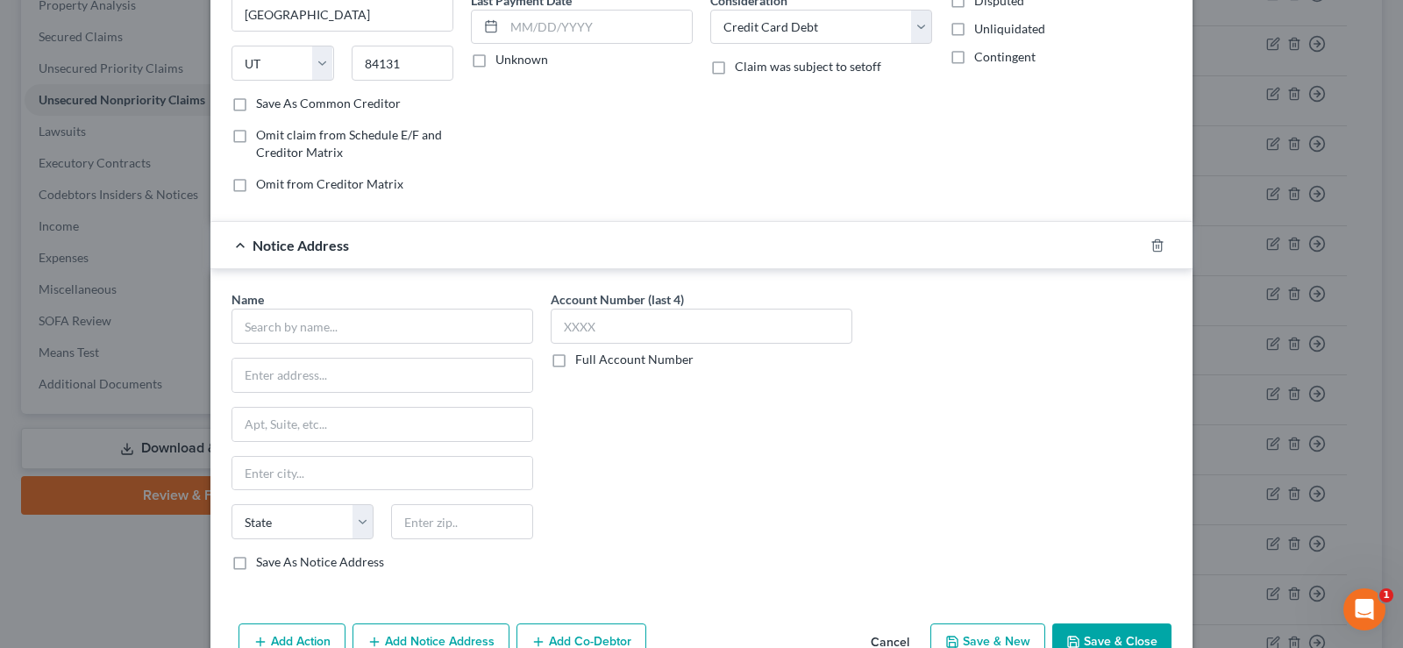
scroll to position [263, 0]
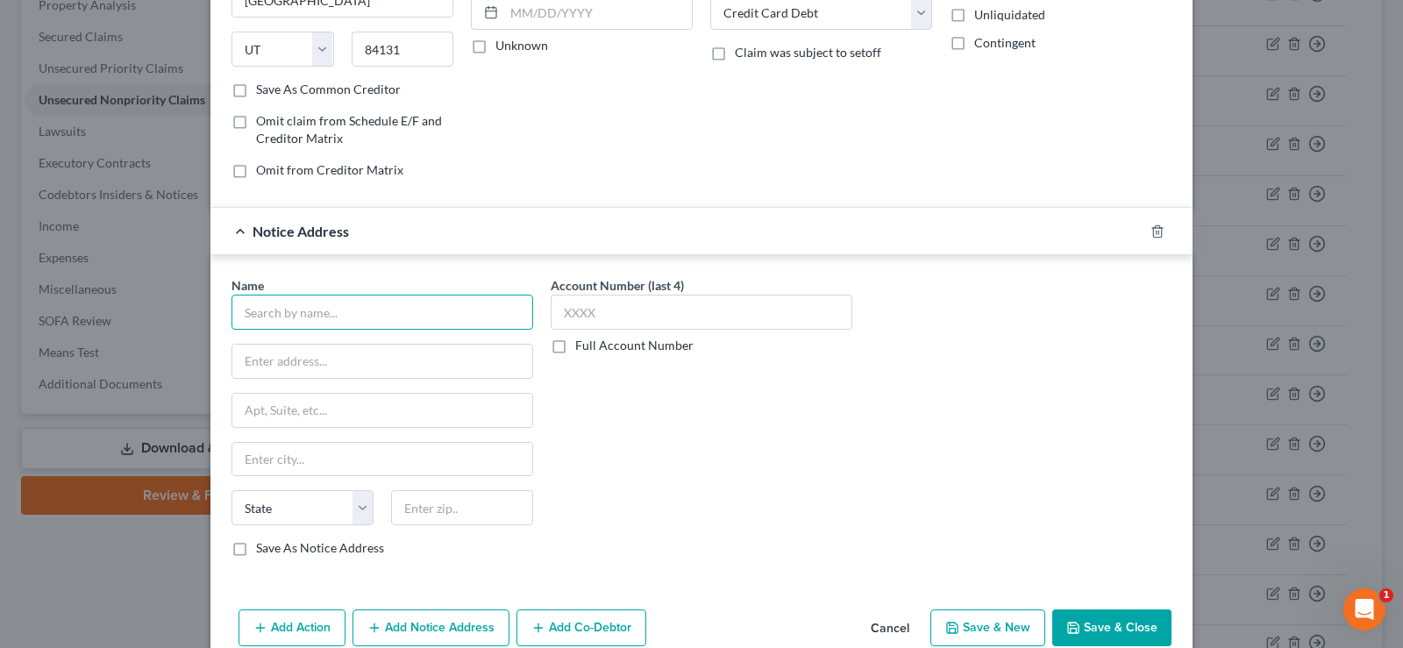
click at [384, 309] on input "text" at bounding box center [382, 312] width 302 height 35
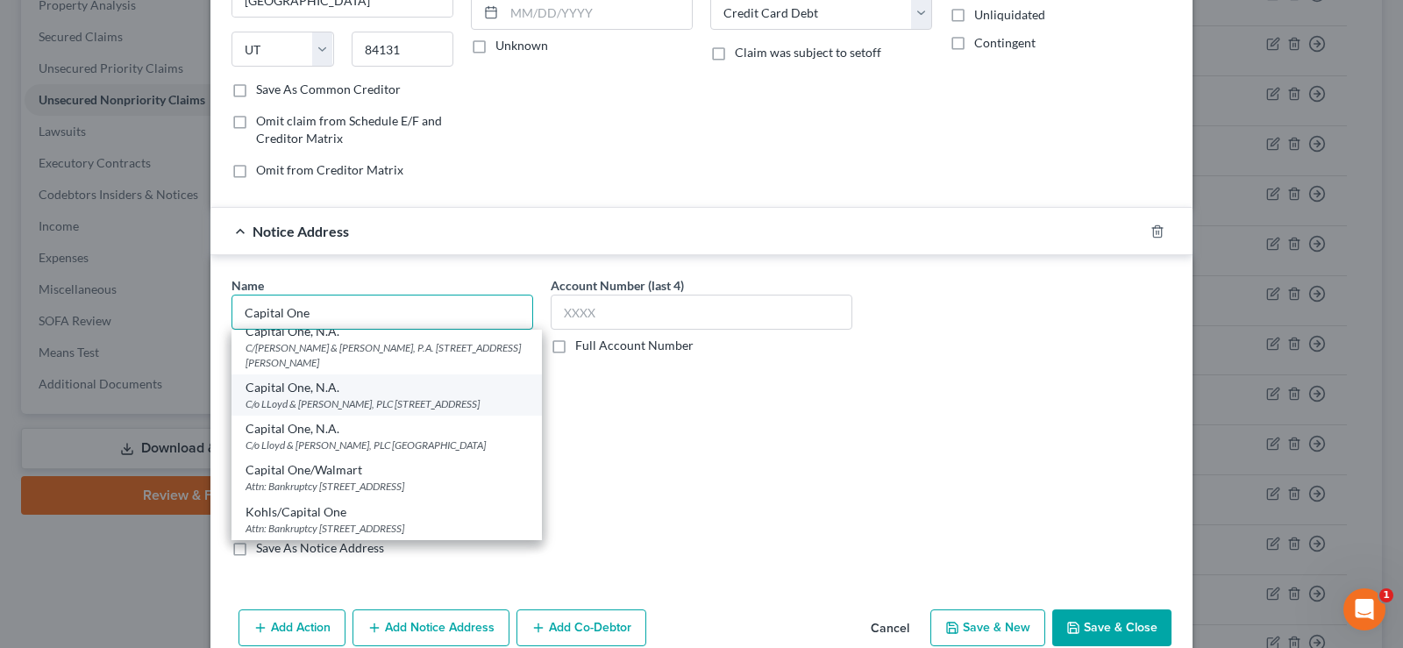
scroll to position [175, 0]
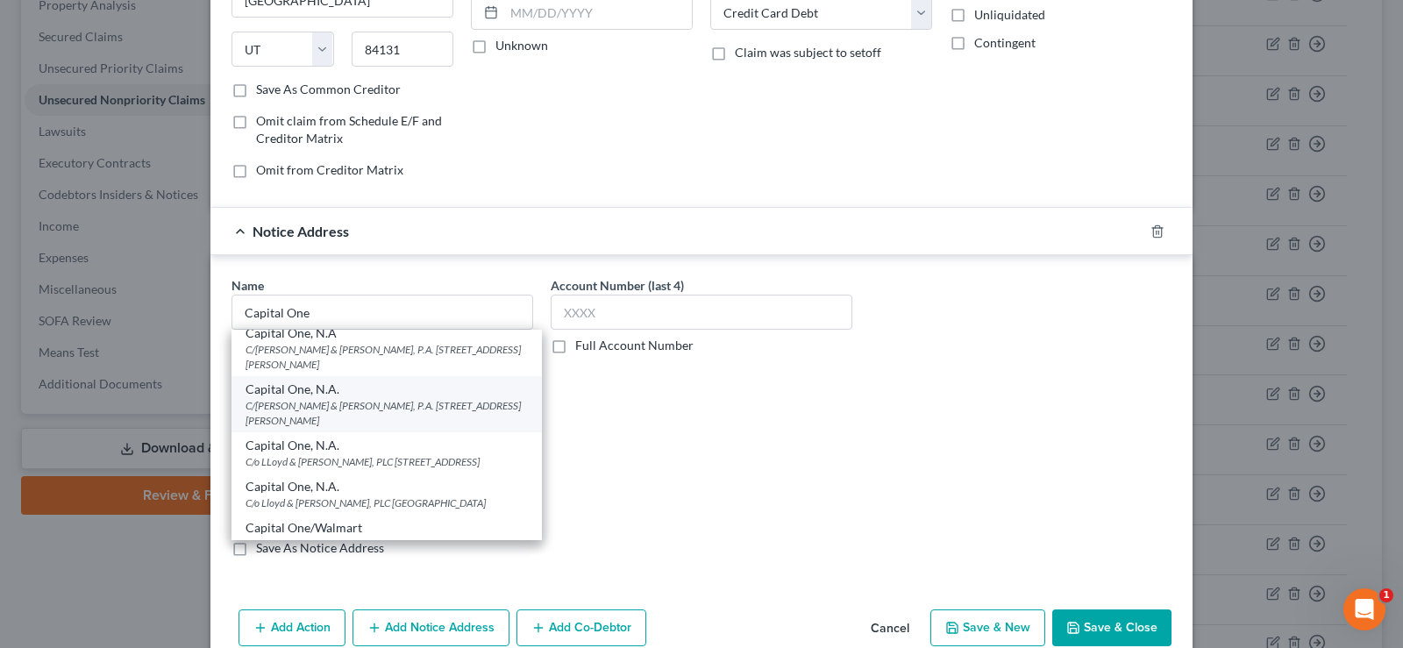
click at [313, 398] on div "Capital One, N.A." at bounding box center [386, 390] width 282 height 18
type input "Capital One, N.A."
type input "C/[PERSON_NAME] & [PERSON_NAME], P.A."
type input "[STREET_ADDRESS][PERSON_NAME]"
type input "[GEOGRAPHIC_DATA]"
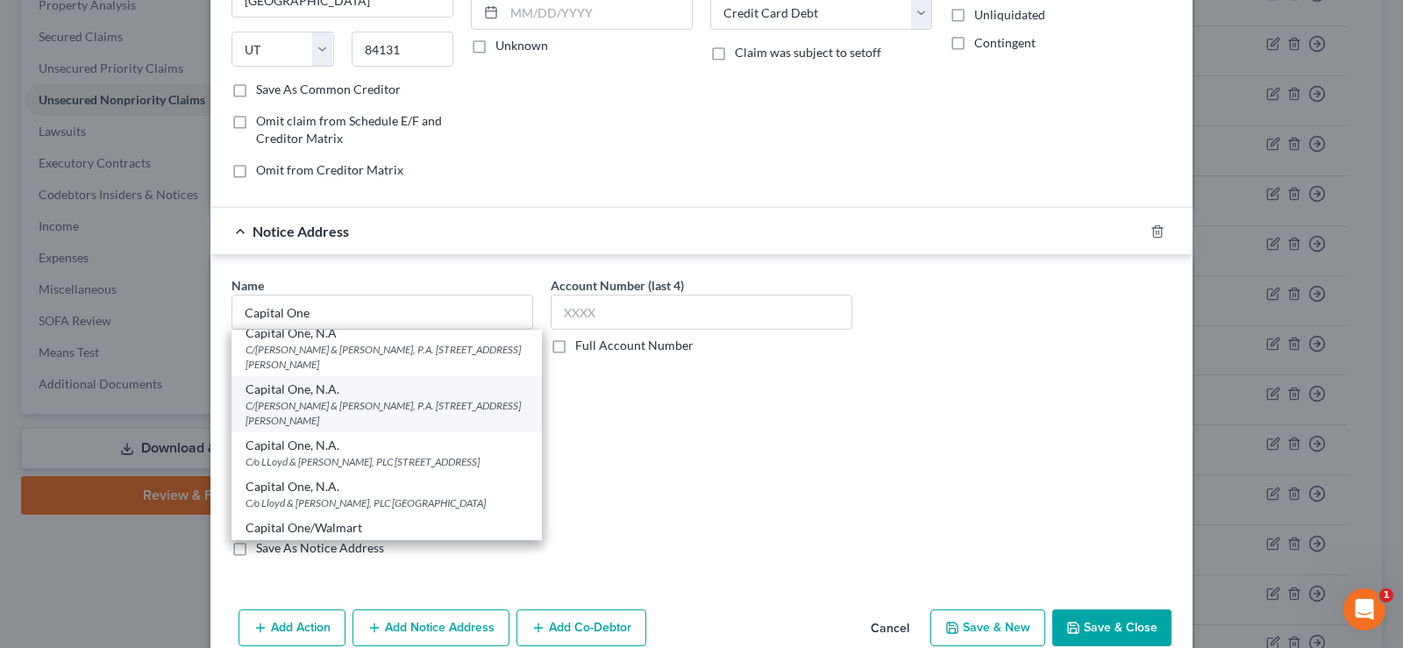
select select "9"
type input "33134"
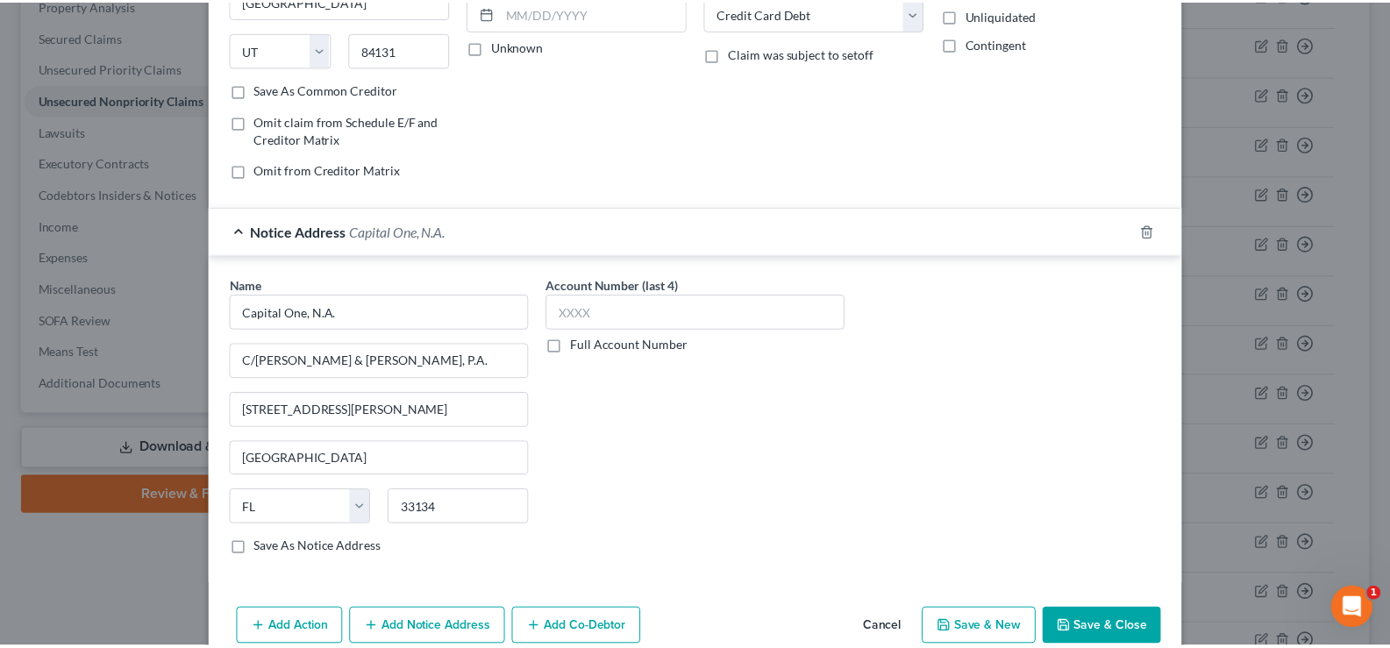
scroll to position [0, 0]
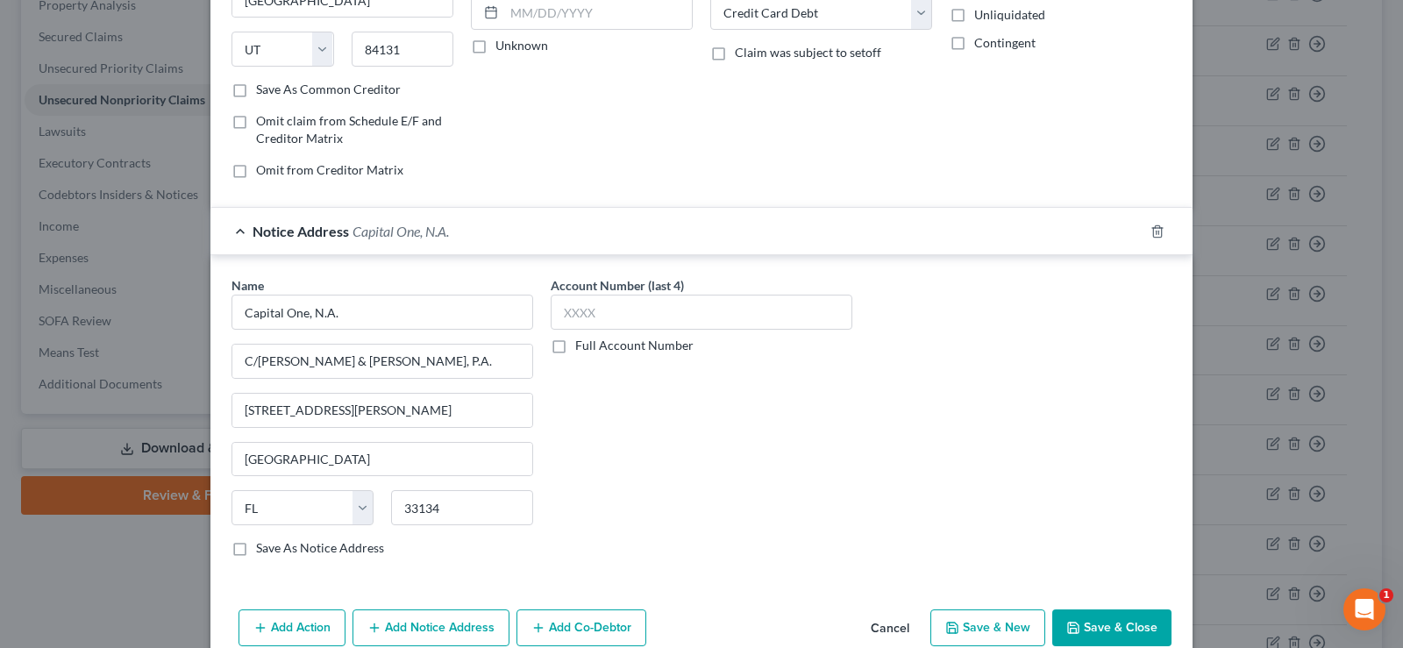
click at [575, 344] on label "Full Account Number" at bounding box center [634, 346] width 118 height 18
click at [582, 344] on input "Full Account Number" at bounding box center [587, 342] width 11 height 11
click at [579, 313] on input "text" at bounding box center [702, 312] width 302 height 35
type input "Matter No: 3710080"
click at [1125, 615] on button "Save & Close" at bounding box center [1111, 627] width 119 height 37
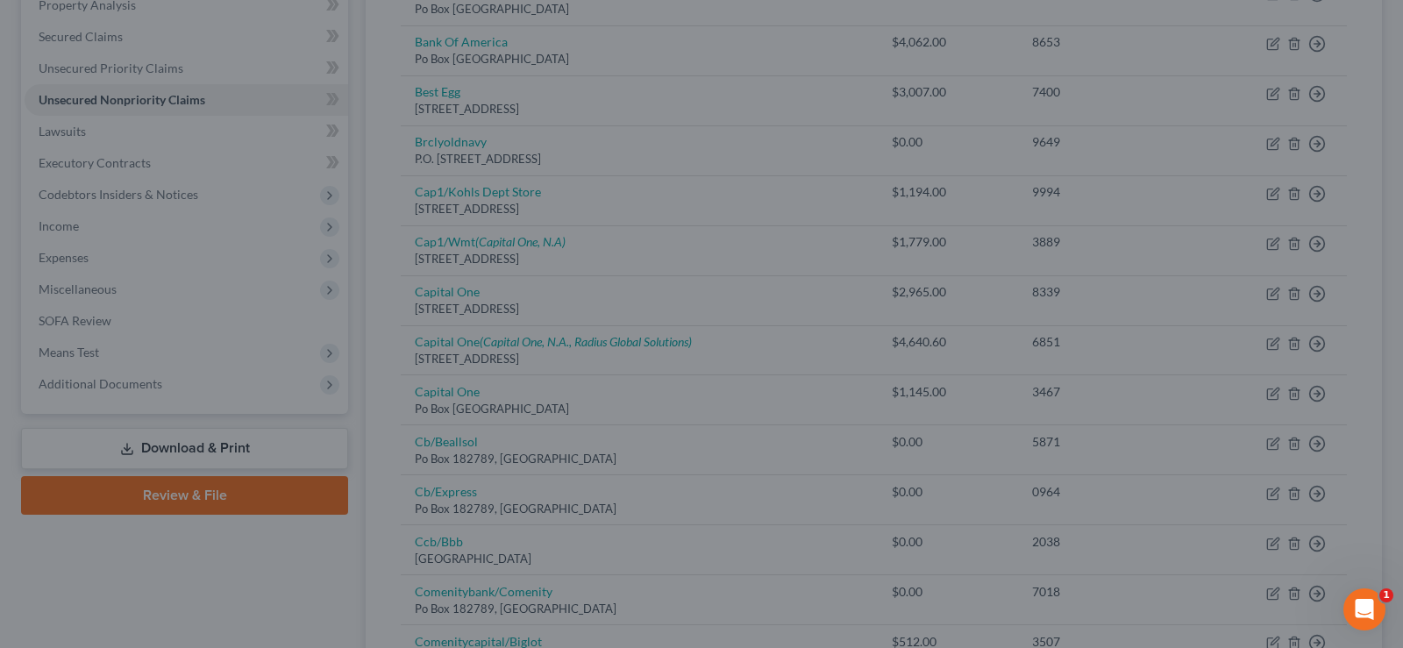
type input "0"
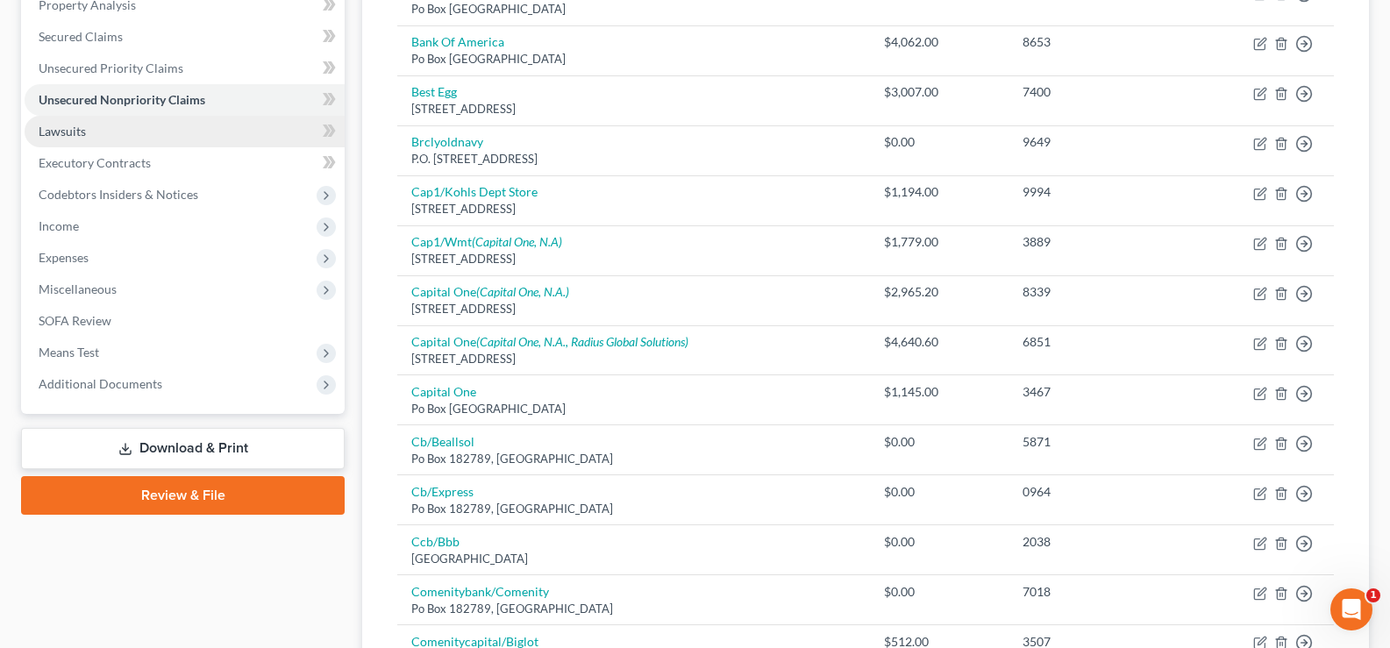
click at [123, 134] on link "Lawsuits" at bounding box center [185, 132] width 320 height 32
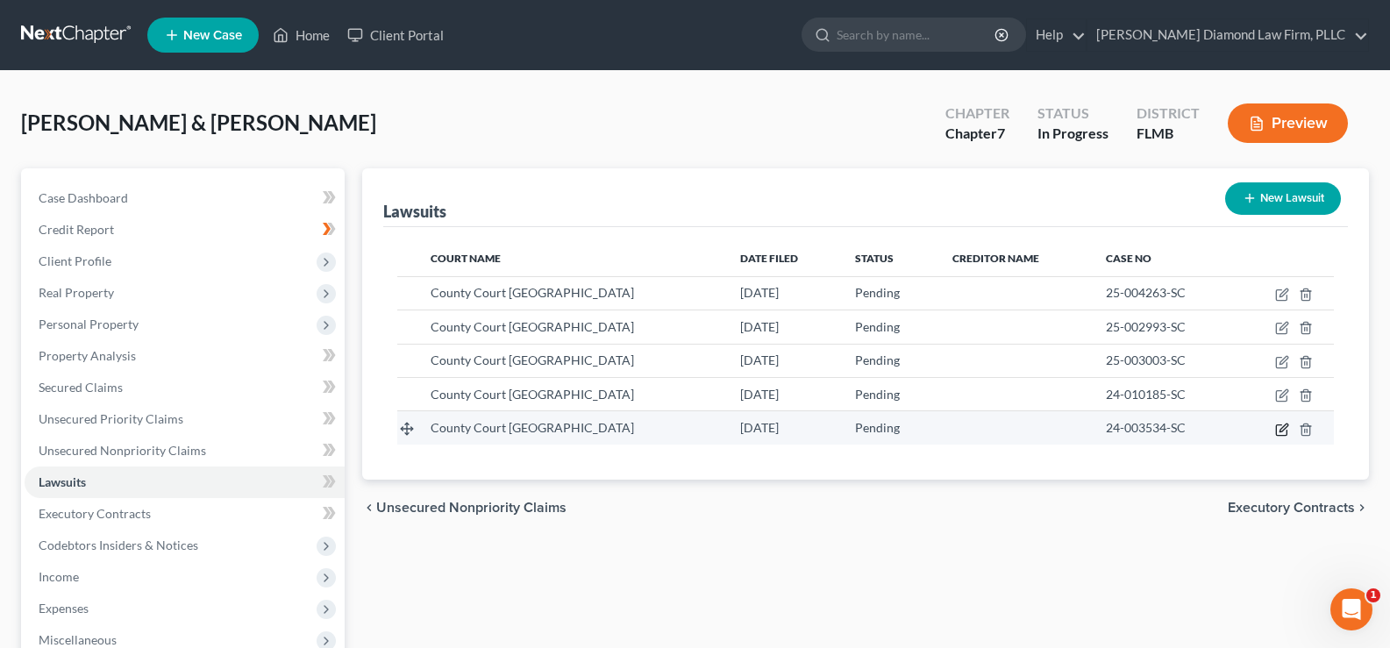
click at [1279, 430] on icon "button" at bounding box center [1282, 430] width 14 height 14
select select "9"
select select "0"
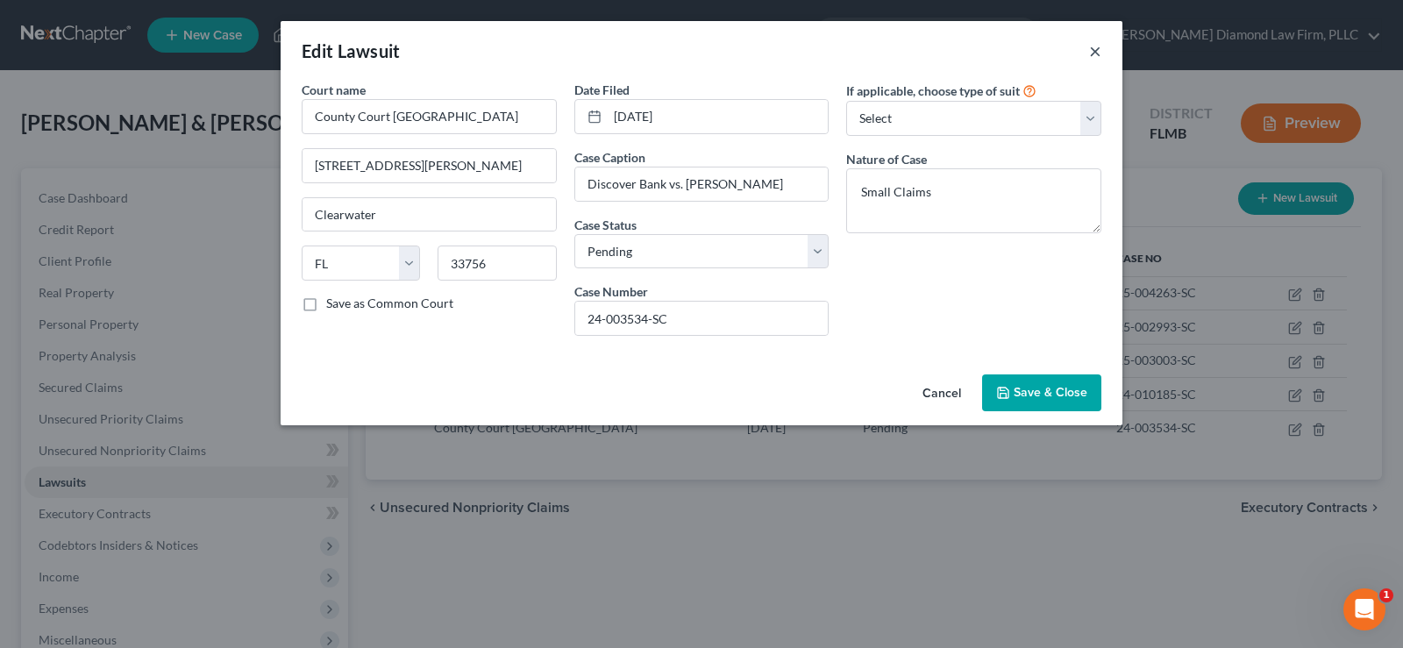
click at [1094, 51] on button "×" at bounding box center [1095, 50] width 12 height 21
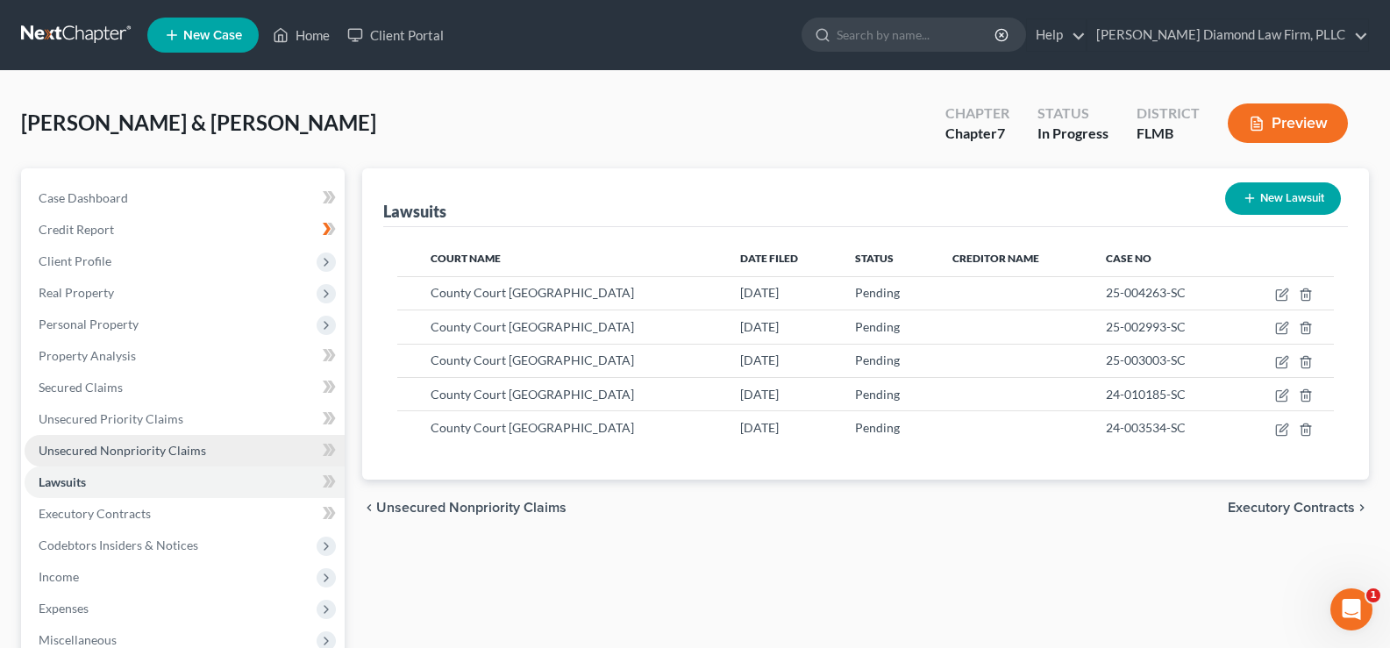
click at [134, 447] on span "Unsecured Nonpriority Claims" at bounding box center [122, 450] width 167 height 15
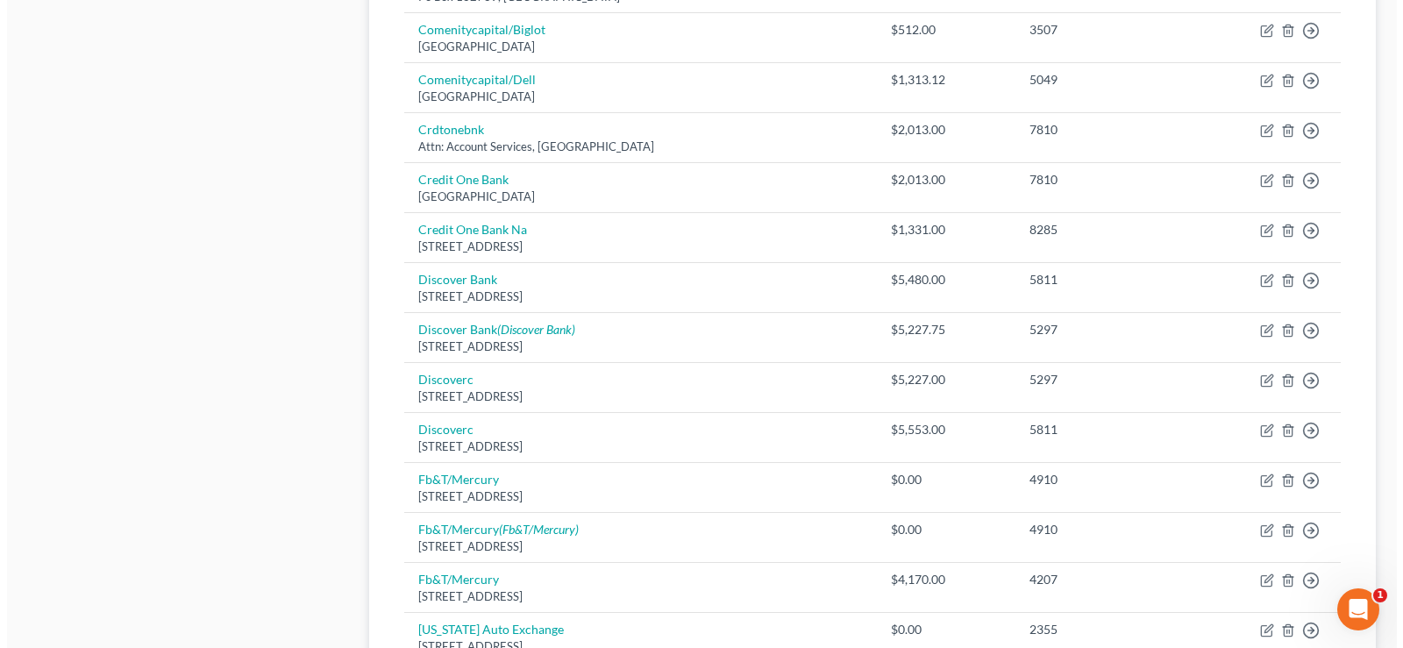
scroll to position [964, 0]
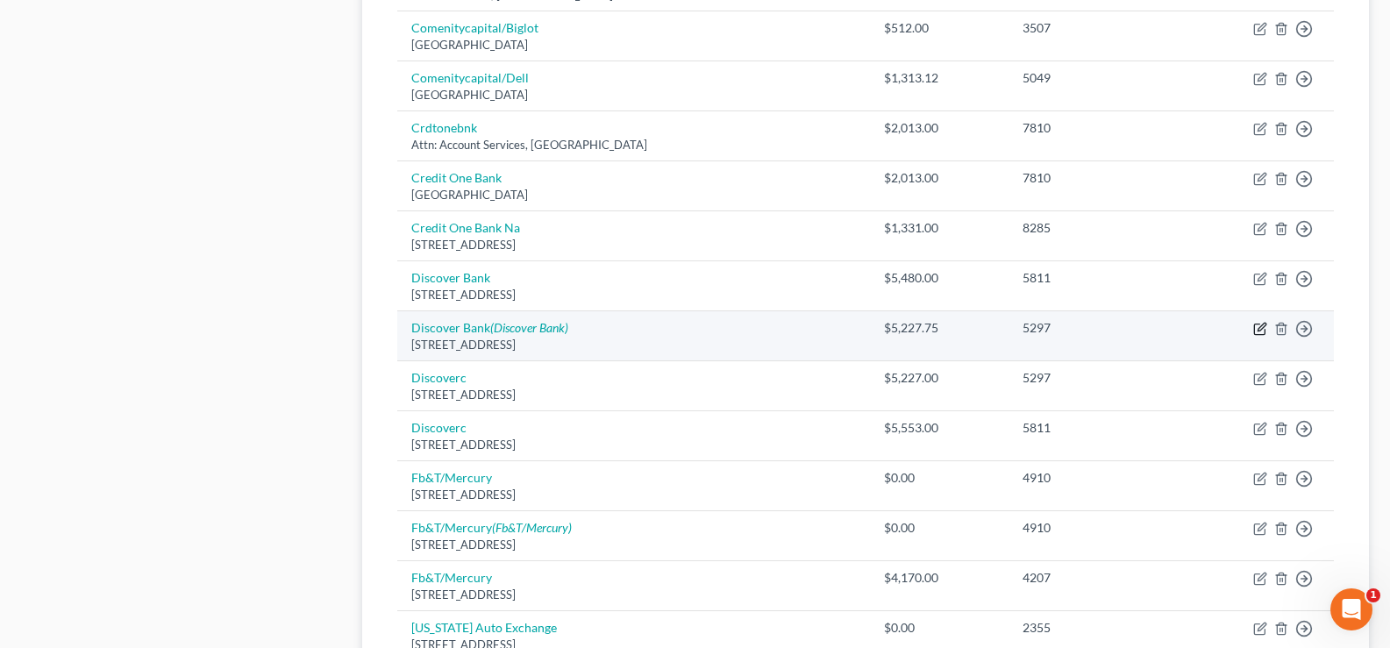
click at [1260, 329] on icon "button" at bounding box center [1260, 329] width 14 height 14
select select "7"
select select "2"
select select "1"
select select "9"
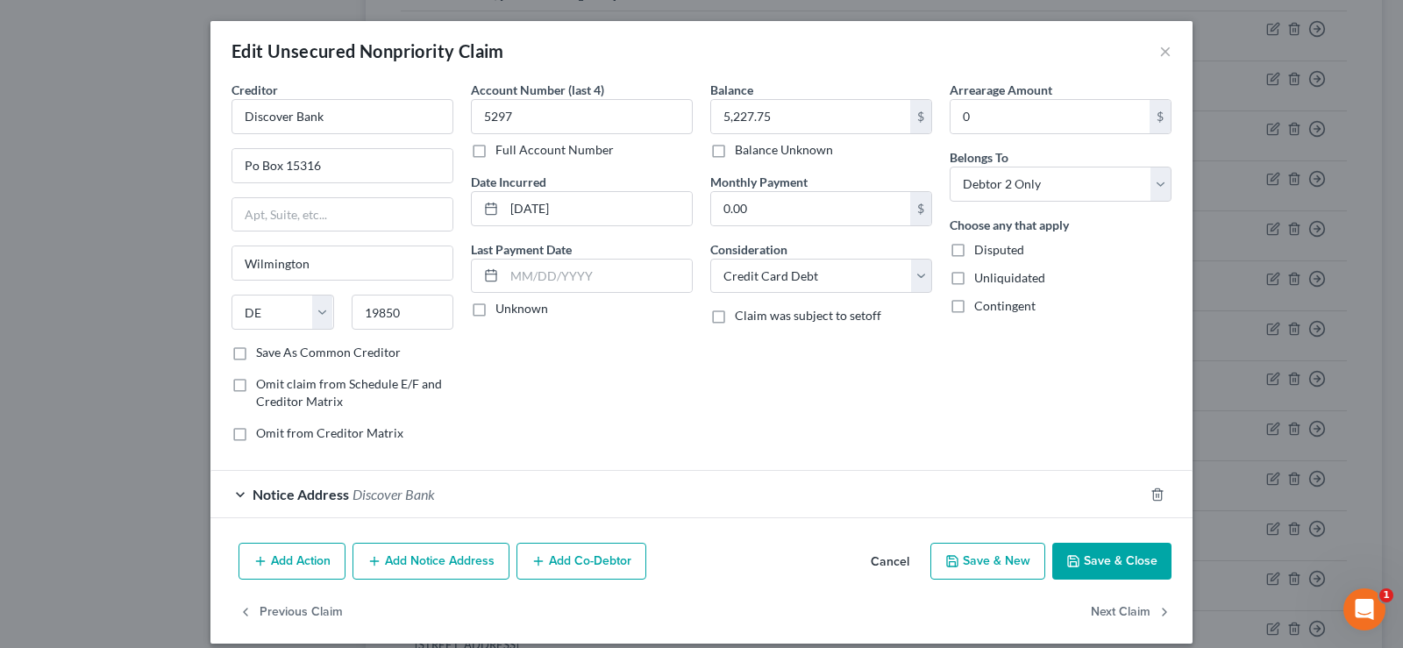
click at [402, 490] on span "Discover Bank" at bounding box center [393, 494] width 82 height 17
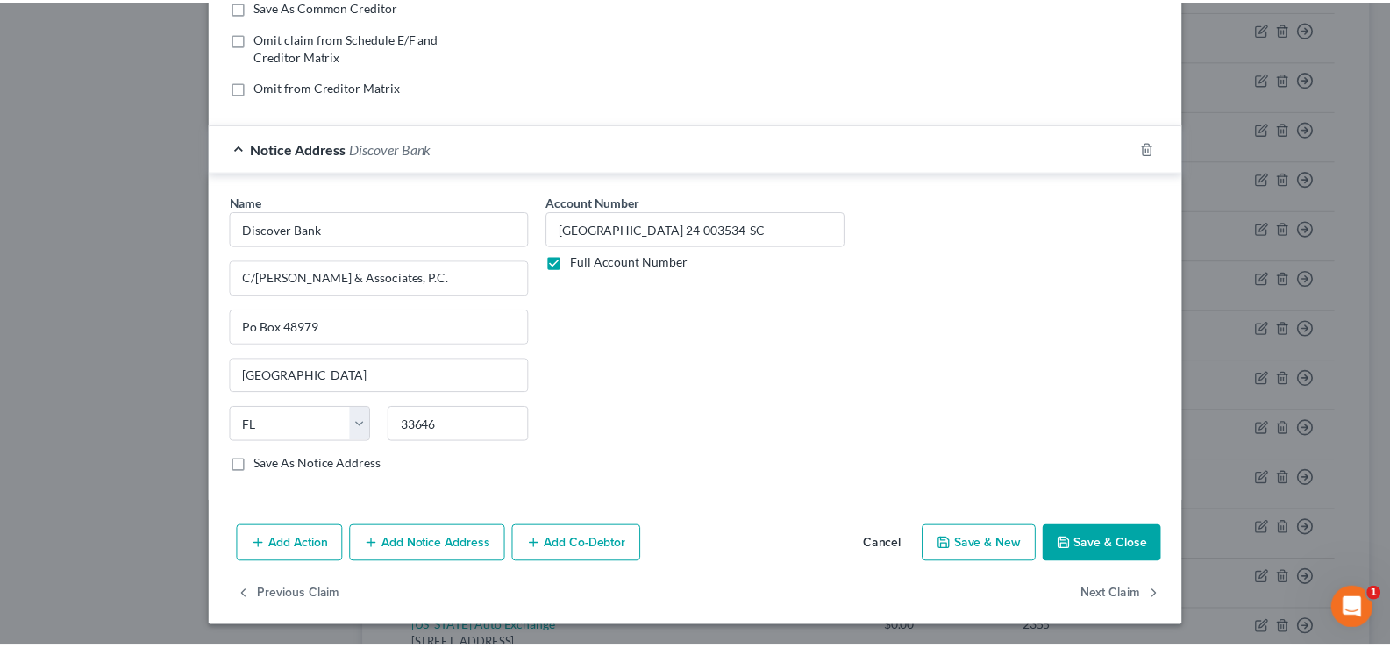
scroll to position [0, 0]
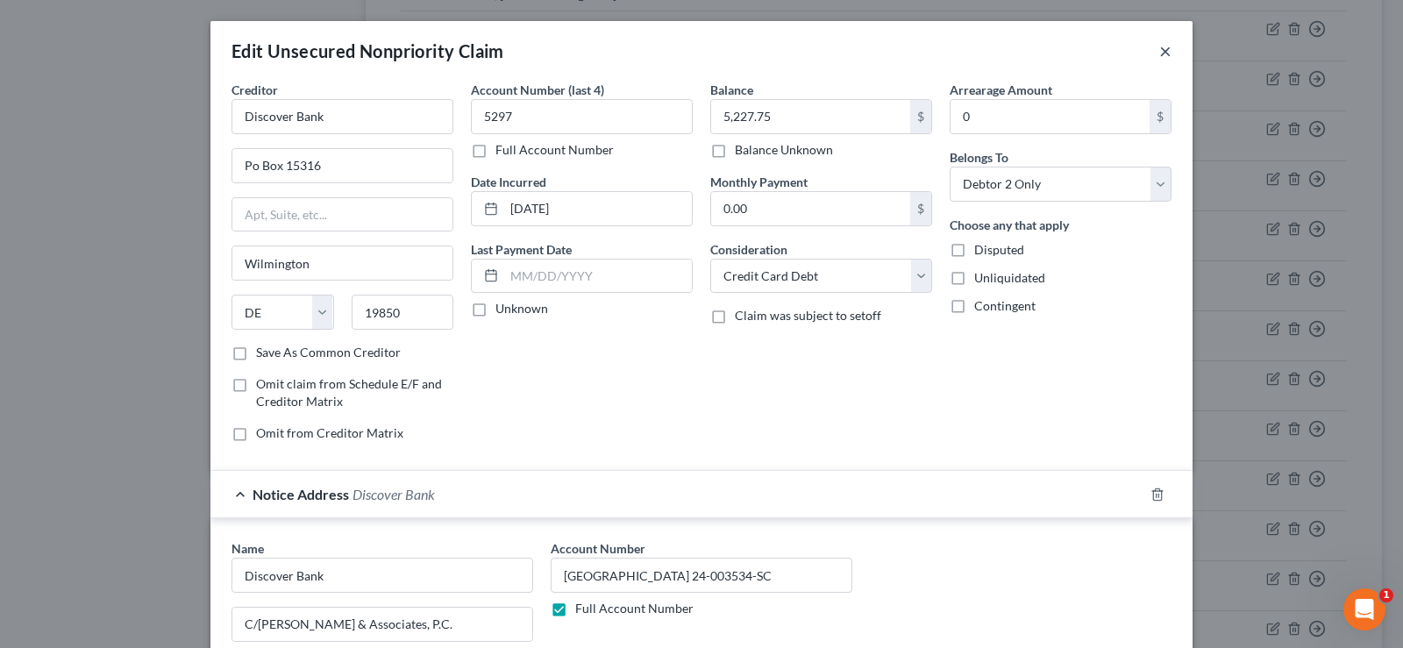
click at [1161, 50] on button "×" at bounding box center [1165, 50] width 12 height 21
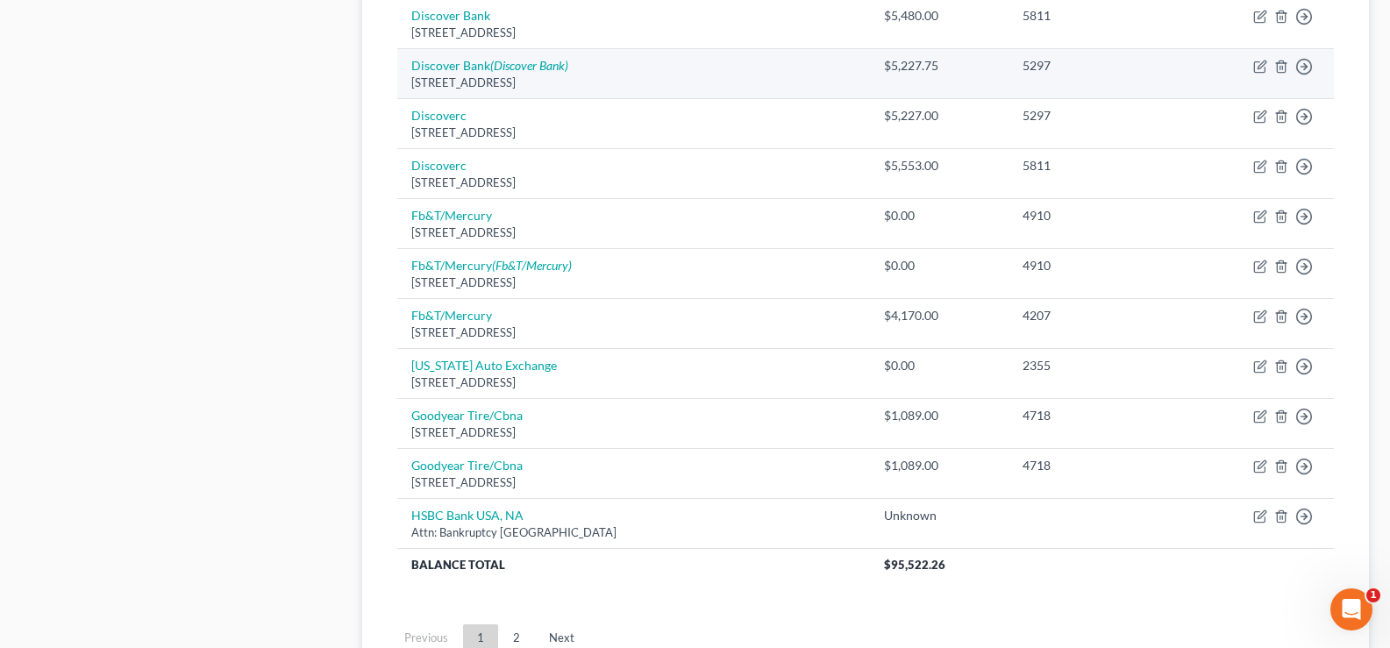
scroll to position [1227, 0]
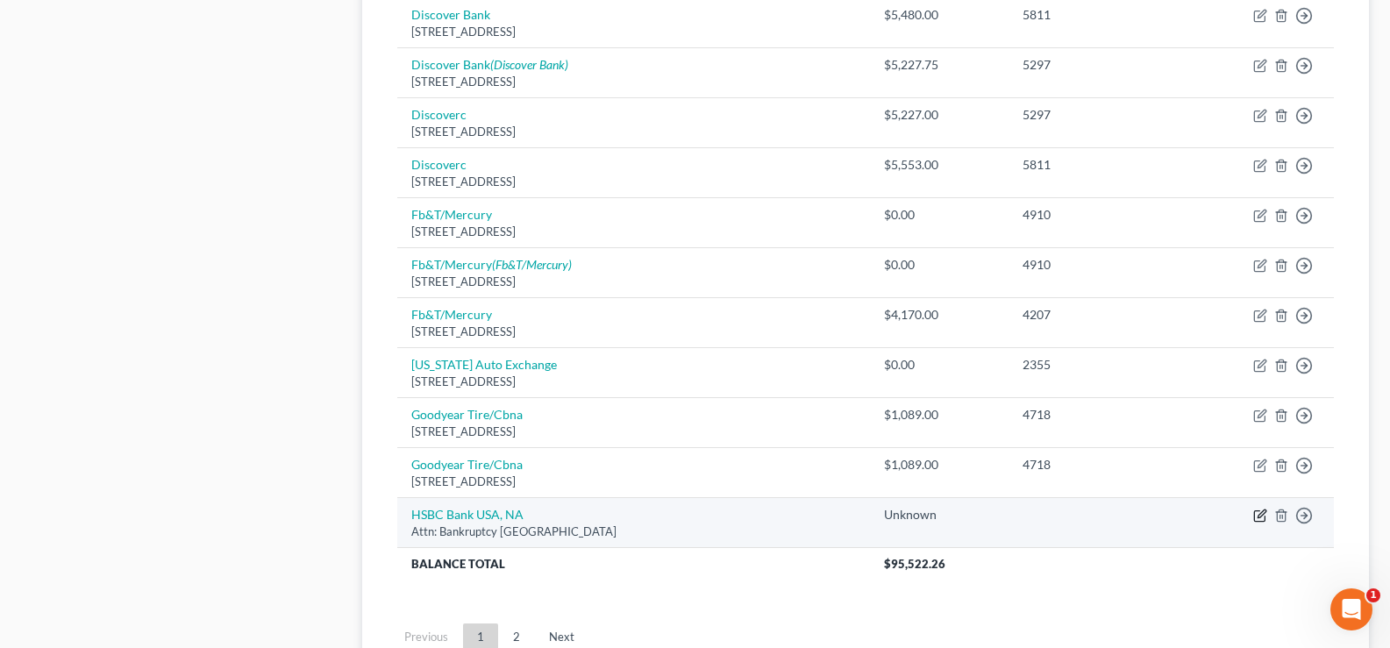
click at [1261, 515] on icon "button" at bounding box center [1260, 516] width 14 height 14
select select "35"
select select "8"
select select "2"
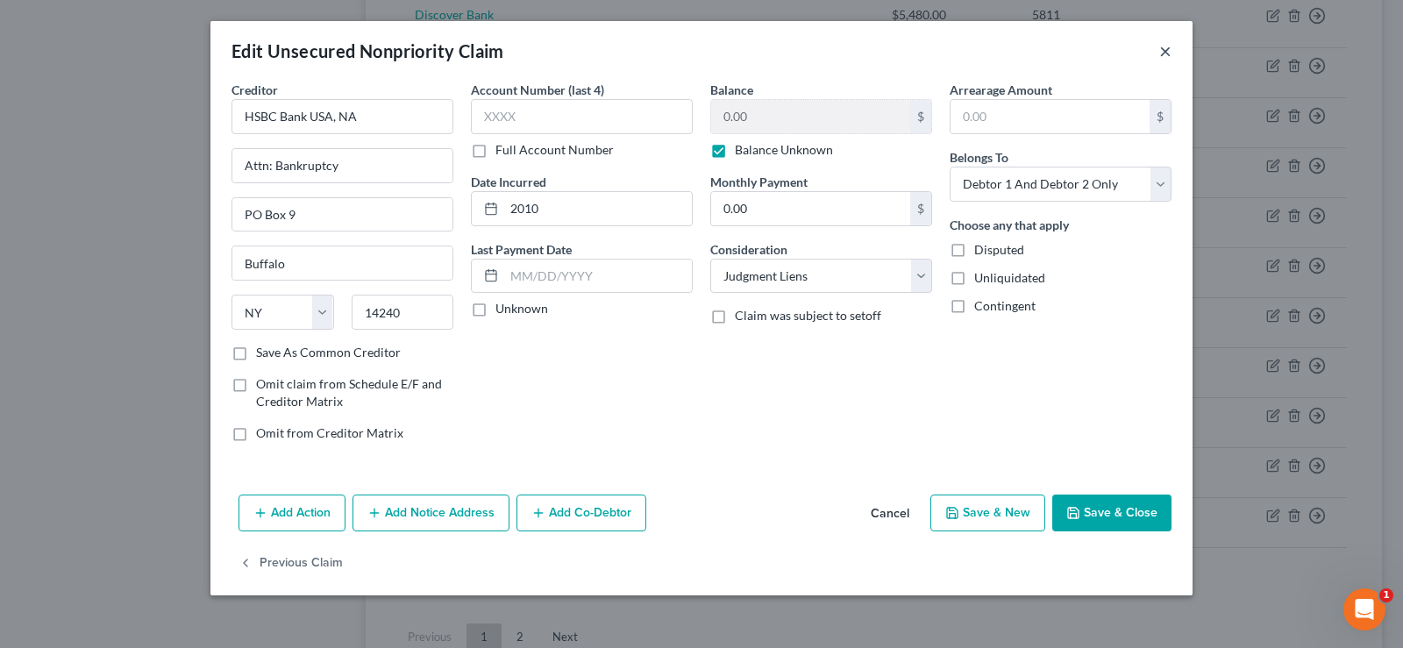
click at [1169, 51] on button "×" at bounding box center [1165, 50] width 12 height 21
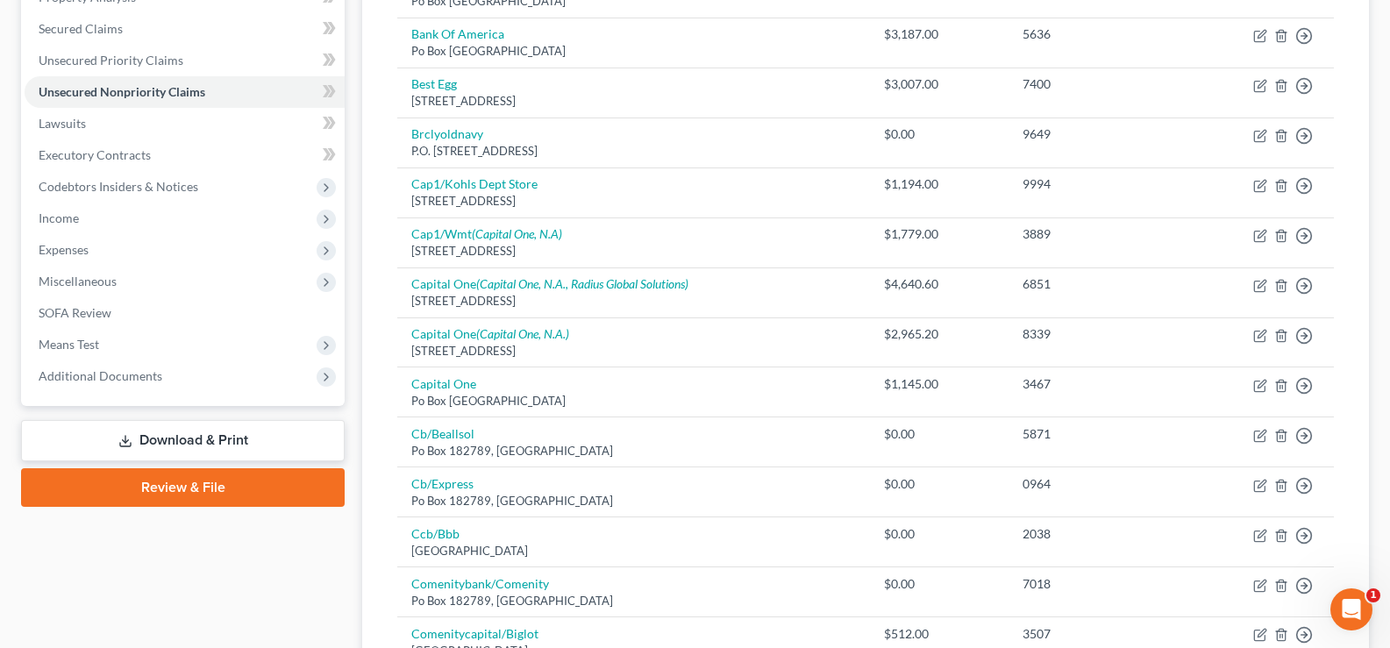
scroll to position [351, 0]
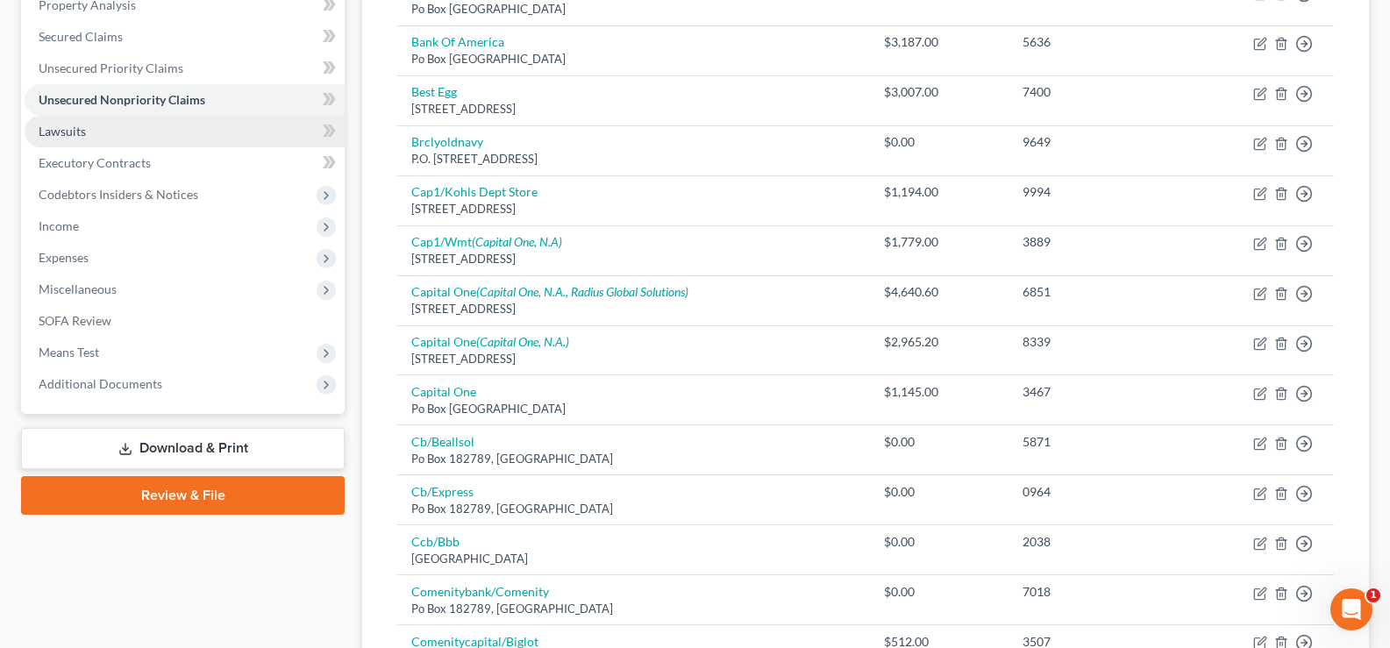
click at [63, 137] on span "Lawsuits" at bounding box center [62, 131] width 47 height 15
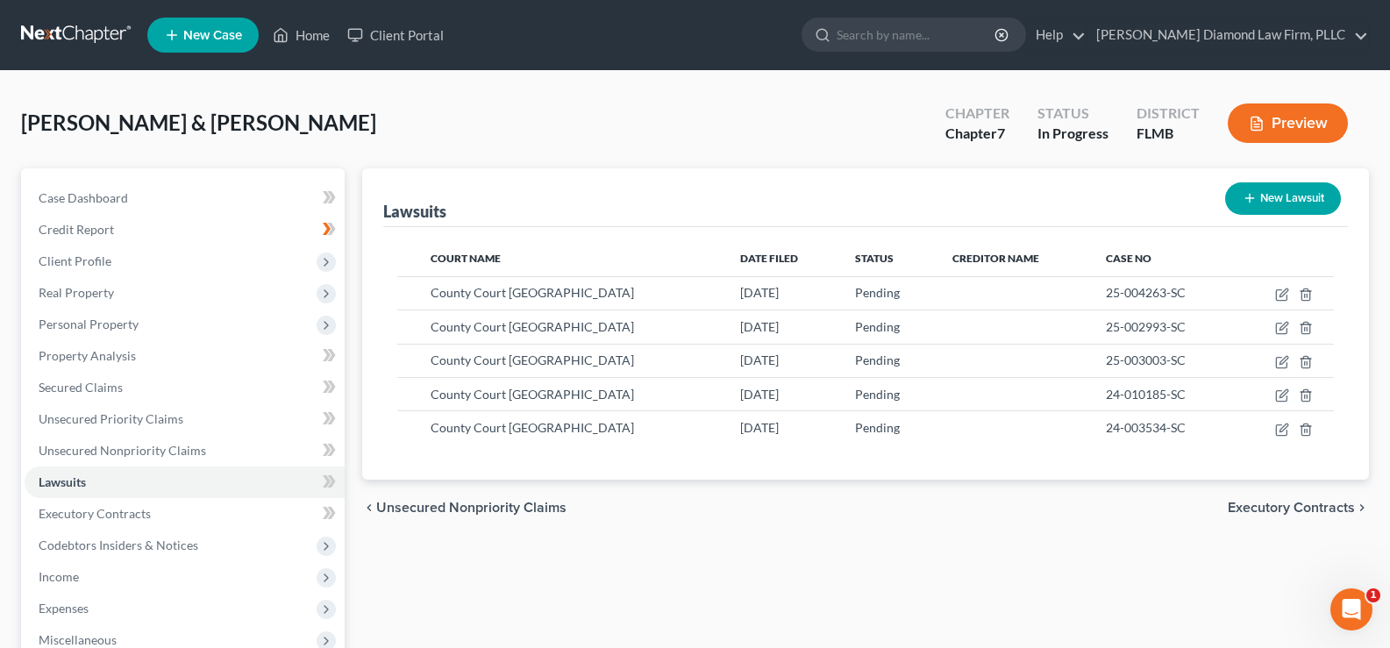
click at [1297, 194] on button "New Lawsuit" at bounding box center [1283, 198] width 116 height 32
select select "0"
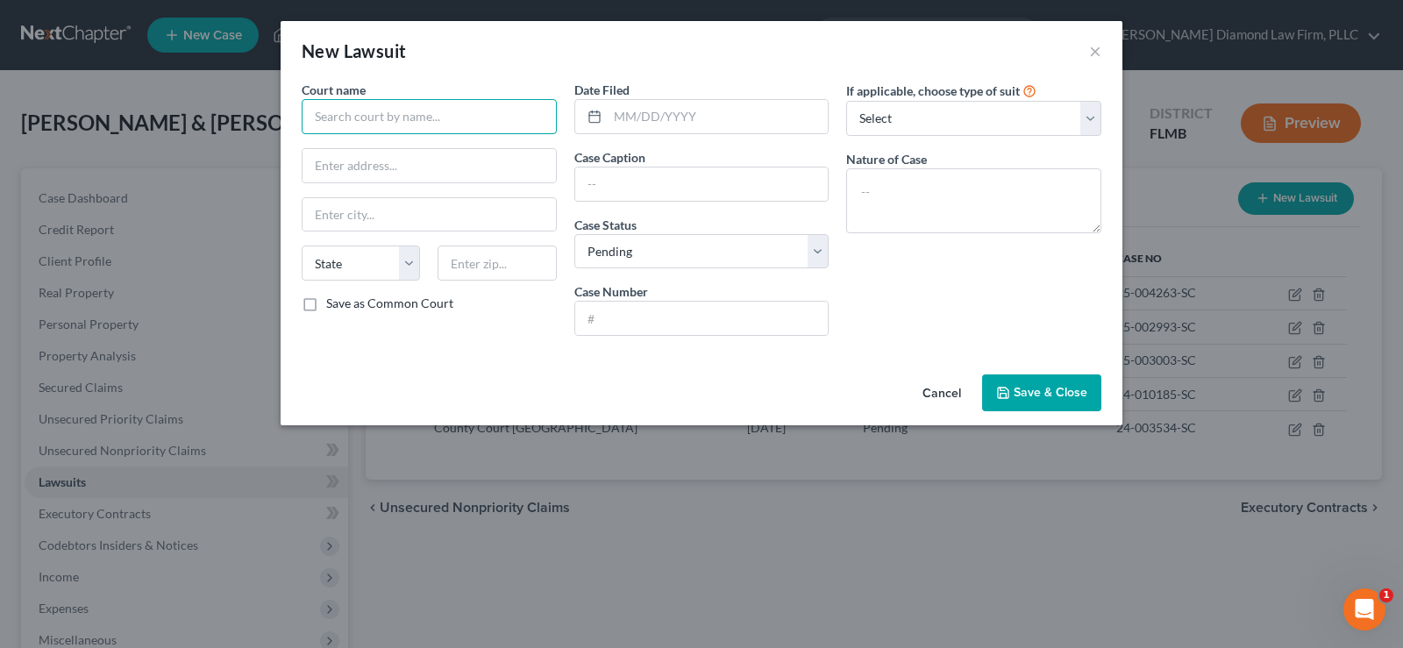
click at [454, 120] on input "text" at bounding box center [429, 116] width 255 height 35
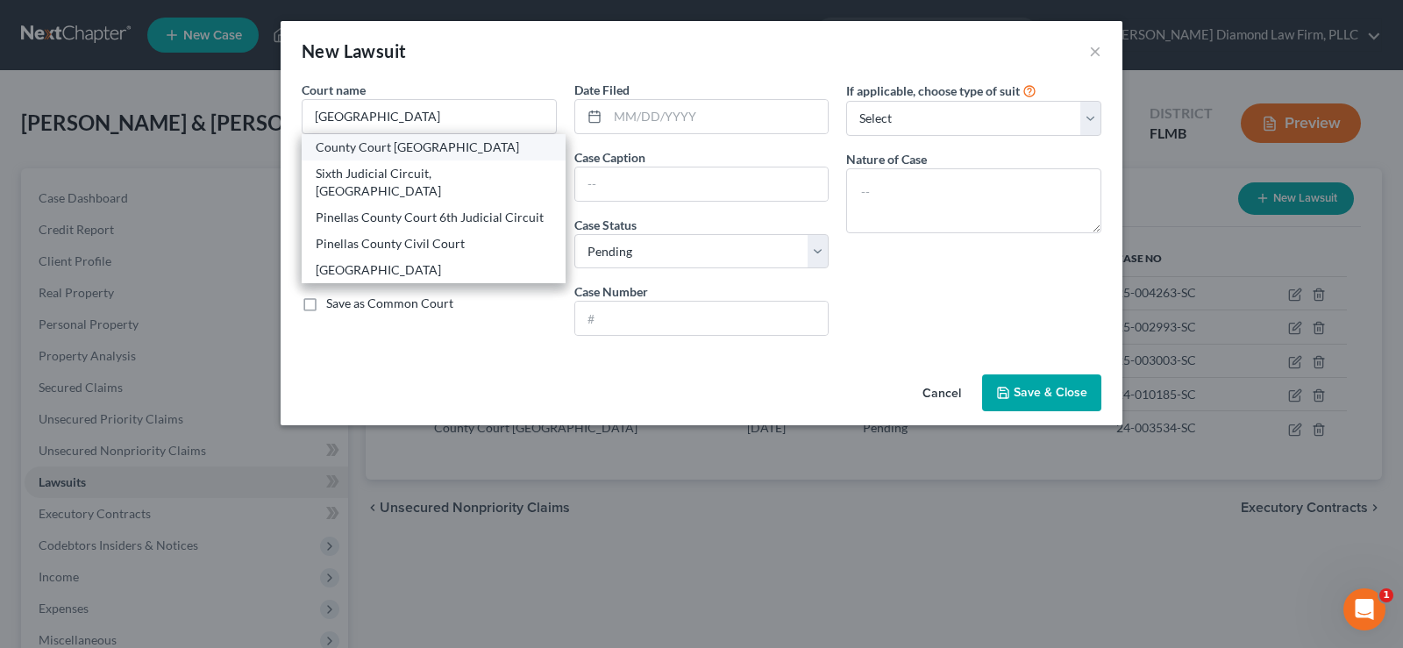
click at [465, 140] on div "County Court [GEOGRAPHIC_DATA]" at bounding box center [434, 148] width 236 height 18
type input "County Court [GEOGRAPHIC_DATA]"
type input "[STREET_ADDRESS][PERSON_NAME]"
type input "Clearwater"
select select "9"
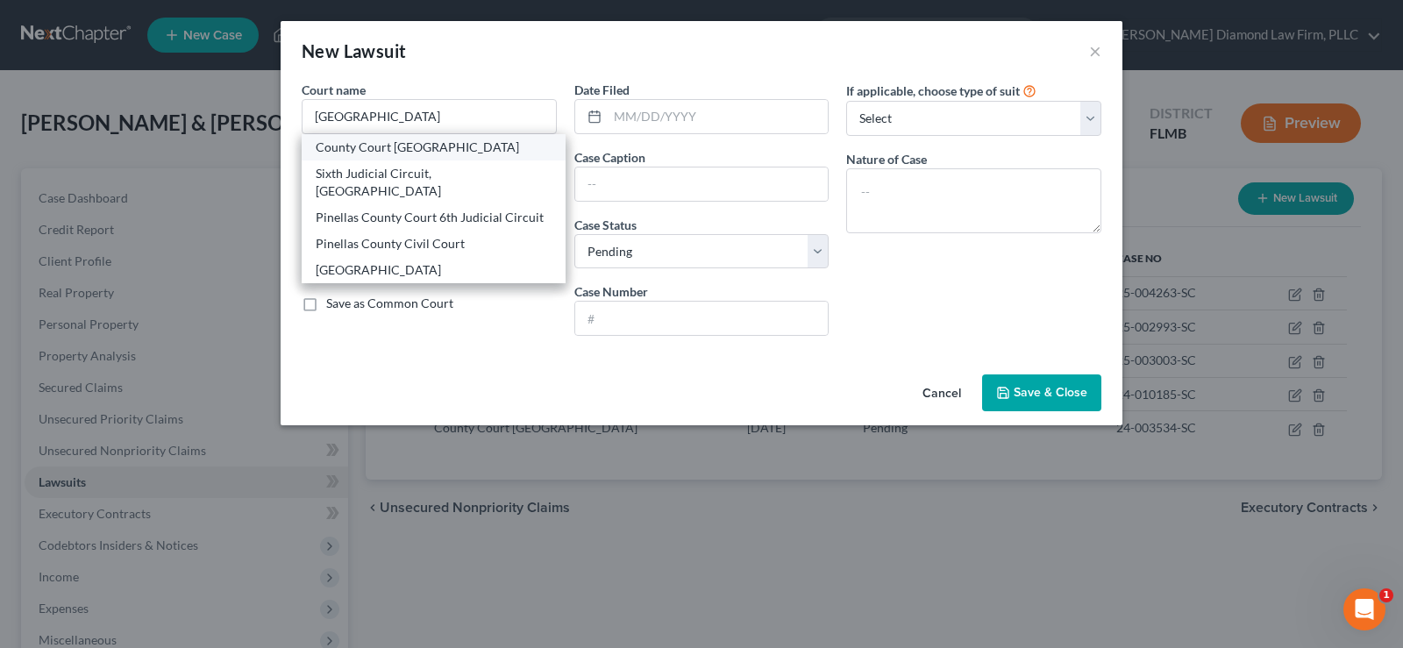
type input "33756"
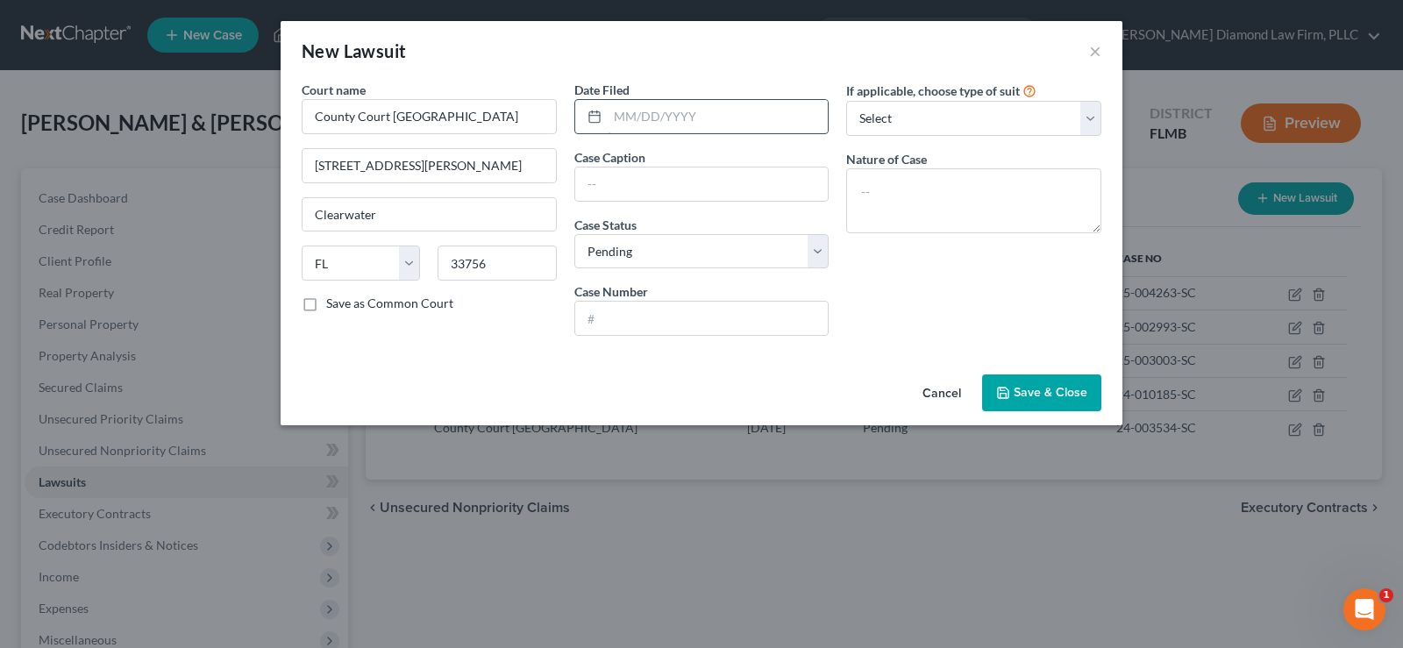
click at [676, 109] on input "text" at bounding box center [718, 116] width 221 height 33
type input "[DATE]"
click at [657, 173] on input "text" at bounding box center [701, 183] width 253 height 33
type input "Capital One, N.A. vs. [PERSON_NAME]"
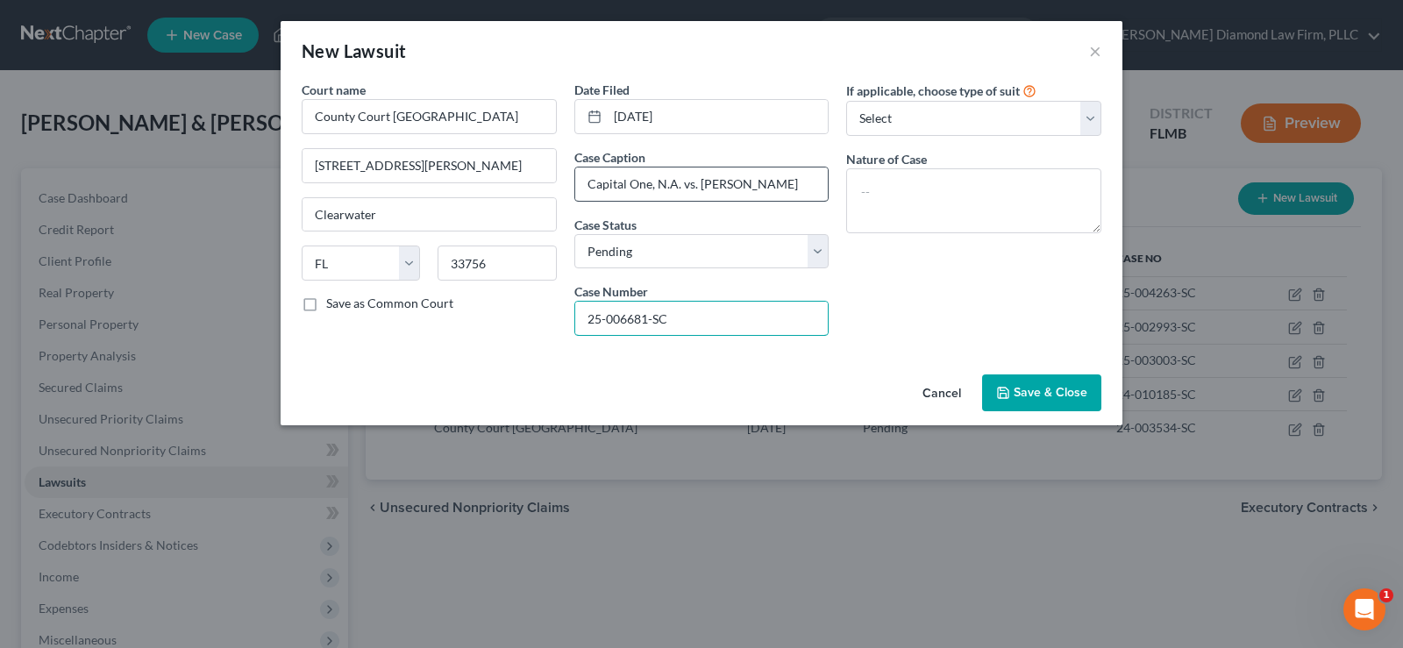
type input "25-006681-SC"
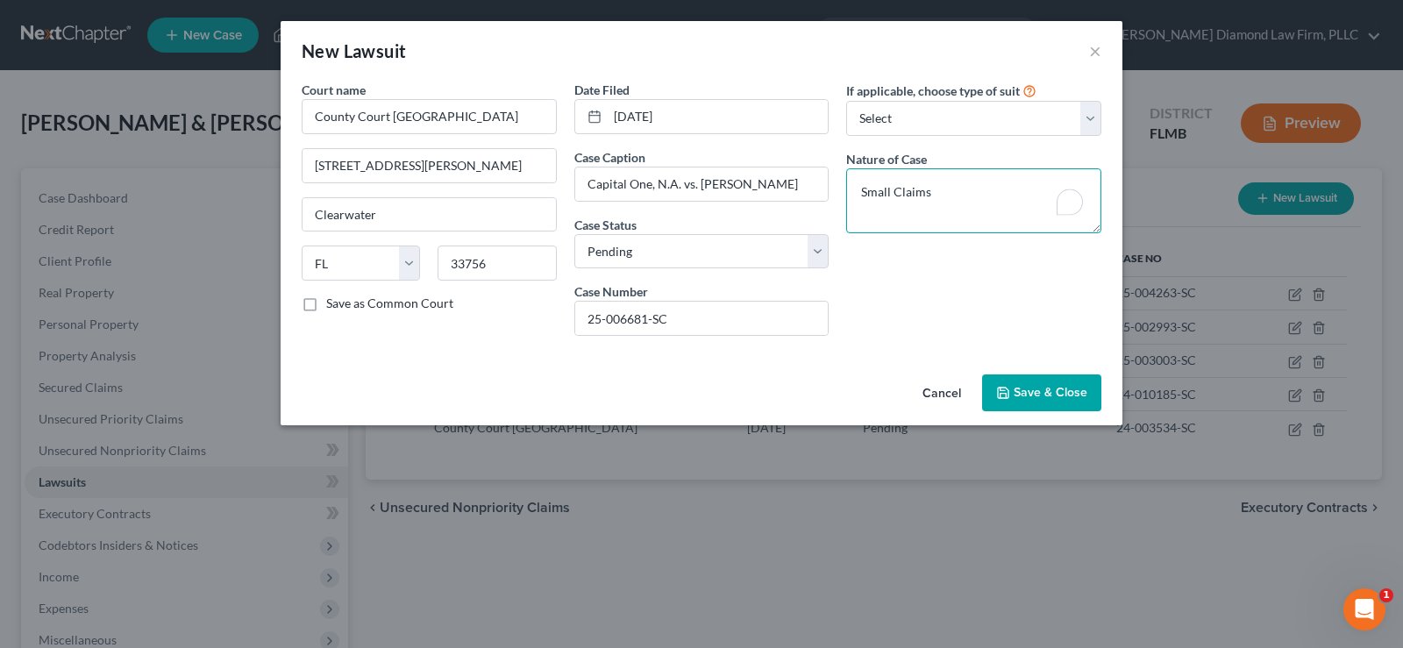
type textarea "Small Claims"
click at [1064, 391] on span "Save & Close" at bounding box center [1051, 392] width 74 height 15
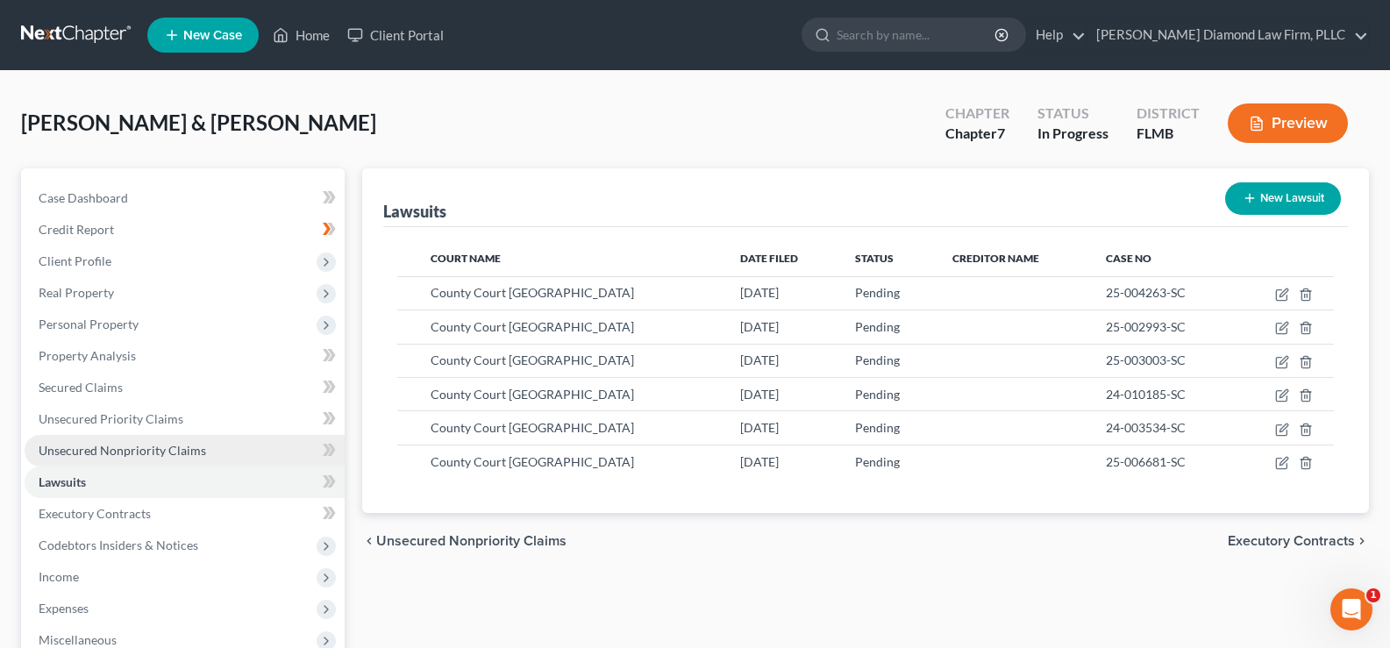
click at [176, 444] on span "Unsecured Nonpriority Claims" at bounding box center [122, 450] width 167 height 15
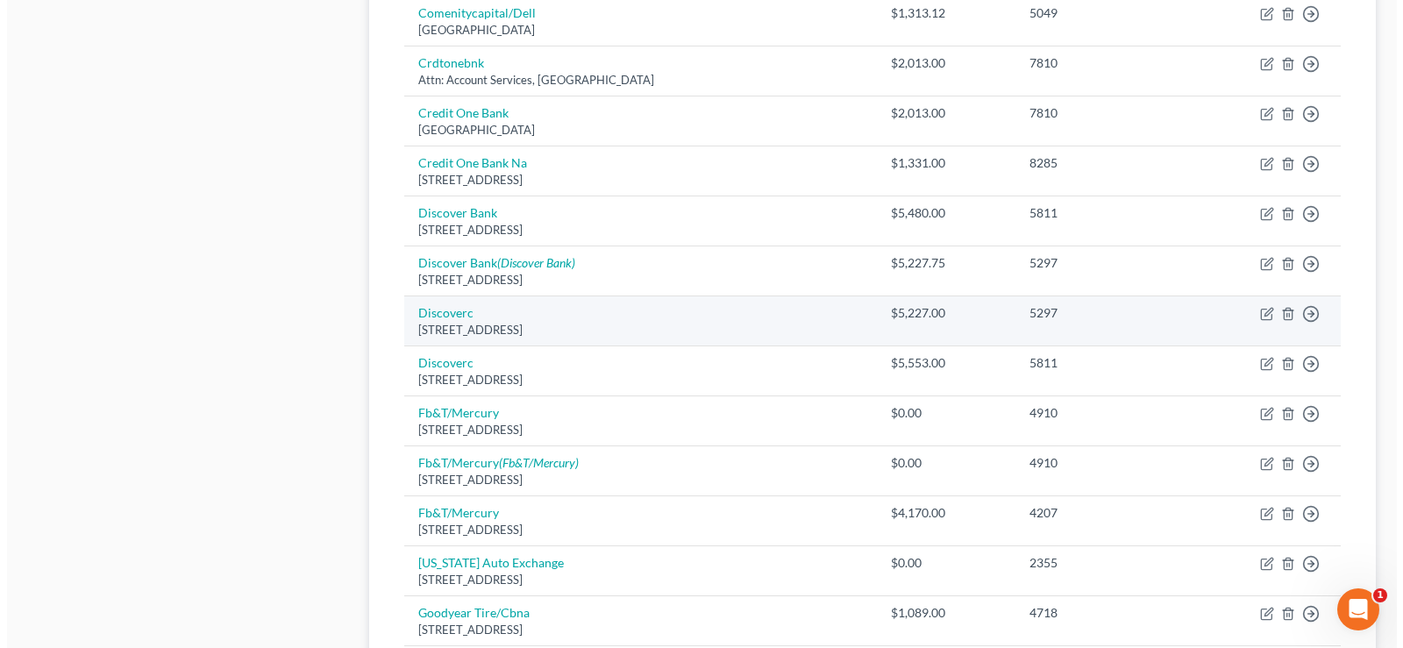
scroll to position [1052, 0]
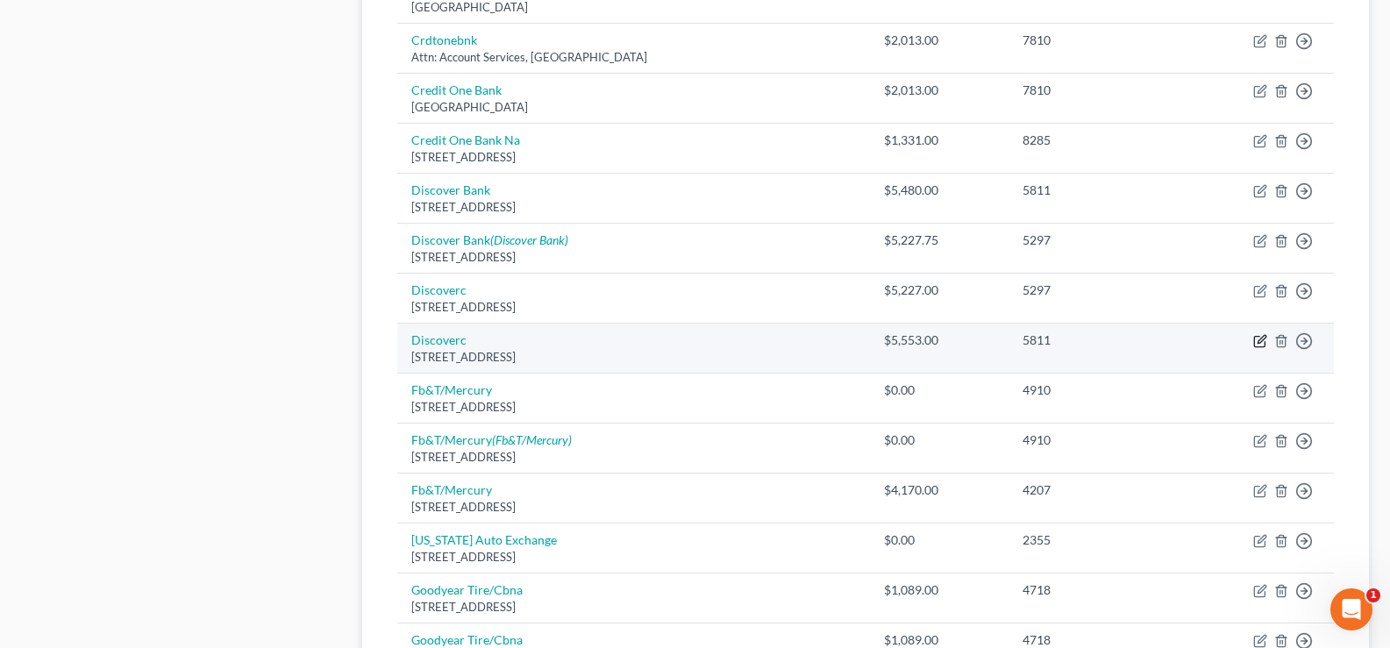
click at [1262, 342] on icon "button" at bounding box center [1261, 339] width 8 height 8
select select "46"
select select "2"
select select "0"
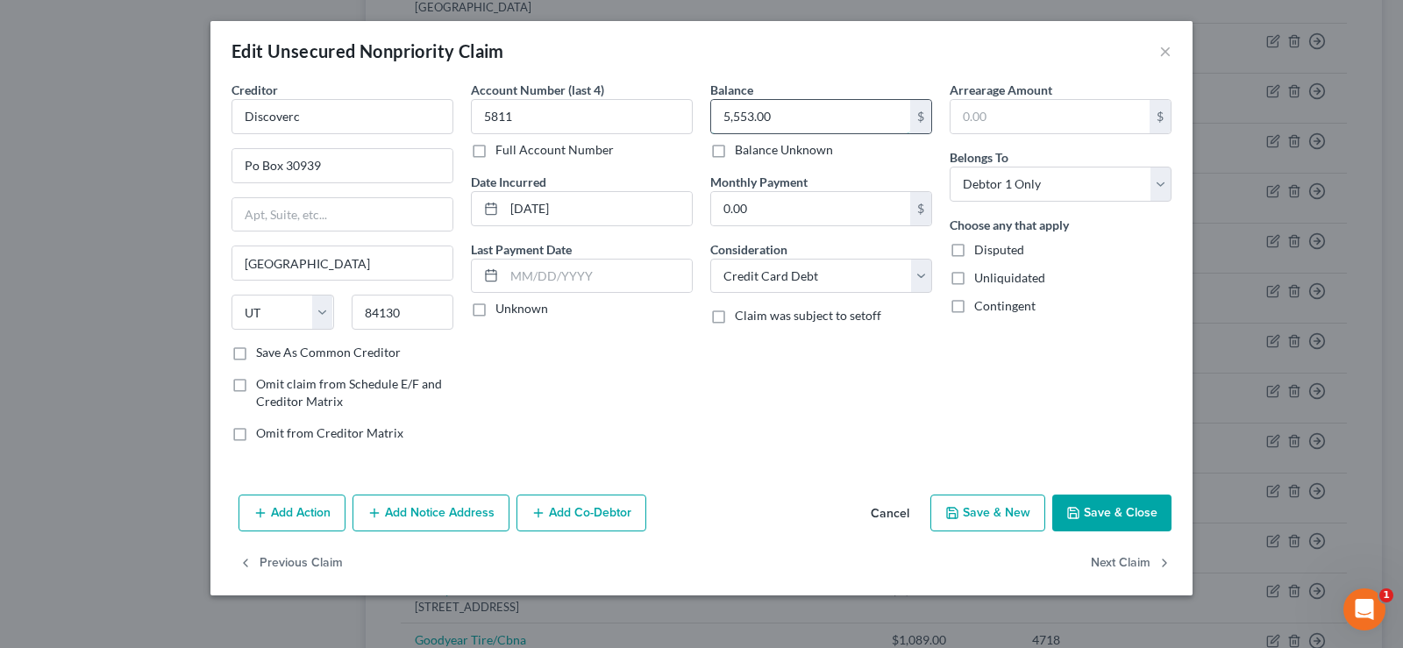
click at [782, 113] on input "5,553.00" at bounding box center [810, 116] width 199 height 33
type input "5,553.83"
click at [388, 514] on button "Add Notice Address" at bounding box center [430, 512] width 157 height 37
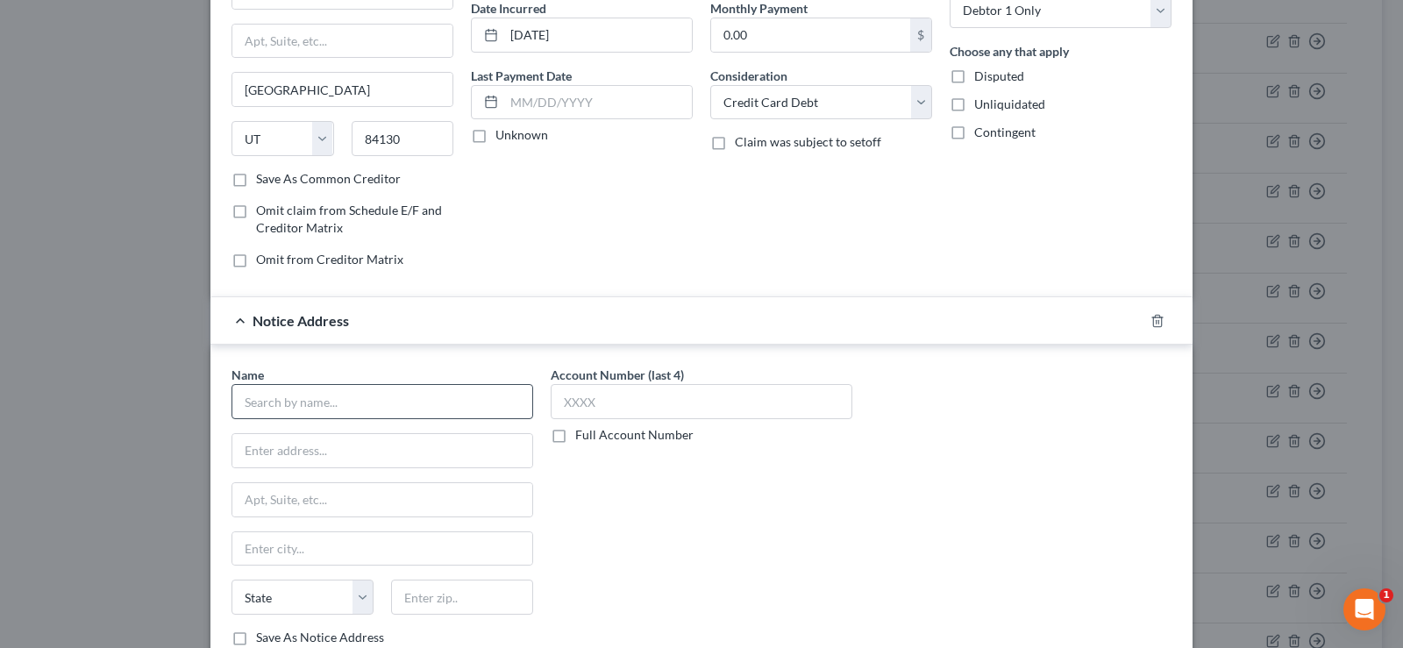
scroll to position [175, 0]
click at [329, 409] on input "text" at bounding box center [382, 399] width 302 height 35
click at [350, 398] on input "text" at bounding box center [382, 399] width 302 height 35
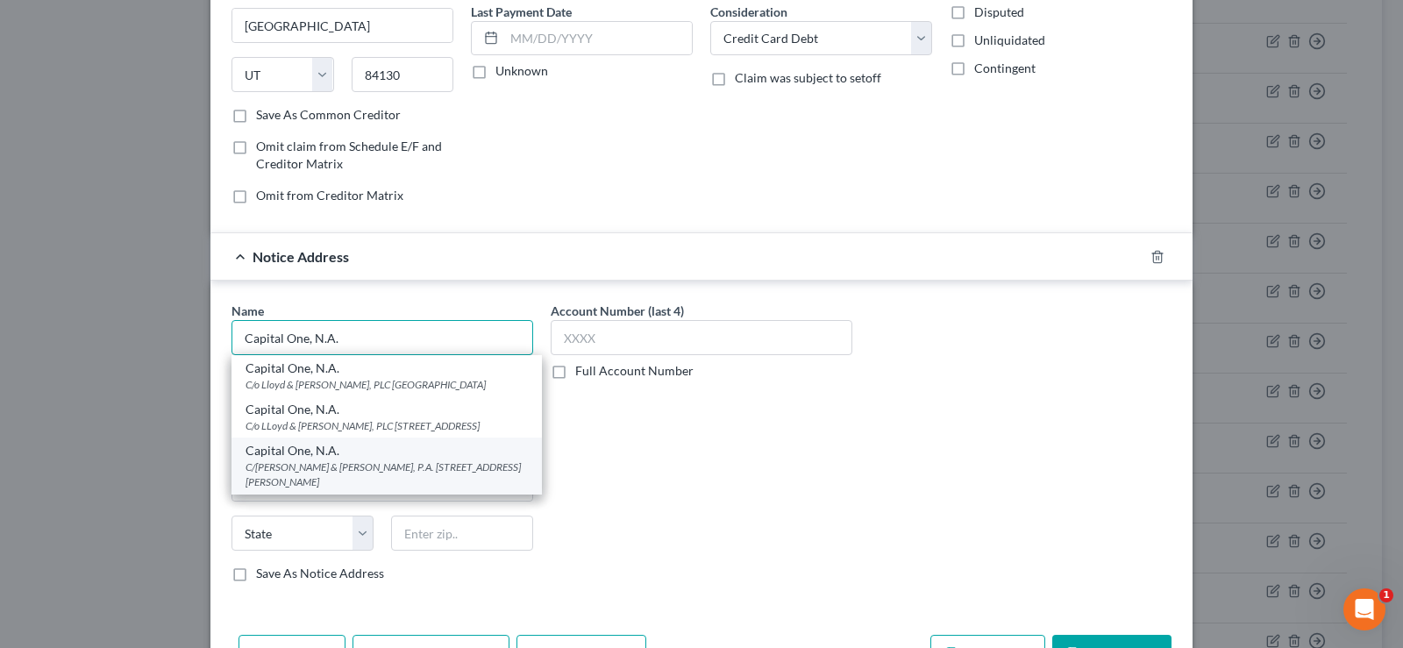
scroll to position [263, 0]
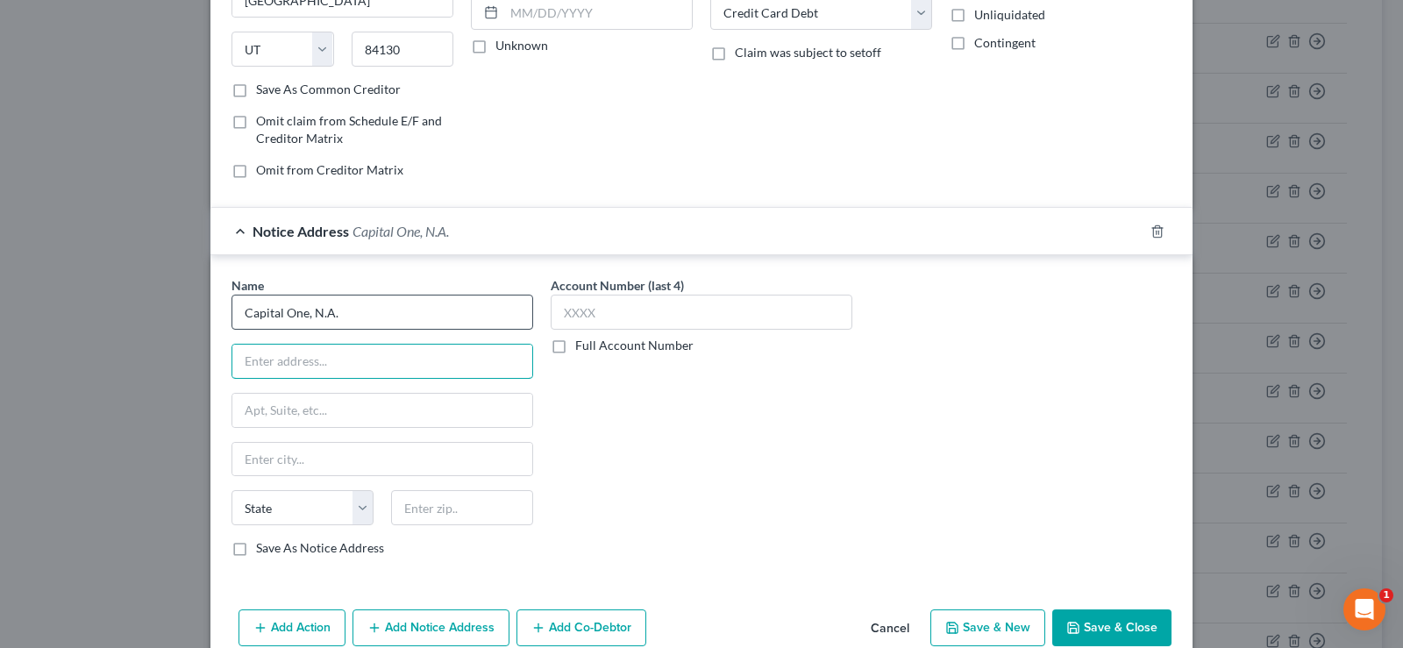
type input "Capital One, N.A."
type input "C/[PERSON_NAME] & Associates, P.C."
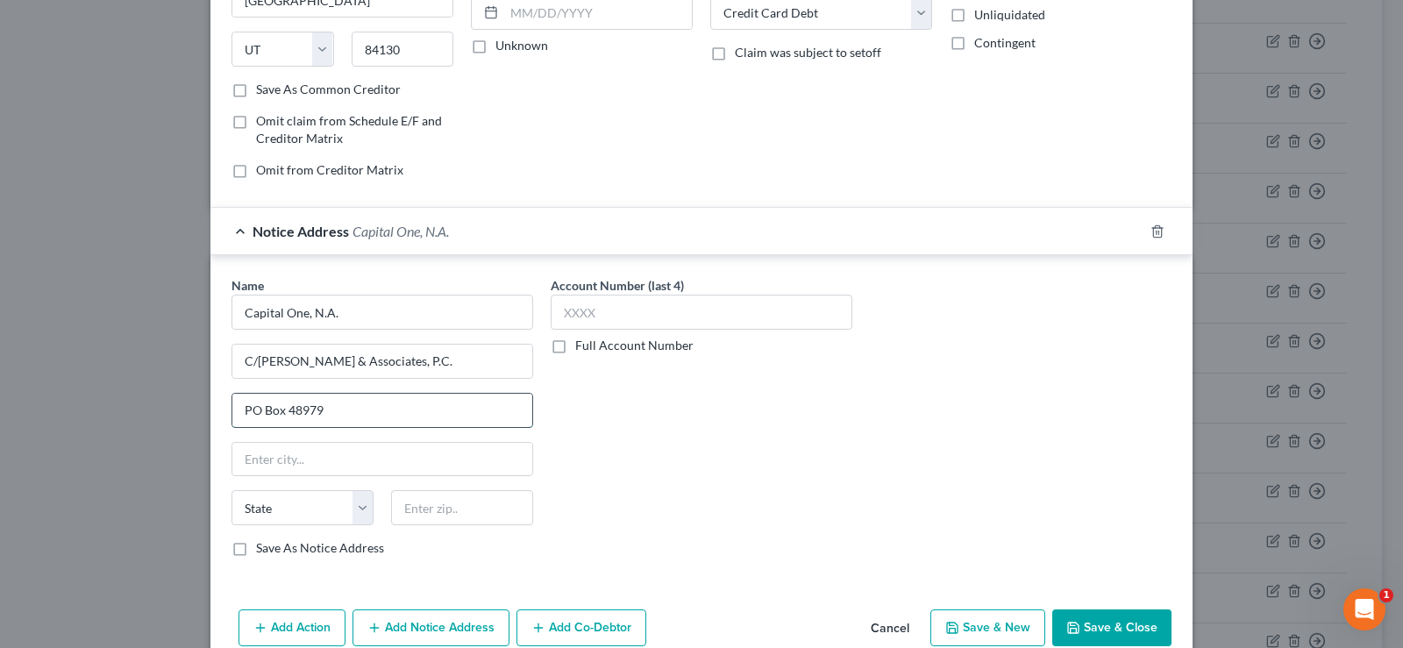
type input "PO Box 48979"
type input "33646"
click at [575, 347] on label "Full Account Number" at bounding box center [634, 346] width 118 height 18
click at [582, 347] on input "Full Account Number" at bounding box center [587, 342] width 11 height 11
click at [615, 300] on input "text" at bounding box center [702, 312] width 302 height 35
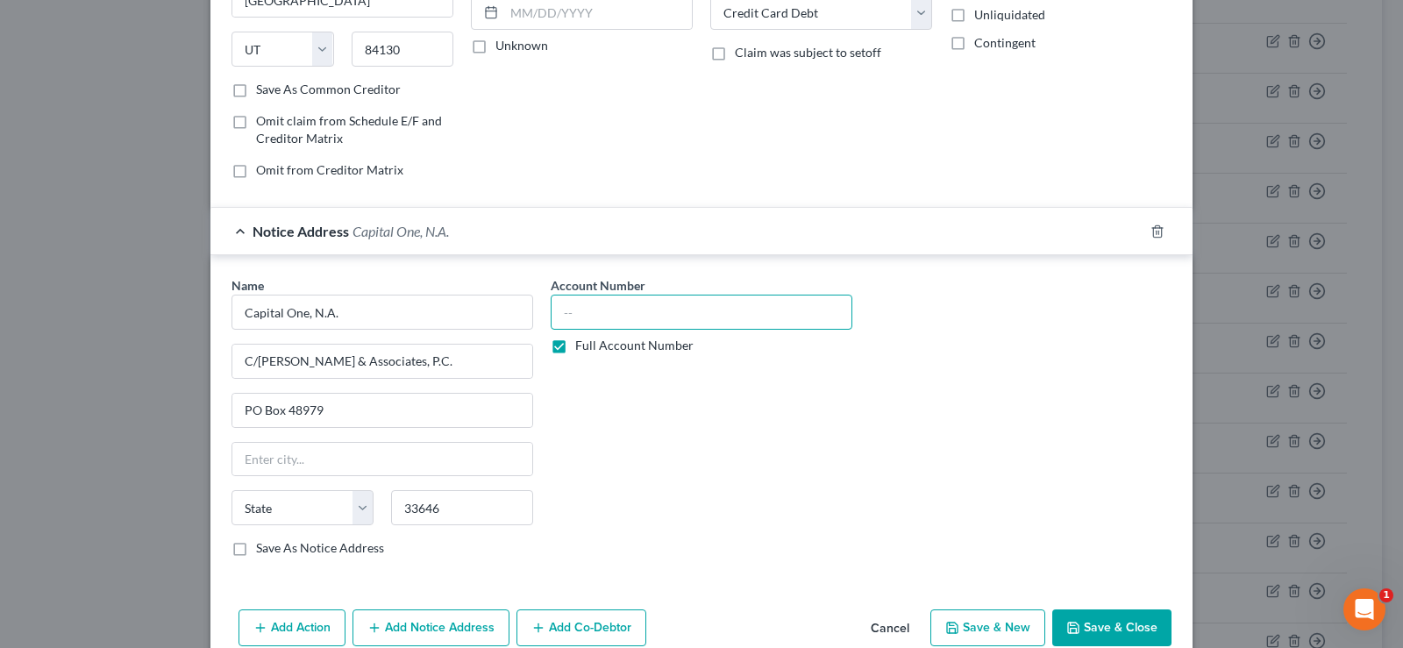
click at [665, 302] on input "text" at bounding box center [702, 312] width 302 height 35
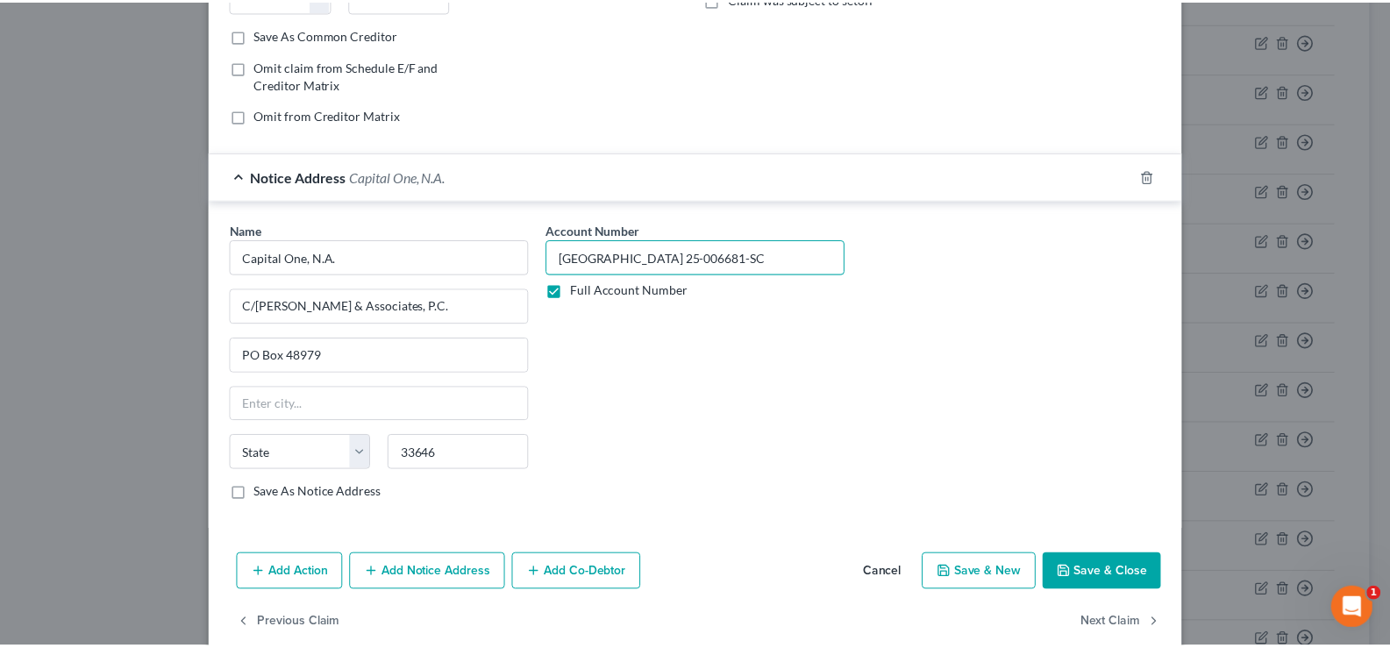
scroll to position [346, 0]
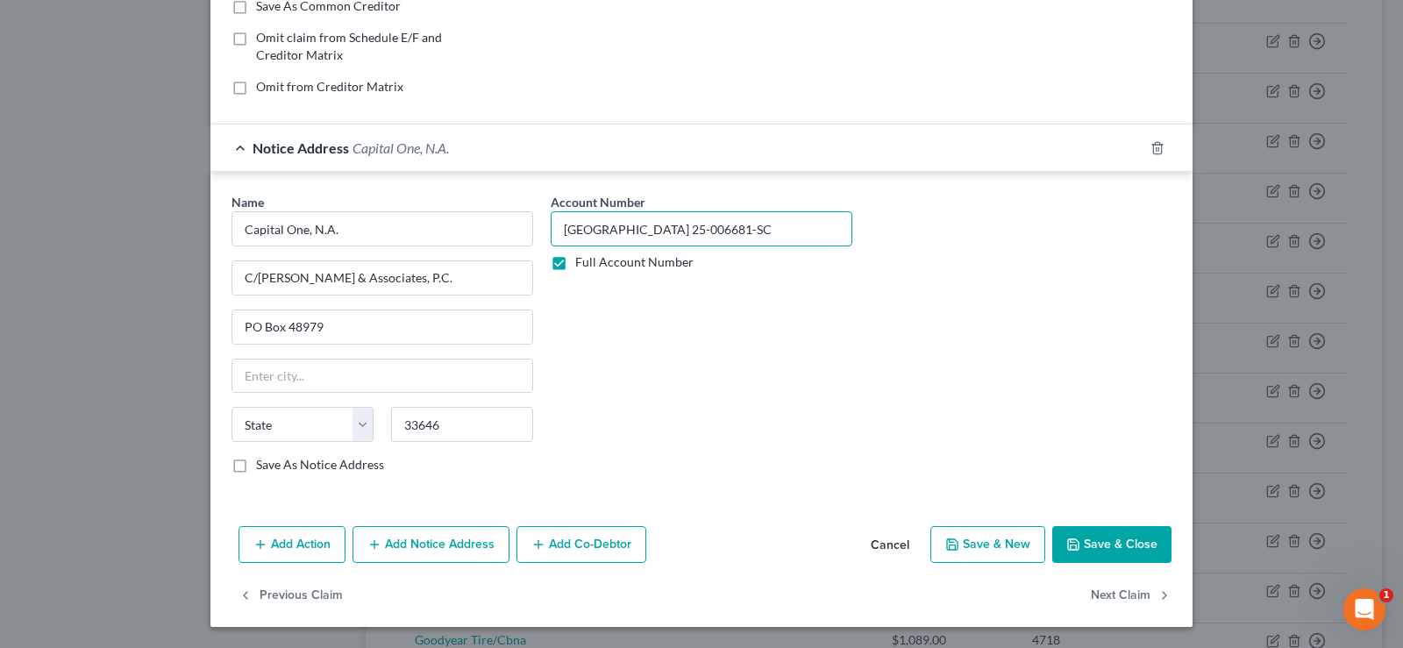
type input "[GEOGRAPHIC_DATA] 25-006681-SC"
click at [1100, 553] on button "Save & Close" at bounding box center [1111, 544] width 119 height 37
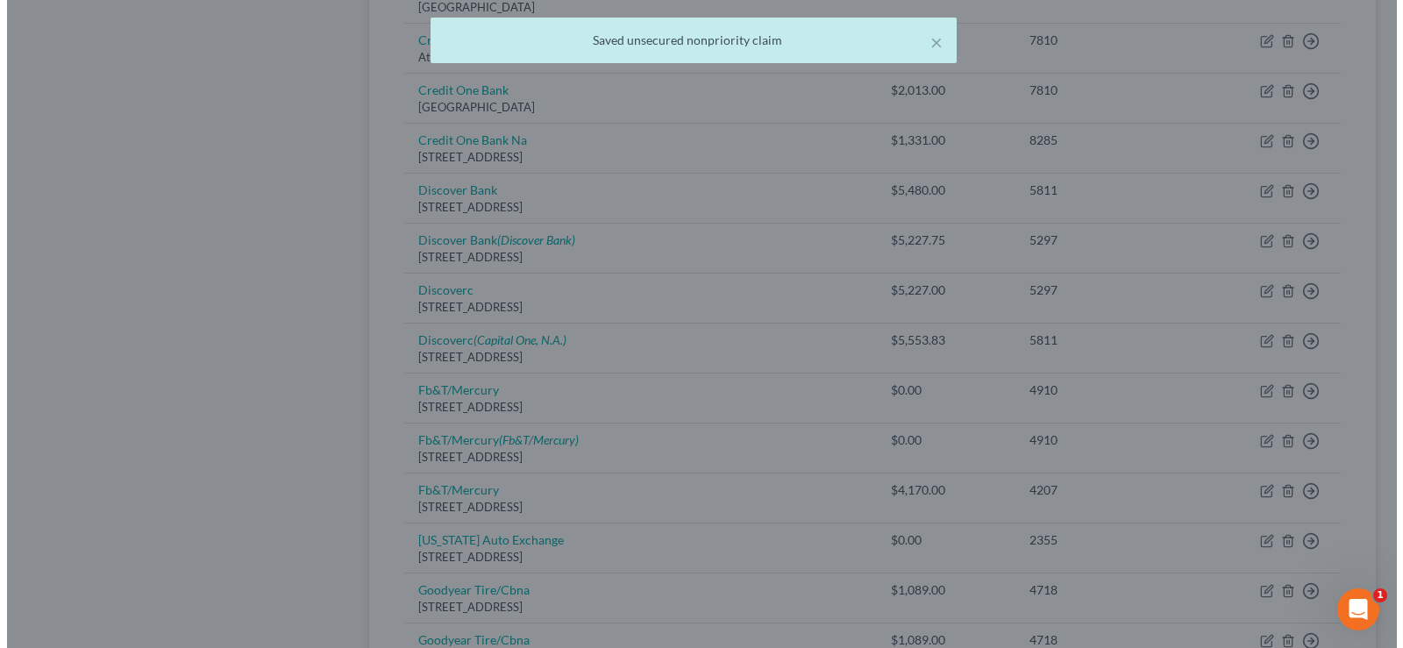
scroll to position [0, 0]
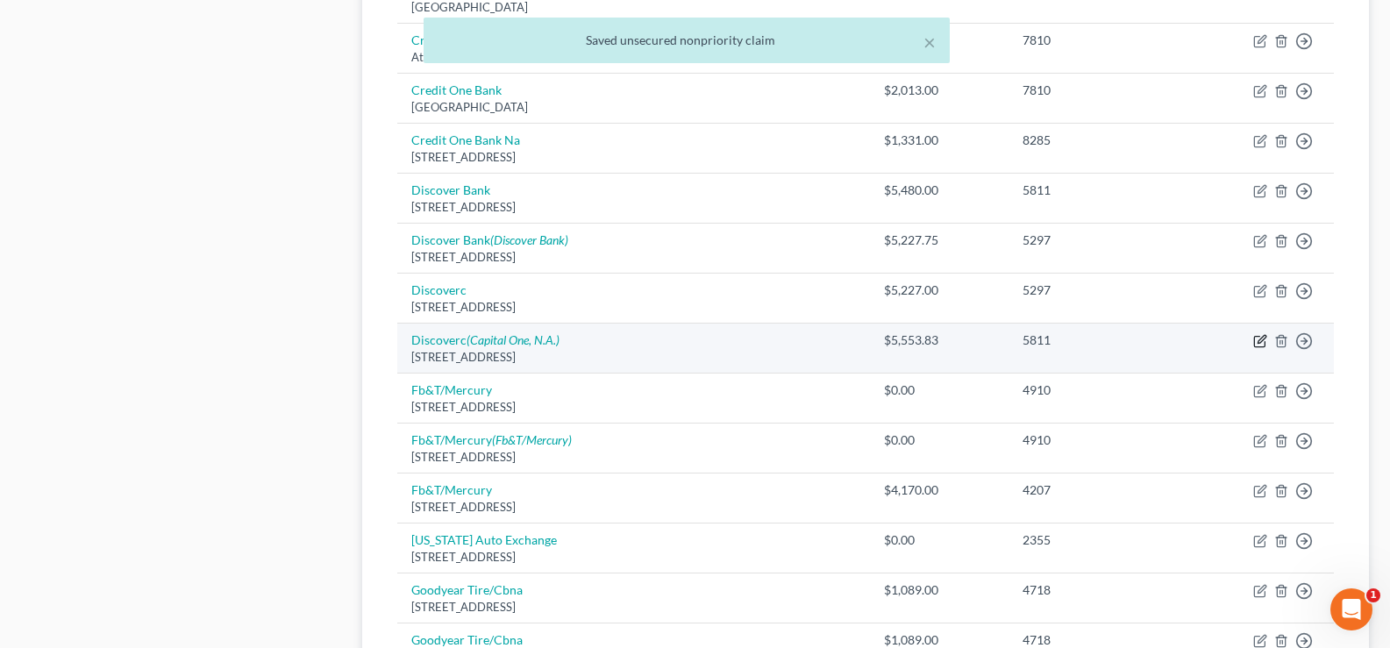
click at [1257, 343] on icon "button" at bounding box center [1261, 339] width 8 height 8
select select "46"
select select "2"
select select "0"
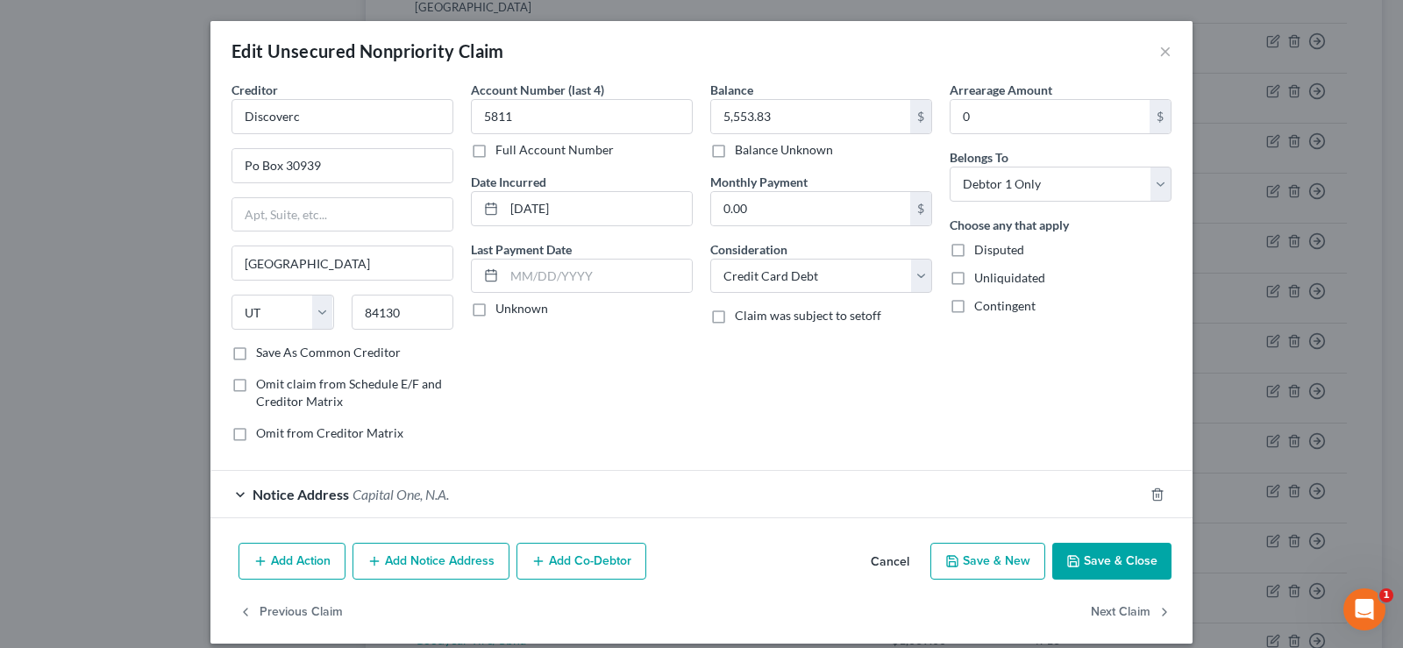
click at [460, 493] on div "Notice Address [GEOGRAPHIC_DATA]" at bounding box center [676, 494] width 933 height 46
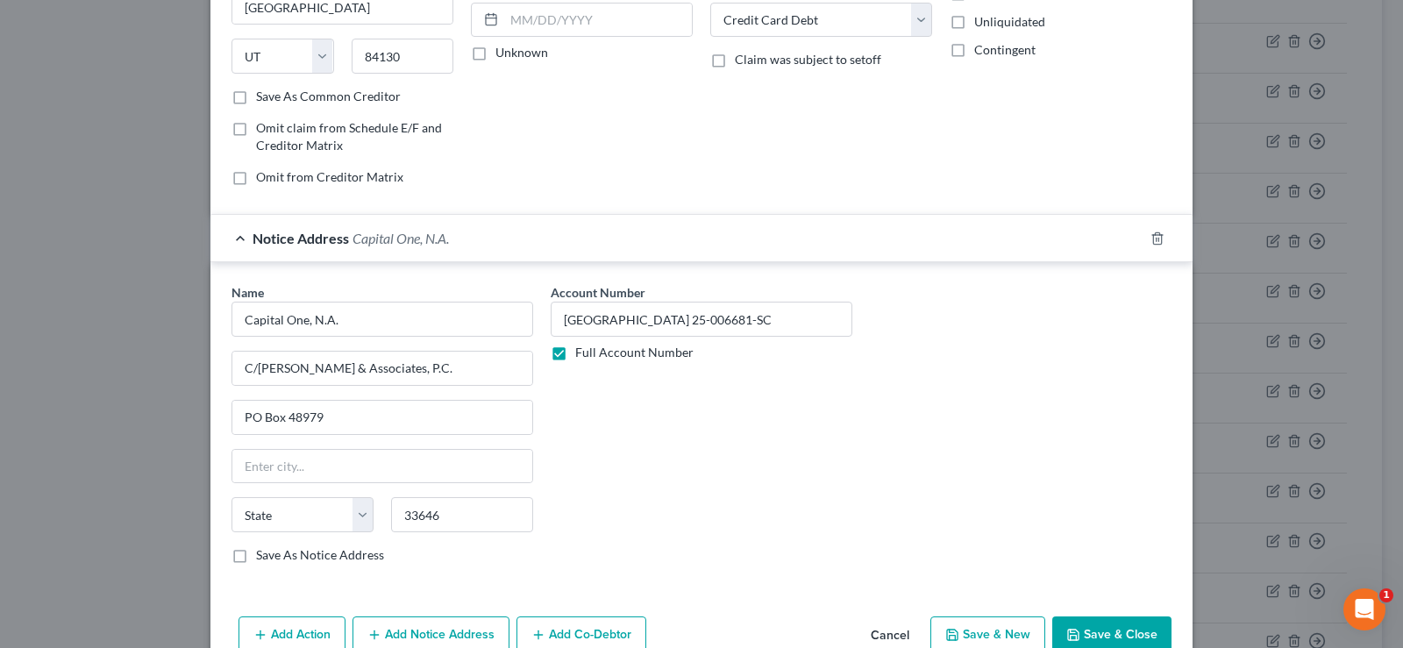
scroll to position [263, 0]
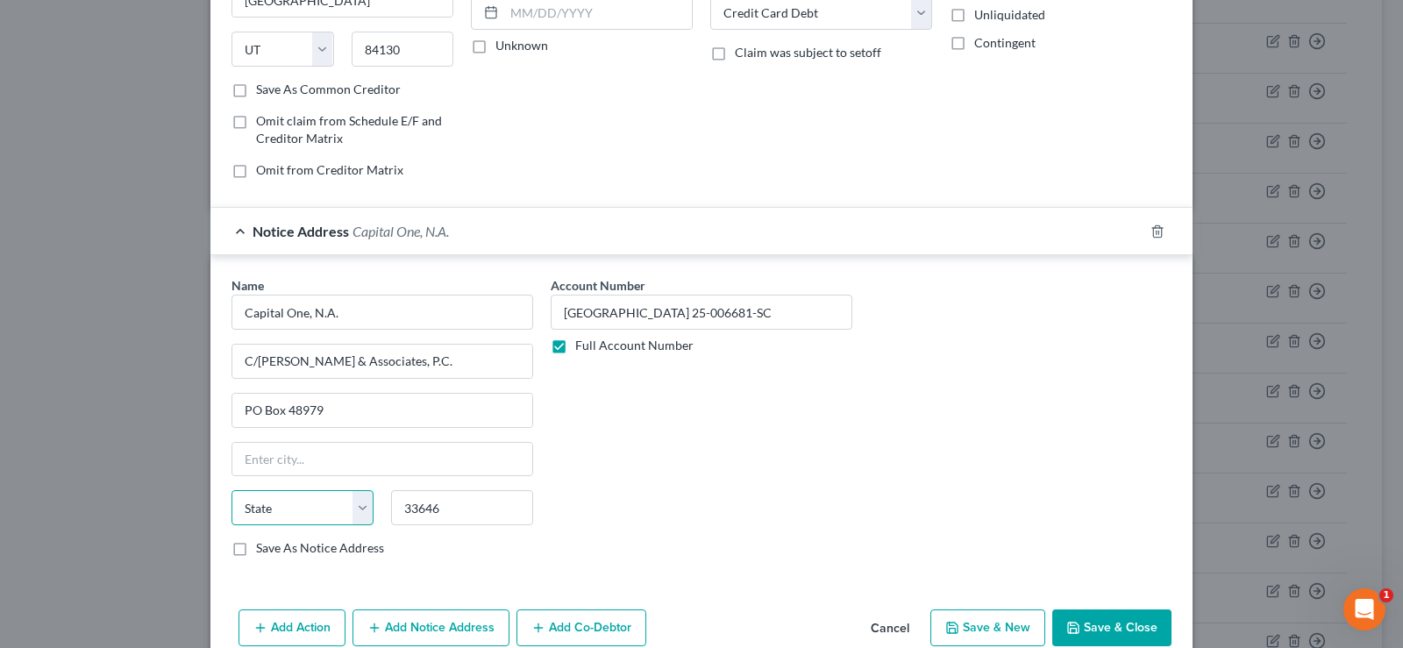
click at [293, 510] on select "State [US_STATE] AK AR AZ CA CO CT DE DC [GEOGRAPHIC_DATA] [GEOGRAPHIC_DATA] GU…" at bounding box center [302, 507] width 142 height 35
select select "9"
click at [231, 490] on select "State [US_STATE] AK AR AZ CA CO CT DE DC [GEOGRAPHIC_DATA] [GEOGRAPHIC_DATA] GU…" at bounding box center [302, 507] width 142 height 35
click at [307, 454] on input "text" at bounding box center [382, 459] width 300 height 33
click at [302, 467] on input "text" at bounding box center [382, 459] width 300 height 33
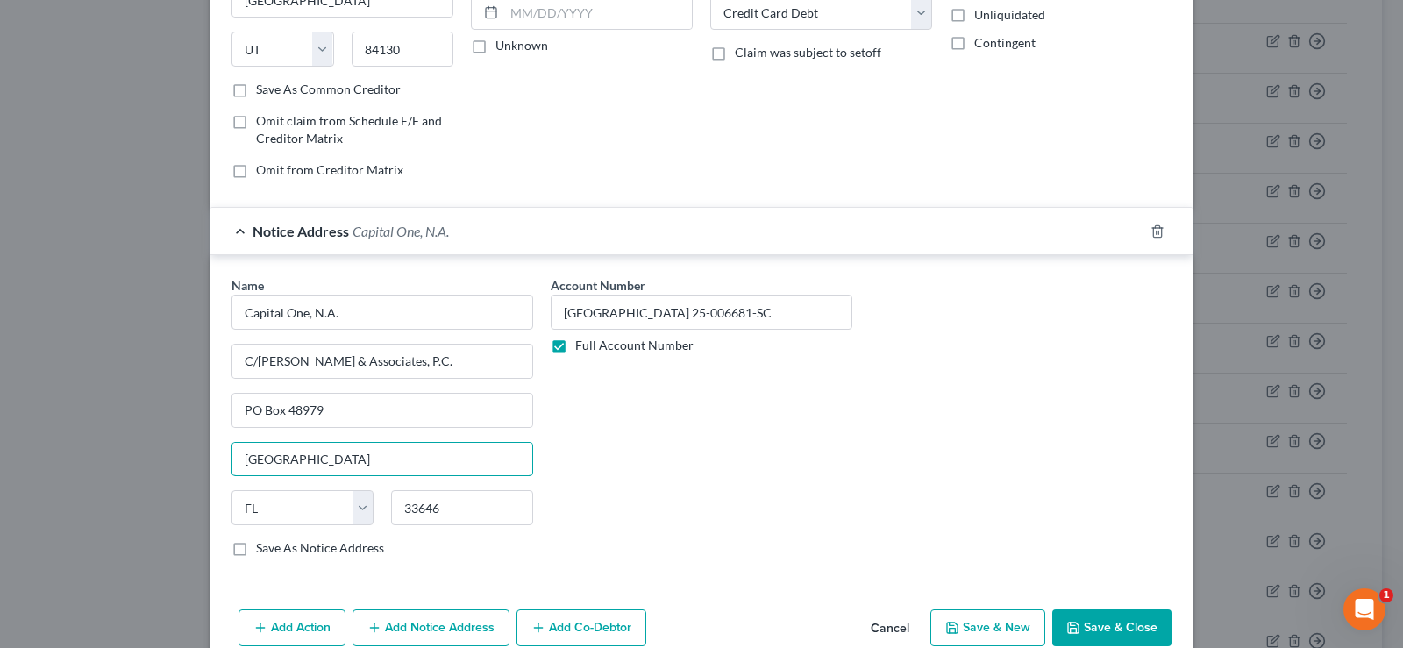
type input "[GEOGRAPHIC_DATA]"
click at [1110, 615] on button "Save & Close" at bounding box center [1111, 627] width 119 height 37
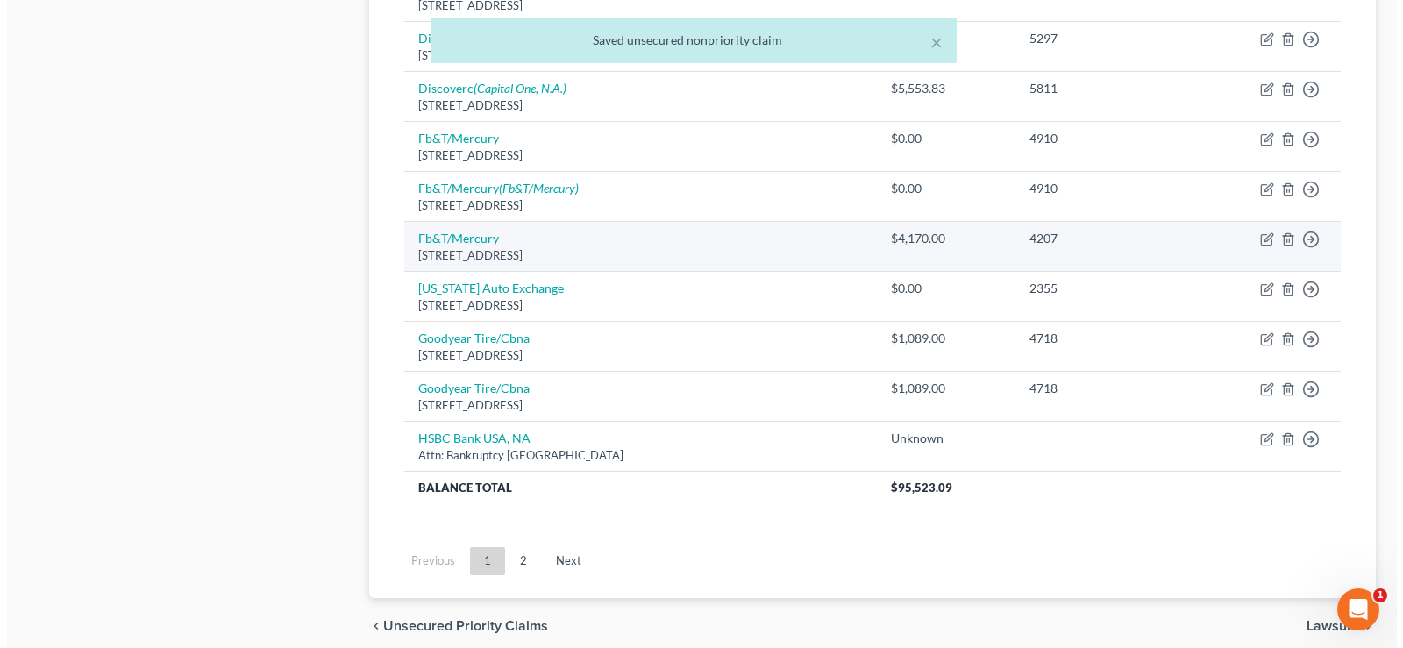
scroll to position [1377, 0]
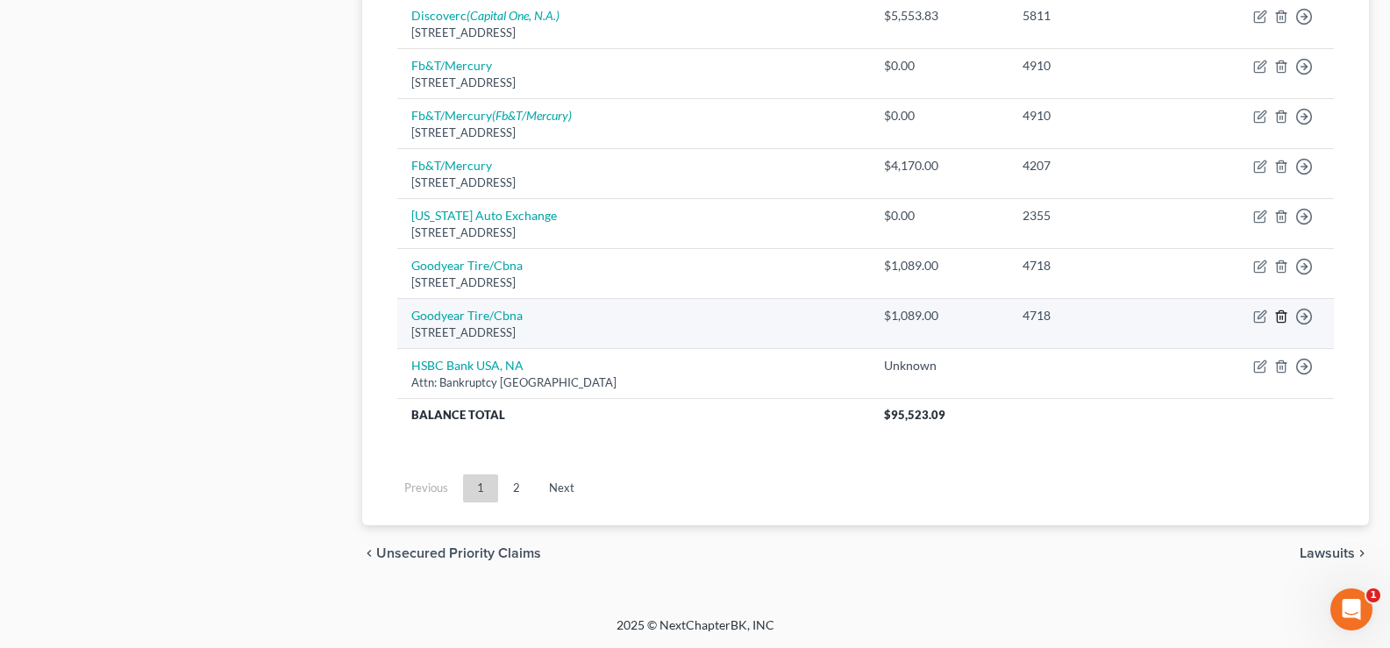
click at [1280, 318] on line "button" at bounding box center [1280, 318] width 0 height 4
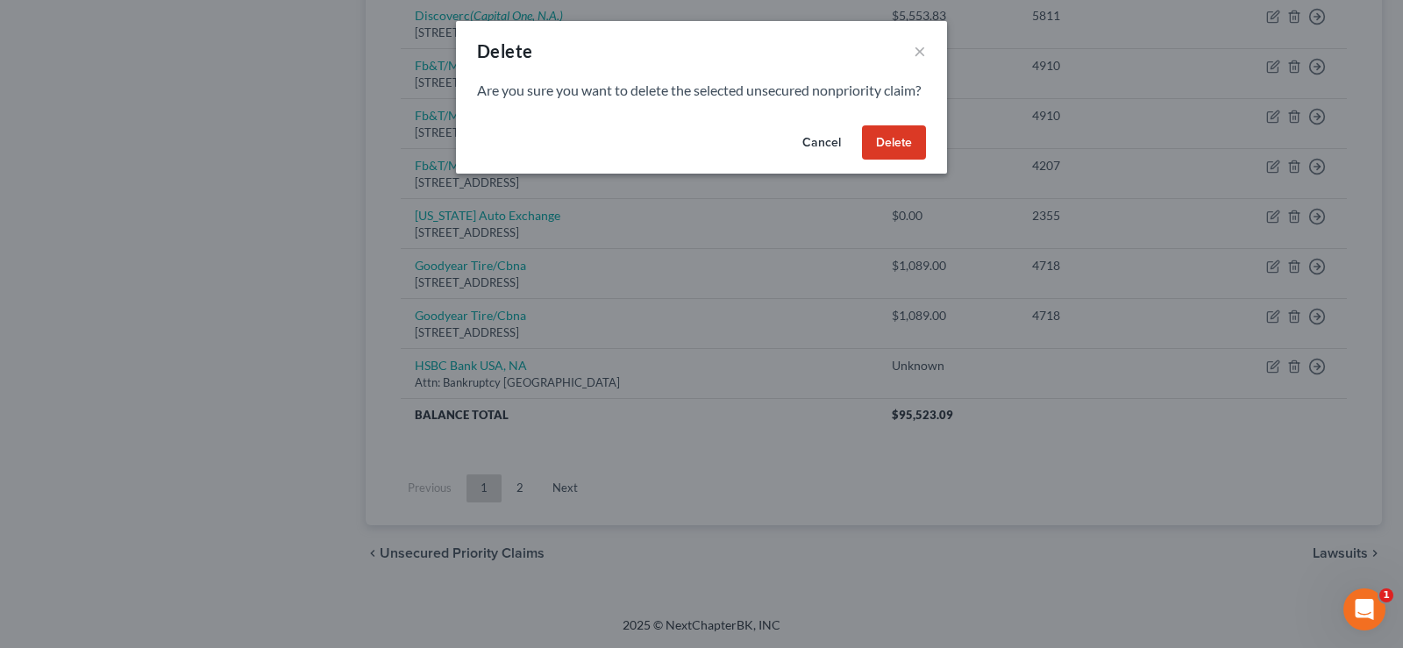
click at [889, 155] on button "Delete" at bounding box center [894, 142] width 64 height 35
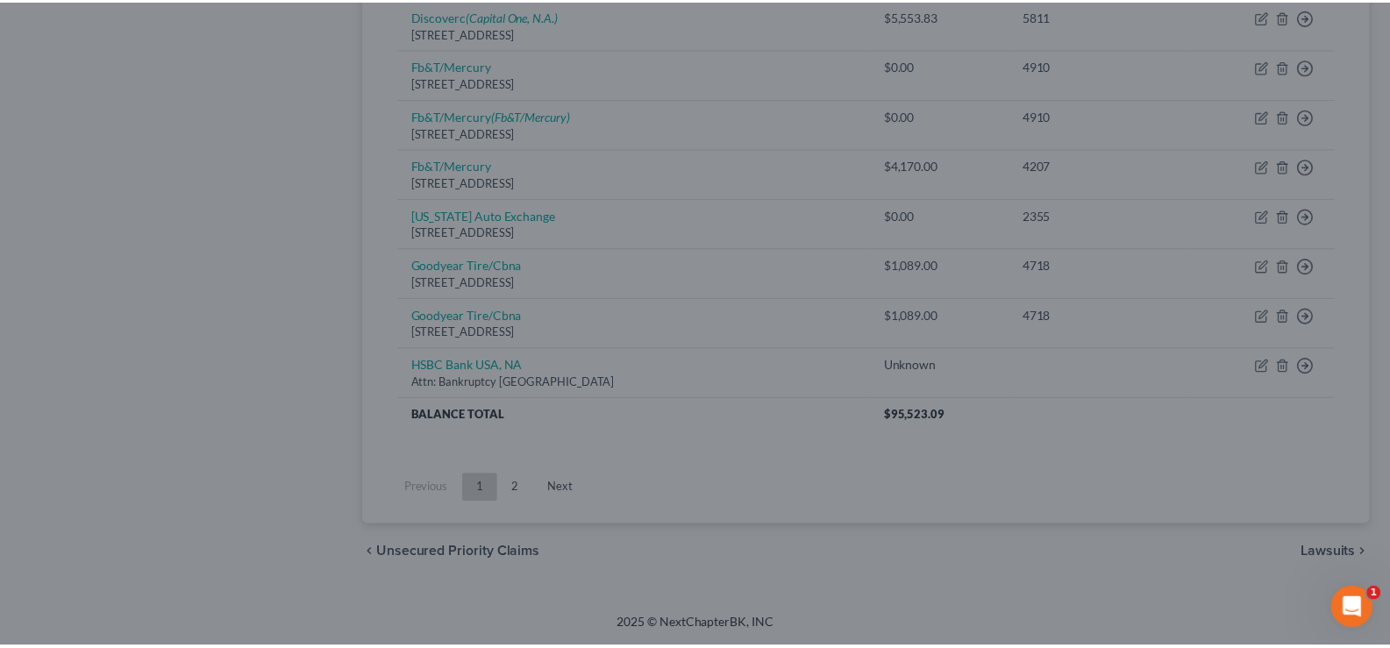
scroll to position [1327, 0]
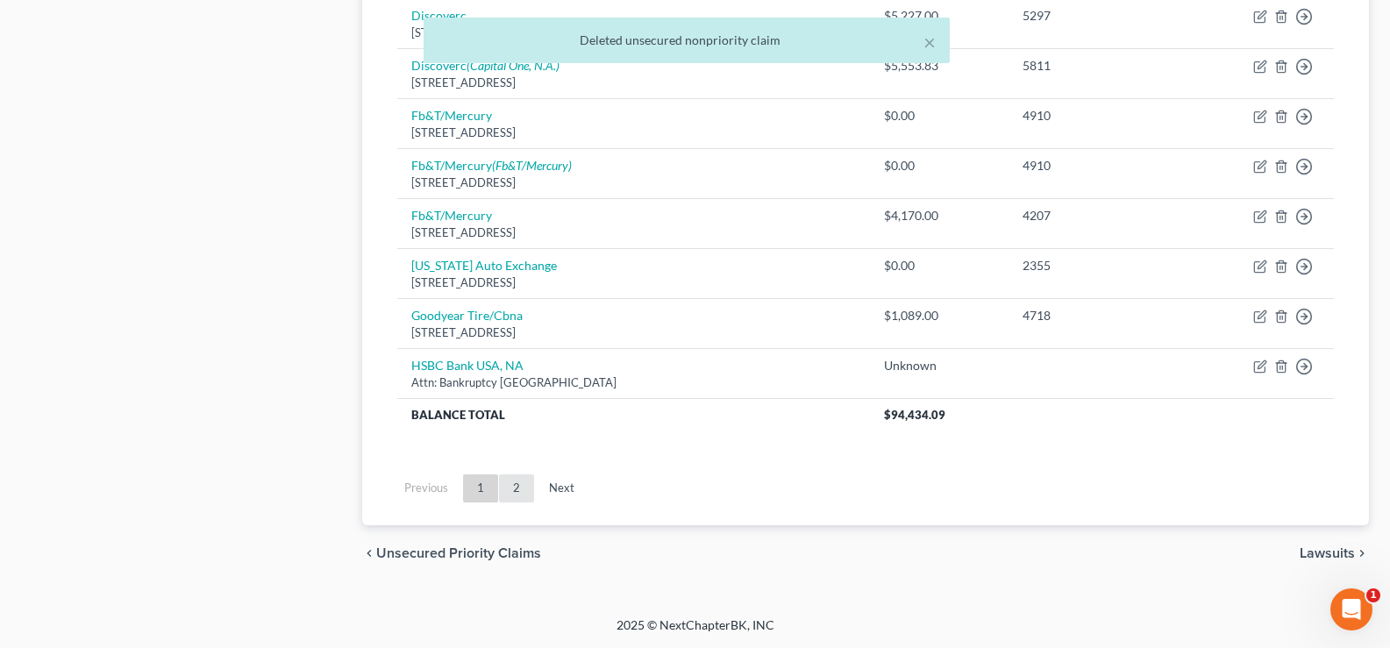
click at [520, 483] on link "2" at bounding box center [516, 488] width 35 height 28
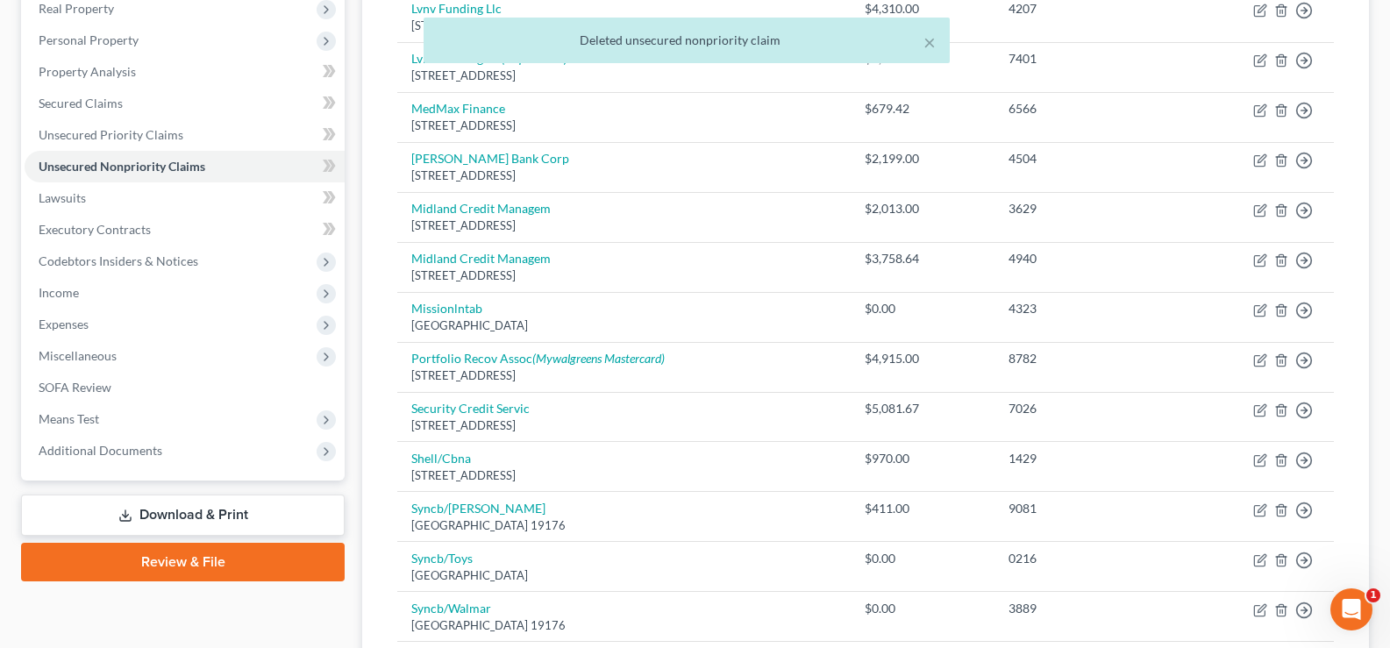
scroll to position [727, 0]
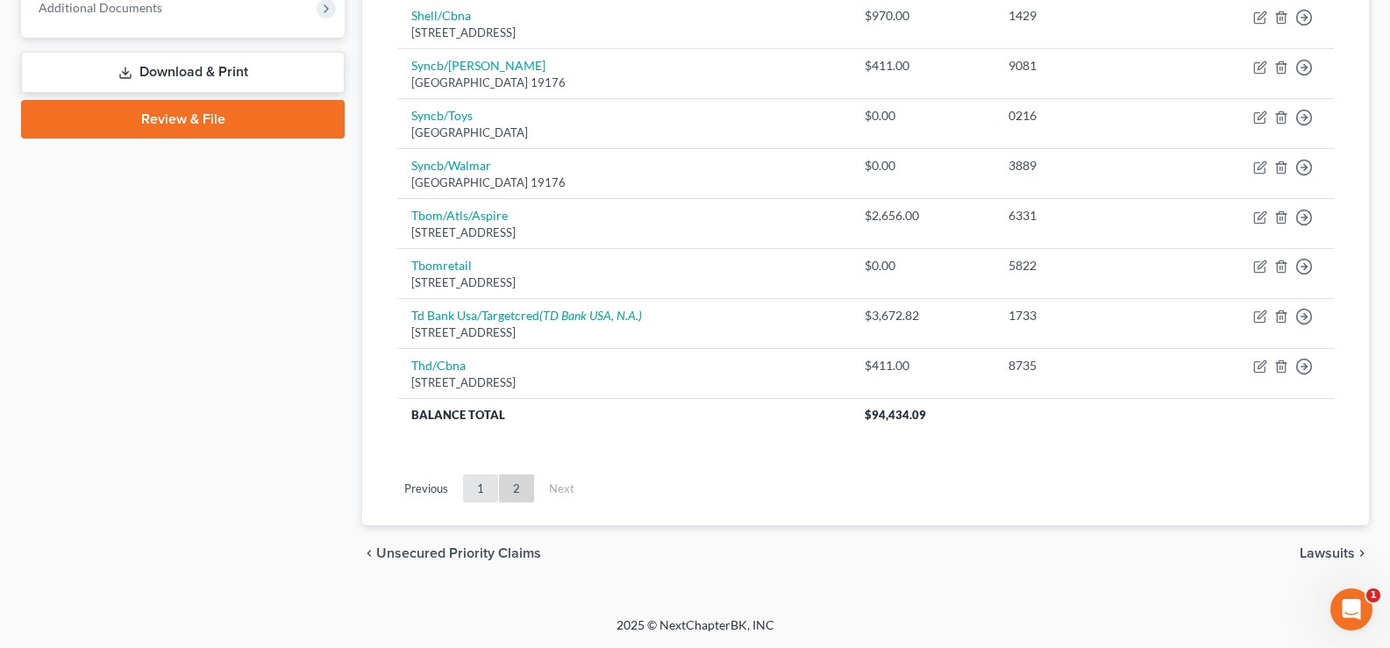
click at [481, 487] on link "1" at bounding box center [480, 488] width 35 height 28
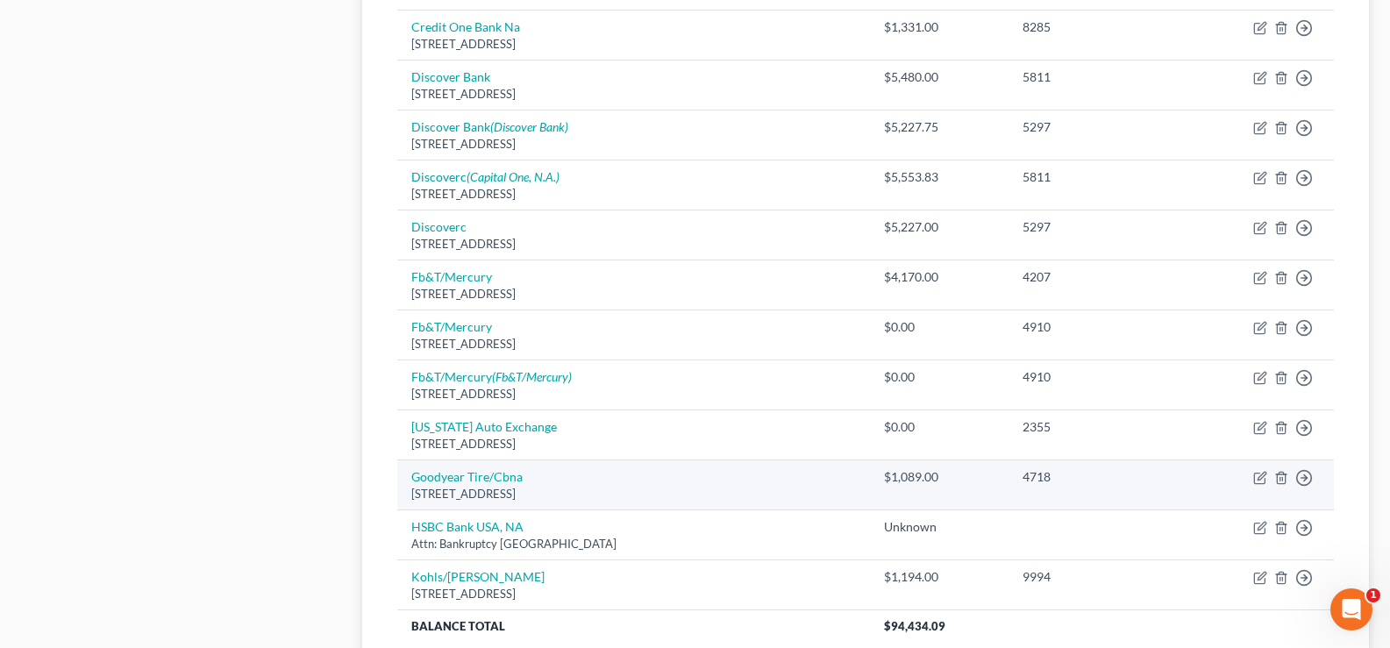
scroll to position [1377, 0]
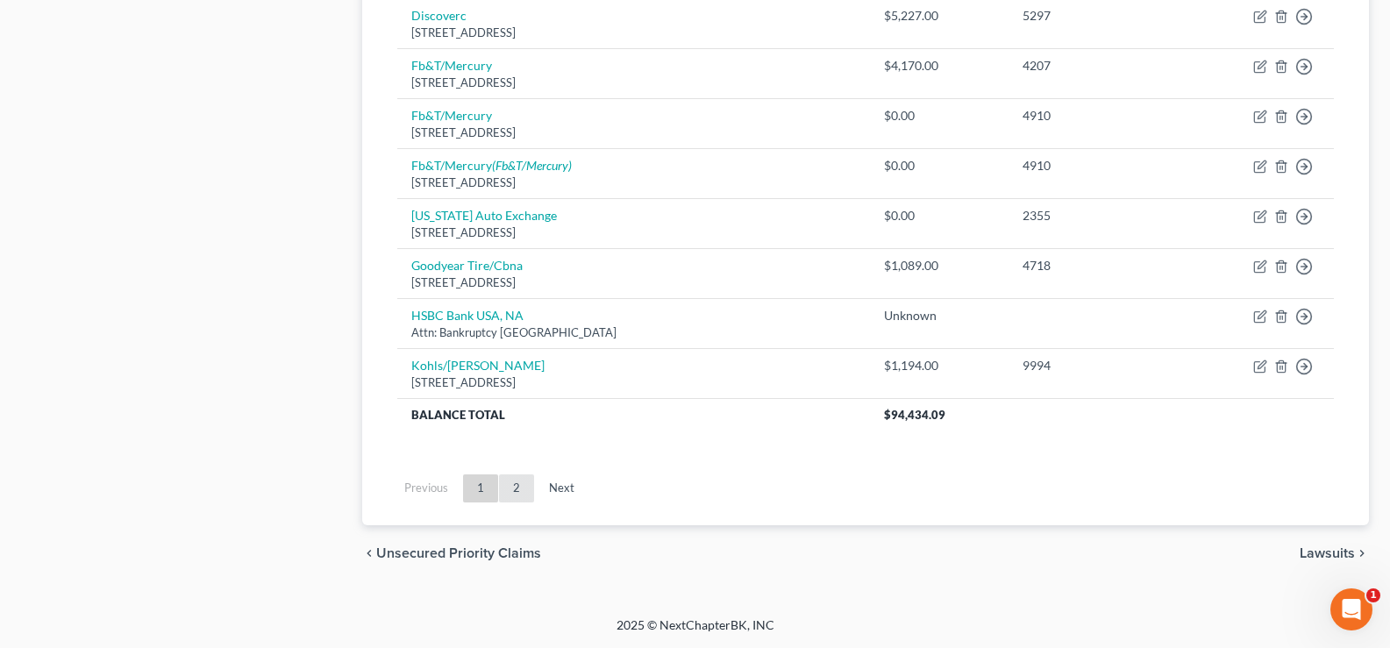
click at [513, 490] on link "2" at bounding box center [516, 488] width 35 height 28
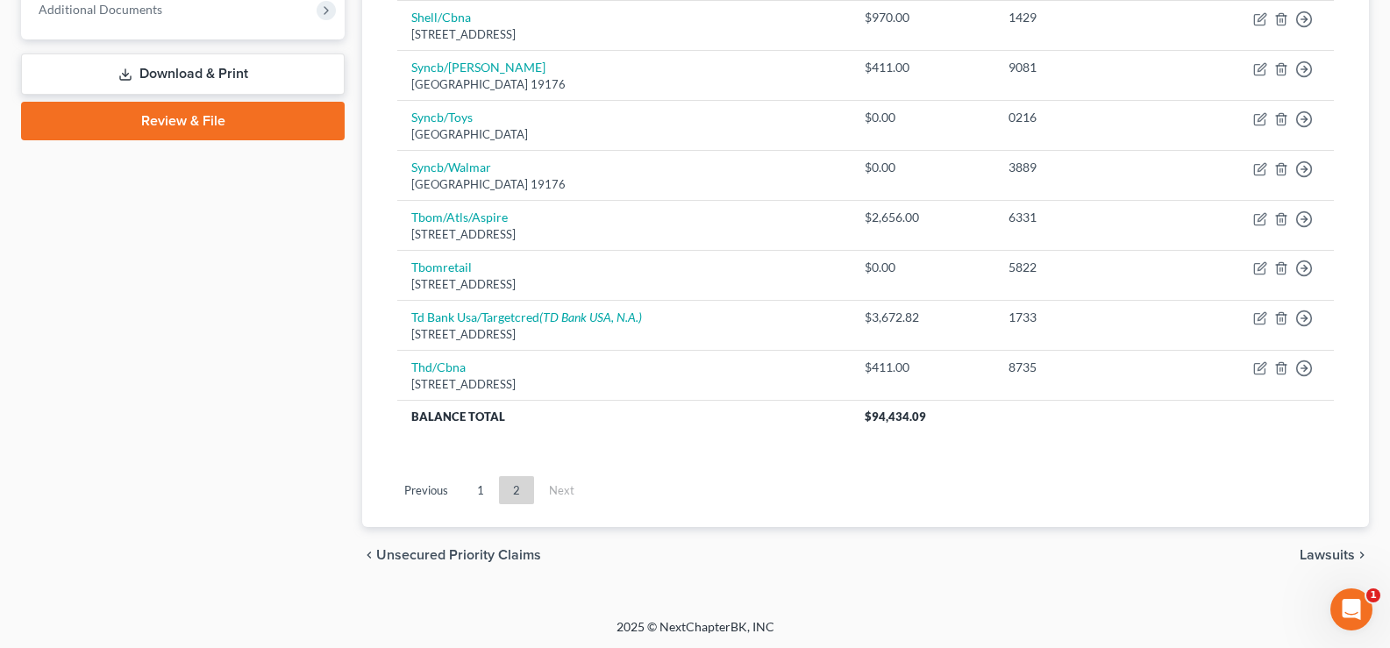
scroll to position [727, 0]
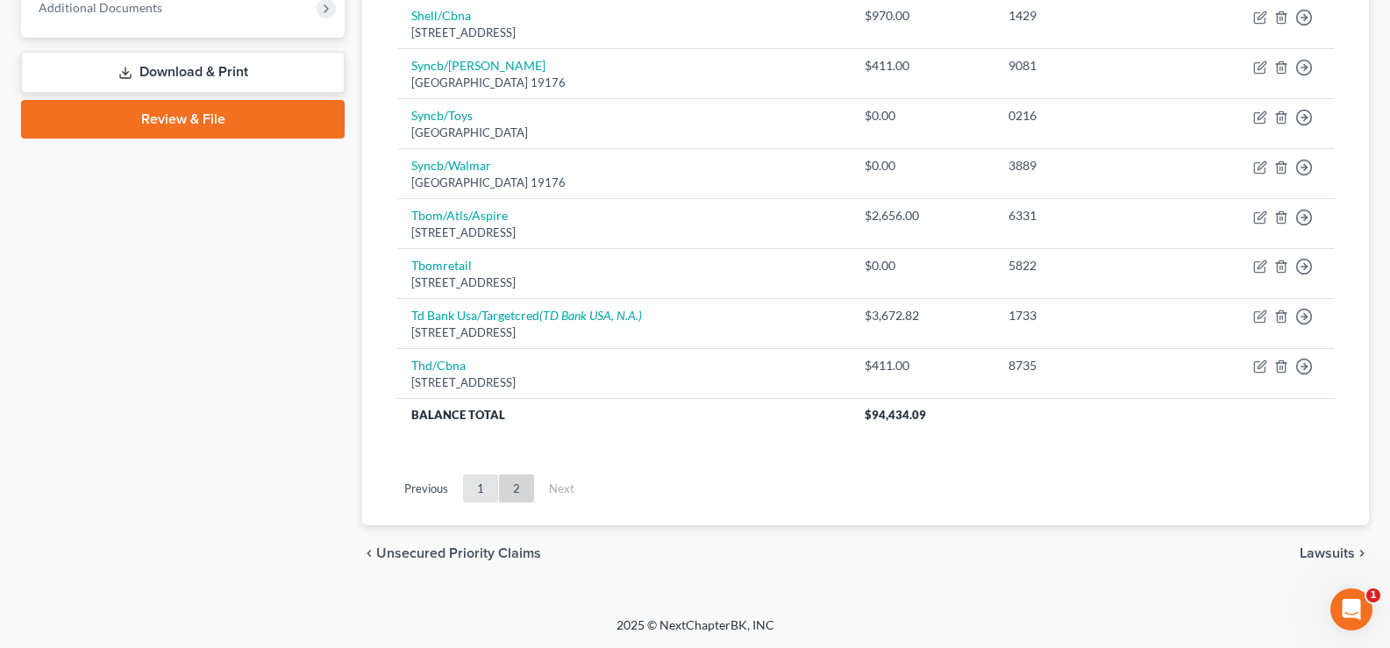
click at [481, 486] on link "1" at bounding box center [480, 488] width 35 height 28
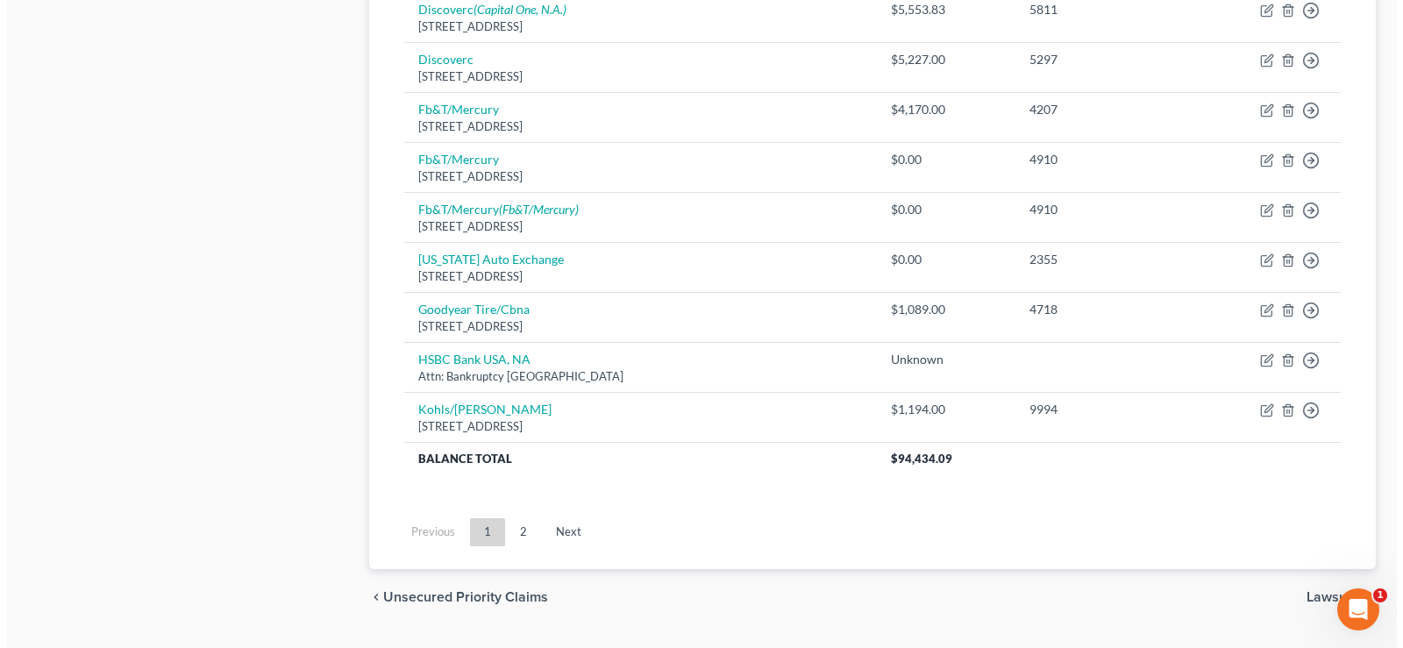
scroll to position [1341, 0]
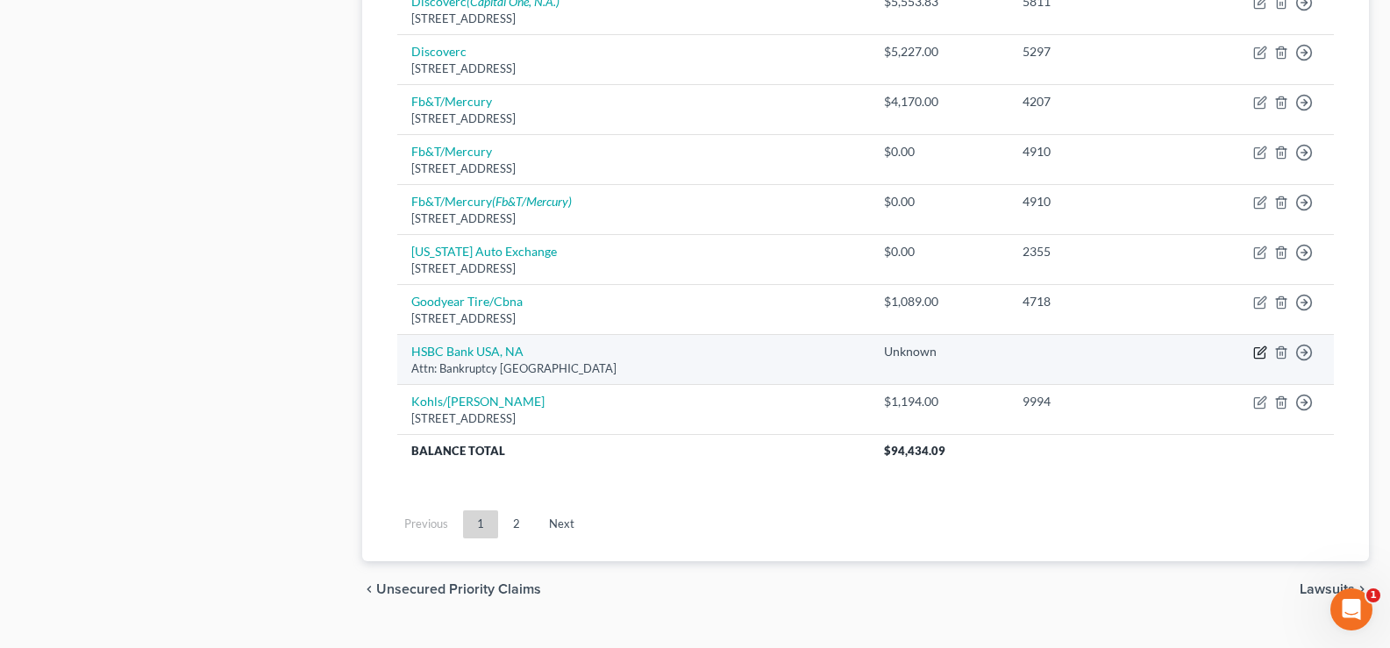
click at [1263, 352] on icon "button" at bounding box center [1260, 352] width 14 height 14
select select "35"
select select "8"
select select "2"
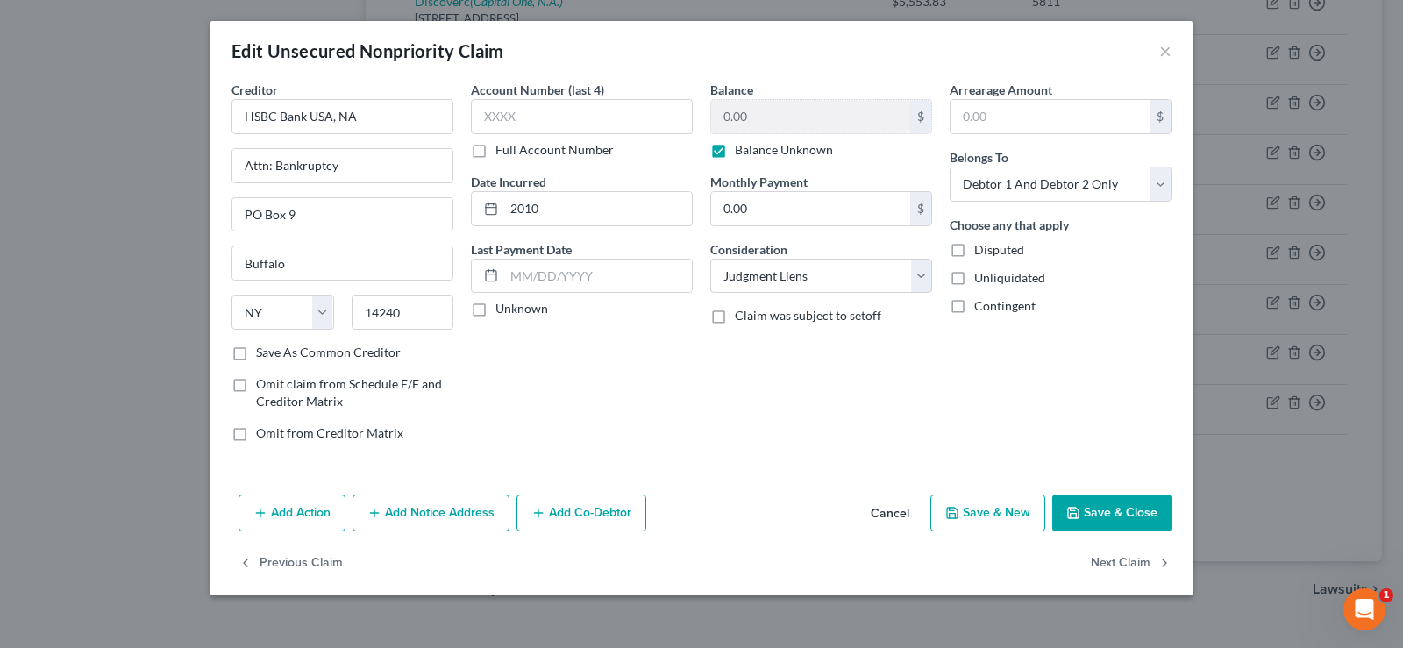
click at [735, 150] on label "Balance Unknown" at bounding box center [784, 150] width 98 height 18
click at [742, 150] on input "Balance Unknown" at bounding box center [747, 146] width 11 height 11
checkbox input "false"
click at [765, 119] on input "0.00" at bounding box center [810, 116] width 199 height 33
type input "4,859.25"
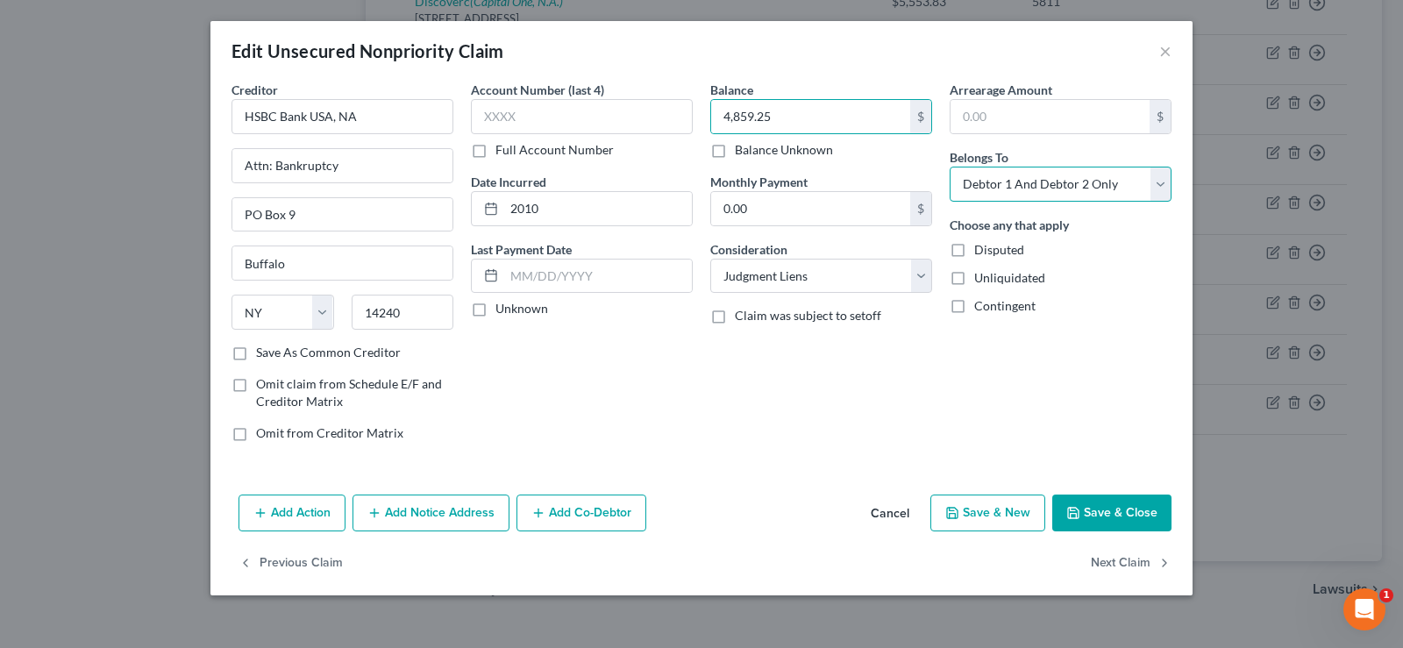
click at [1086, 177] on select "Select Debtor 1 Only Debtor 2 Only Debtor 1 And Debtor 2 Only At Least One Of T…" at bounding box center [1061, 184] width 222 height 35
select select "1"
click at [950, 167] on select "Select Debtor 1 Only Debtor 2 Only Debtor 1 And Debtor 2 Only At Least One Of T…" at bounding box center [1061, 184] width 222 height 35
click at [495, 147] on label "Full Account Number" at bounding box center [554, 150] width 118 height 18
click at [502, 147] on input "Full Account Number" at bounding box center [507, 146] width 11 height 11
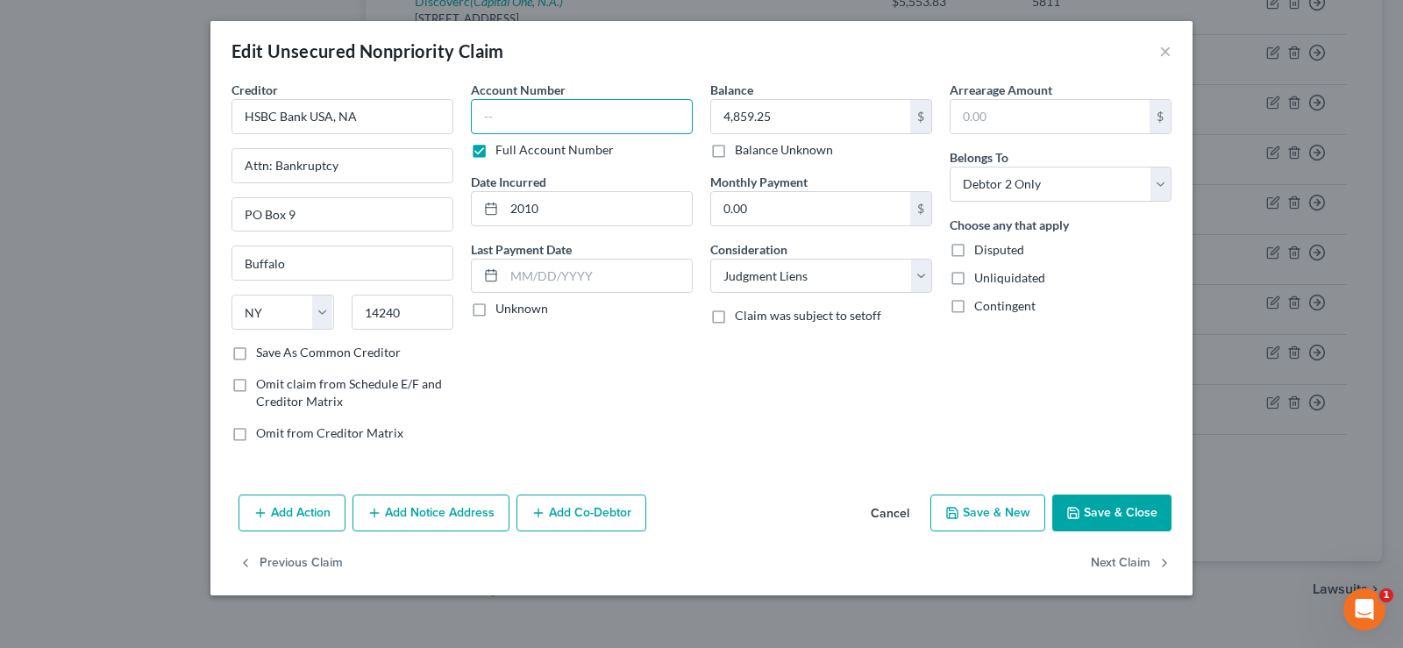
click at [502, 116] on input "text" at bounding box center [582, 116] width 222 height 35
type input "[GEOGRAPHIC_DATA] 09-SC-007703"
click at [1135, 509] on button "Save & Close" at bounding box center [1111, 512] width 119 height 37
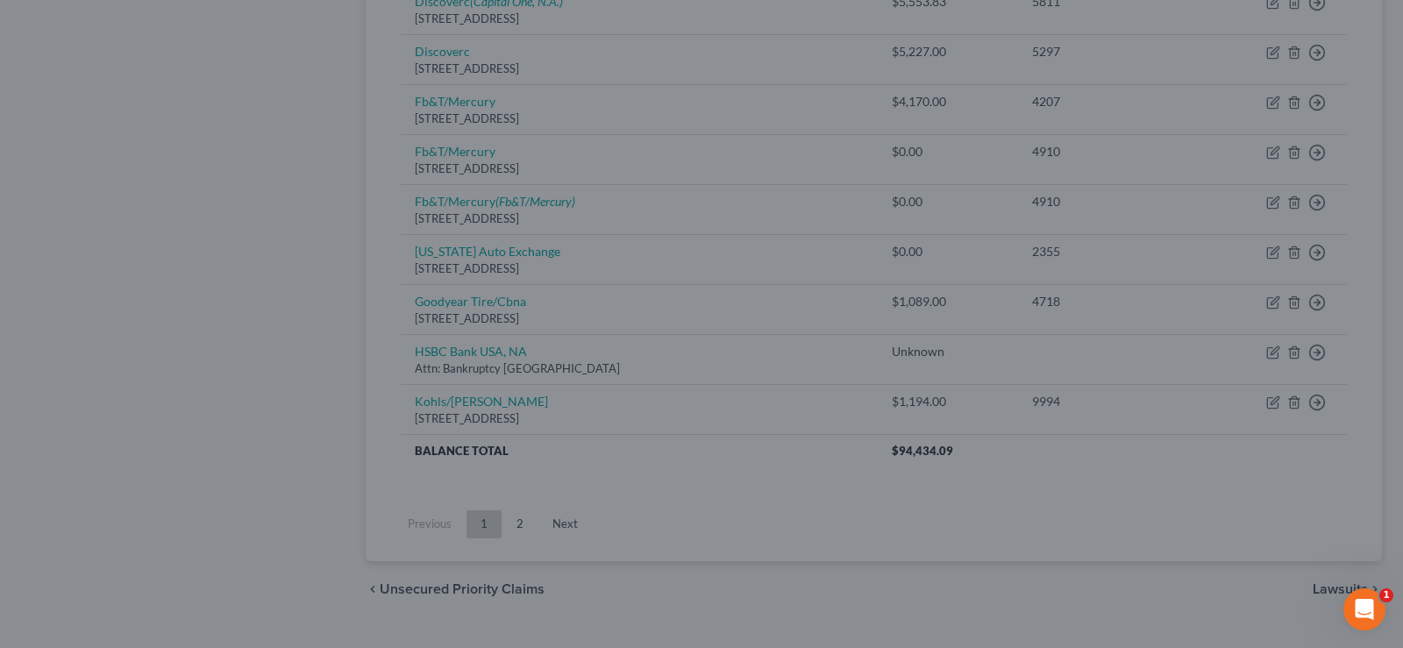
type input "0"
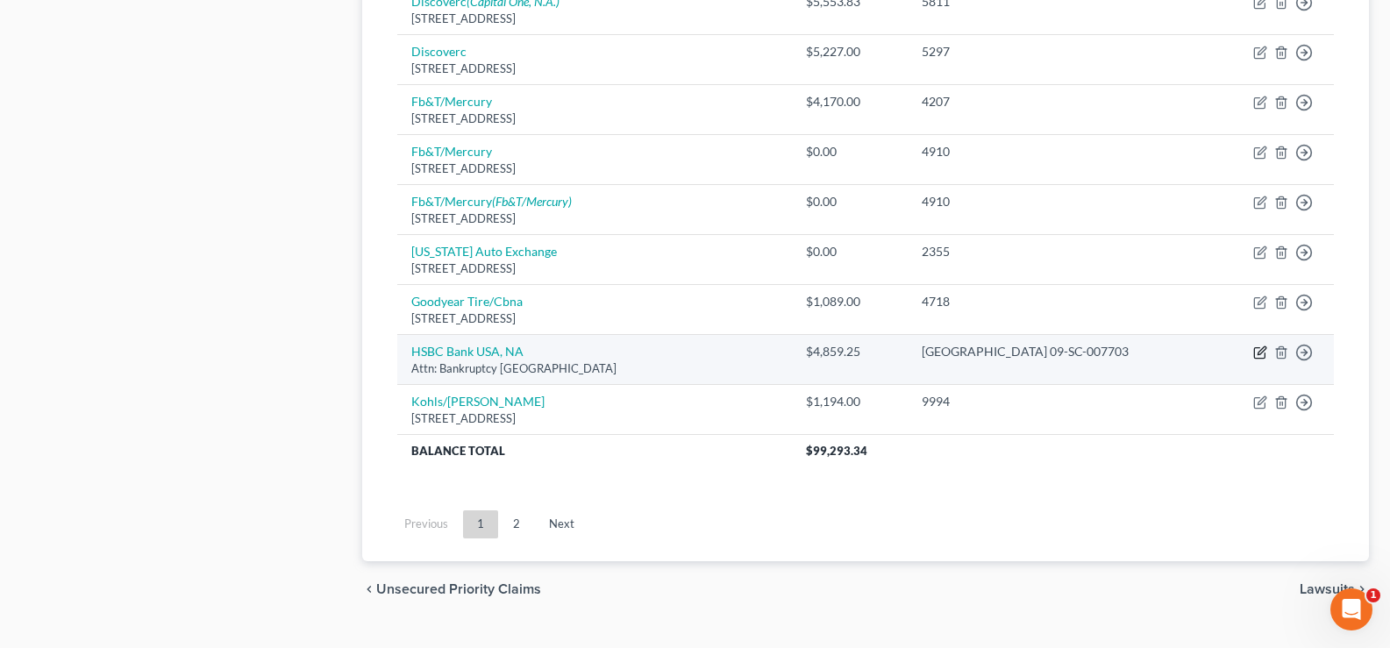
click at [1260, 347] on icon "button" at bounding box center [1260, 352] width 14 height 14
select select "35"
select select "8"
select select "1"
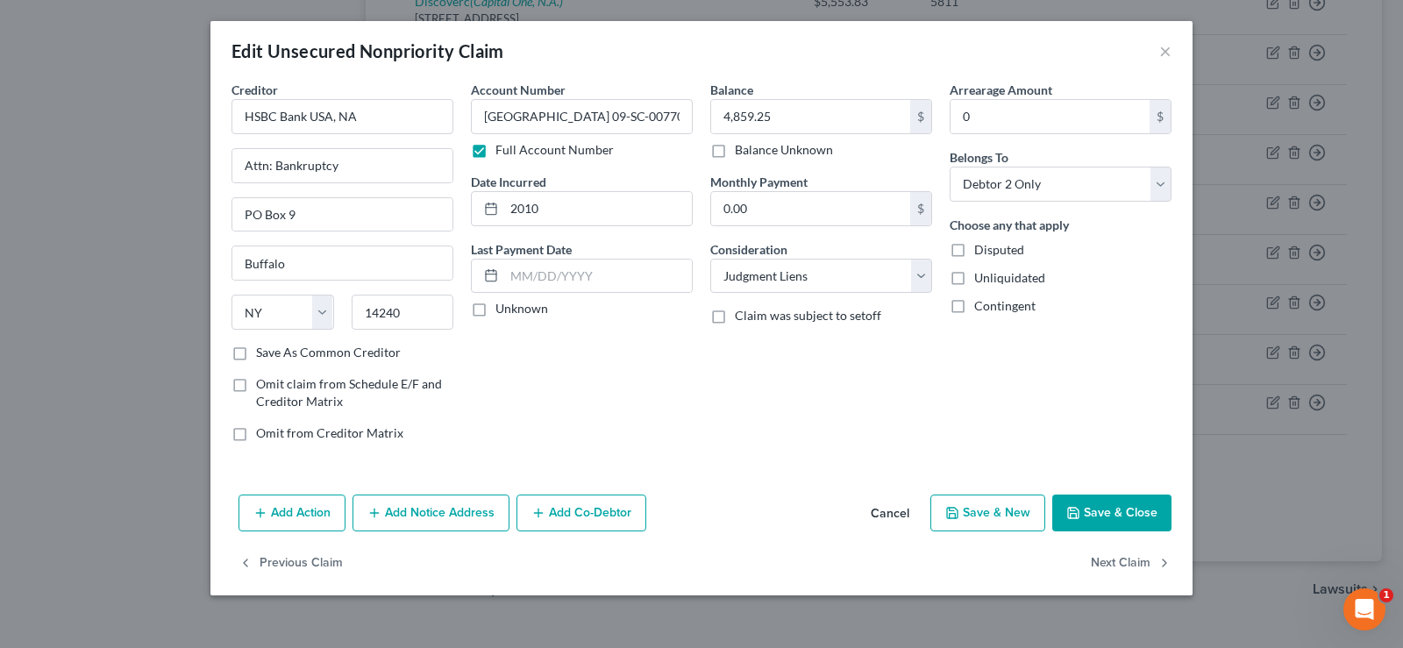
click at [423, 507] on button "Add Notice Address" at bounding box center [430, 512] width 157 height 37
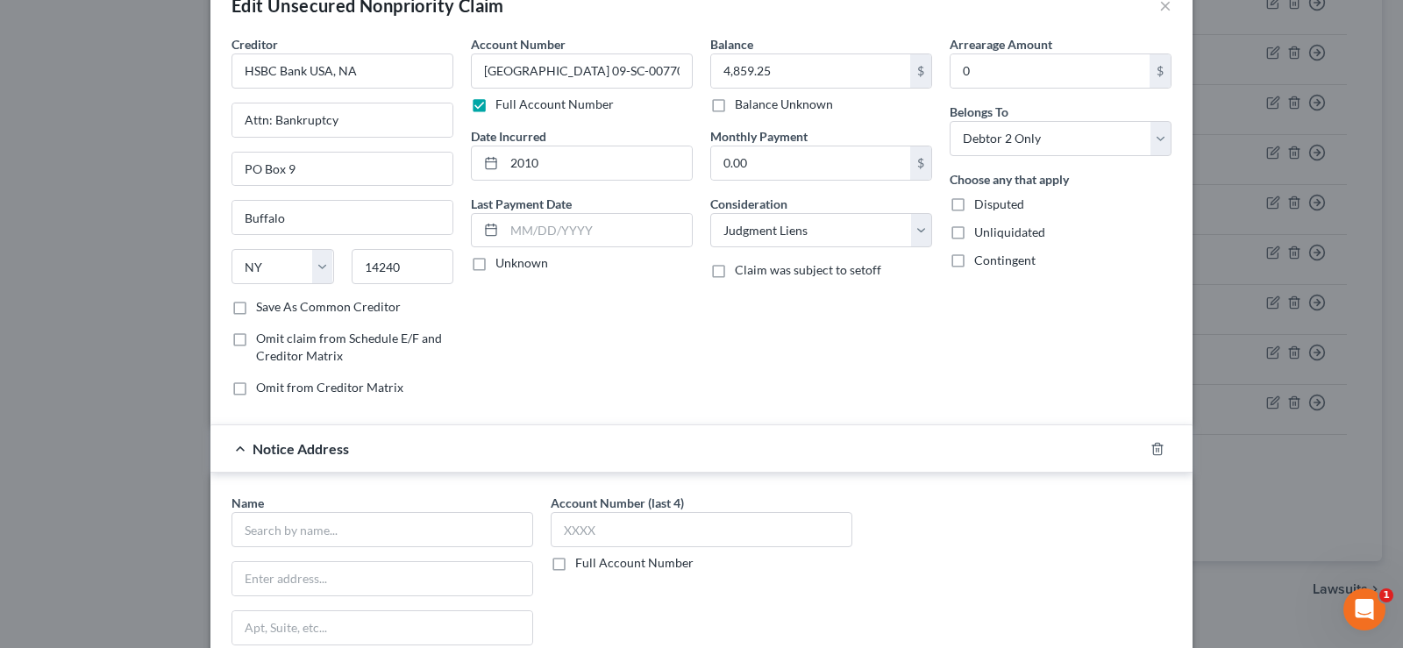
scroll to position [88, 0]
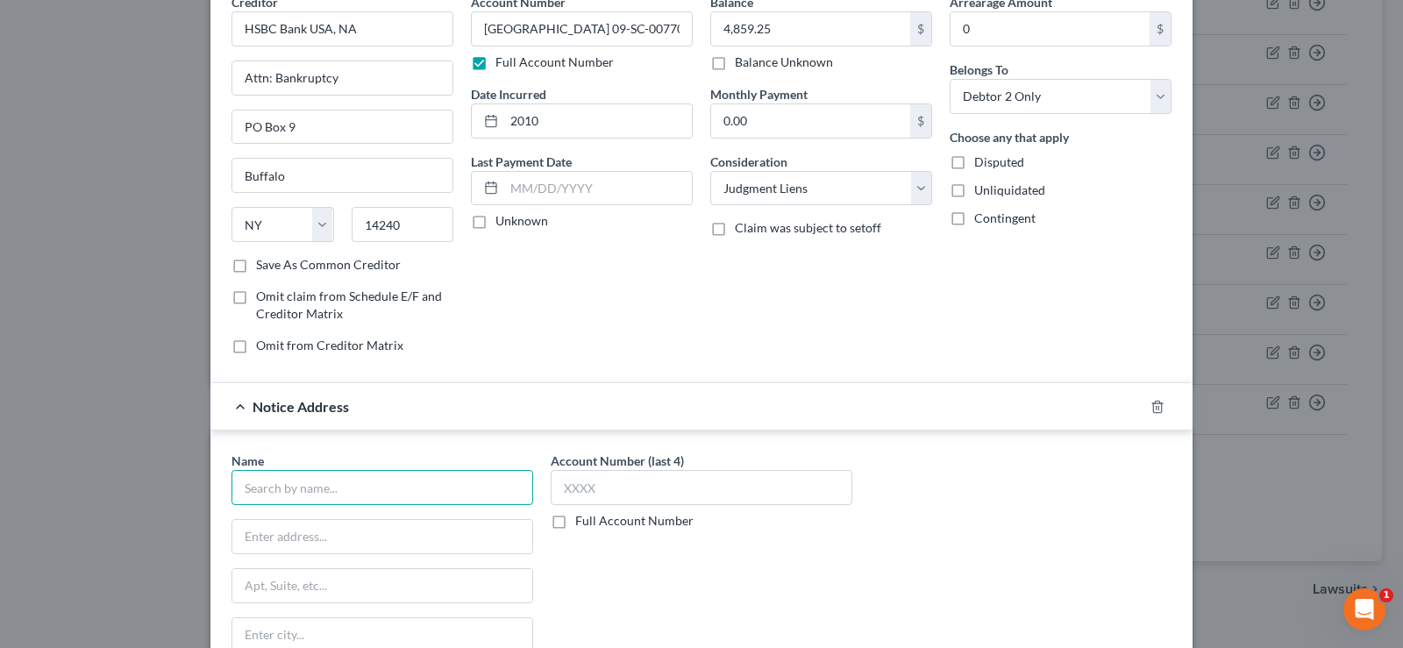
click at [338, 482] on input "text" at bounding box center [382, 487] width 302 height 35
type input "HSBC Bank [US_STATE], N.A."
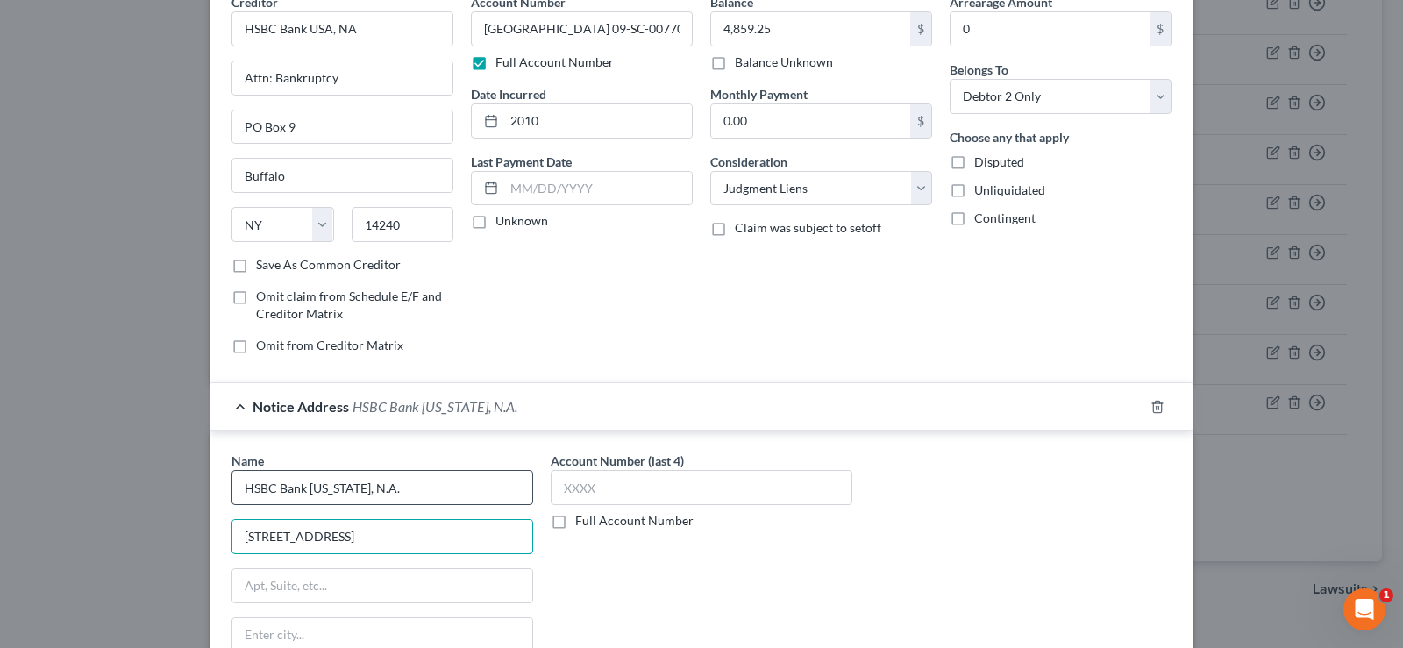
type input "[STREET_ADDRESS]"
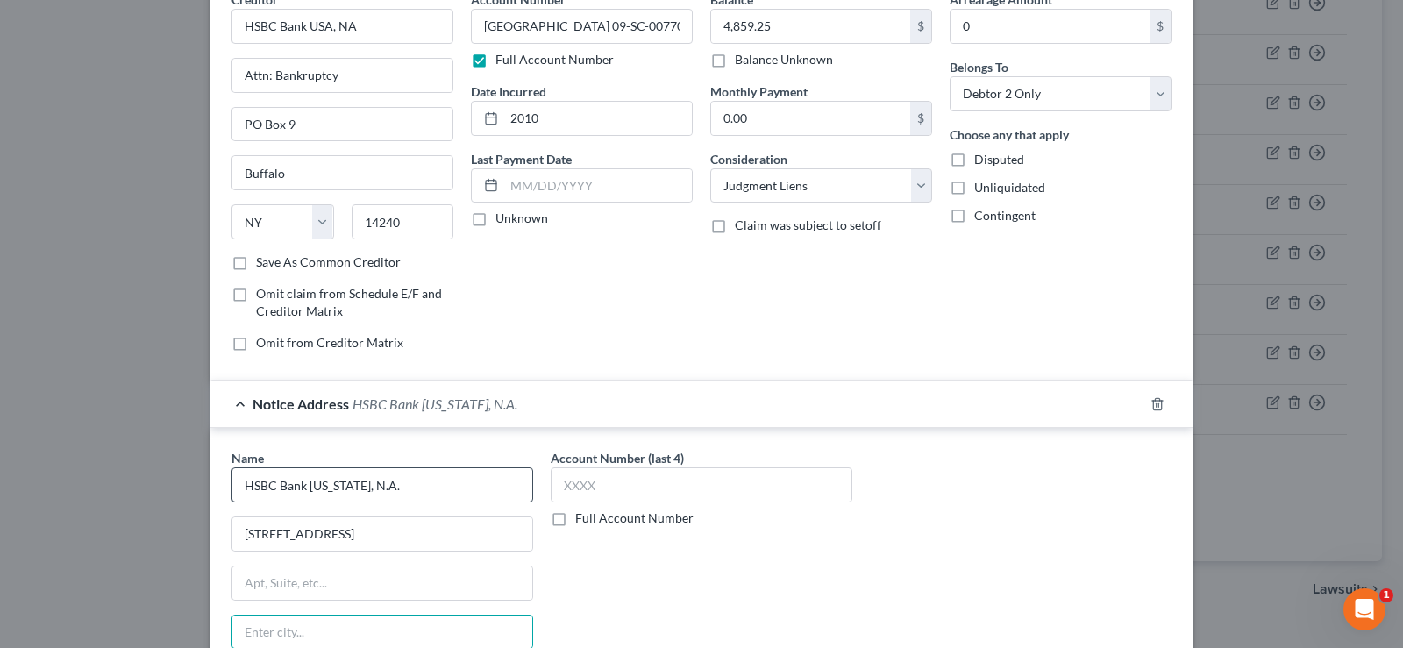
scroll to position [346, 0]
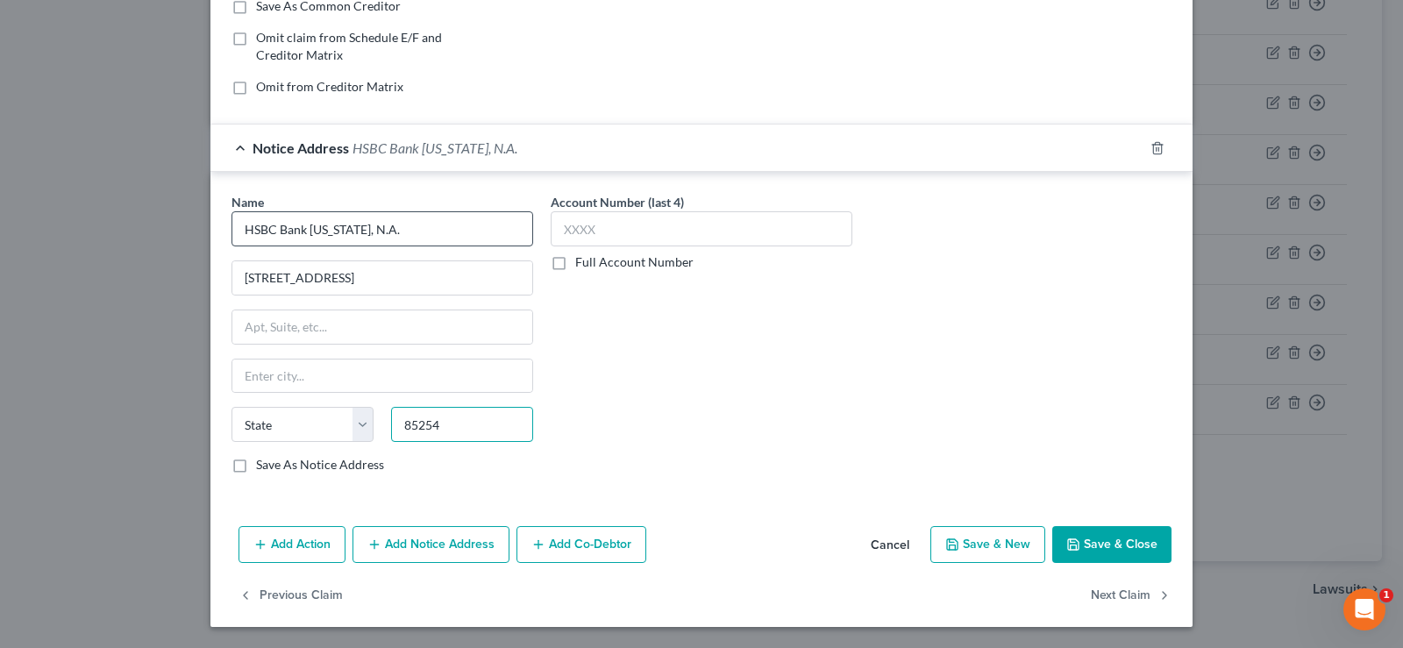
type input "85254"
type input "Scottsdale"
select select "3"
click at [575, 262] on label "Full Account Number" at bounding box center [634, 262] width 118 height 18
click at [582, 262] on input "Full Account Number" at bounding box center [587, 258] width 11 height 11
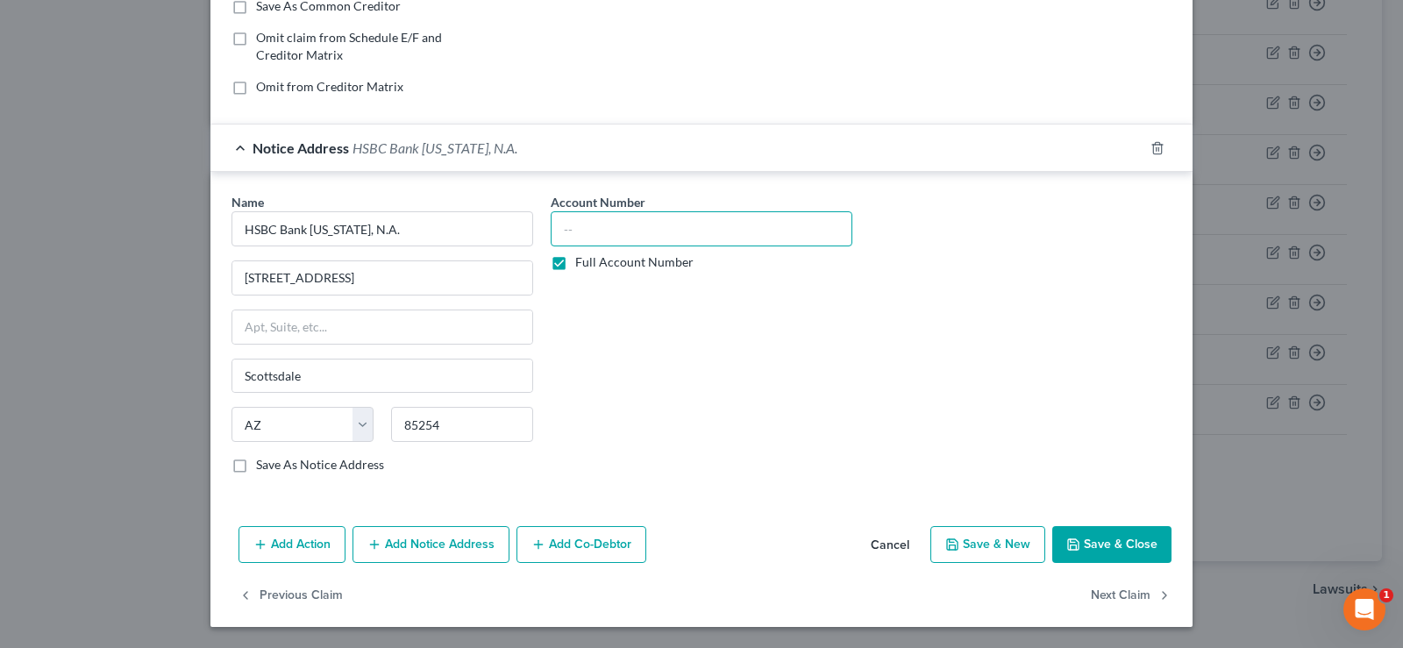
click at [579, 226] on input "text" at bounding box center [702, 228] width 302 height 35
click at [617, 228] on input "Pinellas COunty" at bounding box center [702, 228] width 302 height 35
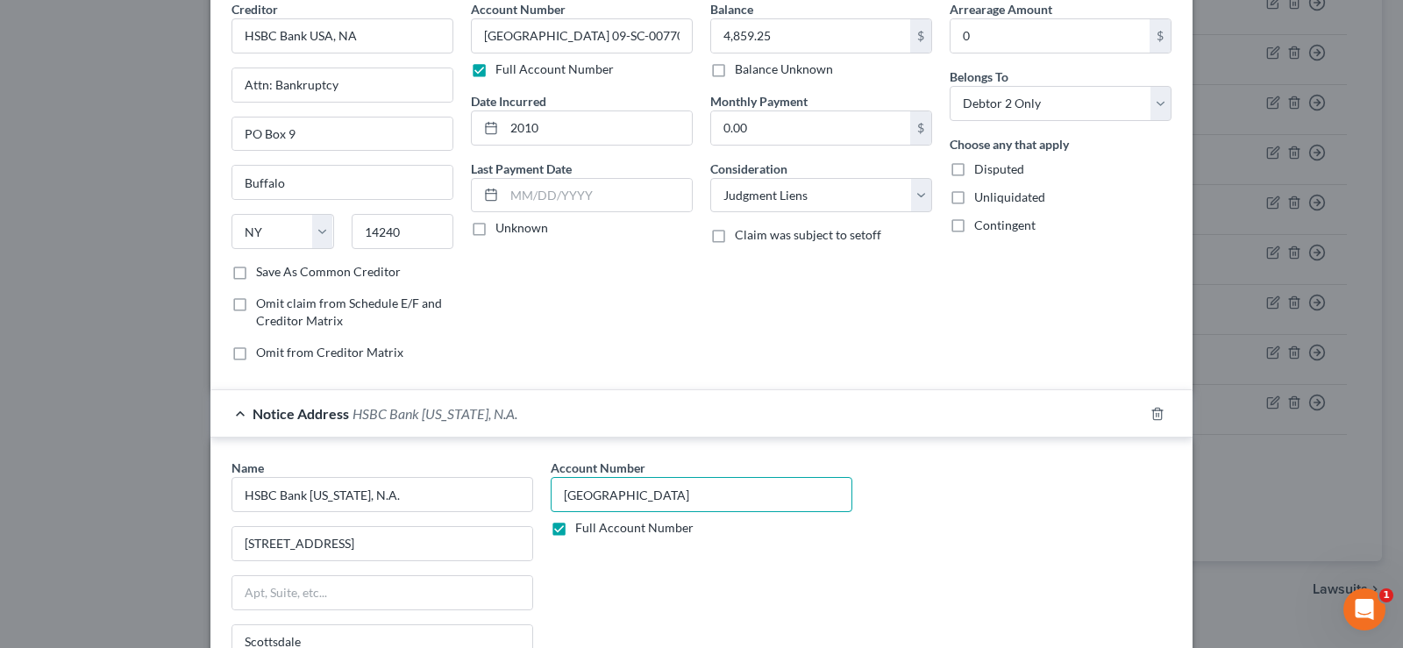
scroll to position [0, 0]
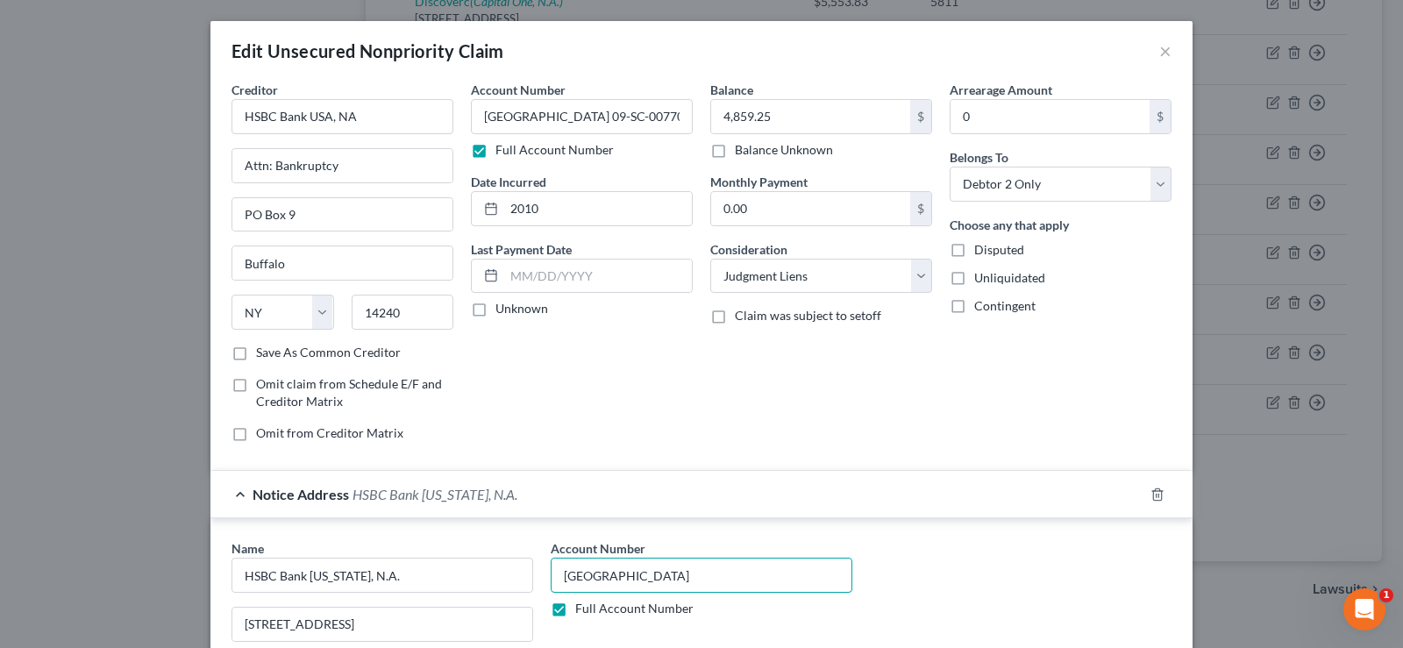
click at [700, 575] on input "[GEOGRAPHIC_DATA]" at bounding box center [702, 575] width 302 height 35
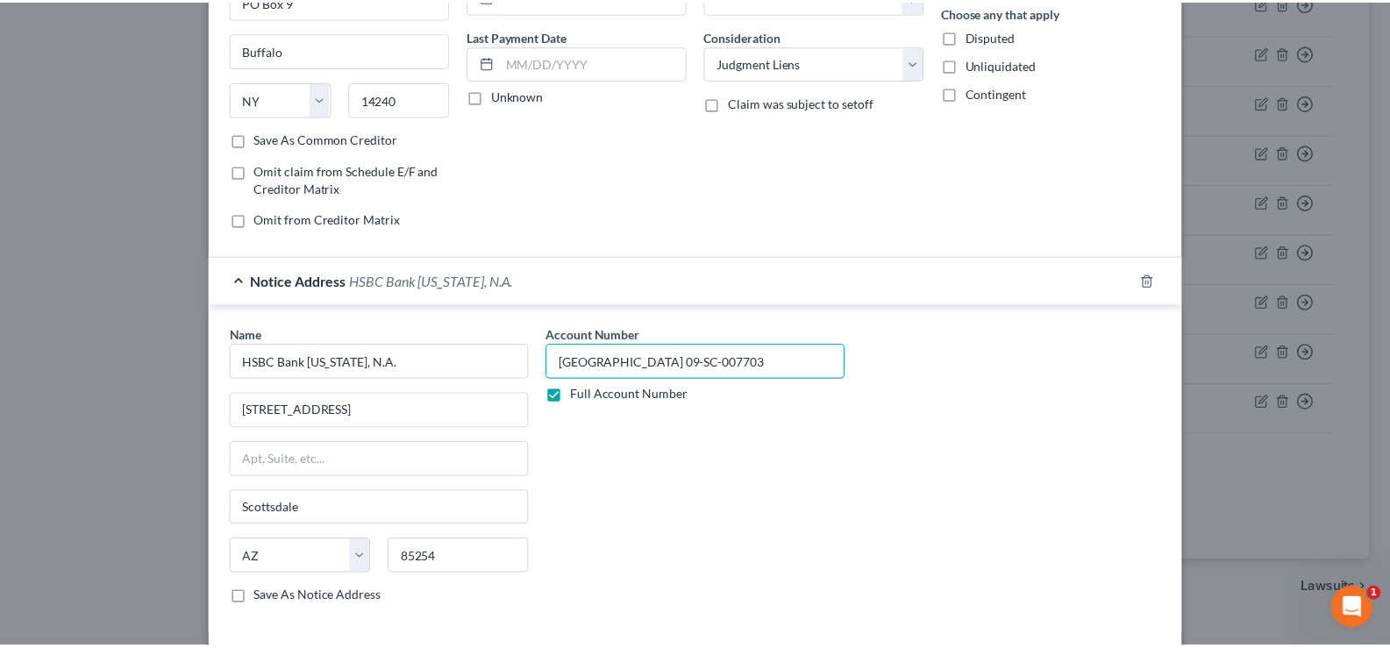
scroll to position [263, 0]
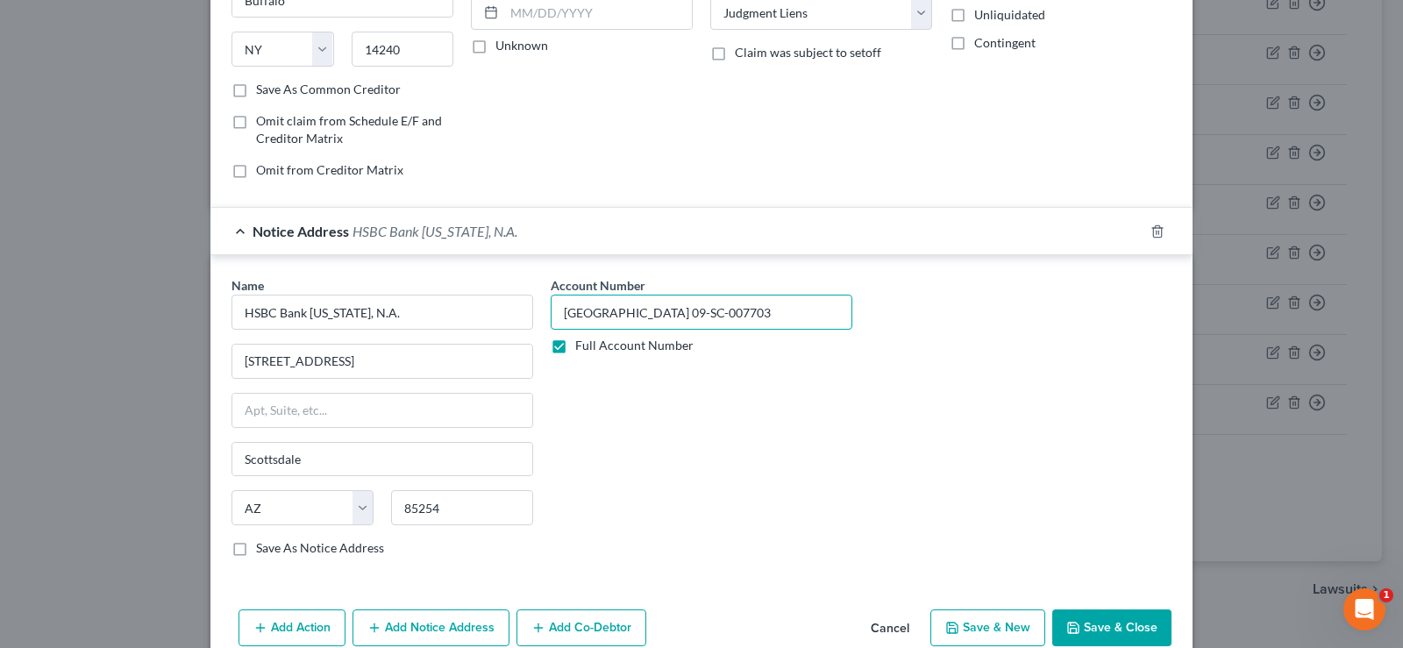
type input "[GEOGRAPHIC_DATA] 09-SC-007703"
click at [1099, 620] on button "Save & Close" at bounding box center [1111, 627] width 119 height 37
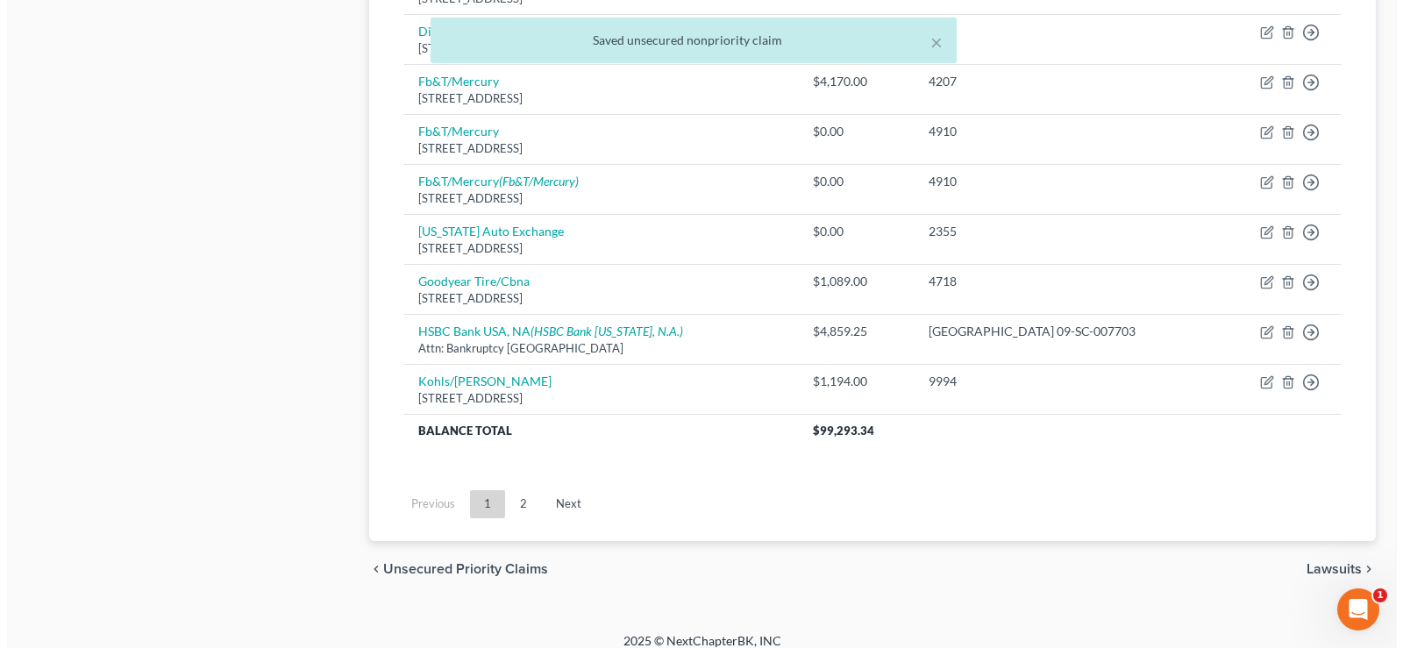
scroll to position [1377, 0]
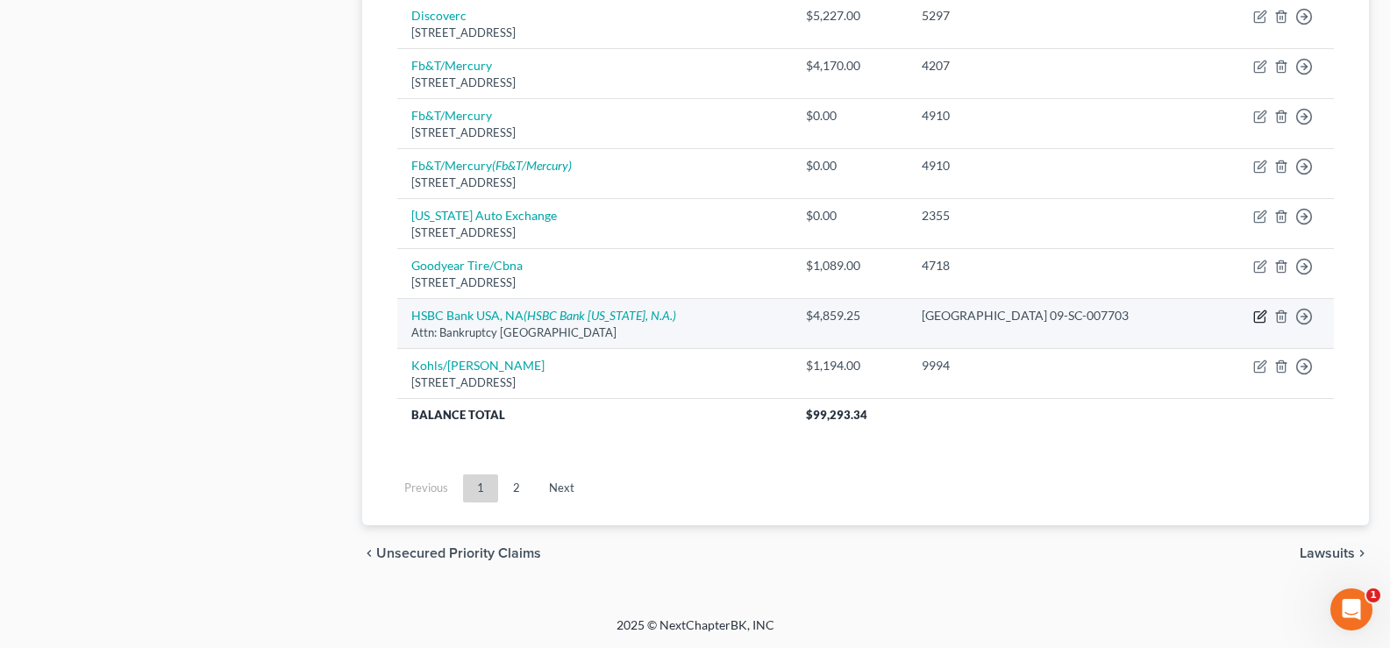
click at [1260, 317] on icon "button" at bounding box center [1260, 316] width 14 height 14
select select "35"
select select "8"
select select "1"
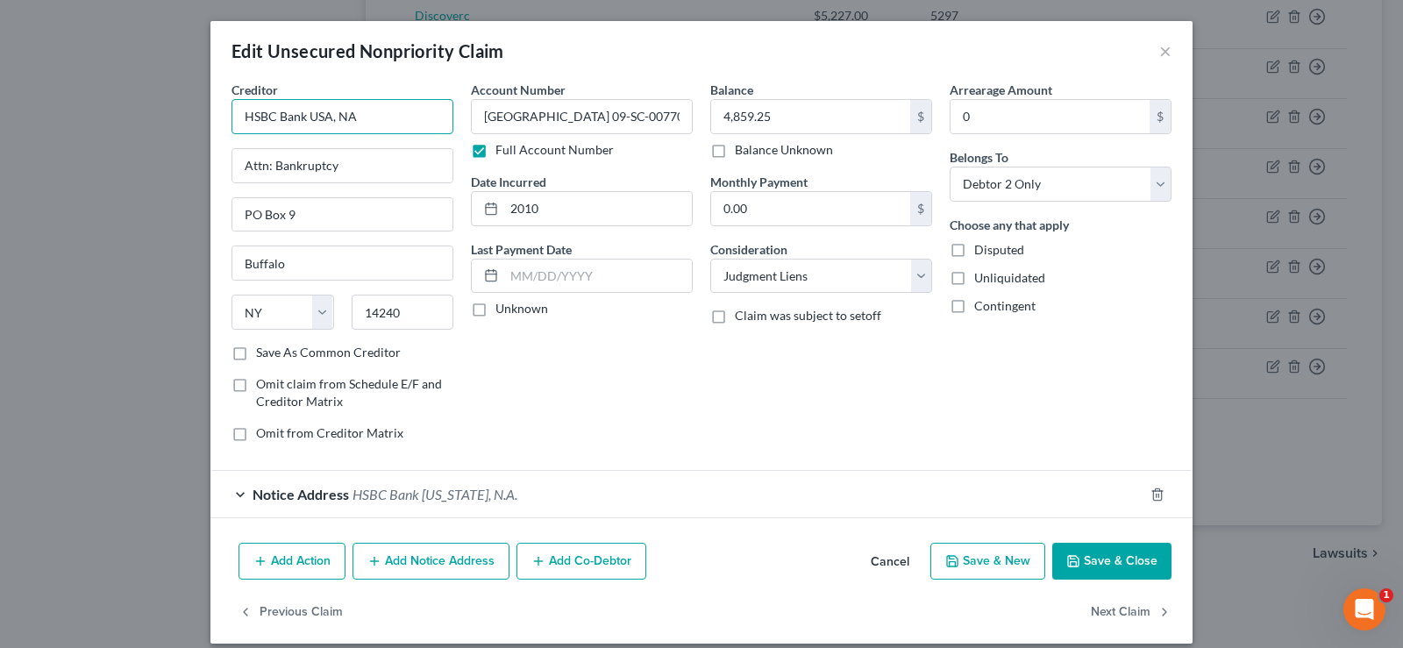
click at [324, 118] on input "HSBC Bank USA, NA" at bounding box center [342, 116] width 222 height 35
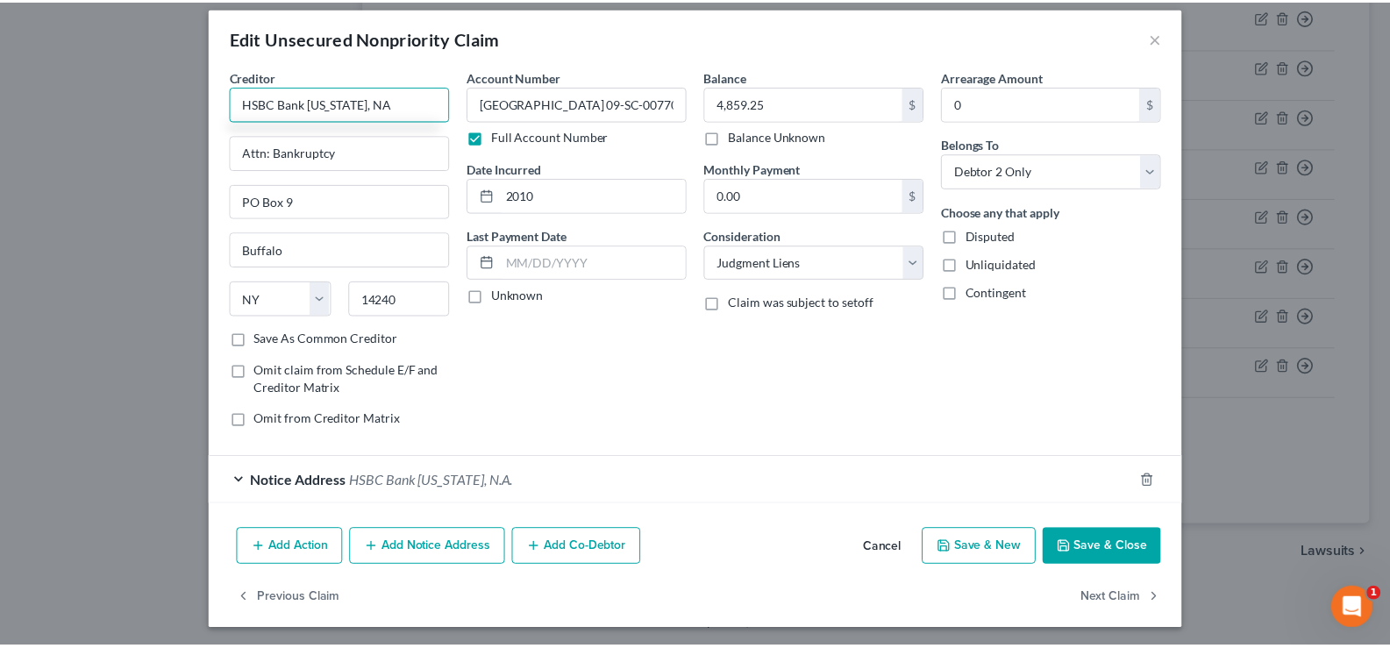
scroll to position [17, 0]
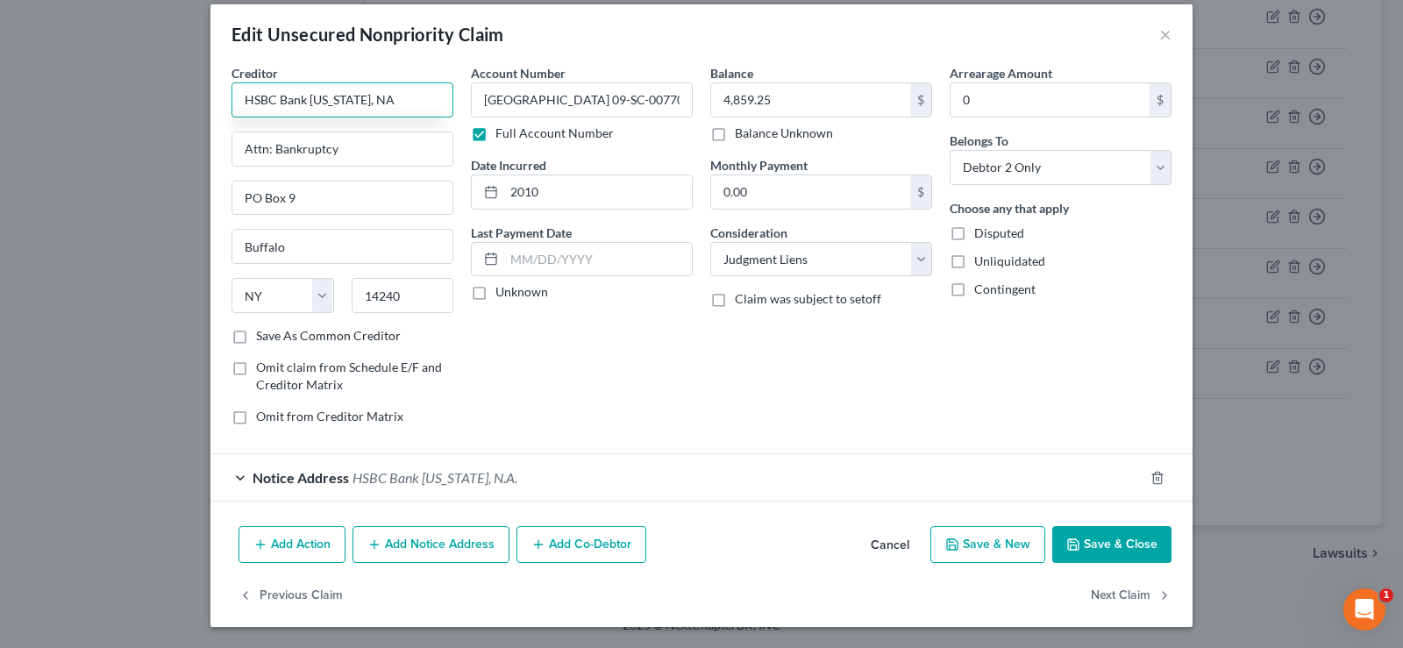
type input "HSBC Bank [US_STATE], NA"
click at [1106, 535] on button "Save & Close" at bounding box center [1111, 544] width 119 height 37
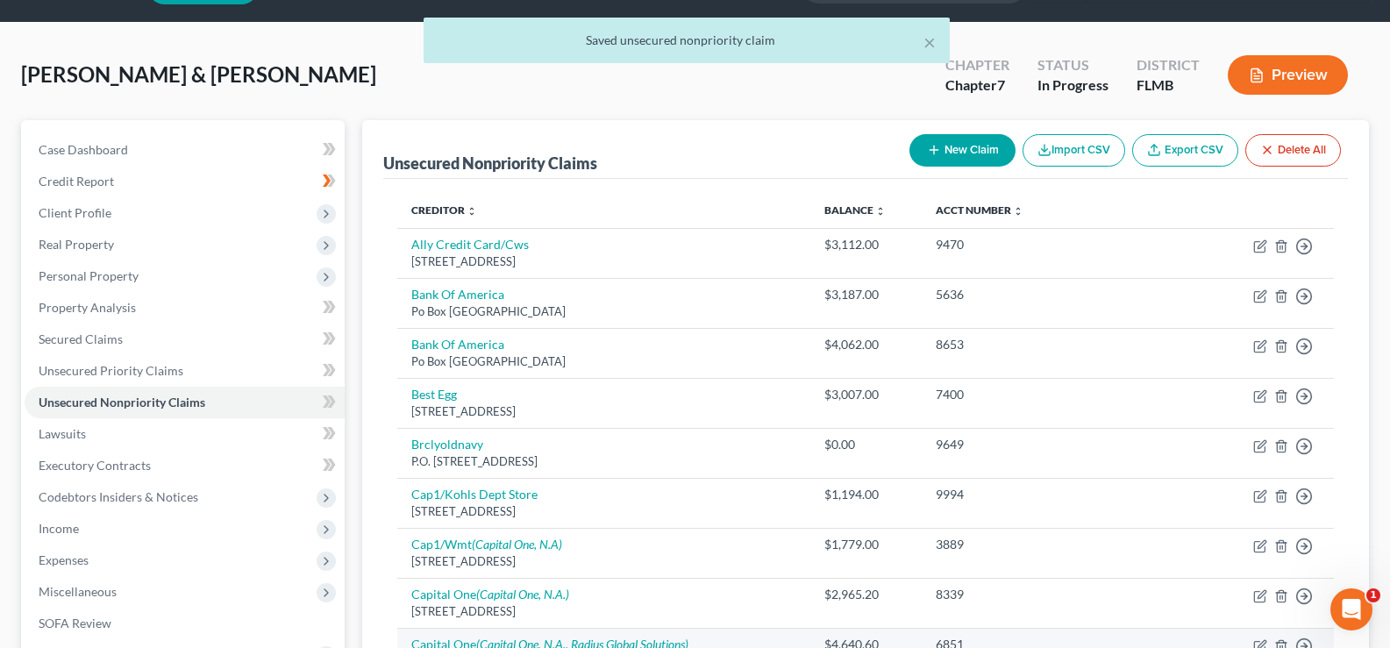
scroll to position [0, 0]
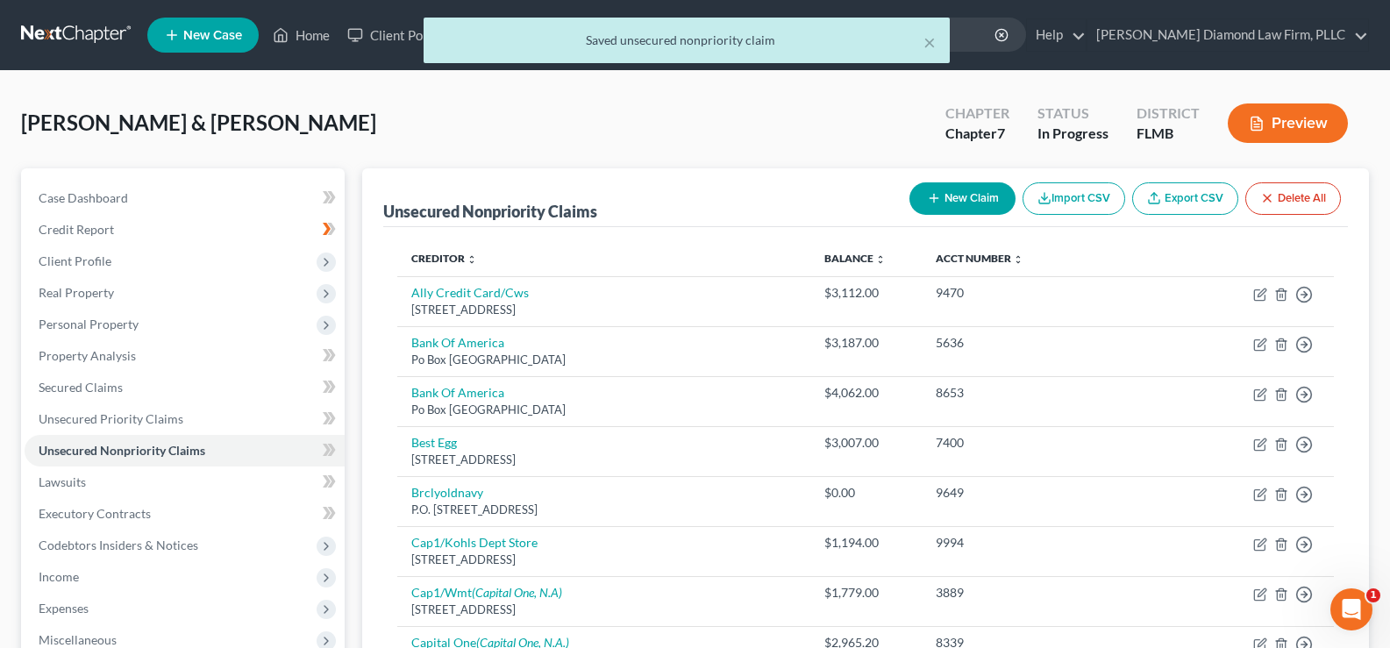
click at [934, 191] on icon "button" at bounding box center [934, 198] width 14 height 14
select select "2"
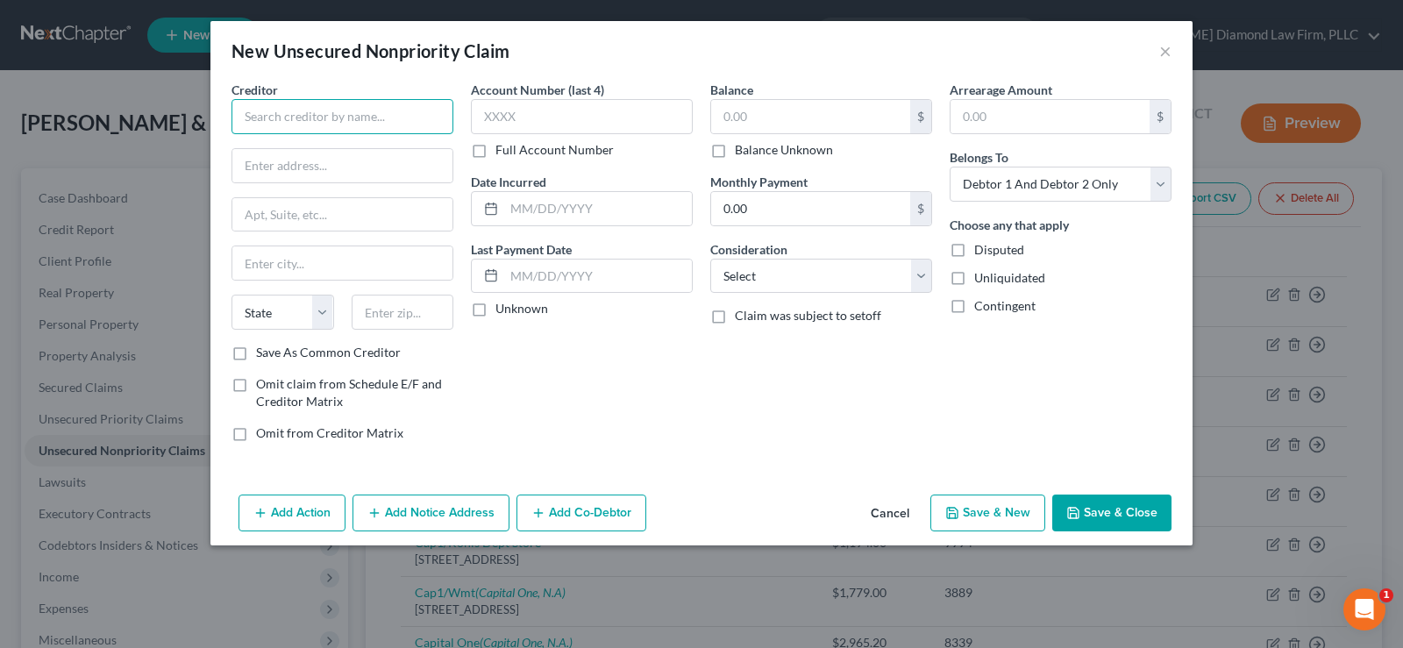
click at [355, 116] on input "text" at bounding box center [342, 116] width 222 height 35
type input "HSBC Bank [US_STATE], N.A."
click at [364, 163] on input "text" at bounding box center [342, 165] width 220 height 33
type input "[STREET_ADDRESS]"
type input "85254"
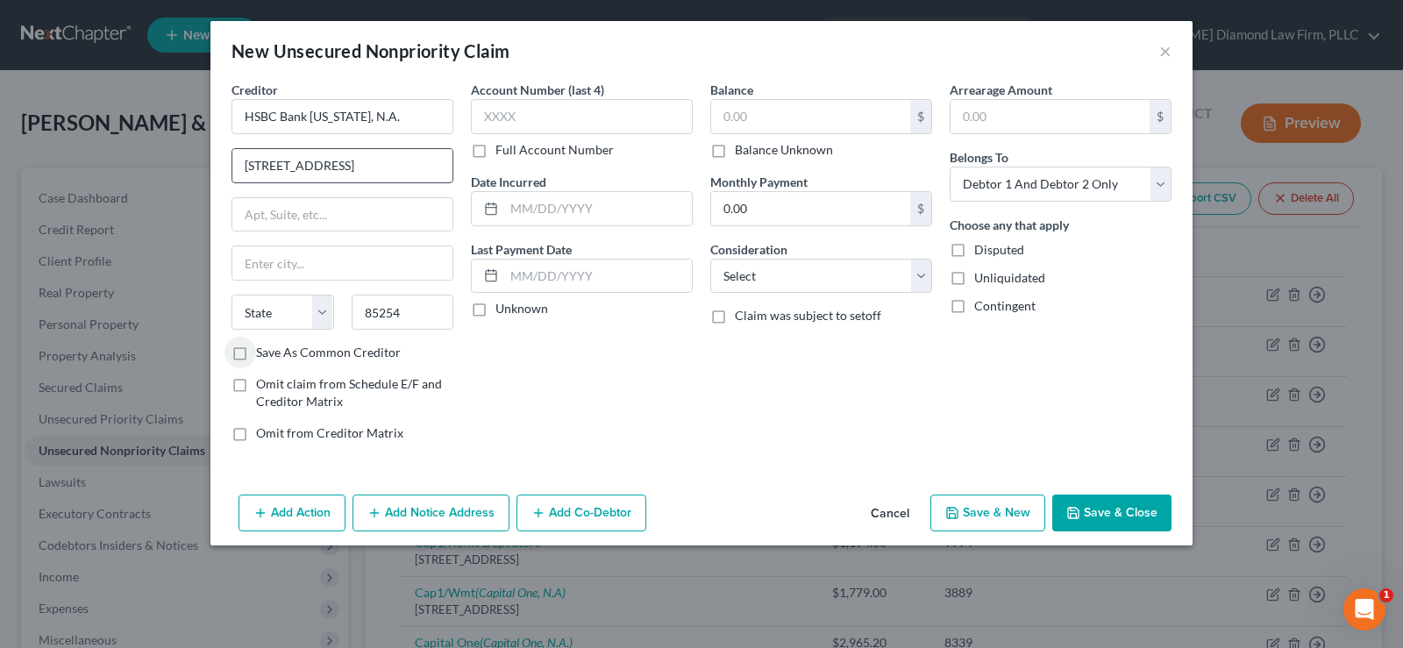
type input "Scottsdale"
select select "3"
click at [560, 377] on div "Account Number (last 4) Full Account Number Date Incurred Last Payment Date Unk…" at bounding box center [581, 268] width 239 height 375
click at [495, 153] on label "Full Account Number" at bounding box center [554, 150] width 118 height 18
click at [502, 153] on input "Full Account Number" at bounding box center [507, 146] width 11 height 11
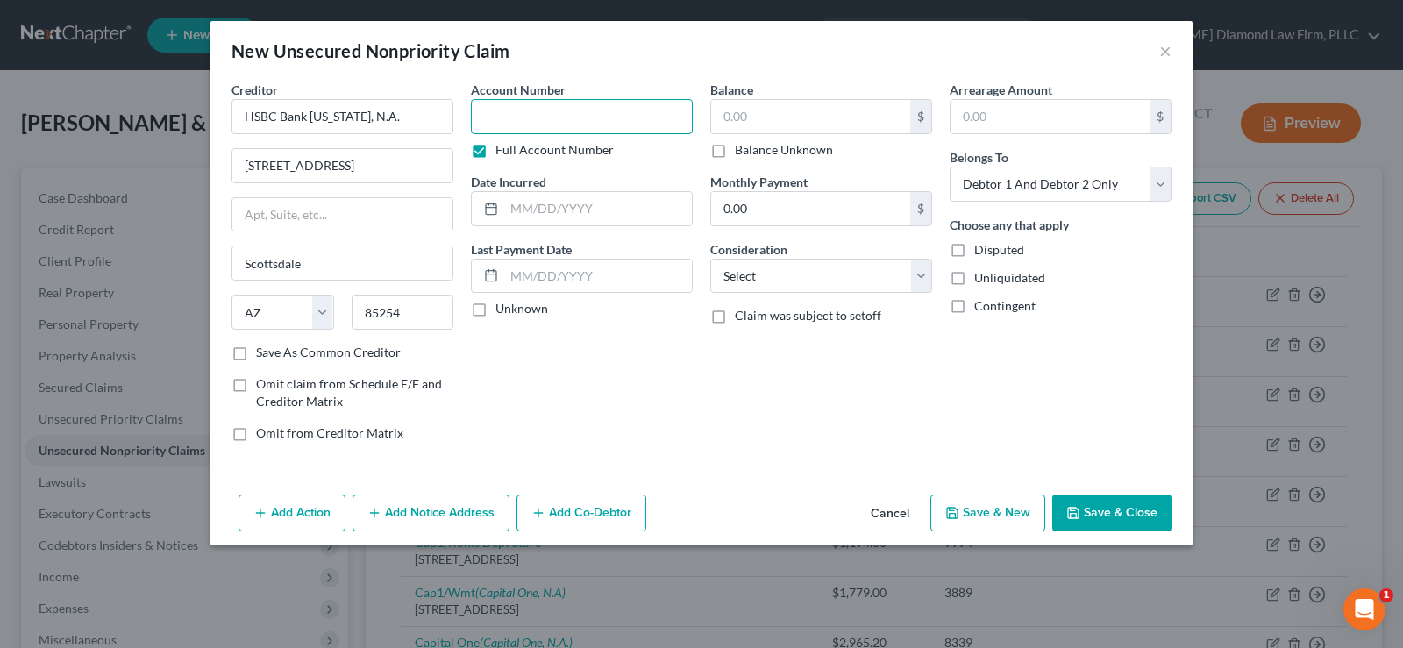
click at [503, 119] on input "text" at bounding box center [582, 116] width 222 height 35
type input "[GEOGRAPHIC_DATA] 09-SC-007694"
click at [550, 214] on input "text" at bounding box center [598, 208] width 188 height 33
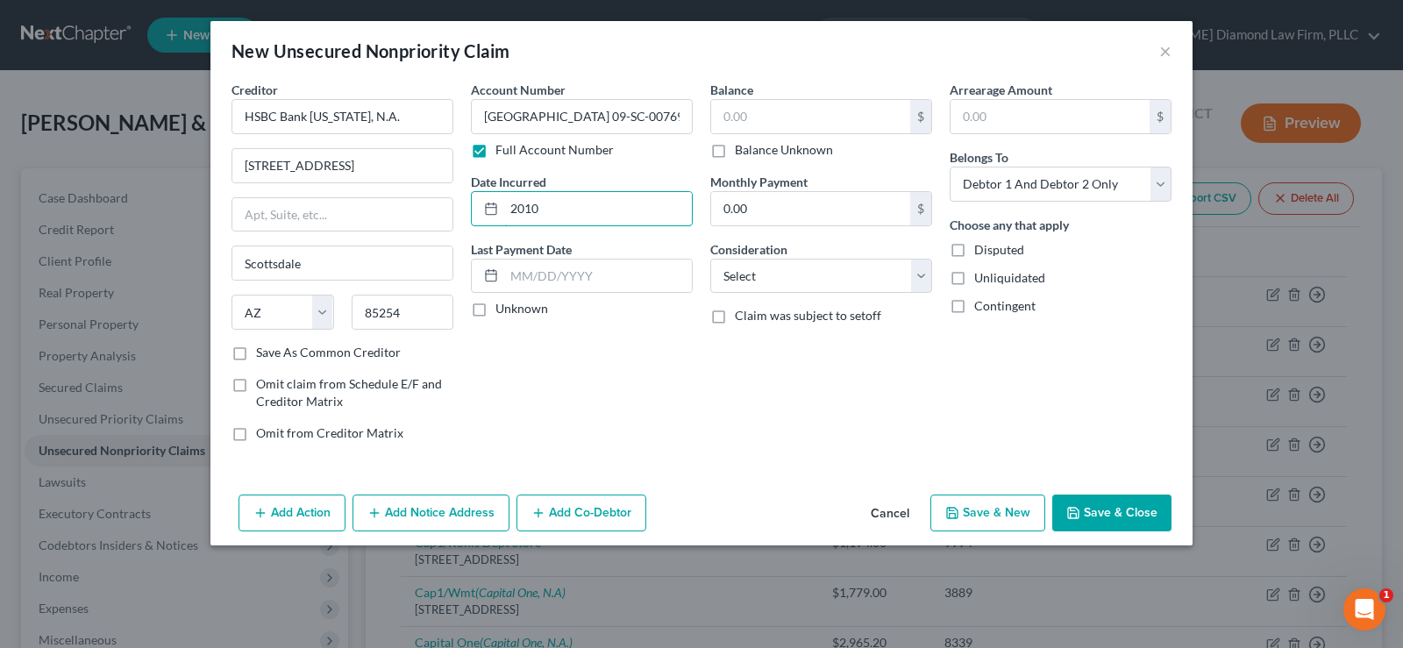
type input "2010"
click at [818, 261] on select "Select Cable / Satellite Services Collection Agency Credit Card Debt Debt Couns…" at bounding box center [821, 276] width 222 height 35
select select "8"
click at [710, 259] on select "Select Cable / Satellite Services Collection Agency Credit Card Debt Debt Couns…" at bounding box center [821, 276] width 222 height 35
click at [1093, 184] on select "Select Debtor 1 Only Debtor 2 Only Debtor 1 And Debtor 2 Only At Least One Of T…" at bounding box center [1061, 184] width 222 height 35
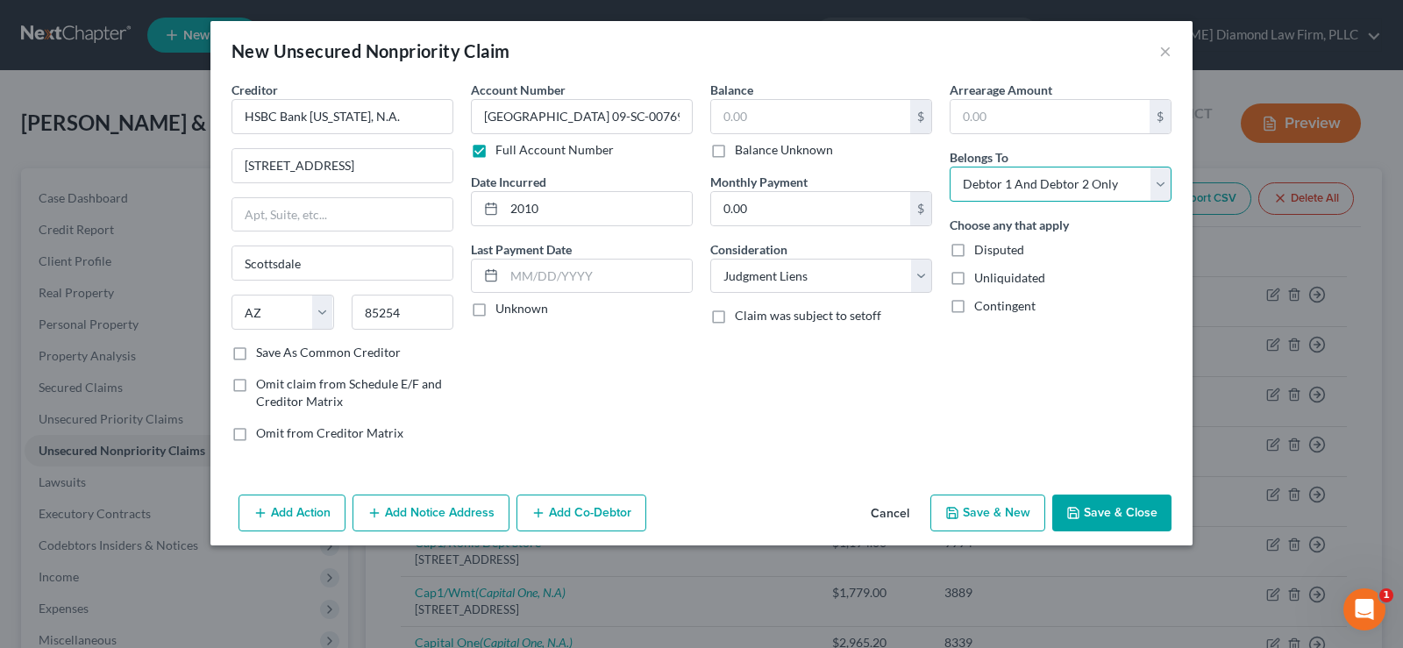
select select "0"
click at [950, 167] on select "Select Debtor 1 Only Debtor 2 Only Debtor 1 And Debtor 2 Only At Least One Of T…" at bounding box center [1061, 184] width 222 height 35
click at [758, 119] on input "text" at bounding box center [810, 116] width 199 height 33
click at [764, 125] on input "text" at bounding box center [810, 116] width 199 height 33
type input "2,312.06"
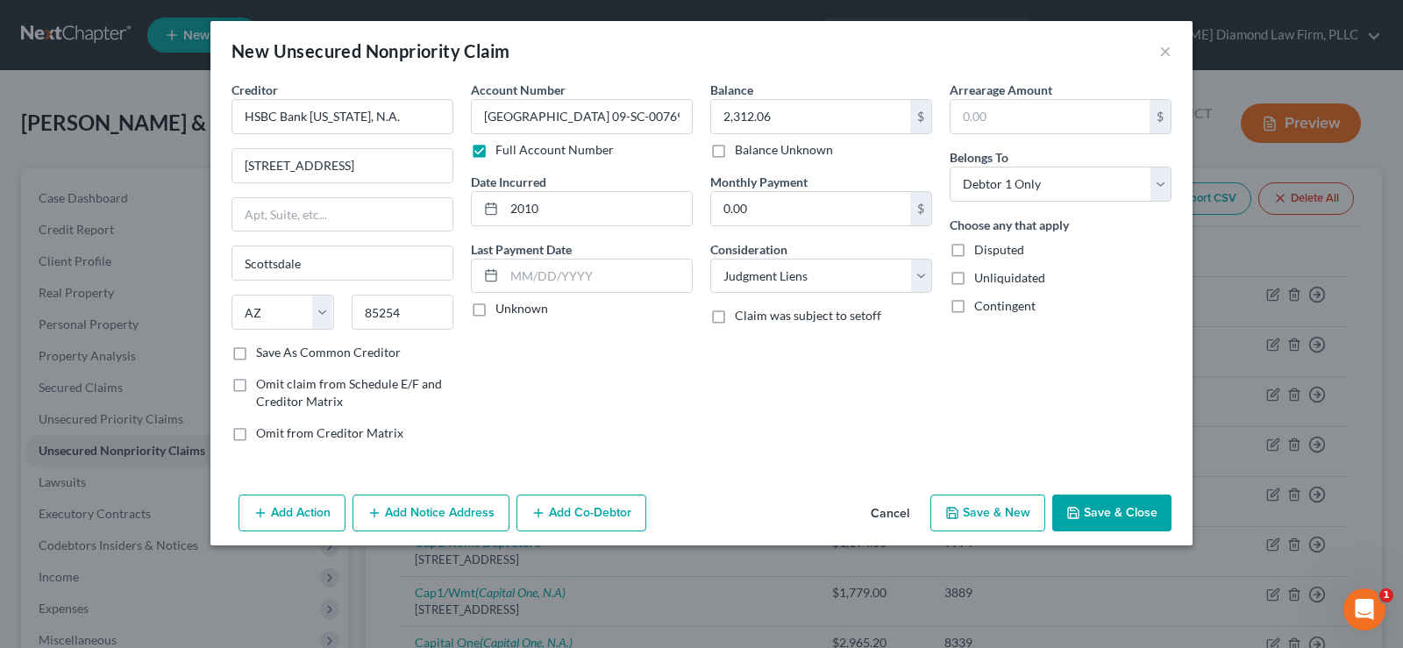
click at [1135, 513] on button "Save & Close" at bounding box center [1111, 512] width 119 height 37
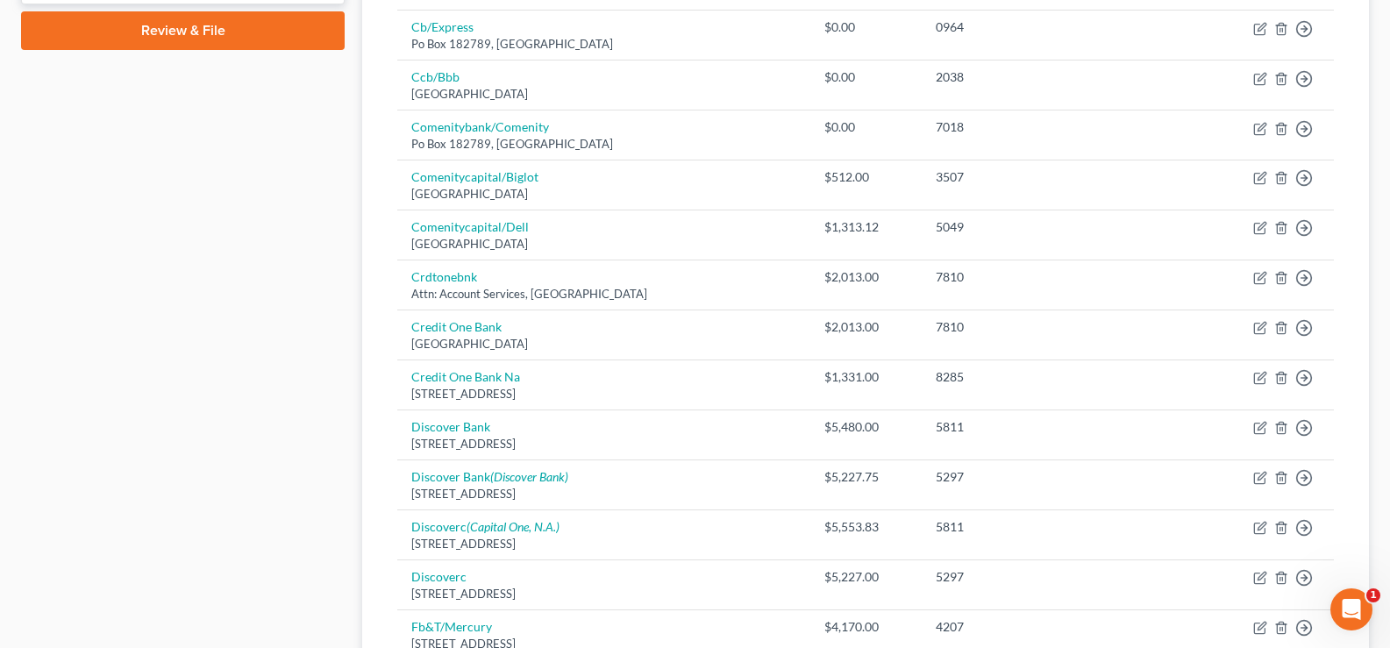
scroll to position [789, 0]
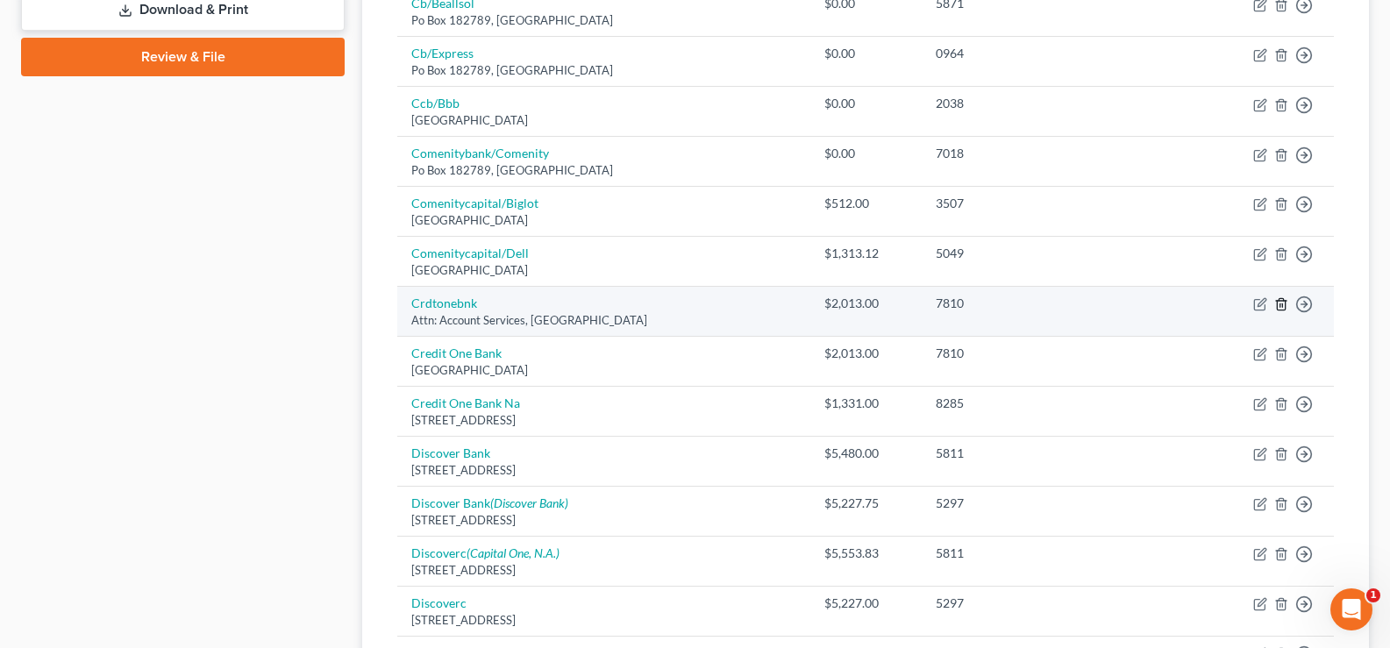
click at [1282, 305] on line "button" at bounding box center [1282, 306] width 0 height 4
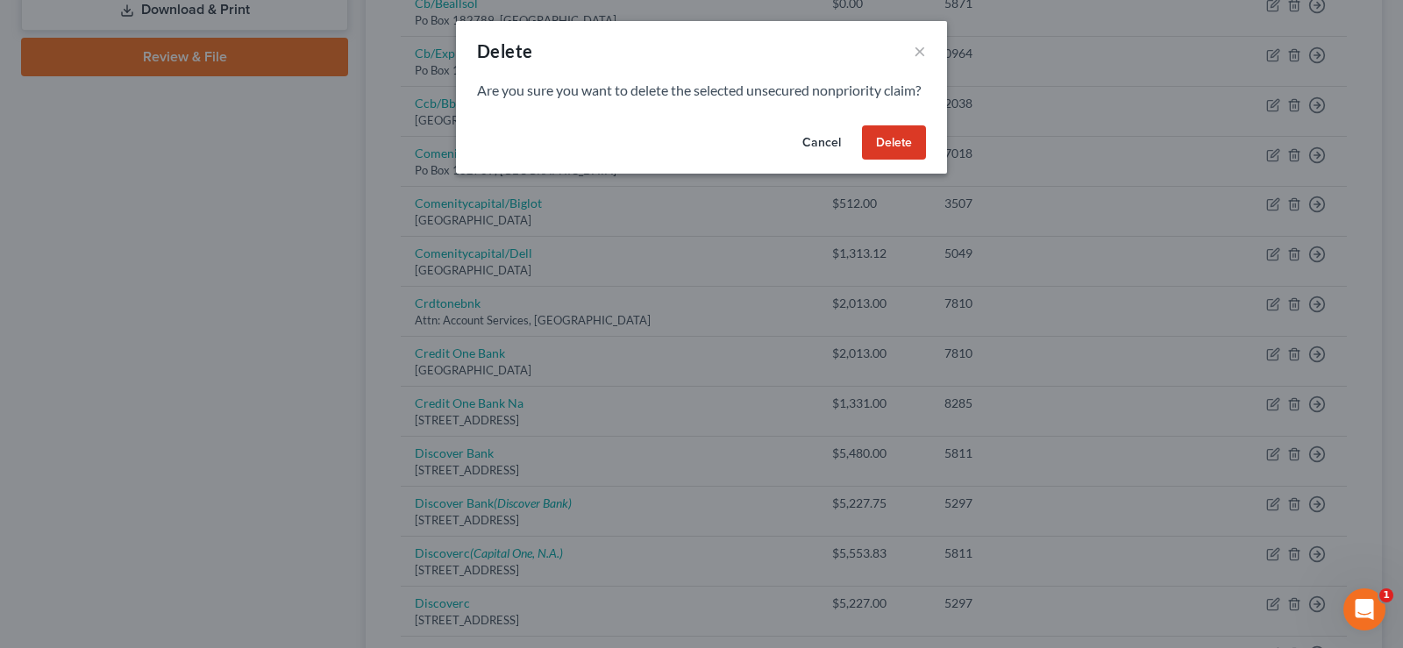
click at [890, 155] on button "Delete" at bounding box center [894, 142] width 64 height 35
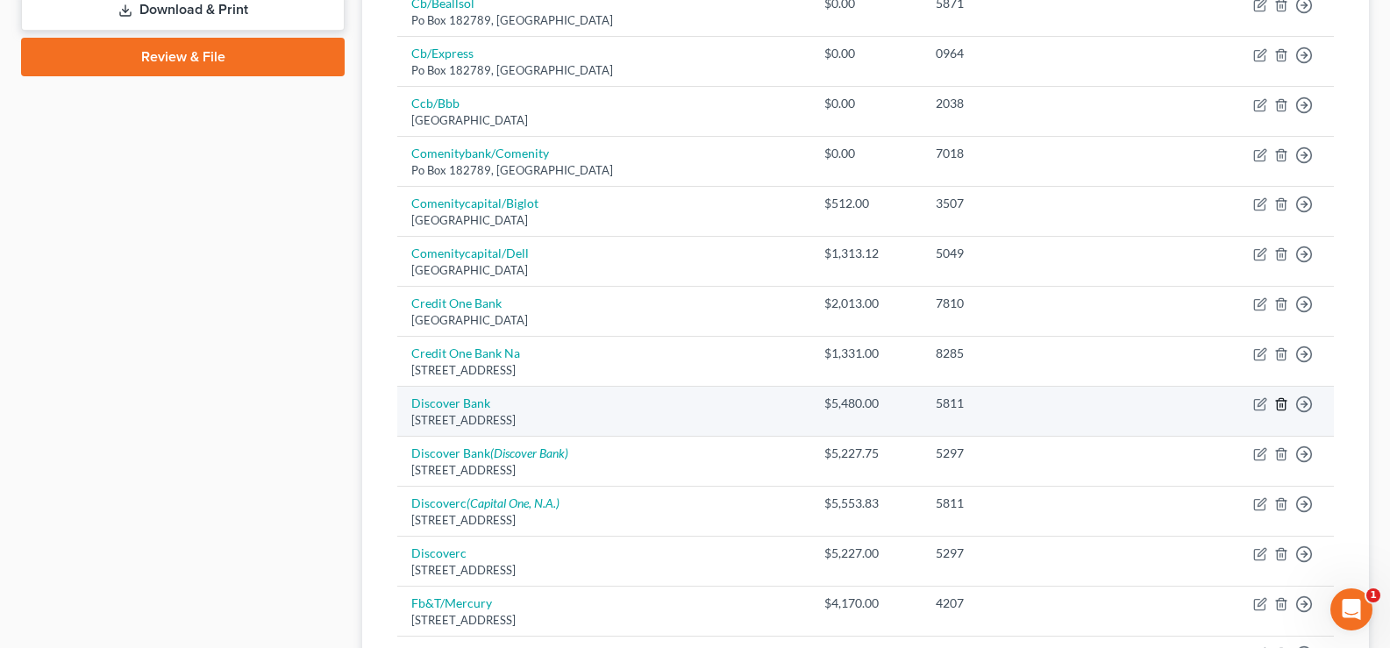
click at [1281, 405] on icon "button" at bounding box center [1281, 404] width 14 height 14
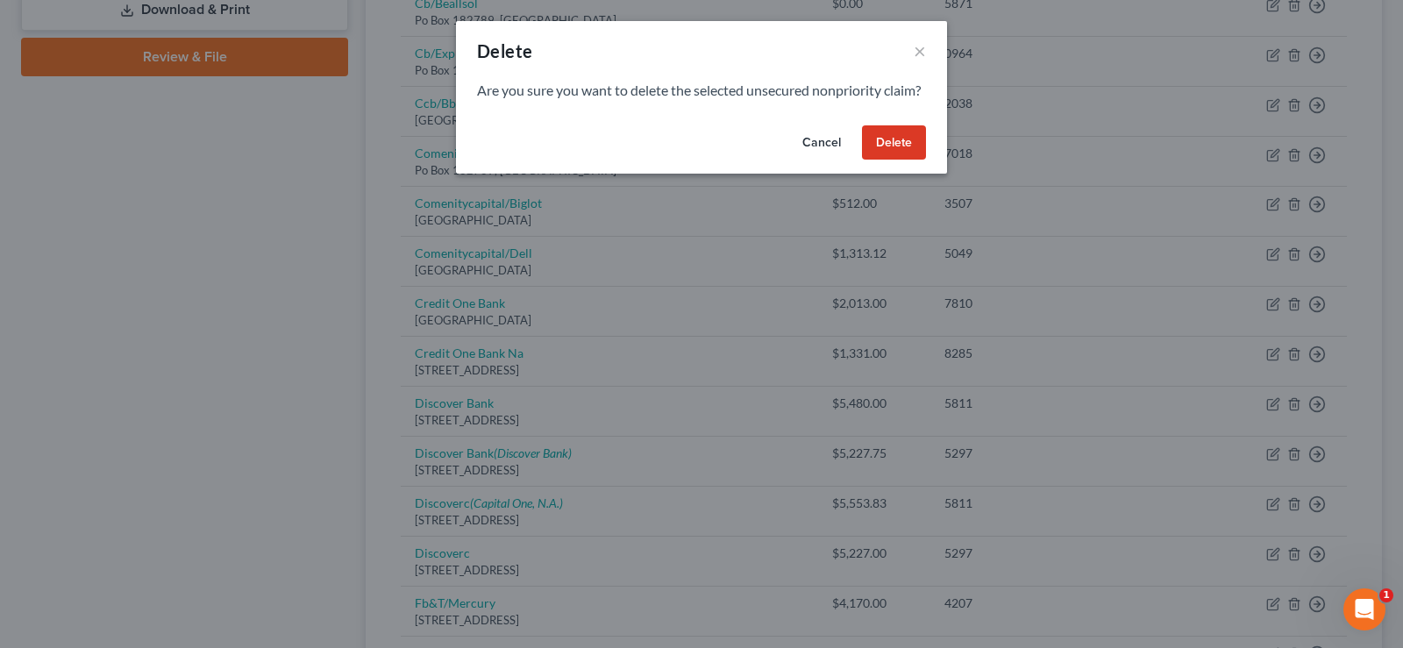
click at [891, 152] on button "Delete" at bounding box center [894, 142] width 64 height 35
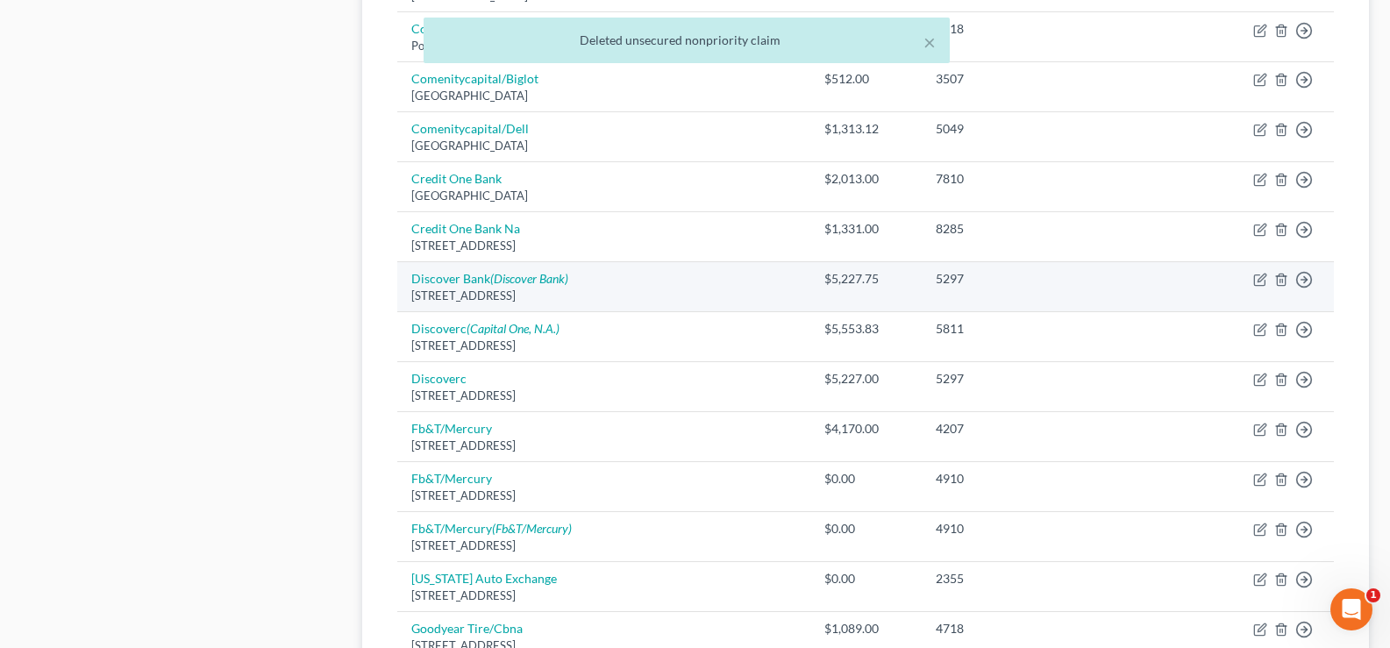
scroll to position [964, 0]
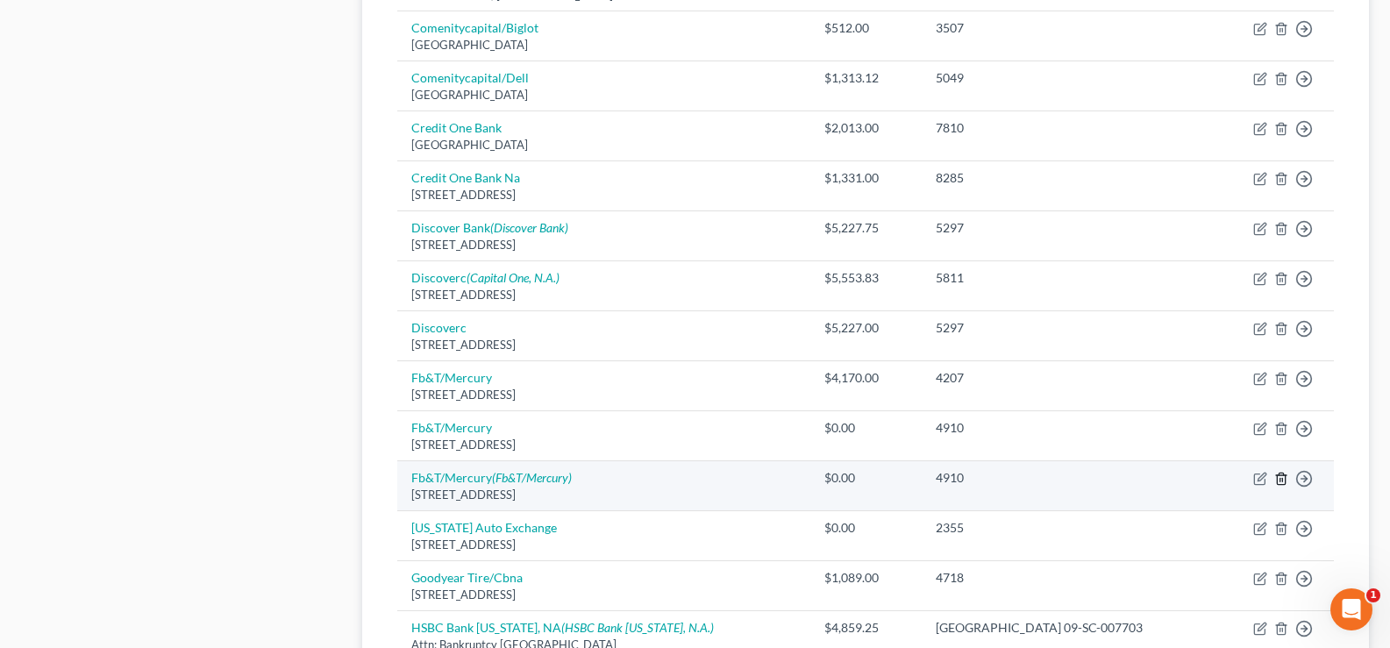
click at [1282, 479] on line "button" at bounding box center [1282, 481] width 0 height 4
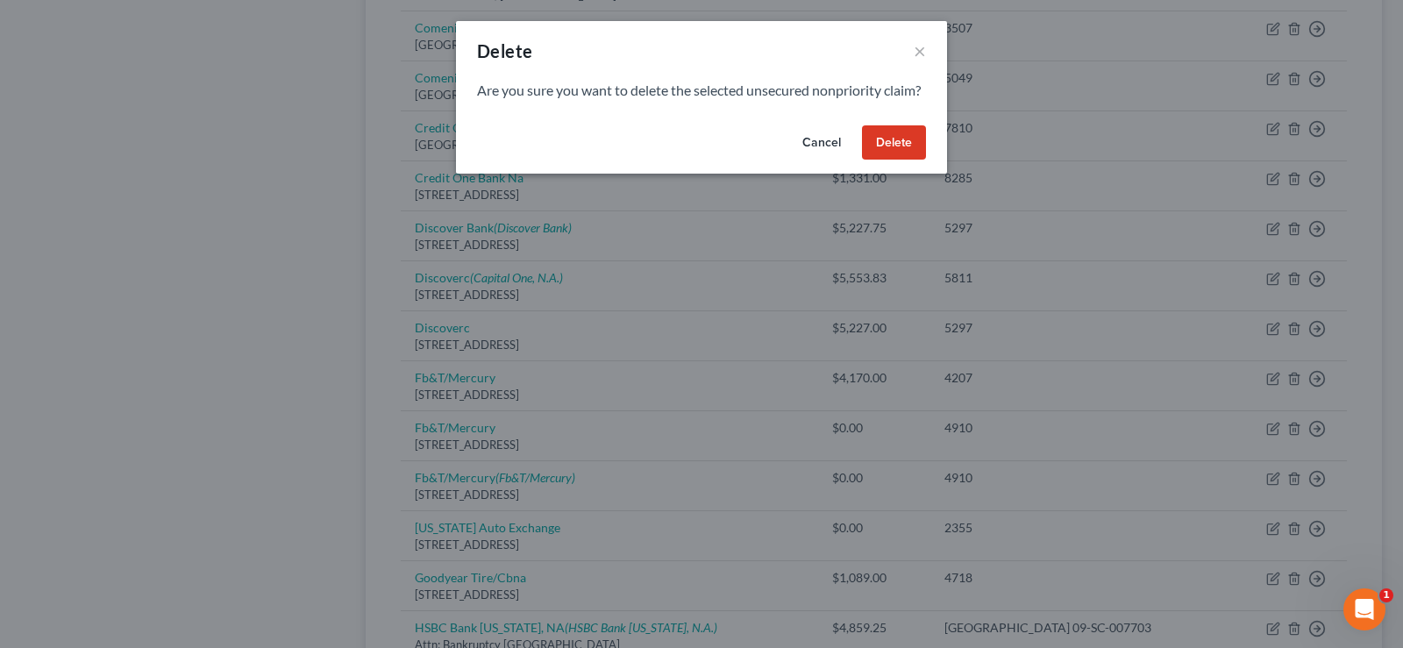
click at [906, 159] on button "Delete" at bounding box center [894, 142] width 64 height 35
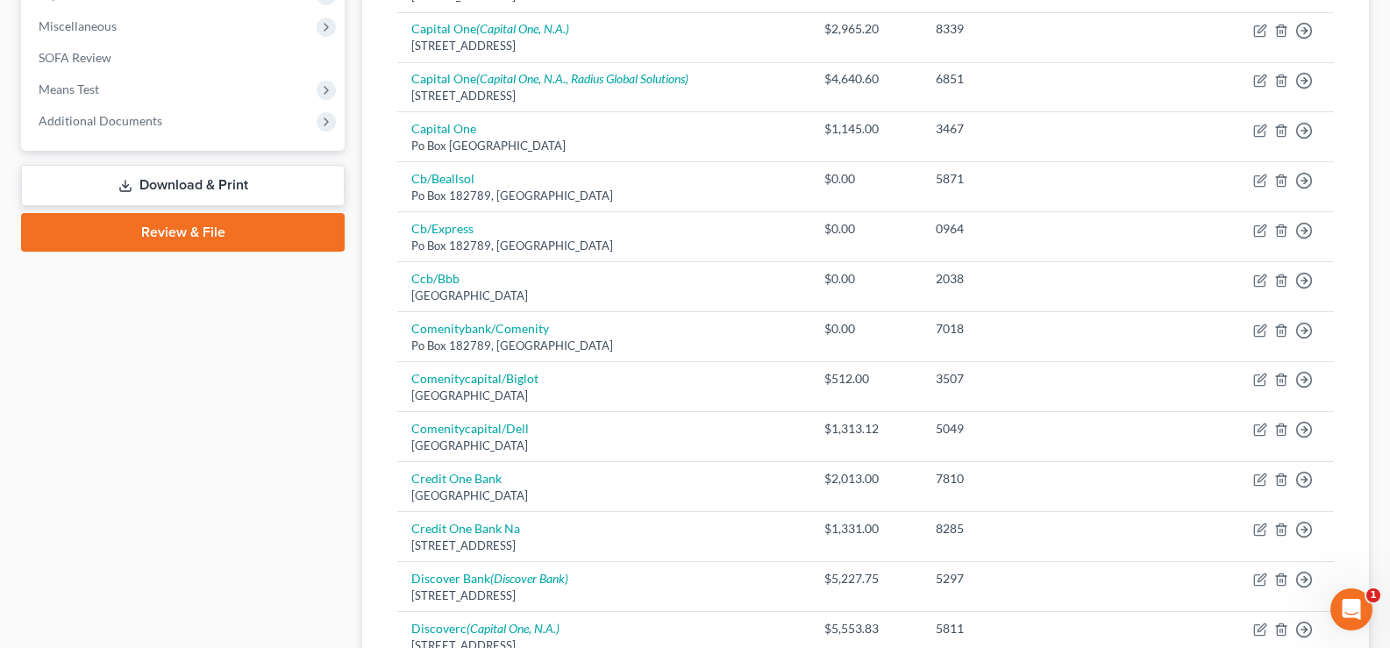
scroll to position [0, 0]
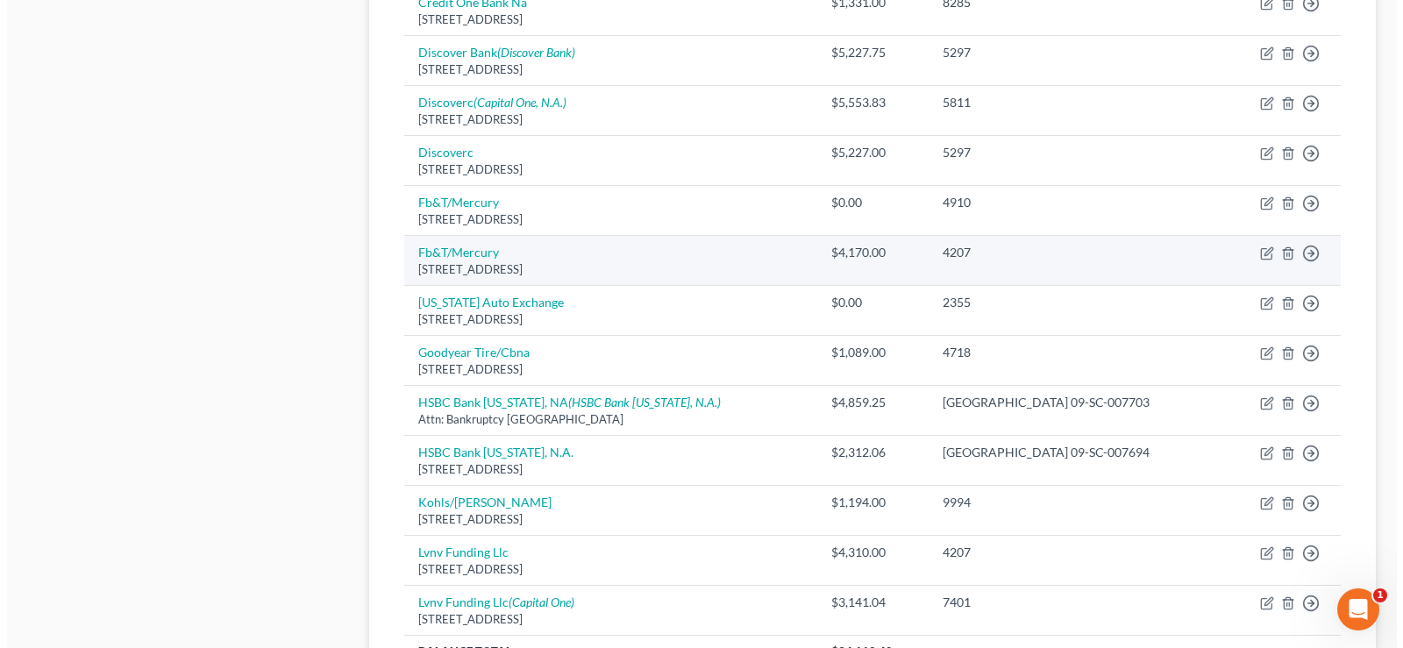
scroll to position [1227, 0]
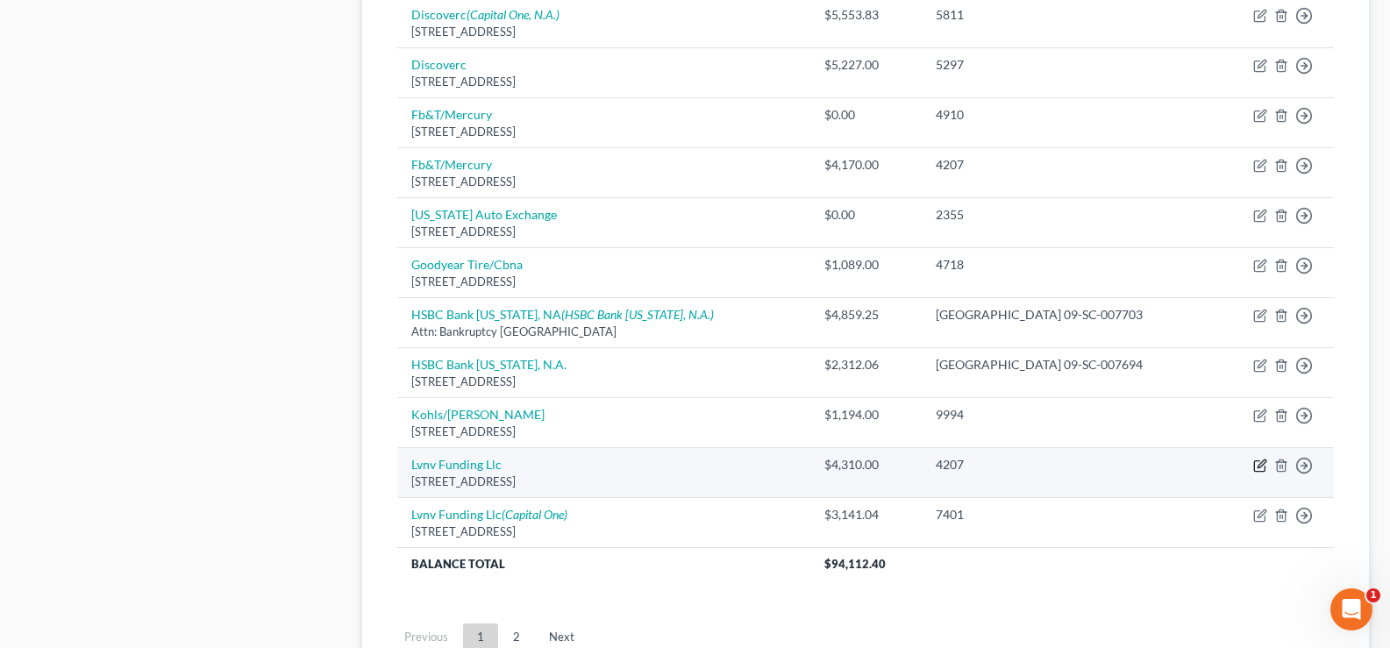
click at [1264, 466] on icon "button" at bounding box center [1259, 466] width 11 height 11
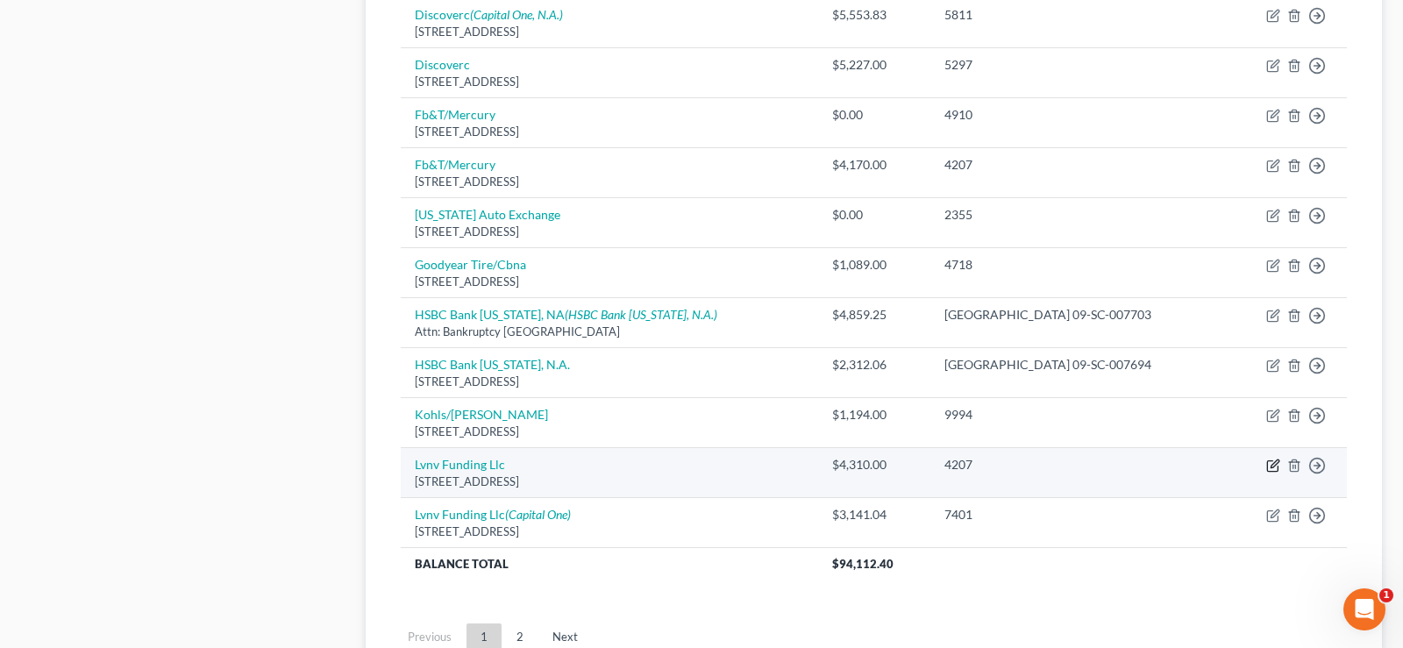
select select "42"
select select "1"
select select "0"
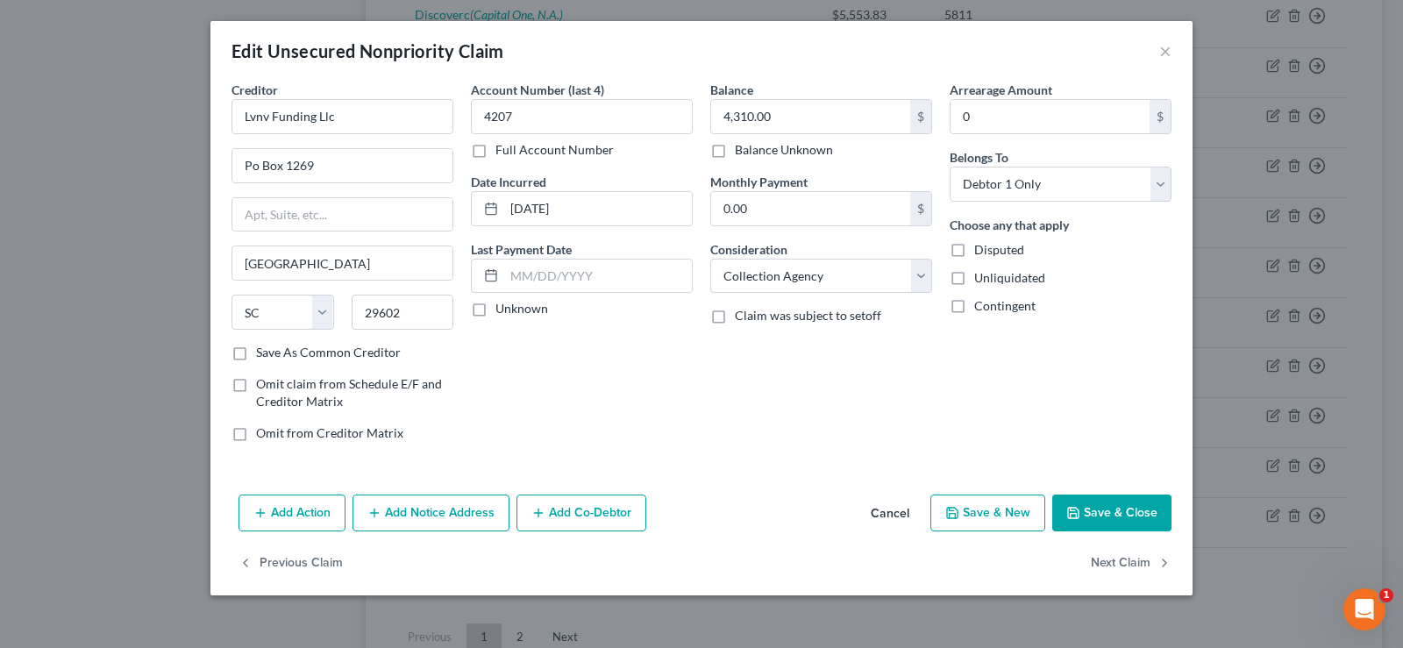
click at [476, 511] on button "Add Notice Address" at bounding box center [430, 512] width 157 height 37
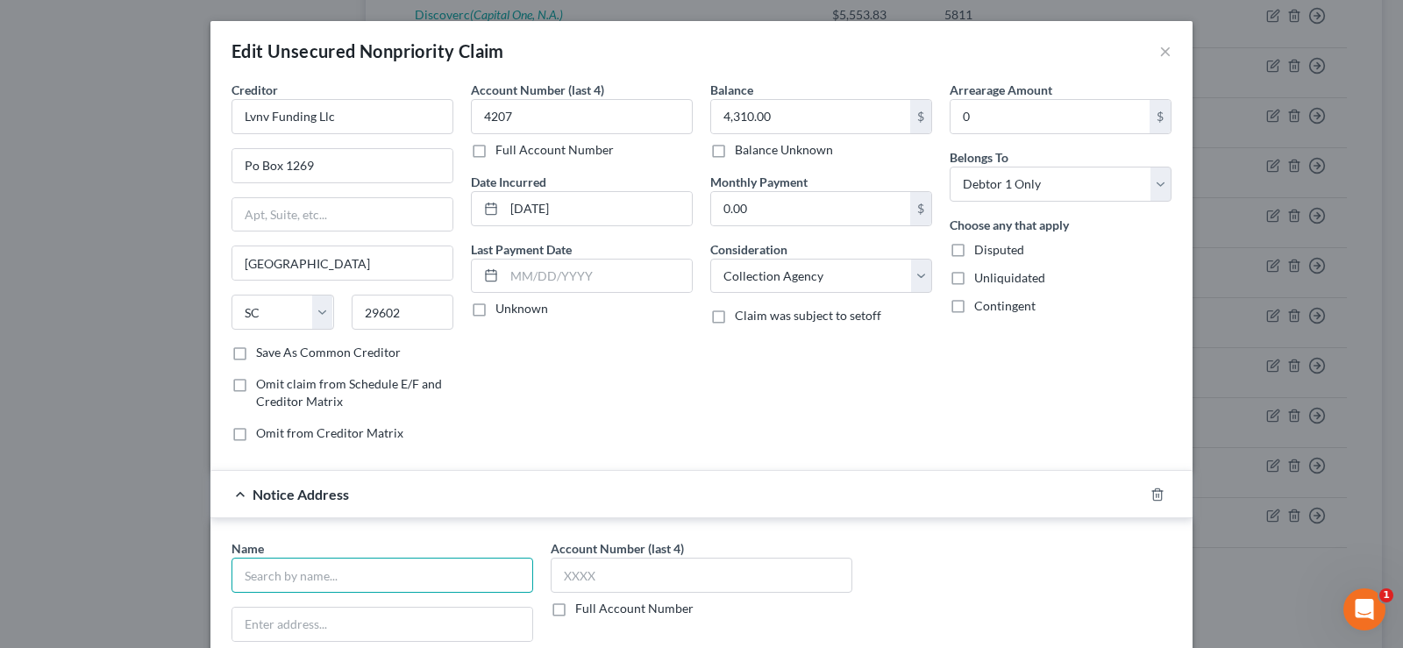
click at [312, 568] on input "text" at bounding box center [382, 575] width 302 height 35
type input "FB&T/Mercury"
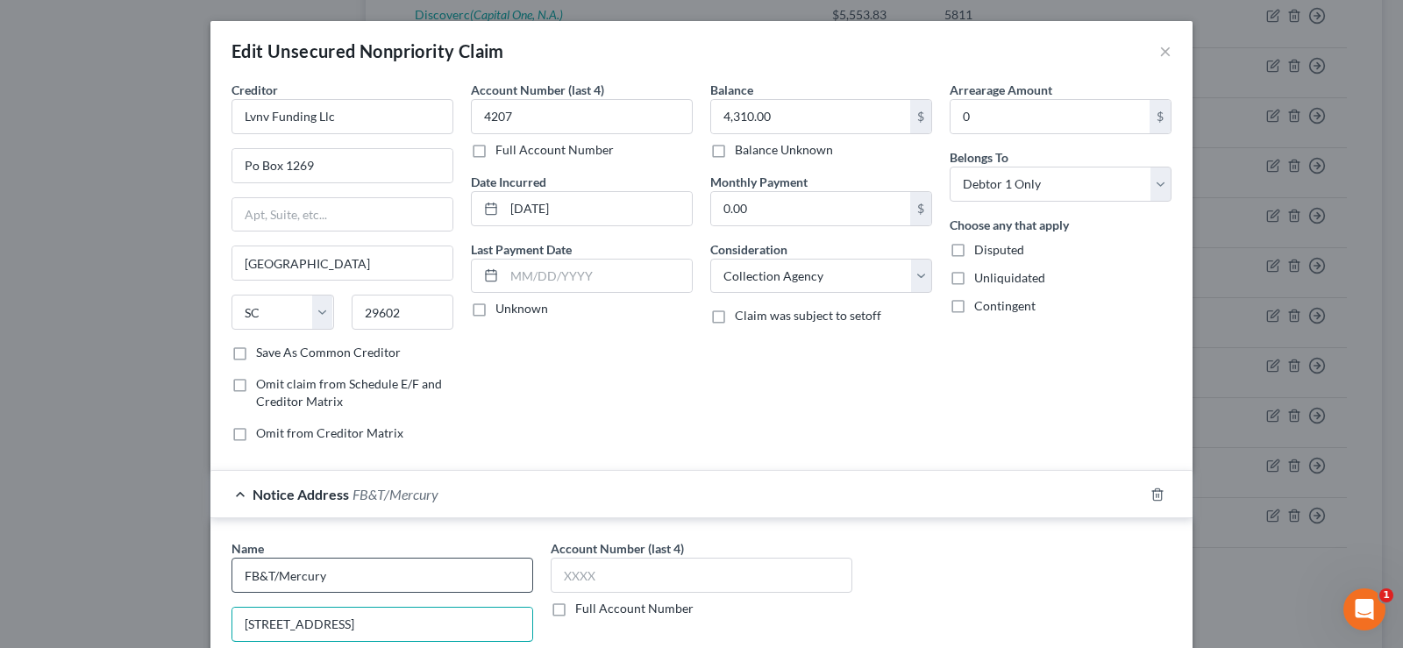
type input "2220 6th St"
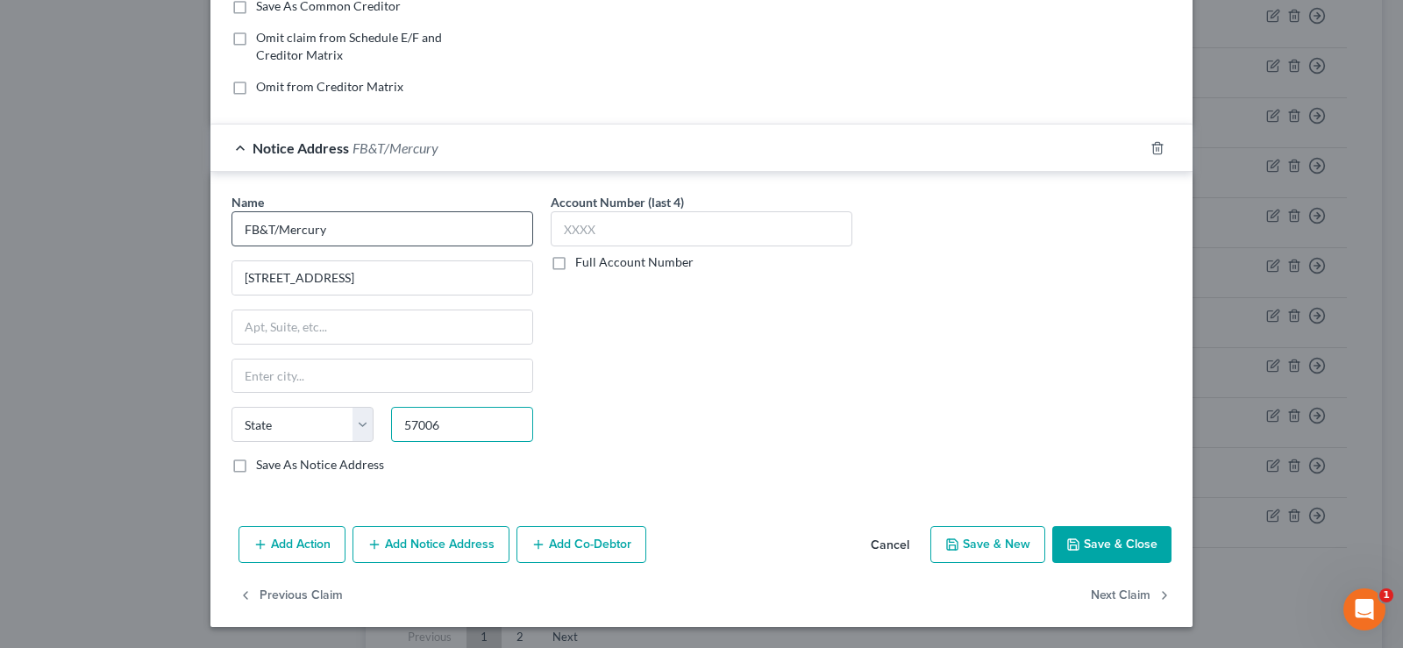
type input "57006"
type input "Brookings"
select select "43"
click at [572, 233] on input "text" at bounding box center [702, 228] width 302 height 35
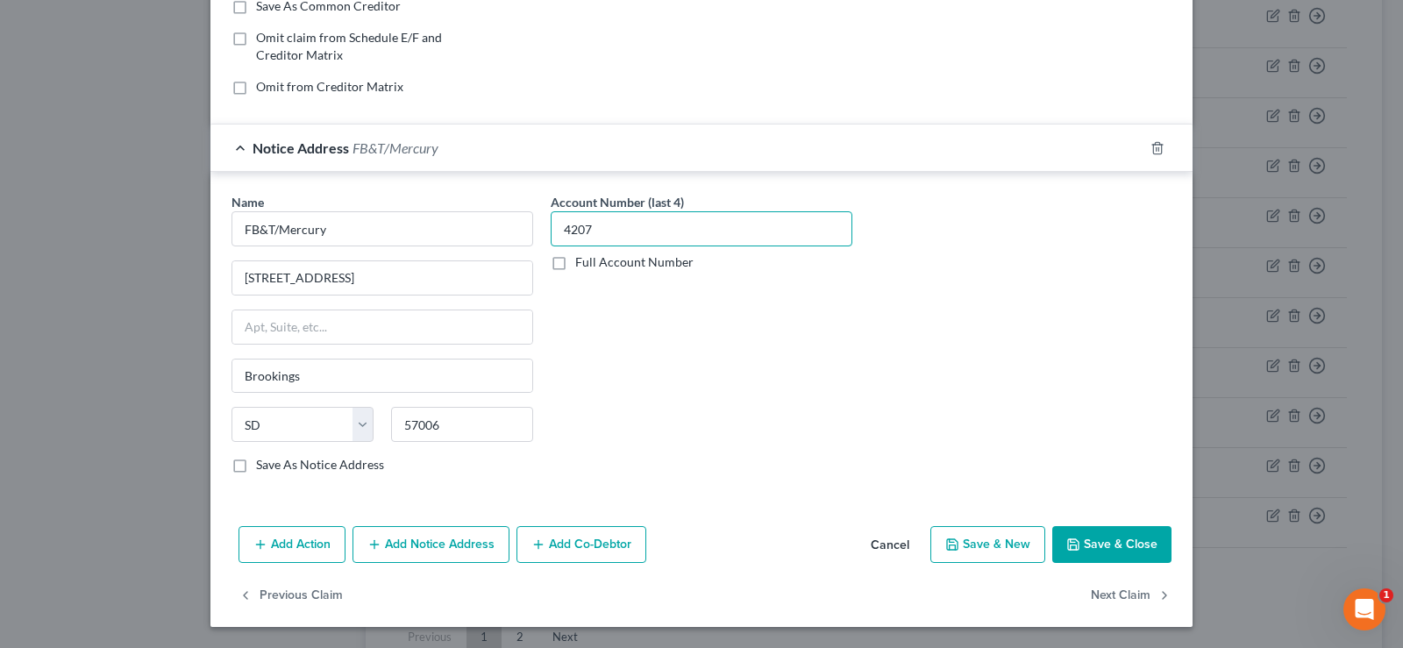
type input "4207"
click at [1105, 538] on button "Save & Close" at bounding box center [1111, 544] width 119 height 37
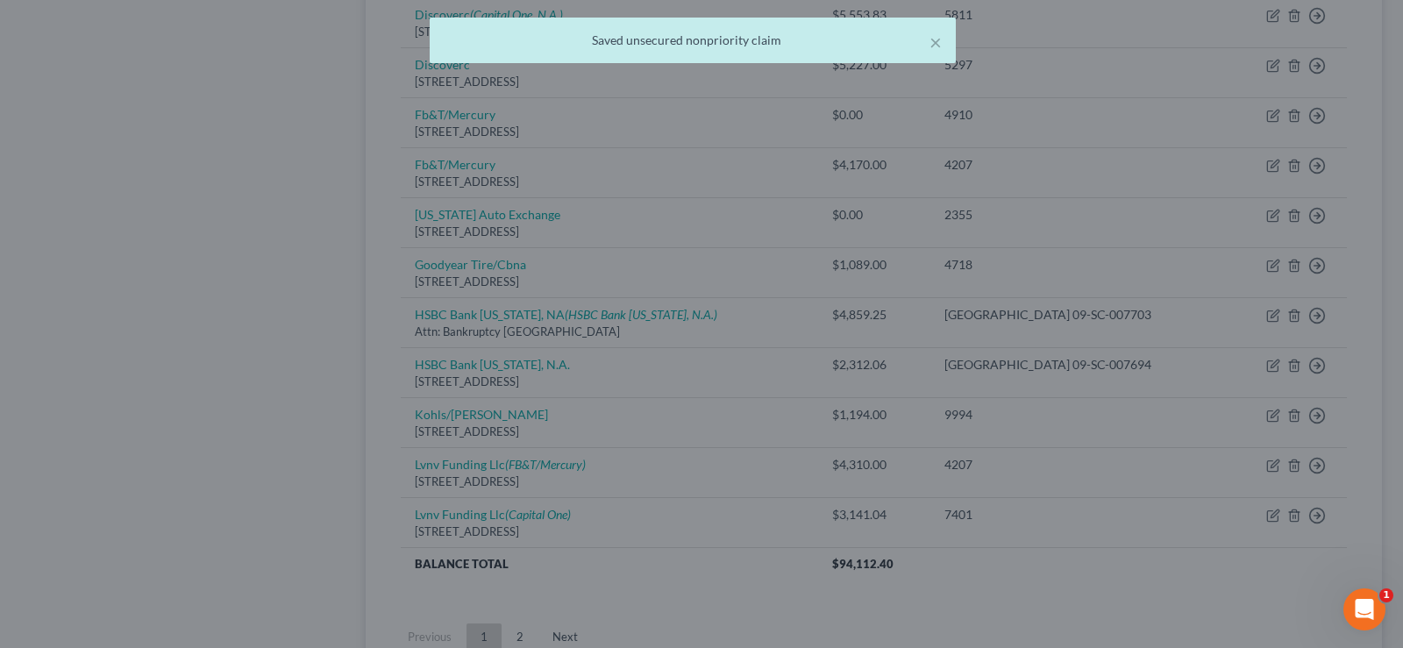
scroll to position [0, 0]
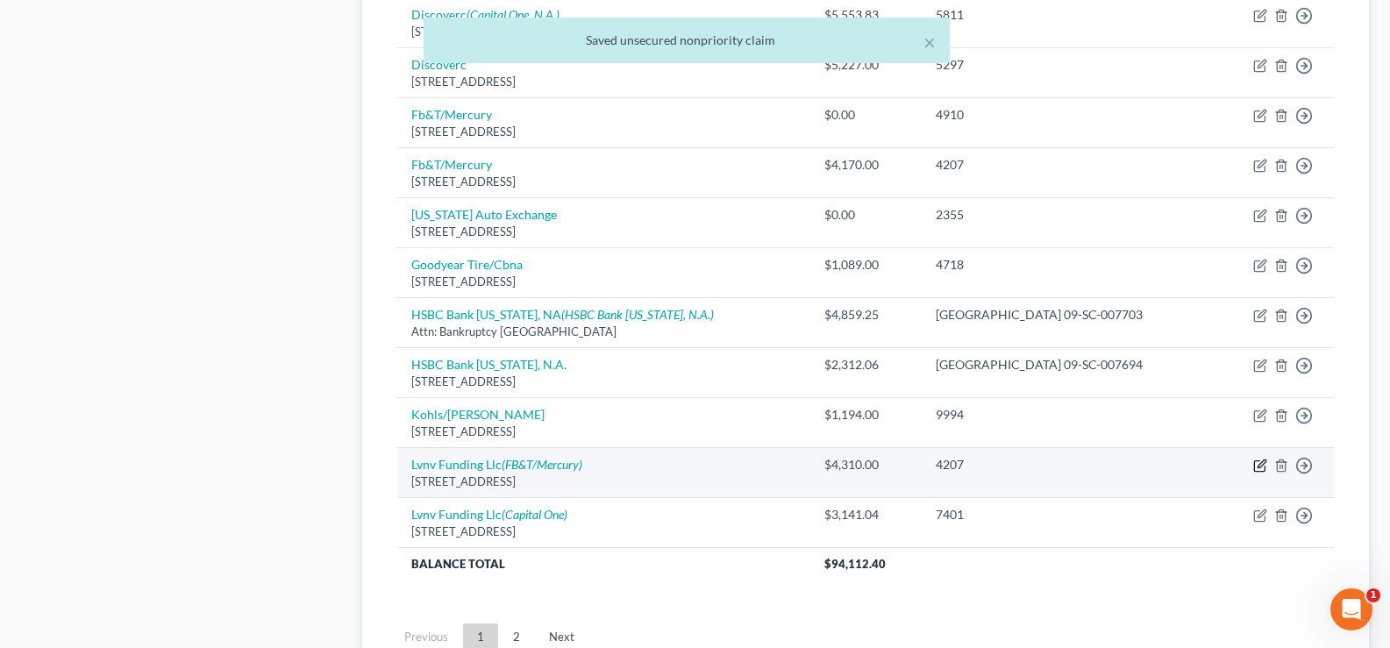
click at [1261, 462] on icon "button" at bounding box center [1260, 466] width 14 height 14
select select "42"
select select "1"
select select "0"
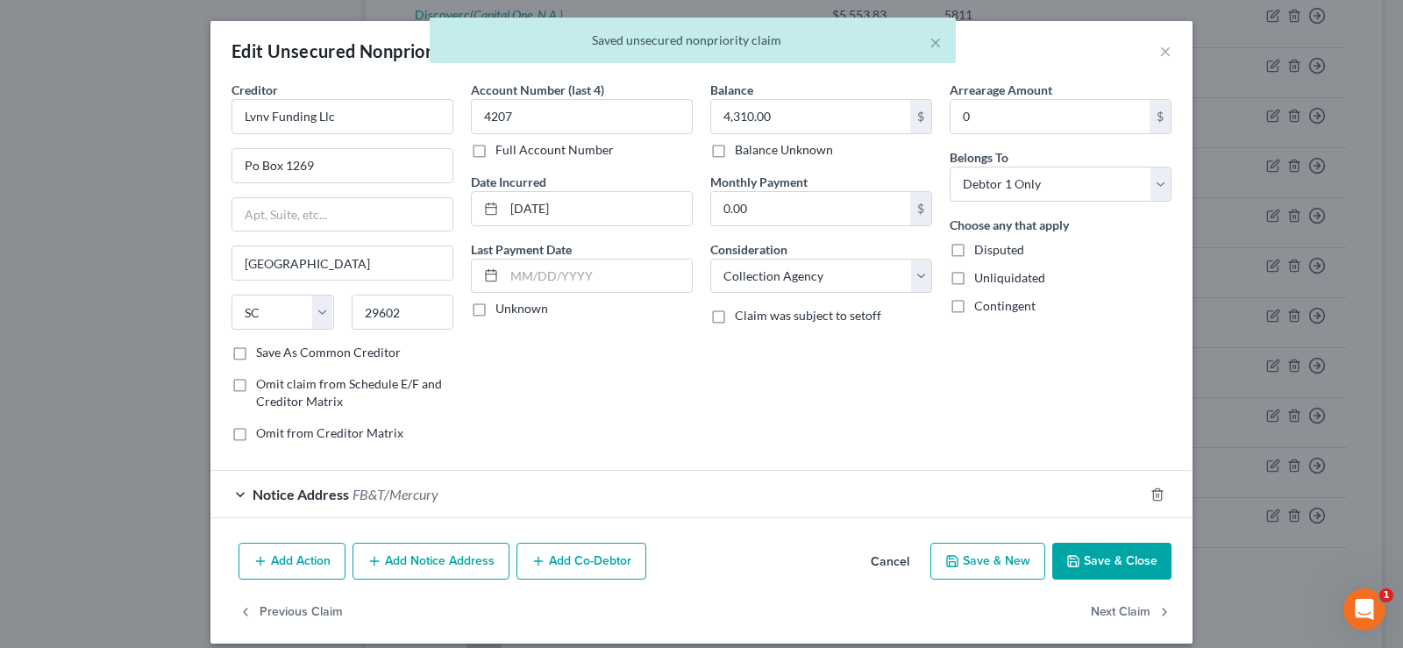
click at [487, 494] on div "Notice Address FB&T/Mercury" at bounding box center [676, 494] width 933 height 46
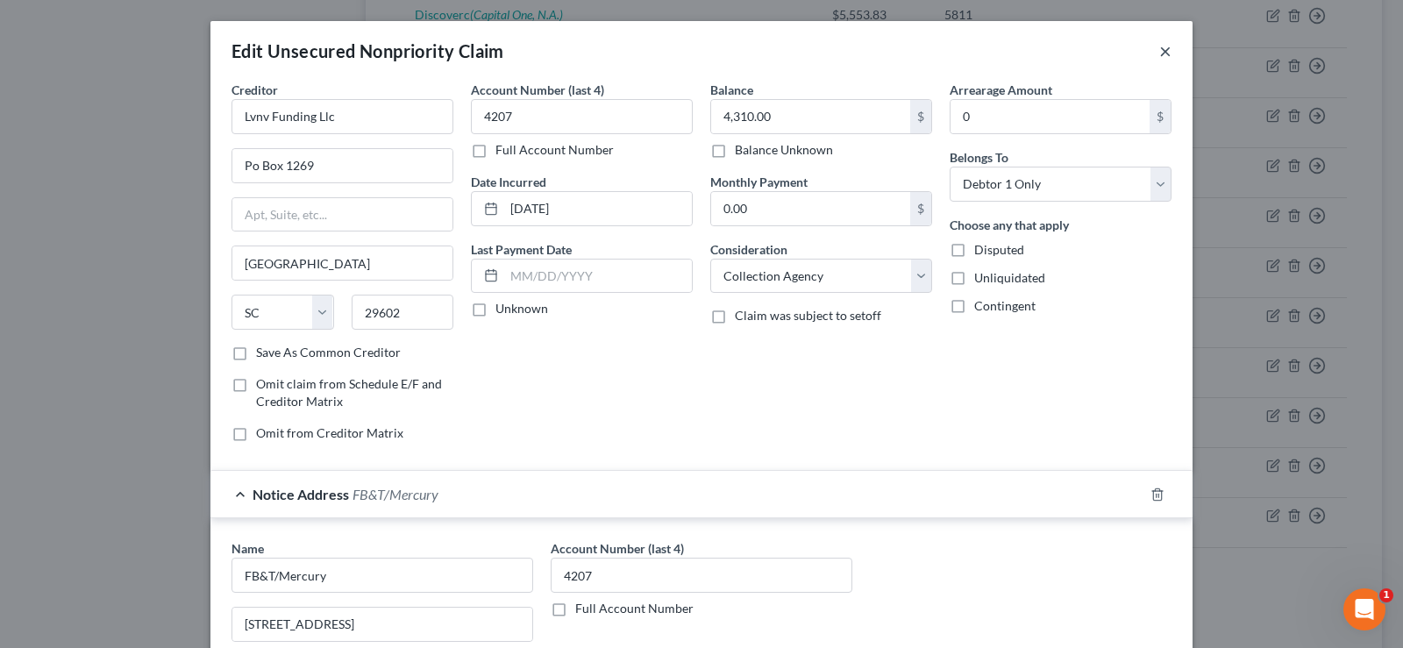
click at [1159, 48] on button "×" at bounding box center [1165, 50] width 12 height 21
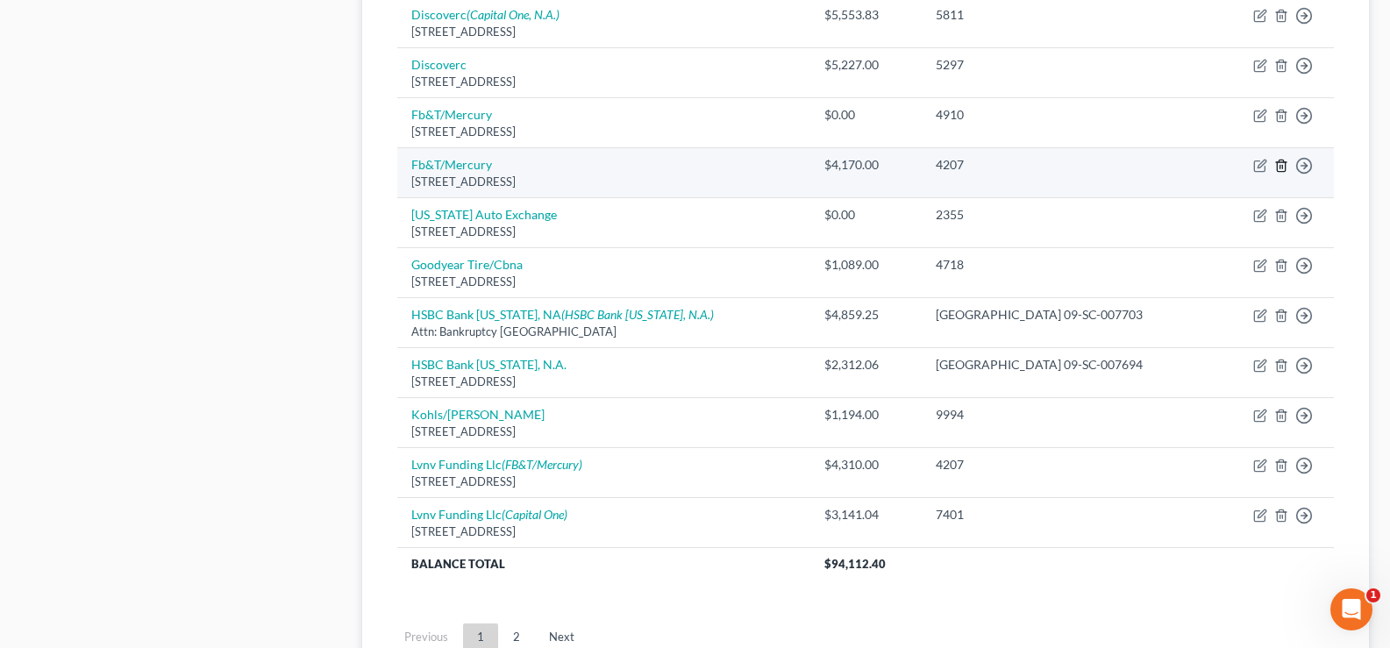
click at [1280, 166] on line "button" at bounding box center [1280, 168] width 0 height 4
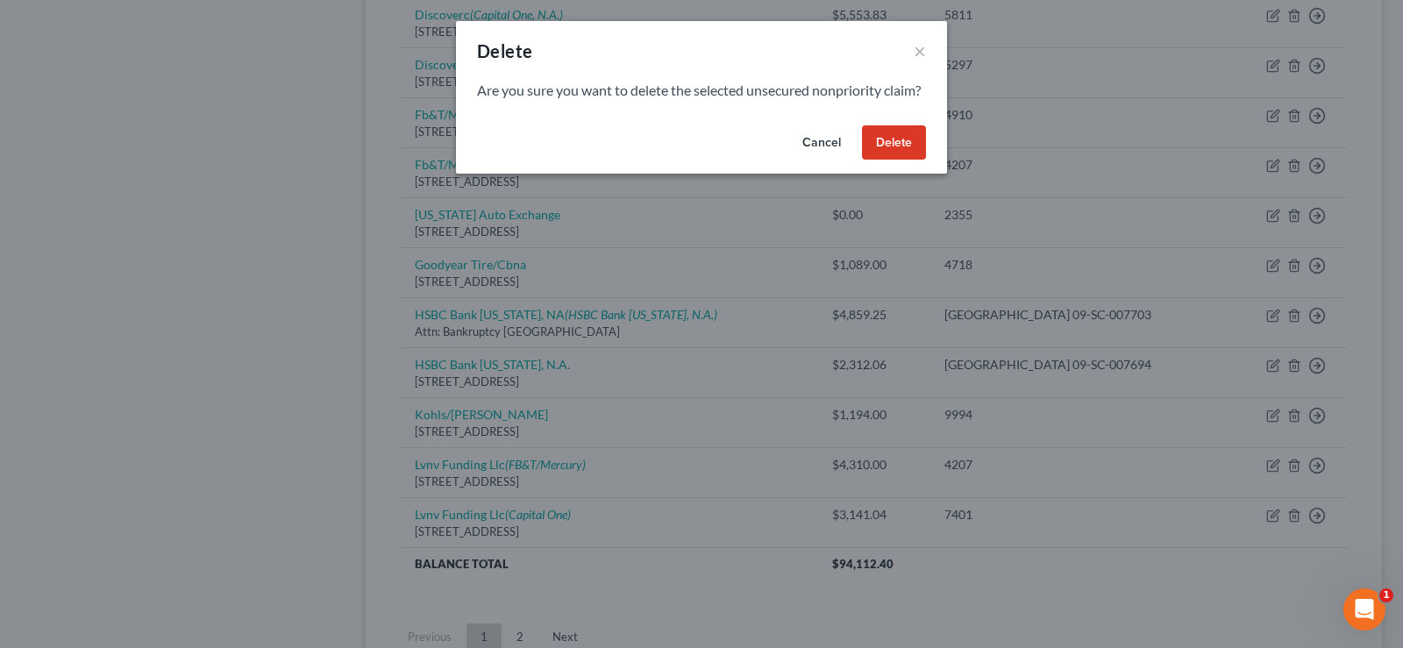
click at [903, 160] on button "Delete" at bounding box center [894, 142] width 64 height 35
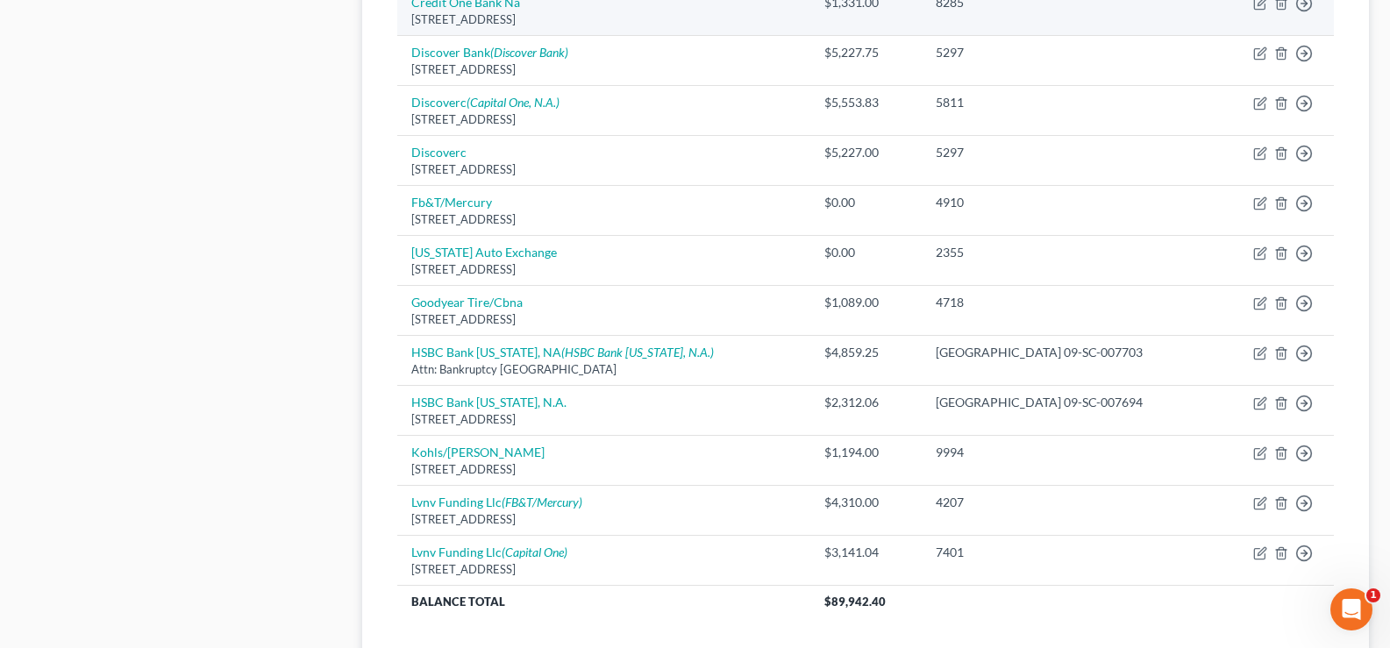
scroll to position [1327, 0]
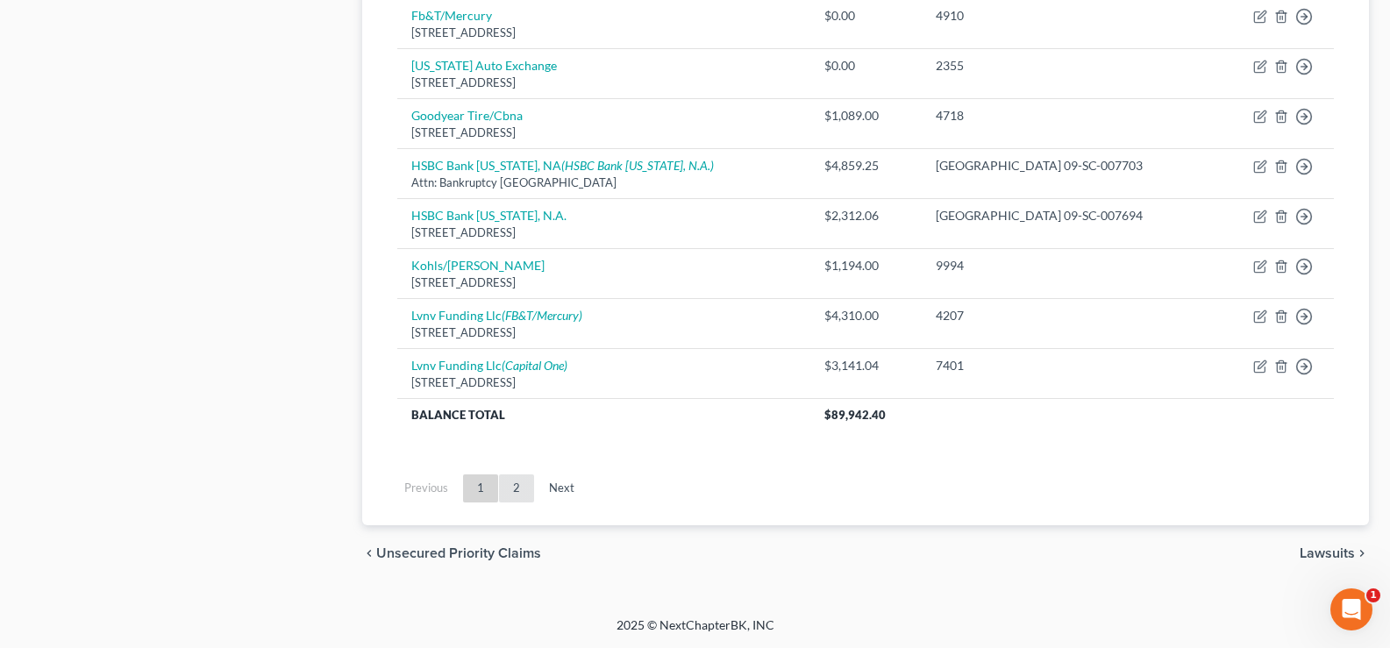
click at [516, 494] on link "2" at bounding box center [516, 488] width 35 height 28
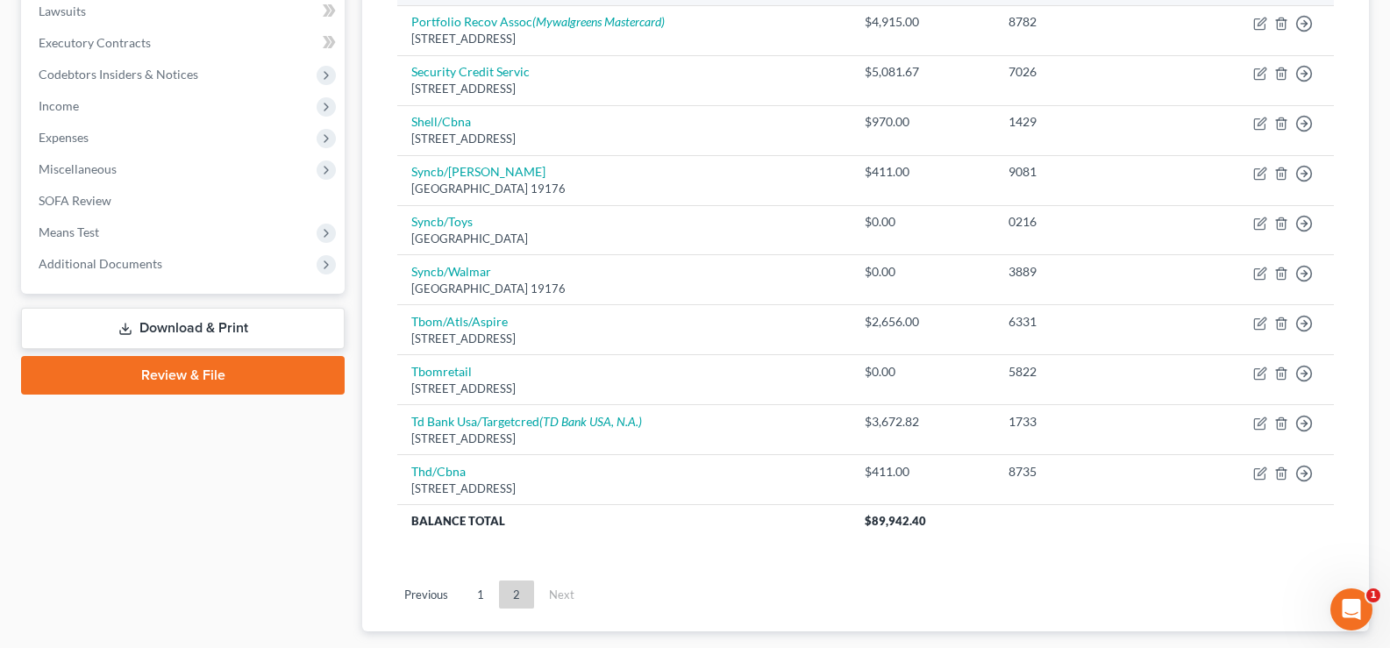
scroll to position [489, 0]
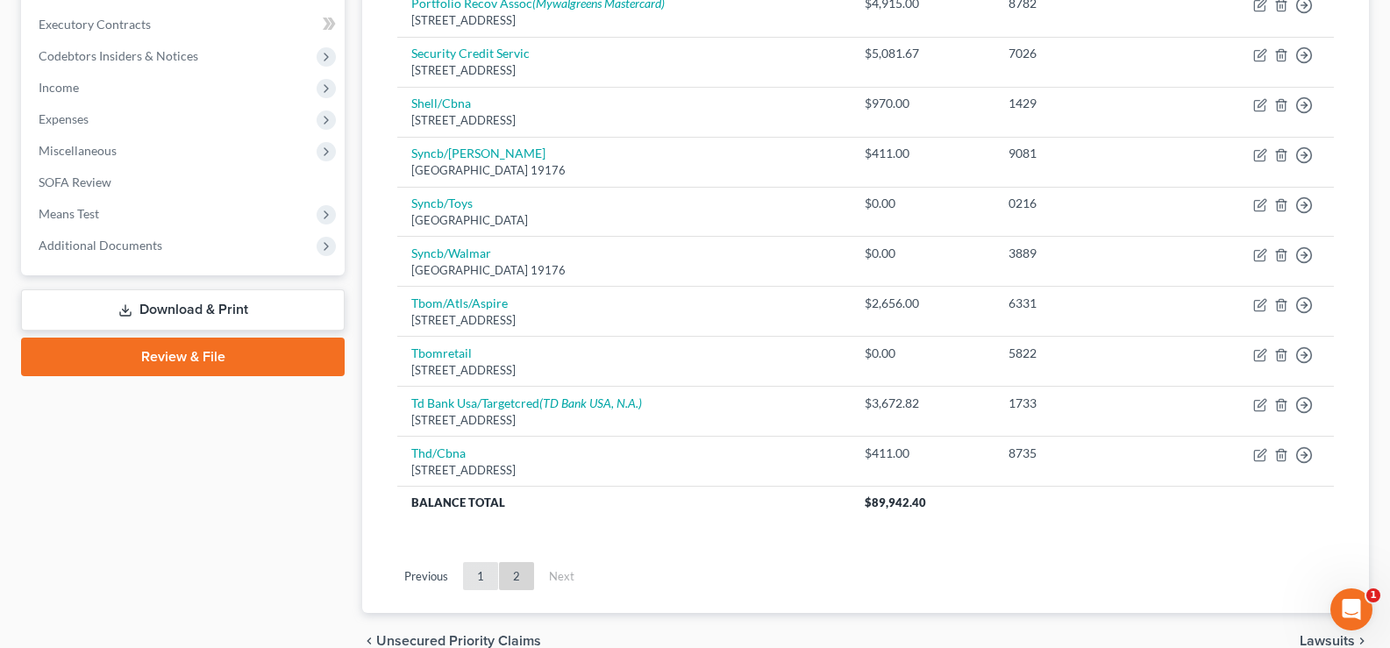
click at [482, 581] on link "1" at bounding box center [480, 576] width 35 height 28
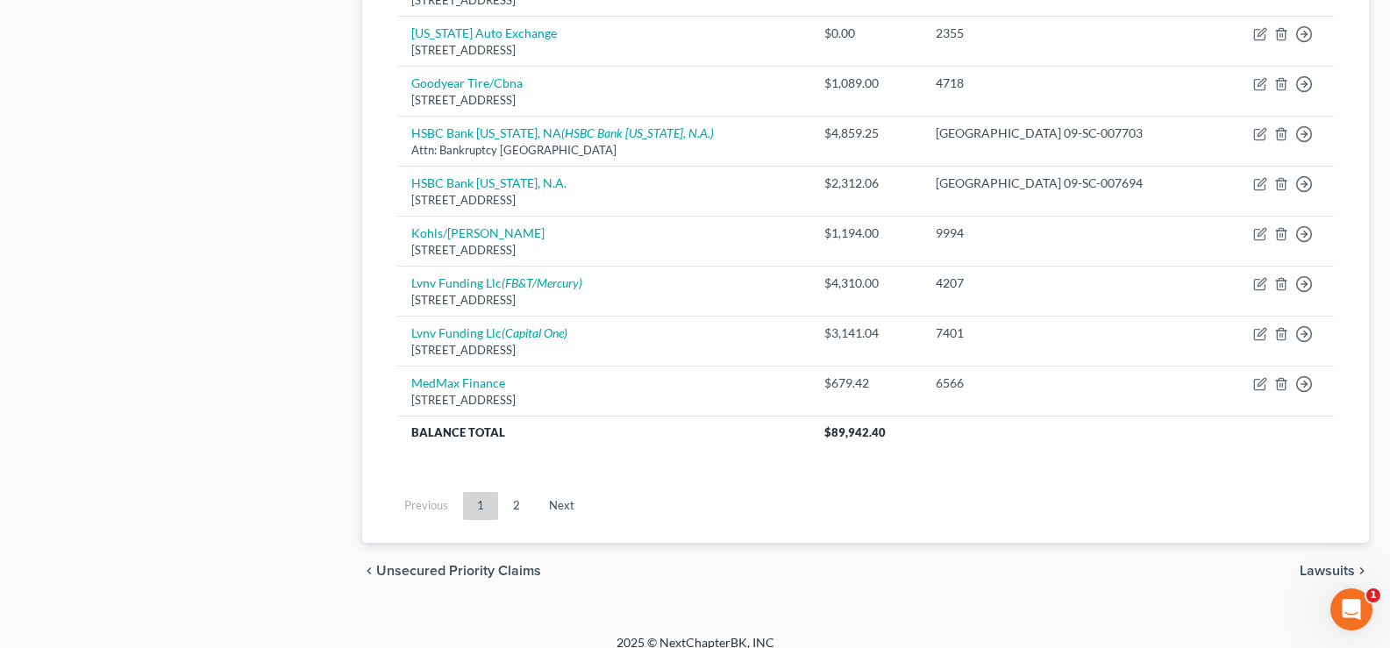
scroll to position [1366, 0]
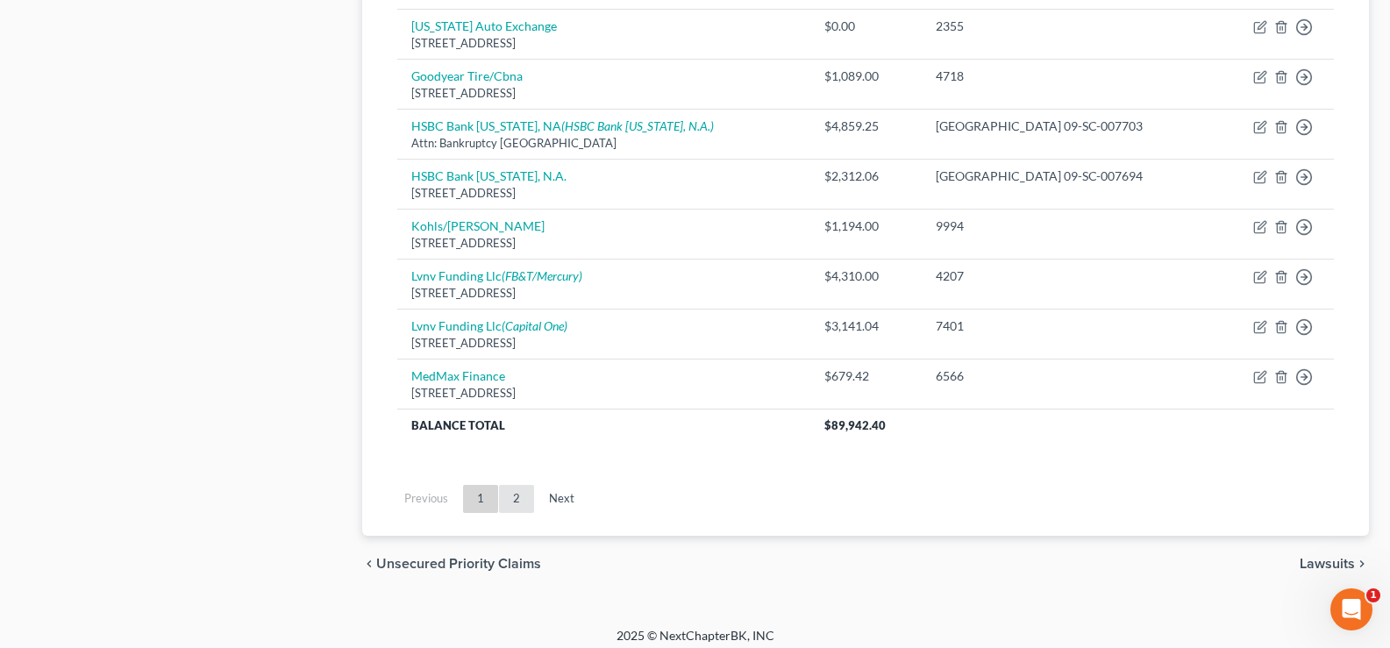
click at [516, 498] on link "2" at bounding box center [516, 499] width 35 height 28
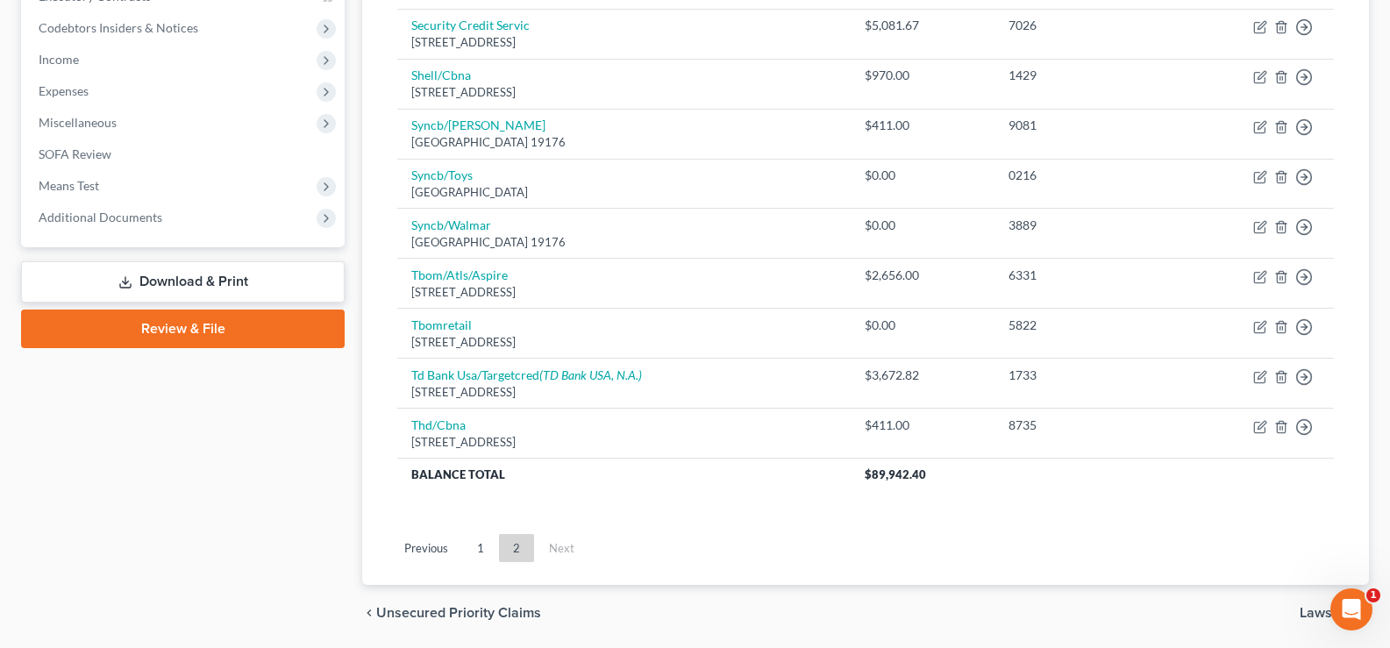
scroll to position [577, 0]
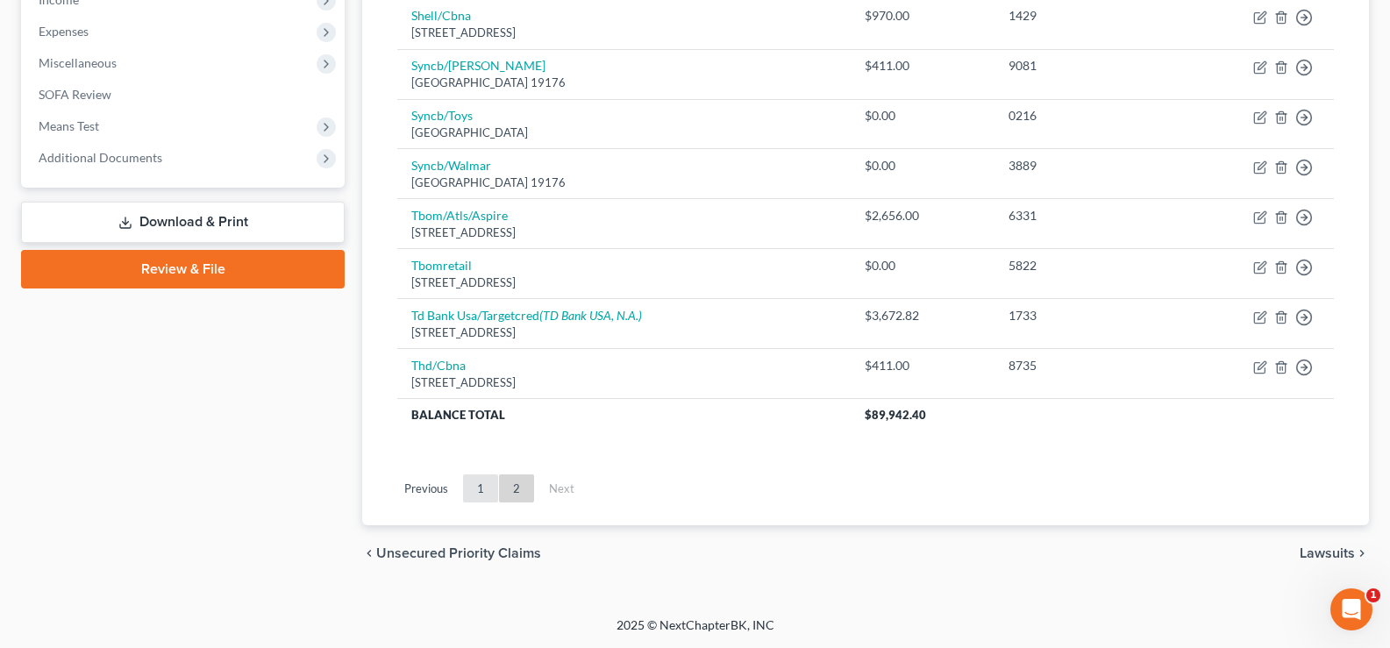
click at [482, 492] on link "1" at bounding box center [480, 488] width 35 height 28
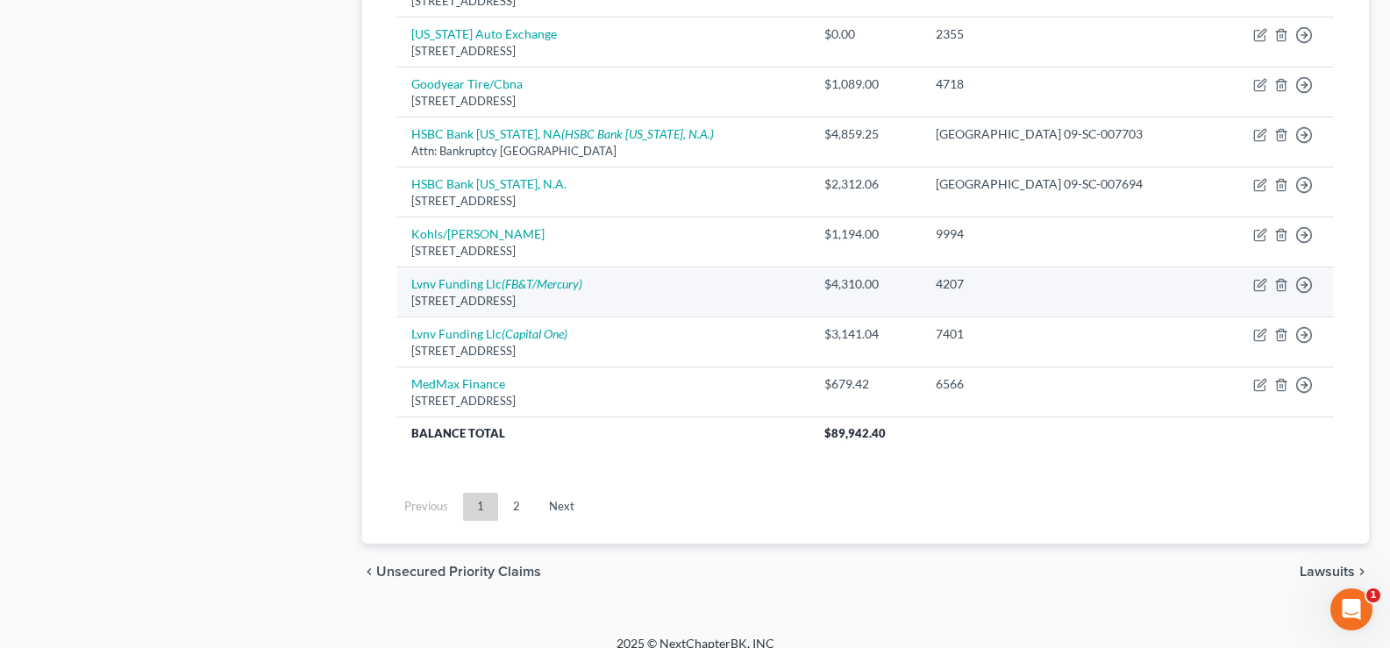
scroll to position [1377, 0]
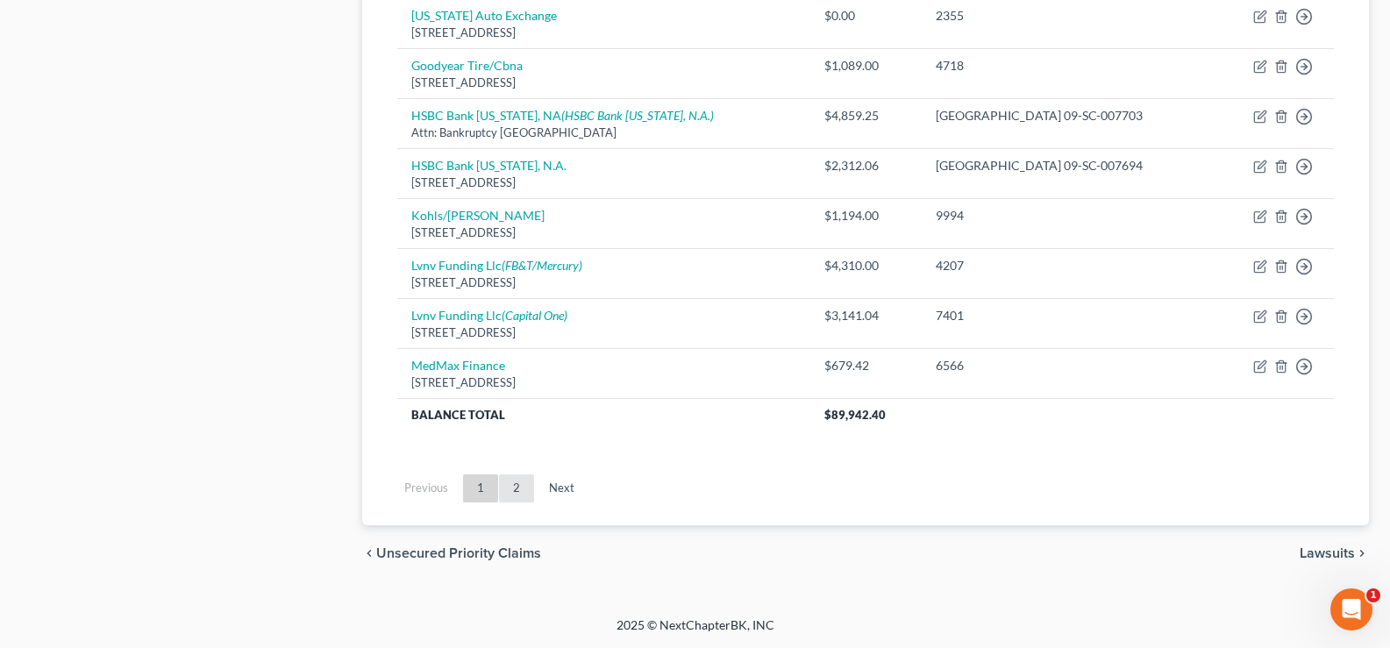
click at [516, 486] on link "2" at bounding box center [516, 488] width 35 height 28
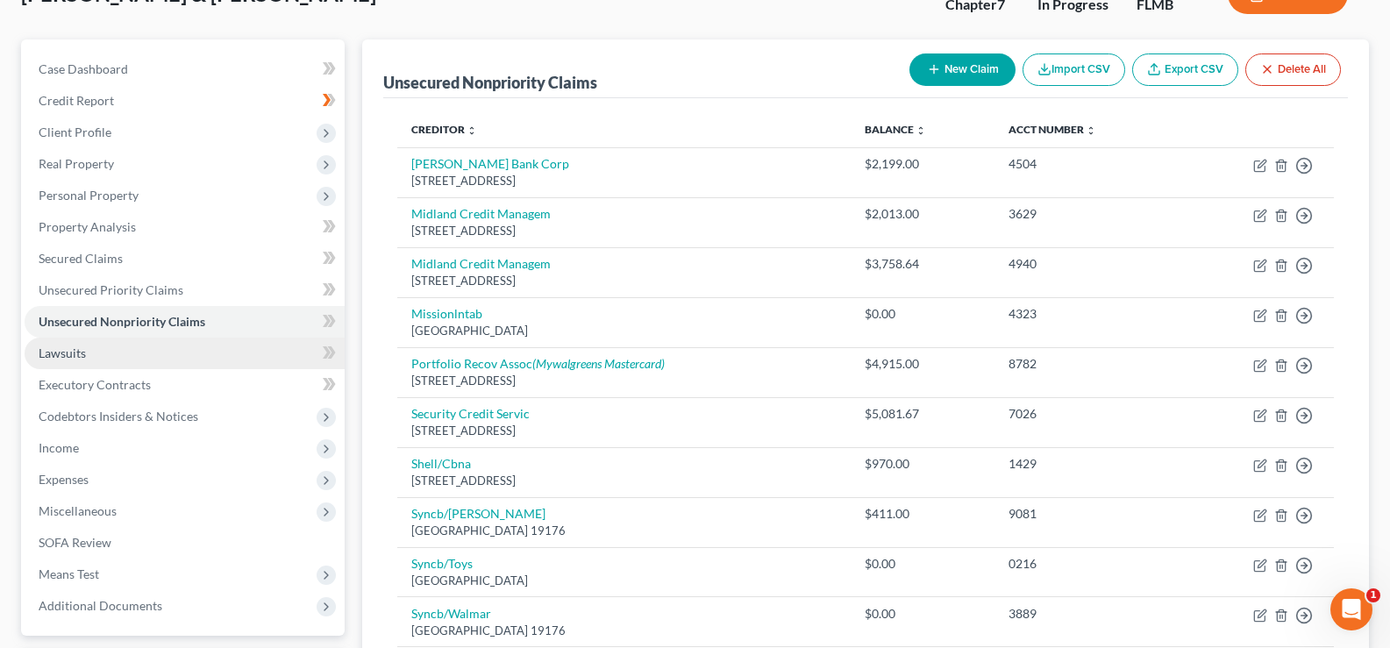
scroll to position [226, 0]
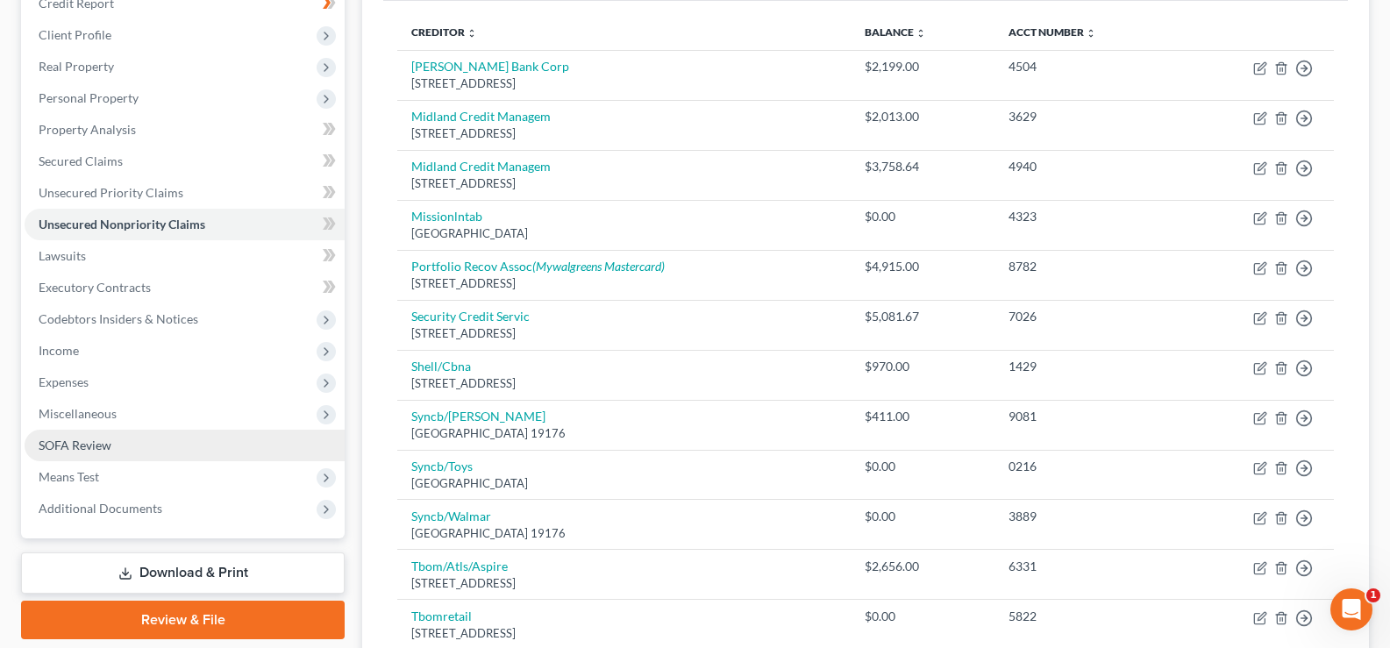
click at [136, 444] on link "SOFA Review" at bounding box center [185, 446] width 320 height 32
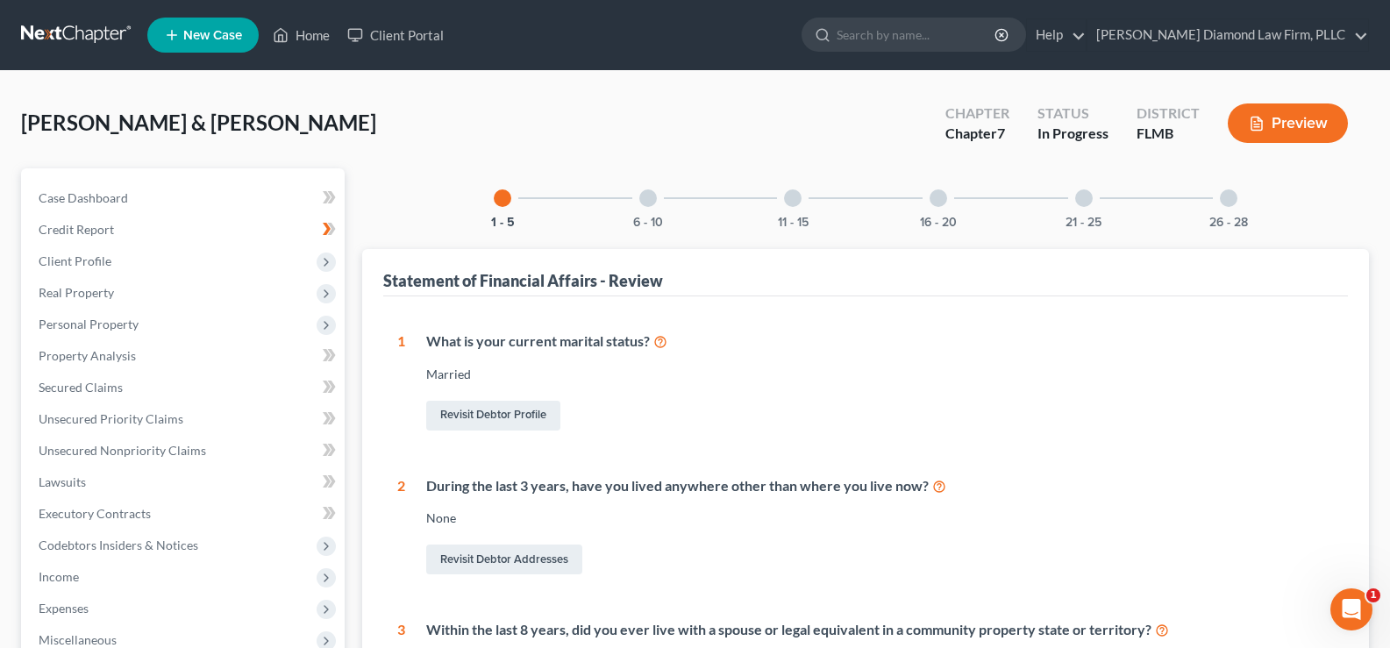
click at [644, 203] on div at bounding box center [648, 198] width 18 height 18
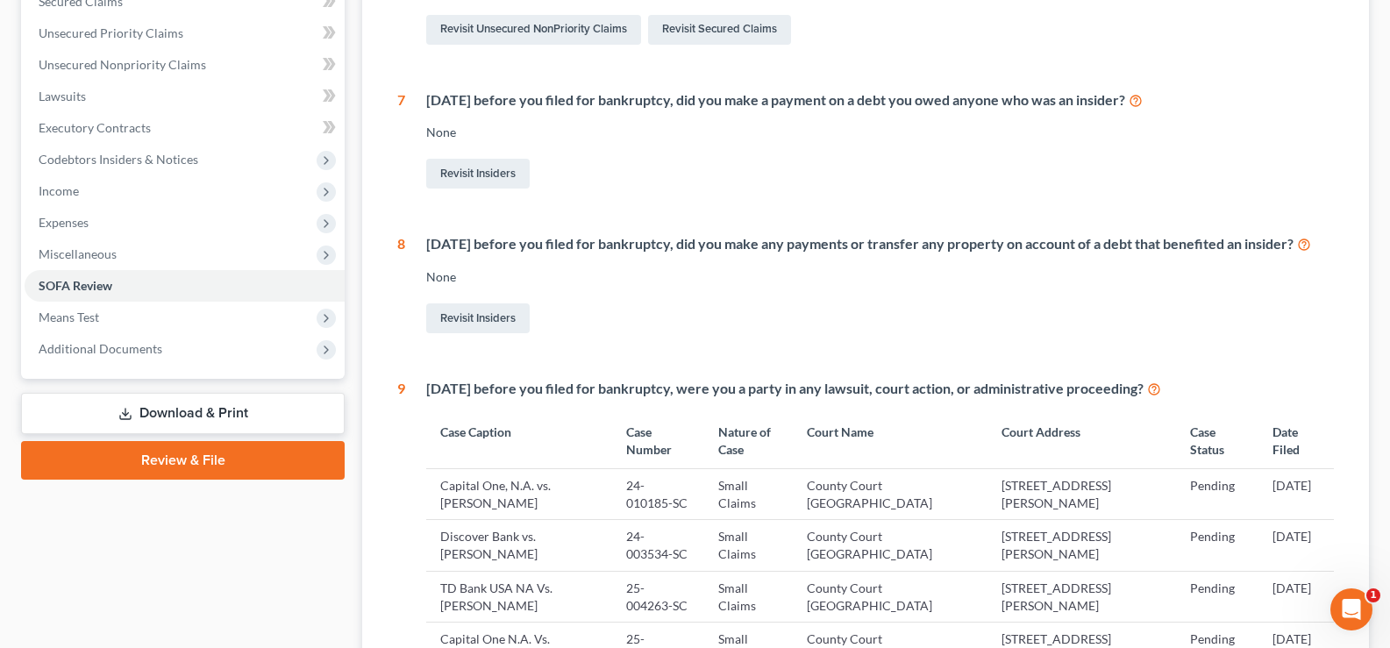
scroll to position [438, 0]
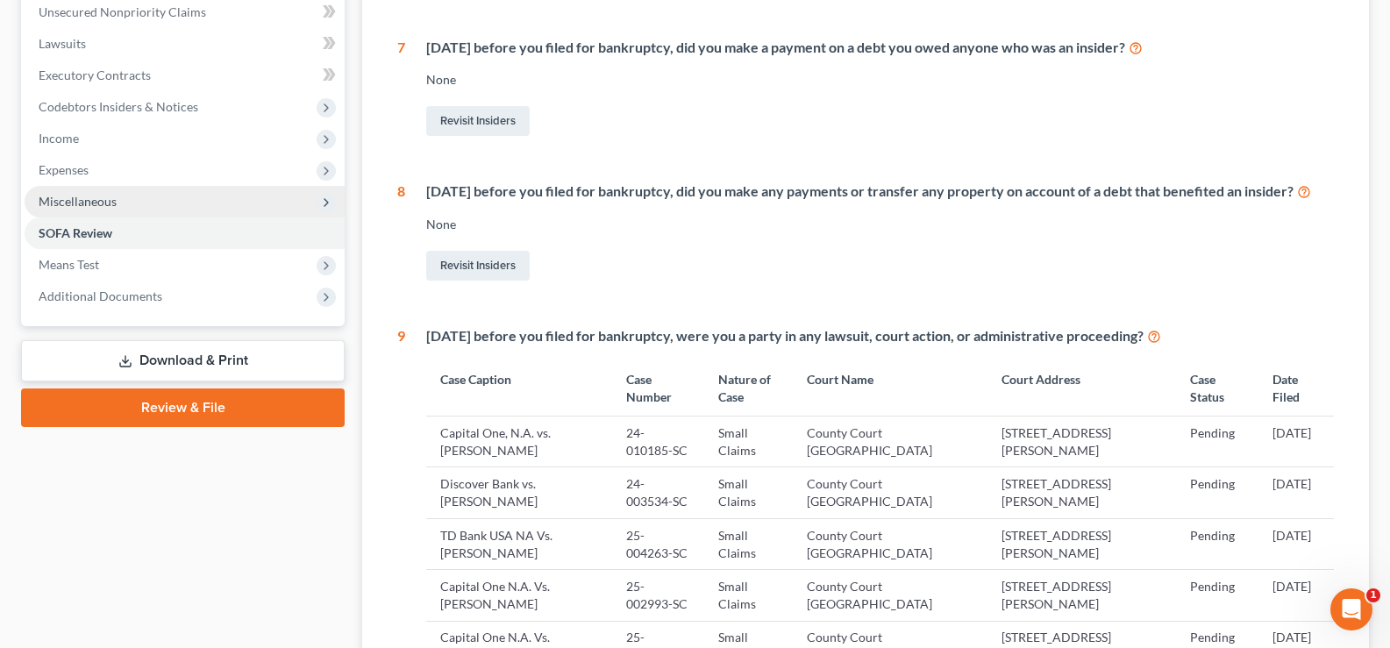
click at [96, 194] on span "Miscellaneous" at bounding box center [78, 201] width 78 height 15
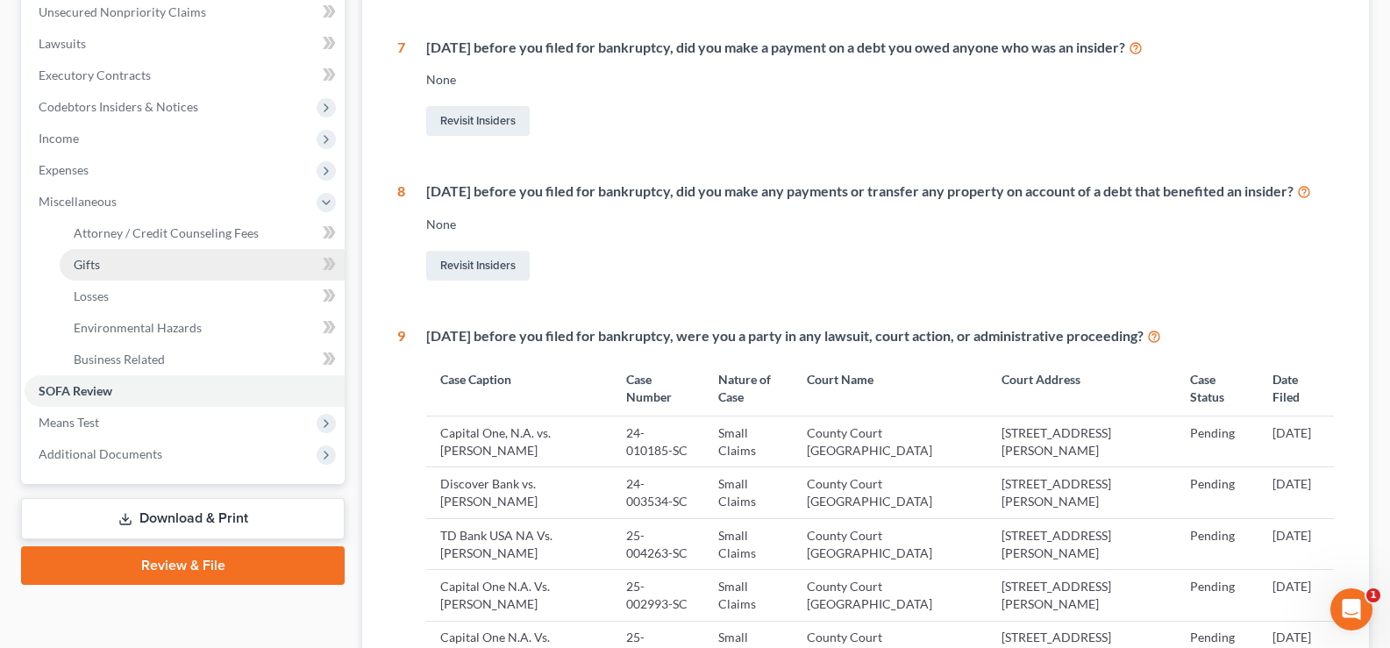
click at [115, 261] on link "Gifts" at bounding box center [202, 265] width 285 height 32
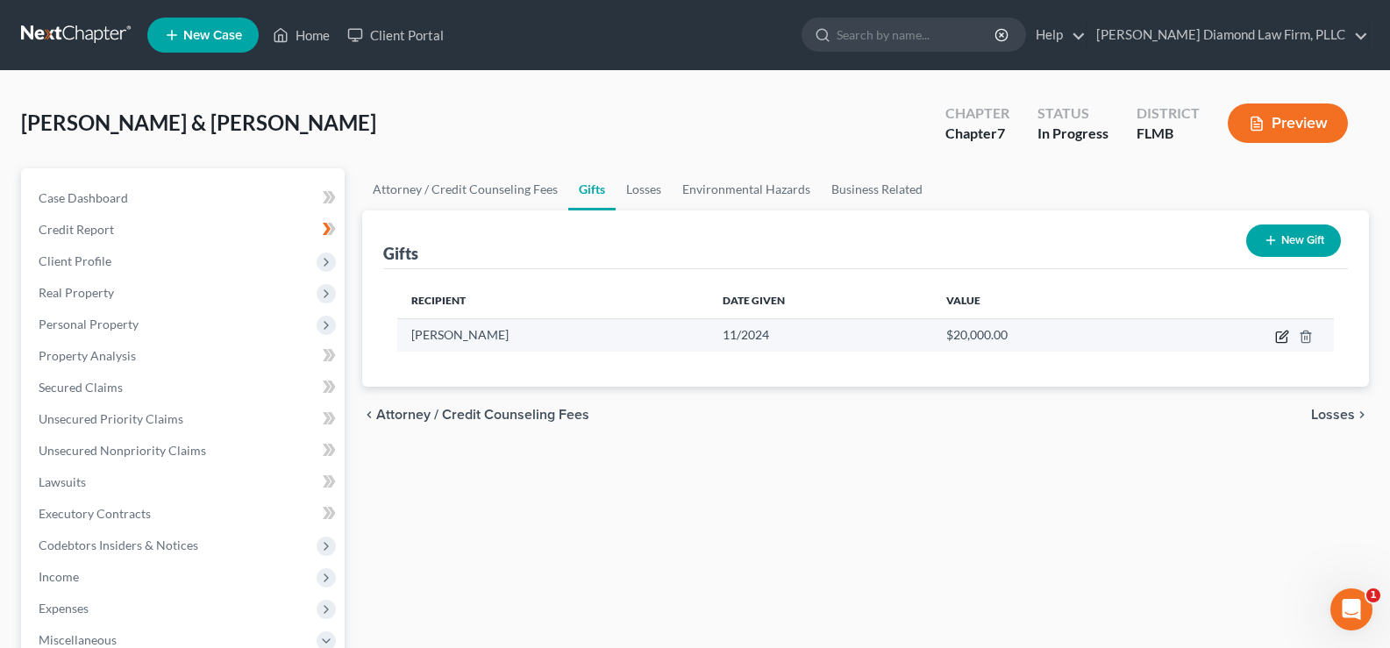
click at [1278, 332] on icon "button" at bounding box center [1281, 337] width 11 height 11
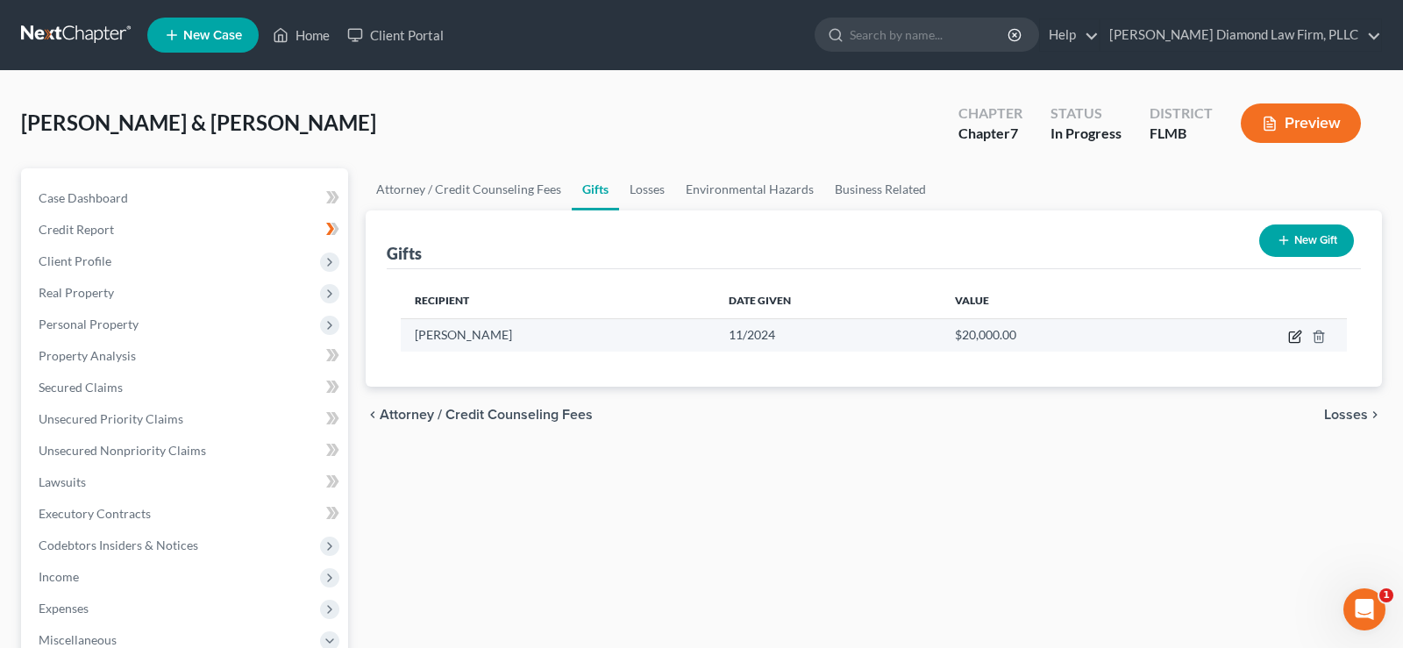
select select "9"
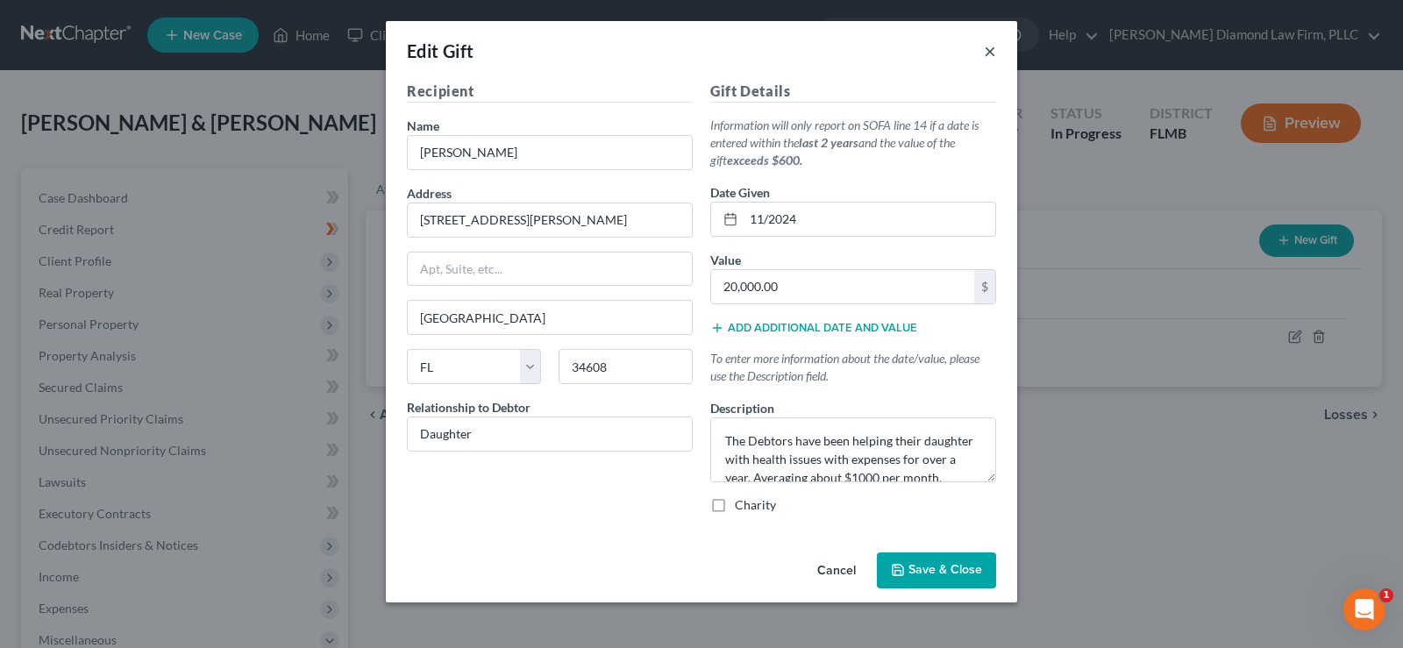
click at [992, 52] on button "×" at bounding box center [990, 50] width 12 height 21
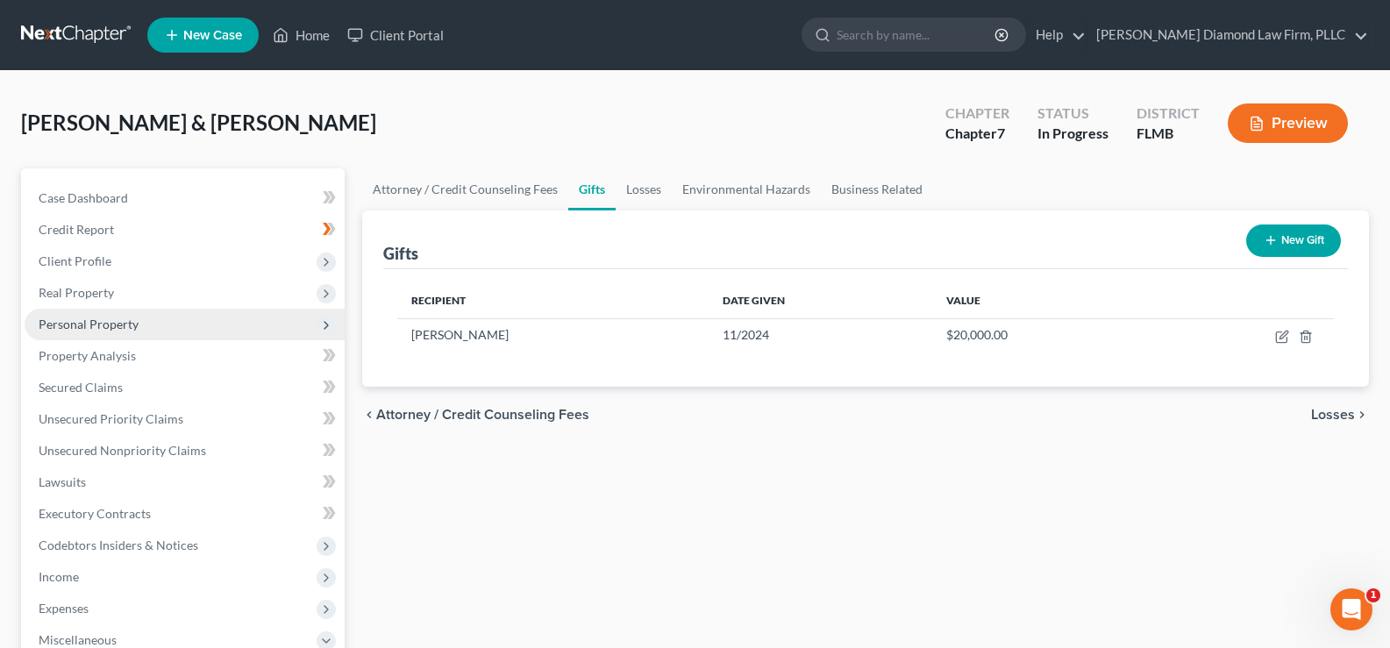
click at [128, 324] on span "Personal Property" at bounding box center [89, 324] width 100 height 15
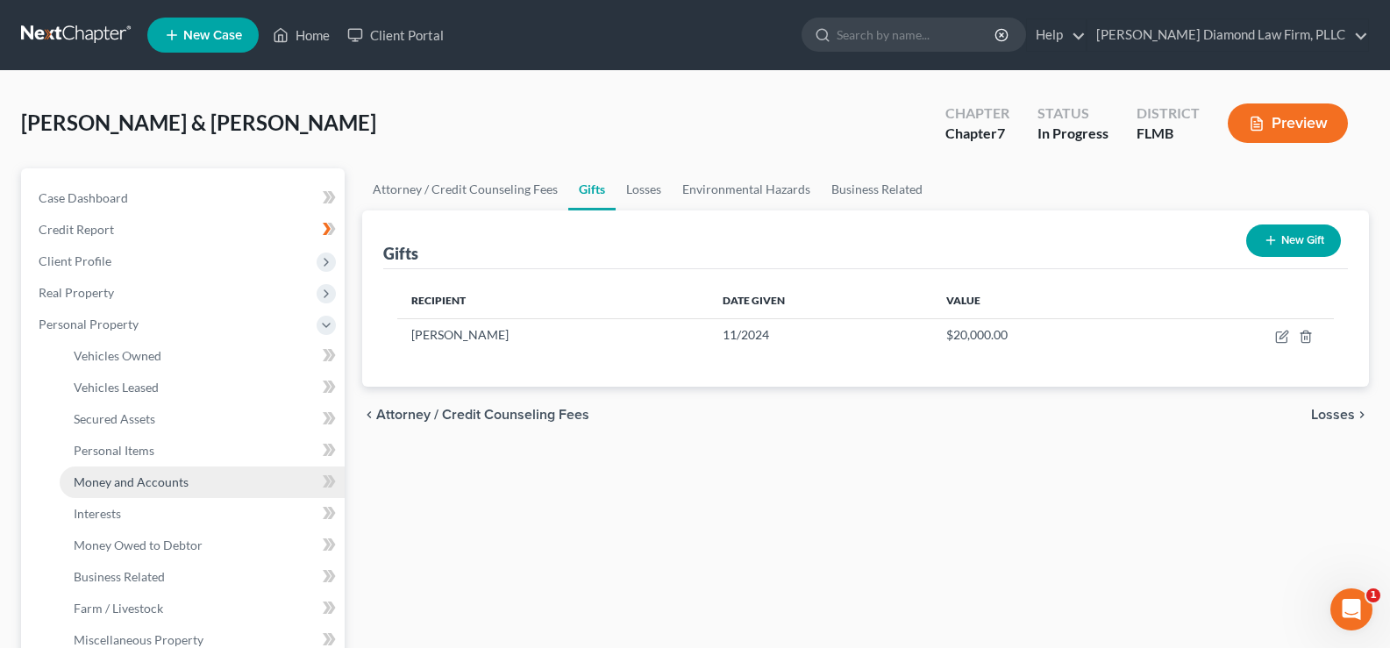
click at [150, 487] on span "Money and Accounts" at bounding box center [131, 481] width 115 height 15
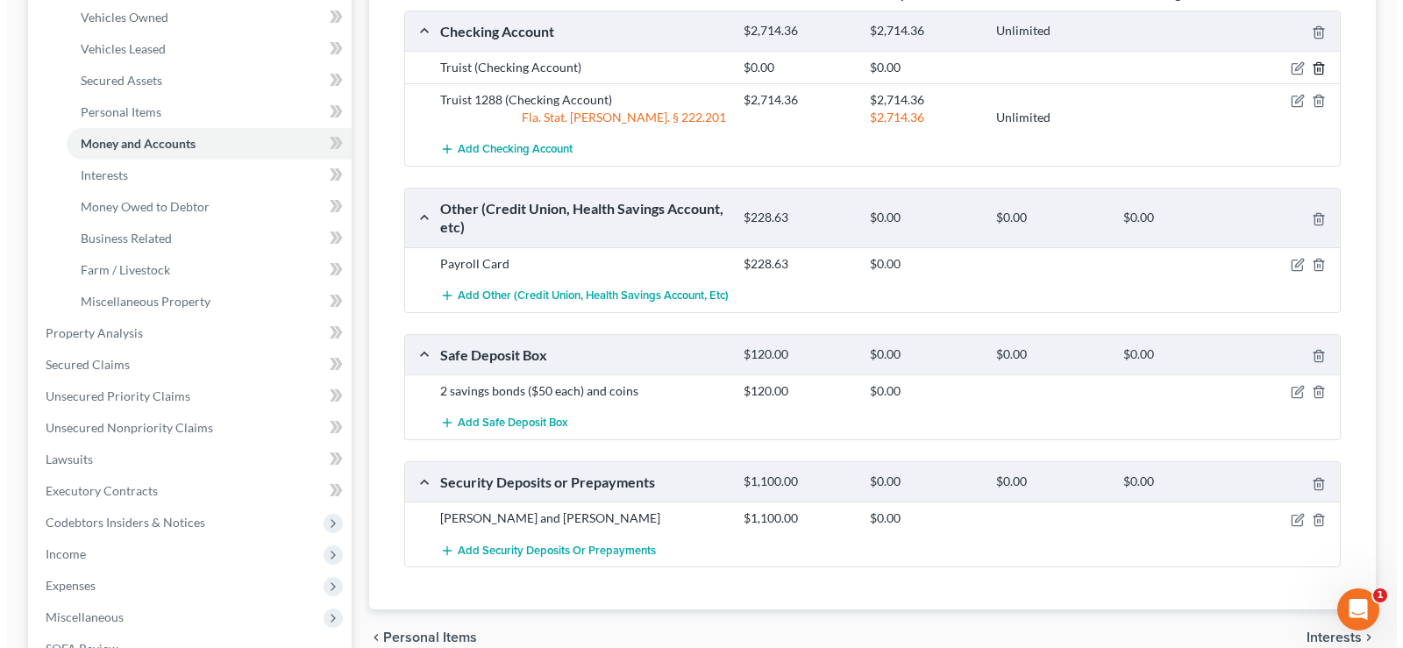
scroll to position [438, 0]
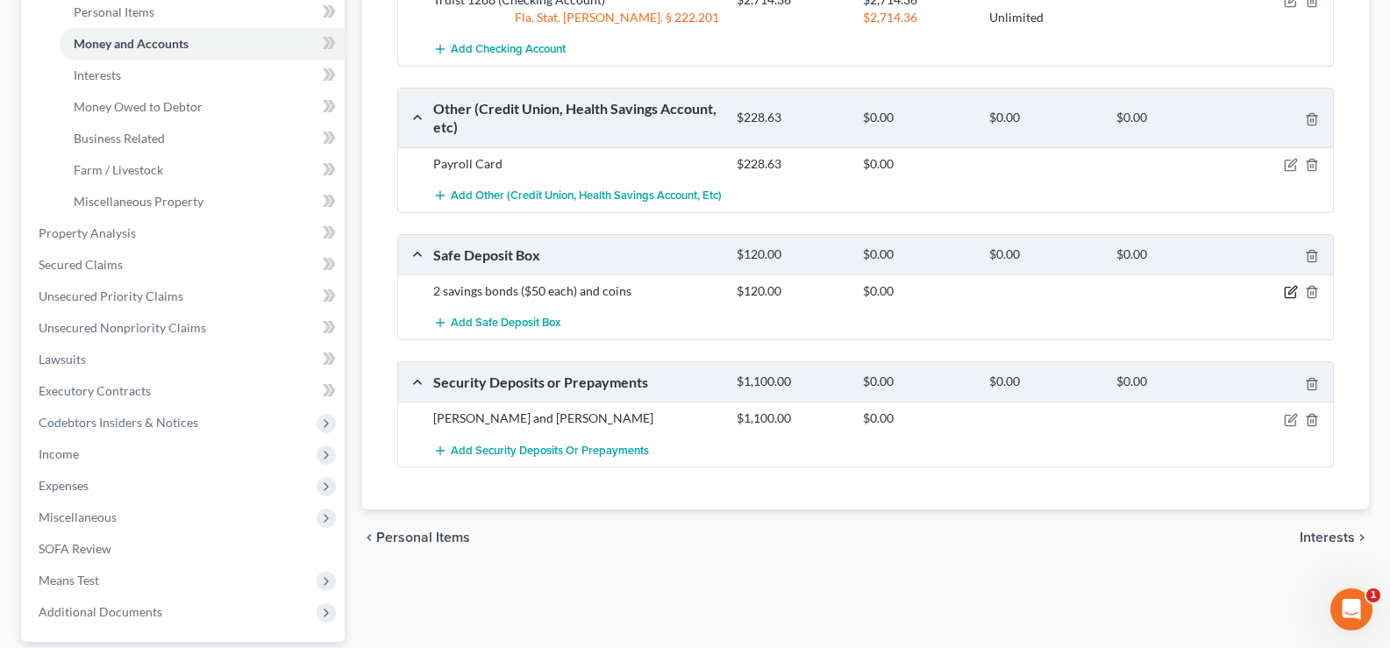
click at [1294, 290] on icon "button" at bounding box center [1292, 291] width 8 height 8
select select "9"
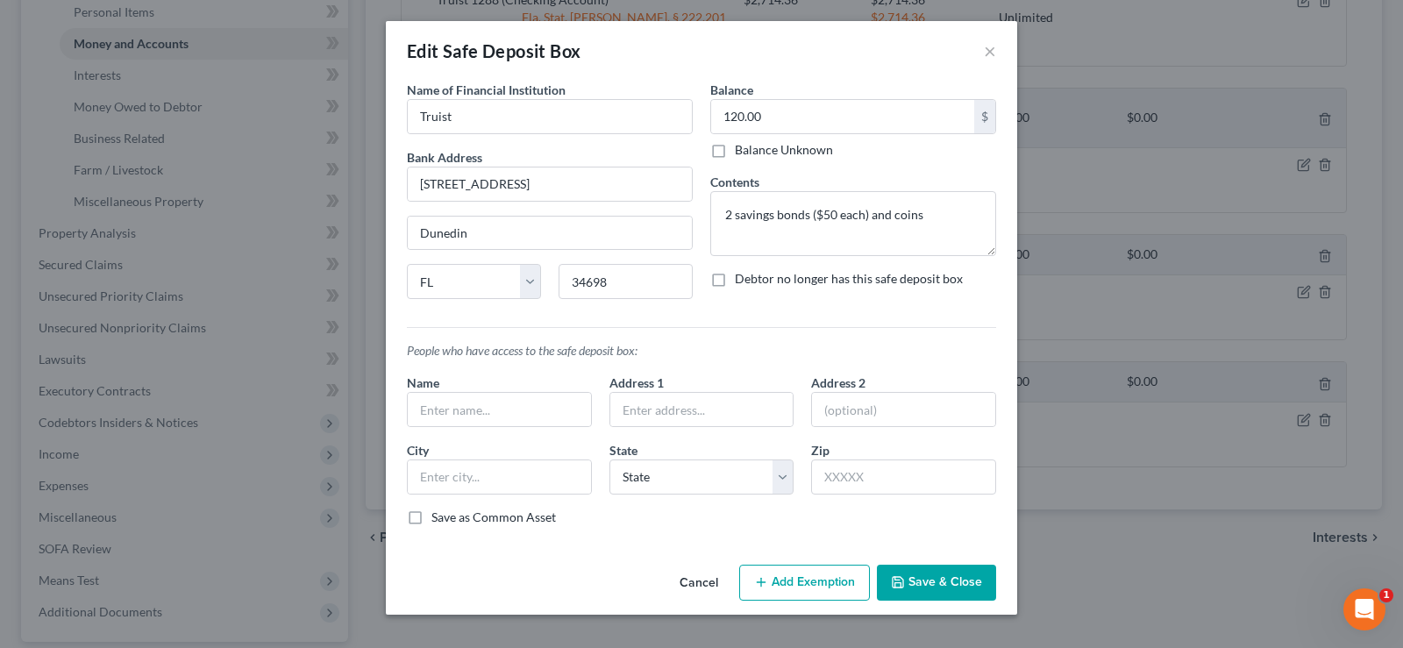
click at [735, 280] on label "Debtor no longer has this safe deposit box" at bounding box center [849, 279] width 228 height 18
click at [742, 280] on input "Debtor no longer has this safe deposit box" at bounding box center [747, 275] width 11 height 11
checkbox input "true"
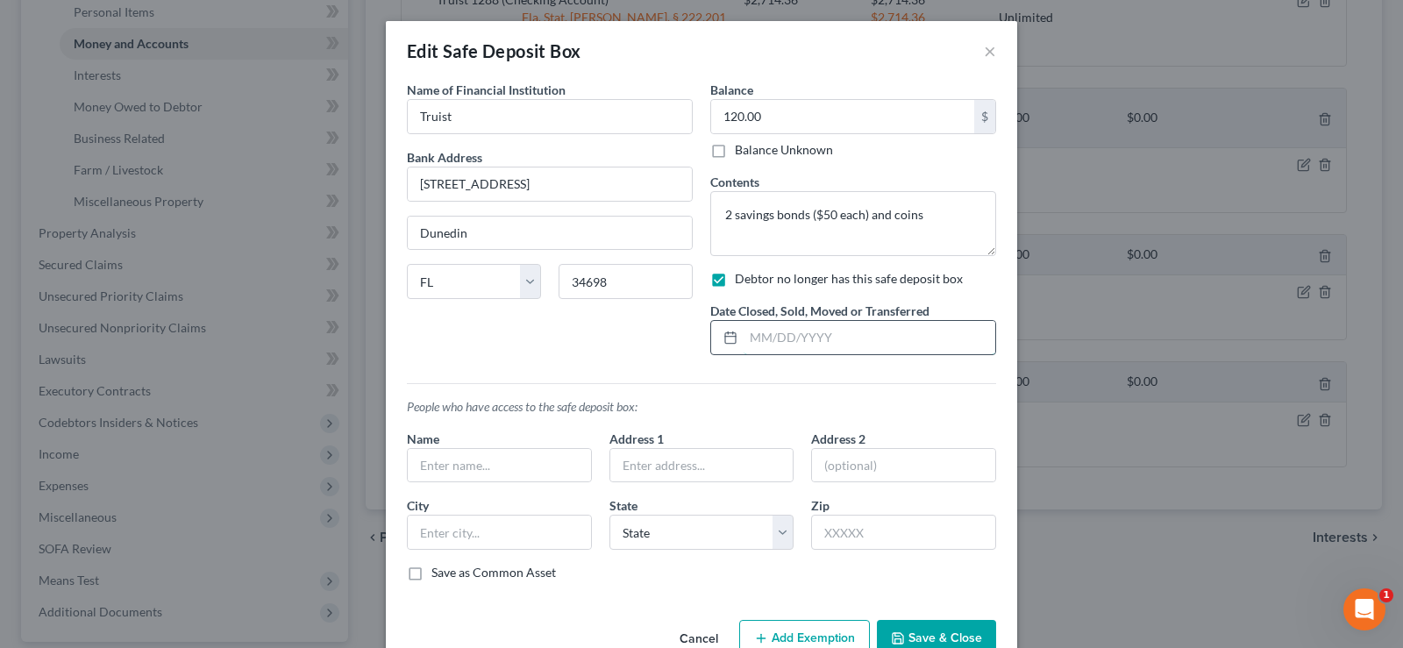
click at [790, 348] on input "text" at bounding box center [869, 337] width 252 height 33
click at [804, 343] on input "12/" at bounding box center [869, 337] width 252 height 33
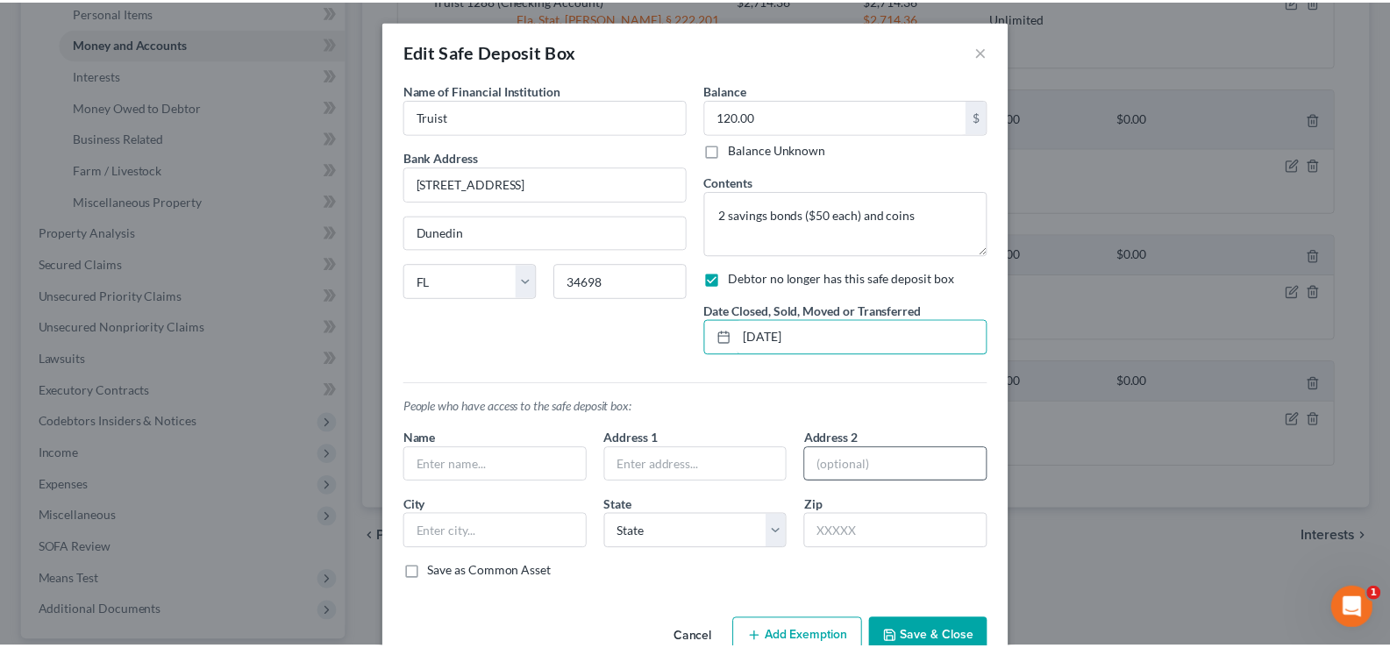
scroll to position [44, 0]
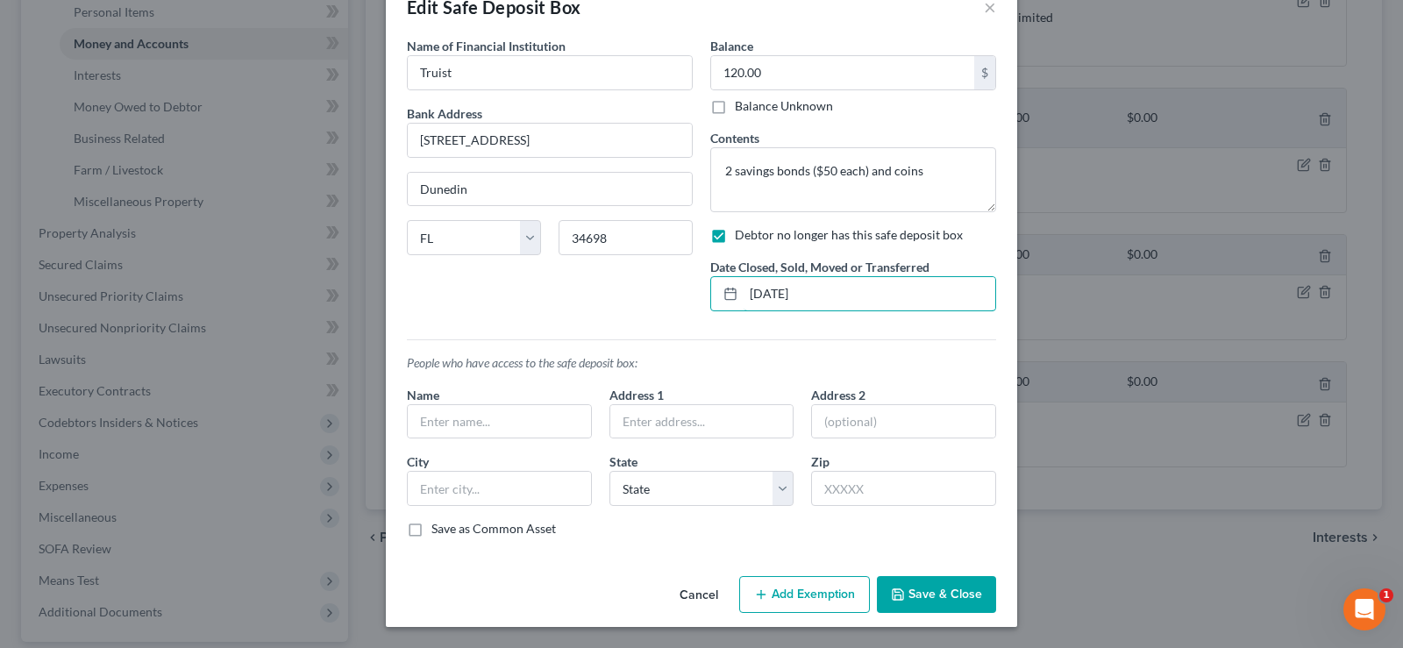
type input "12/20/2024"
click at [924, 583] on button "Save & Close" at bounding box center [936, 594] width 119 height 37
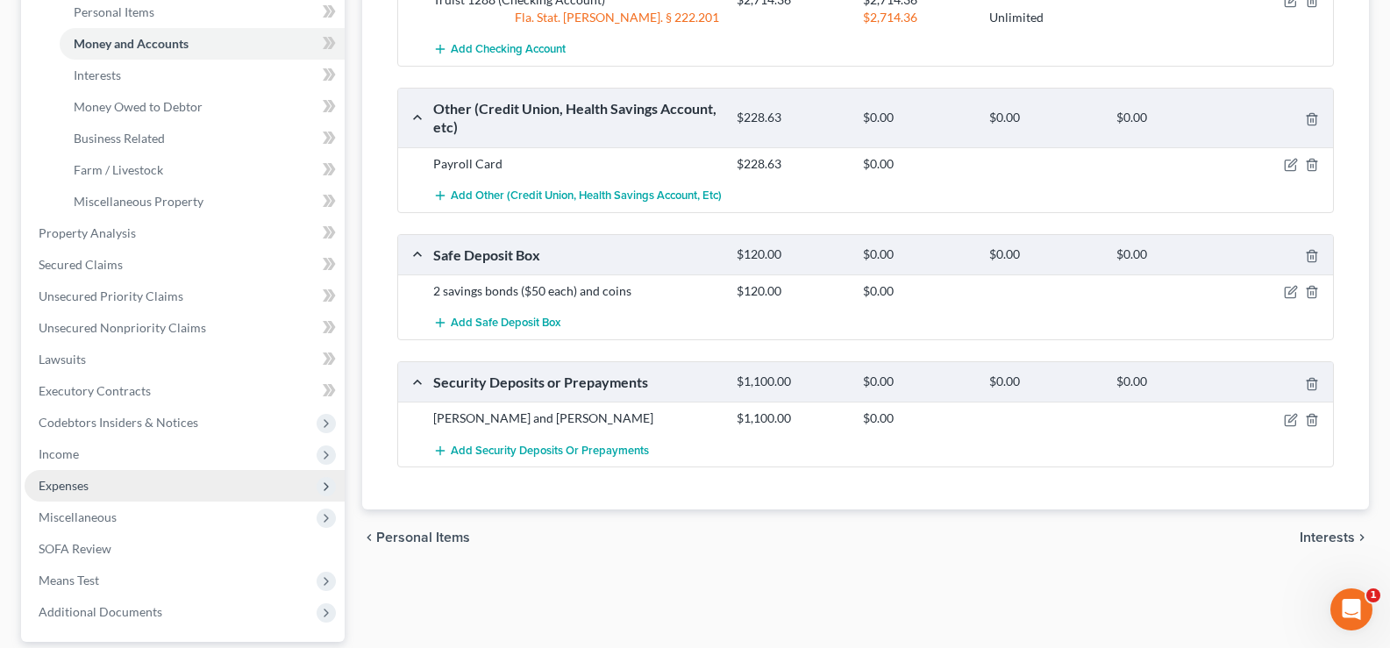
click at [144, 482] on span "Expenses" at bounding box center [185, 486] width 320 height 32
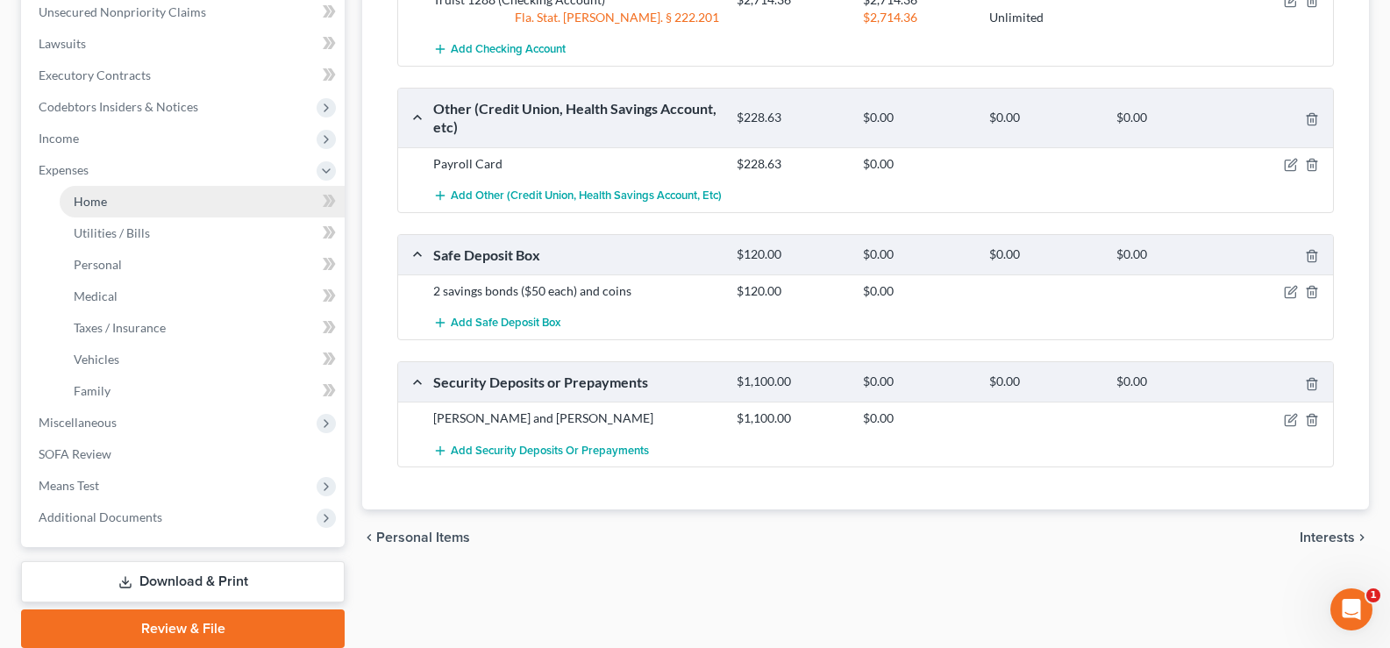
click at [160, 203] on link "Home" at bounding box center [202, 202] width 285 height 32
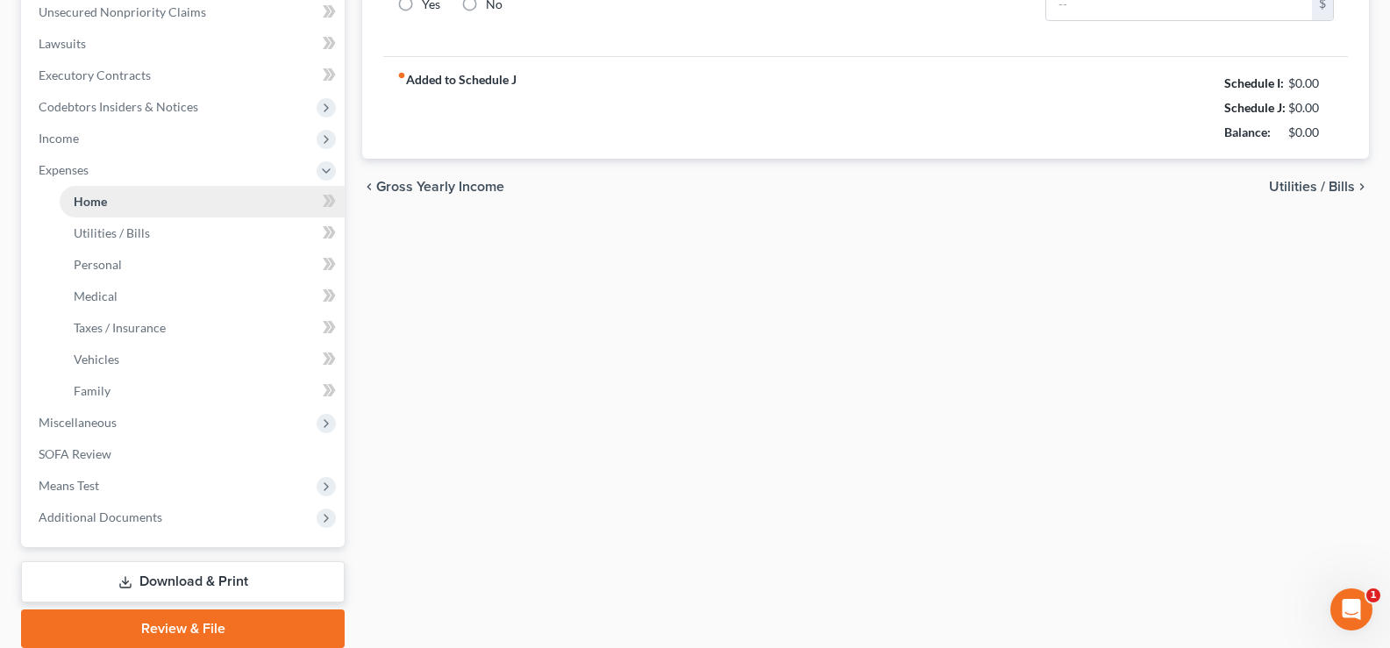
scroll to position [38, 0]
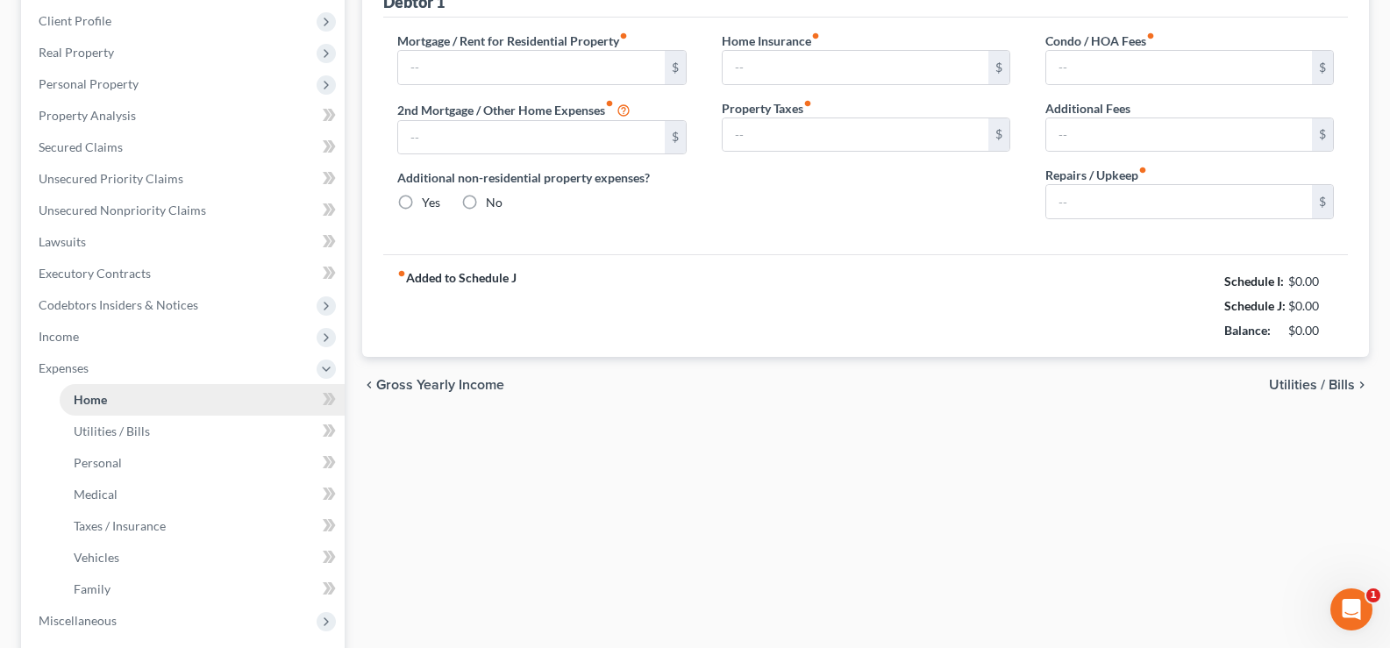
type input "1,275.00"
type input "0.00"
radio input "true"
type input "0.00"
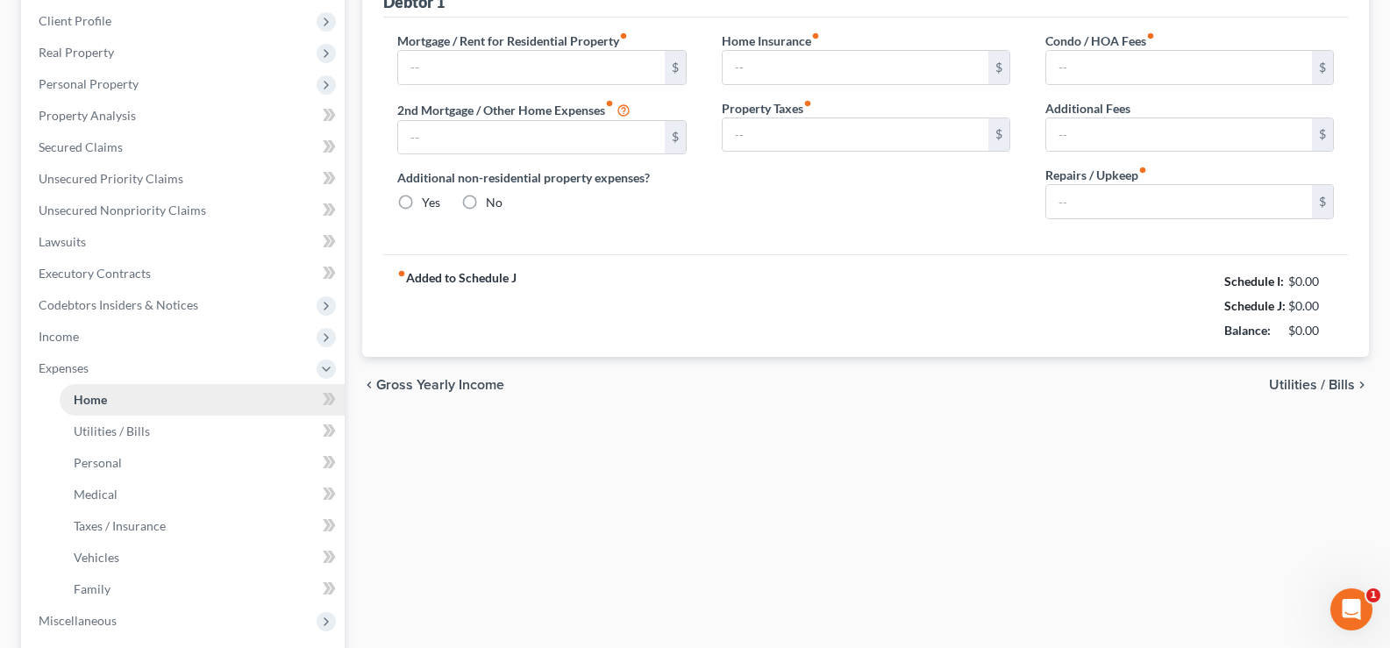
type input "0.00"
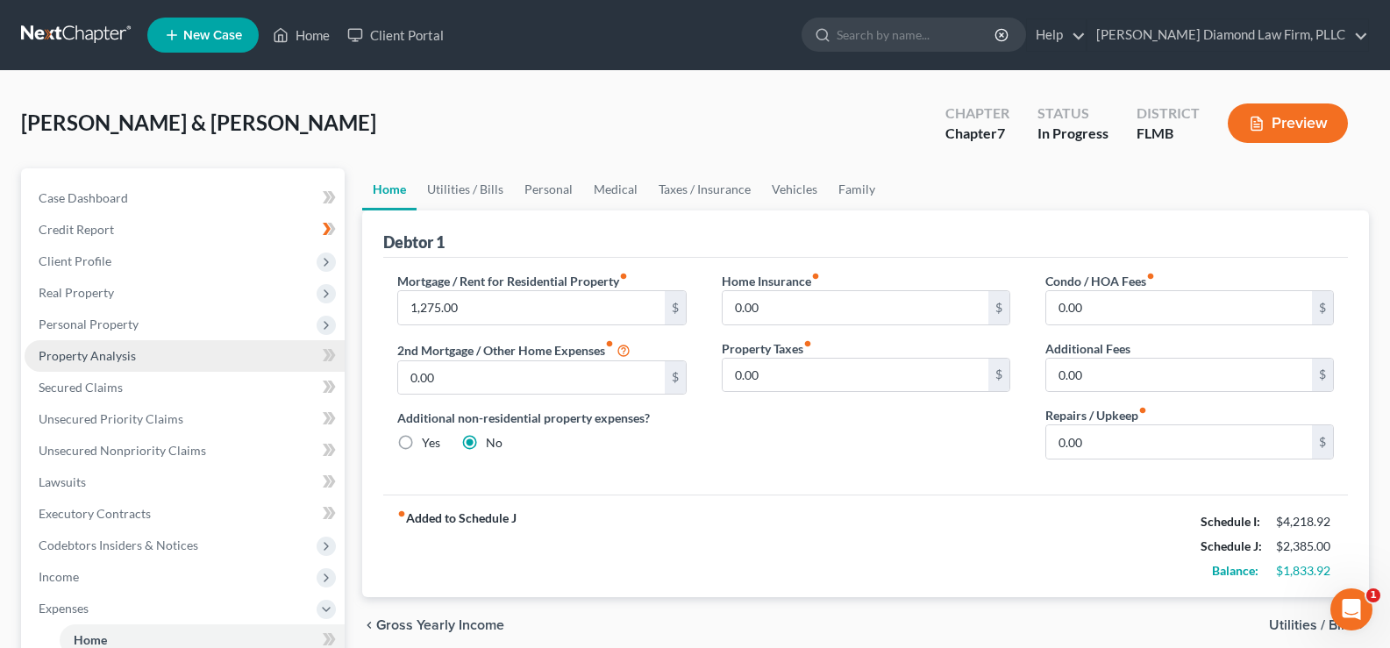
scroll to position [263, 0]
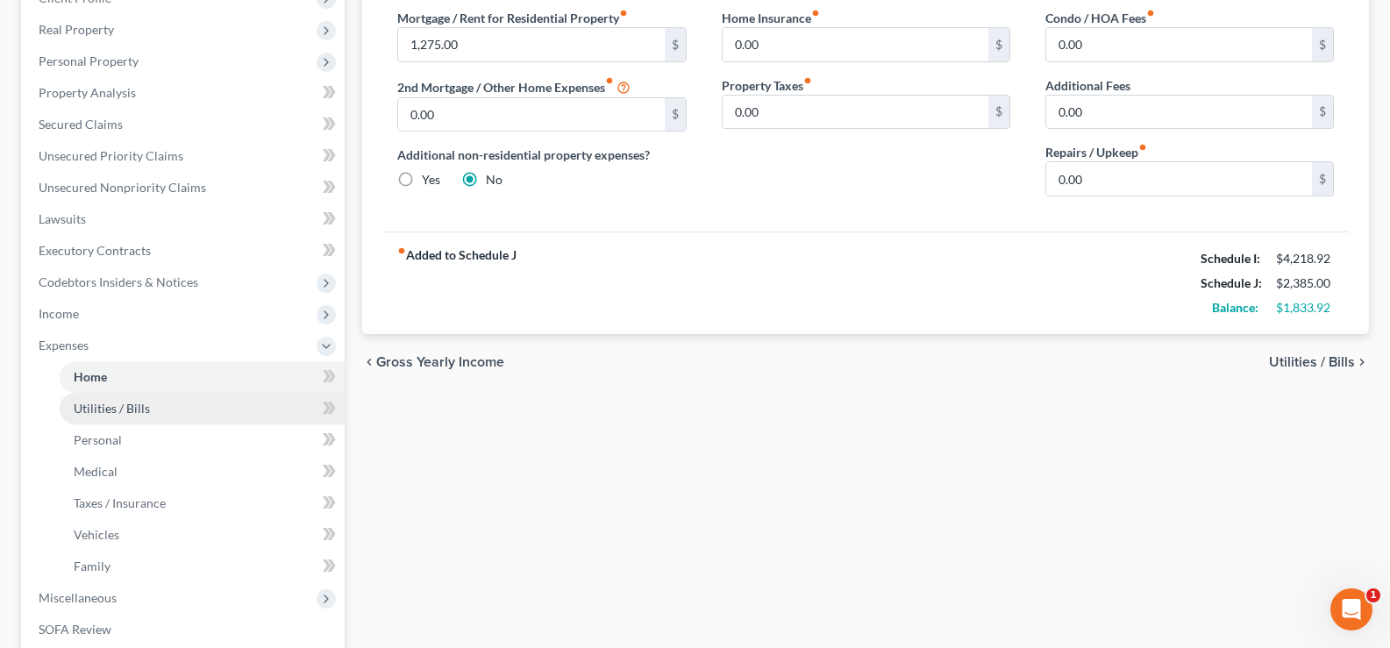
click at [139, 402] on span "Utilities / Bills" at bounding box center [112, 408] width 76 height 15
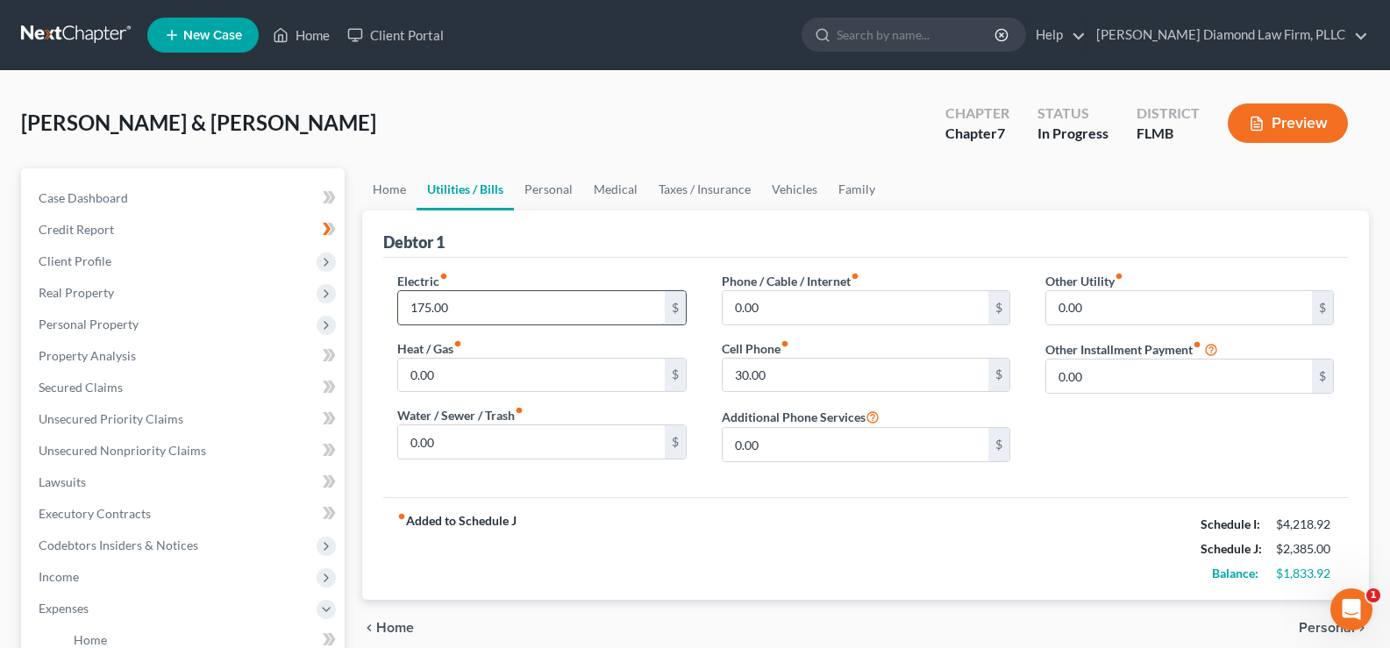
click at [481, 310] on input "175.00" at bounding box center [531, 307] width 266 height 33
type input "226"
